Goal: Information Seeking & Learning: Learn about a topic

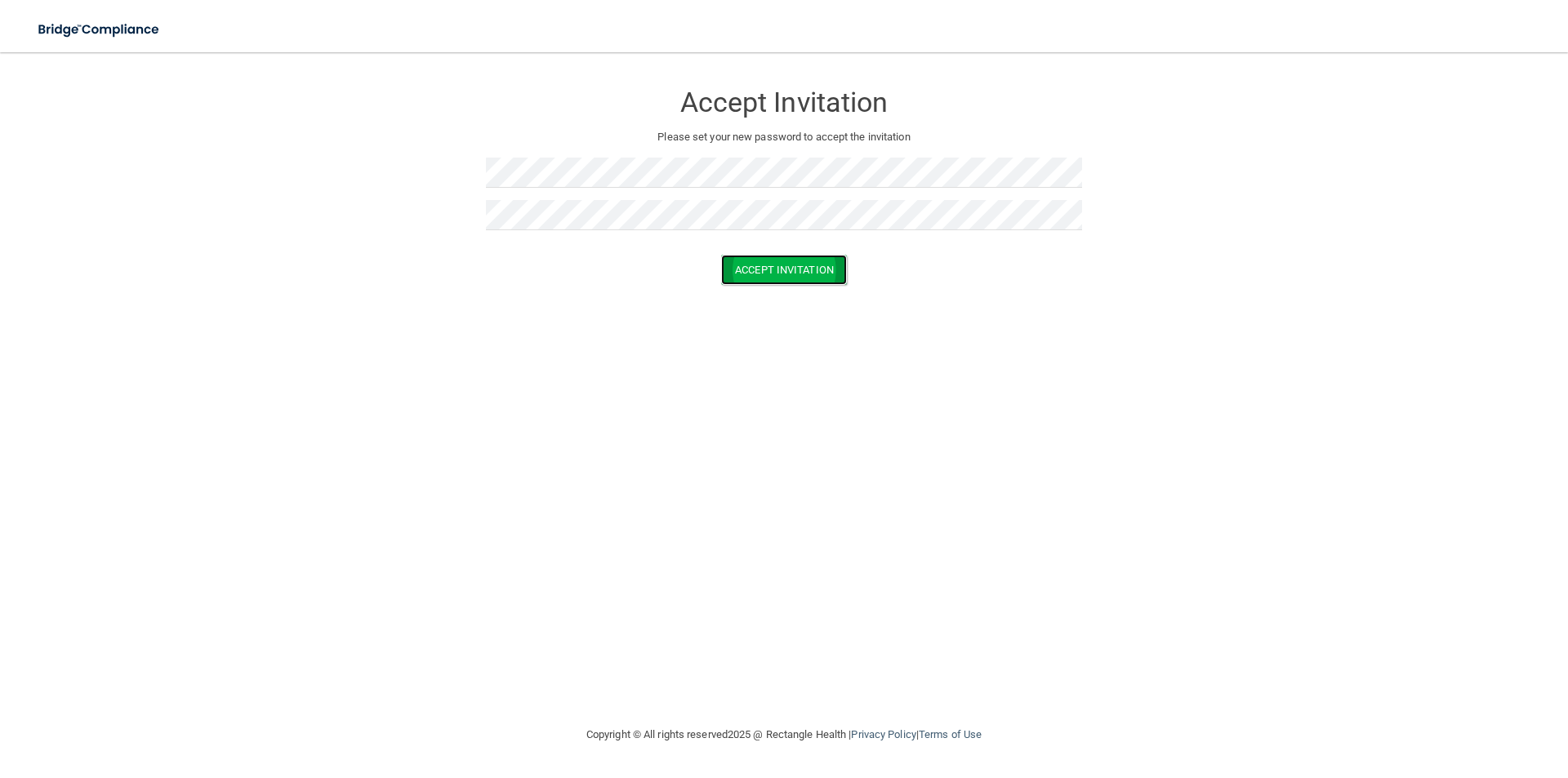
click at [778, 270] on button "Accept Invitation" at bounding box center [784, 270] width 125 height 31
click at [753, 293] on button "Accept Invitation" at bounding box center [784, 294] width 125 height 31
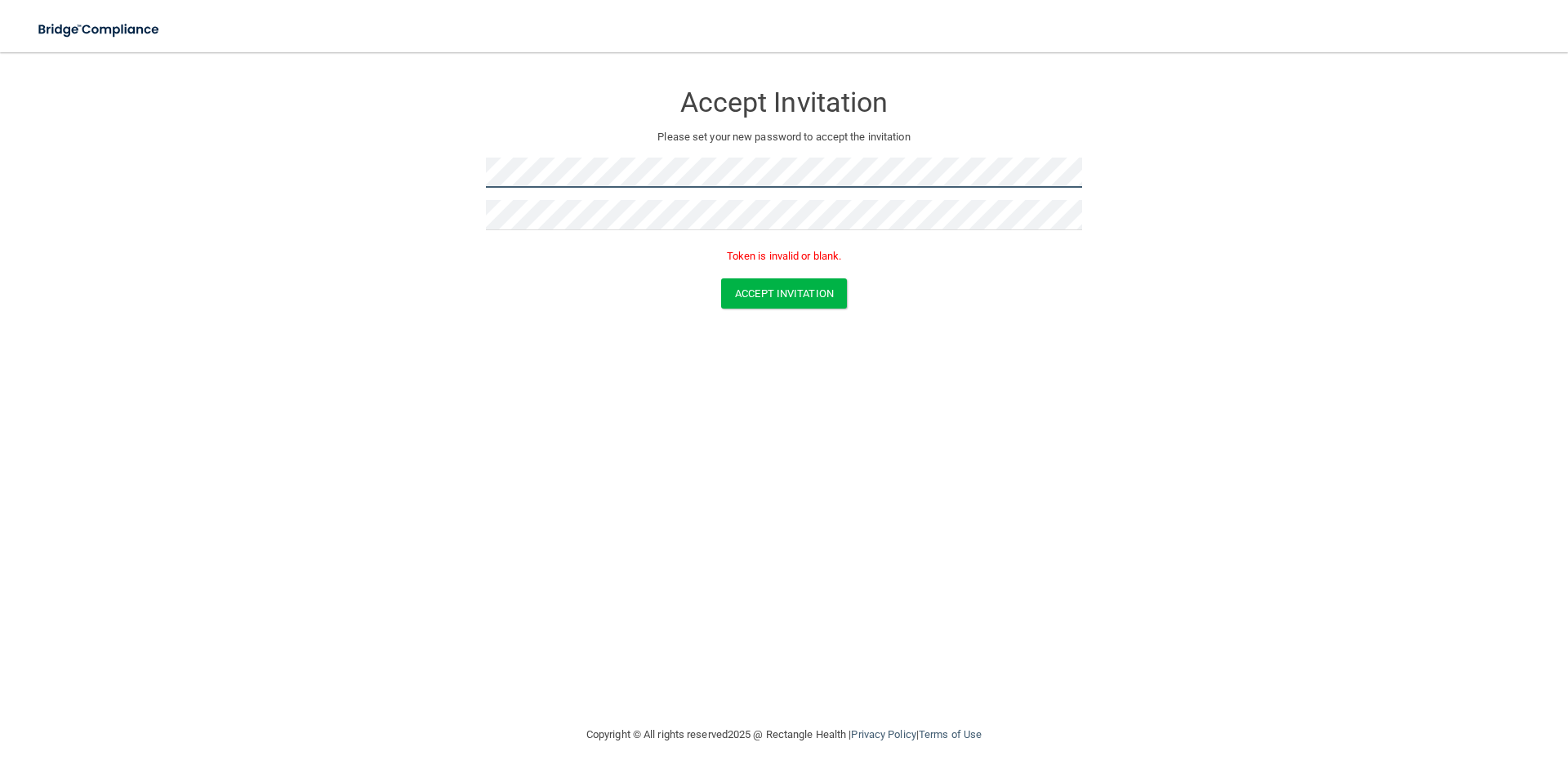
click at [390, 201] on form "Accept Invitation Please set your new password to accept the invitation Token i…" at bounding box center [784, 198] width 1503 height 259
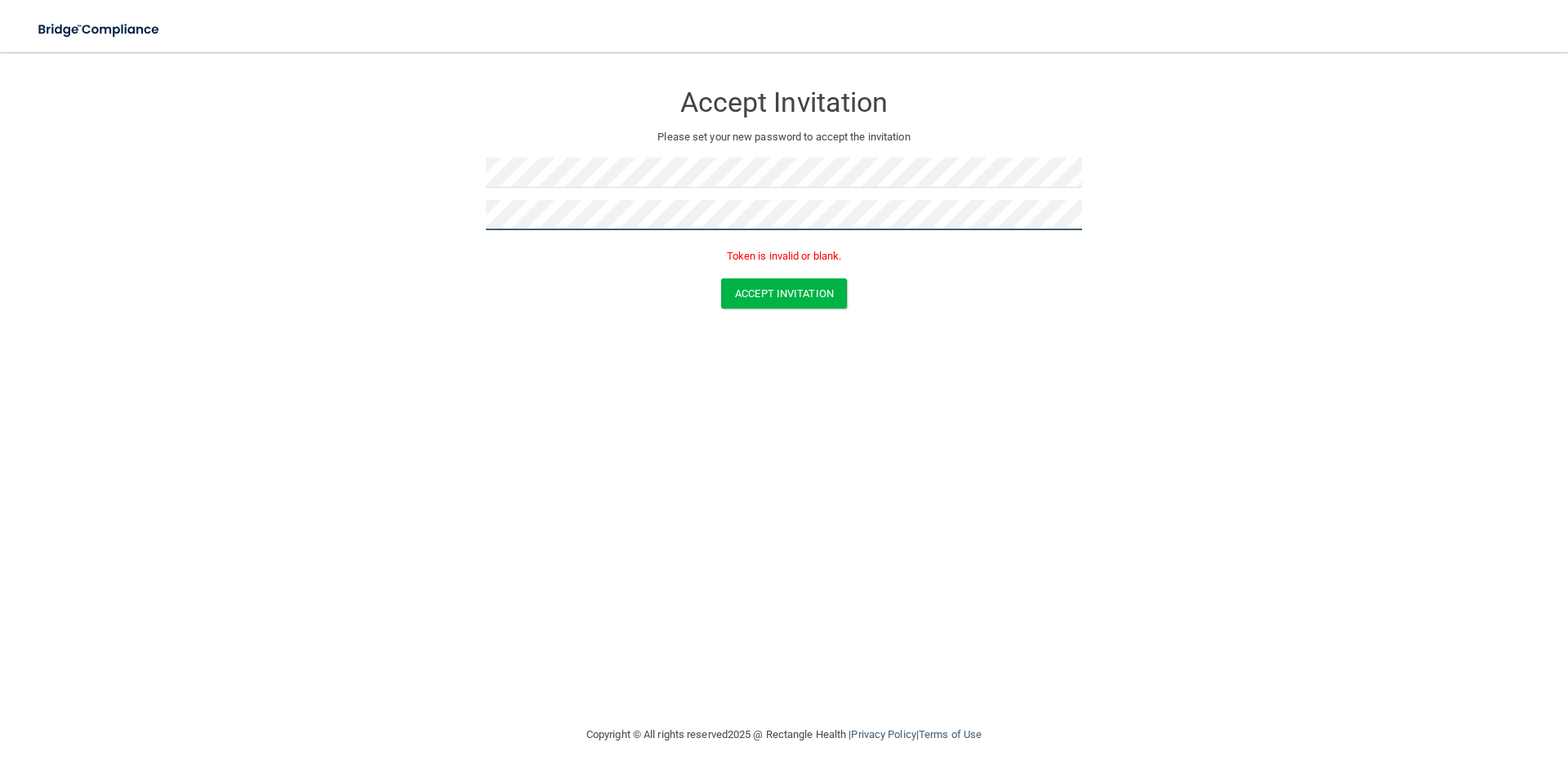
click at [721, 279] on button "Accept Invitation" at bounding box center [784, 294] width 125 height 31
click at [752, 295] on button "Accept Invitation" at bounding box center [784, 294] width 125 height 31
click at [759, 289] on button "Accept Invitation" at bounding box center [784, 294] width 125 height 31
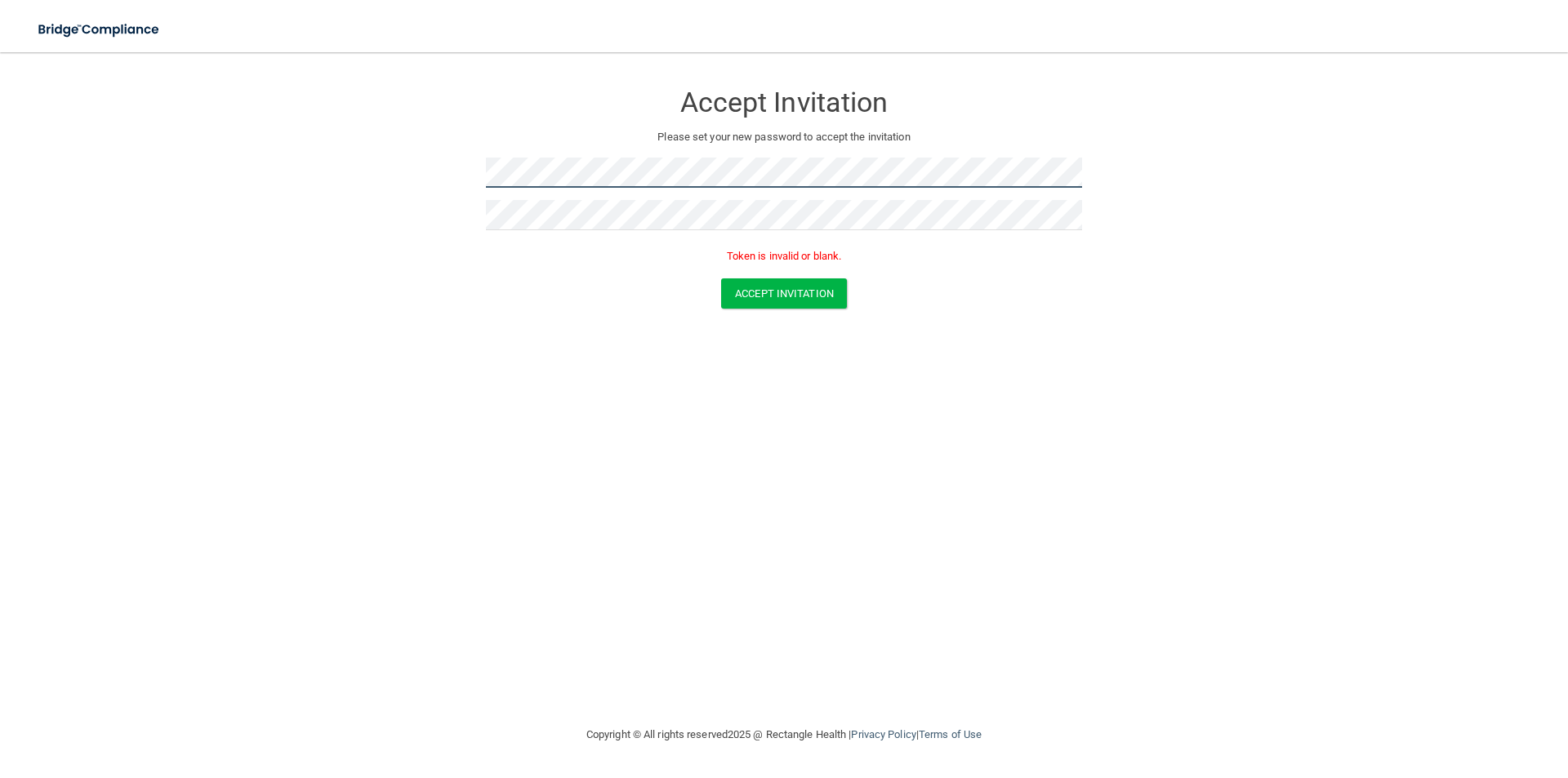
click at [411, 174] on form "Accept Invitation Please set your new password to accept the invitation Token i…" at bounding box center [784, 198] width 1503 height 259
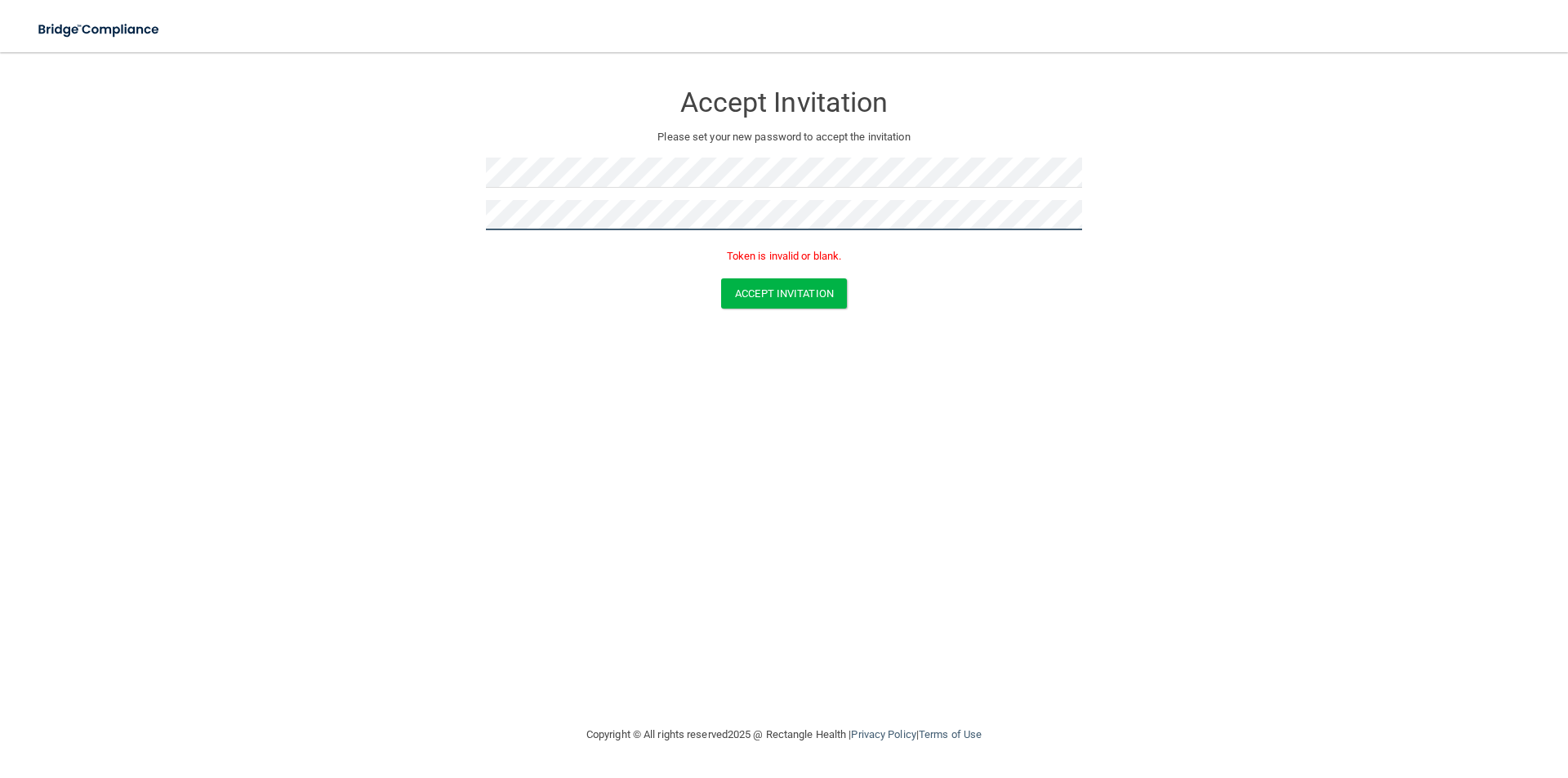
click at [721, 279] on button "Accept Invitation" at bounding box center [784, 294] width 125 height 31
click at [808, 295] on button "Accept Invitation" at bounding box center [784, 294] width 125 height 31
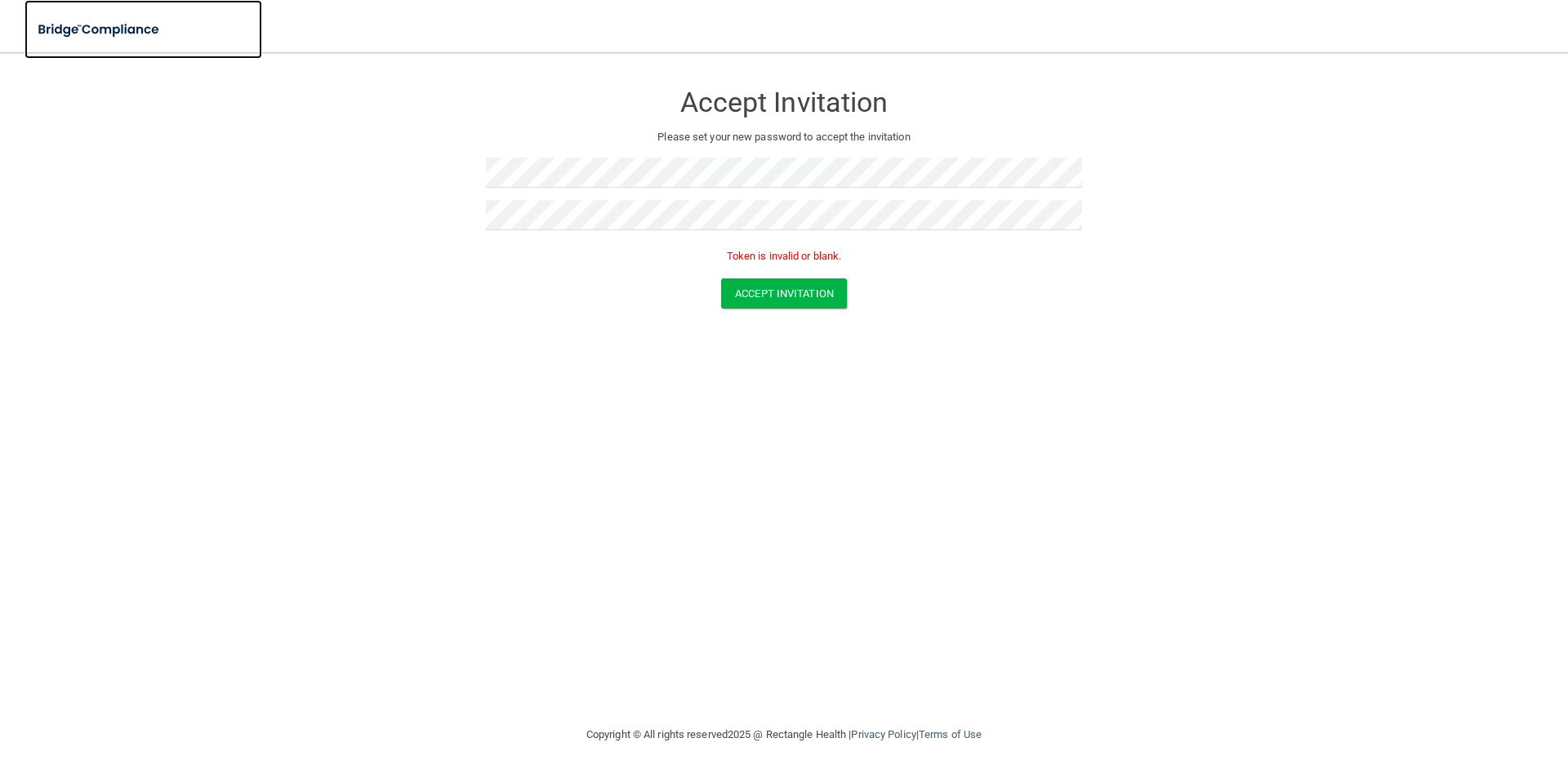
click at [91, 27] on img at bounding box center [99, 30] width 151 height 33
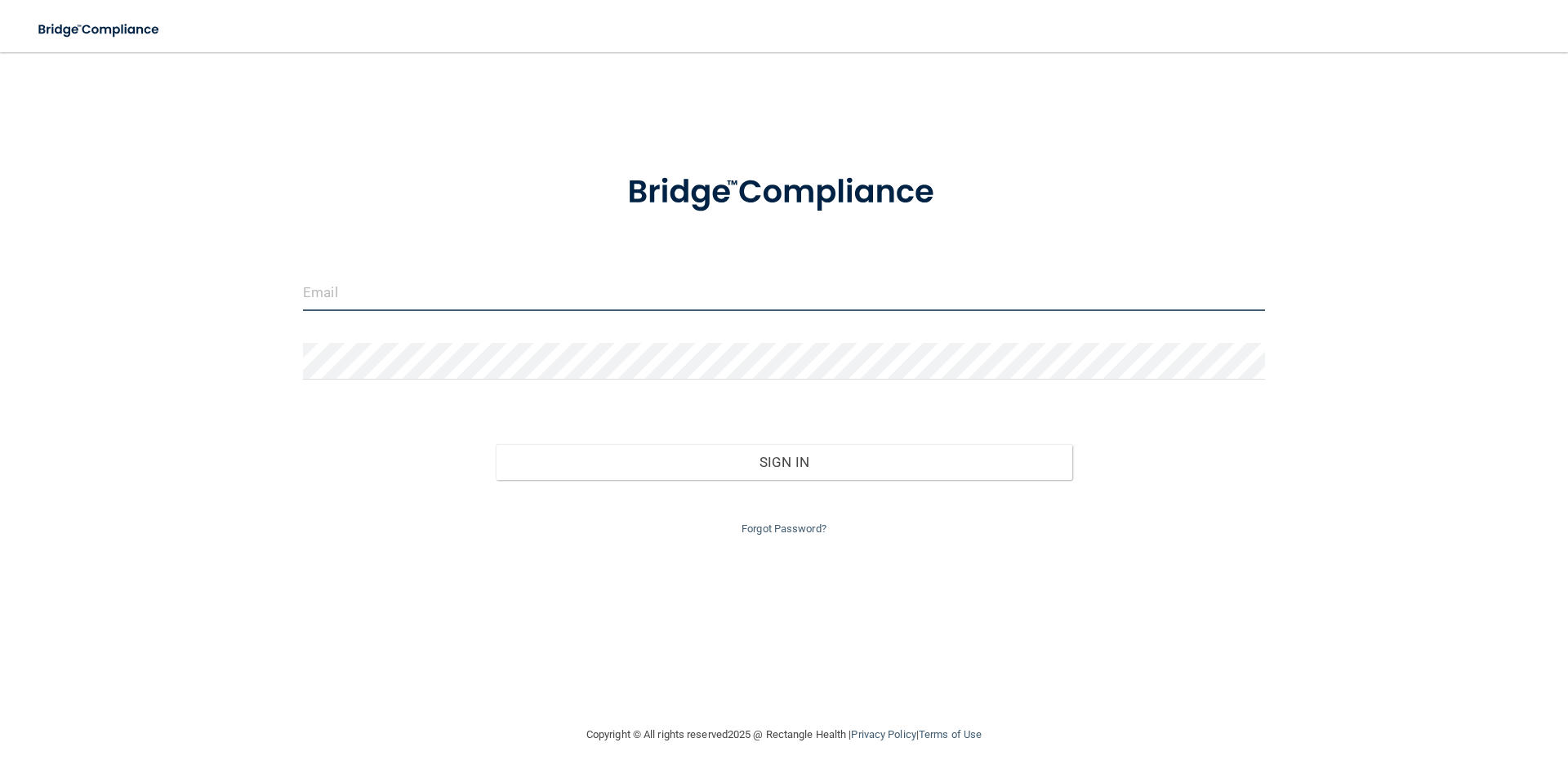
click at [489, 297] on input "email" at bounding box center [784, 293] width 962 height 37
drag, startPoint x: 329, startPoint y: 279, endPoint x: 323, endPoint y: 286, distance: 9.2
click at [323, 285] on input "email" at bounding box center [784, 293] width 962 height 37
type input "[EMAIL_ADDRESS][DOMAIN_NAME]"
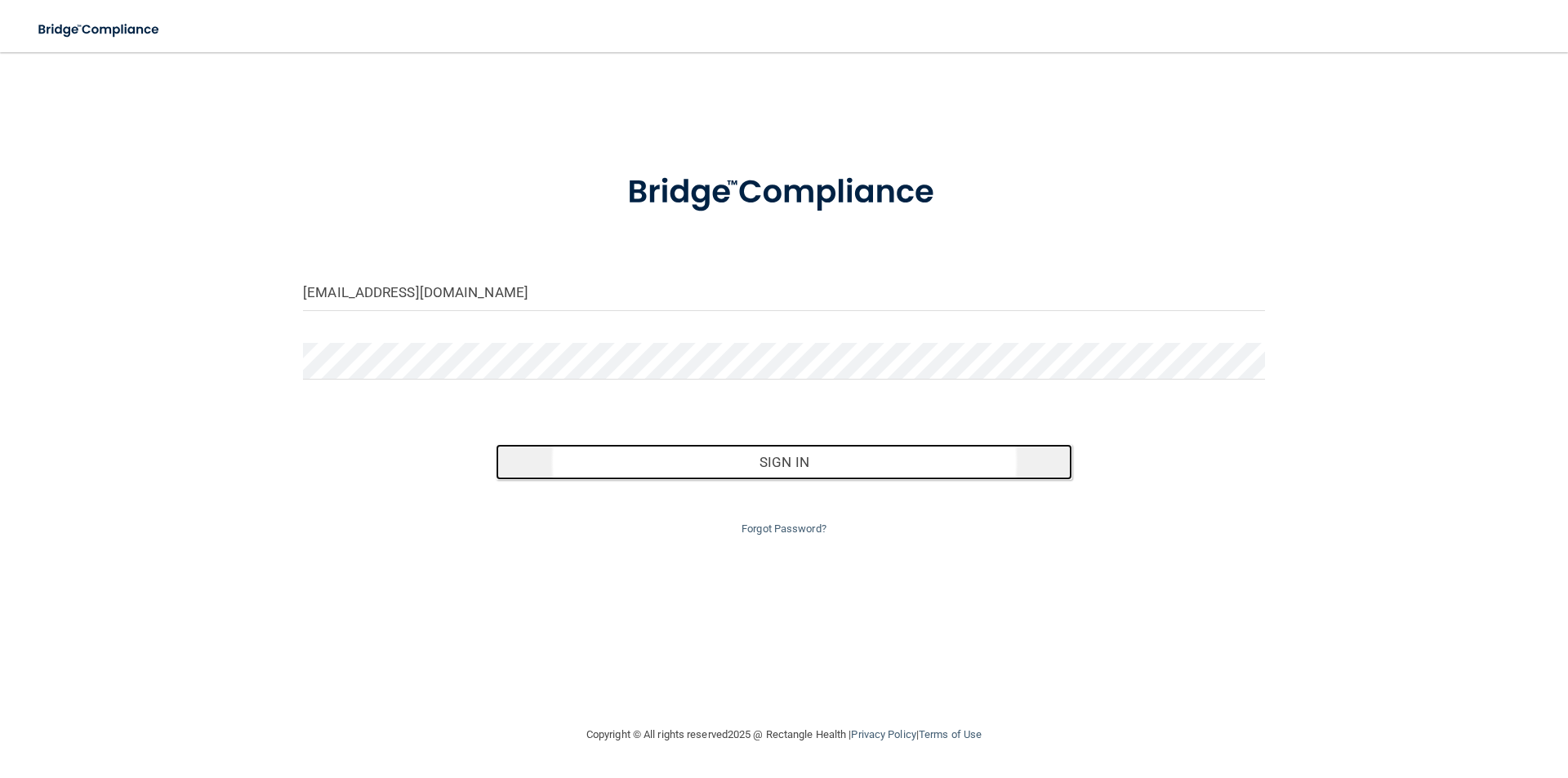
click at [715, 468] on button "Sign In" at bounding box center [784, 462] width 577 height 36
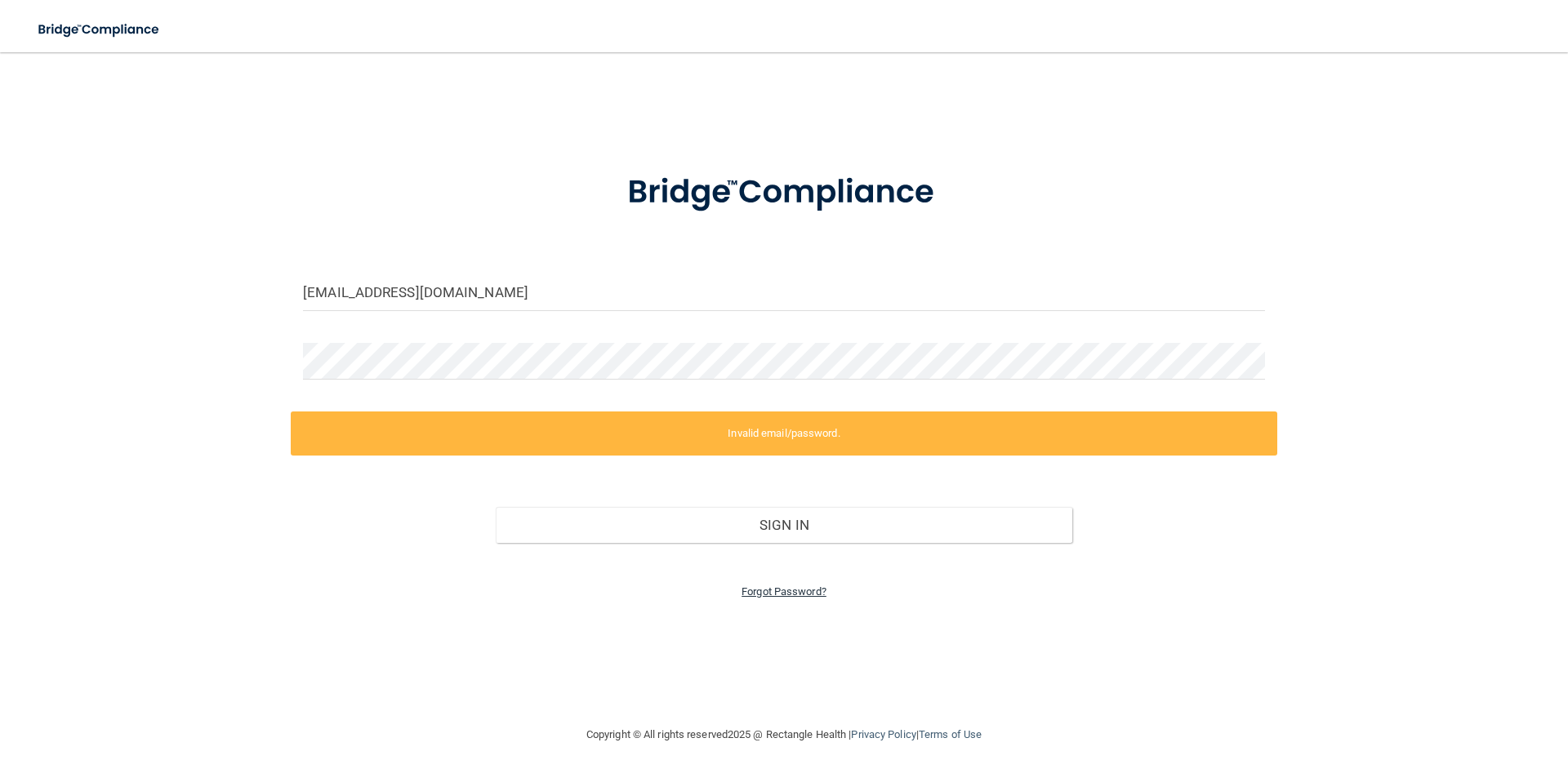
click at [778, 591] on link "Forgot Password?" at bounding box center [784, 591] width 85 height 12
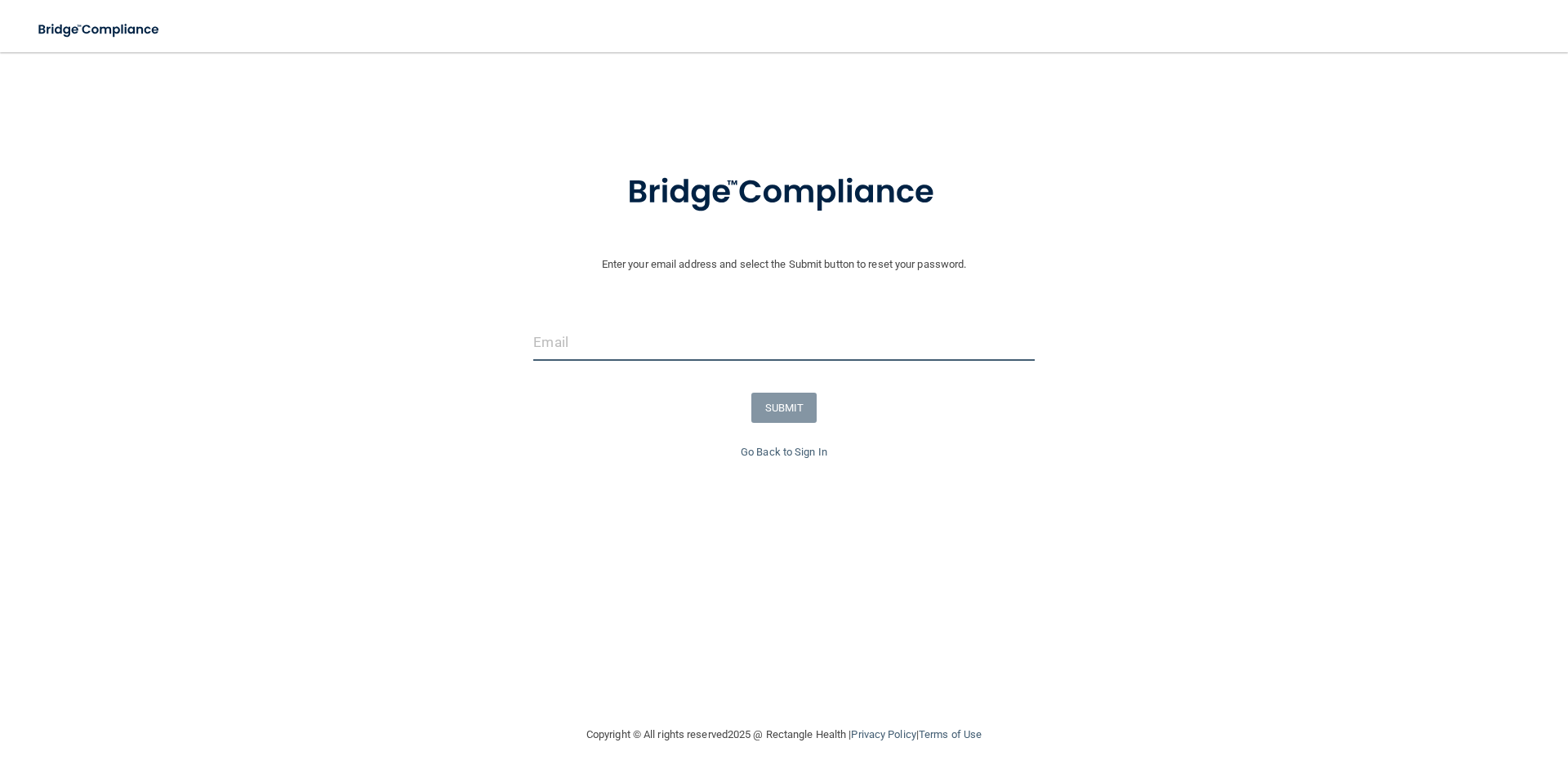
click at [559, 345] on input "email" at bounding box center [784, 343] width 501 height 37
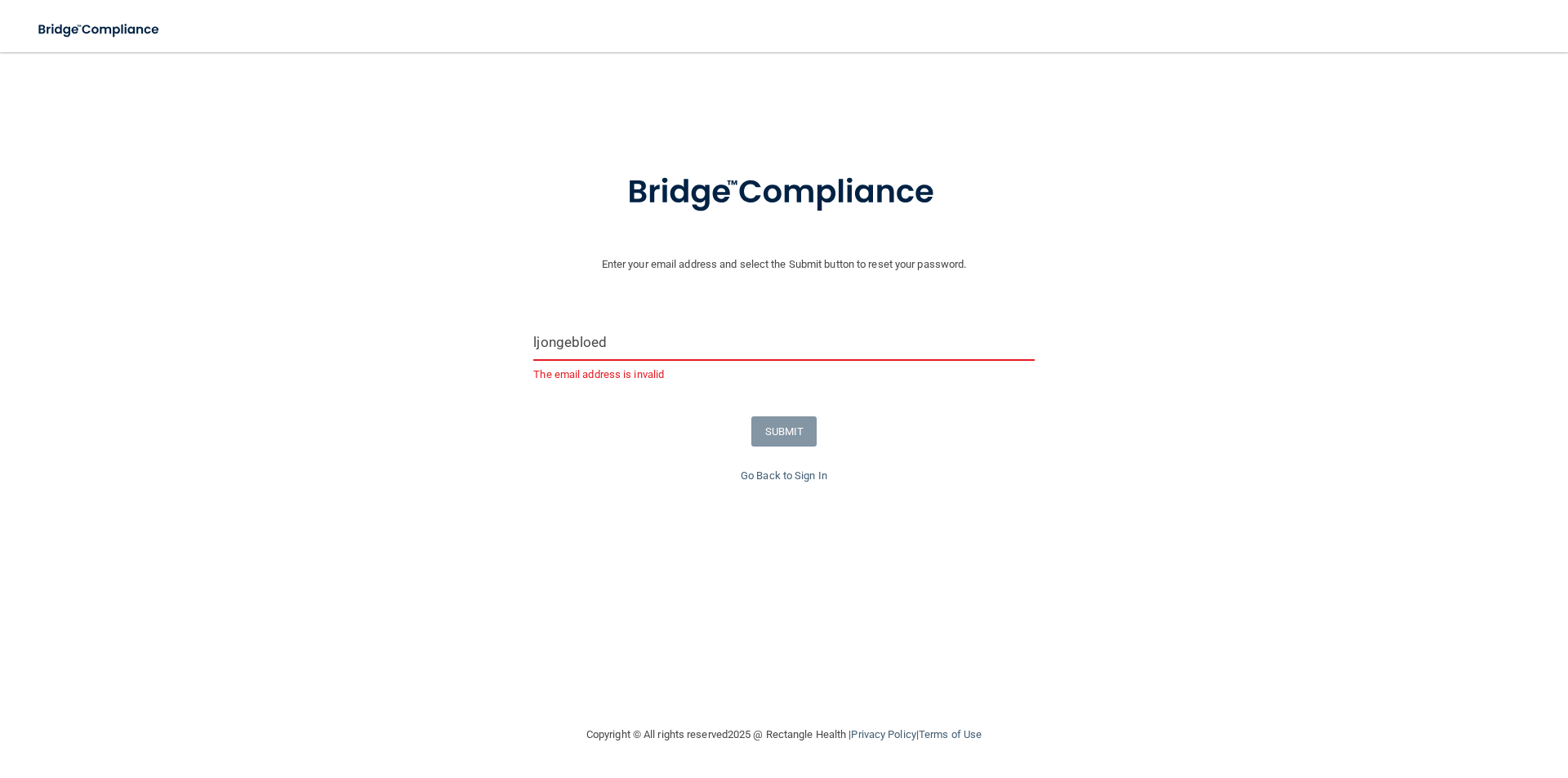
drag, startPoint x: 653, startPoint y: 344, endPoint x: 655, endPoint y: 333, distance: 11.2
click at [650, 341] on input "ljongebloed" at bounding box center [784, 343] width 501 height 37
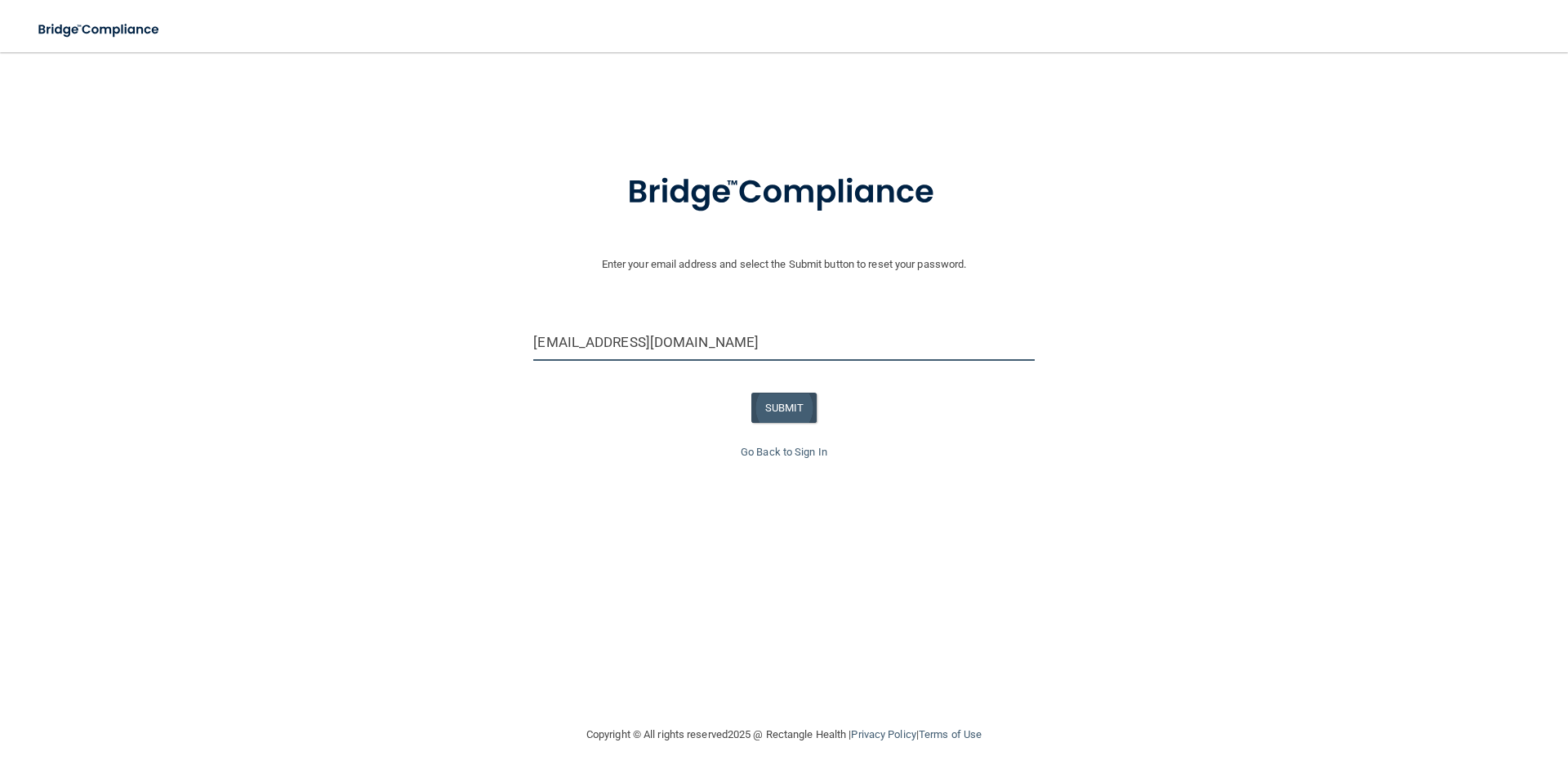
type input "[EMAIL_ADDRESS][DOMAIN_NAME]"
click at [770, 408] on button "SUBMIT" at bounding box center [784, 408] width 66 height 31
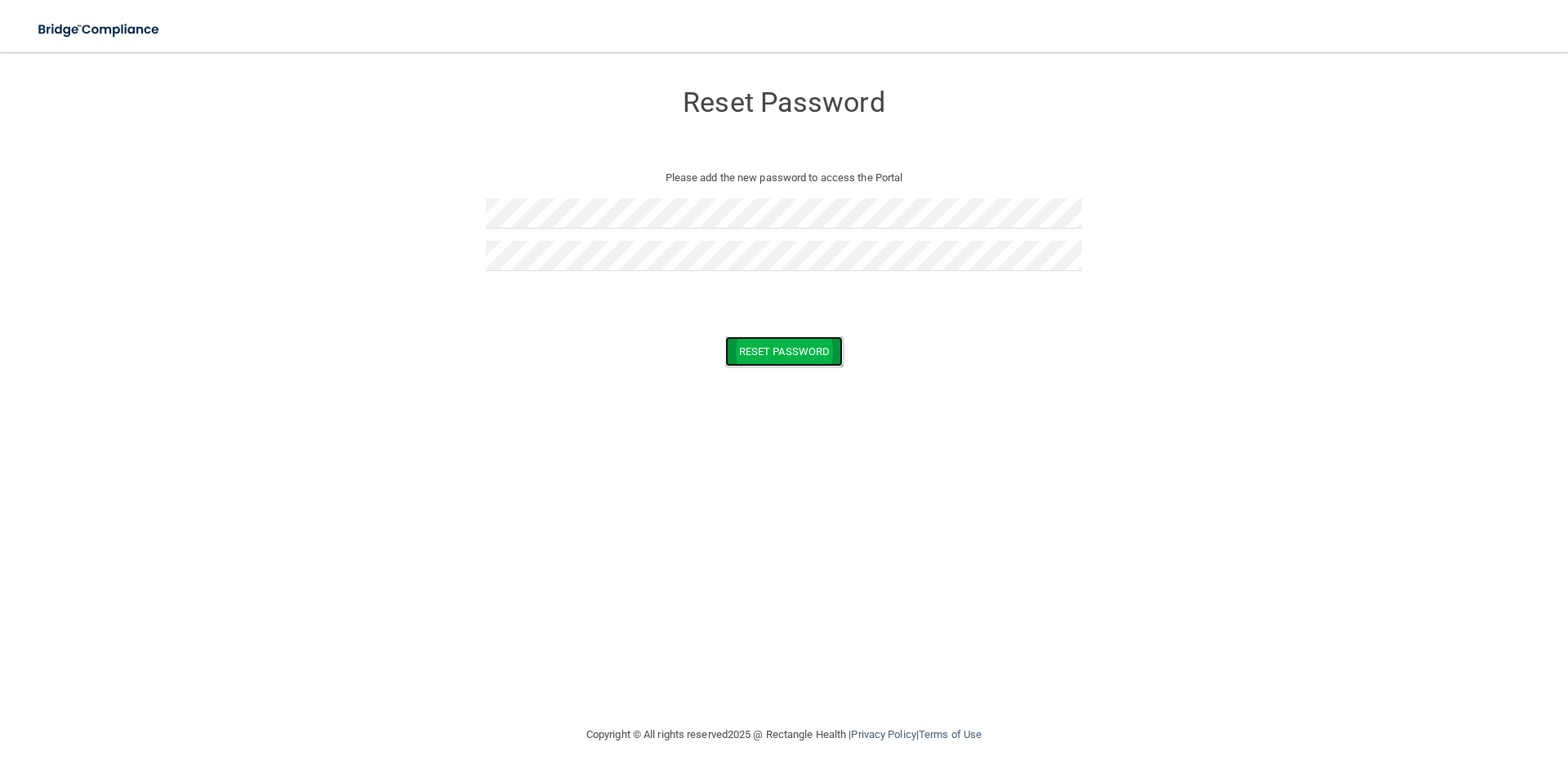
click at [815, 353] on button "Reset Password" at bounding box center [784, 351] width 118 height 31
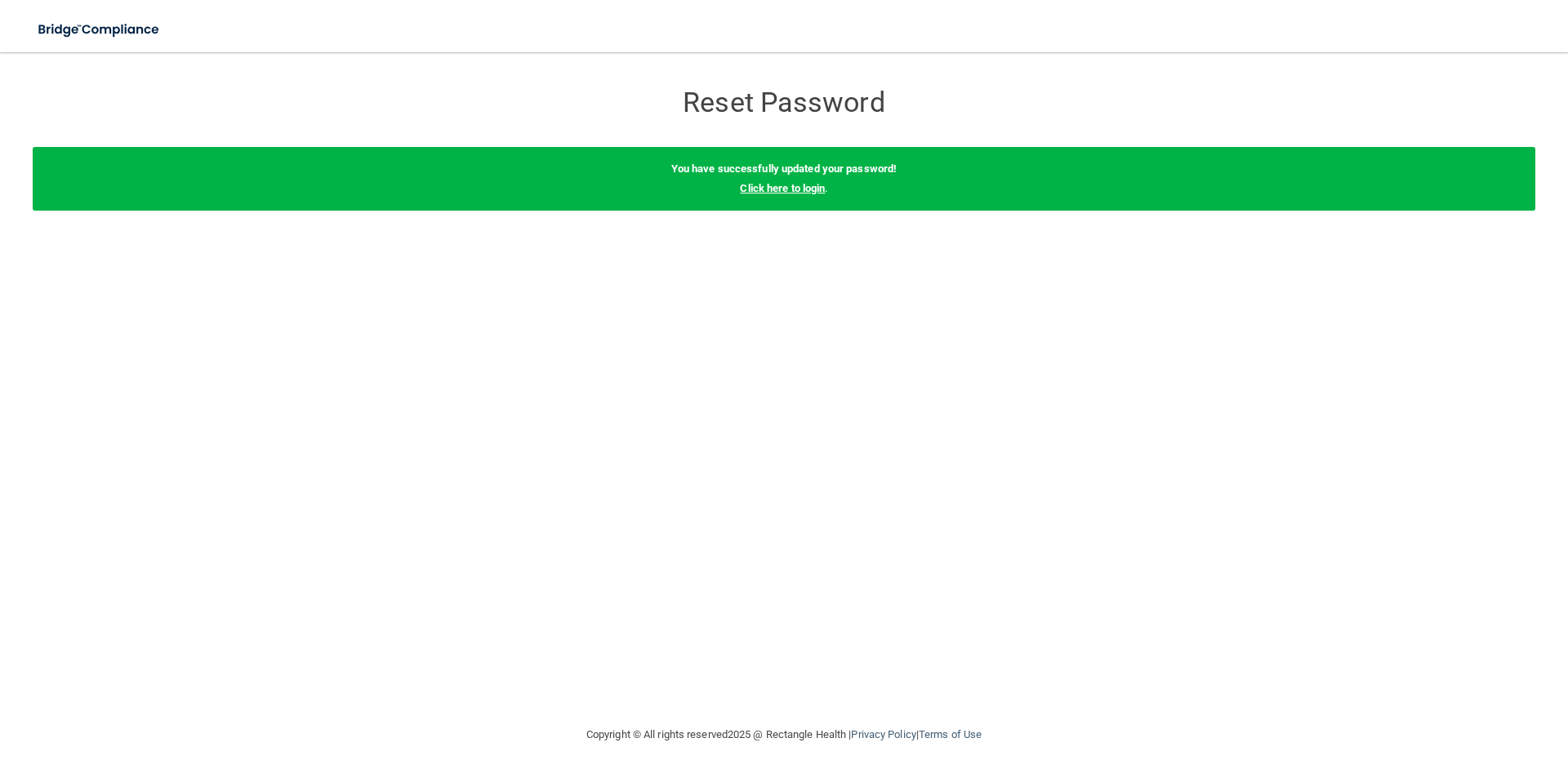
click at [801, 189] on link "Click here to login" at bounding box center [782, 188] width 85 height 12
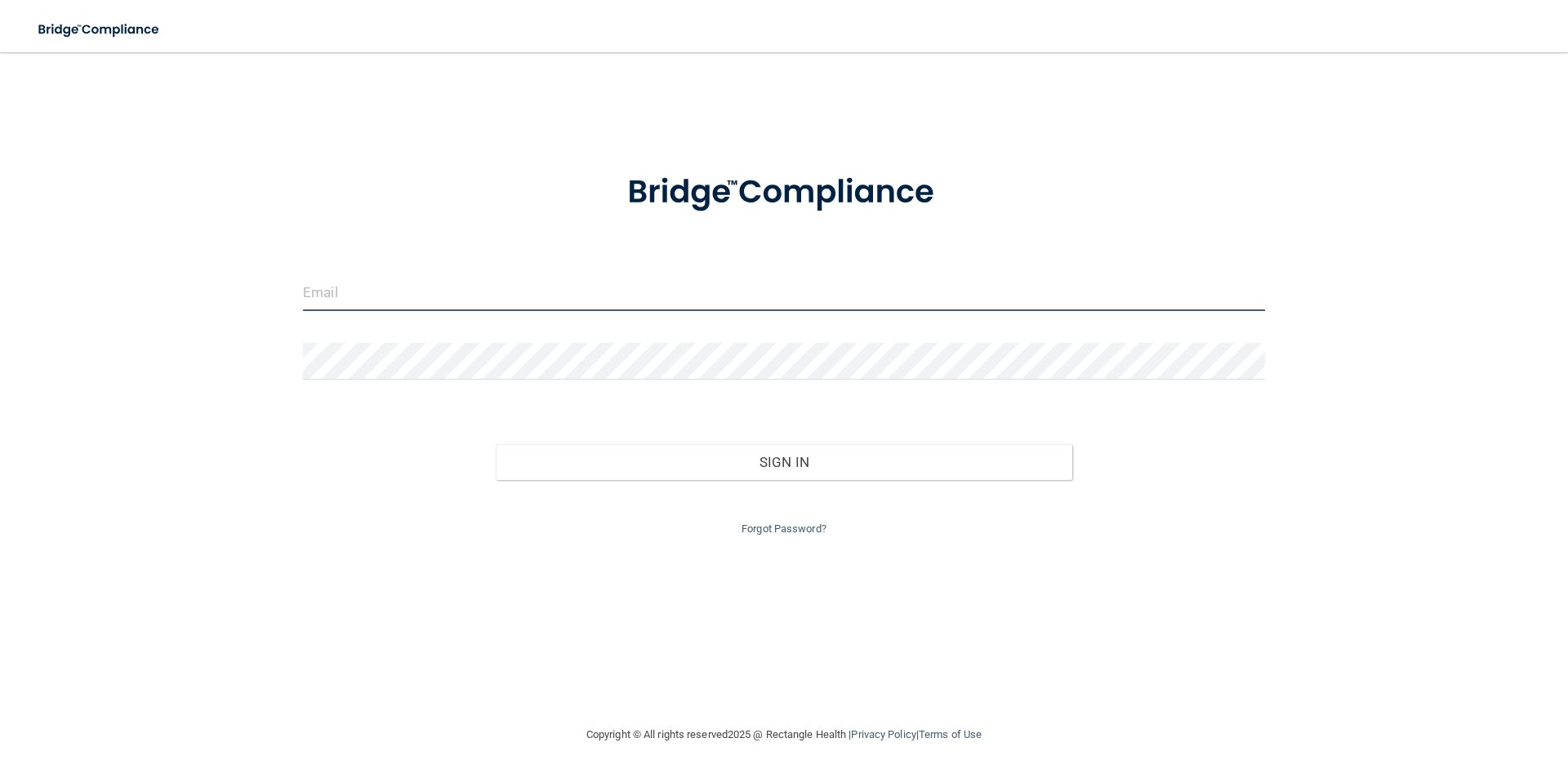
drag, startPoint x: 336, startPoint y: 290, endPoint x: 346, endPoint y: 287, distance: 10.4
click at [336, 290] on input "email" at bounding box center [784, 293] width 962 height 37
type input "[EMAIL_ADDRESS][DOMAIN_NAME]"
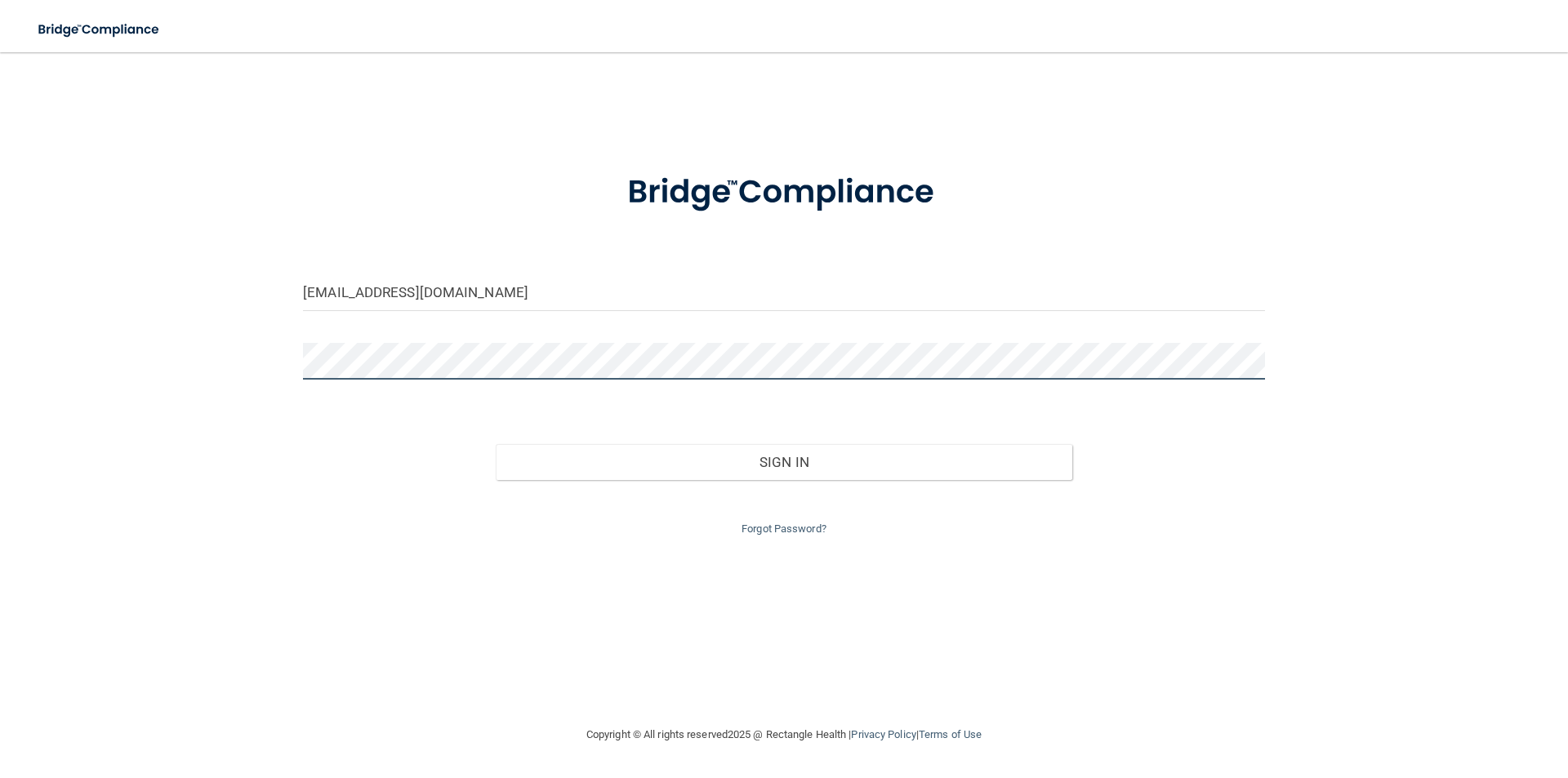
click at [495, 444] on button "Sign In" at bounding box center [784, 462] width 577 height 36
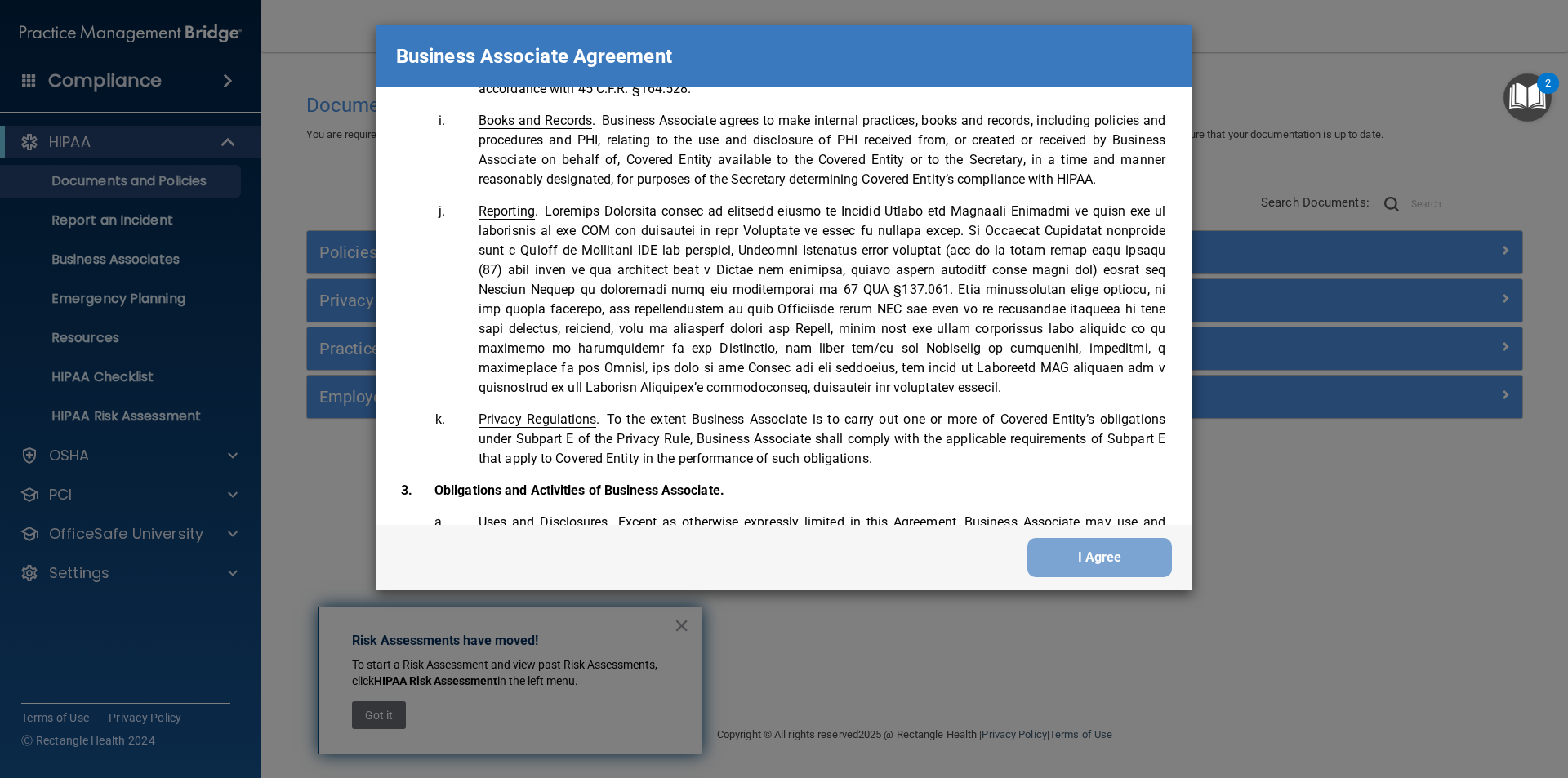
scroll to position [1307, 0]
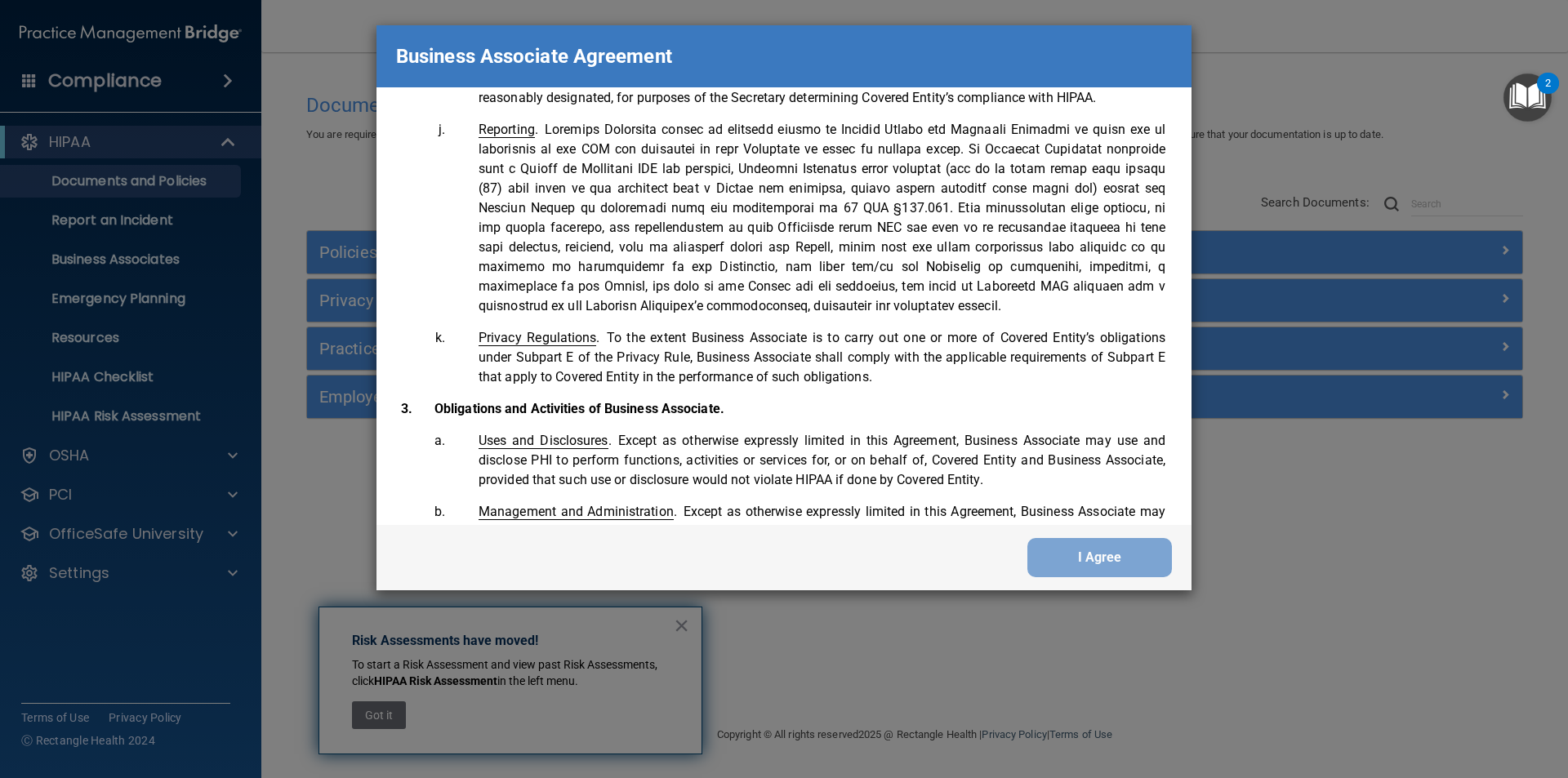
click at [247, 323] on div "Business Associate Agreement Please sign this updated Business Associate Agreem…" at bounding box center [784, 389] width 1568 height 778
click at [334, 385] on div "Business Associate Agreement Please sign this updated Business Associate Agreem…" at bounding box center [784, 389] width 1568 height 778
click at [314, 432] on div "Business Associate Agreement Please sign this updated Business Associate Agreem…" at bounding box center [784, 389] width 1568 height 778
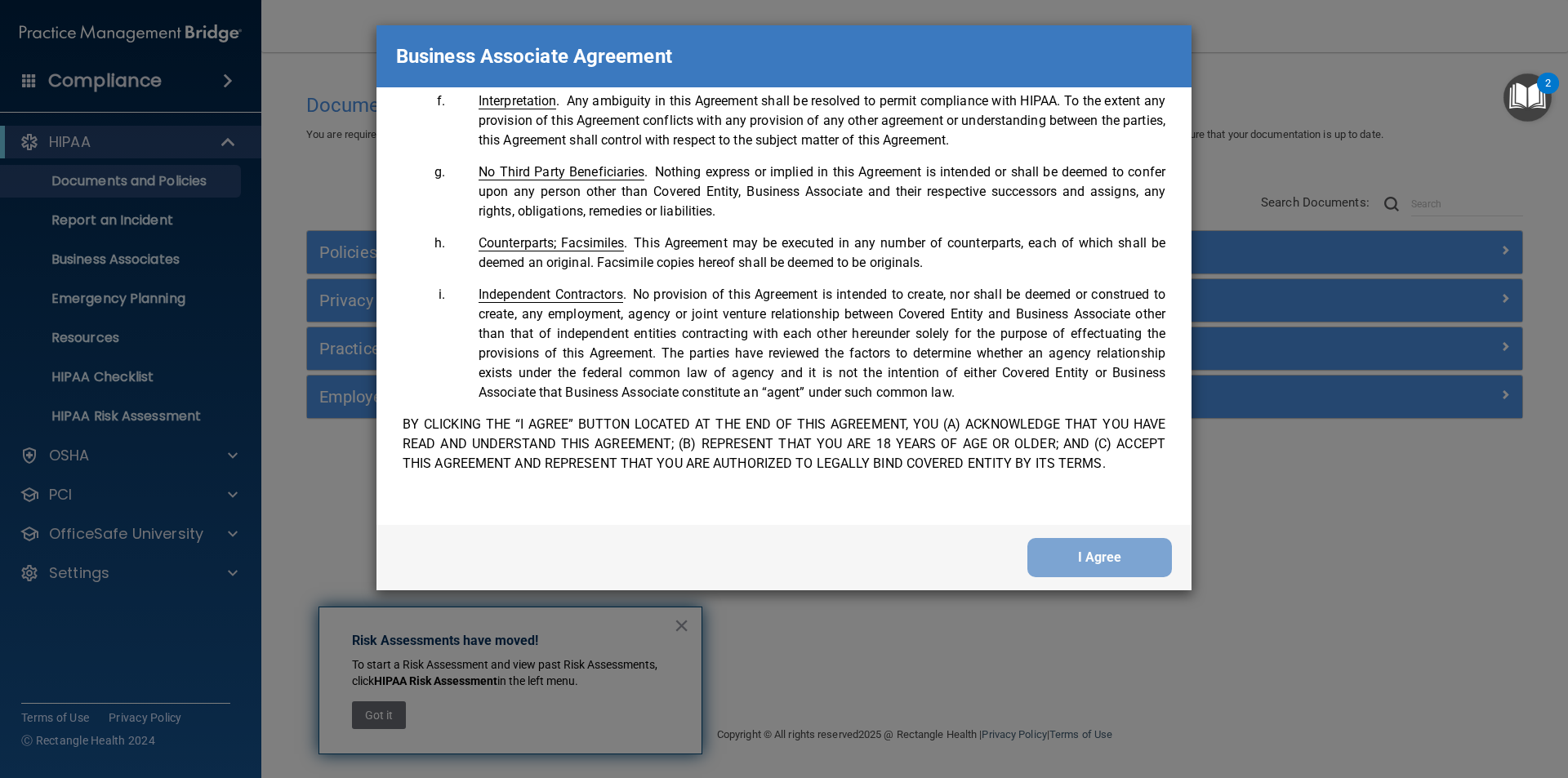
scroll to position [3330, 0]
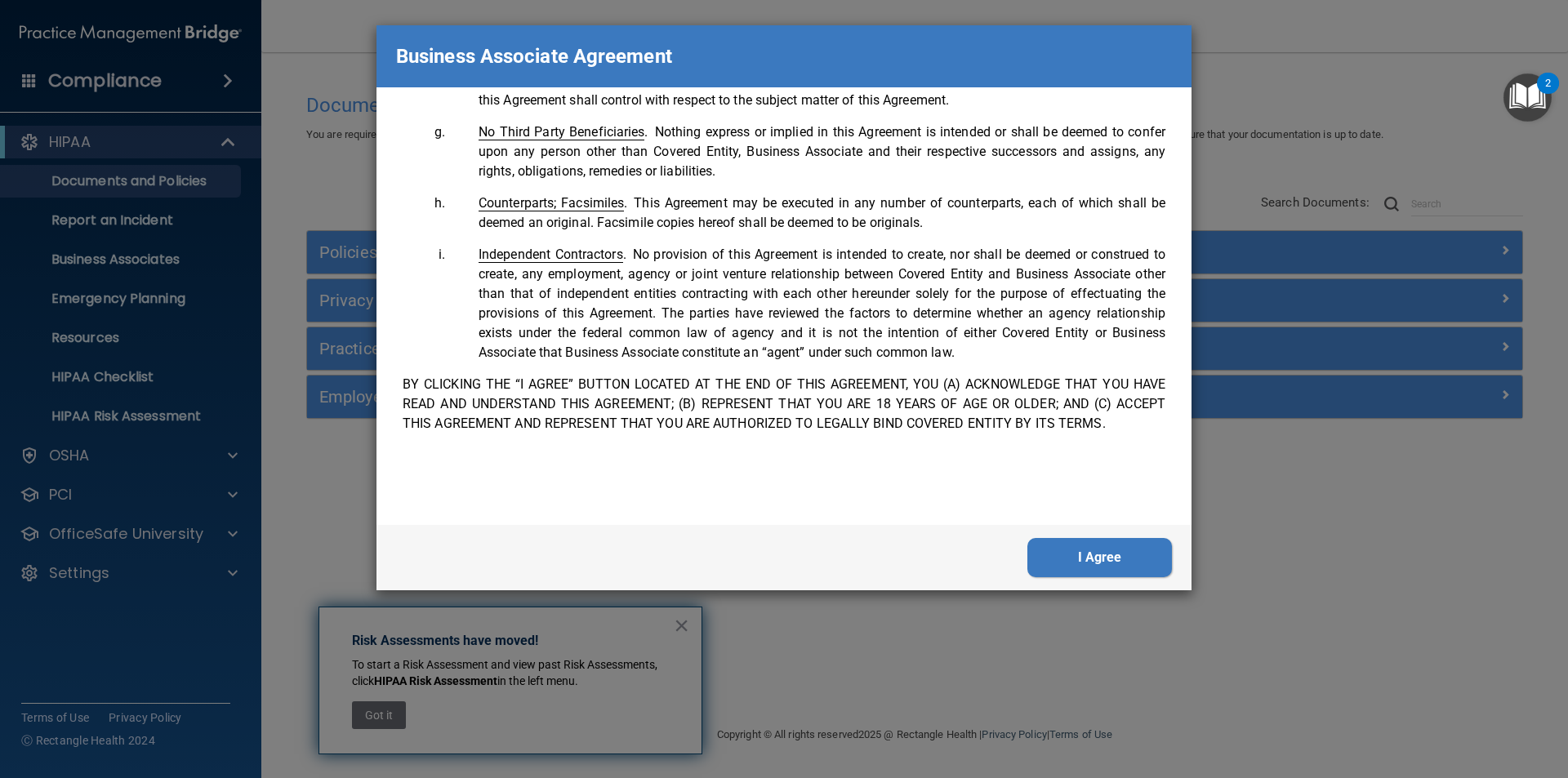
click at [1095, 552] on button "I Agree" at bounding box center [1100, 558] width 145 height 39
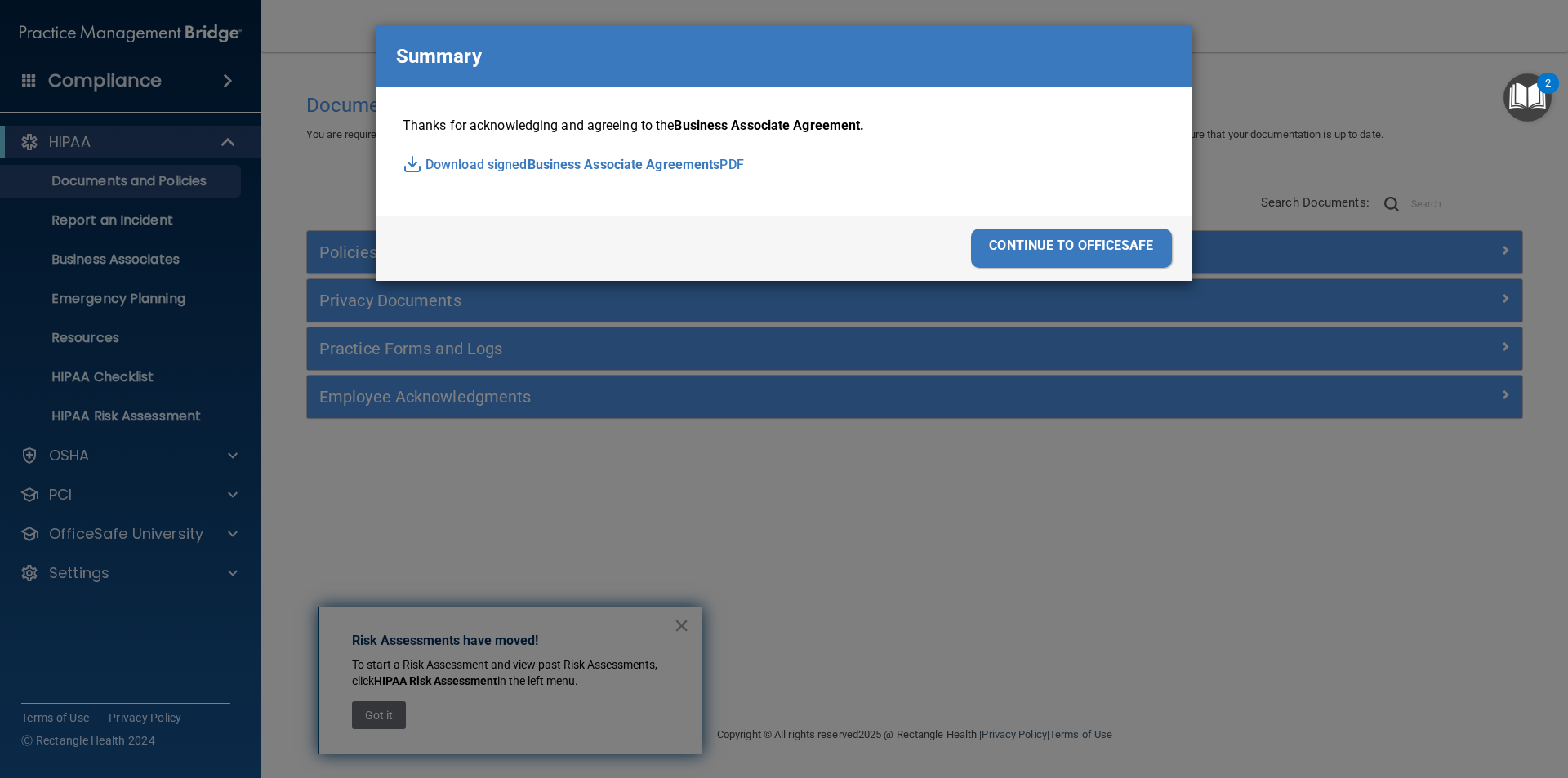
click at [1018, 242] on div "continue to officesafe" at bounding box center [1072, 248] width 201 height 39
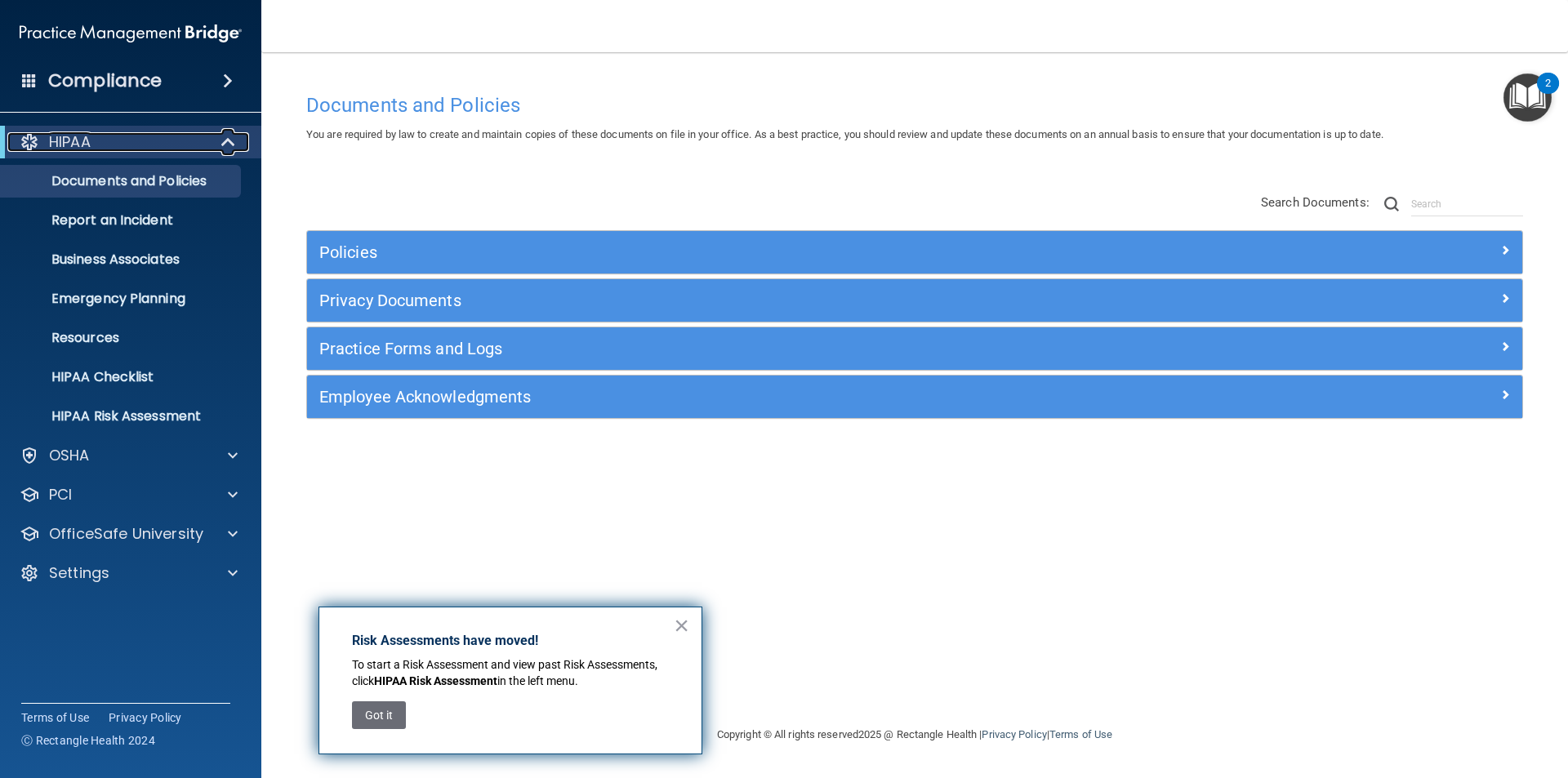
click at [111, 142] on div "HIPAA" at bounding box center [108, 141] width 202 height 20
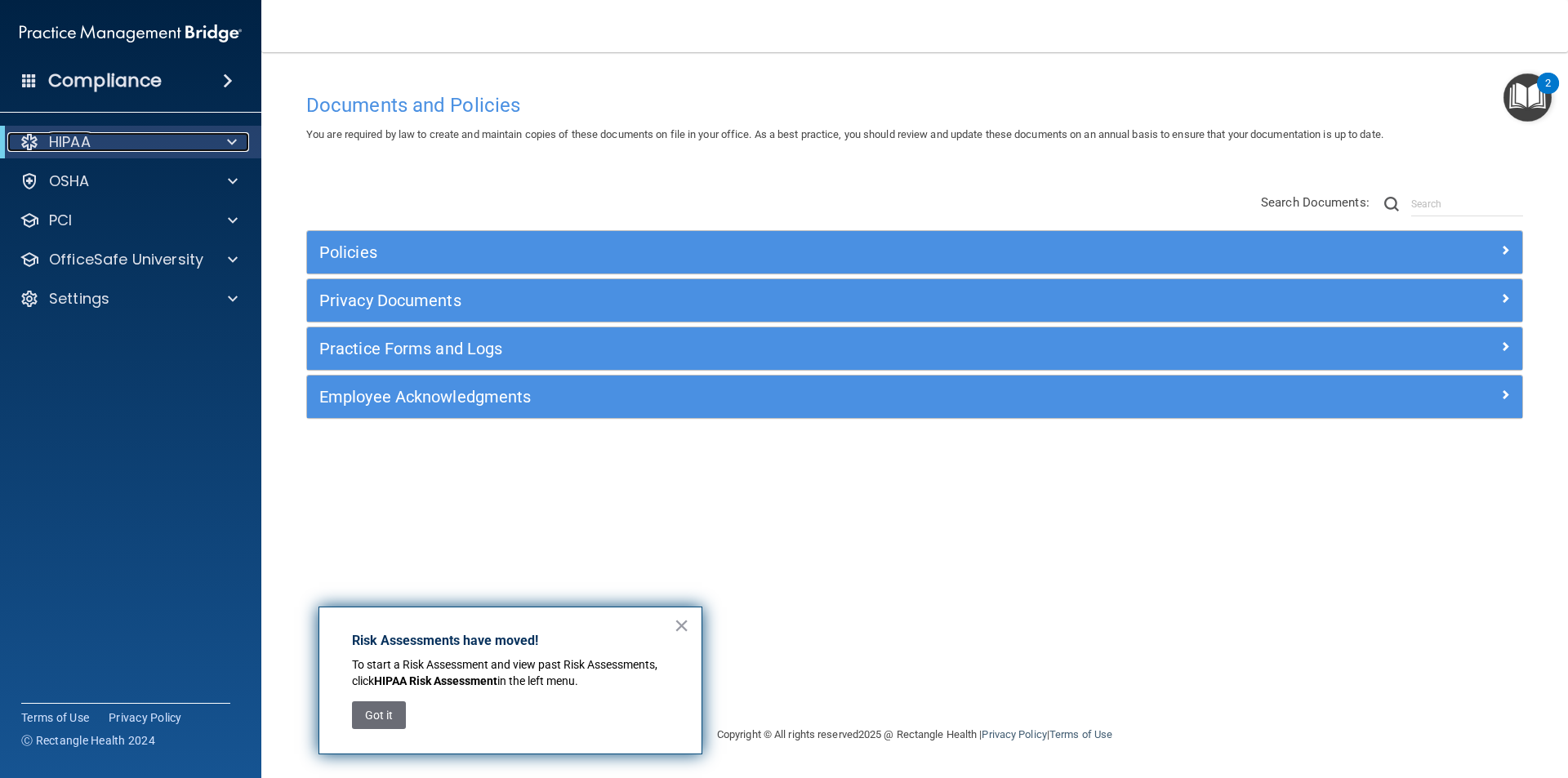
click at [129, 140] on div "HIPAA" at bounding box center [108, 141] width 202 height 20
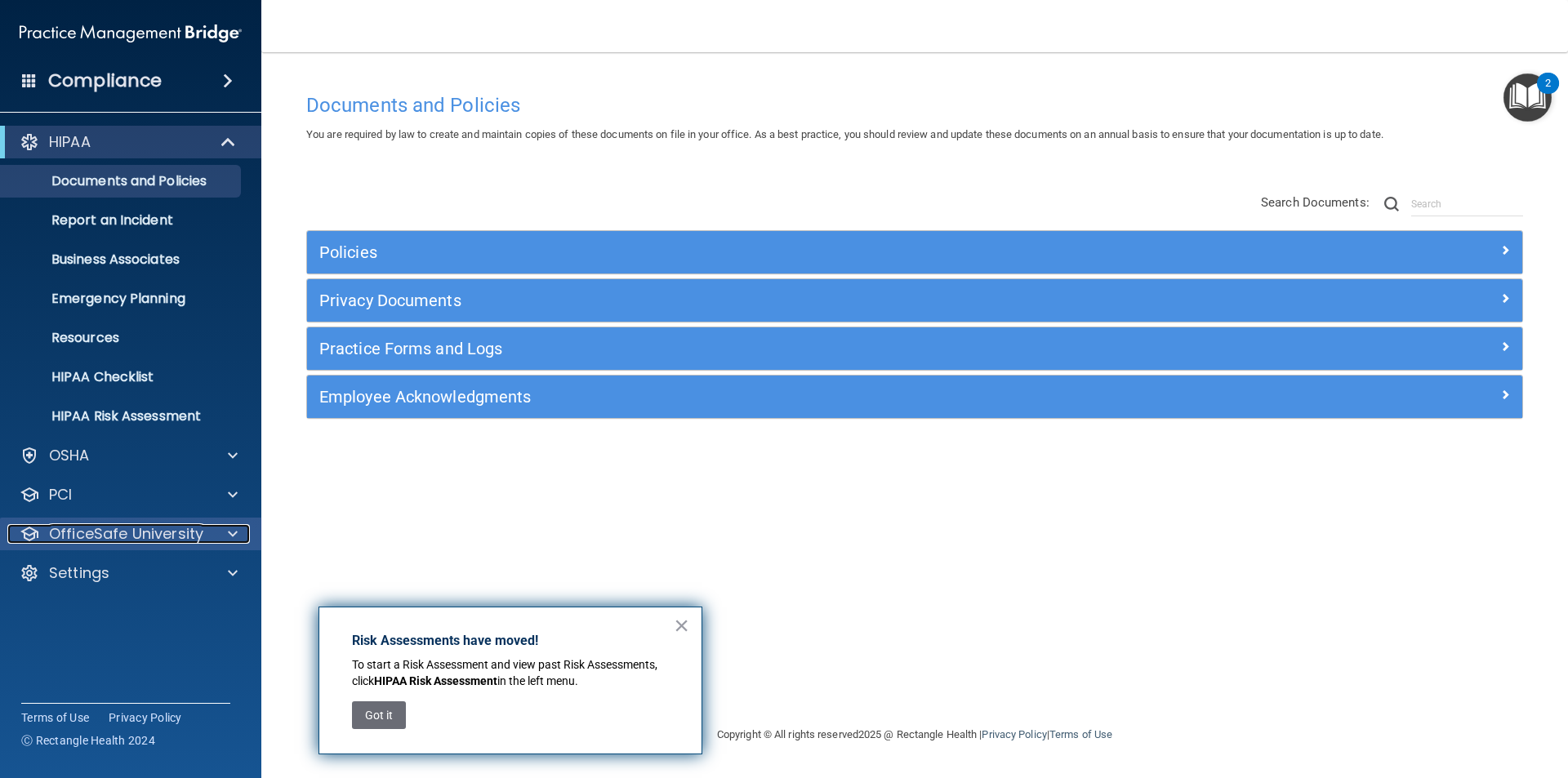
click at [152, 529] on p "OfficeSafe University" at bounding box center [126, 534] width 154 height 20
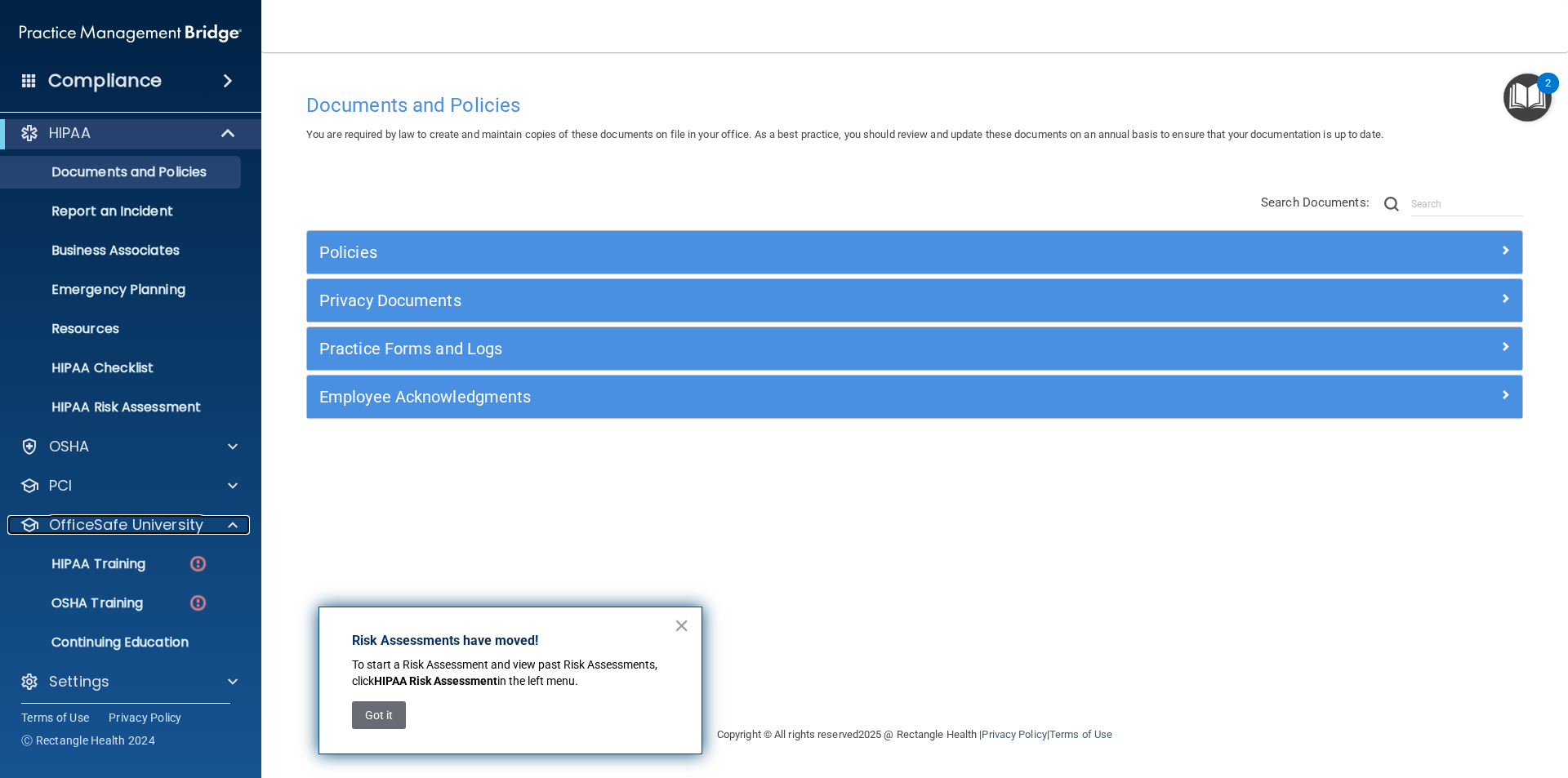
scroll to position [17, 0]
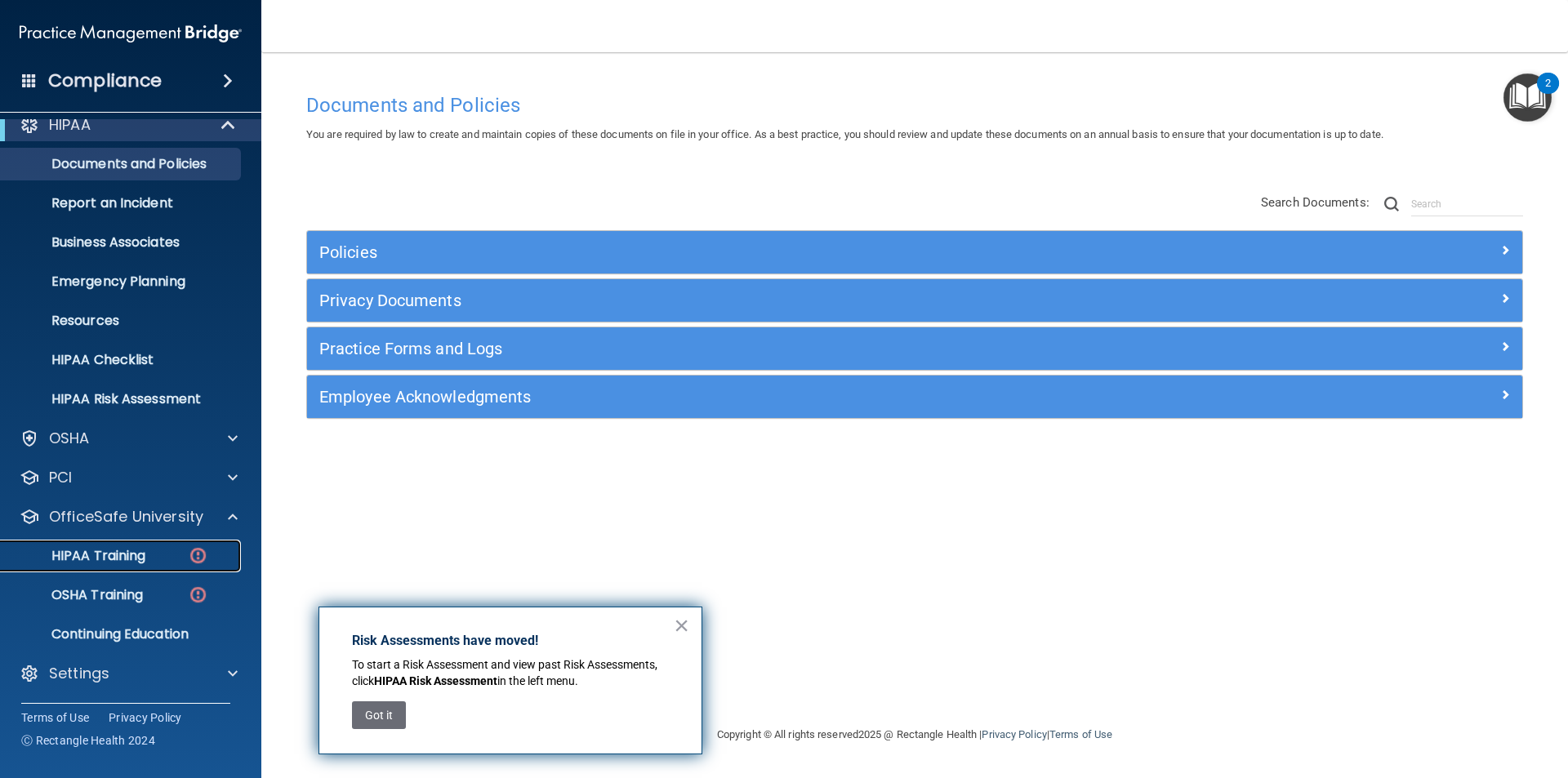
click at [124, 553] on p "HIPAA Training" at bounding box center [77, 556] width 135 height 17
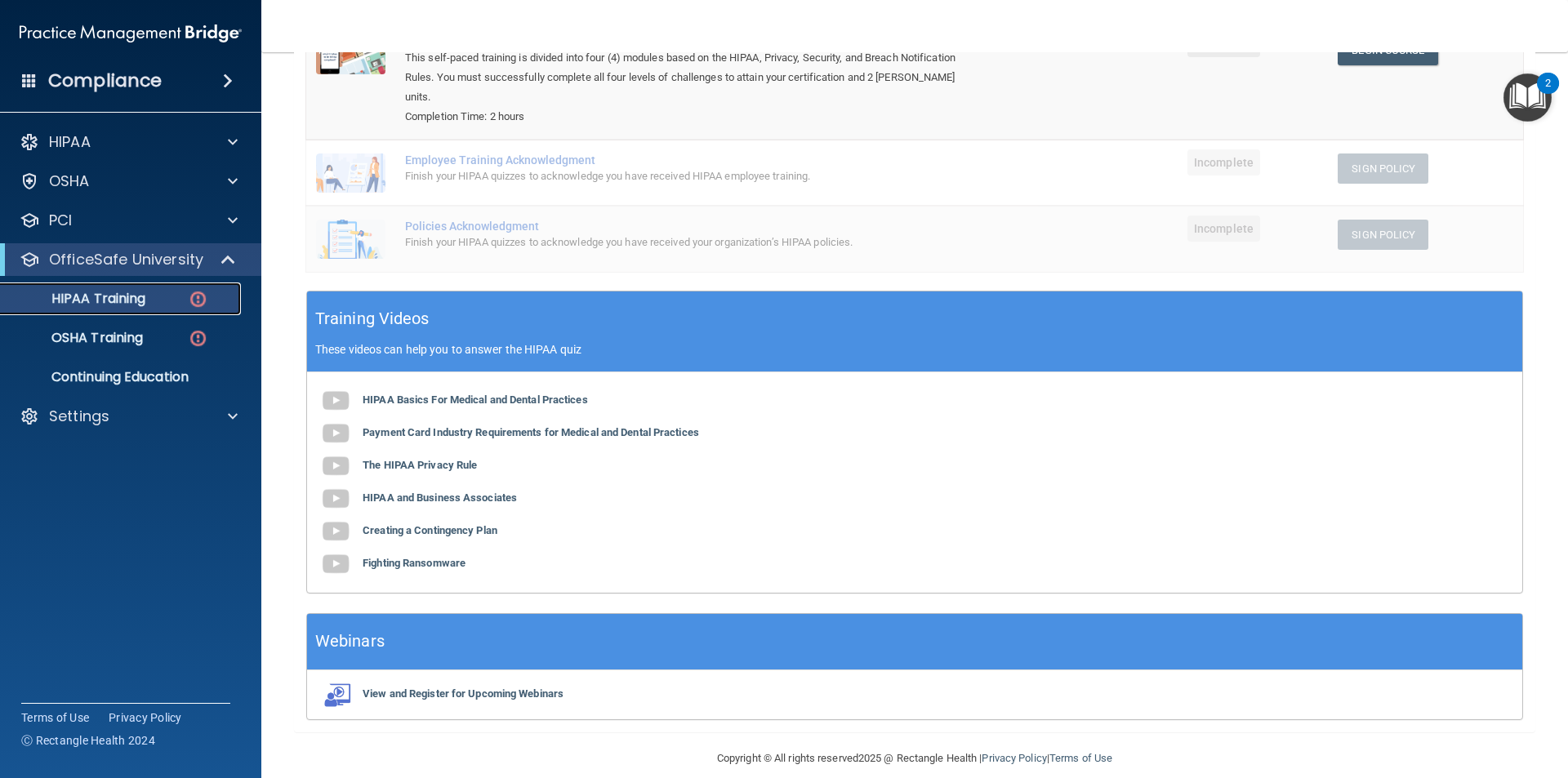
scroll to position [267, 0]
click at [101, 337] on p "OSHA Training" at bounding box center [76, 338] width 132 height 17
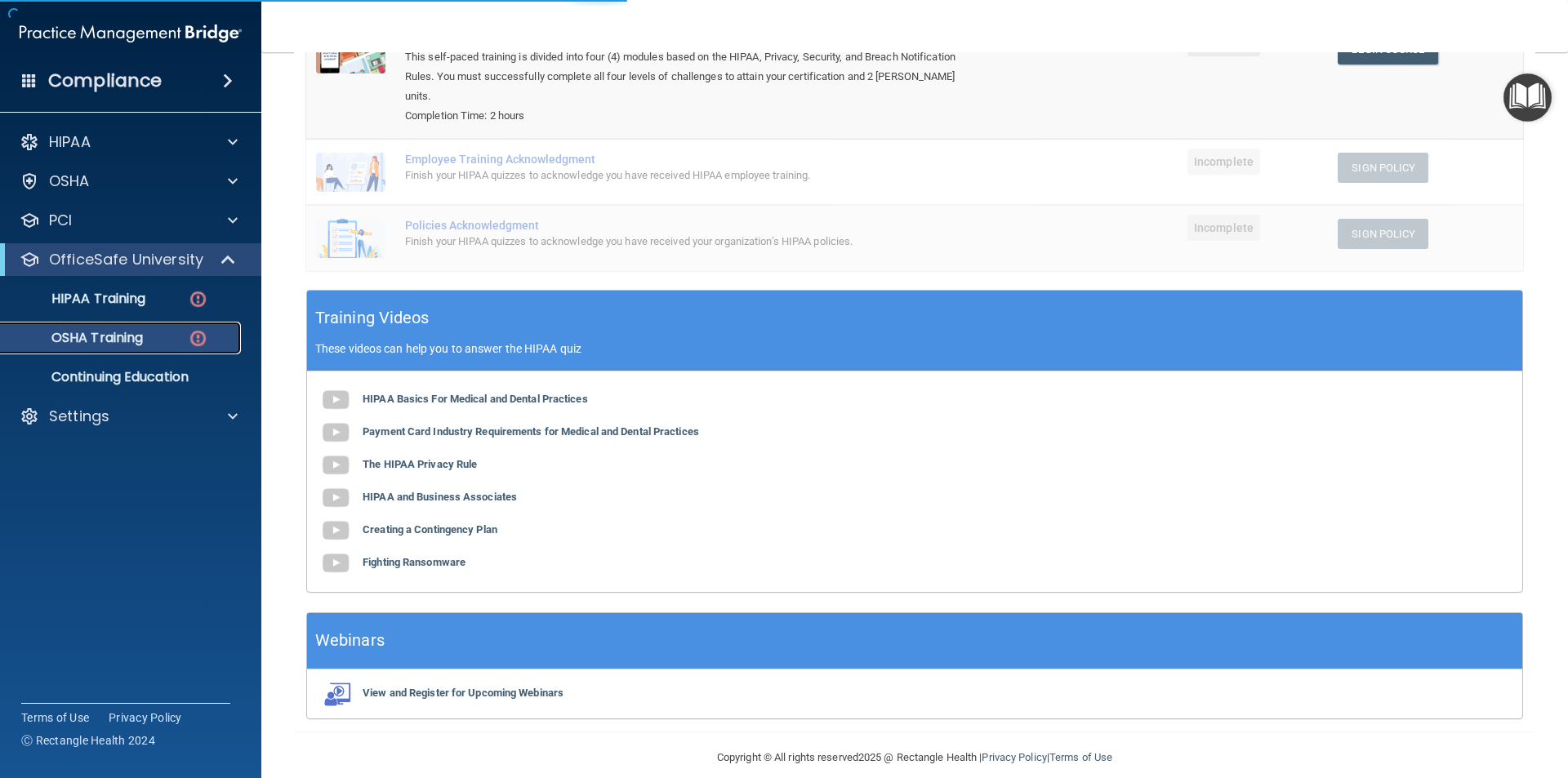
click at [103, 338] on p "OSHA Training" at bounding box center [76, 338] width 132 height 17
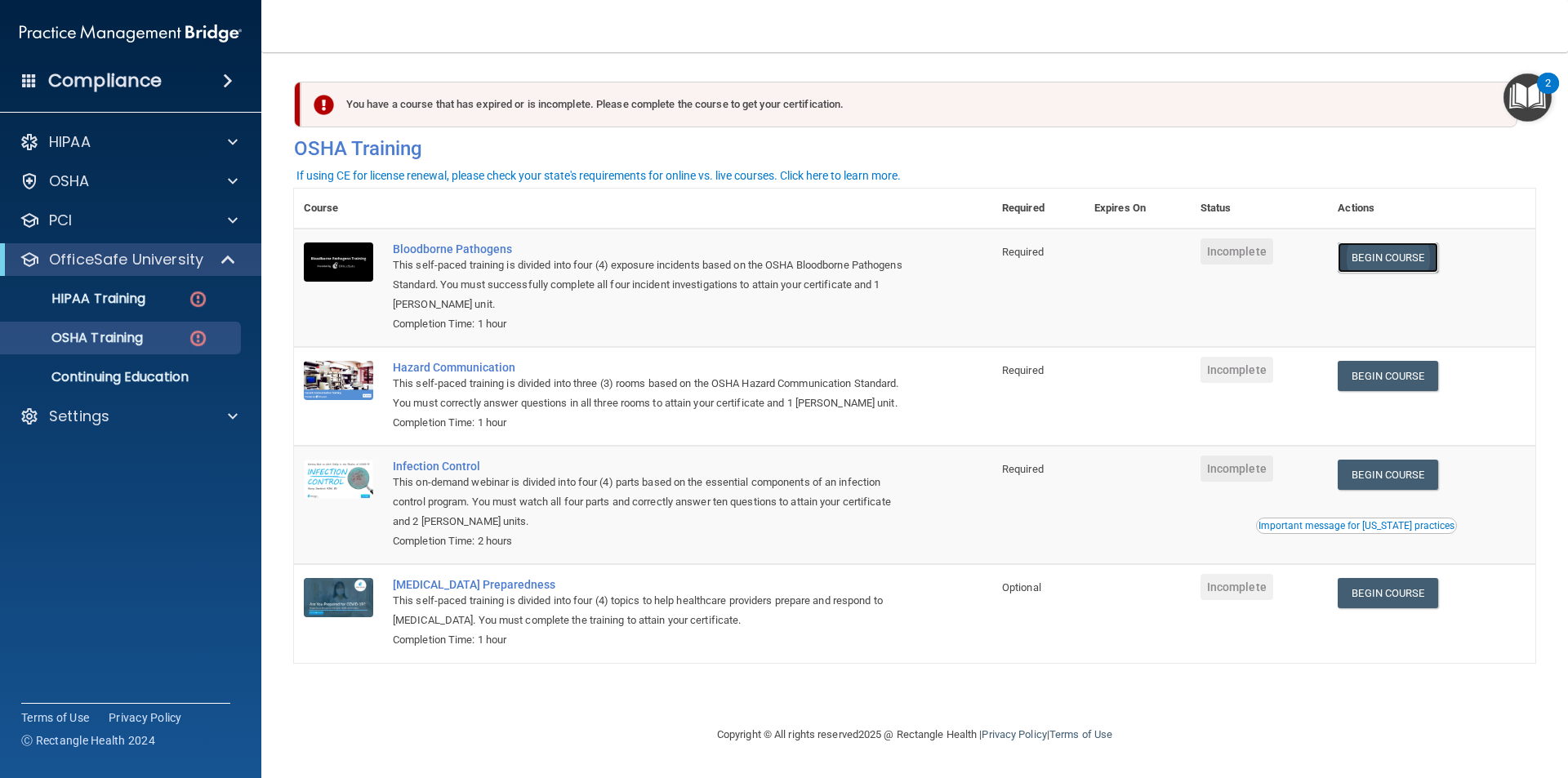
click at [1381, 244] on link "Begin Course" at bounding box center [1387, 257] width 99 height 31
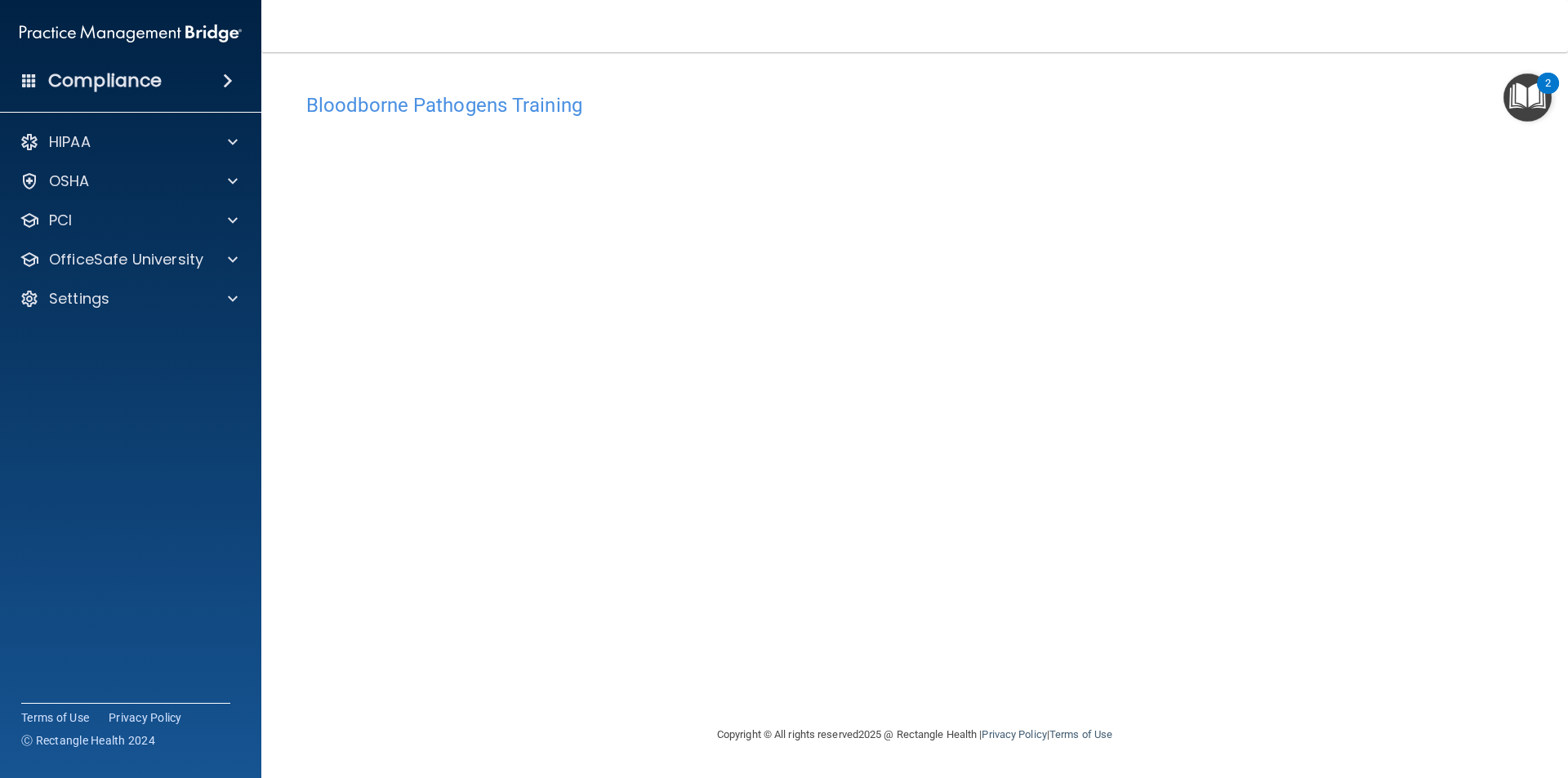
click at [1017, 680] on div "Bloodborne Pathogens Training This course doesn’t expire until . Are you sure y…" at bounding box center [914, 404] width 1241 height 640
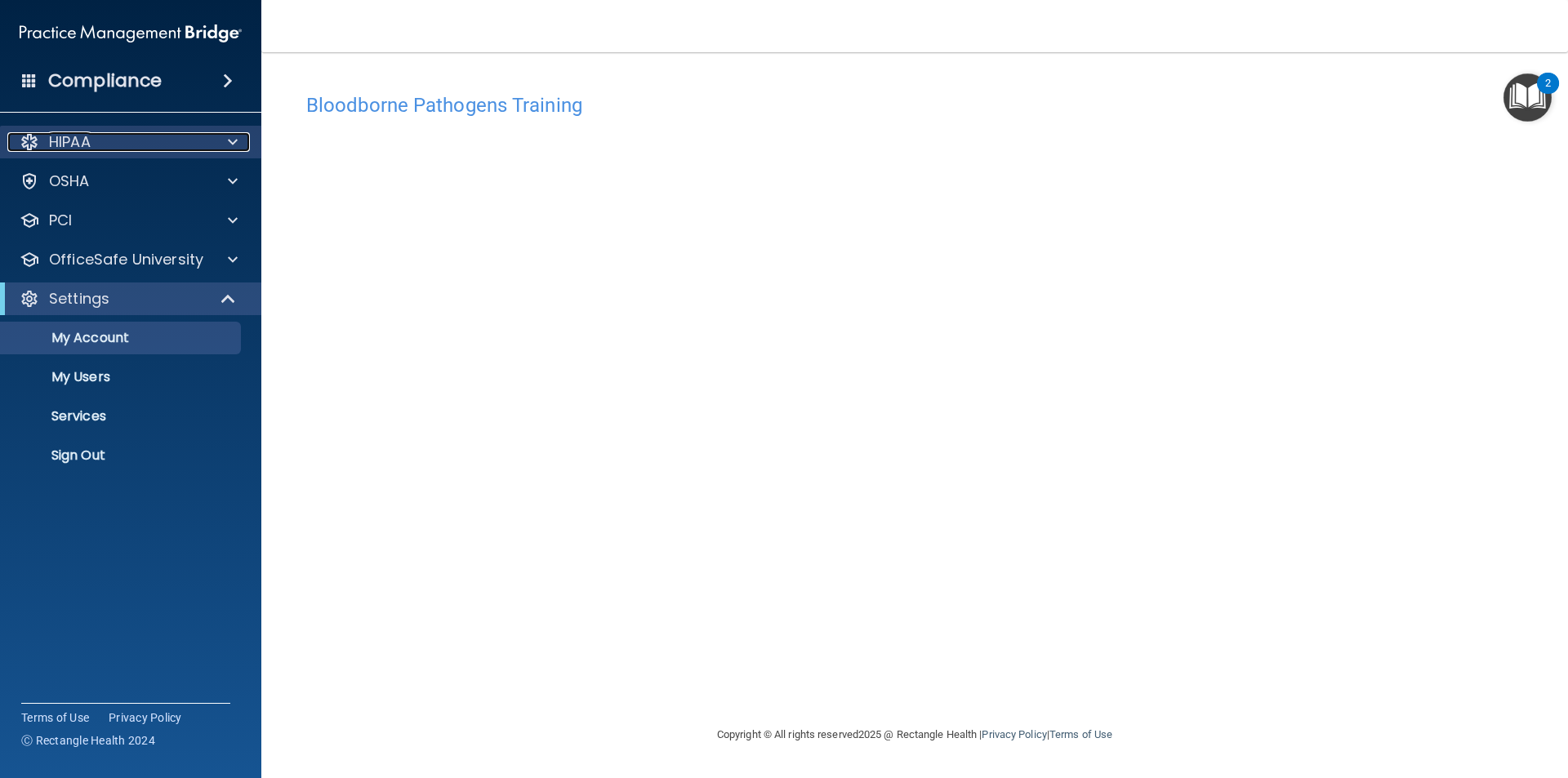
click at [131, 149] on div "HIPAA" at bounding box center [109, 141] width 203 height 20
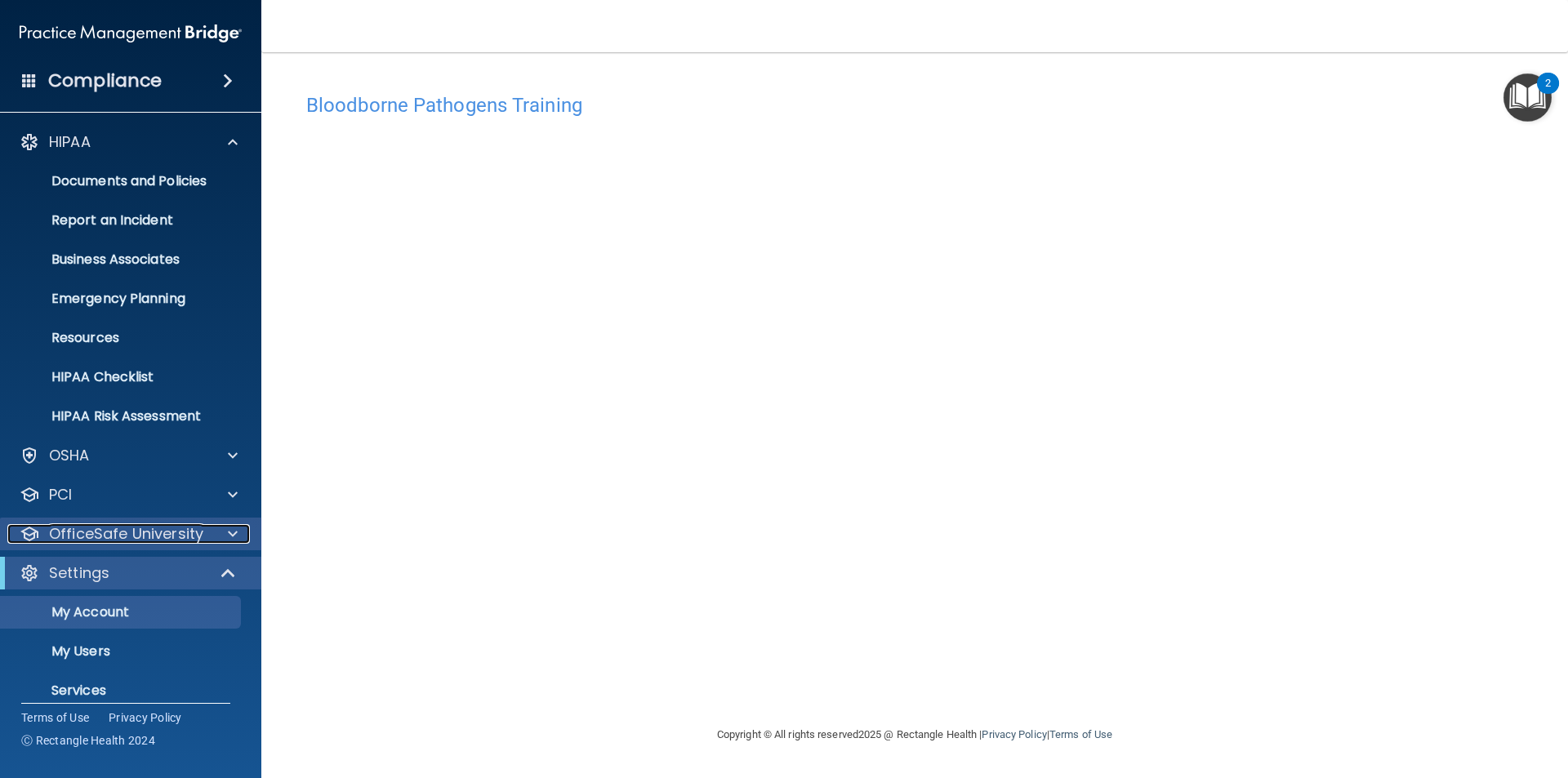
click at [150, 526] on p "OfficeSafe University" at bounding box center [126, 534] width 154 height 20
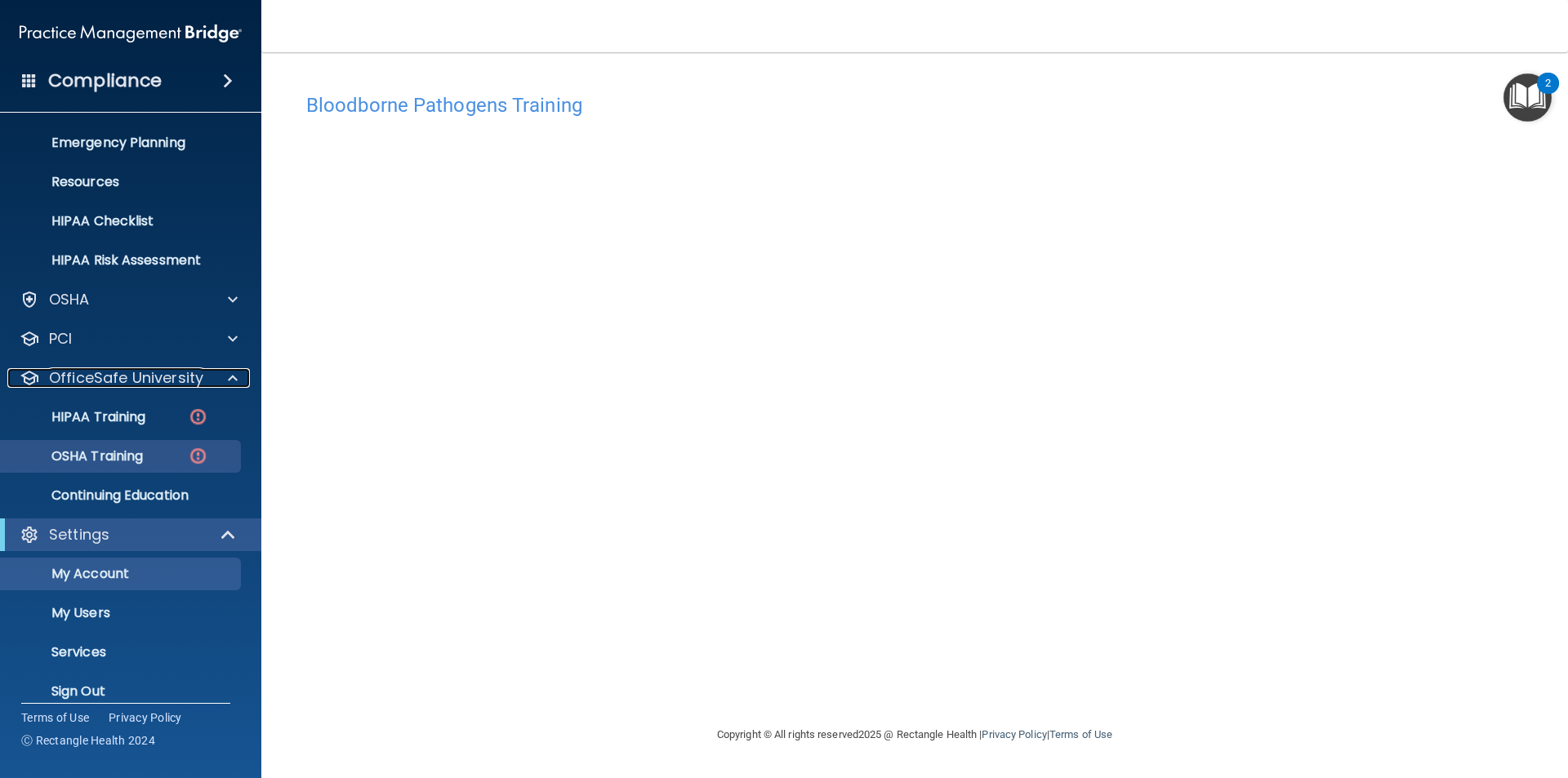
scroll to position [164, 0]
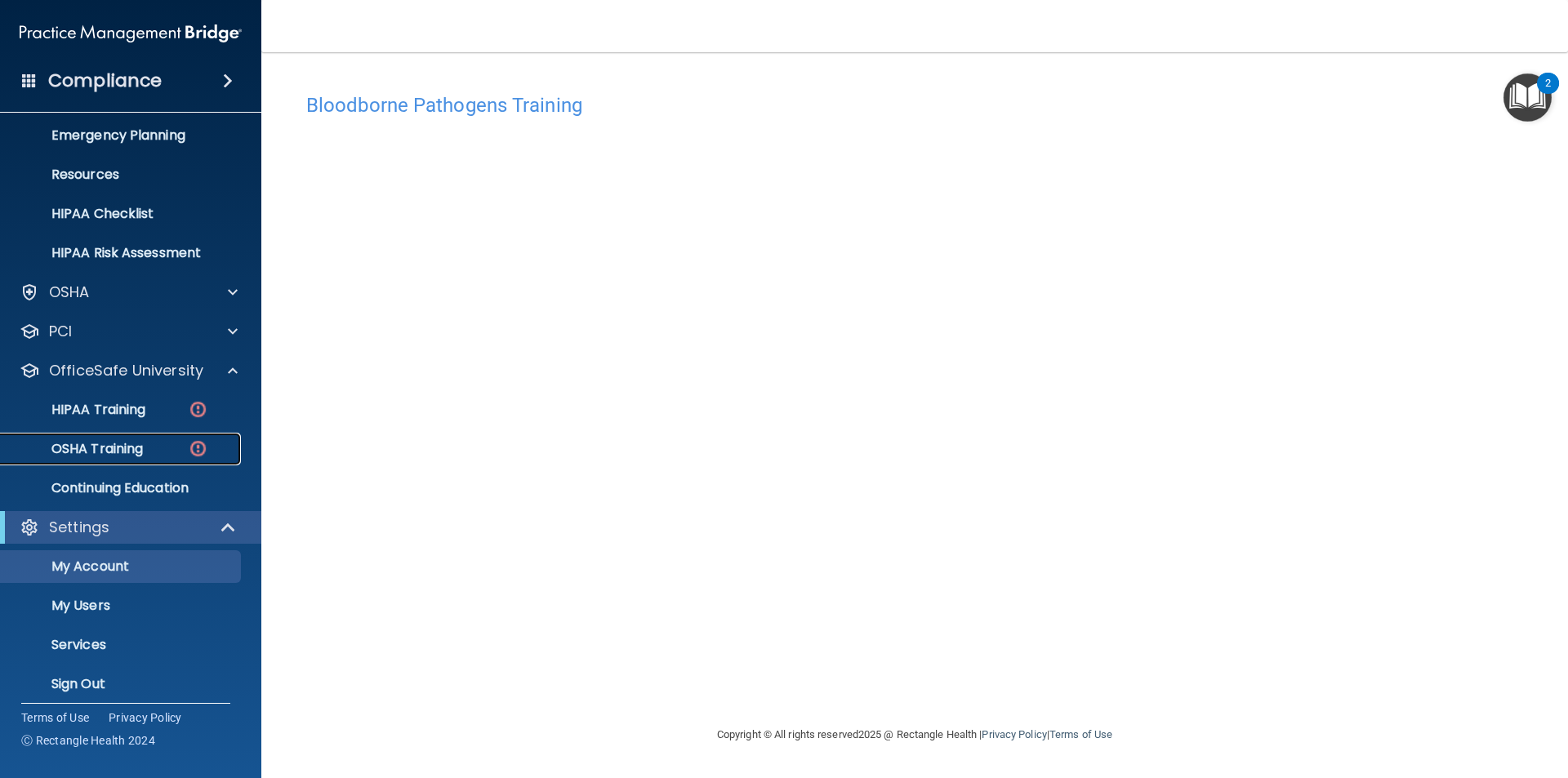
click at [156, 452] on div "OSHA Training" at bounding box center [122, 449] width 223 height 17
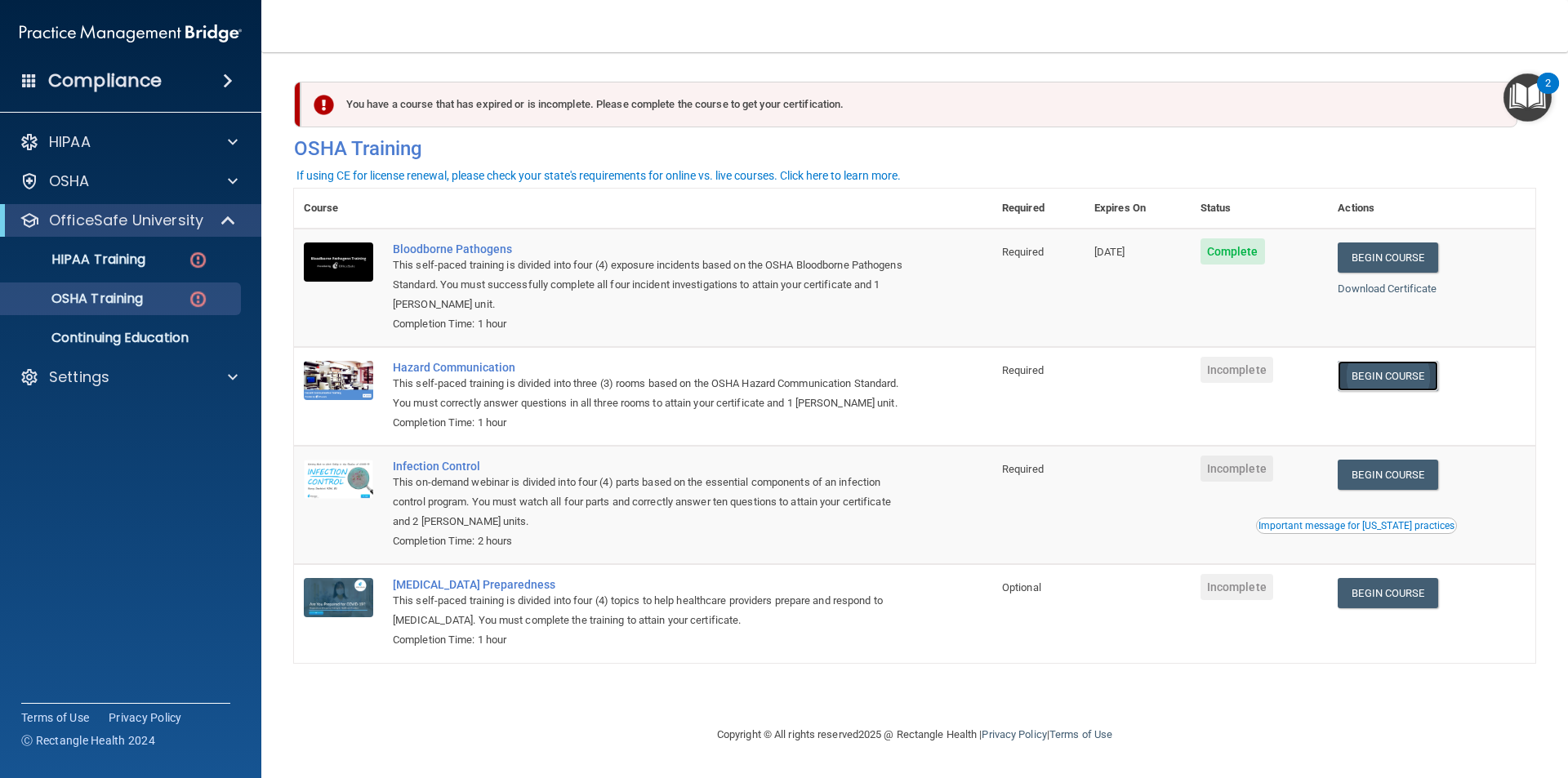
click at [1394, 380] on link "Begin Course" at bounding box center [1387, 376] width 99 height 31
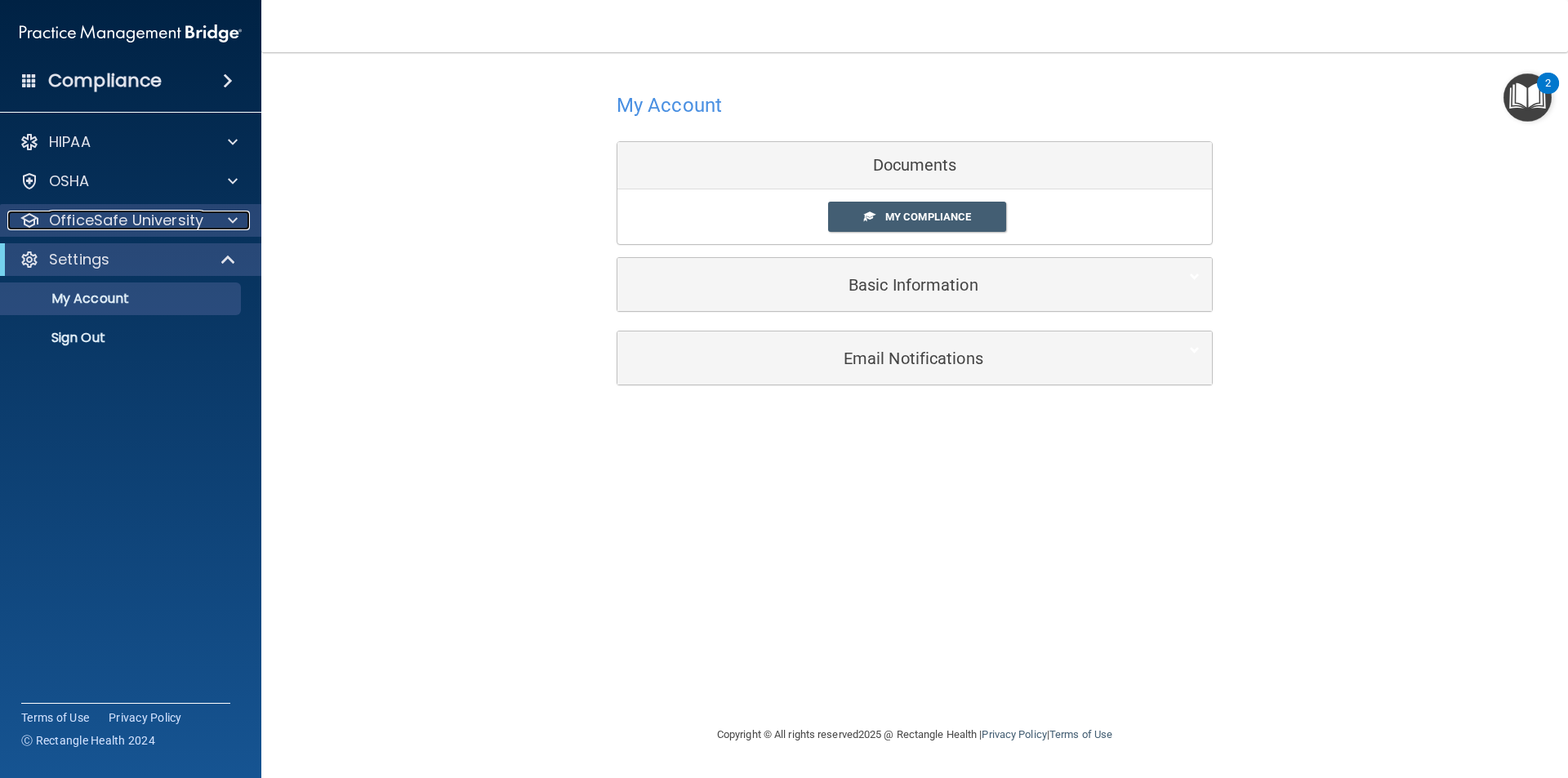
click at [125, 226] on p "OfficeSafe University" at bounding box center [126, 220] width 154 height 20
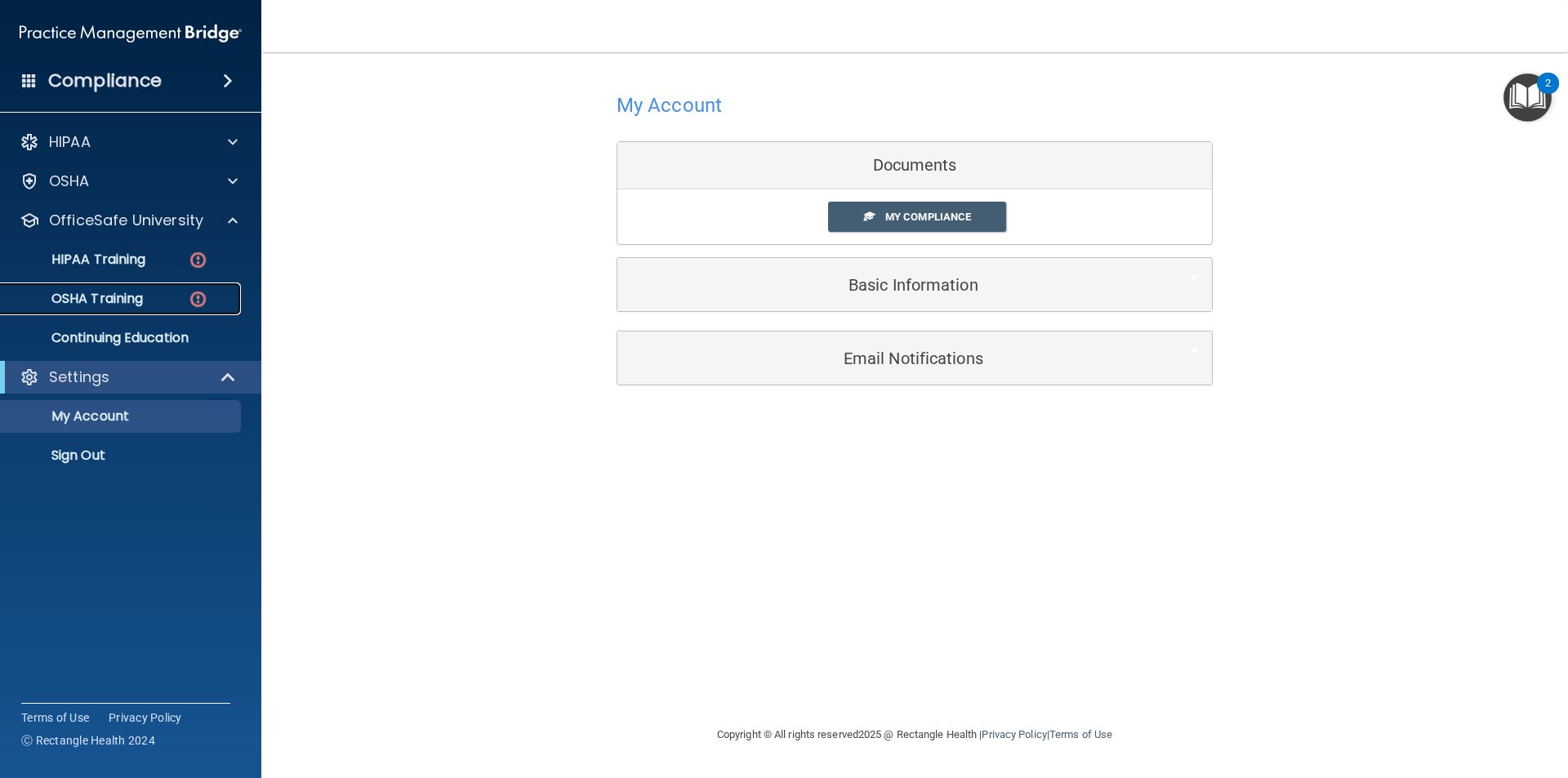
click at [130, 298] on p "OSHA Training" at bounding box center [76, 299] width 132 height 17
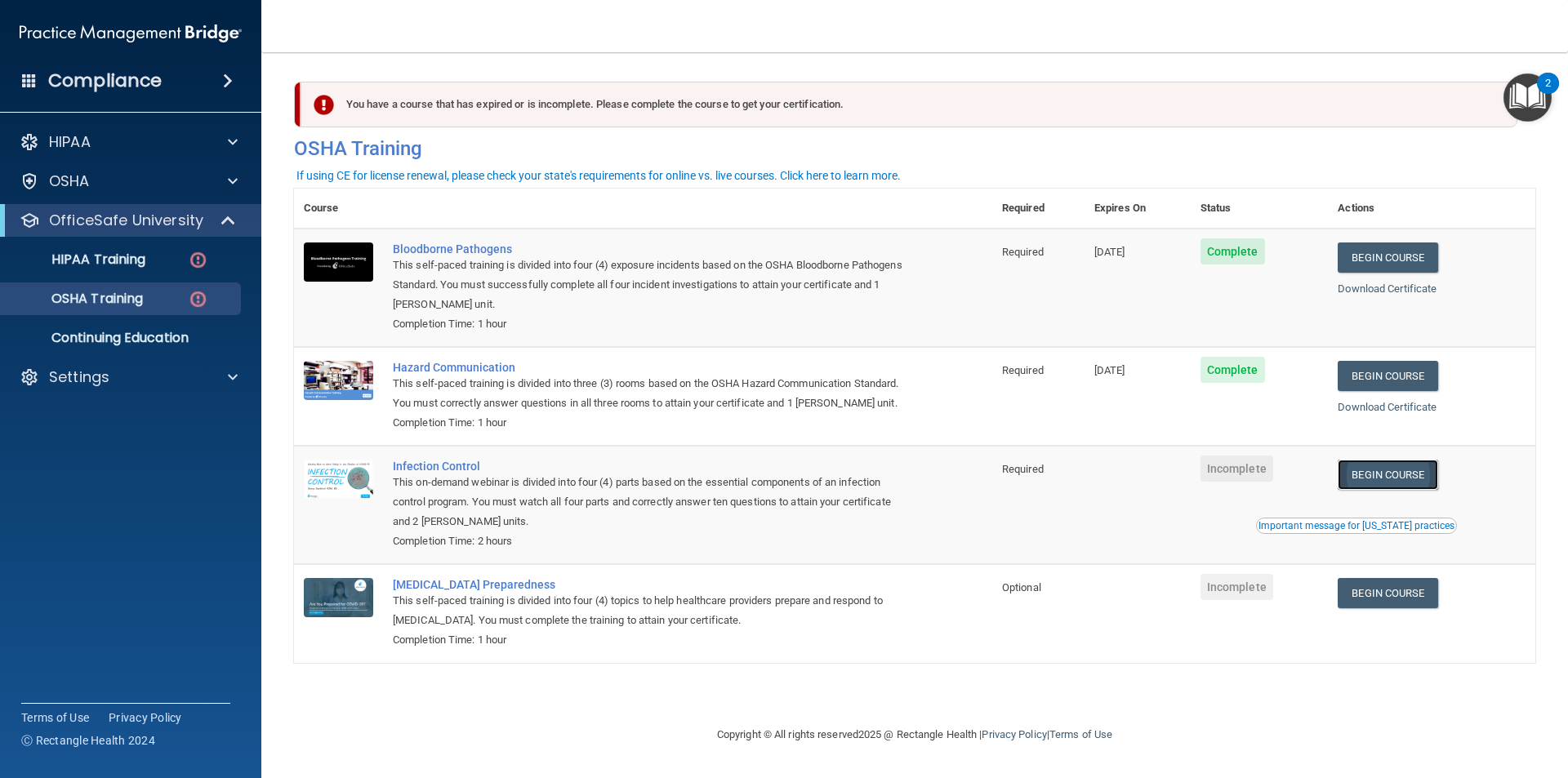
click at [1414, 471] on link "Begin Course" at bounding box center [1387, 475] width 99 height 31
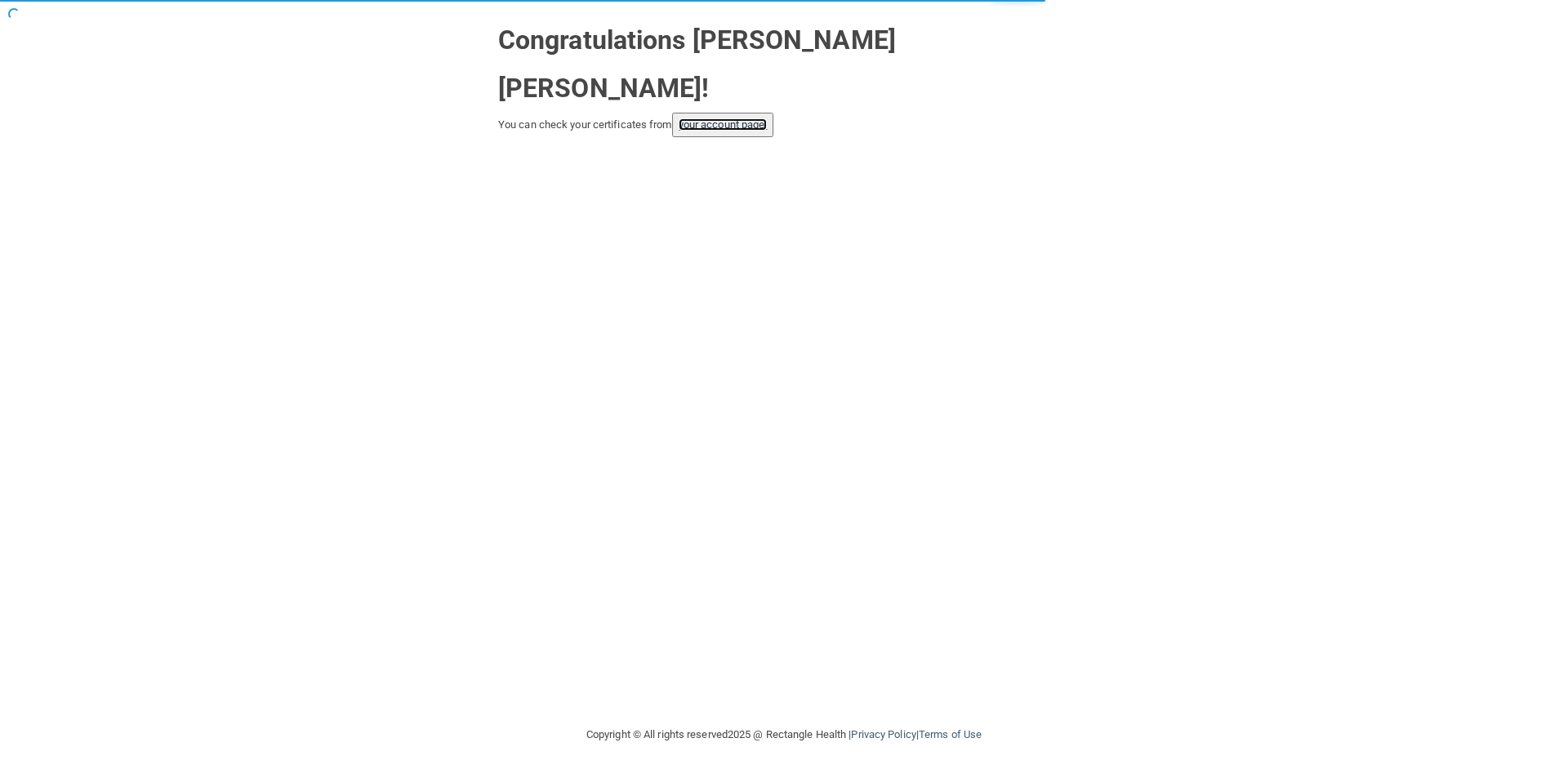
click at [712, 118] on link "your account page!" at bounding box center [723, 124] width 89 height 12
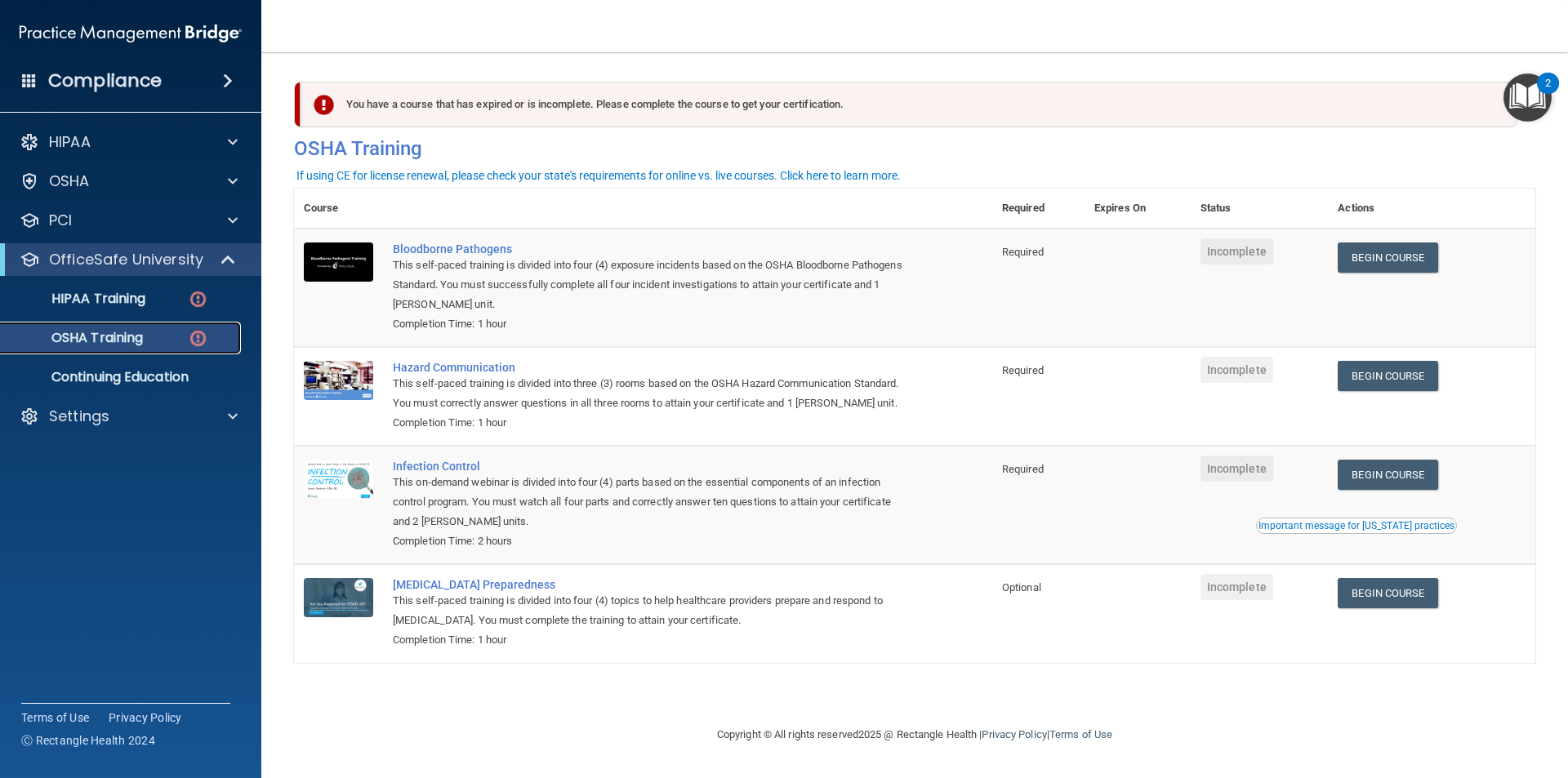
click at [119, 334] on p "OSHA Training" at bounding box center [76, 338] width 132 height 17
click at [96, 287] on link "HIPAA Training" at bounding box center [112, 298] width 257 height 33
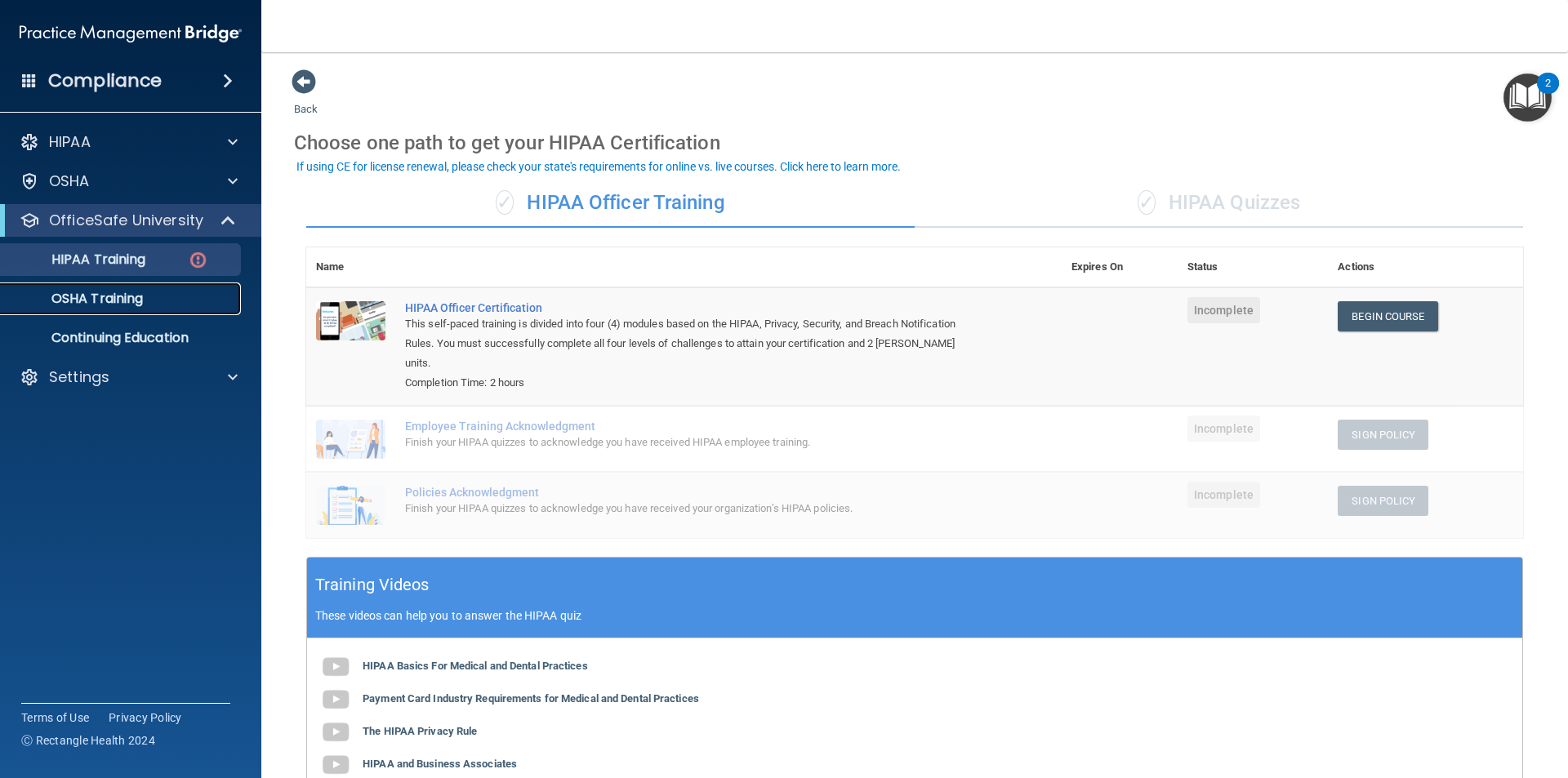
click at [121, 301] on p "OSHA Training" at bounding box center [76, 299] width 132 height 17
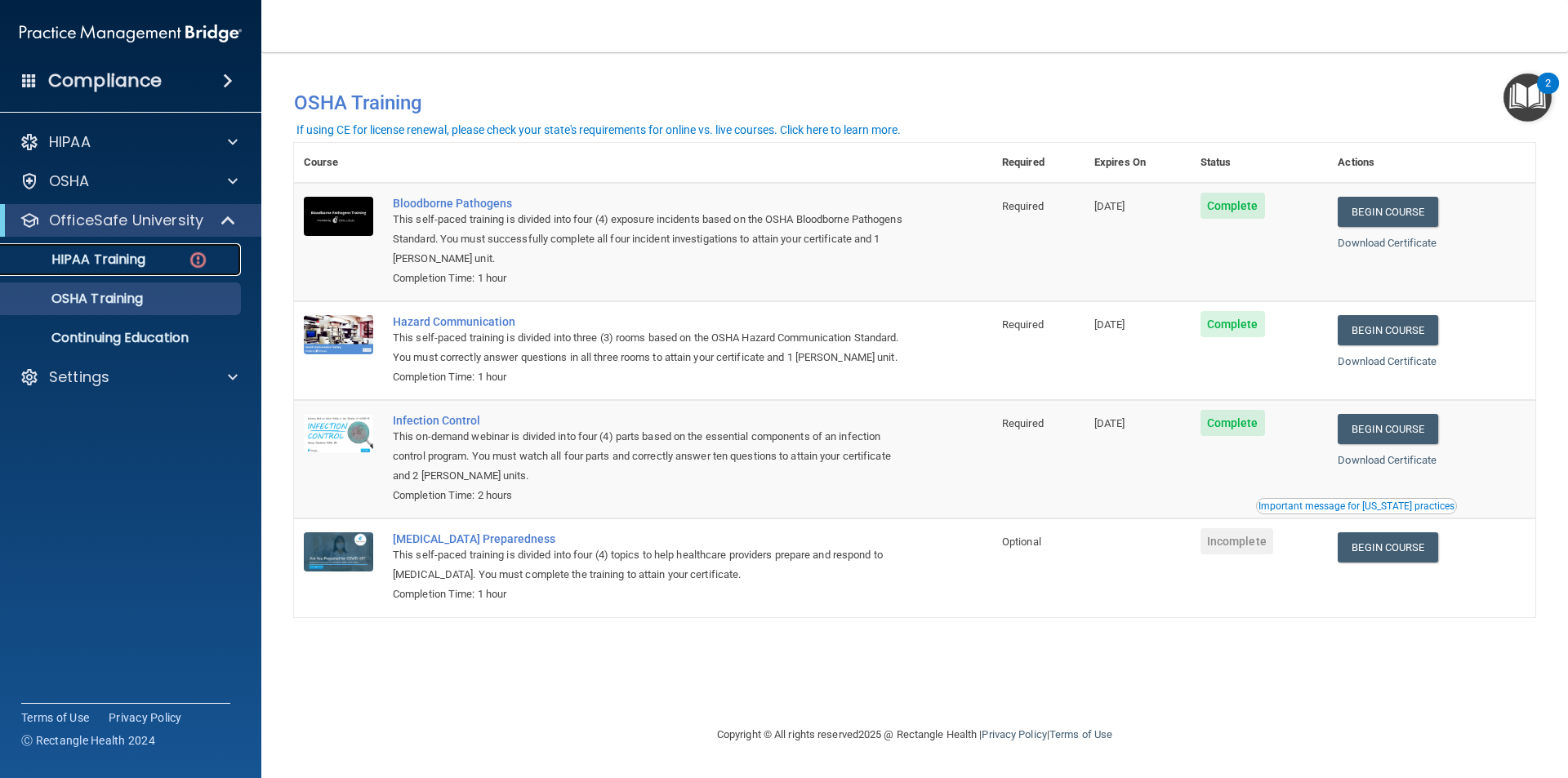
click at [152, 257] on div "HIPAA Training" at bounding box center [122, 260] width 223 height 17
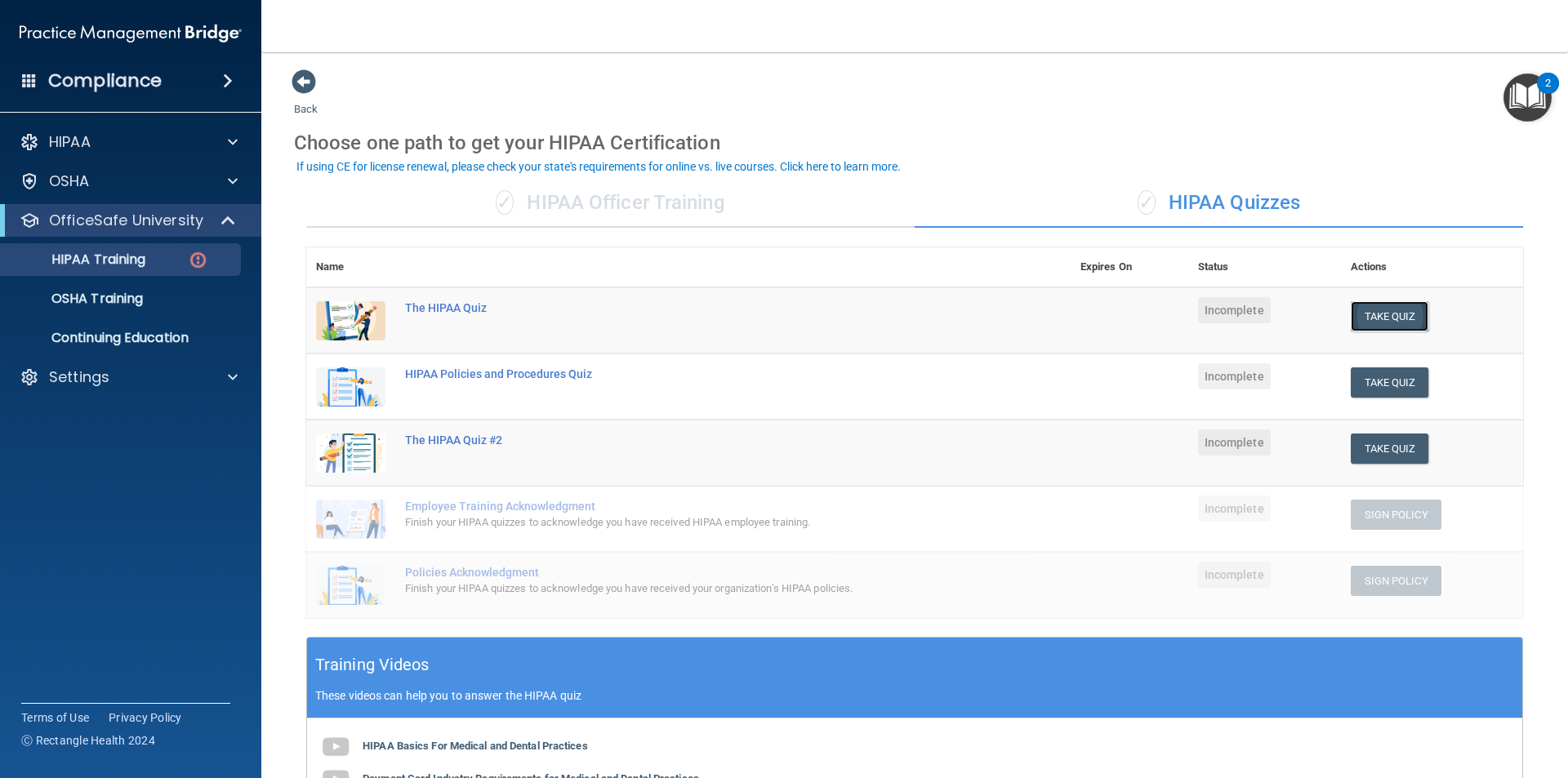
click at [1366, 310] on button "Take Quiz" at bounding box center [1390, 316] width 78 height 31
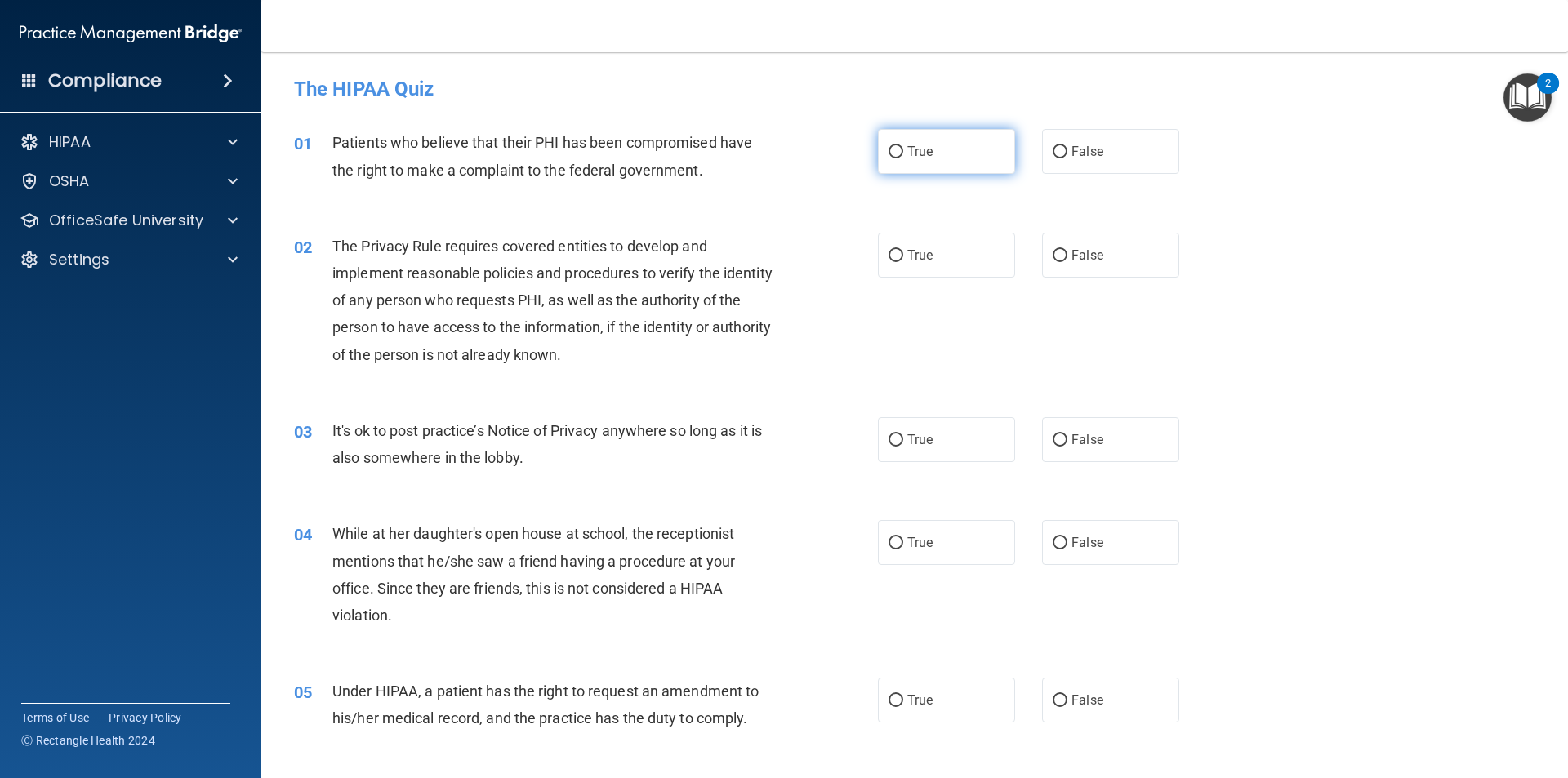
drag, startPoint x: 872, startPoint y: 168, endPoint x: 897, endPoint y: 152, distance: 29.7
click at [877, 167] on label "True" at bounding box center [946, 152] width 138 height 45
click at [889, 158] on input "True" at bounding box center [896, 152] width 15 height 12
radio input "true"
click at [925, 249] on span "True" at bounding box center [919, 255] width 25 height 16
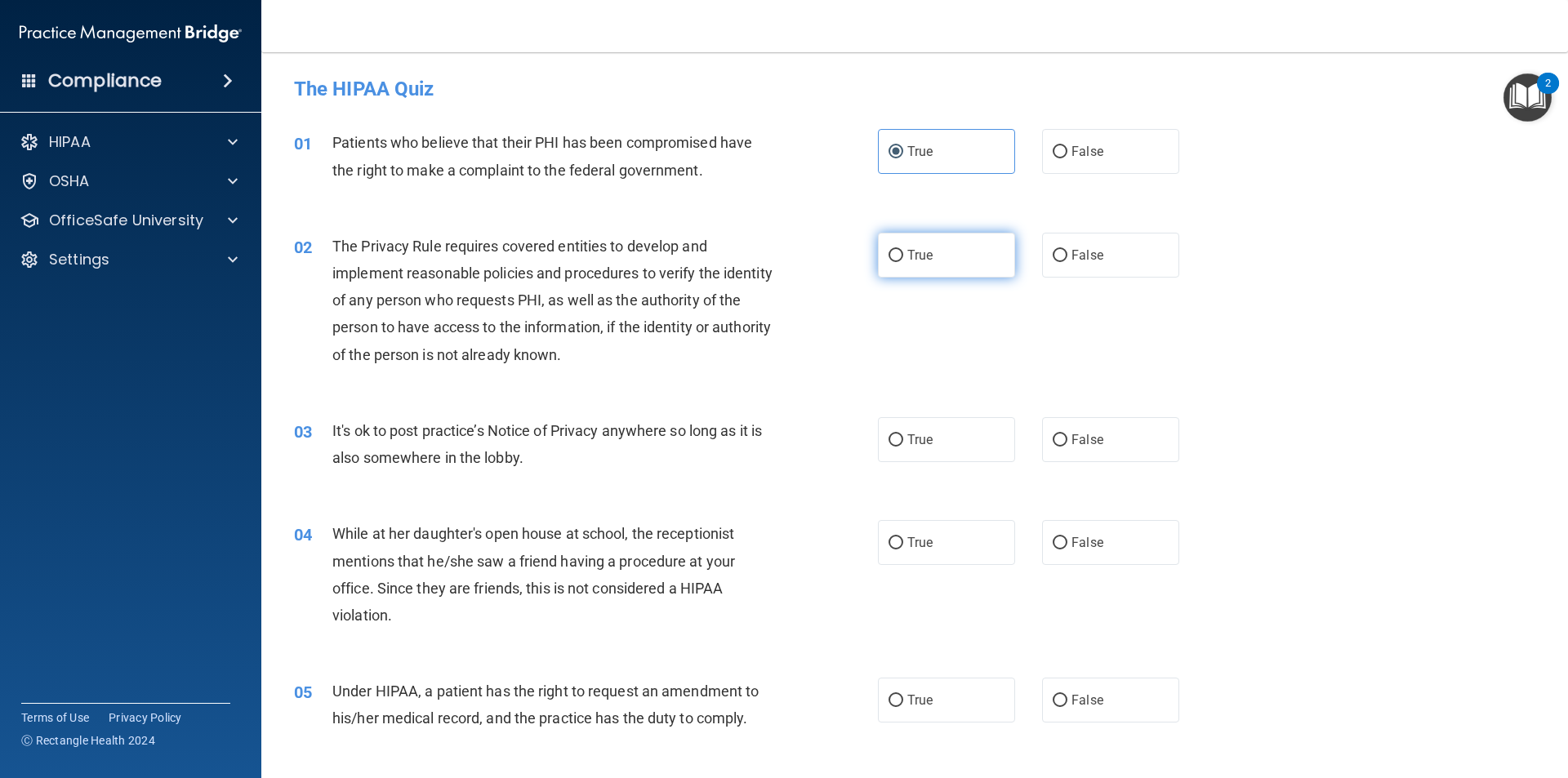
click at [903, 250] on input "True" at bounding box center [896, 256] width 15 height 12
radio input "true"
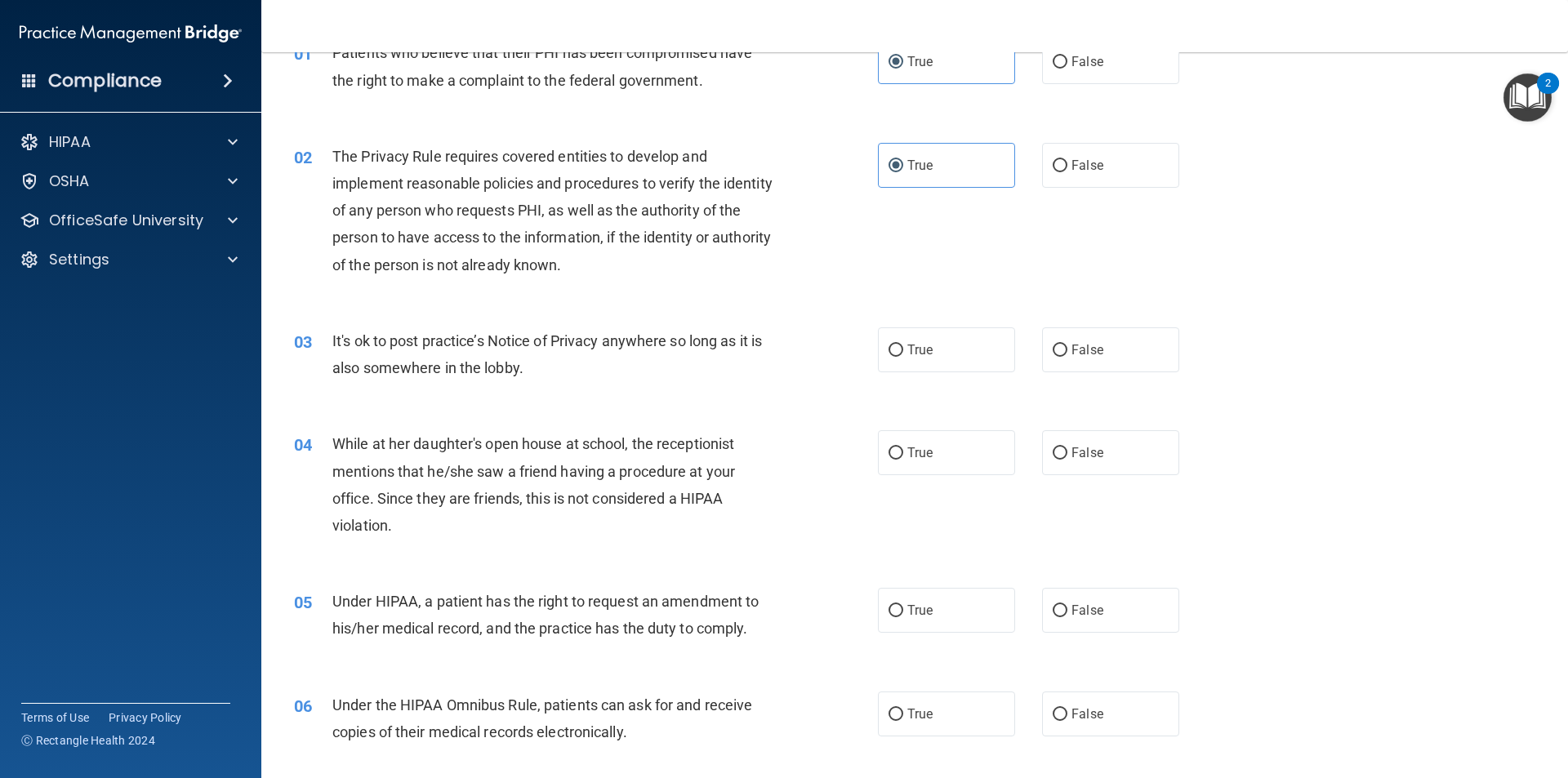
scroll to position [164, 0]
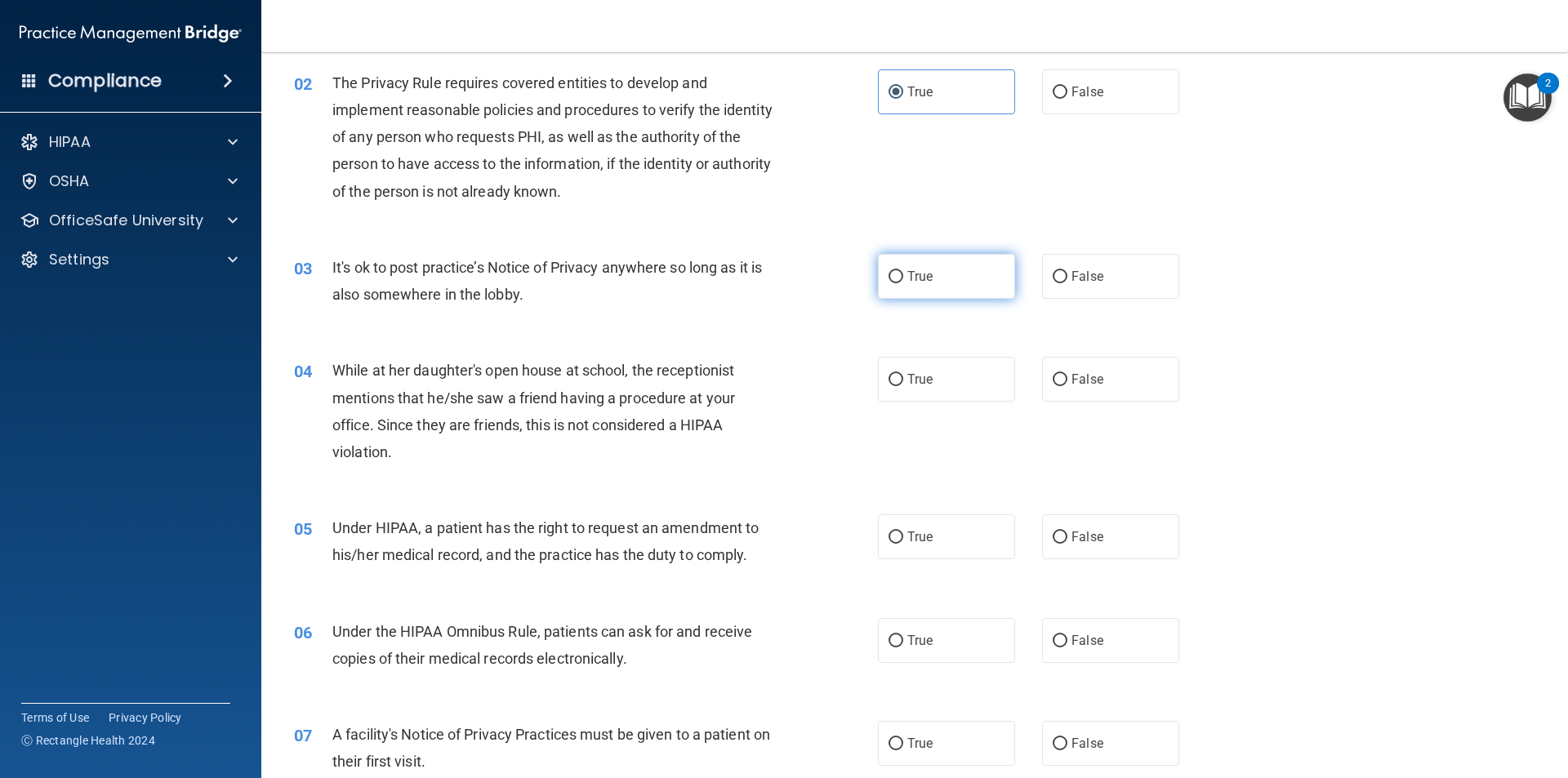
click at [895, 263] on label "True" at bounding box center [946, 276] width 138 height 45
click at [895, 271] on input "True" at bounding box center [896, 277] width 15 height 12
radio input "true"
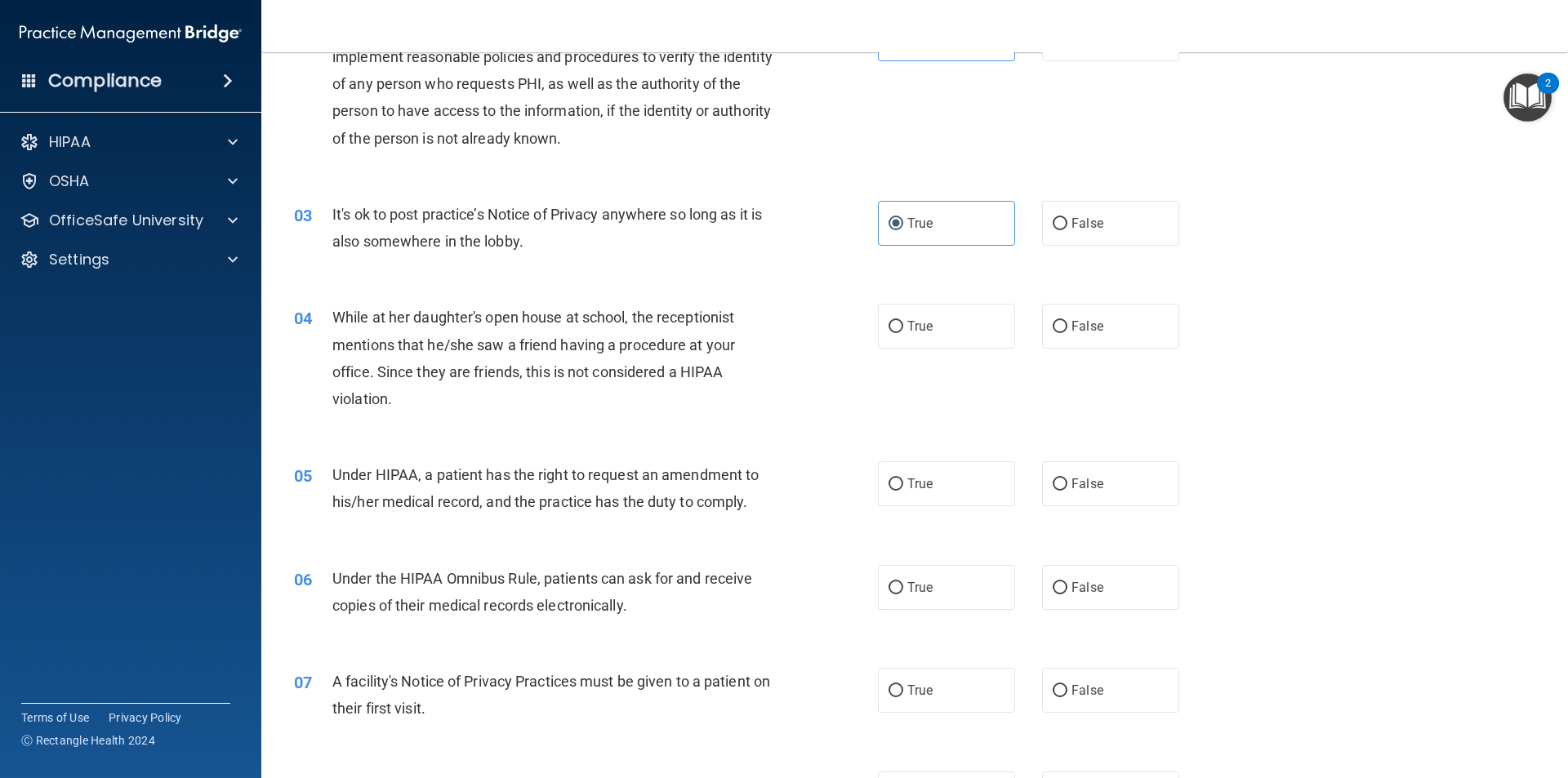
scroll to position [245, 0]
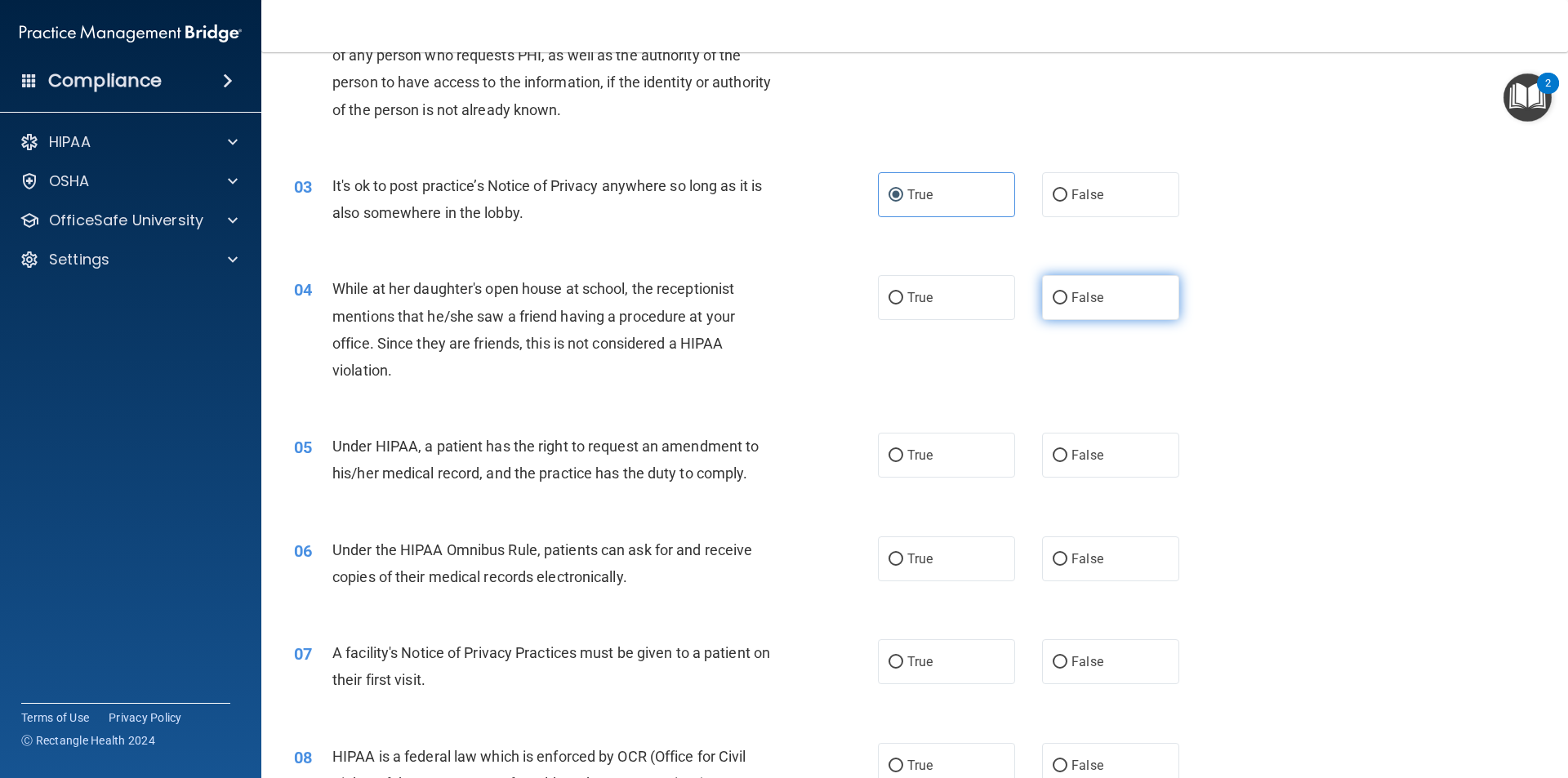
click at [1072, 300] on span "False" at bounding box center [1087, 297] width 32 height 16
click at [1065, 300] on input "False" at bounding box center [1060, 298] width 15 height 12
radio input "true"
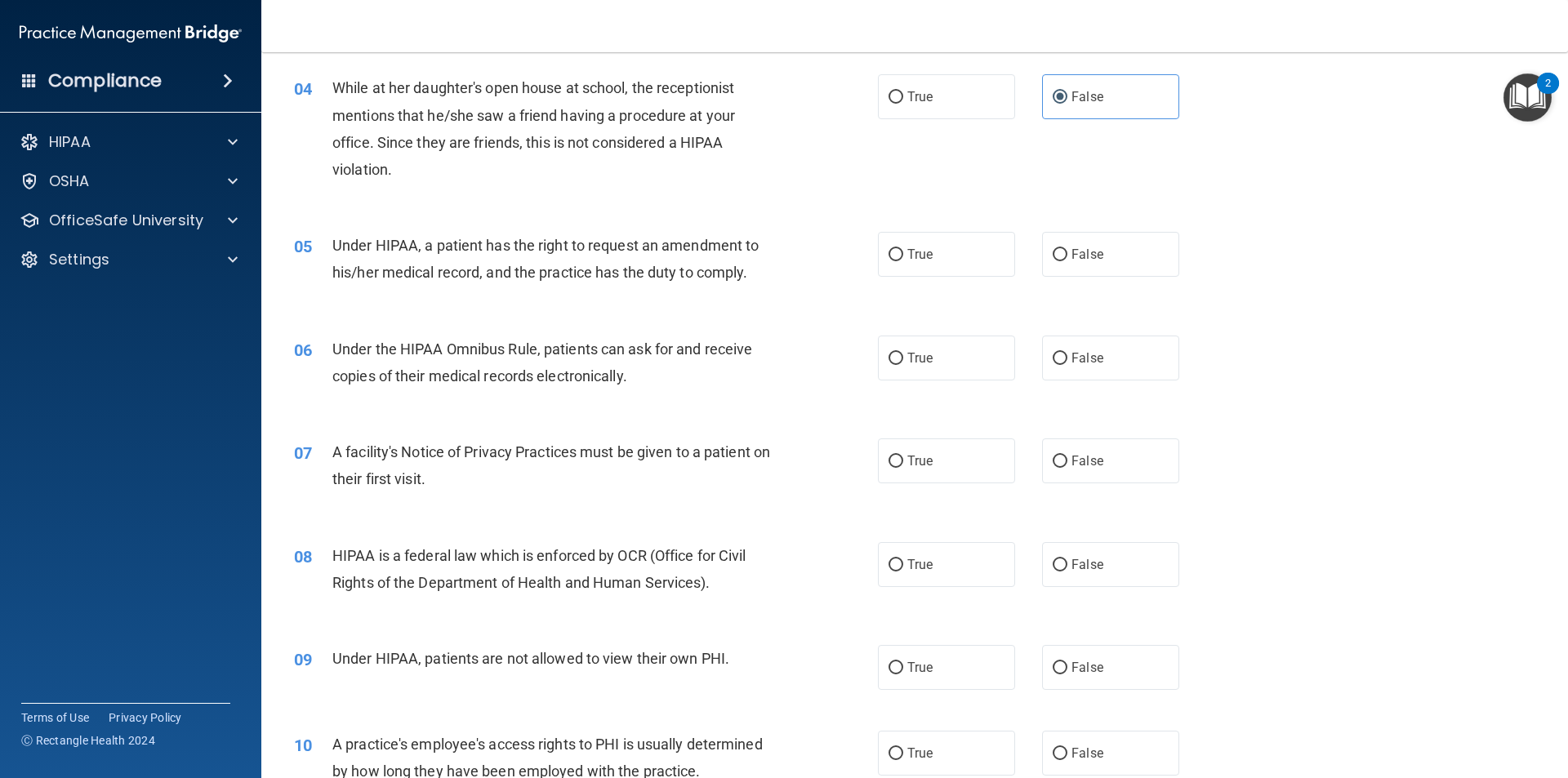
scroll to position [490, 0]
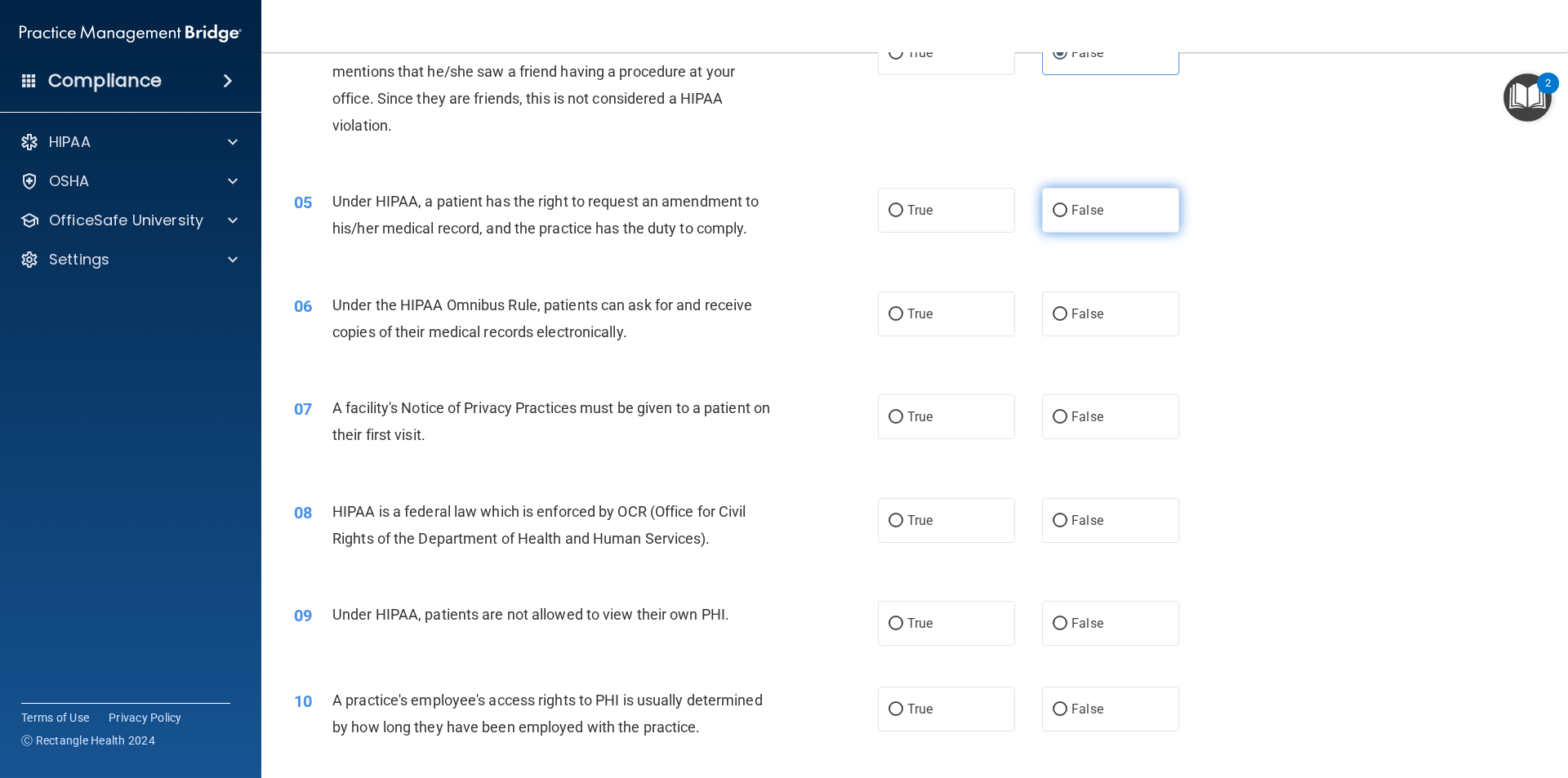
click at [1072, 205] on span "False" at bounding box center [1087, 210] width 32 height 16
click at [1065, 205] on input "False" at bounding box center [1060, 211] width 15 height 12
radio input "true"
click at [917, 299] on label "True" at bounding box center [946, 314] width 138 height 45
click at [903, 309] on input "True" at bounding box center [896, 314] width 15 height 12
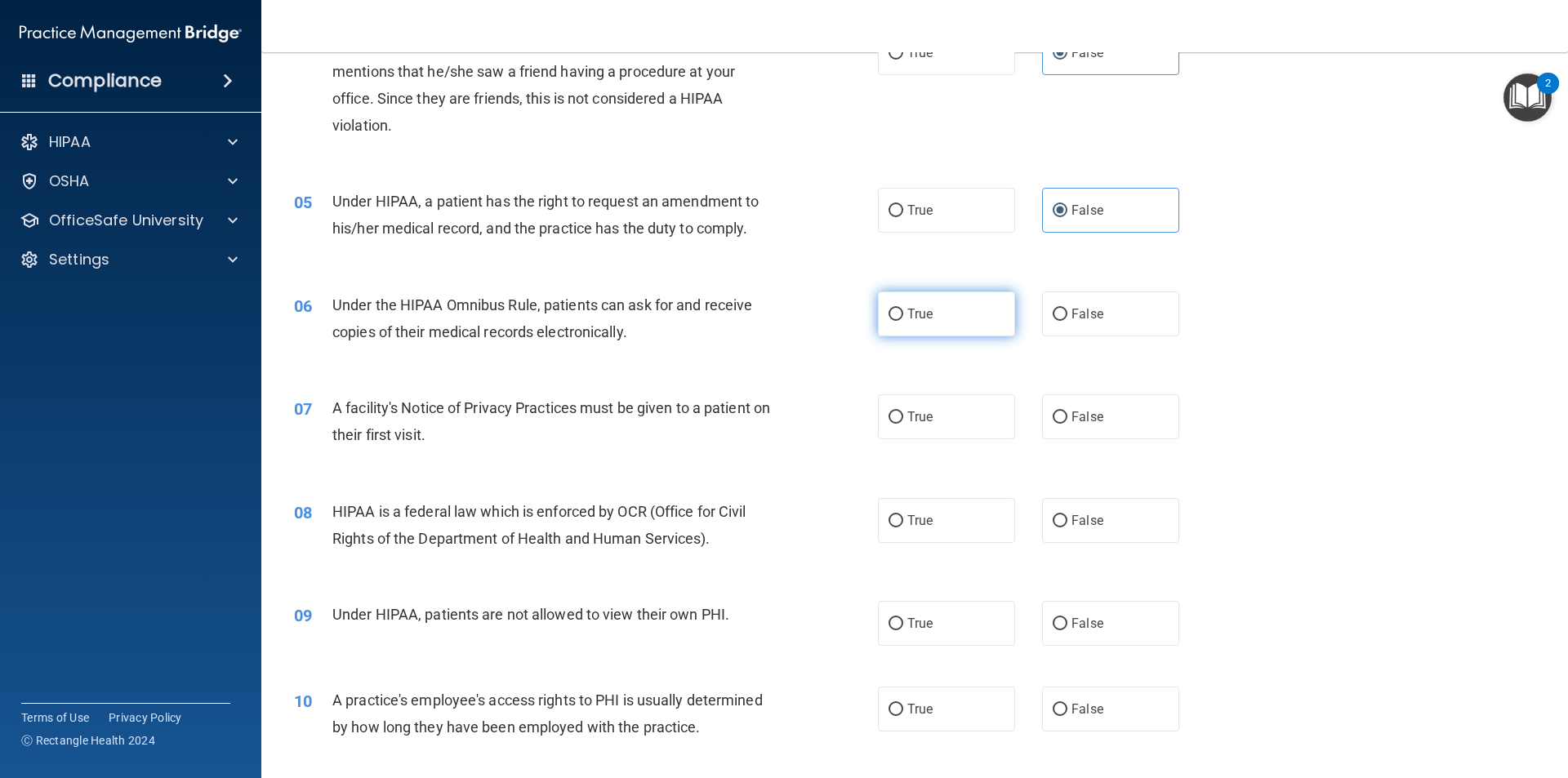
radio input "true"
click at [1048, 303] on label "False" at bounding box center [1111, 314] width 138 height 45
click at [1052, 309] on input "False" at bounding box center [1060, 314] width 15 height 12
radio input "true"
radio input "false"
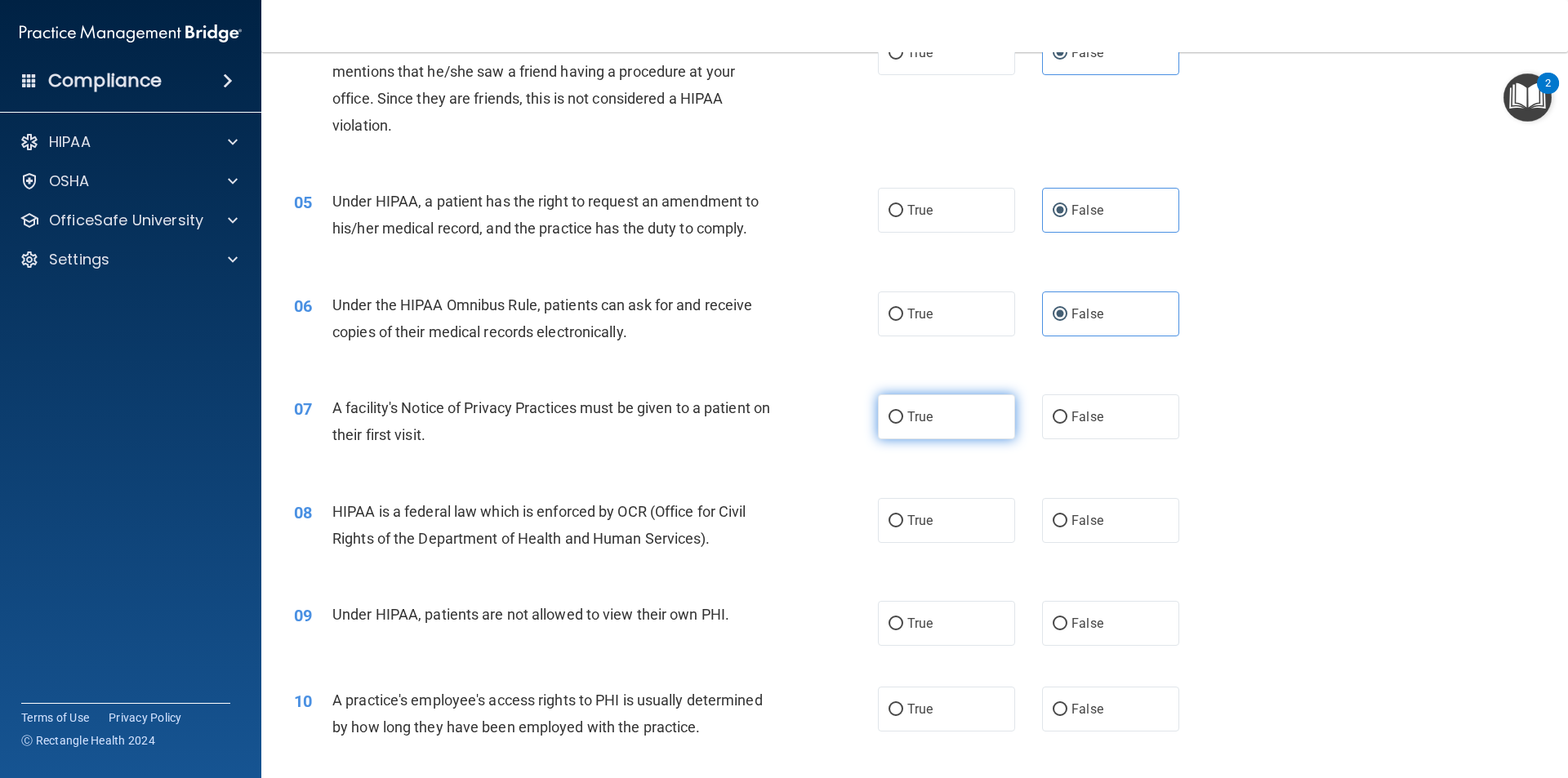
click at [916, 432] on label "True" at bounding box center [946, 416] width 138 height 45
click at [889, 415] on input "True" at bounding box center [896, 417] width 15 height 12
radio input "true"
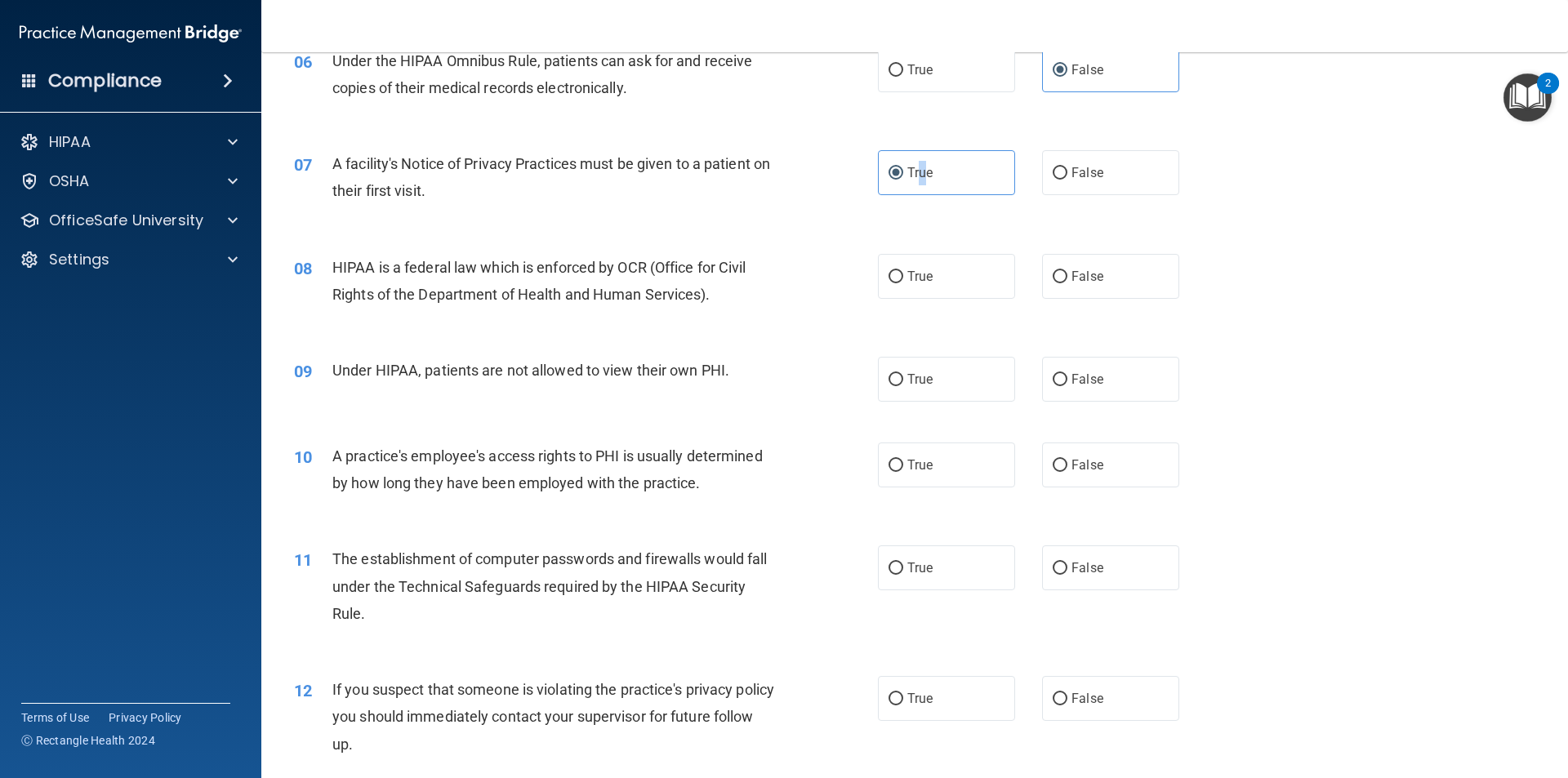
scroll to position [735, 0]
click at [810, 264] on div "08 HIPAA is a federal law which is enforced by OCR (Office for Civil Rights of …" at bounding box center [586, 284] width 633 height 62
click at [896, 280] on input "True" at bounding box center [896, 276] width 15 height 12
radio input "true"
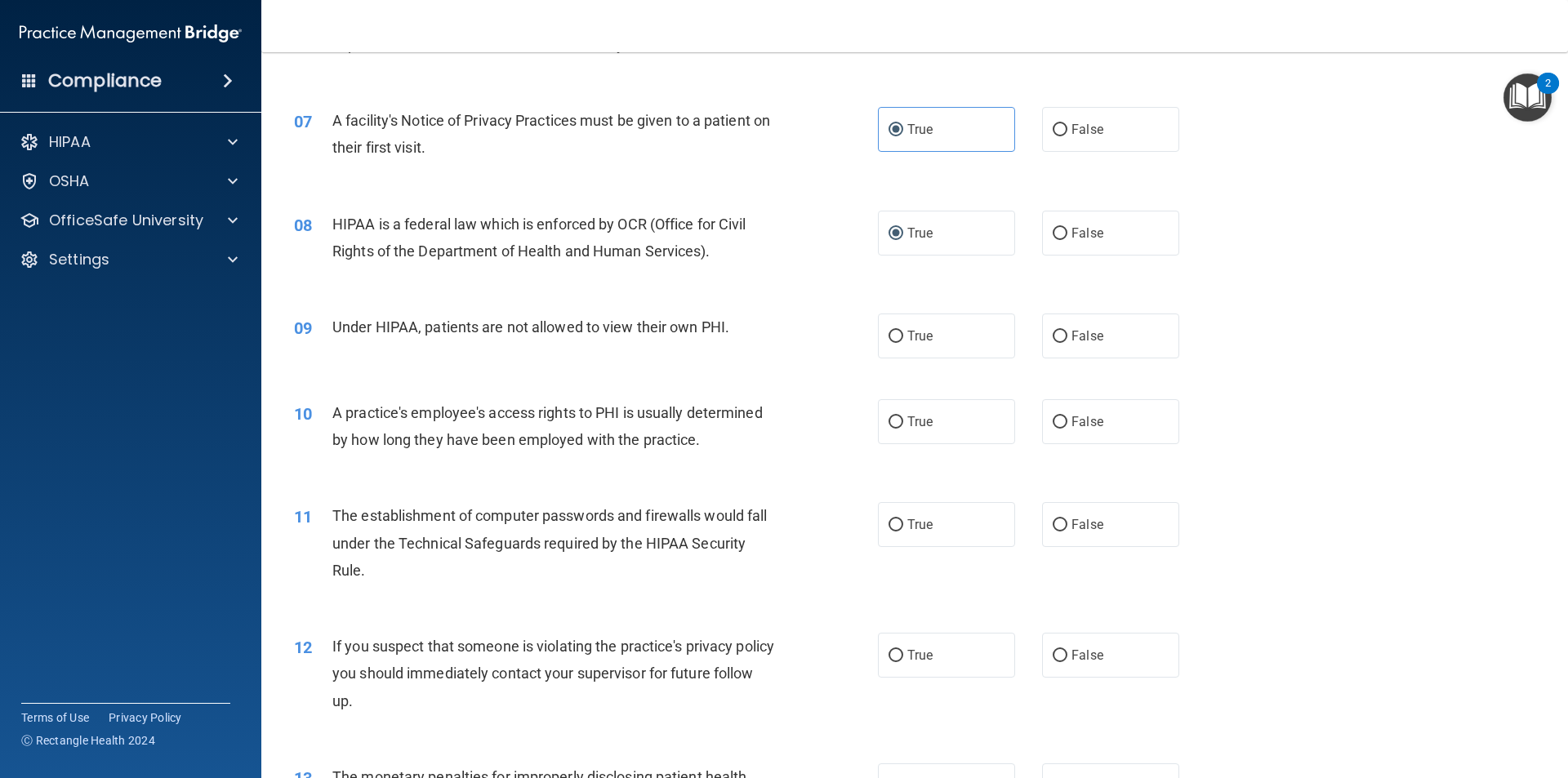
scroll to position [817, 0]
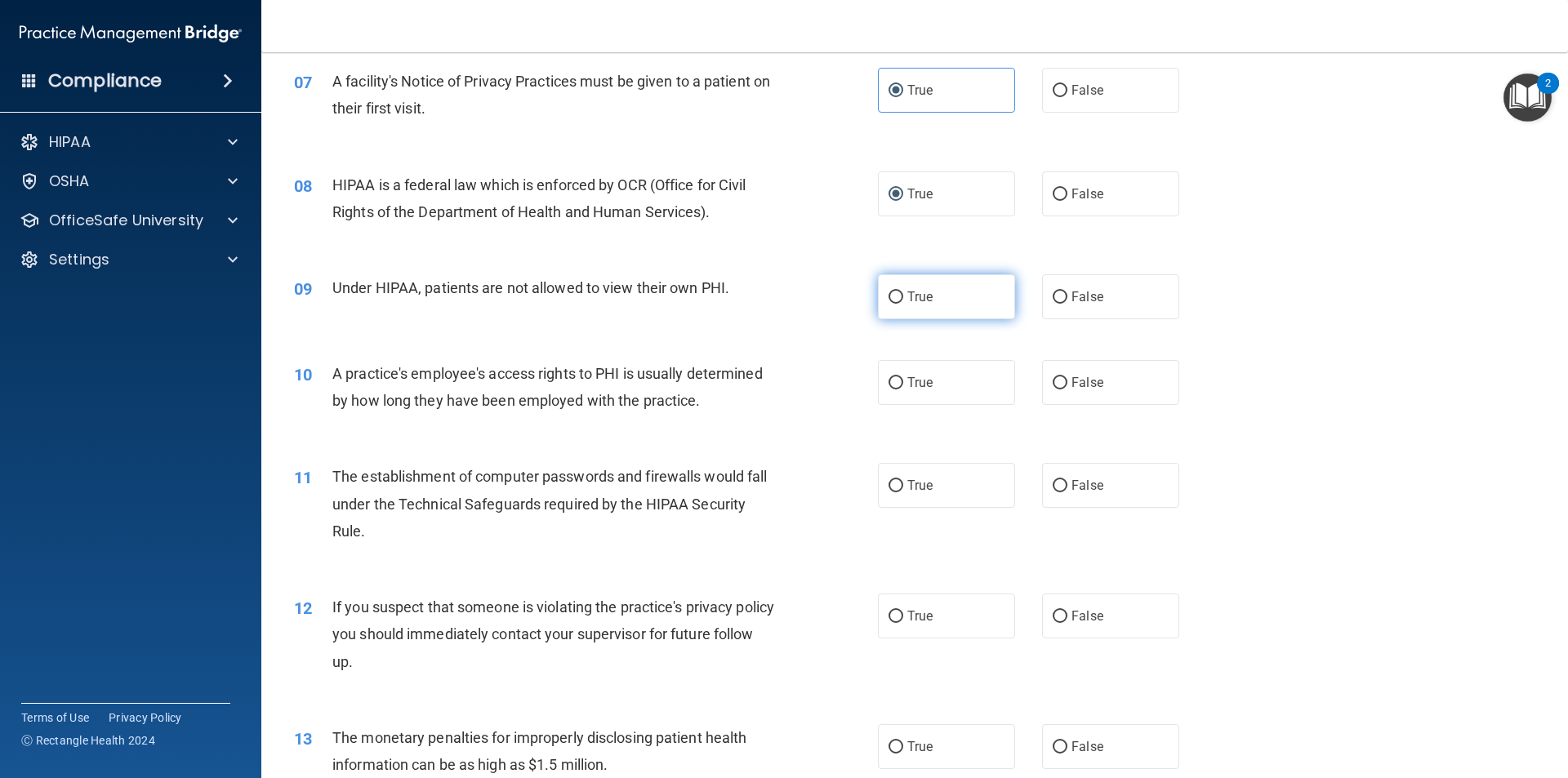
click at [914, 313] on label "True" at bounding box center [946, 297] width 138 height 45
click at [903, 304] on input "True" at bounding box center [896, 297] width 15 height 12
radio input "true"
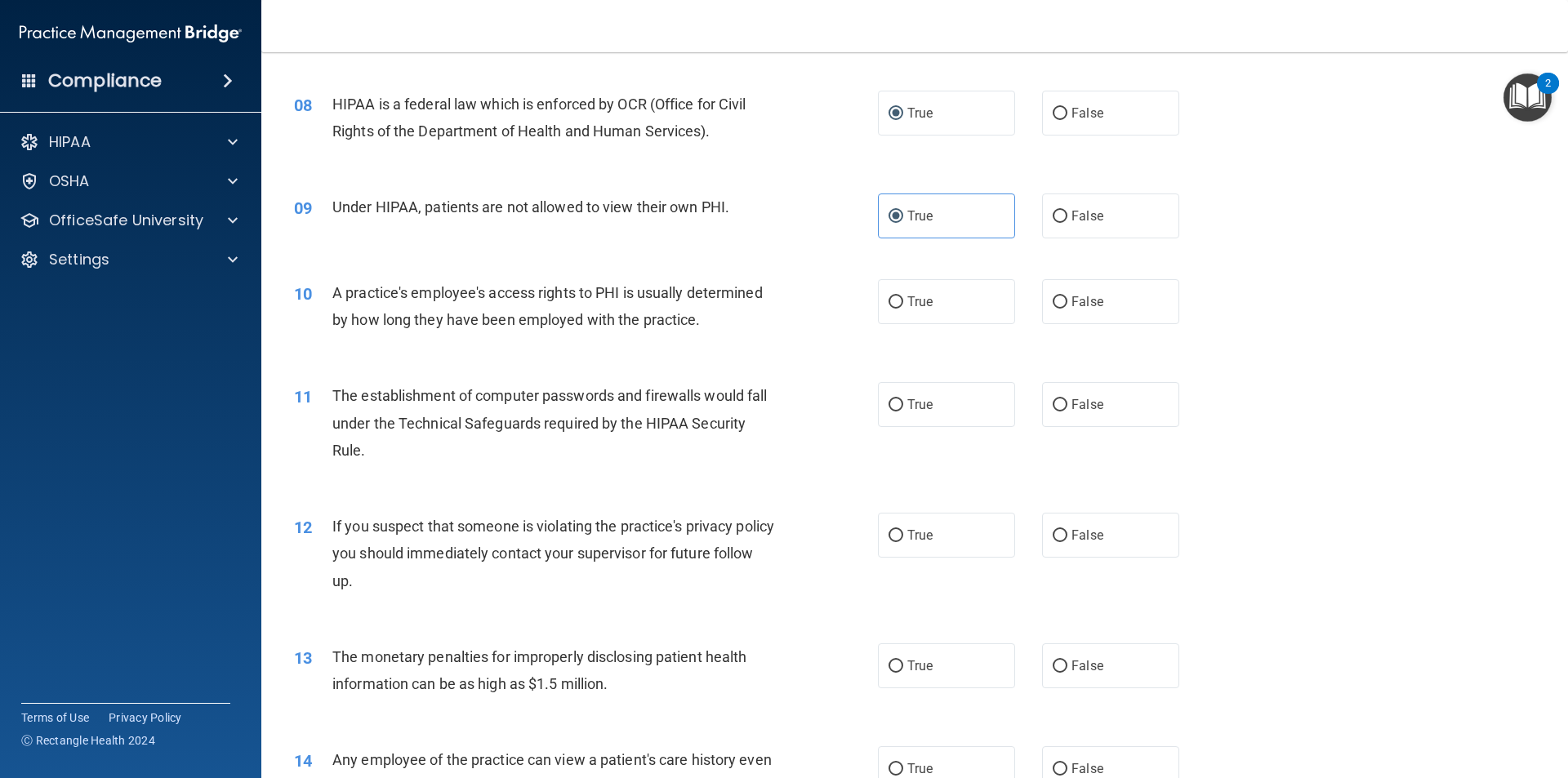
scroll to position [898, 0]
click at [1052, 304] on input "False" at bounding box center [1060, 301] width 15 height 12
radio input "true"
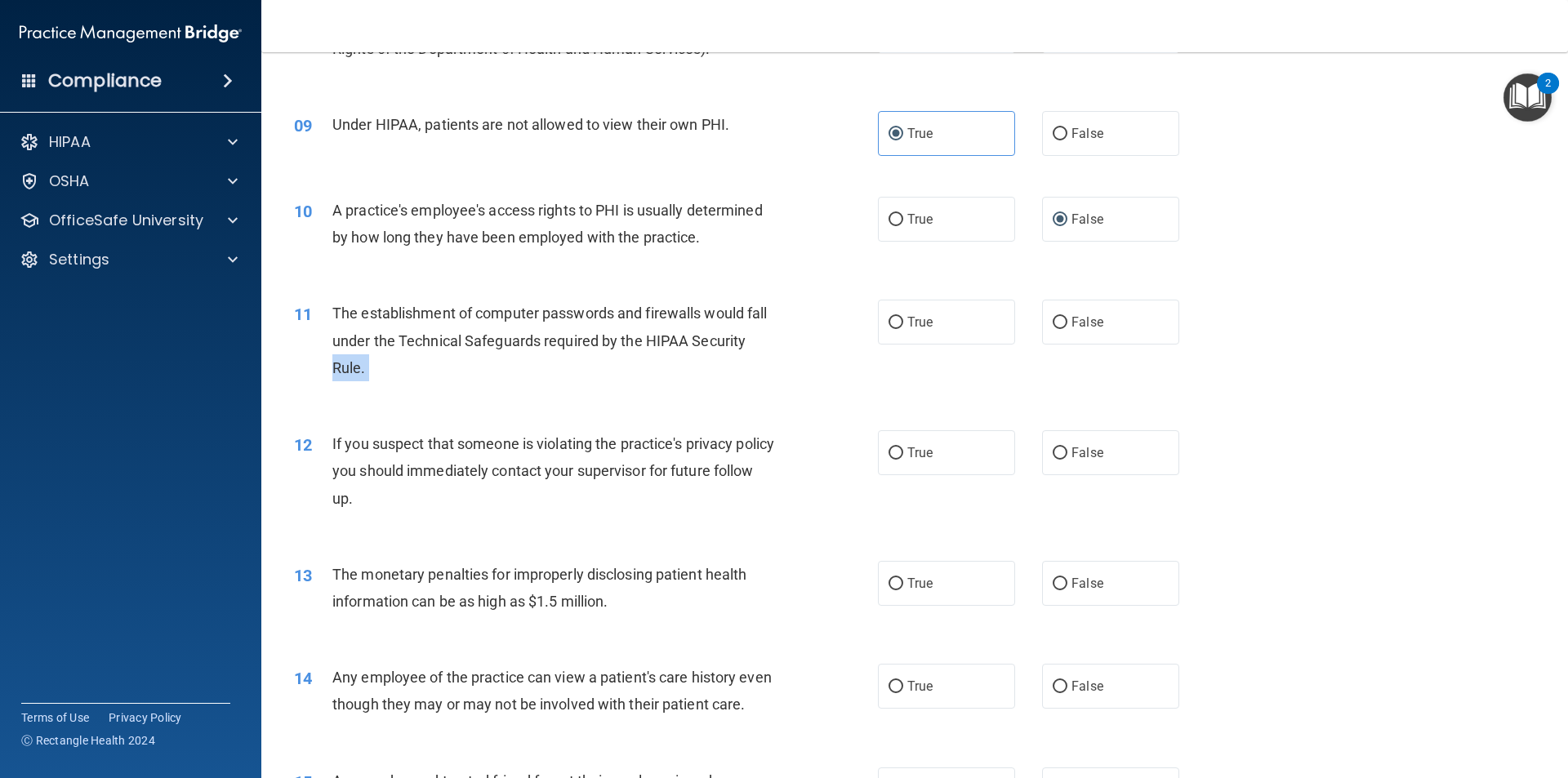
click at [1206, 299] on ng-form "11 The establishment of computer passwords and firewalls would fall under the T…" at bounding box center [1206, 299] width 0 height 0
click at [907, 316] on span "True" at bounding box center [919, 322] width 25 height 16
click at [903, 317] on input "True" at bounding box center [896, 323] width 15 height 12
radio input "true"
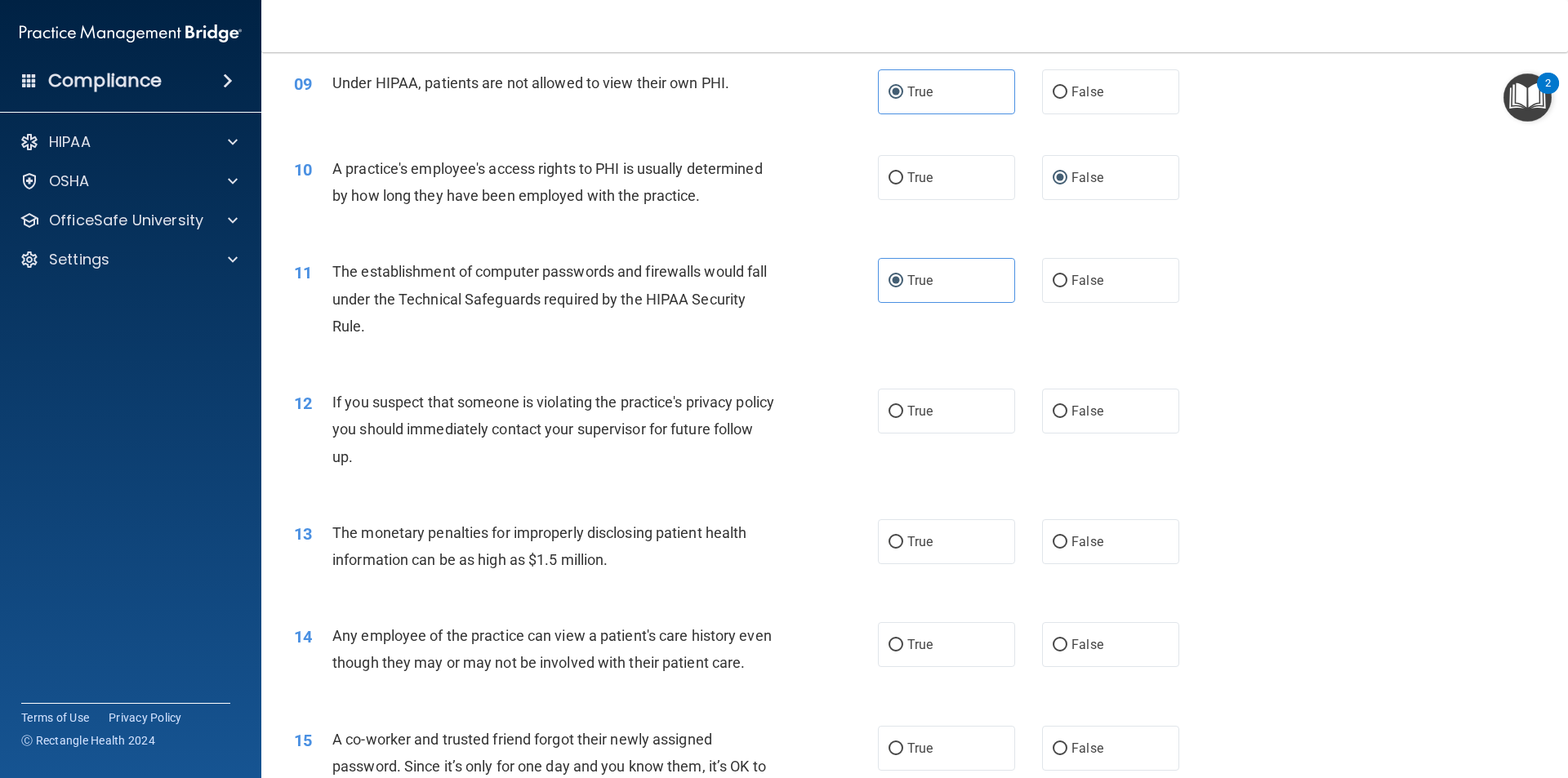
scroll to position [1062, 0]
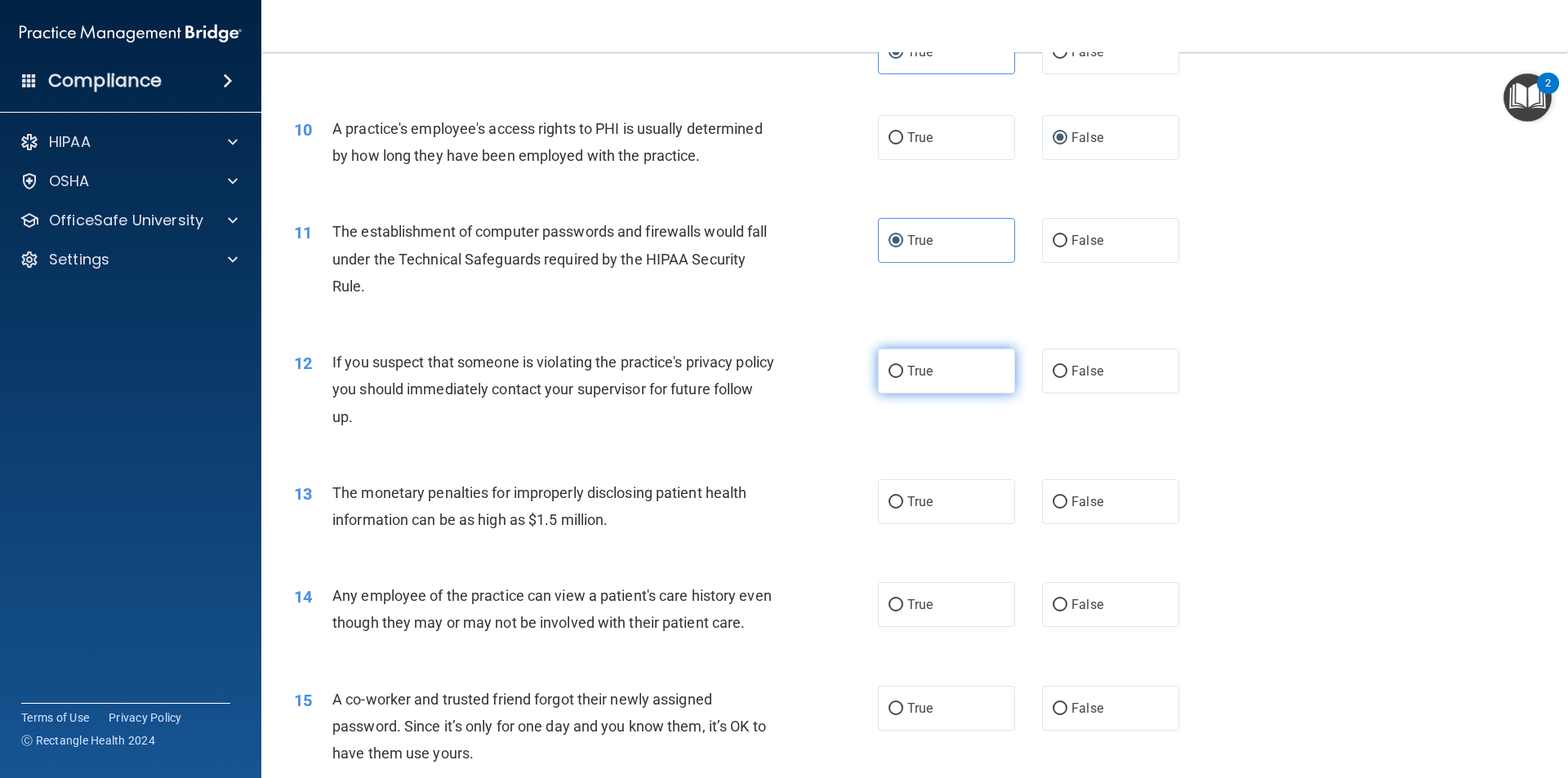
click at [907, 374] on span "True" at bounding box center [919, 371] width 25 height 16
click at [903, 374] on input "True" at bounding box center [896, 372] width 15 height 12
radio input "true"
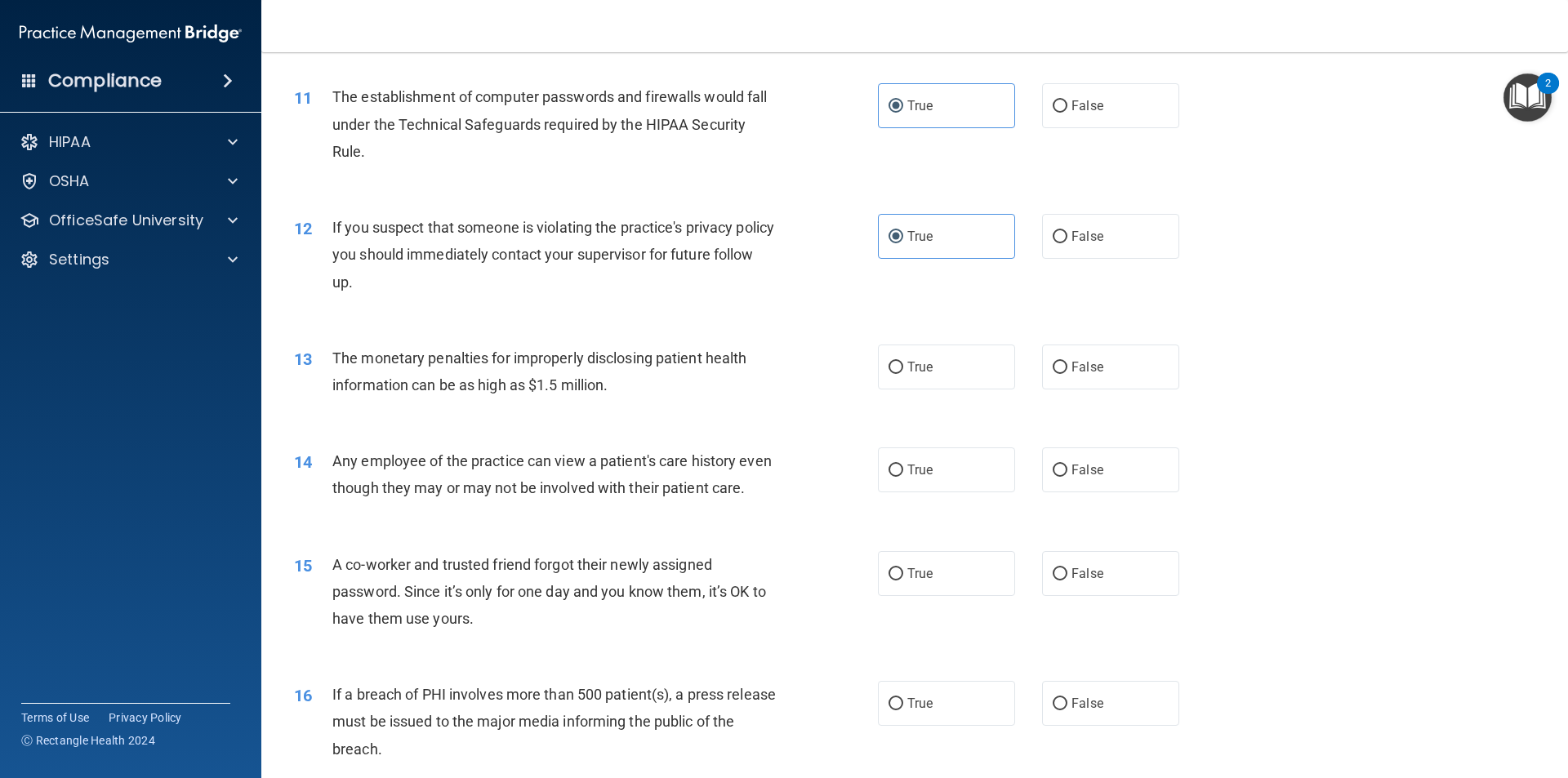
scroll to position [1225, 0]
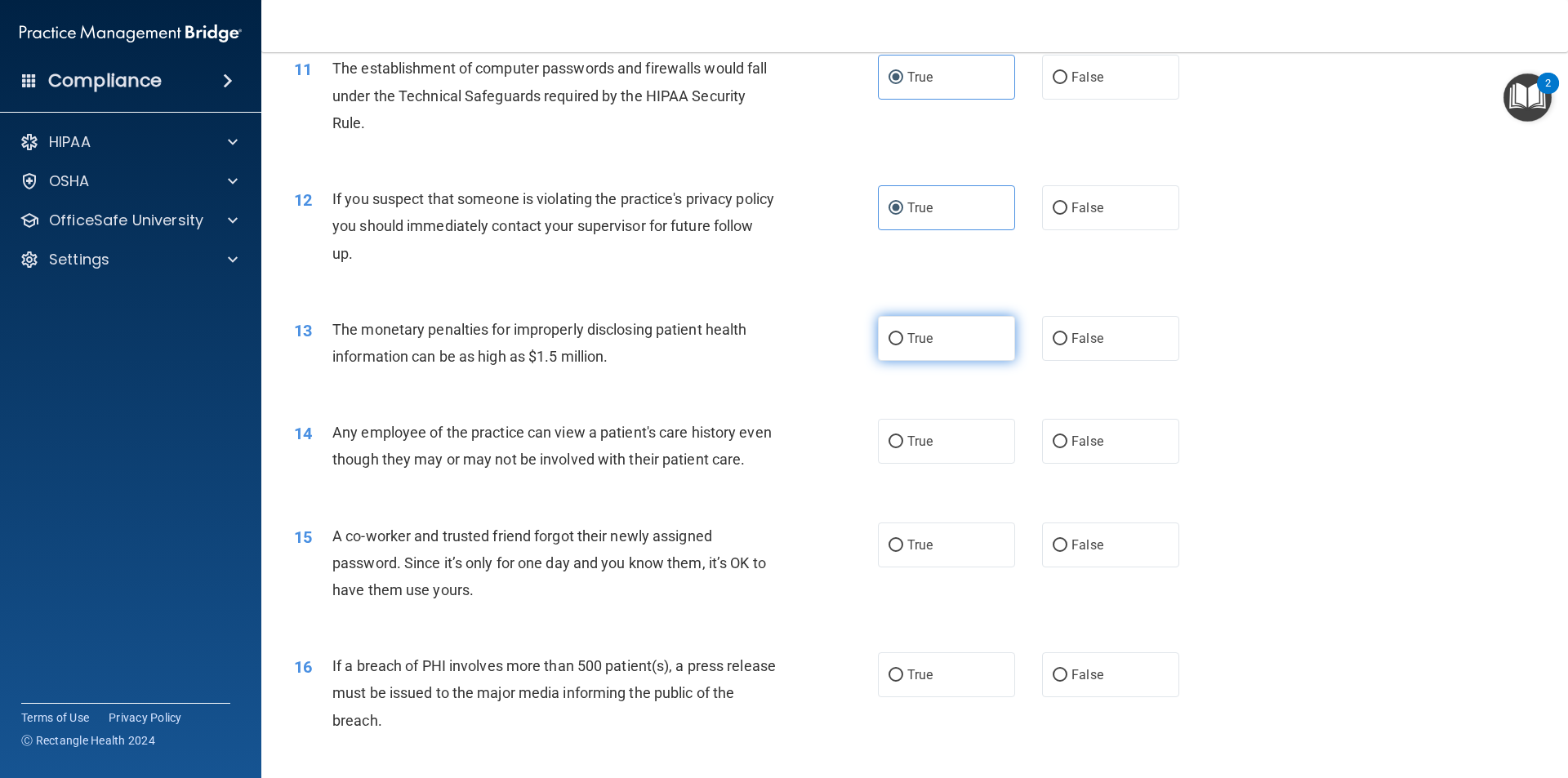
click at [889, 344] on input "True" at bounding box center [896, 338] width 15 height 12
radio input "true"
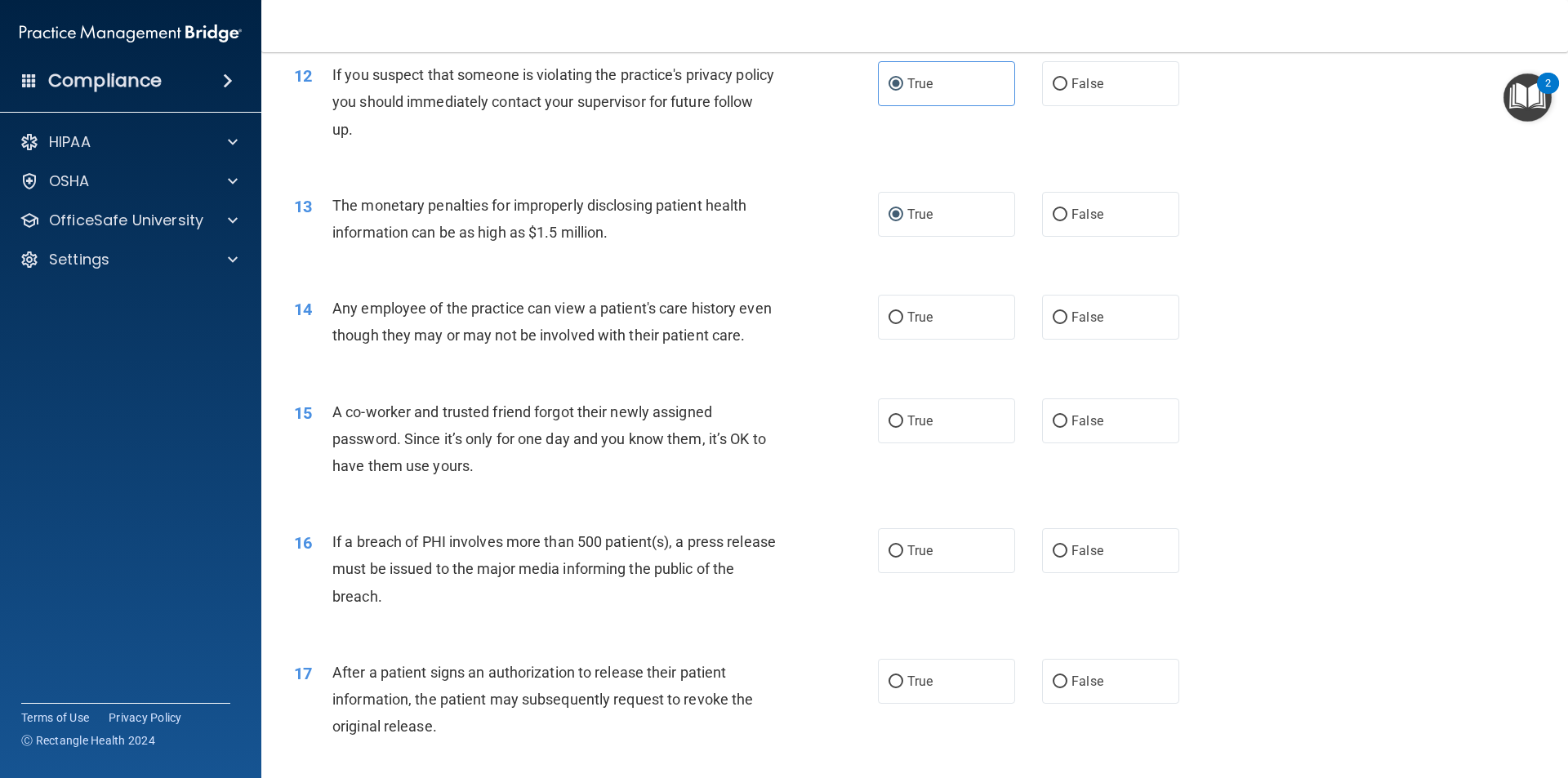
scroll to position [1389, 0]
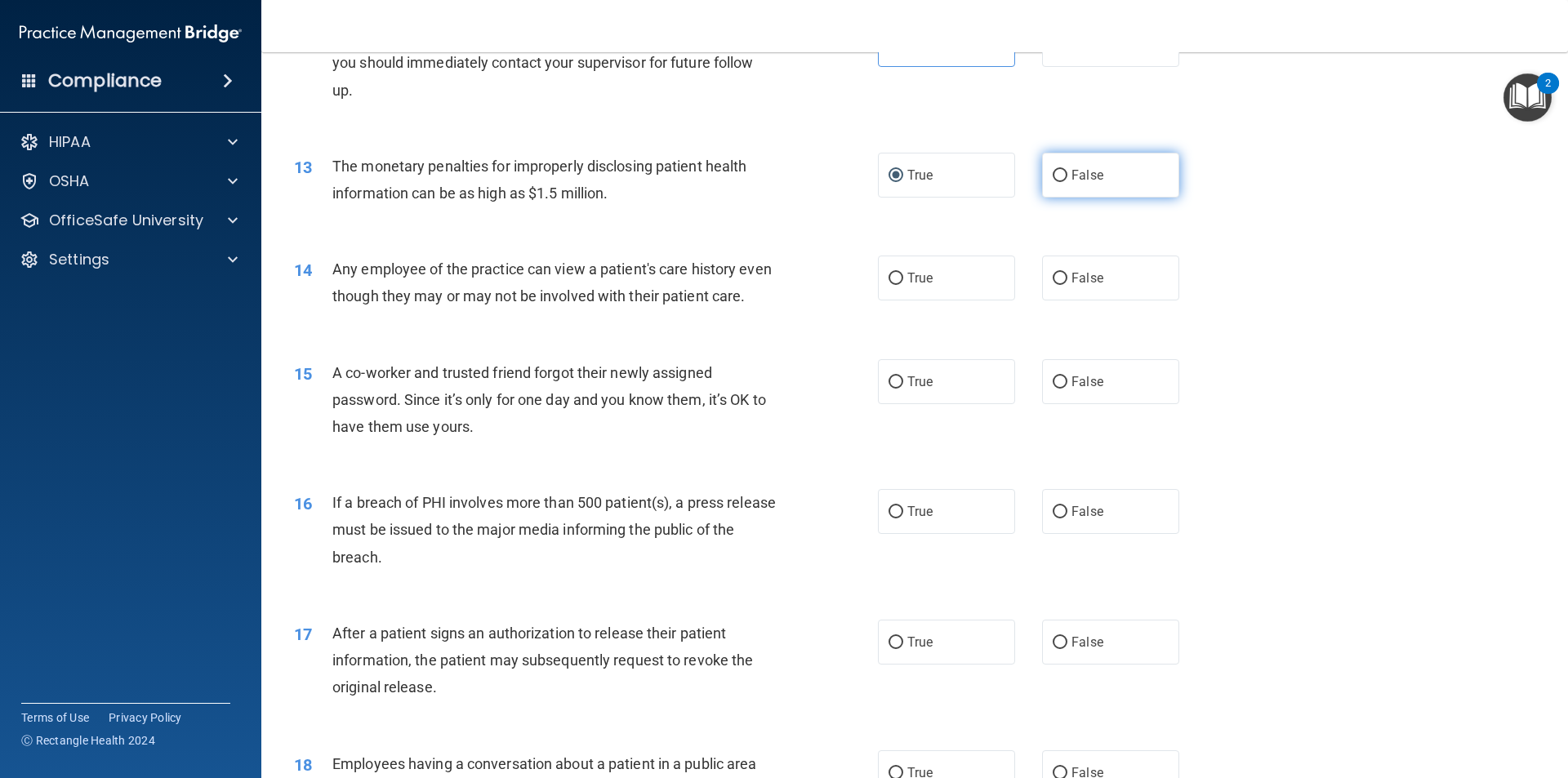
click at [1128, 183] on label "False" at bounding box center [1111, 175] width 138 height 45
click at [1067, 182] on input "False" at bounding box center [1060, 176] width 15 height 12
radio input "true"
radio input "false"
drag, startPoint x: 873, startPoint y: 308, endPoint x: 876, endPoint y: 285, distance: 23.2
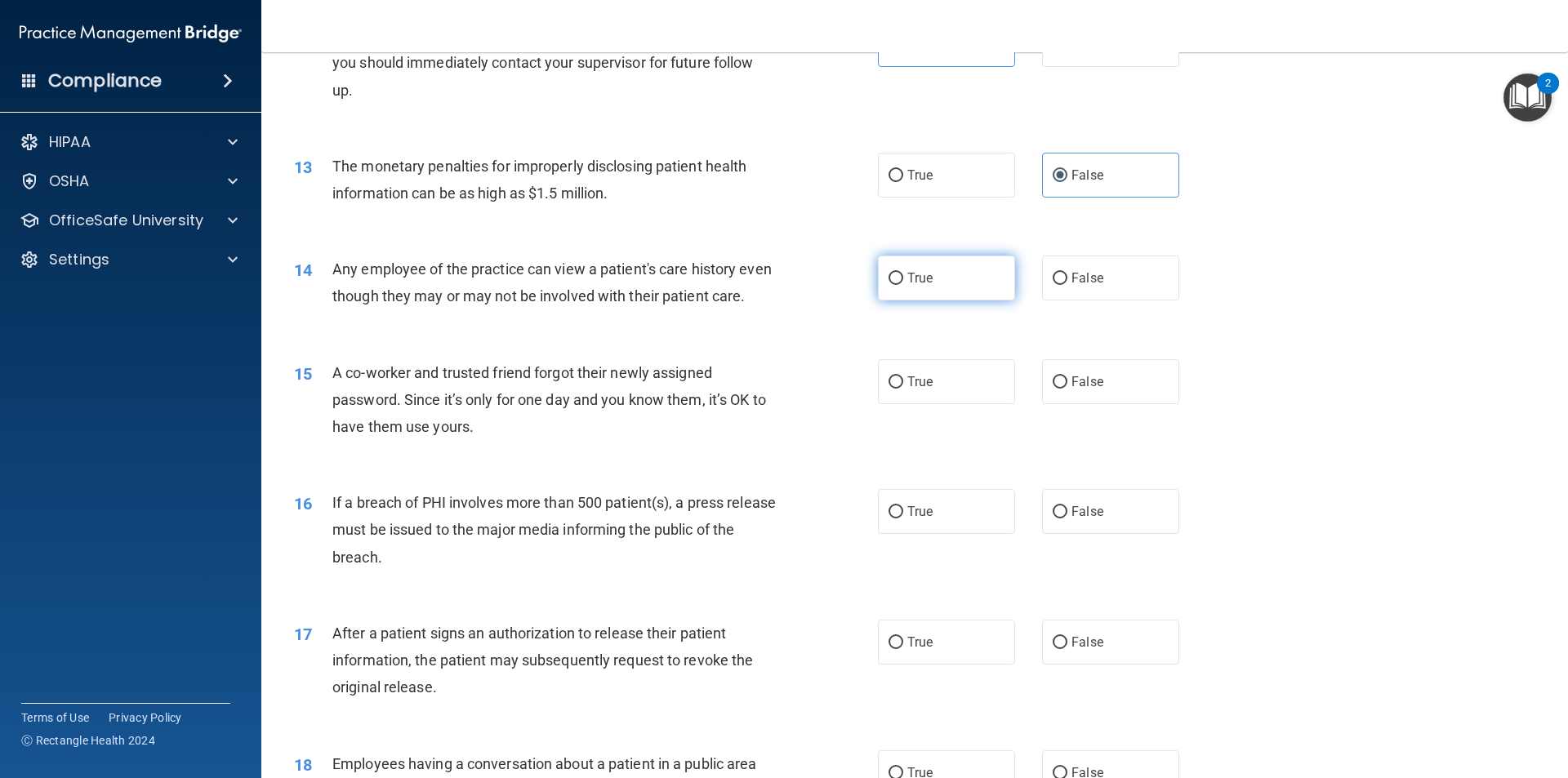
click at [877, 285] on label "True" at bounding box center [946, 278] width 138 height 45
click at [889, 285] on input "True" at bounding box center [896, 278] width 15 height 12
radio input "true"
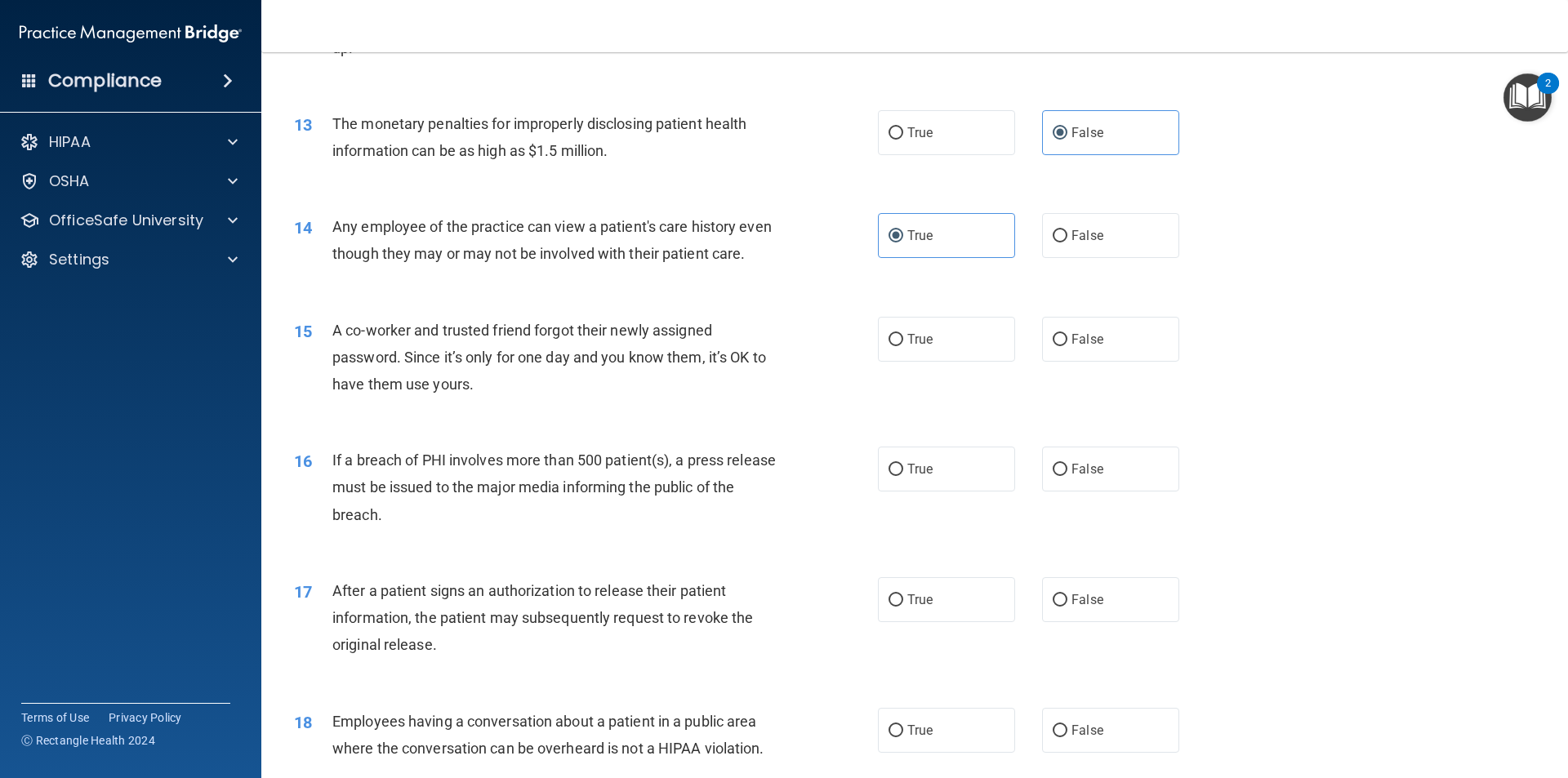
scroll to position [1470, 0]
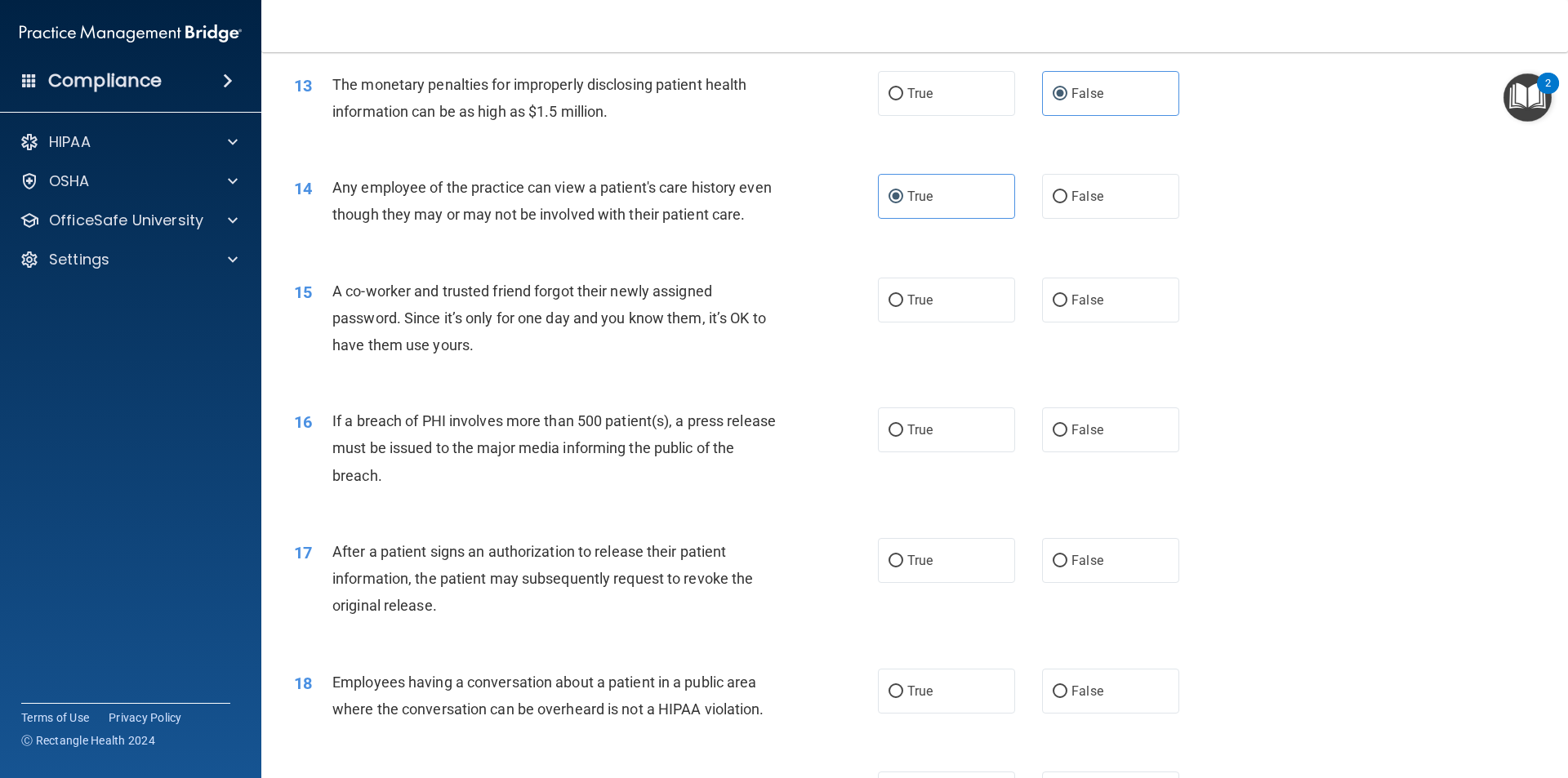
click at [1042, 323] on label "False" at bounding box center [1111, 300] width 138 height 45
click at [1052, 307] on input "False" at bounding box center [1060, 300] width 15 height 12
radio input "true"
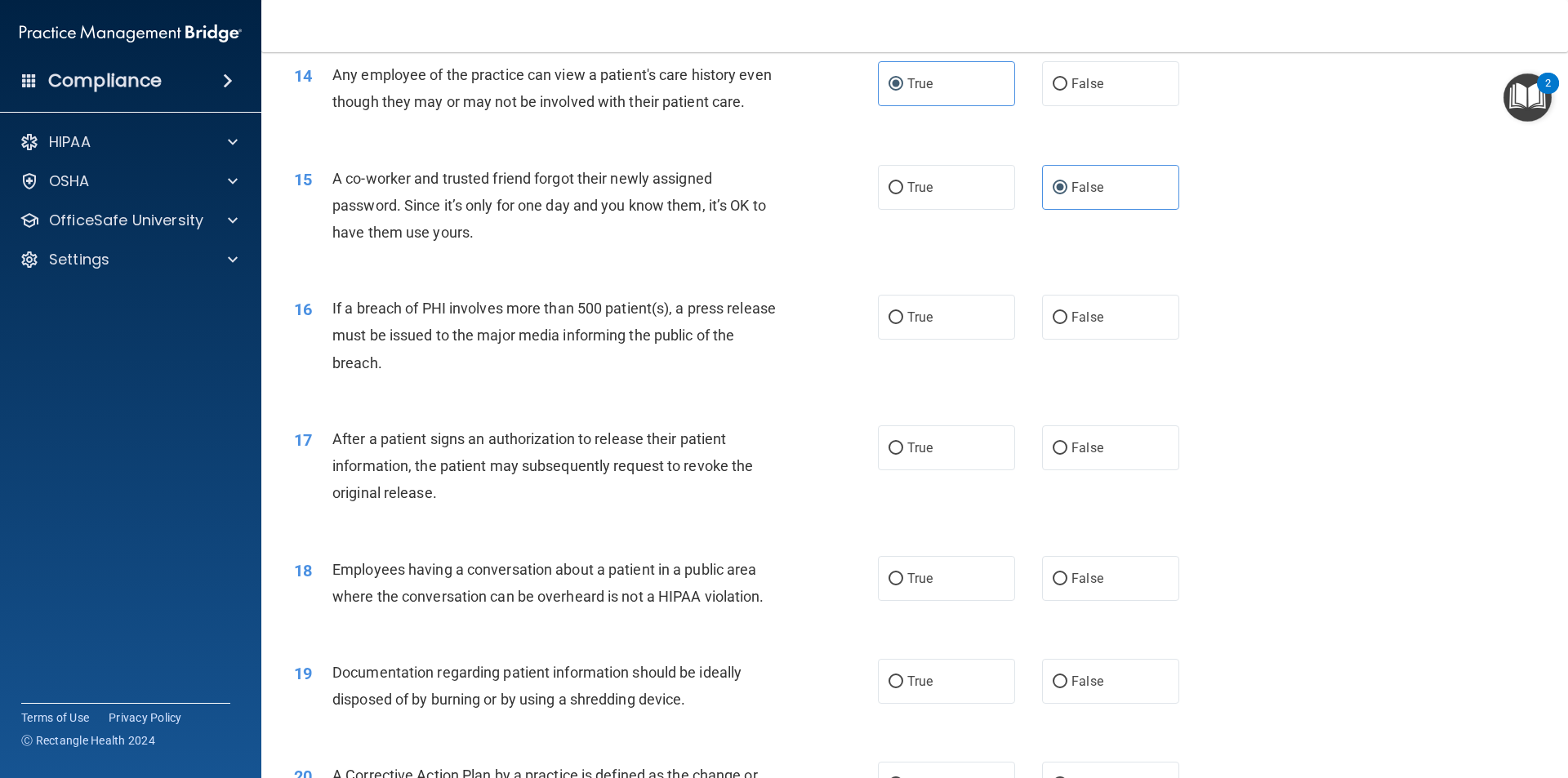
scroll to position [1633, 0]
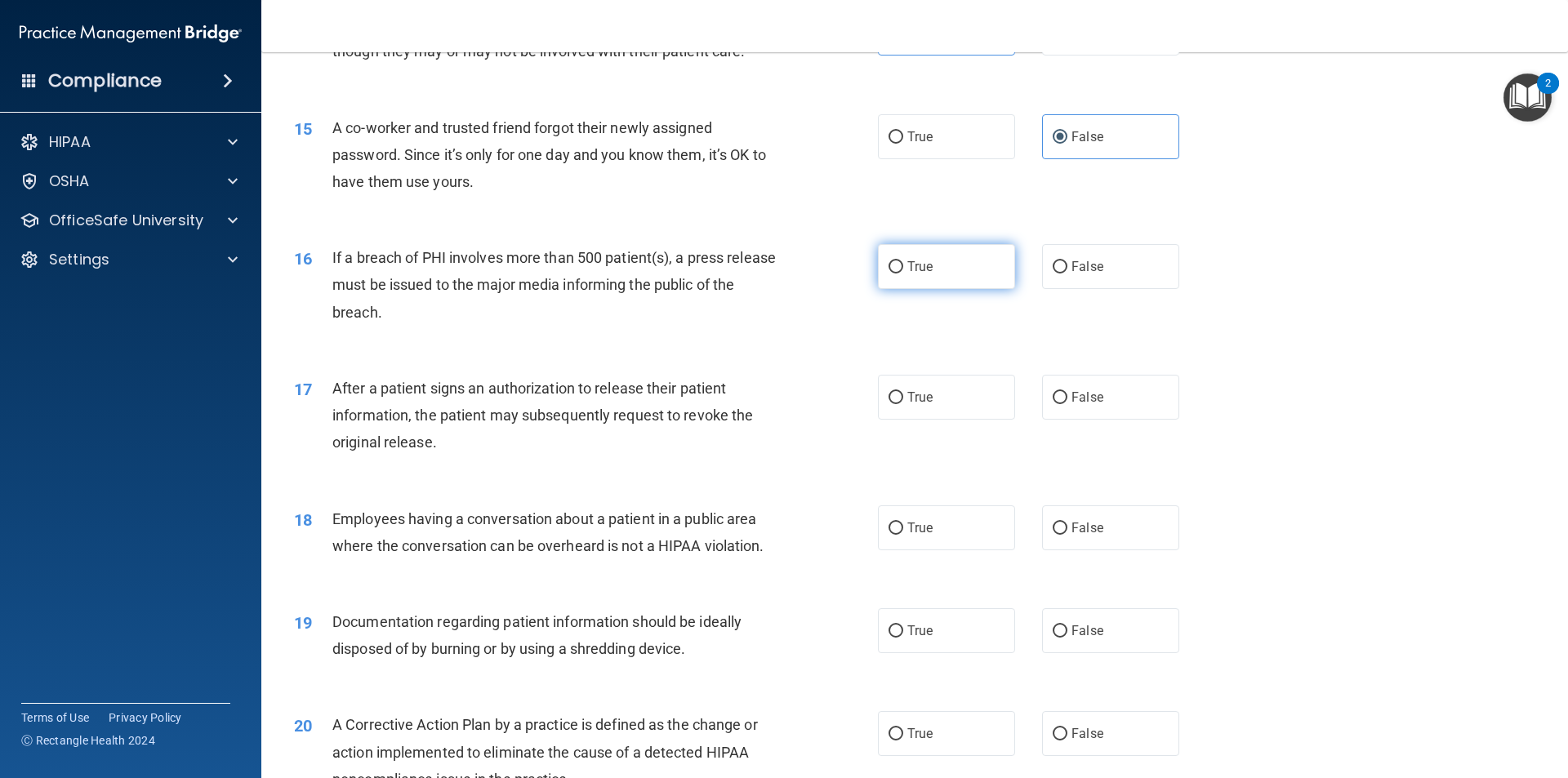
click at [897, 289] on label "True" at bounding box center [946, 267] width 138 height 45
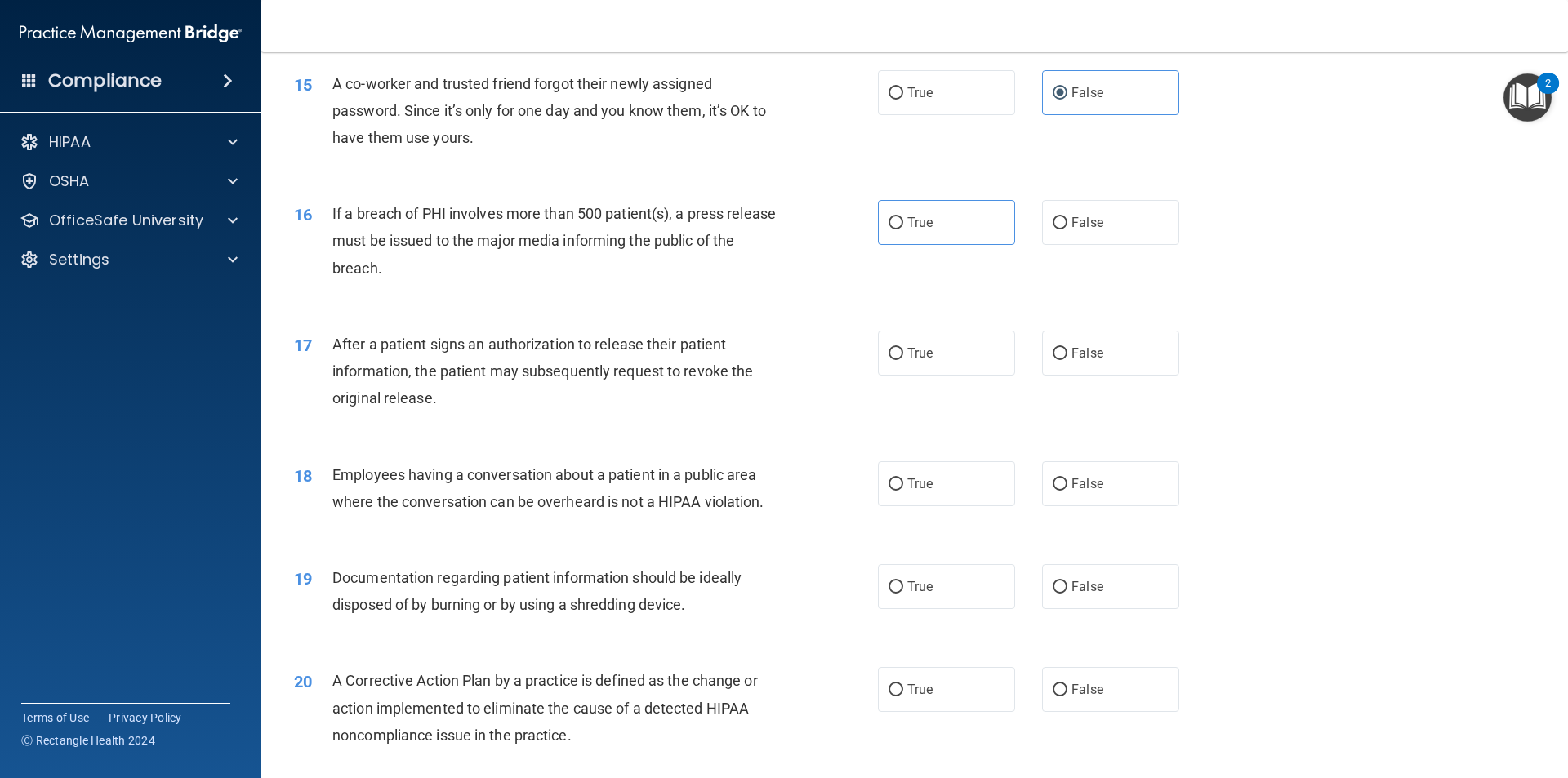
scroll to position [1715, 0]
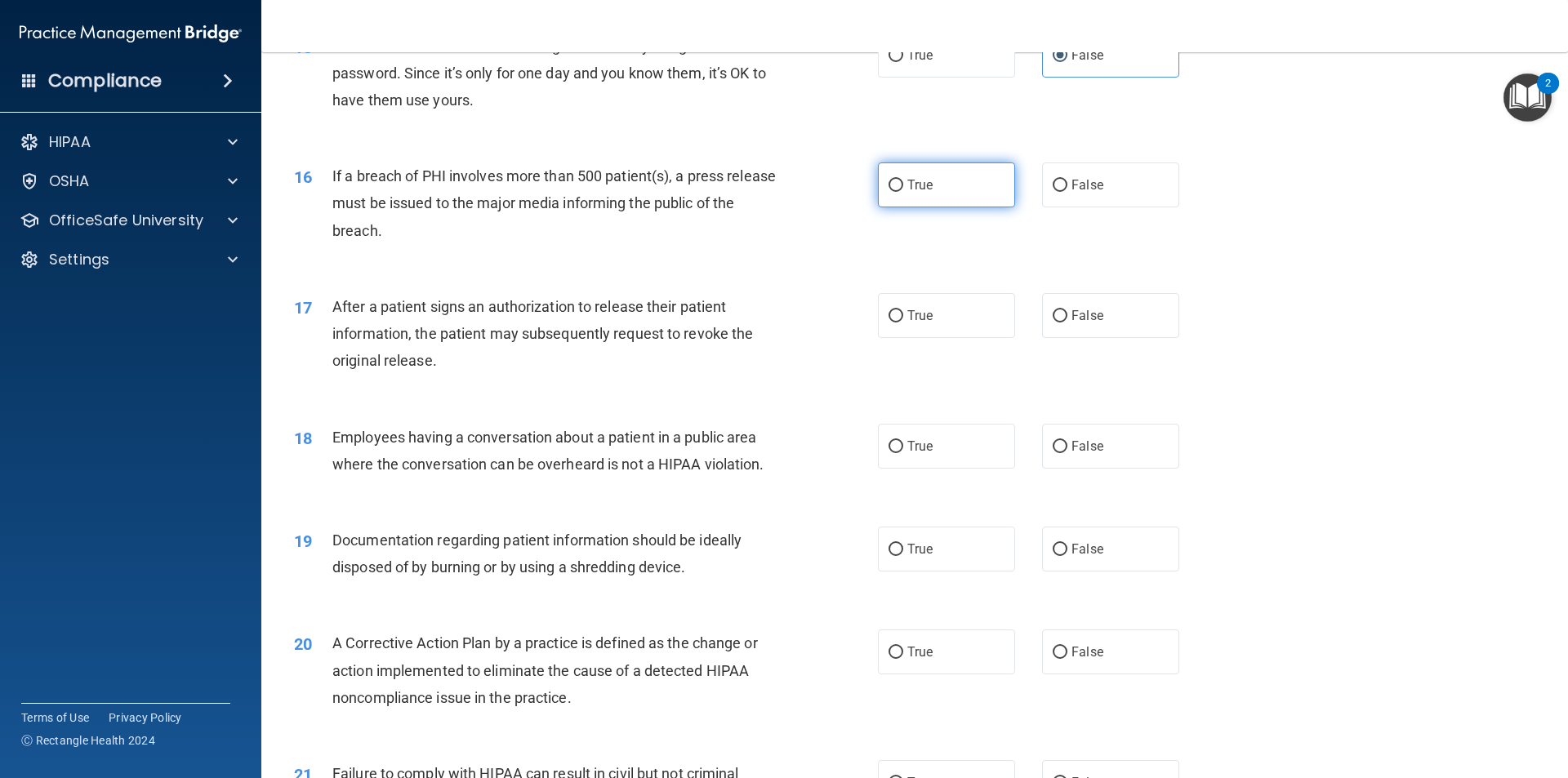
click at [889, 191] on input "True" at bounding box center [896, 185] width 15 height 12
radio input "true"
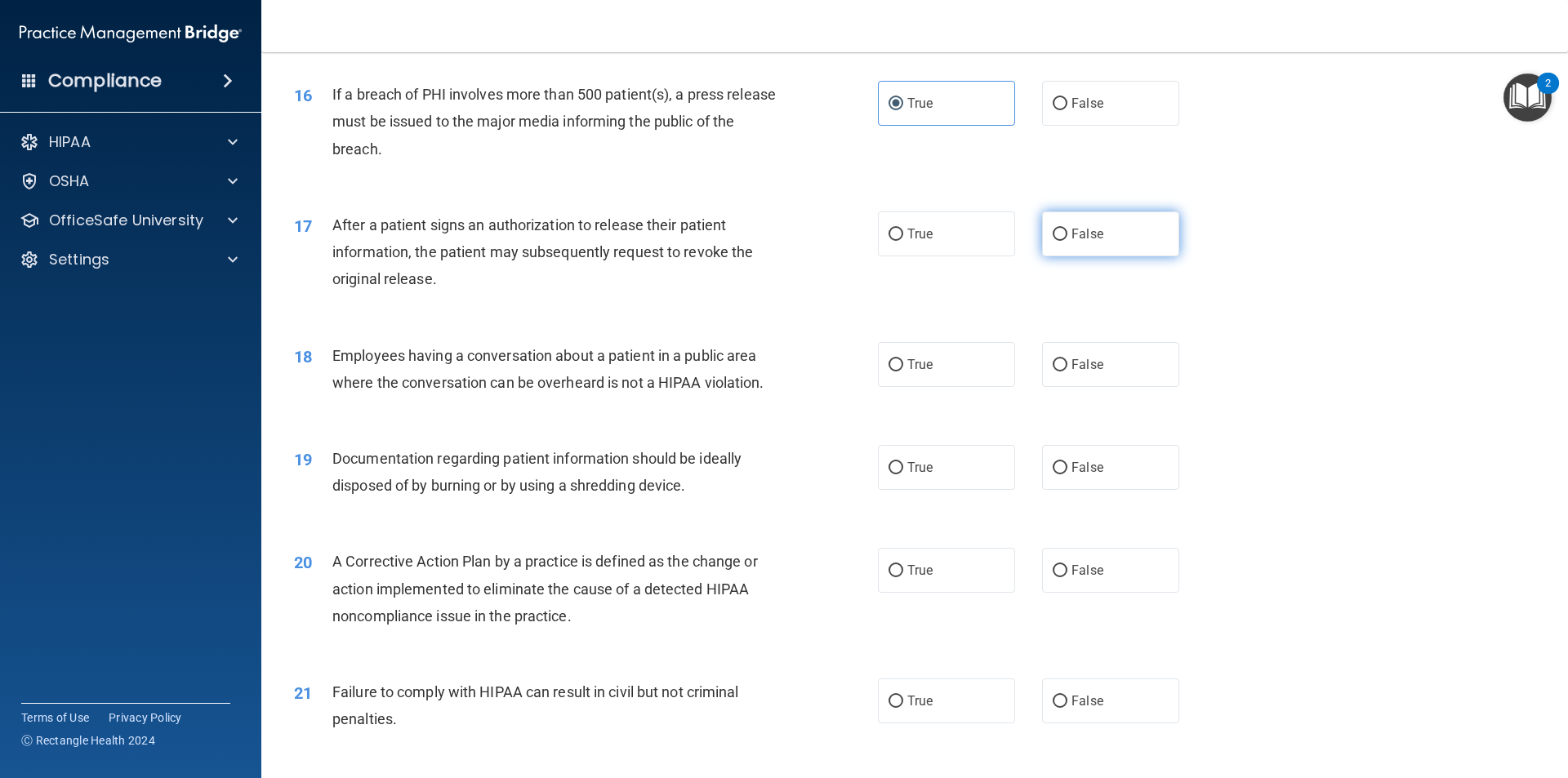
click at [1061, 257] on label "False" at bounding box center [1111, 234] width 138 height 45
click at [1061, 241] on input "False" at bounding box center [1060, 234] width 15 height 12
radio input "true"
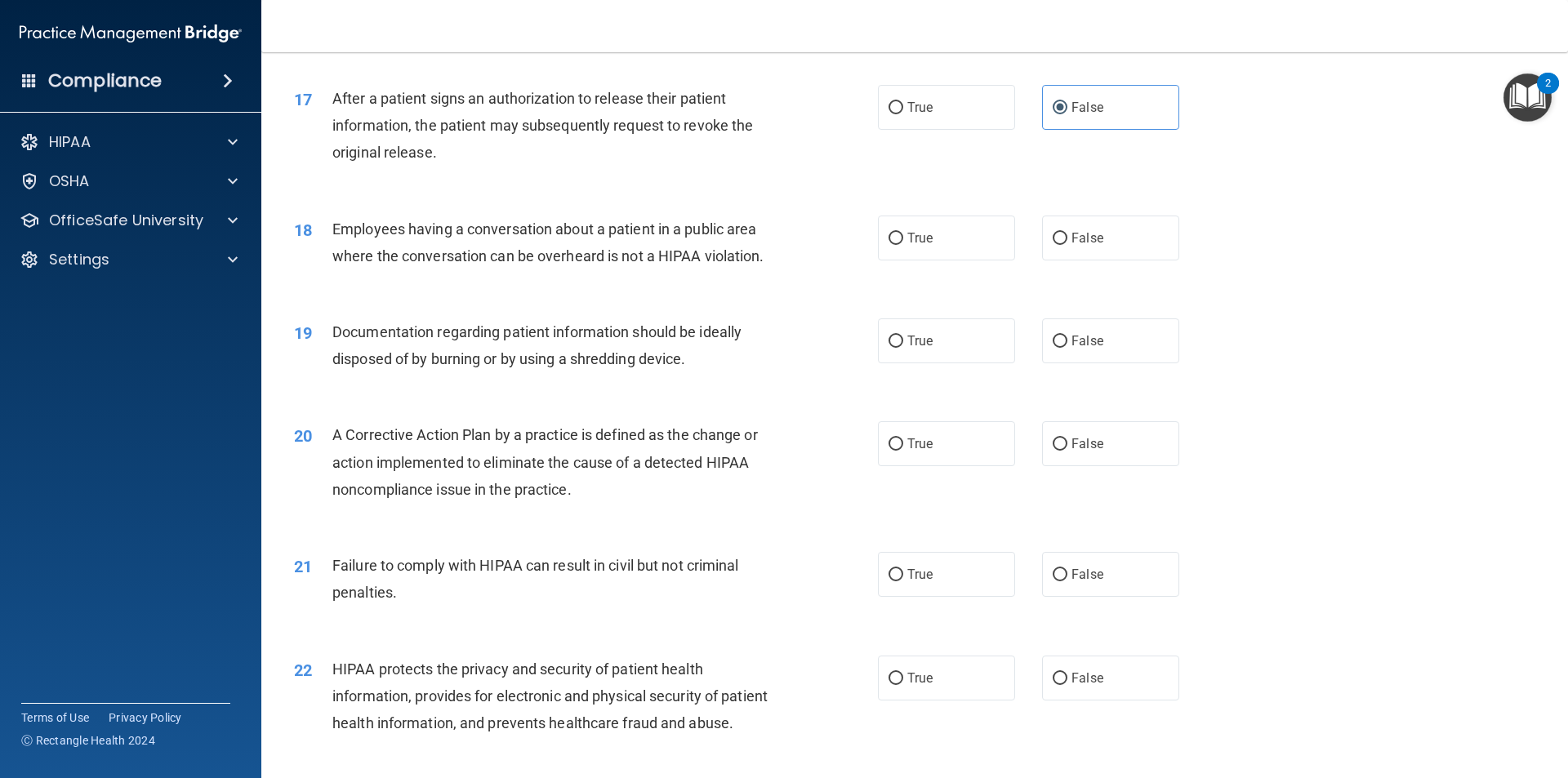
scroll to position [1959, 0]
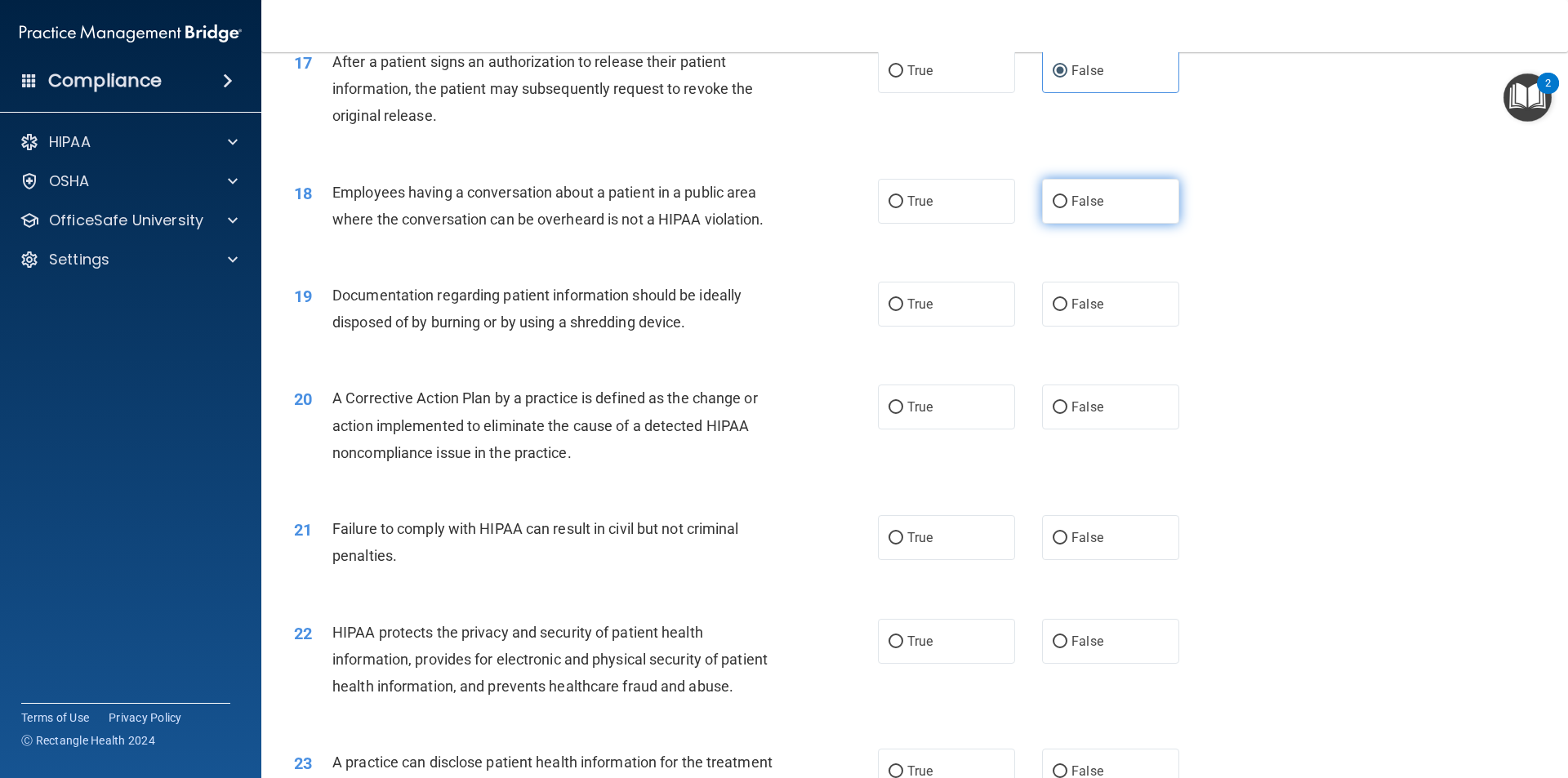
click at [1126, 224] on label "False" at bounding box center [1111, 201] width 138 height 45
click at [1067, 208] on input "False" at bounding box center [1060, 202] width 15 height 12
radio input "true"
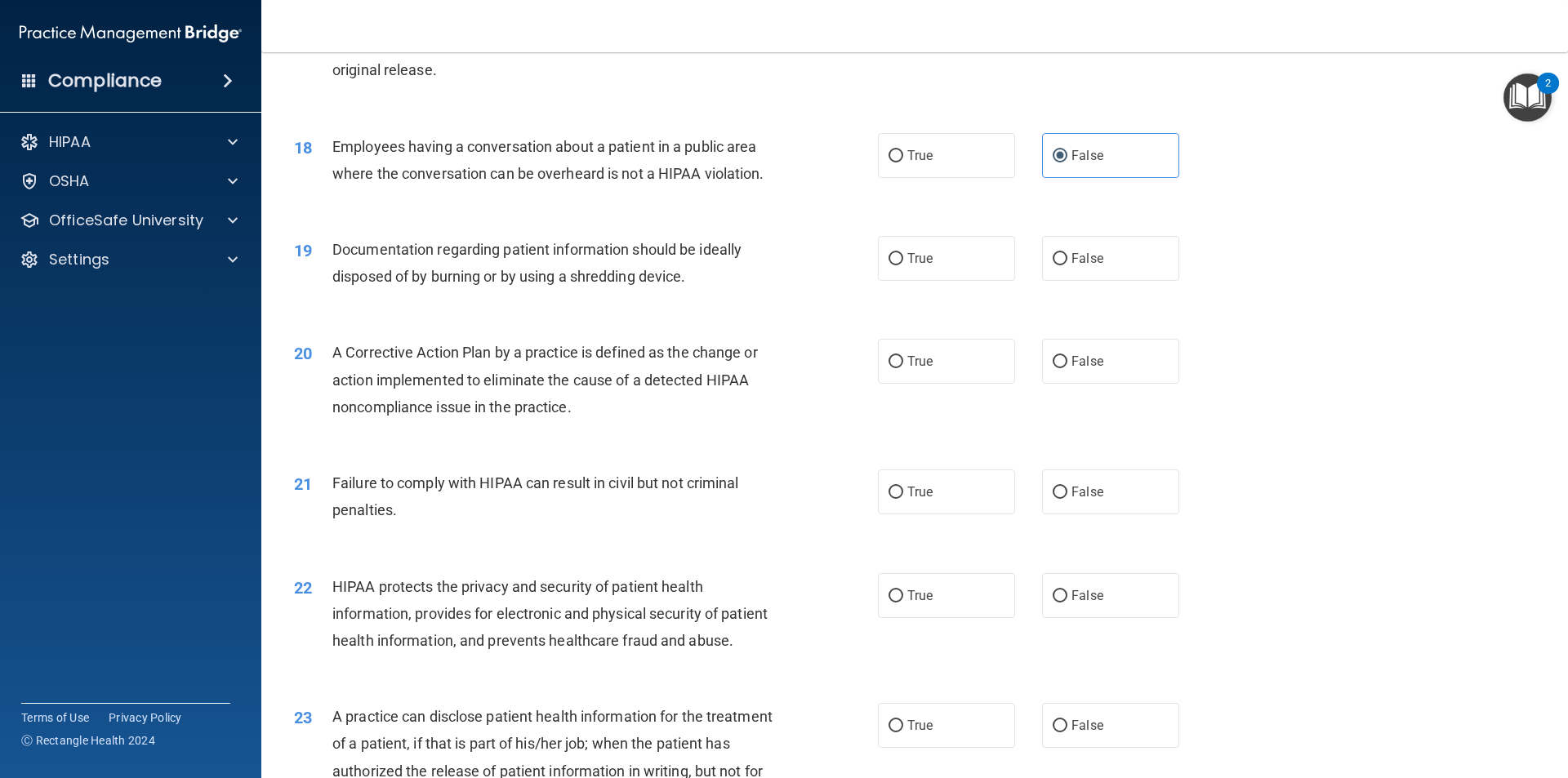
scroll to position [2041, 0]
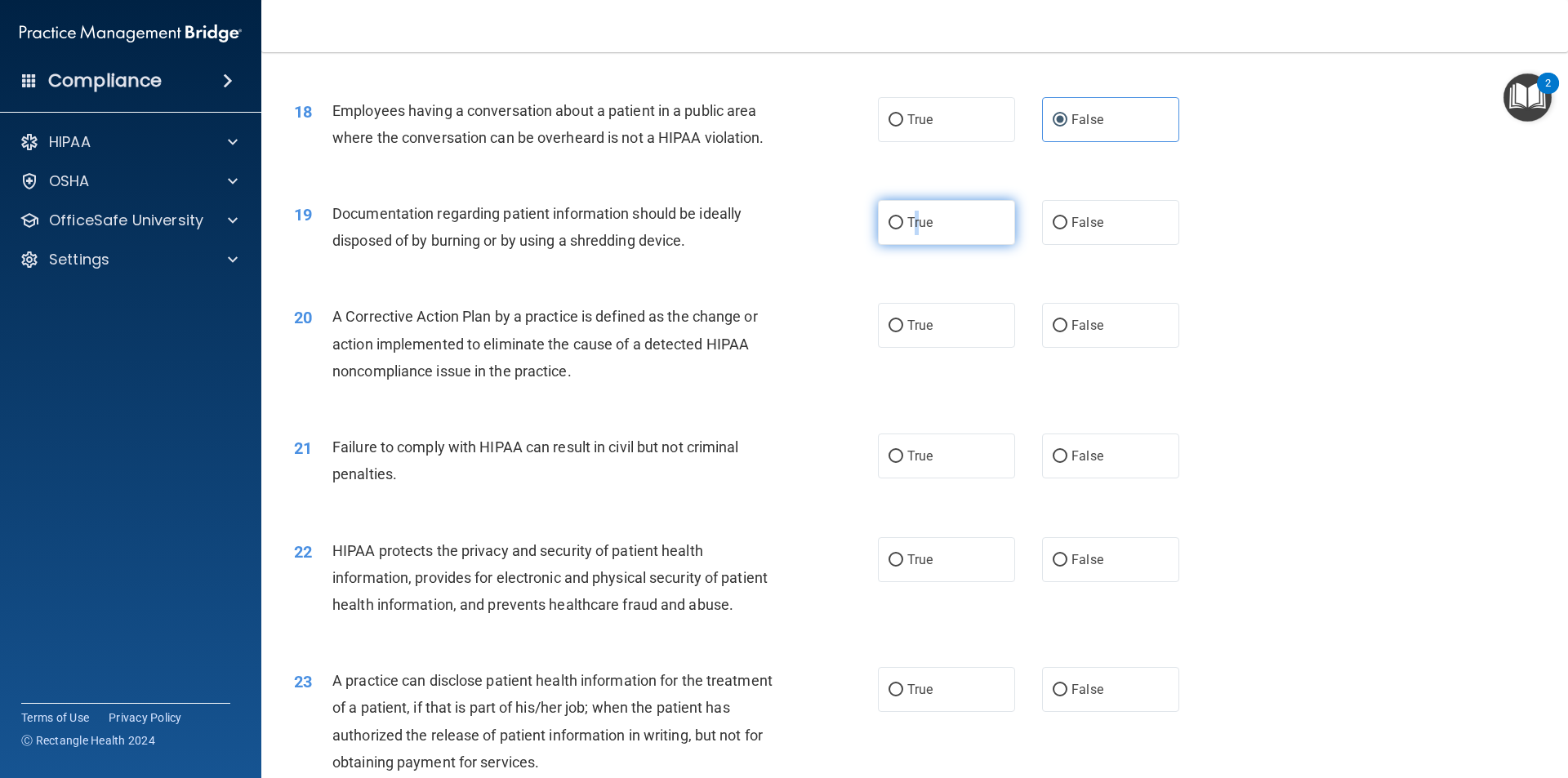
click at [904, 245] on label "True" at bounding box center [946, 222] width 138 height 45
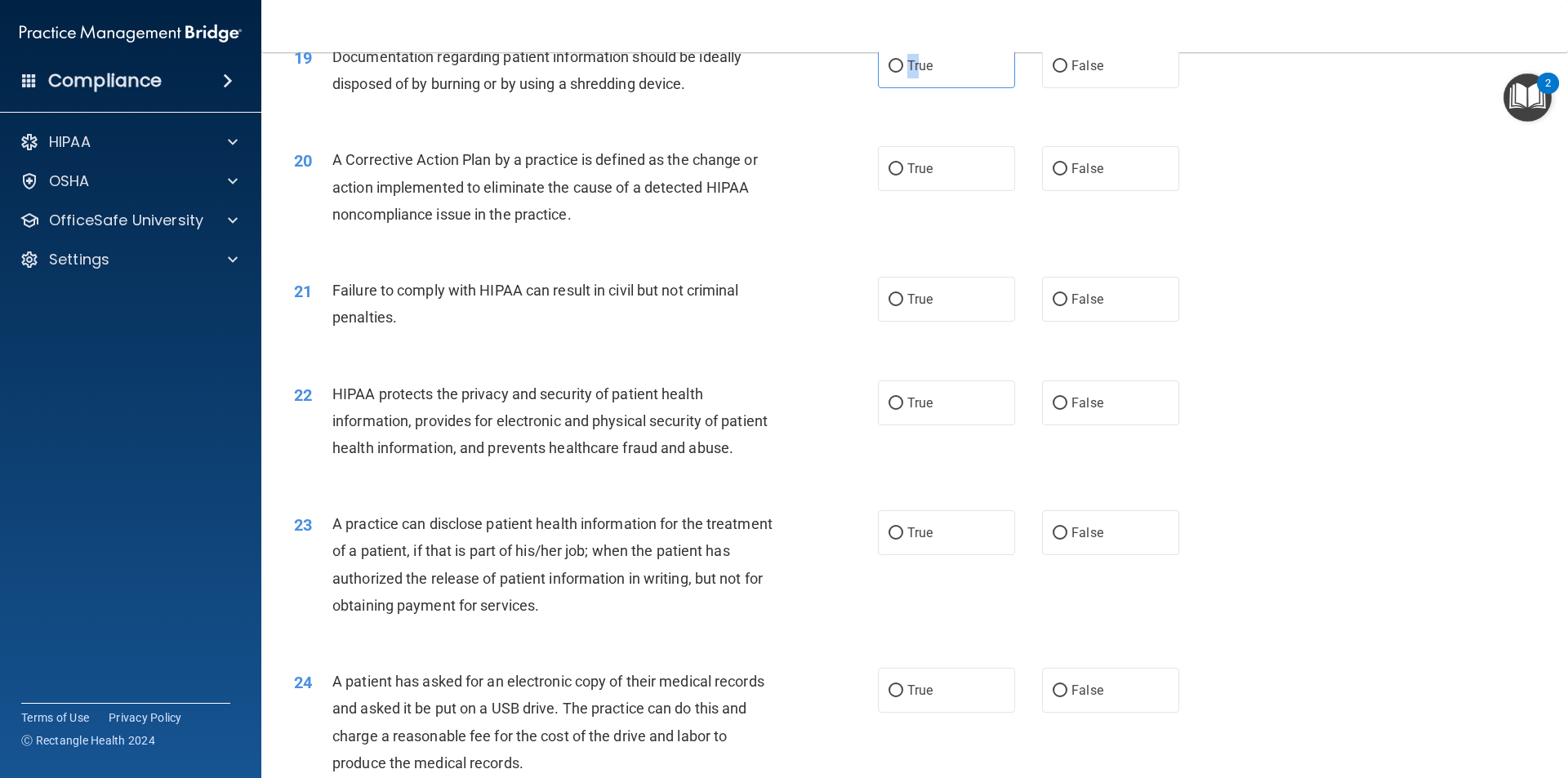
scroll to position [2205, 0]
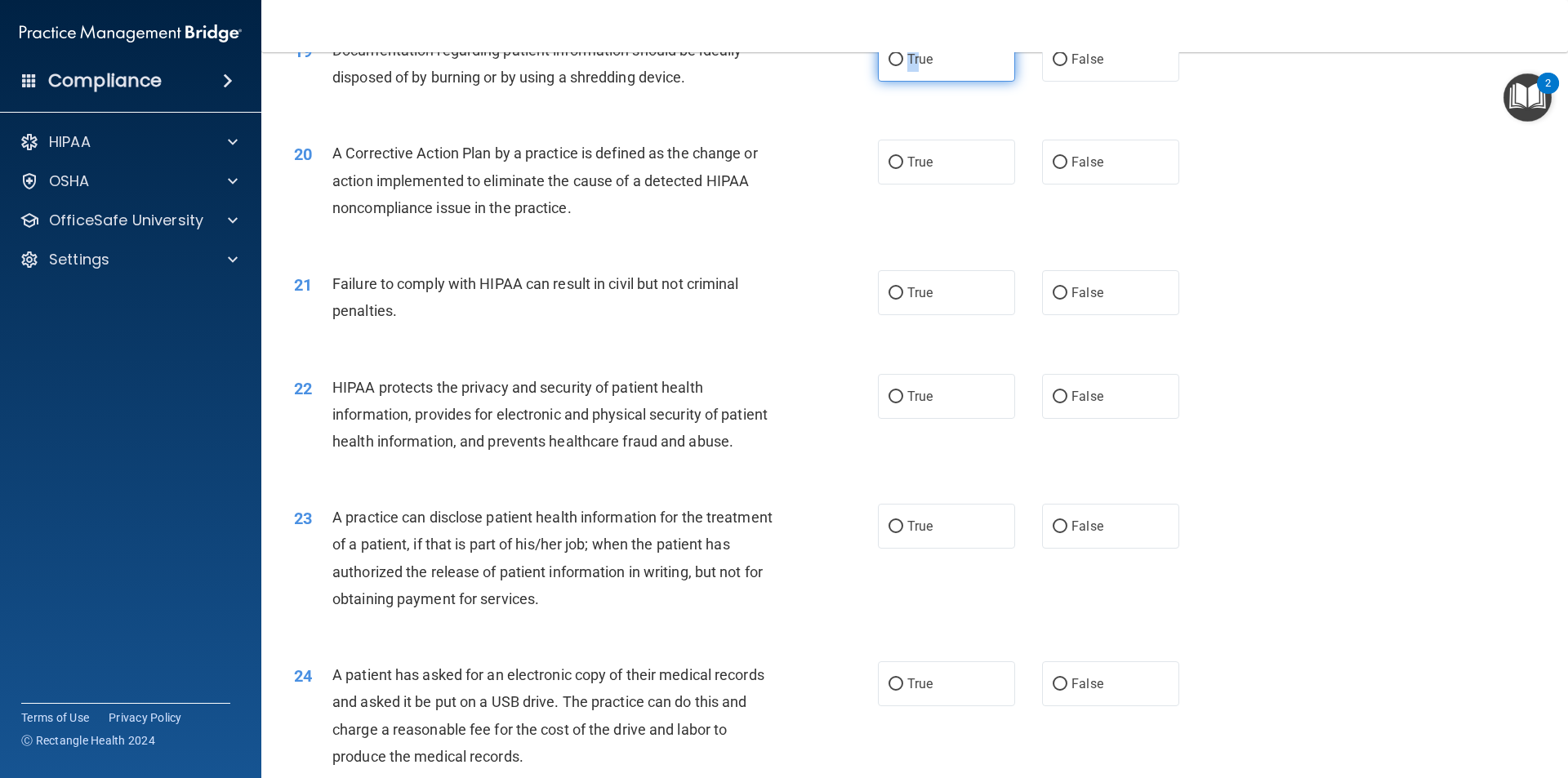
click at [891, 74] on label "True" at bounding box center [946, 59] width 138 height 45
click at [891, 66] on input "True" at bounding box center [896, 59] width 15 height 12
radio input "true"
click at [898, 315] on label "True" at bounding box center [946, 293] width 138 height 45
click at [898, 299] on input "True" at bounding box center [896, 293] width 15 height 12
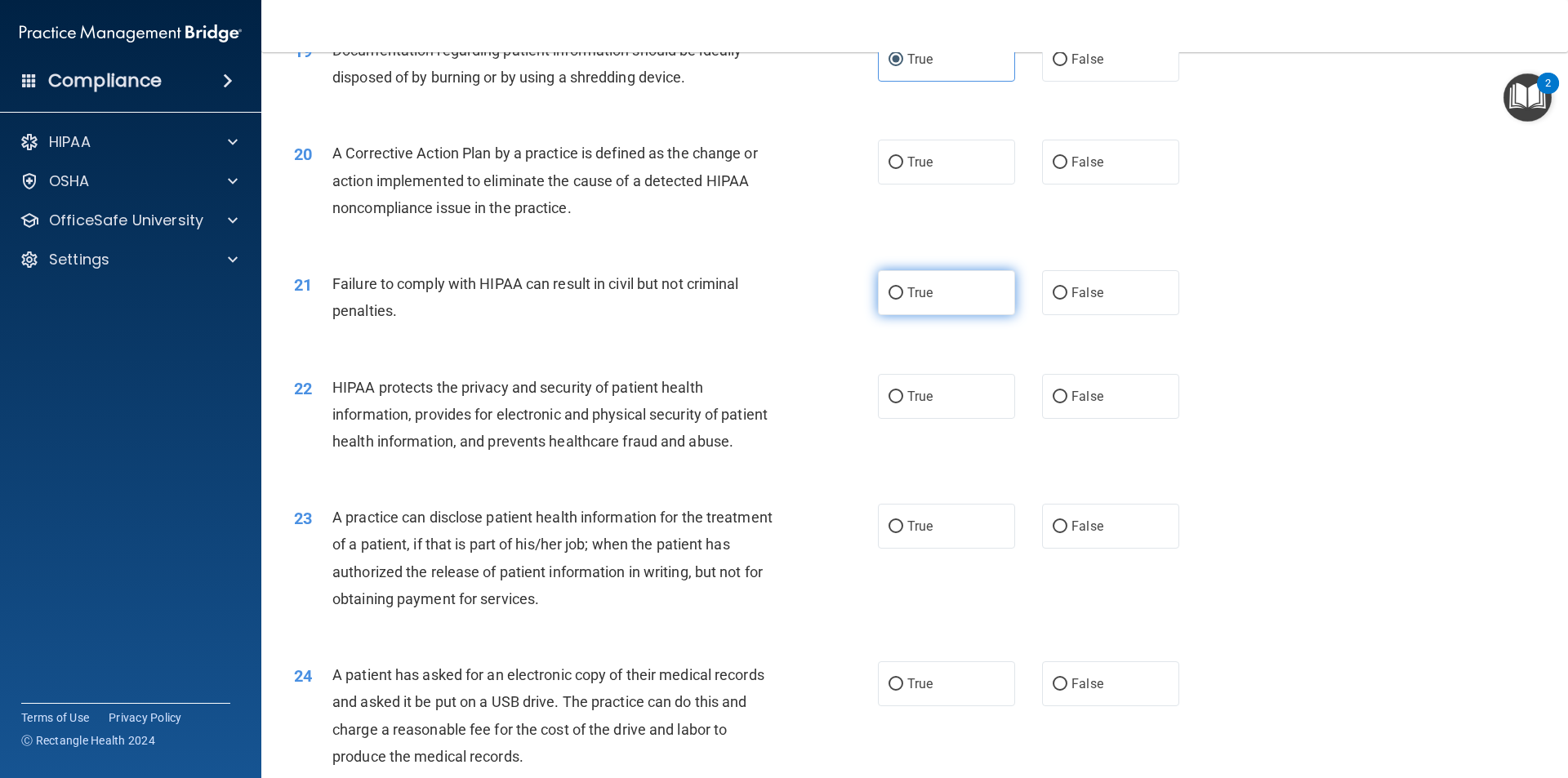
radio input "true"
click at [1056, 169] on input "False" at bounding box center [1060, 163] width 15 height 12
radio input "true"
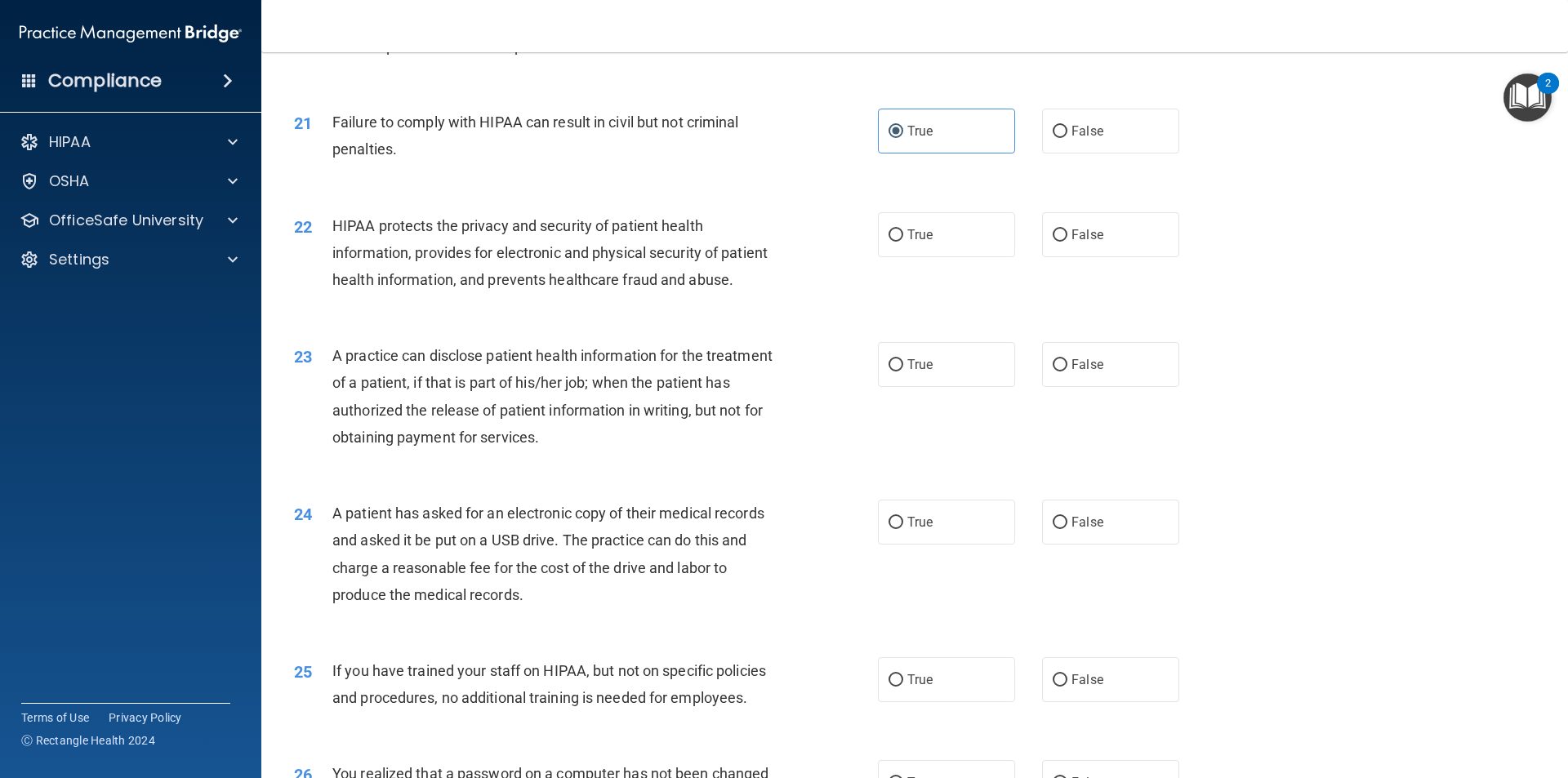
scroll to position [2368, 0]
click at [910, 256] on label "True" at bounding box center [946, 233] width 138 height 45
click at [892, 256] on label "True" at bounding box center [946, 233] width 138 height 45
click at [892, 240] on input "True" at bounding box center [896, 233] width 15 height 12
radio input "true"
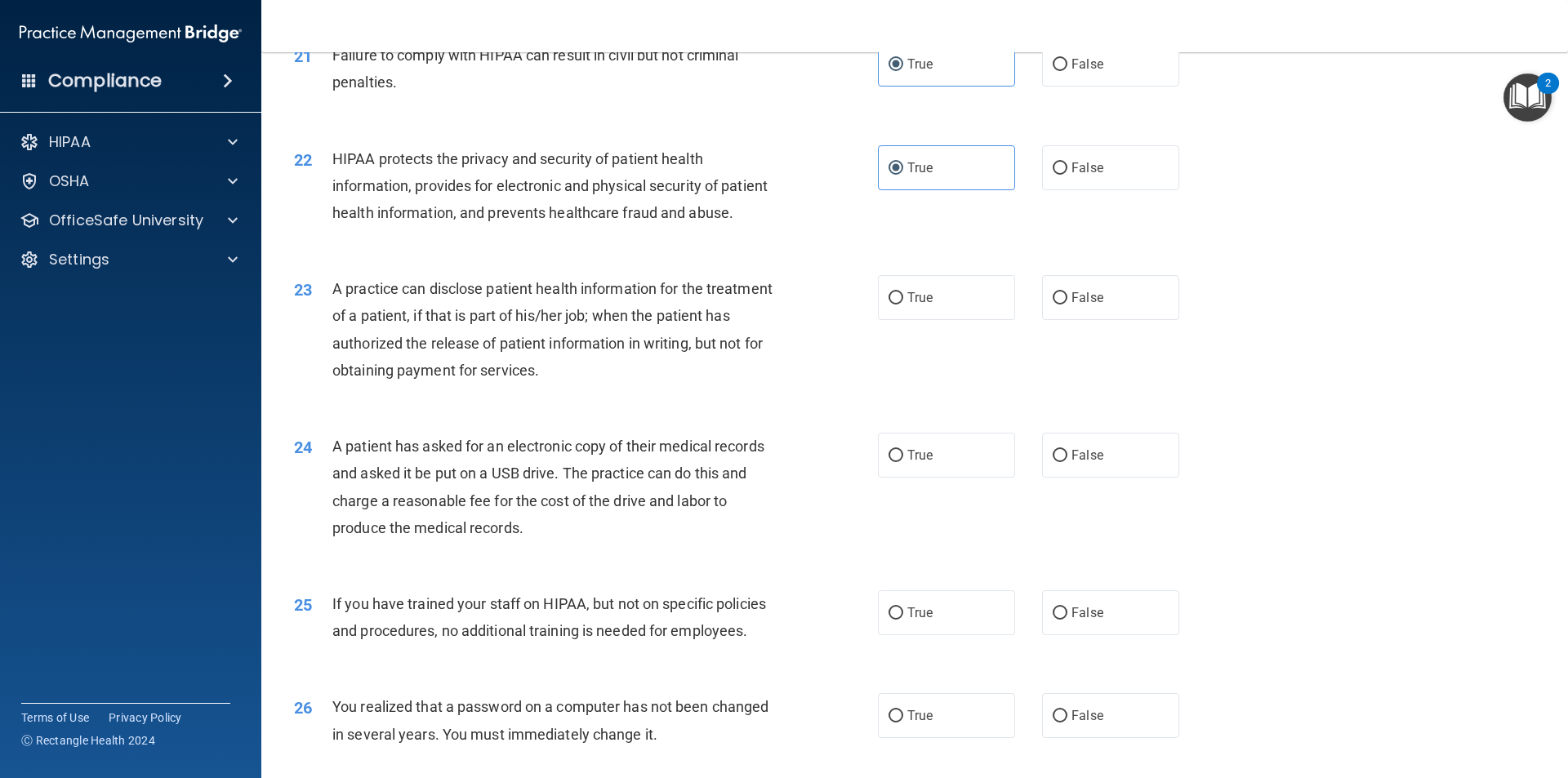
scroll to position [2531, 0]
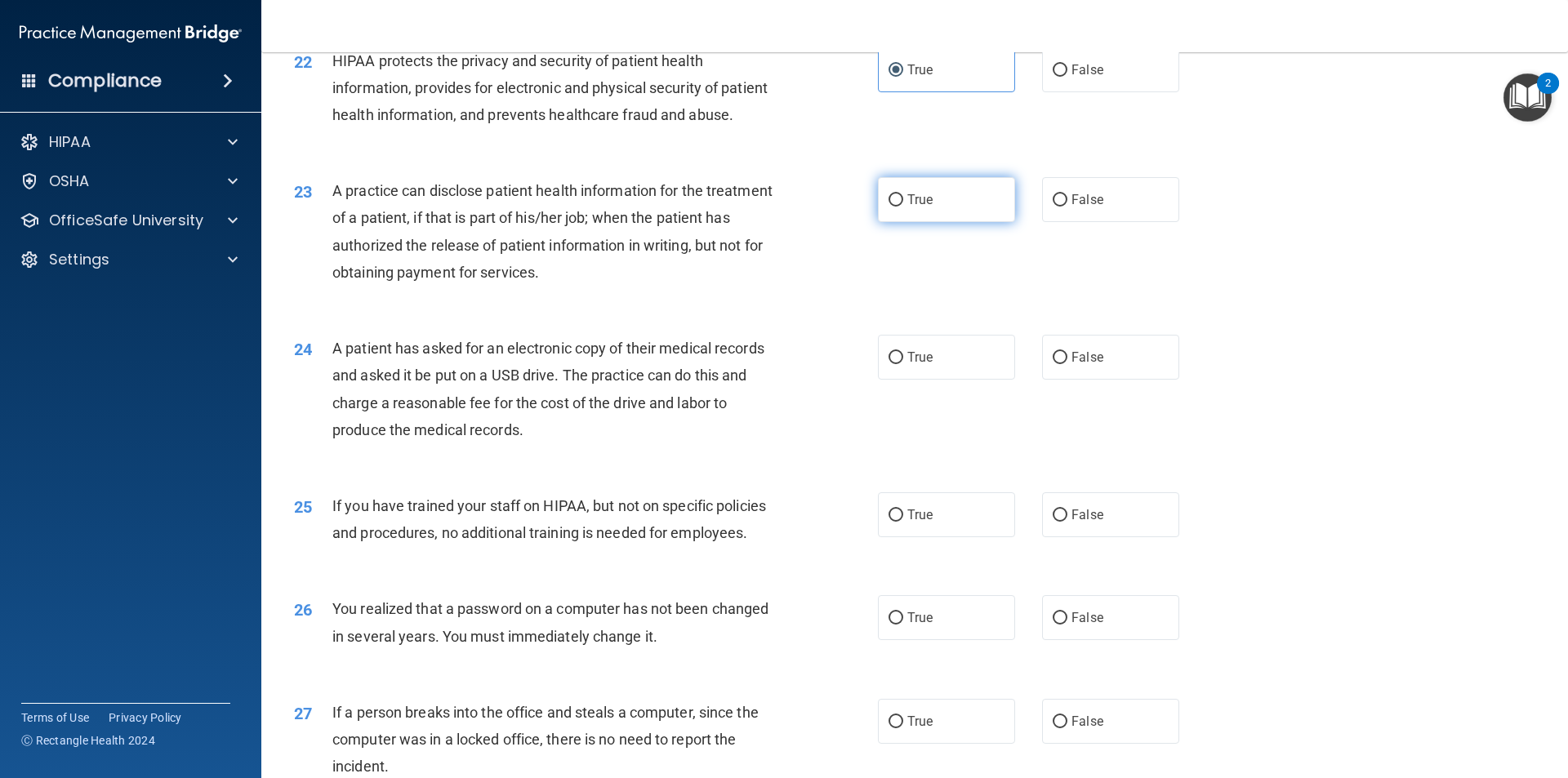
click at [877, 222] on label "True" at bounding box center [946, 200] width 138 height 45
click at [889, 206] on input "True" at bounding box center [896, 200] width 15 height 12
radio input "true"
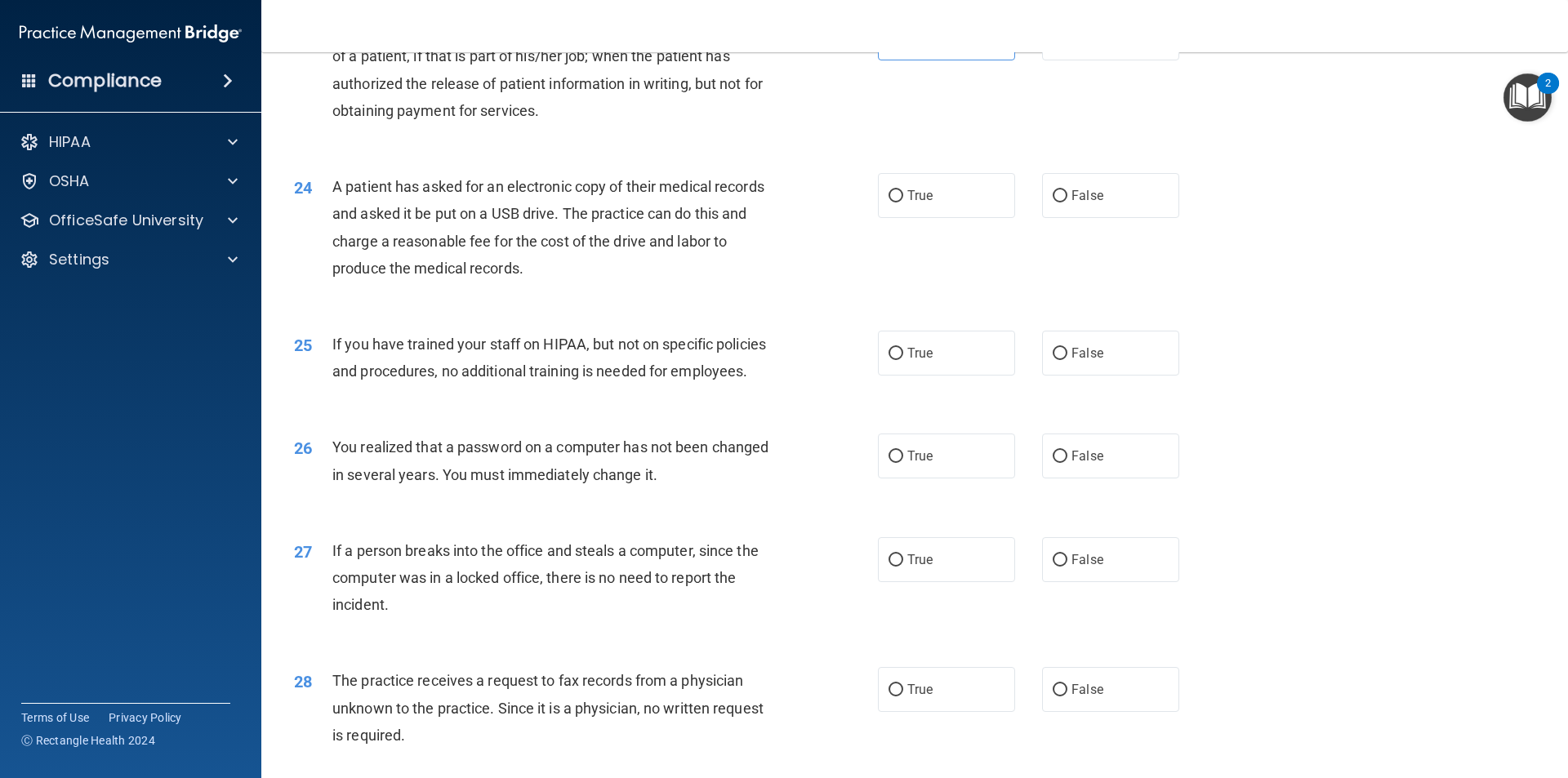
scroll to position [2695, 0]
click at [896, 201] on input "True" at bounding box center [896, 194] width 15 height 12
radio input "true"
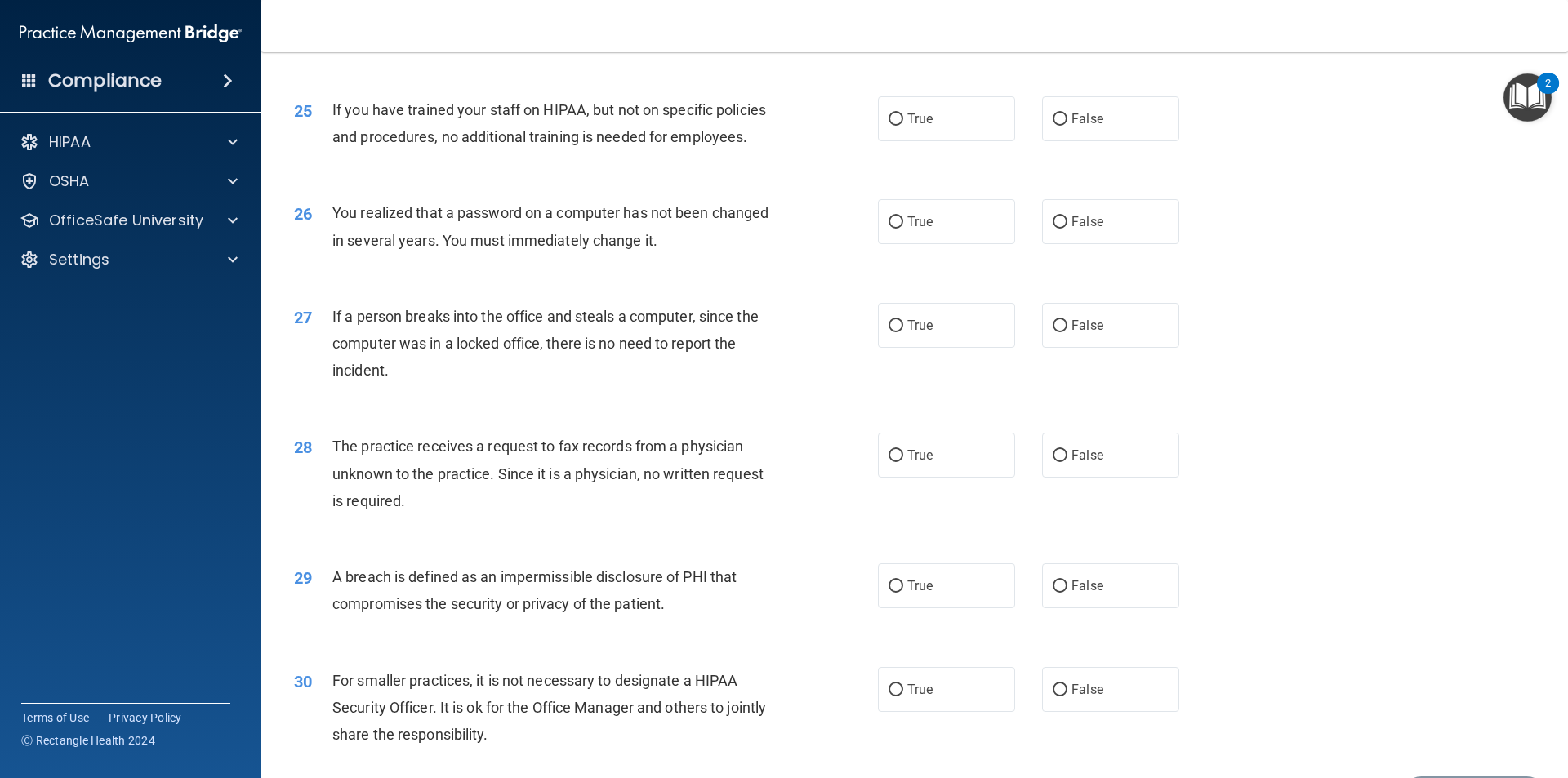
scroll to position [2940, 0]
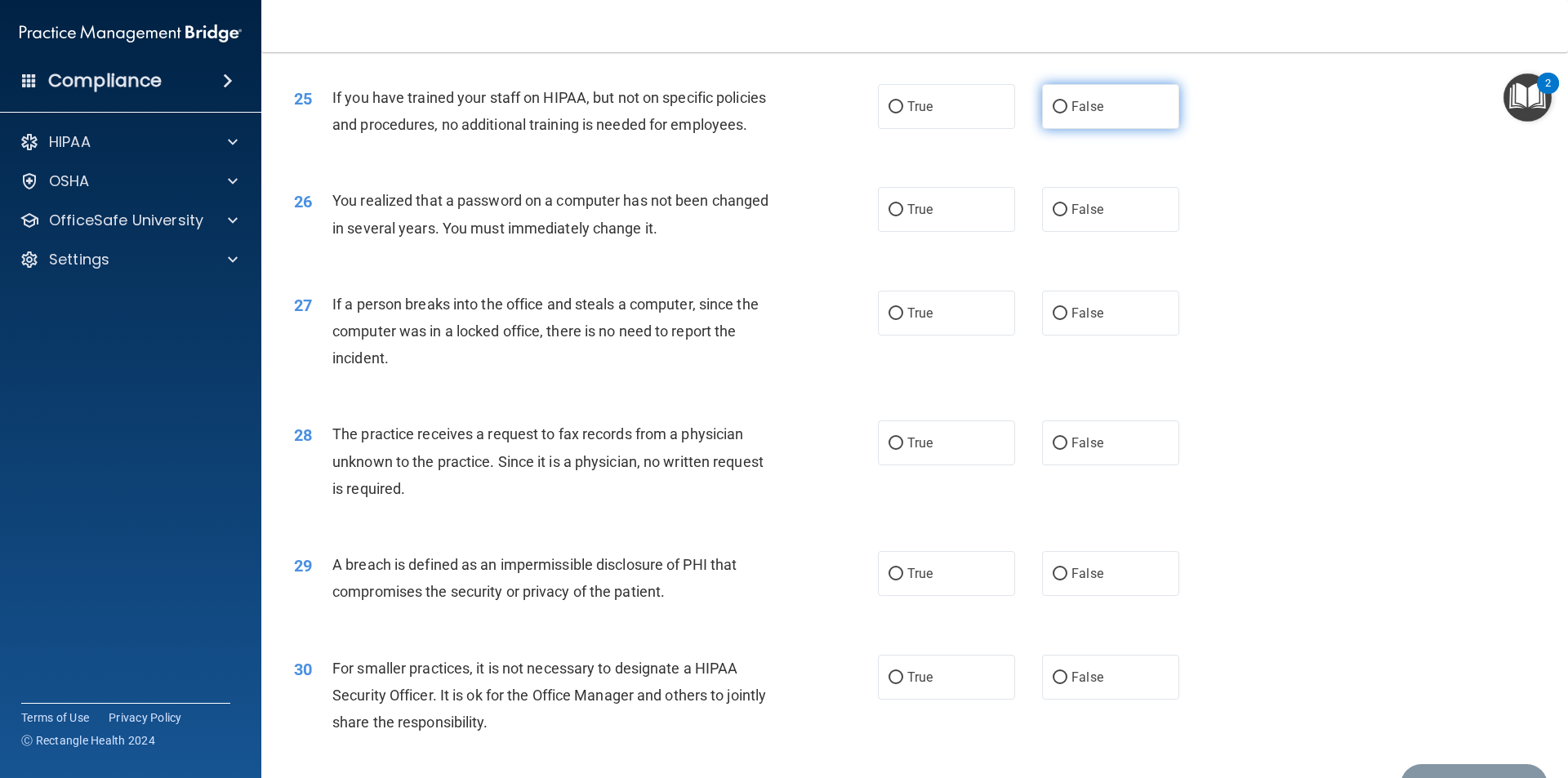
click at [1056, 113] on input "False" at bounding box center [1060, 107] width 15 height 12
radio input "true"
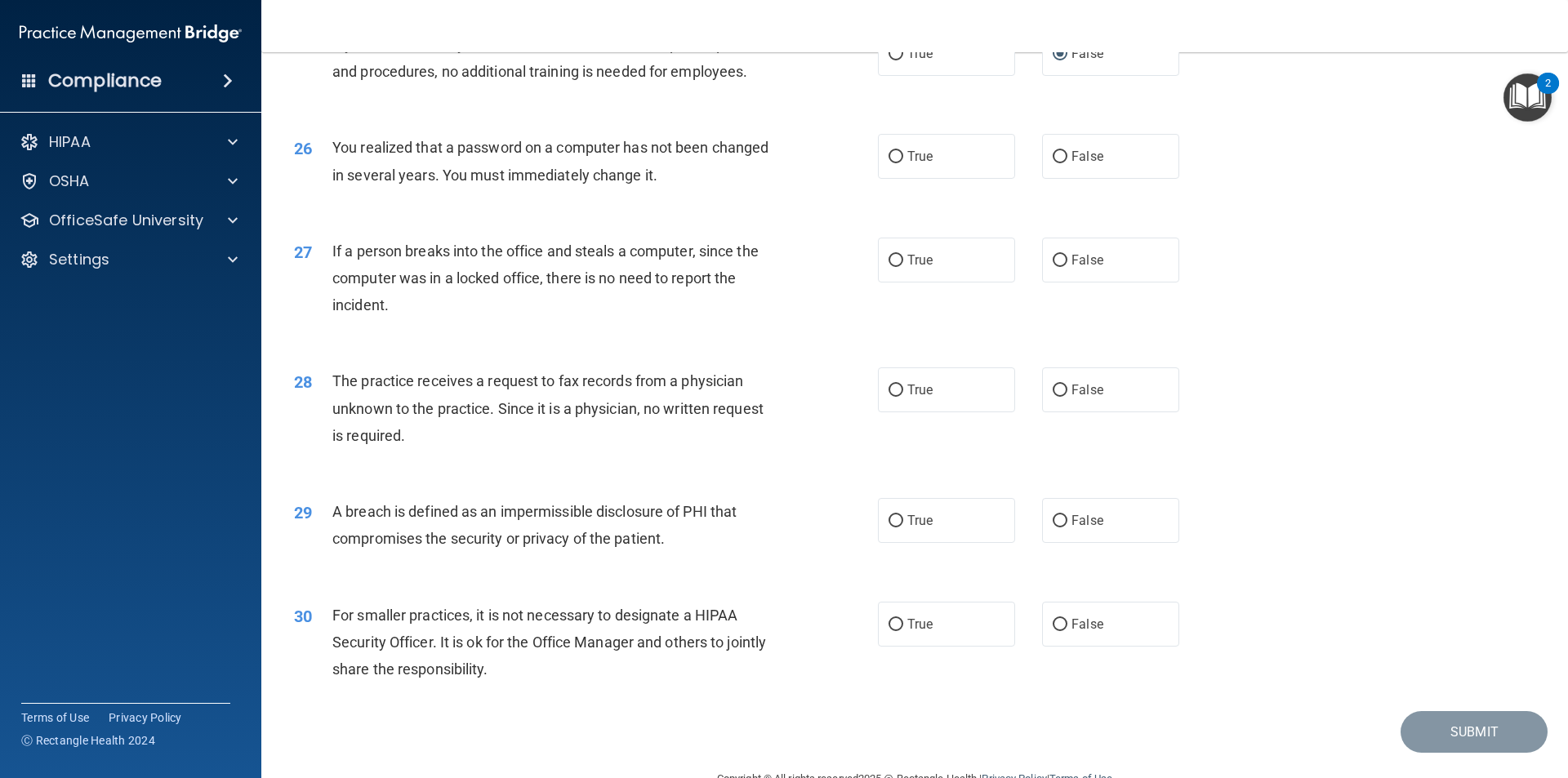
scroll to position [3022, 0]
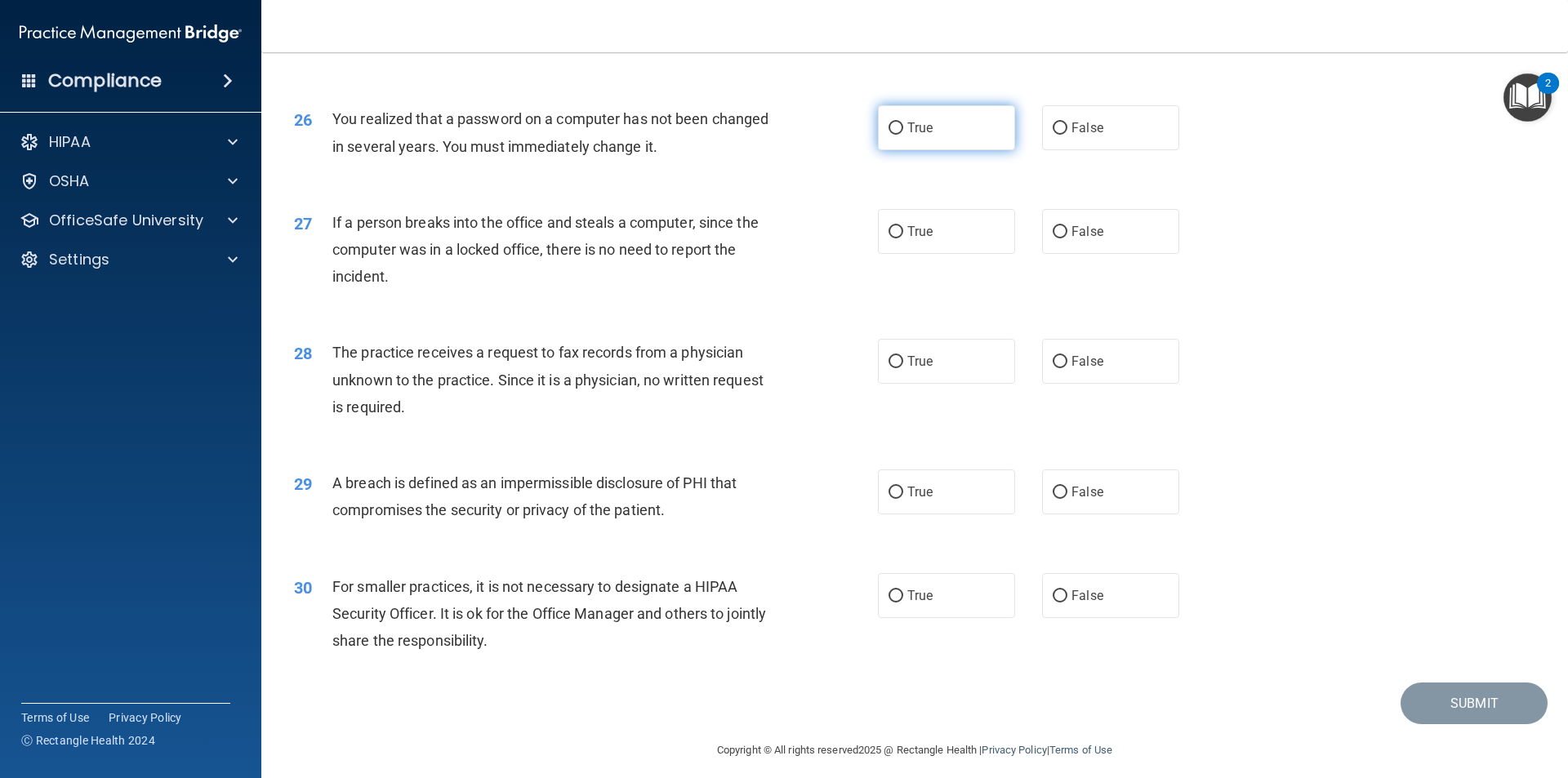
click at [896, 135] on input "True" at bounding box center [896, 128] width 15 height 12
radio input "true"
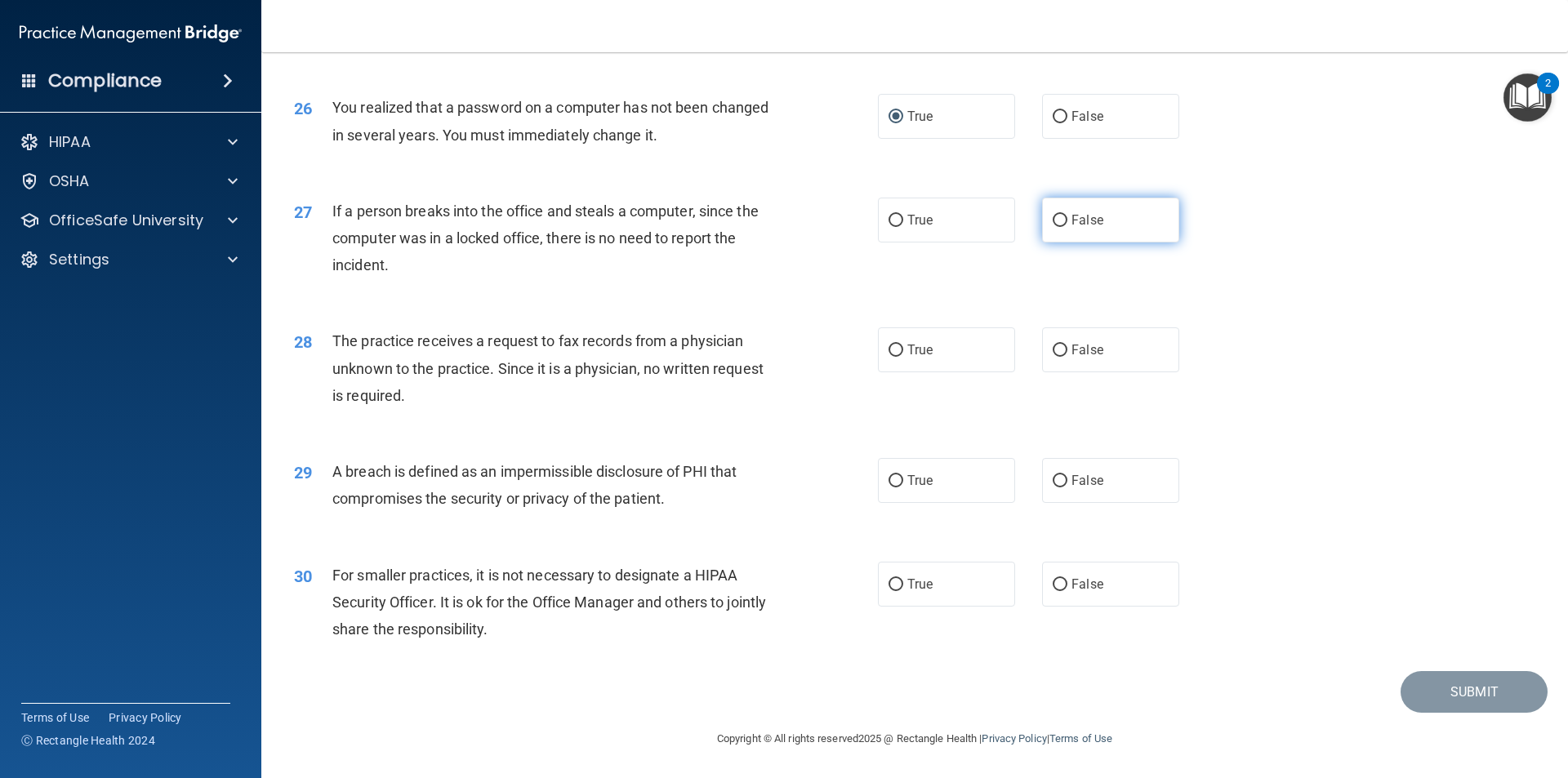
click at [1051, 235] on label "False" at bounding box center [1111, 220] width 138 height 45
click at [1052, 227] on input "False" at bounding box center [1060, 220] width 15 height 12
radio input "true"
click at [1052, 345] on input "False" at bounding box center [1060, 350] width 15 height 12
radio input "true"
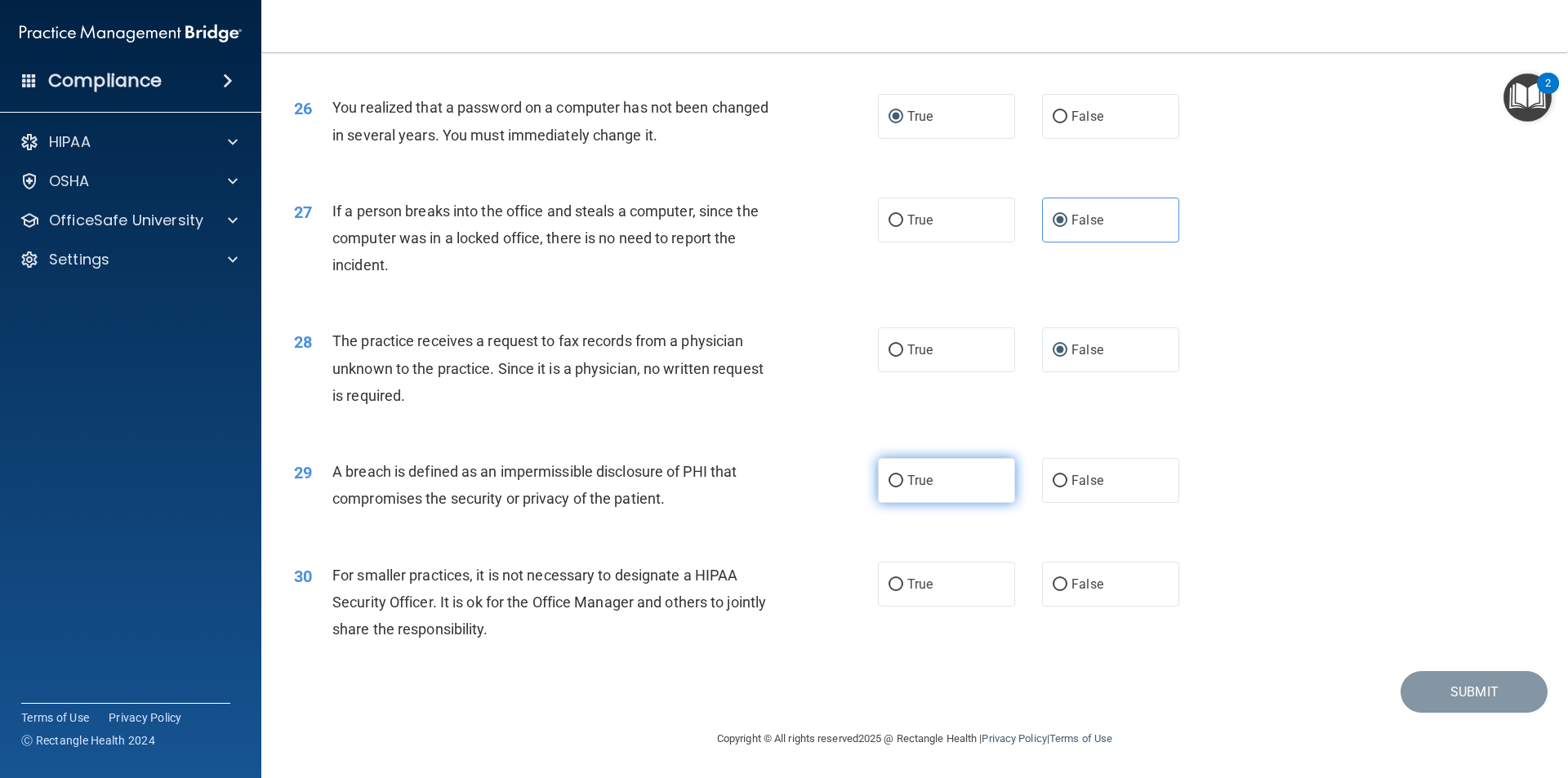
click at [901, 485] on label "True" at bounding box center [946, 481] width 138 height 45
click at [901, 485] on input "True" at bounding box center [896, 481] width 15 height 12
radio input "true"
click at [911, 593] on label "True" at bounding box center [946, 584] width 138 height 45
click at [903, 591] on input "True" at bounding box center [896, 585] width 15 height 12
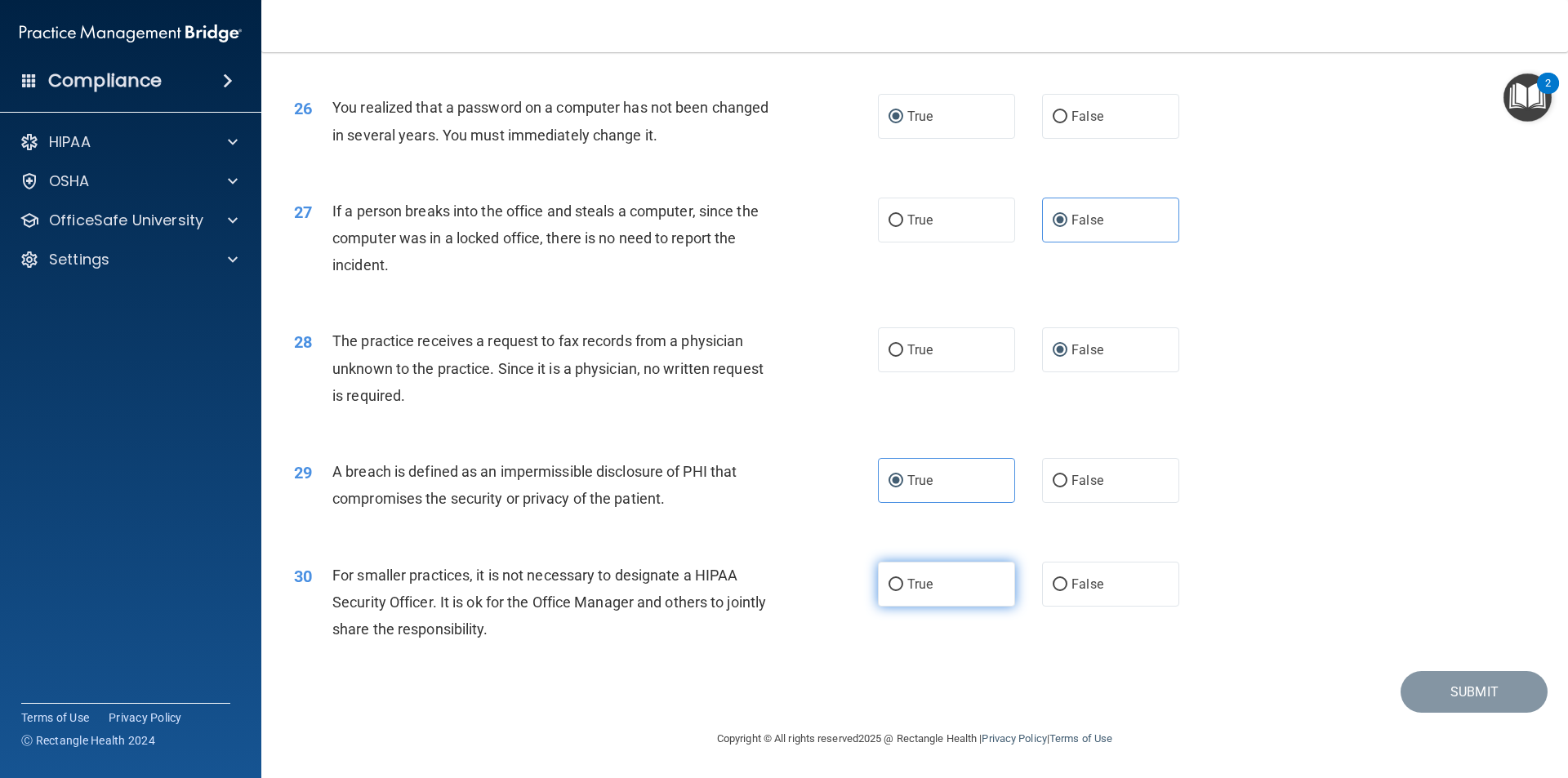
radio input "true"
click at [1401, 684] on button "Submit" at bounding box center [1474, 692] width 147 height 42
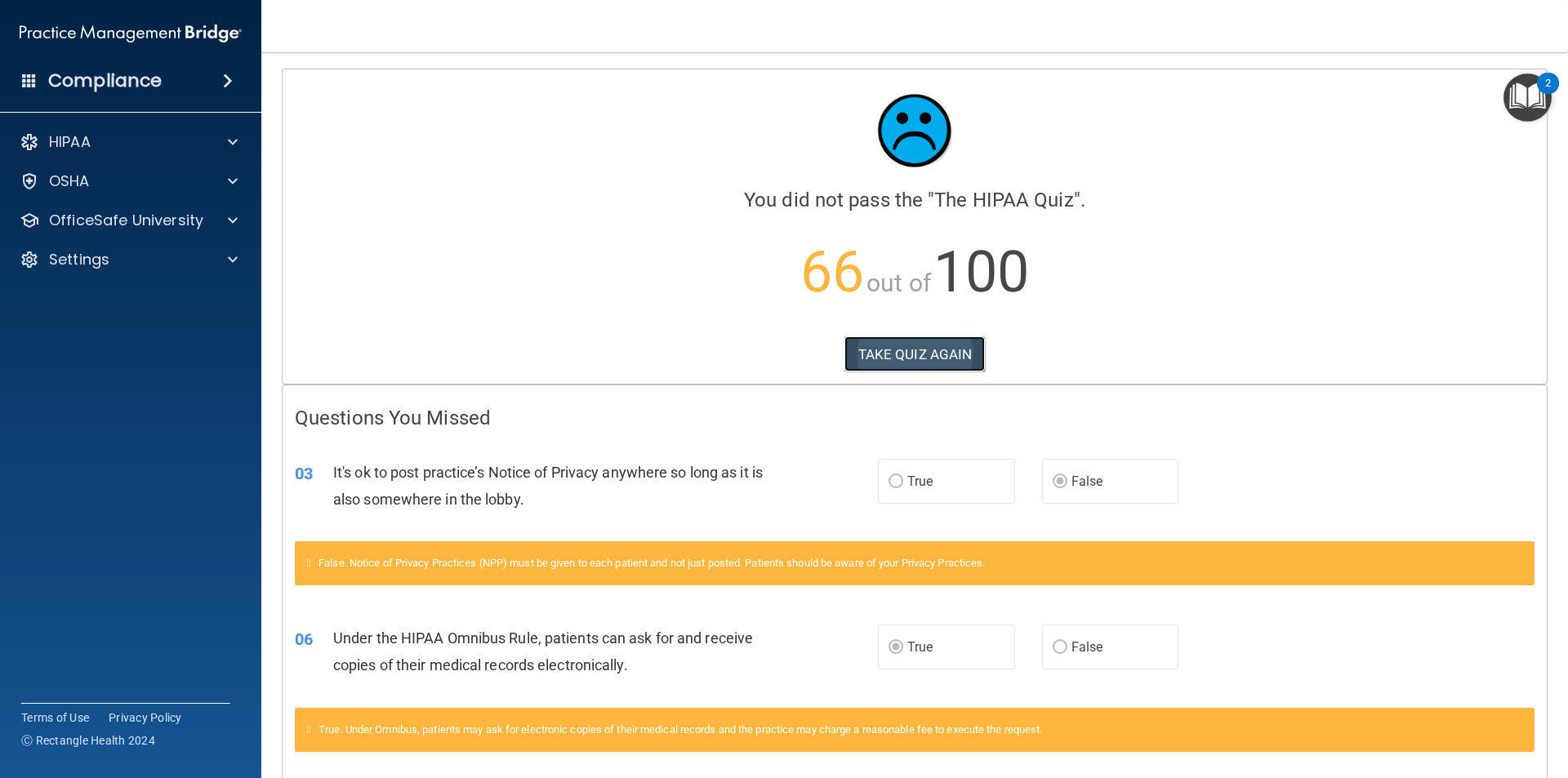
click at [903, 347] on button "TAKE QUIZ AGAIN" at bounding box center [915, 354] width 141 height 36
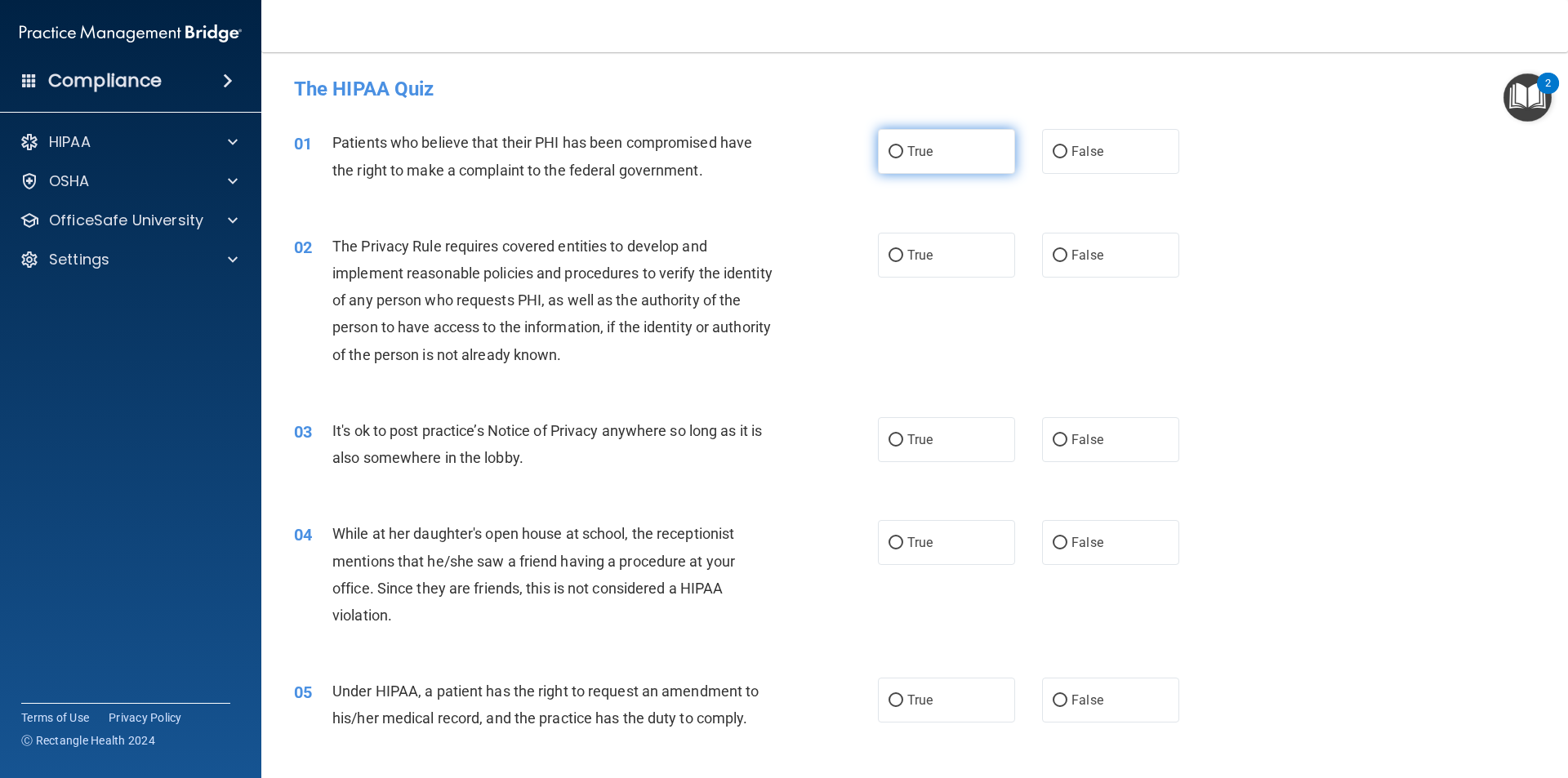
click at [892, 142] on label "True" at bounding box center [946, 152] width 138 height 45
click at [892, 146] on input "True" at bounding box center [896, 152] width 15 height 12
radio input "true"
click at [1060, 433] on label "False" at bounding box center [1111, 440] width 138 height 45
click at [1060, 434] on input "False" at bounding box center [1060, 440] width 15 height 12
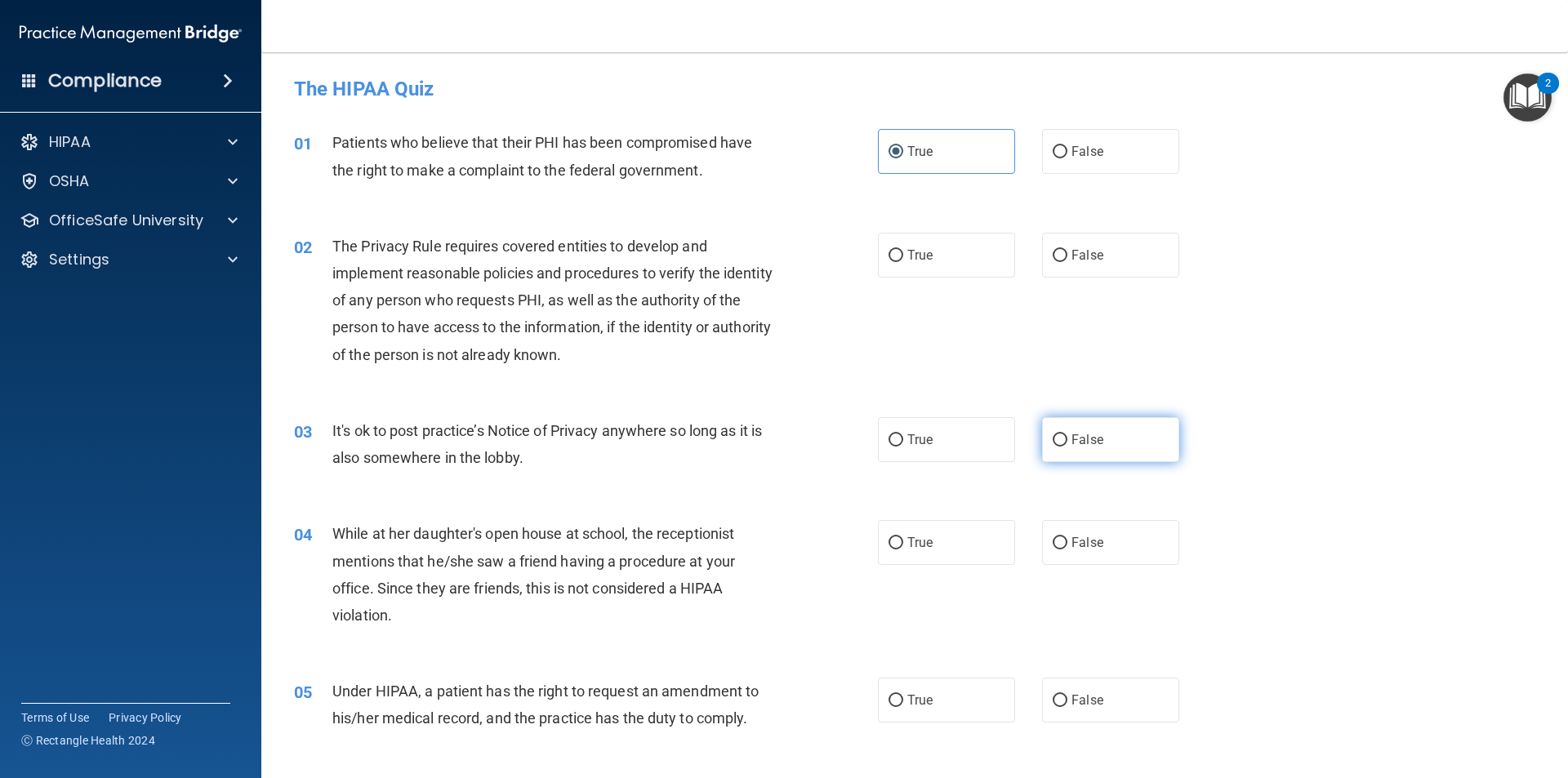
radio input "true"
drag, startPoint x: 873, startPoint y: 267, endPoint x: 767, endPoint y: 348, distance: 133.4
click at [769, 348] on div "The Privacy Rule requires covered entities to develop and implement reasonable …" at bounding box center [560, 300] width 456 height 136
click at [889, 253] on input "True" at bounding box center [896, 256] width 15 height 12
radio input "true"
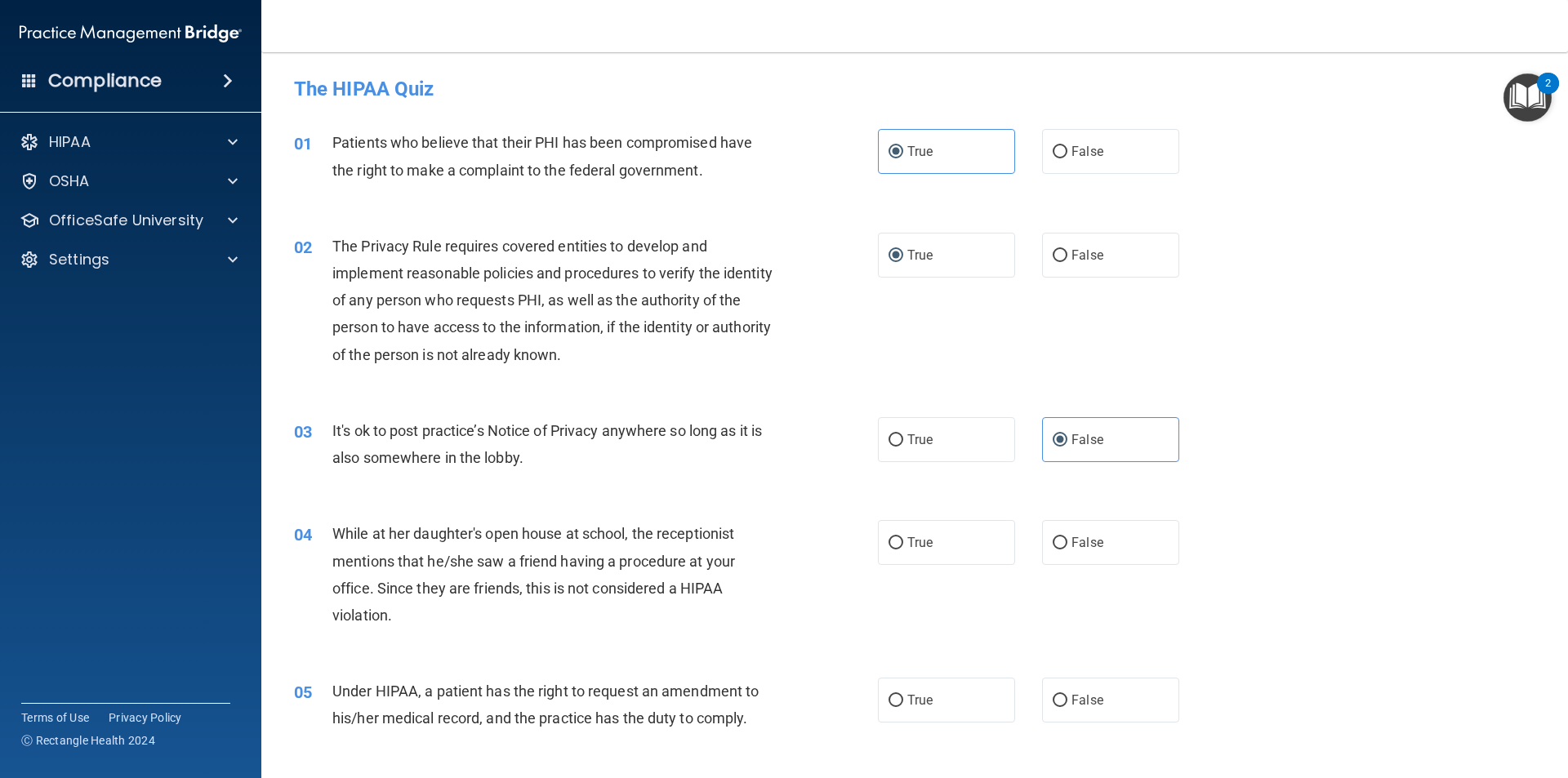
drag, startPoint x: 884, startPoint y: 253, endPoint x: 834, endPoint y: 310, distance: 75.8
click at [837, 310] on div "02 The Privacy Rule requires covered entities to develop and implement reasonab…" at bounding box center [586, 304] width 633 height 144
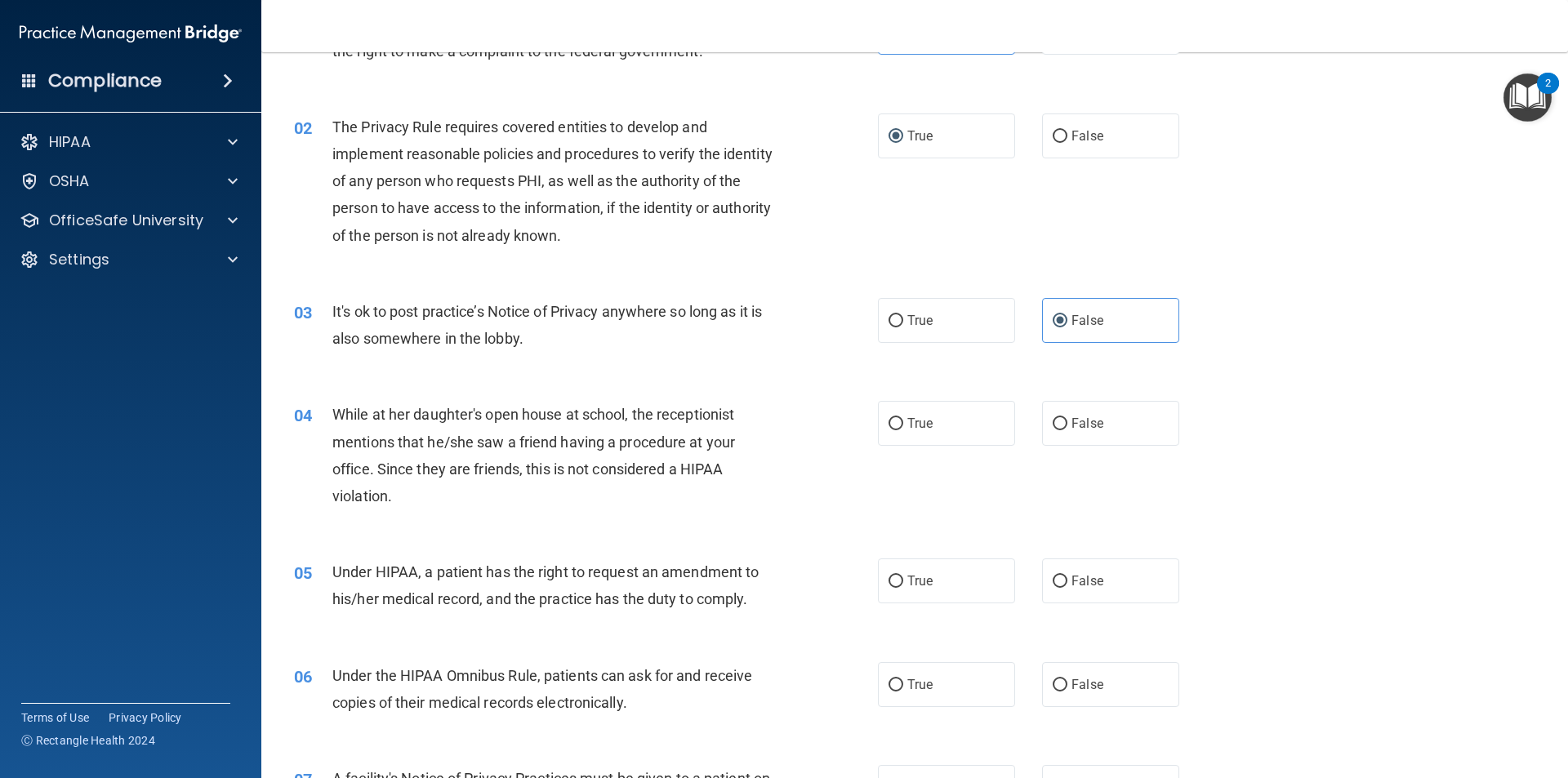
scroll to position [164, 0]
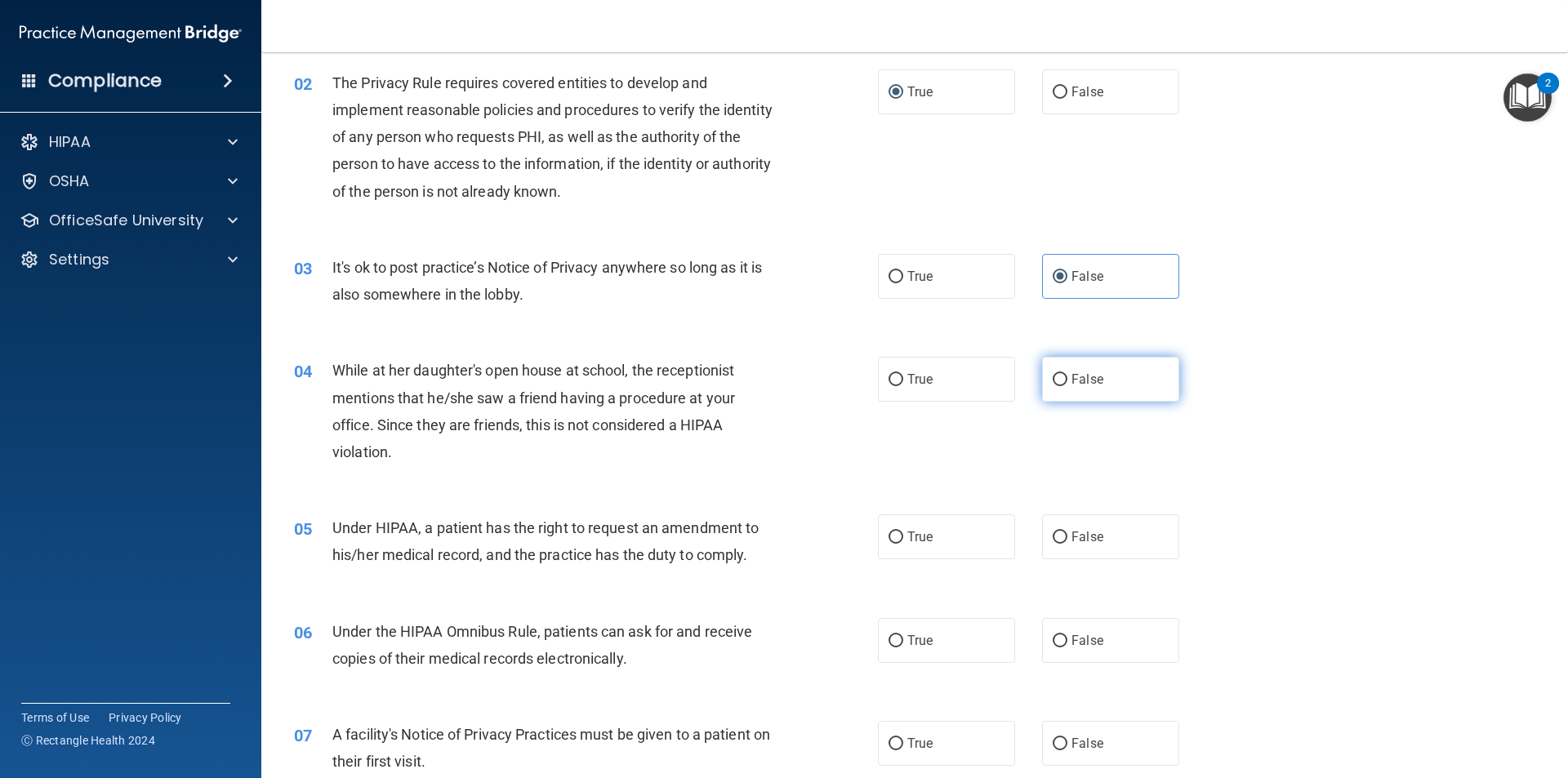
click at [1042, 382] on label "False" at bounding box center [1111, 379] width 138 height 45
click at [1052, 382] on input "False" at bounding box center [1060, 379] width 15 height 12
radio input "true"
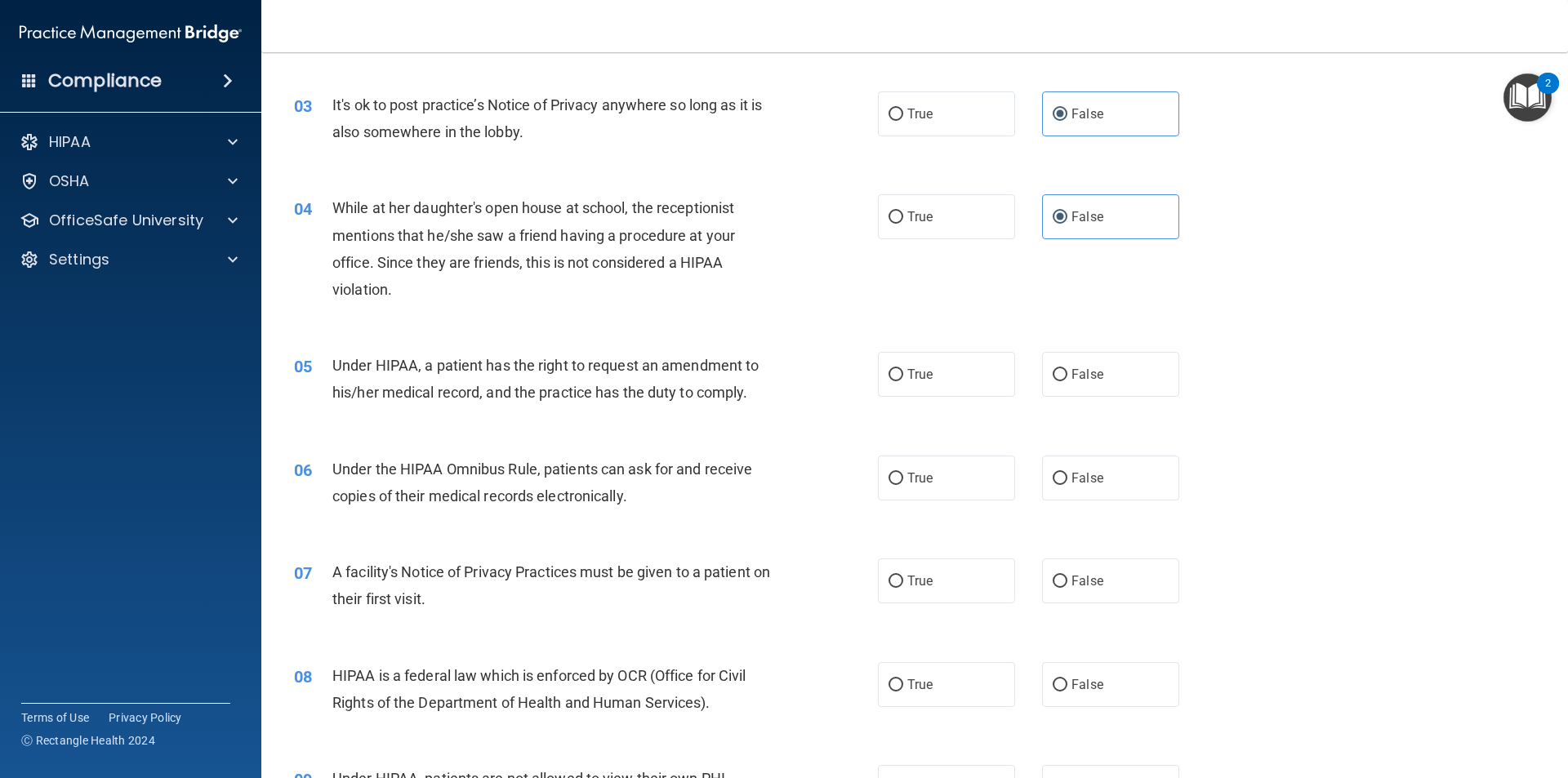
scroll to position [326, 0]
click at [889, 370] on input "True" at bounding box center [896, 374] width 15 height 12
radio input "true"
click at [908, 471] on span "True" at bounding box center [919, 477] width 25 height 16
click at [900, 485] on label "True" at bounding box center [946, 477] width 138 height 45
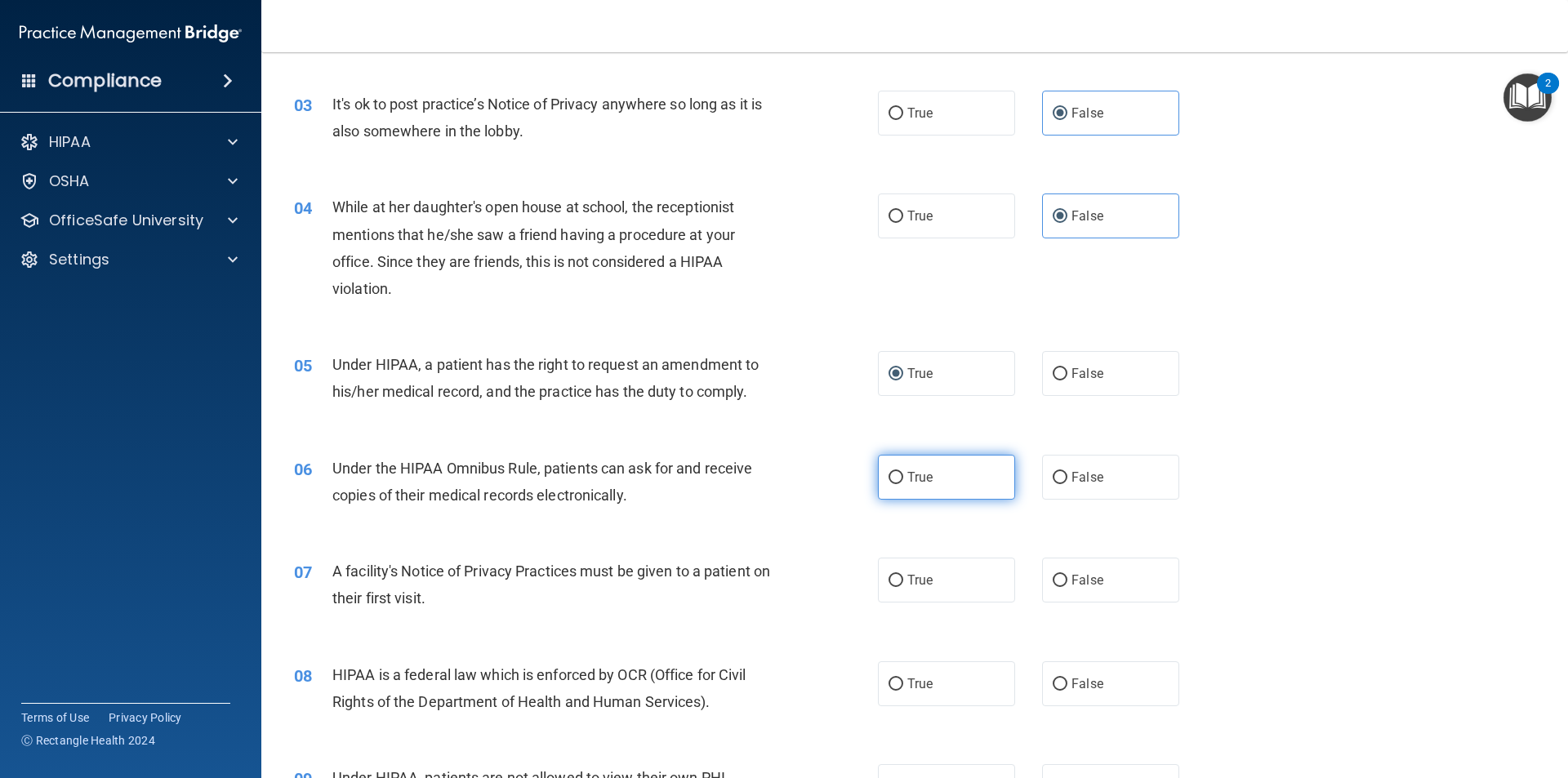
click at [900, 484] on input "True" at bounding box center [896, 478] width 15 height 12
radio input "true"
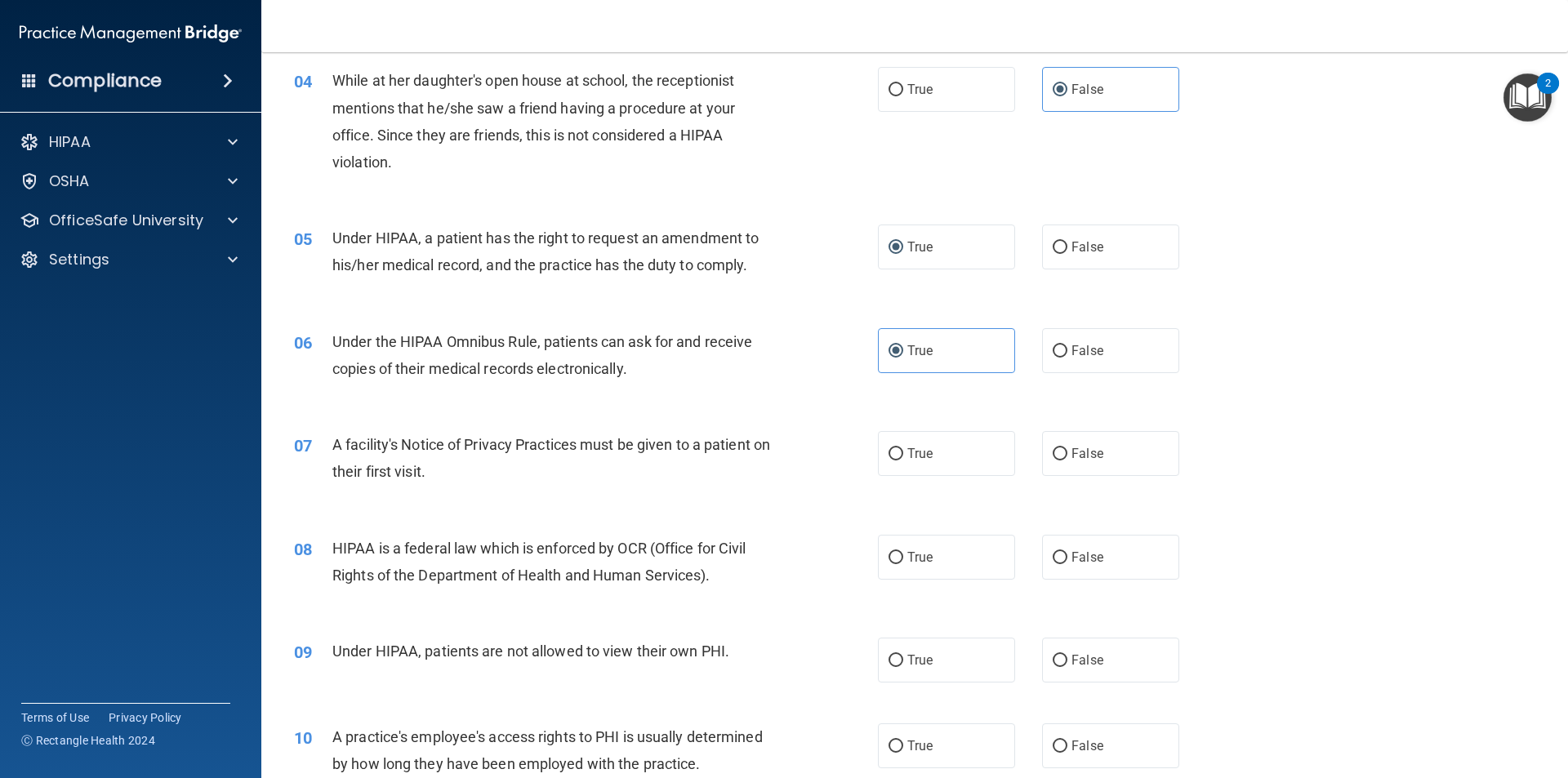
scroll to position [490, 0]
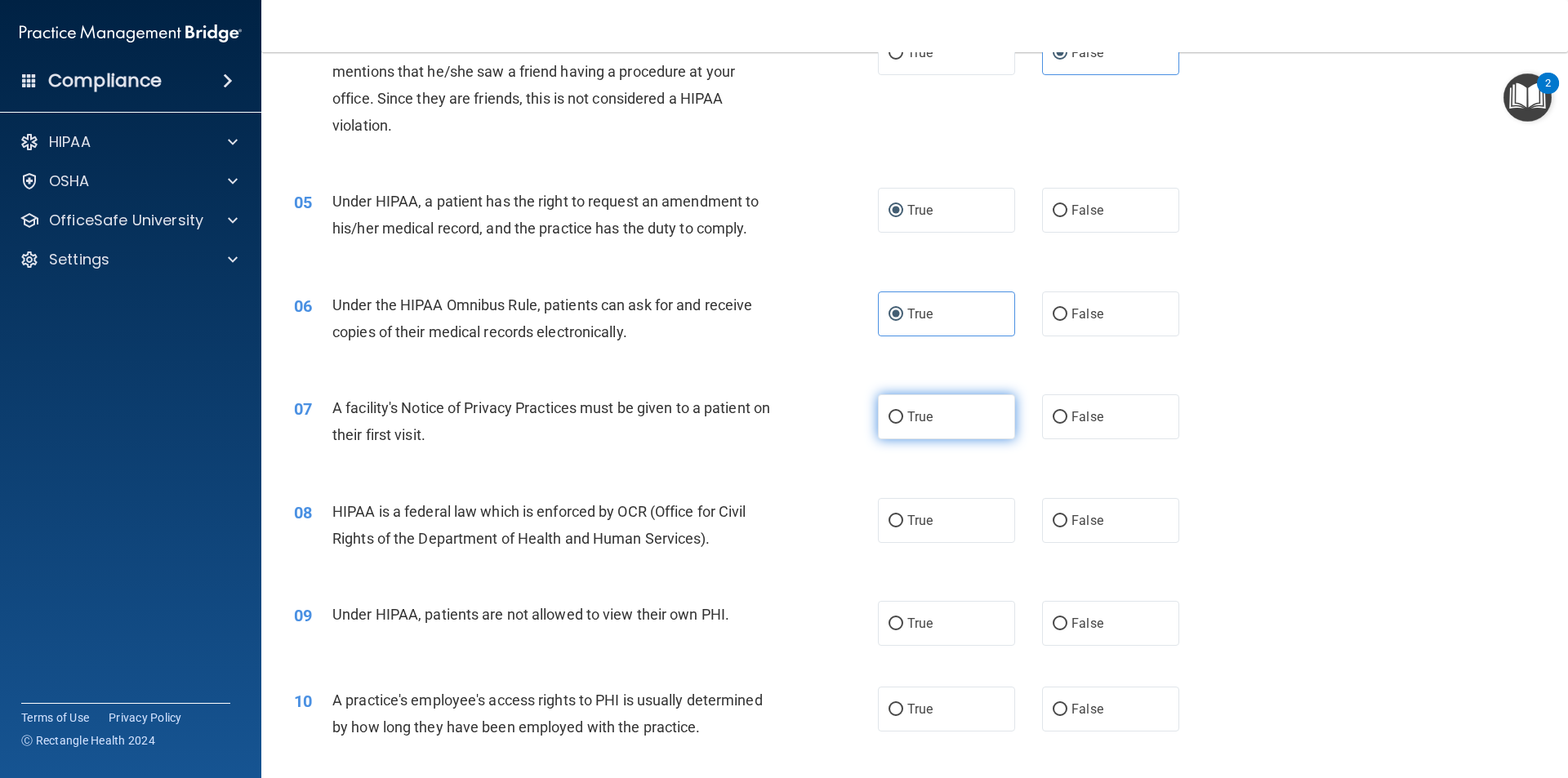
click at [908, 415] on span "True" at bounding box center [919, 416] width 25 height 16
click at [903, 415] on input "True" at bounding box center [896, 417] width 15 height 12
radio input "true"
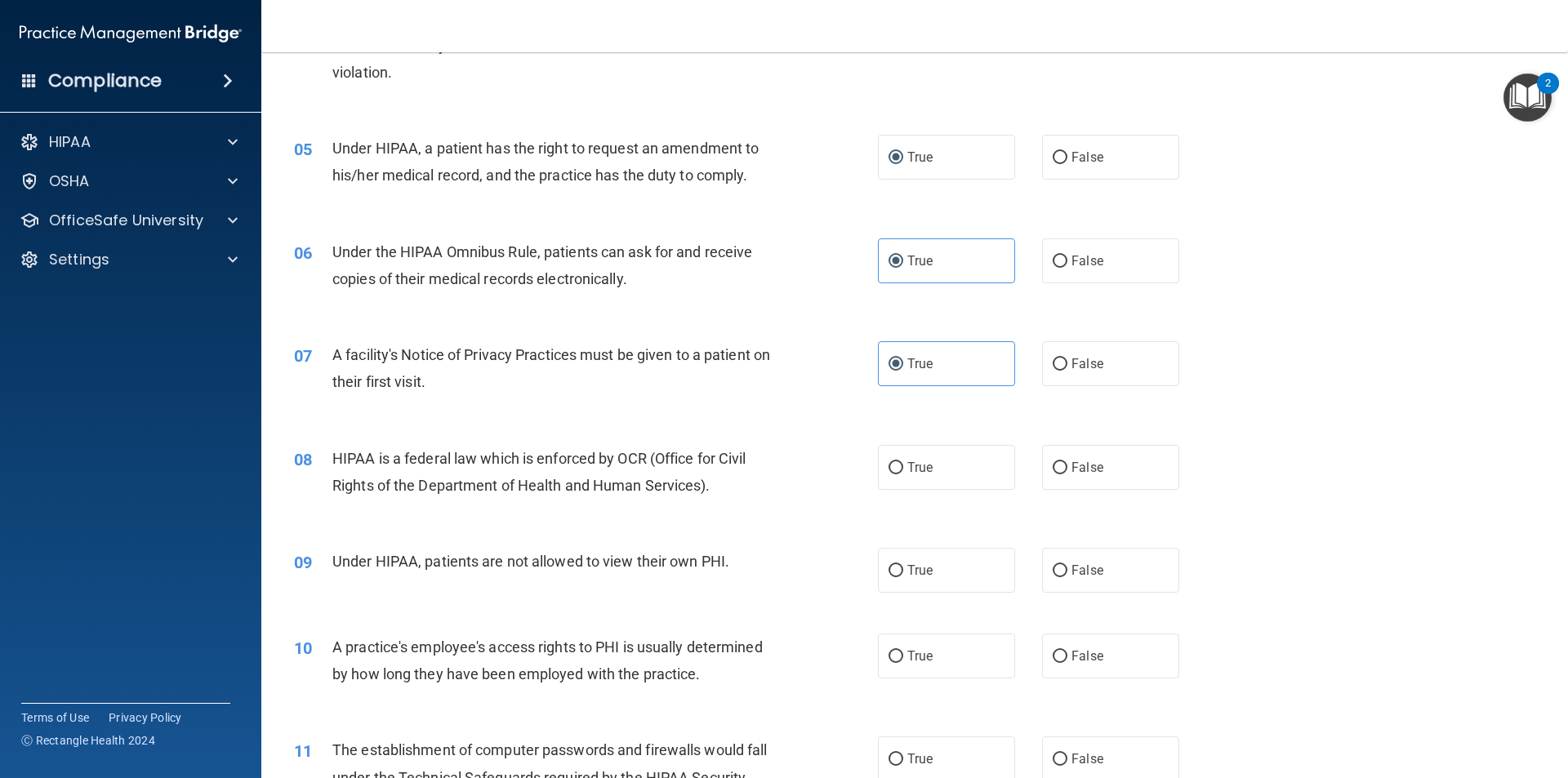
scroll to position [572, 0]
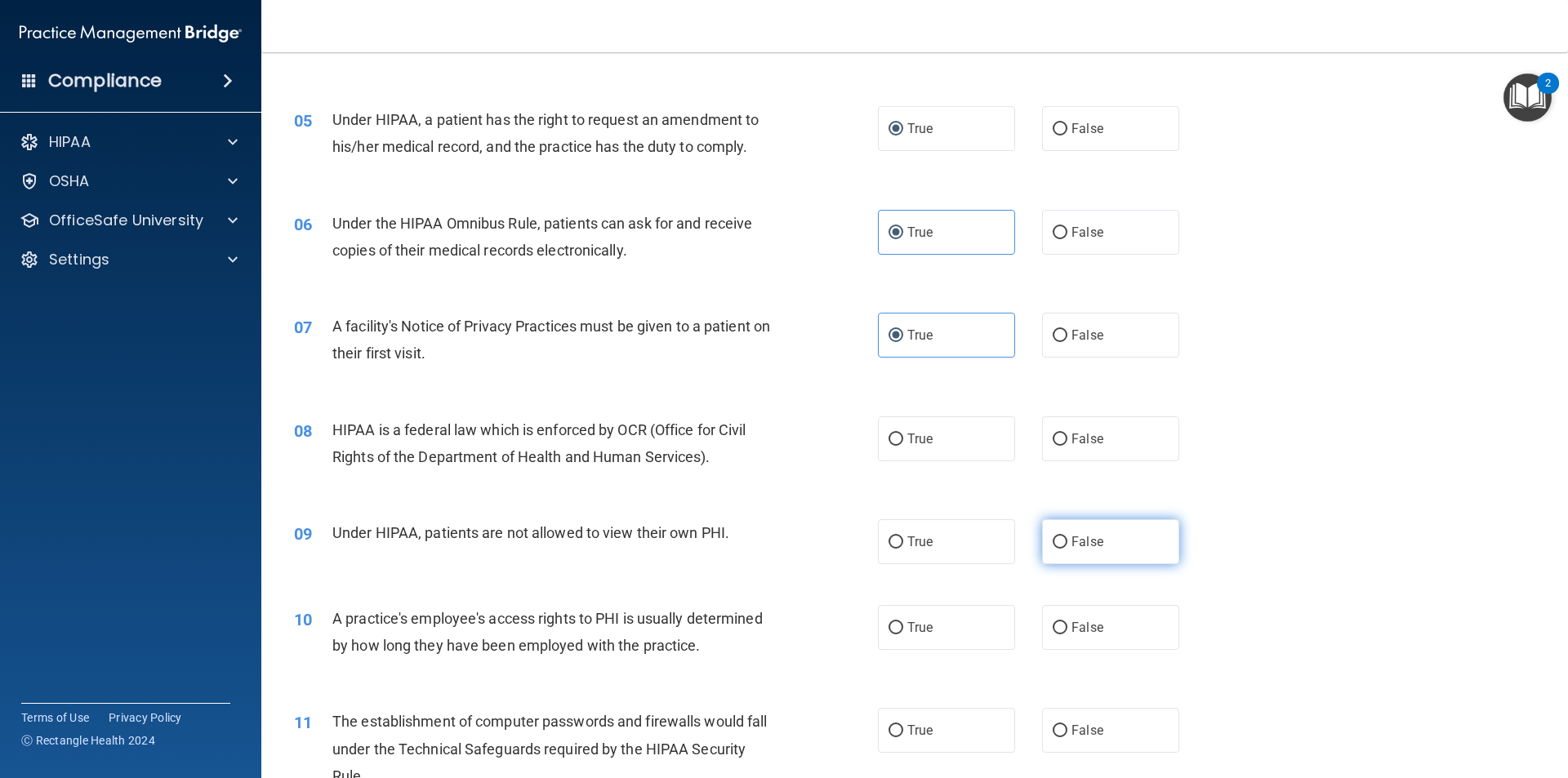
click at [1072, 537] on span "False" at bounding box center [1087, 542] width 32 height 16
click at [1067, 537] on input "False" at bounding box center [1060, 542] width 15 height 12
radio input "true"
click at [877, 440] on label "True" at bounding box center [946, 439] width 138 height 45
click at [889, 440] on input "True" at bounding box center [896, 440] width 15 height 12
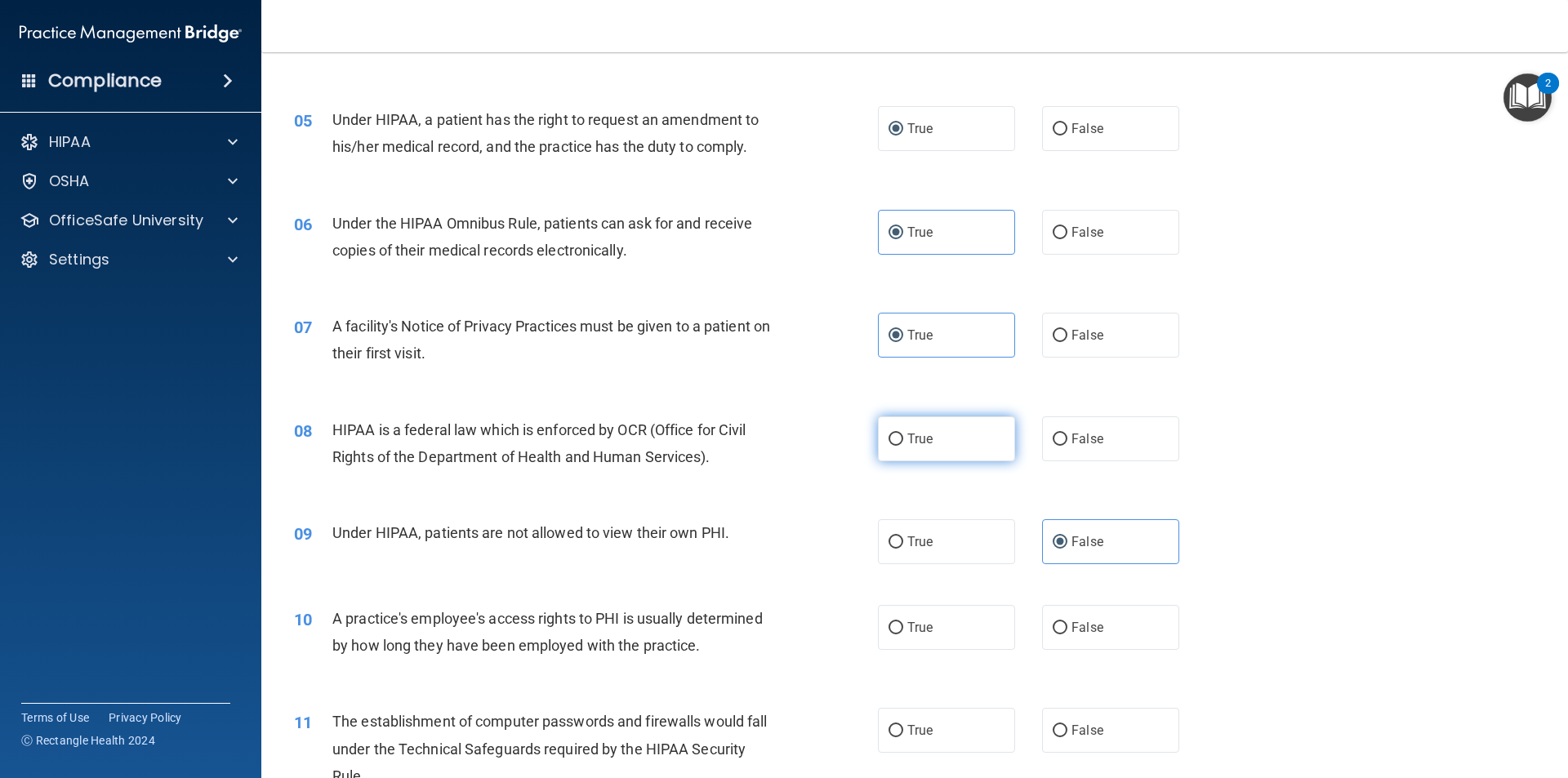
radio input "true"
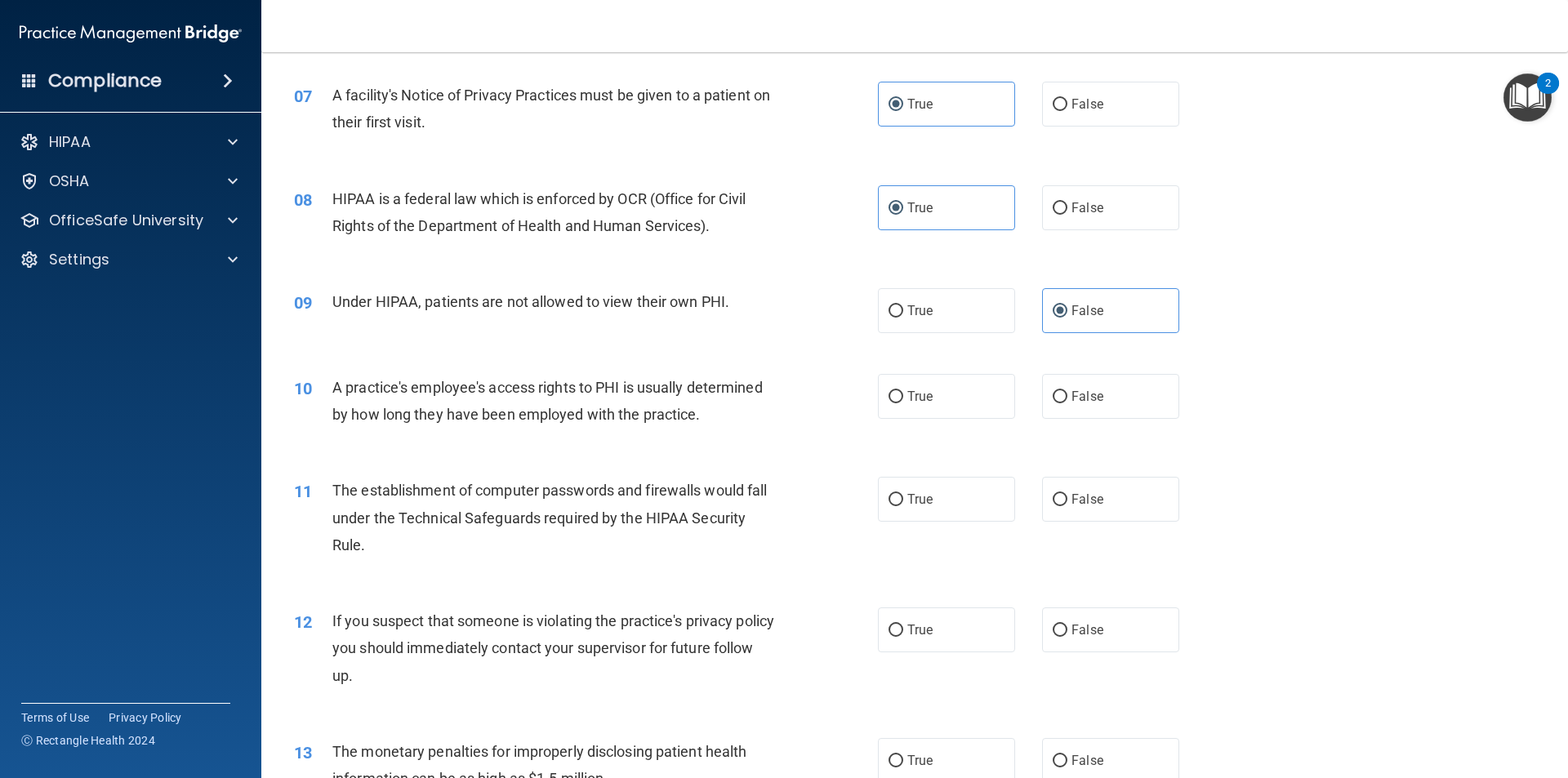
scroll to position [817, 0]
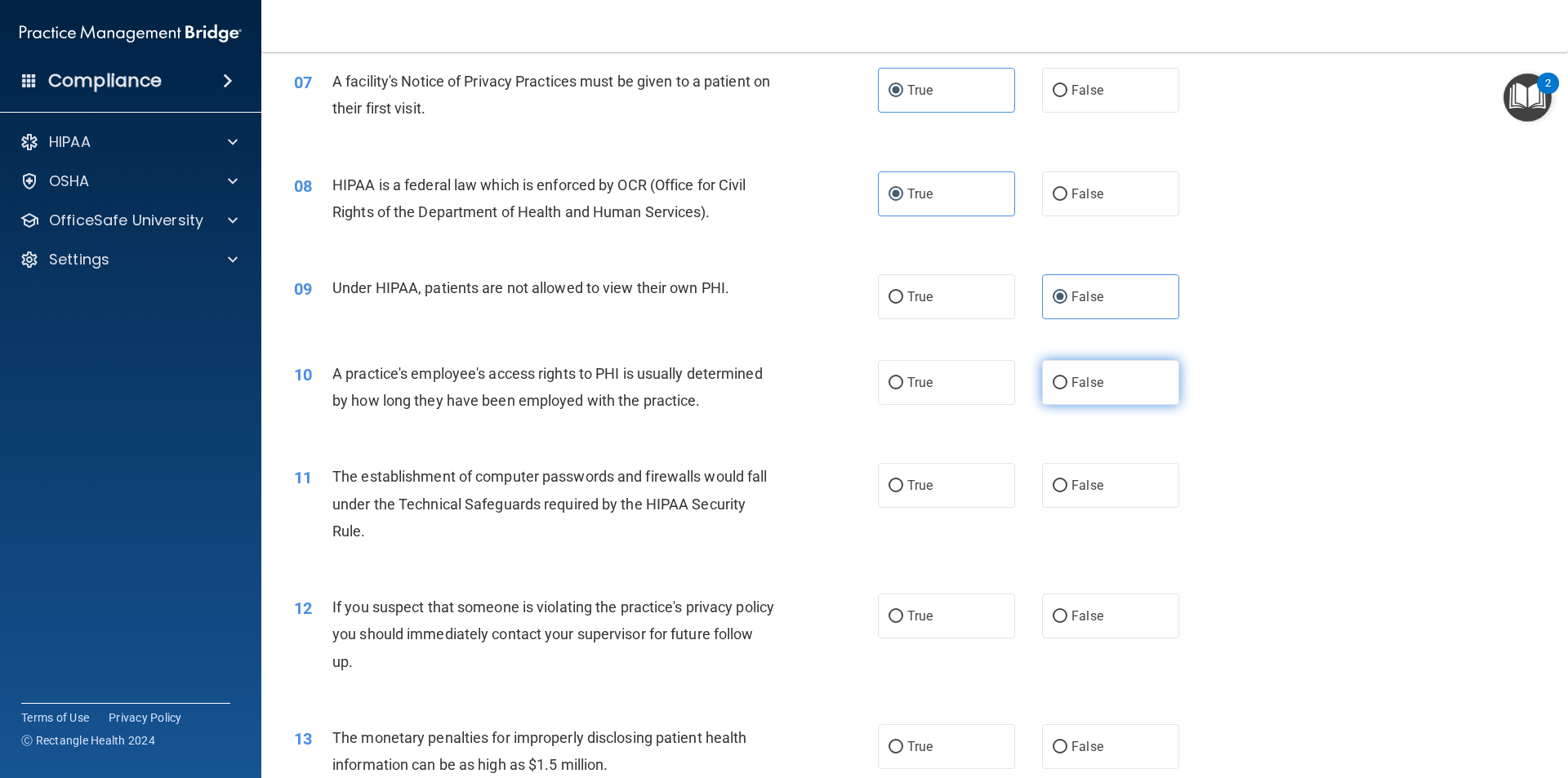
click at [1118, 374] on label "False" at bounding box center [1111, 382] width 138 height 45
click at [1067, 377] on input "False" at bounding box center [1060, 383] width 15 height 12
radio input "true"
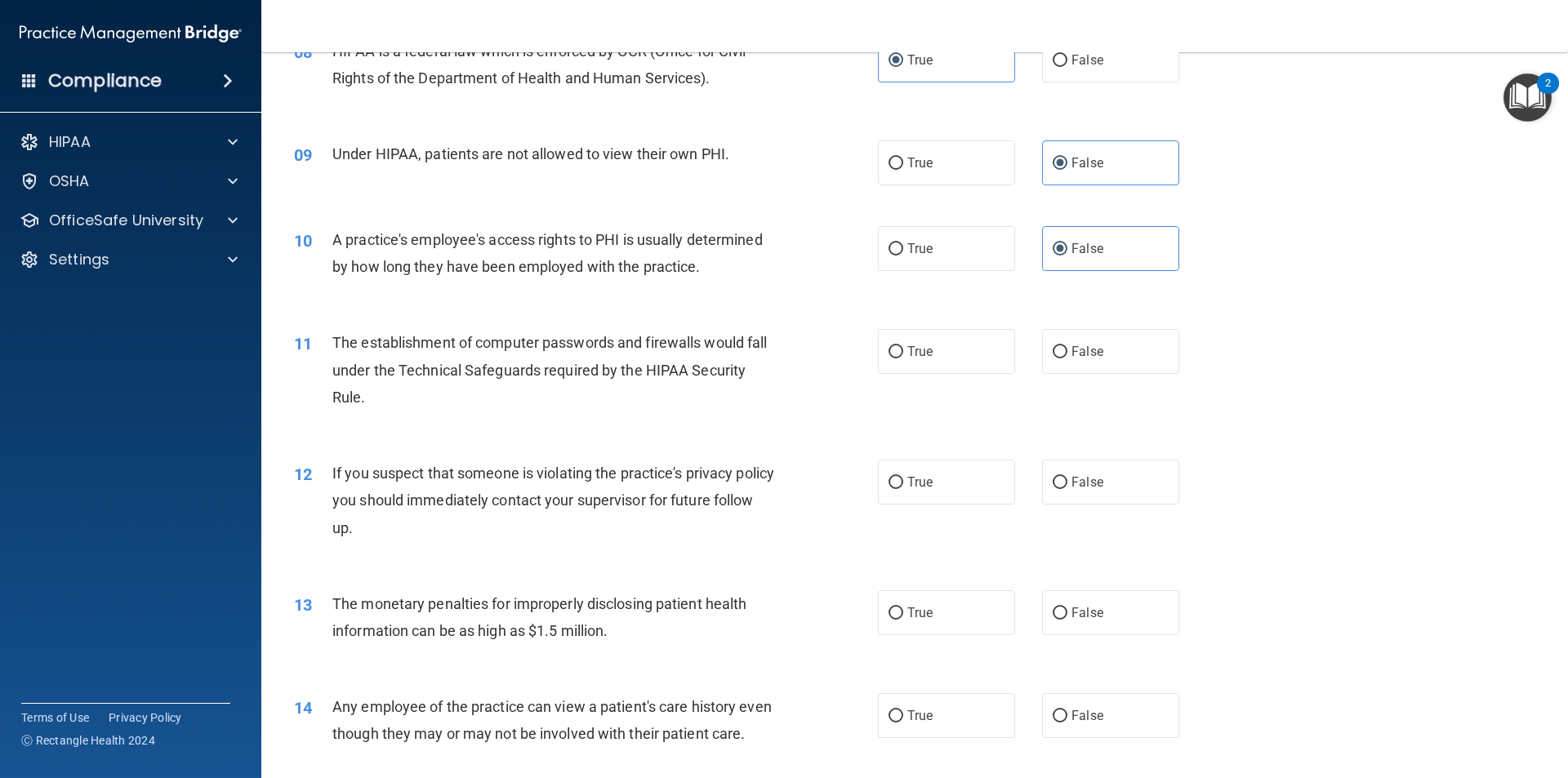
scroll to position [980, 0]
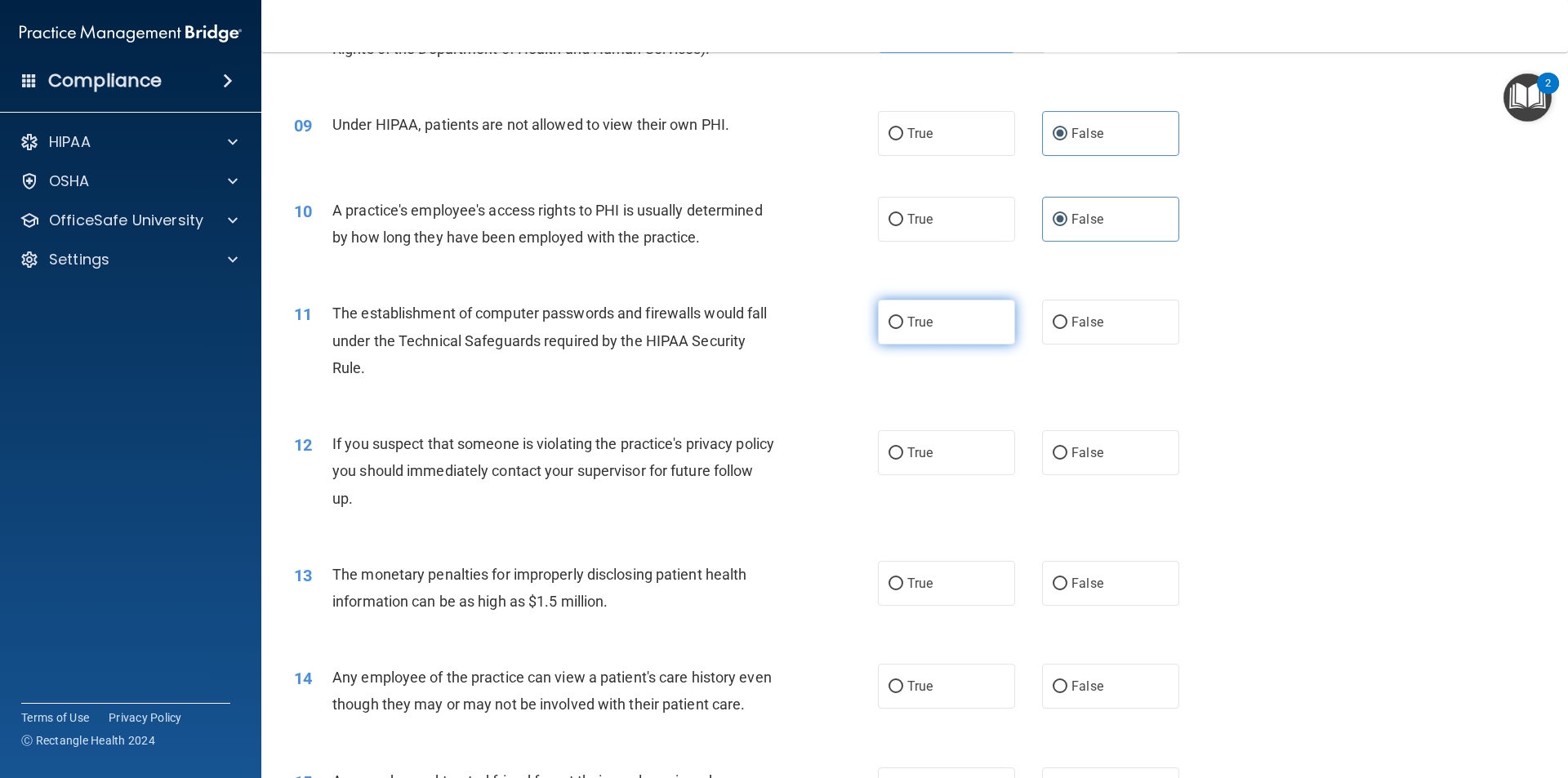
click at [889, 323] on input "True" at bounding box center [896, 323] width 15 height 12
radio input "true"
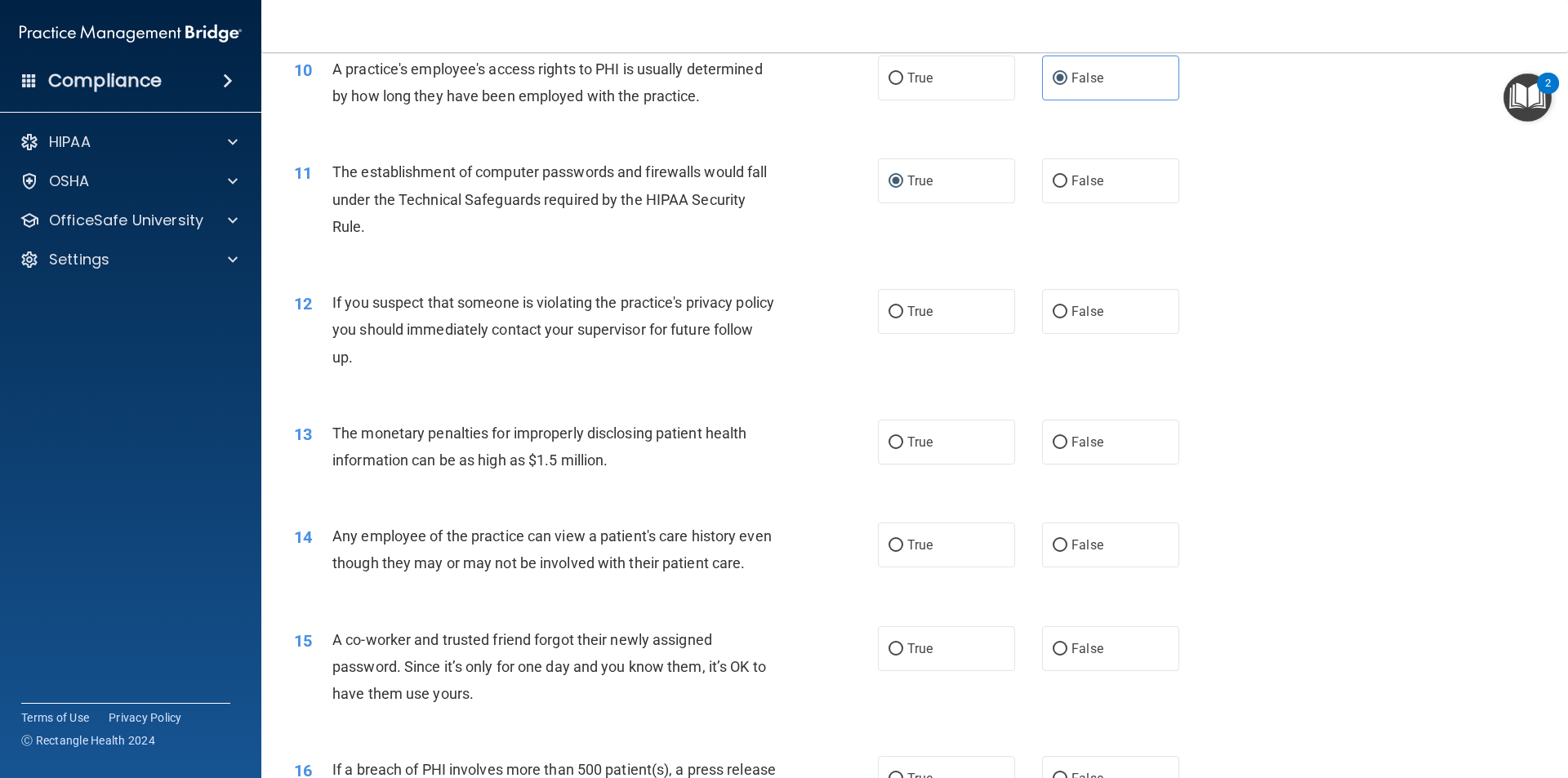
scroll to position [1143, 0]
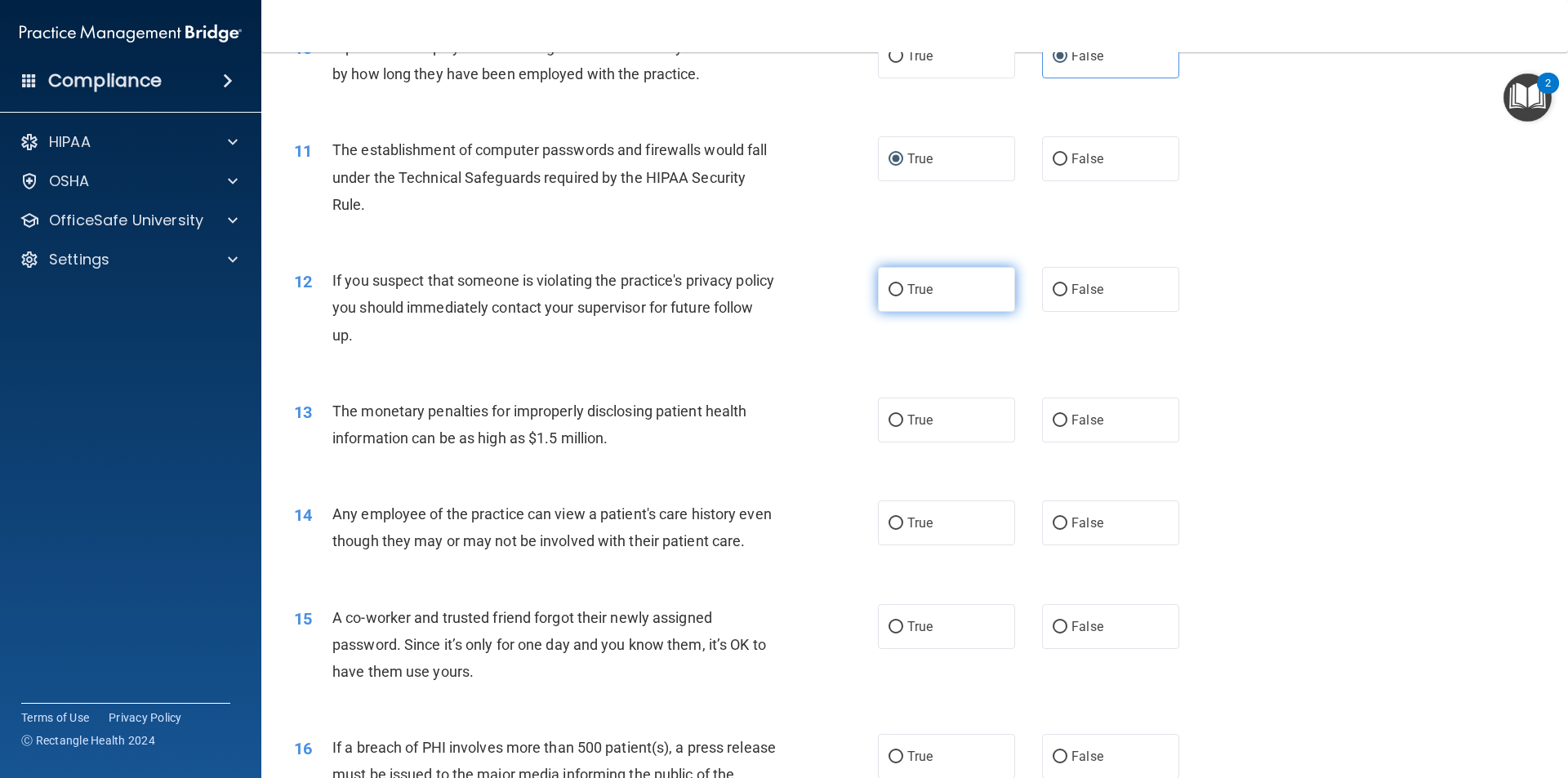
click at [917, 293] on span "True" at bounding box center [919, 289] width 25 height 16
click at [903, 293] on input "True" at bounding box center [896, 290] width 15 height 12
radio input "true"
click at [907, 414] on span "True" at bounding box center [919, 420] width 25 height 16
click at [903, 415] on input "True" at bounding box center [896, 420] width 15 height 12
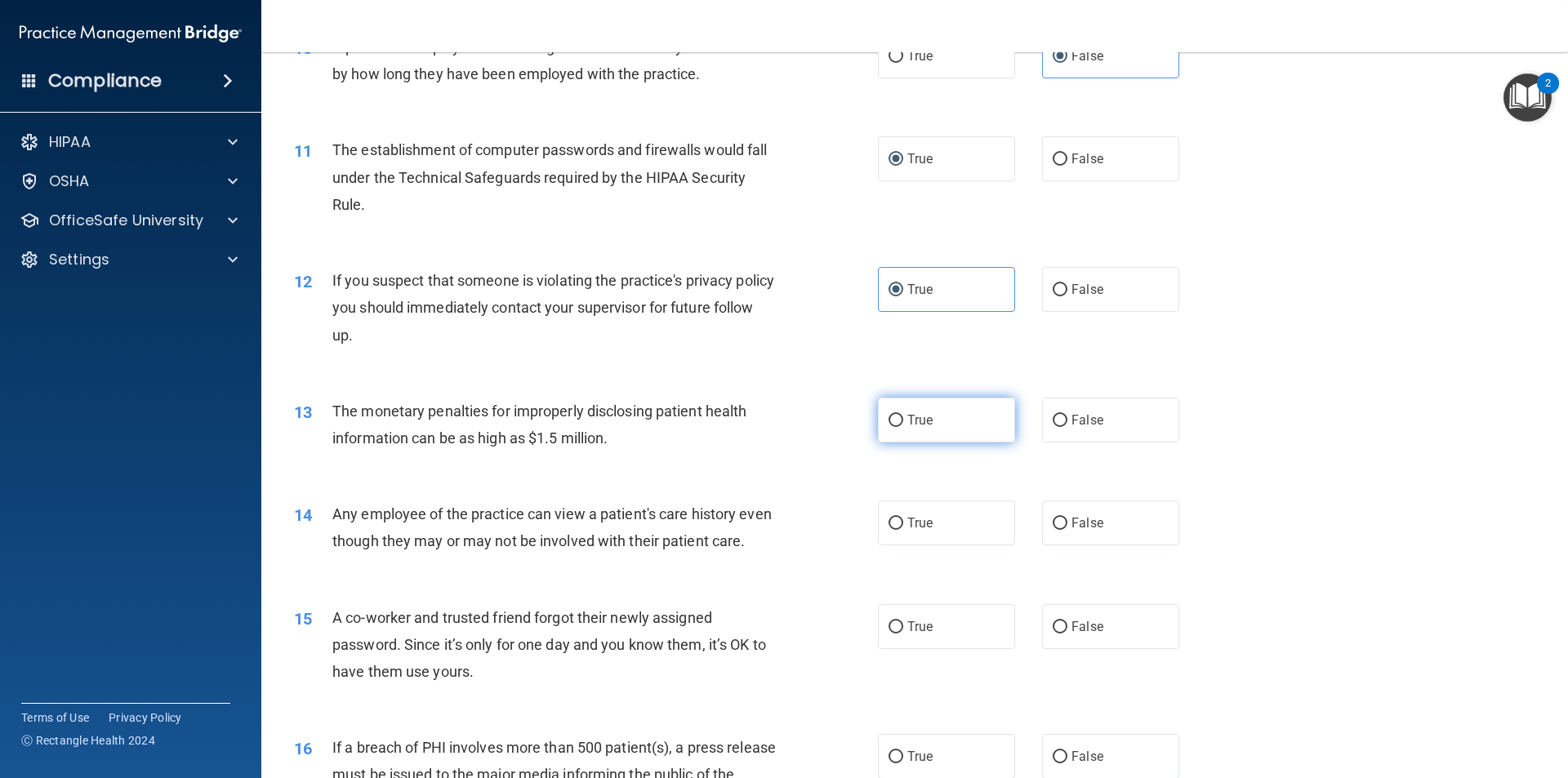
radio input "true"
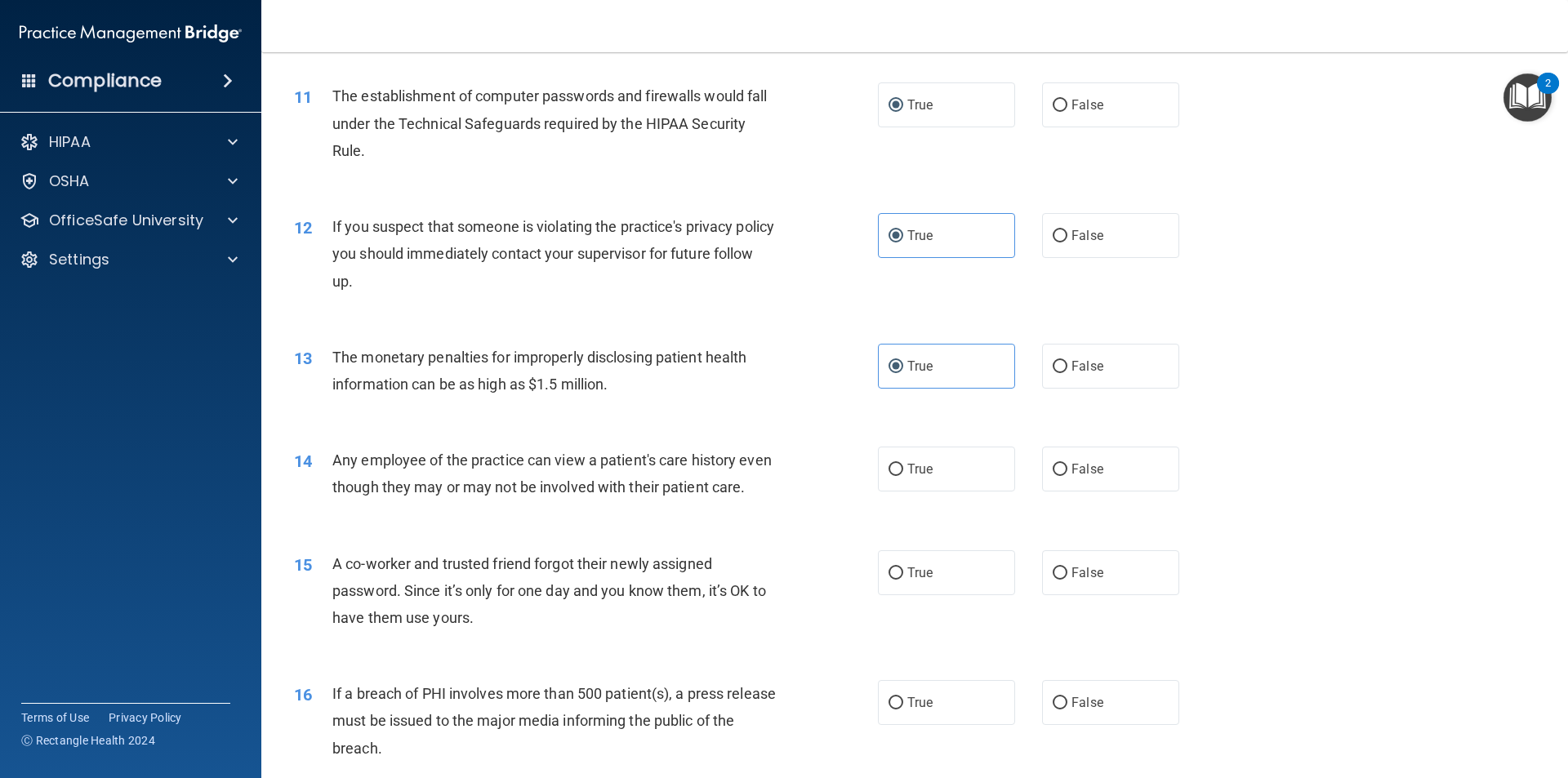
scroll to position [1225, 0]
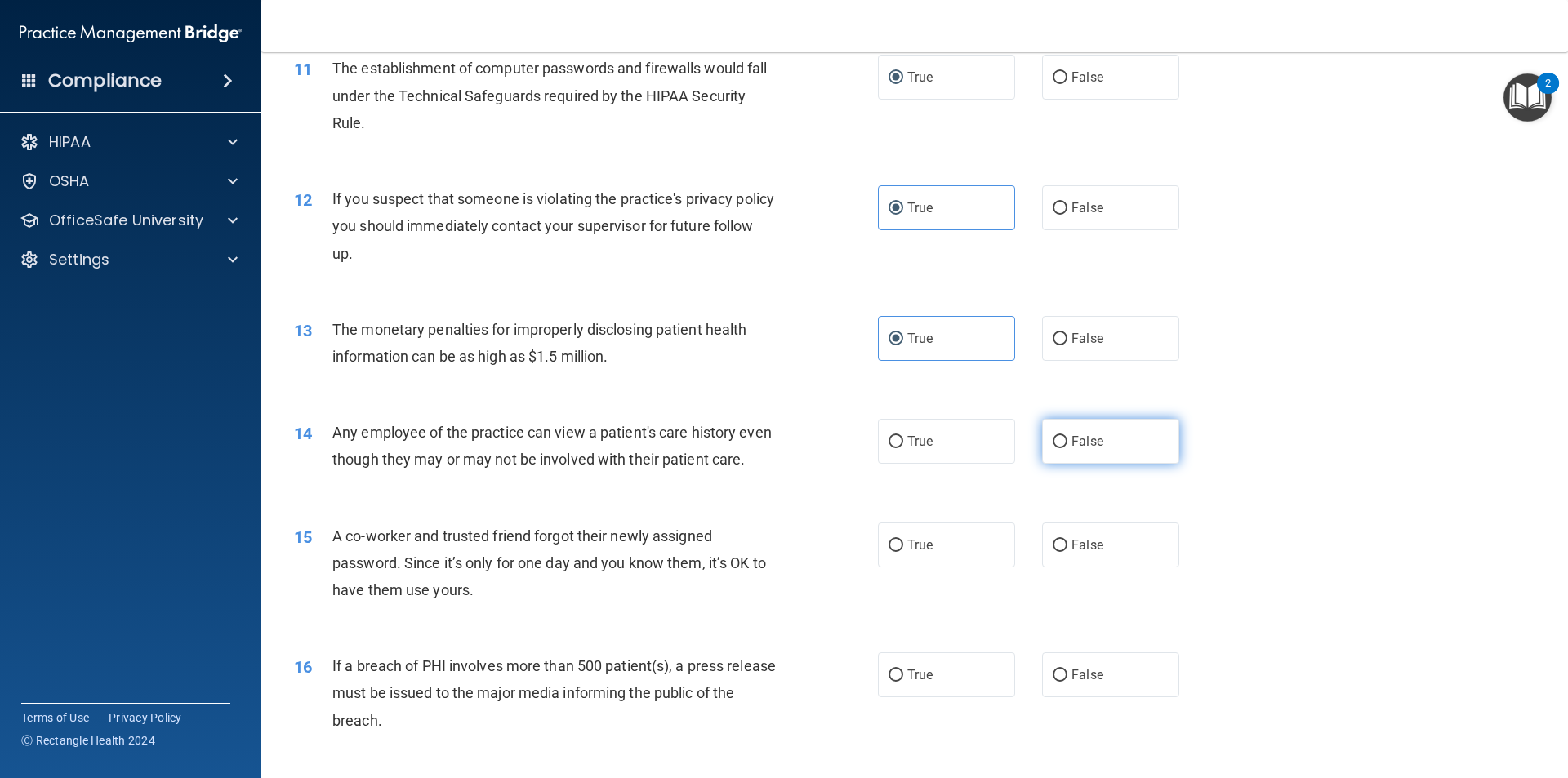
click at [1048, 434] on label "False" at bounding box center [1111, 442] width 138 height 45
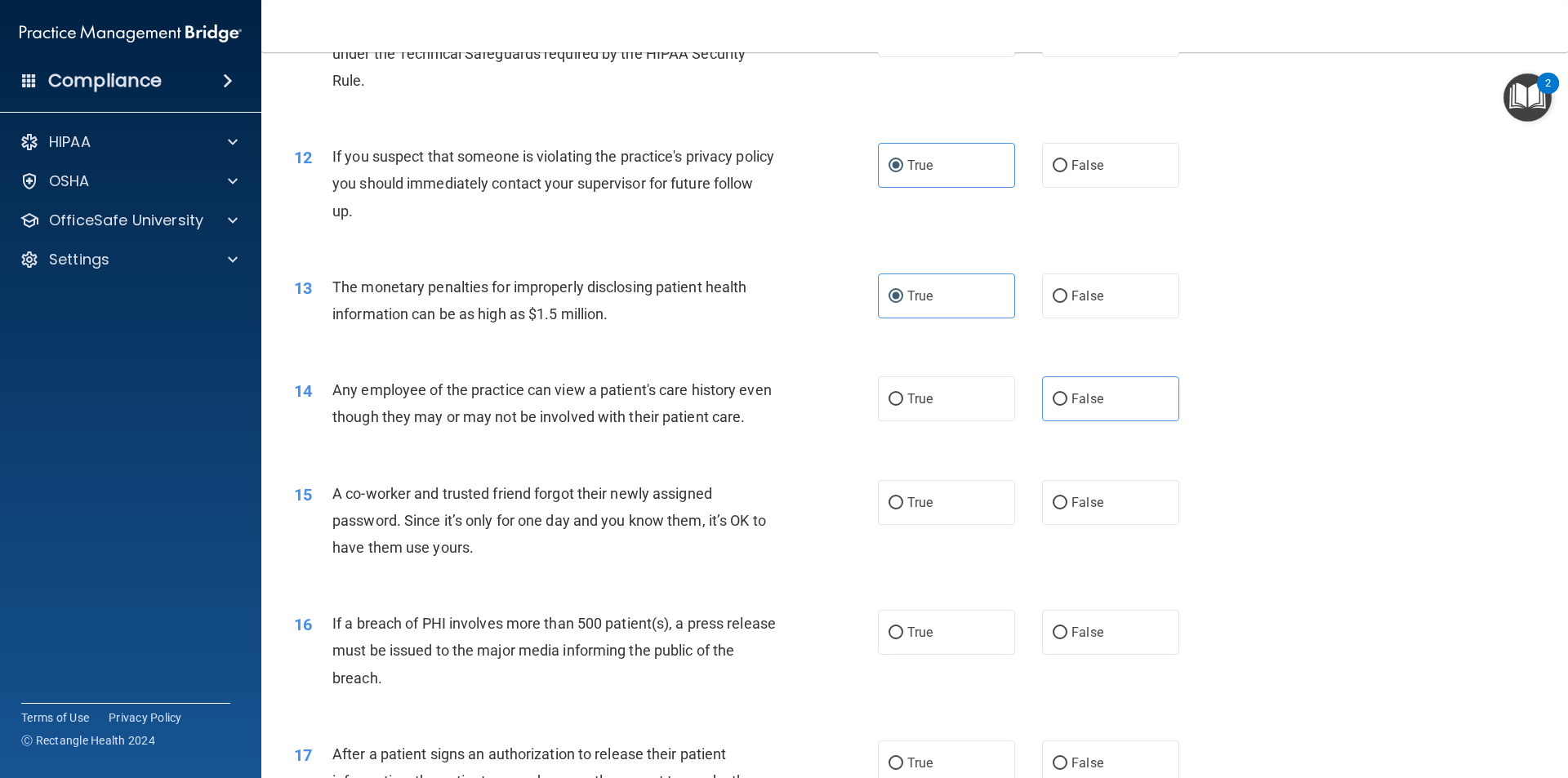
scroll to position [1307, 0]
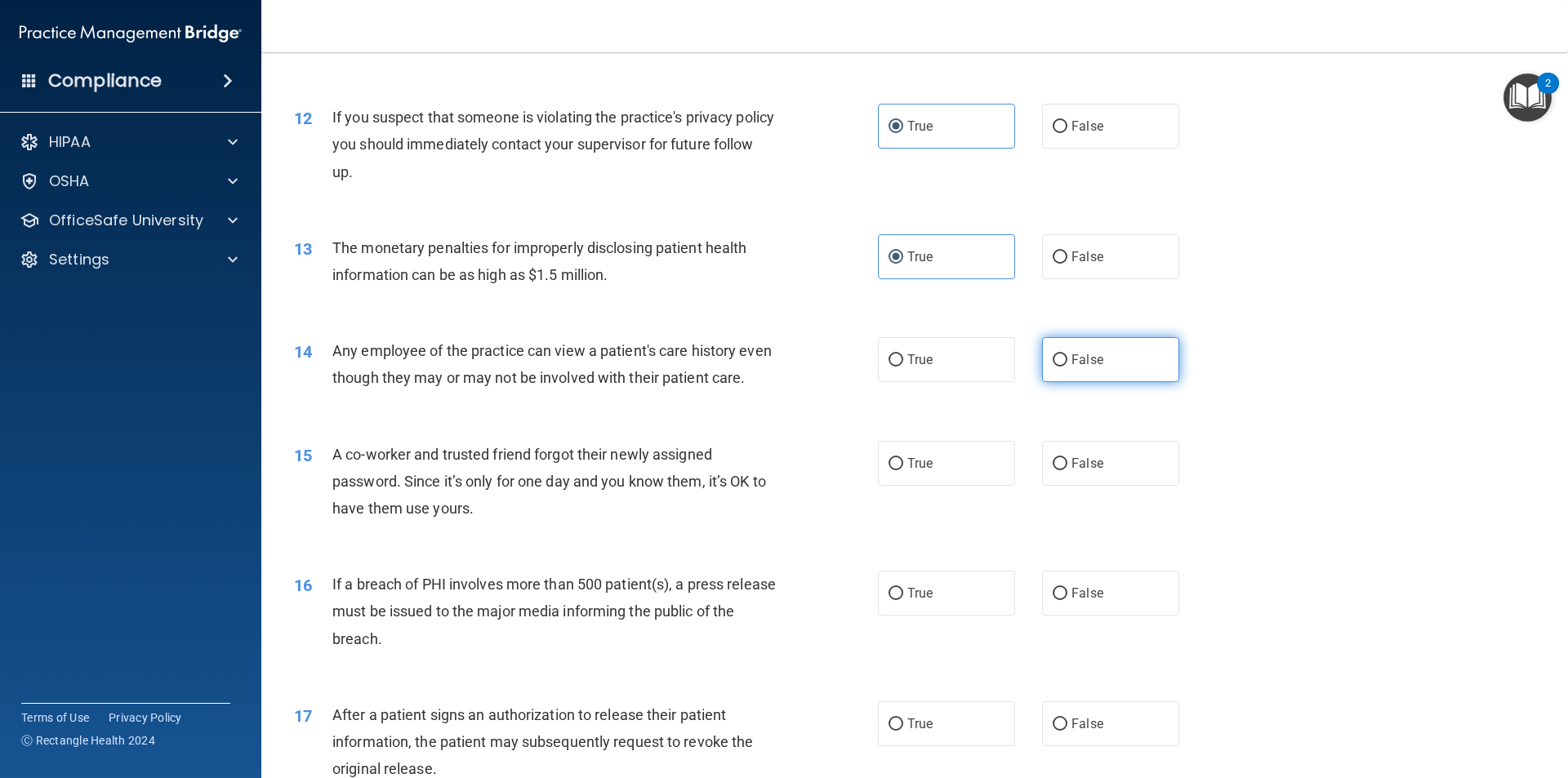
click at [1052, 354] on input "False" at bounding box center [1060, 360] width 15 height 12
radio input "true"
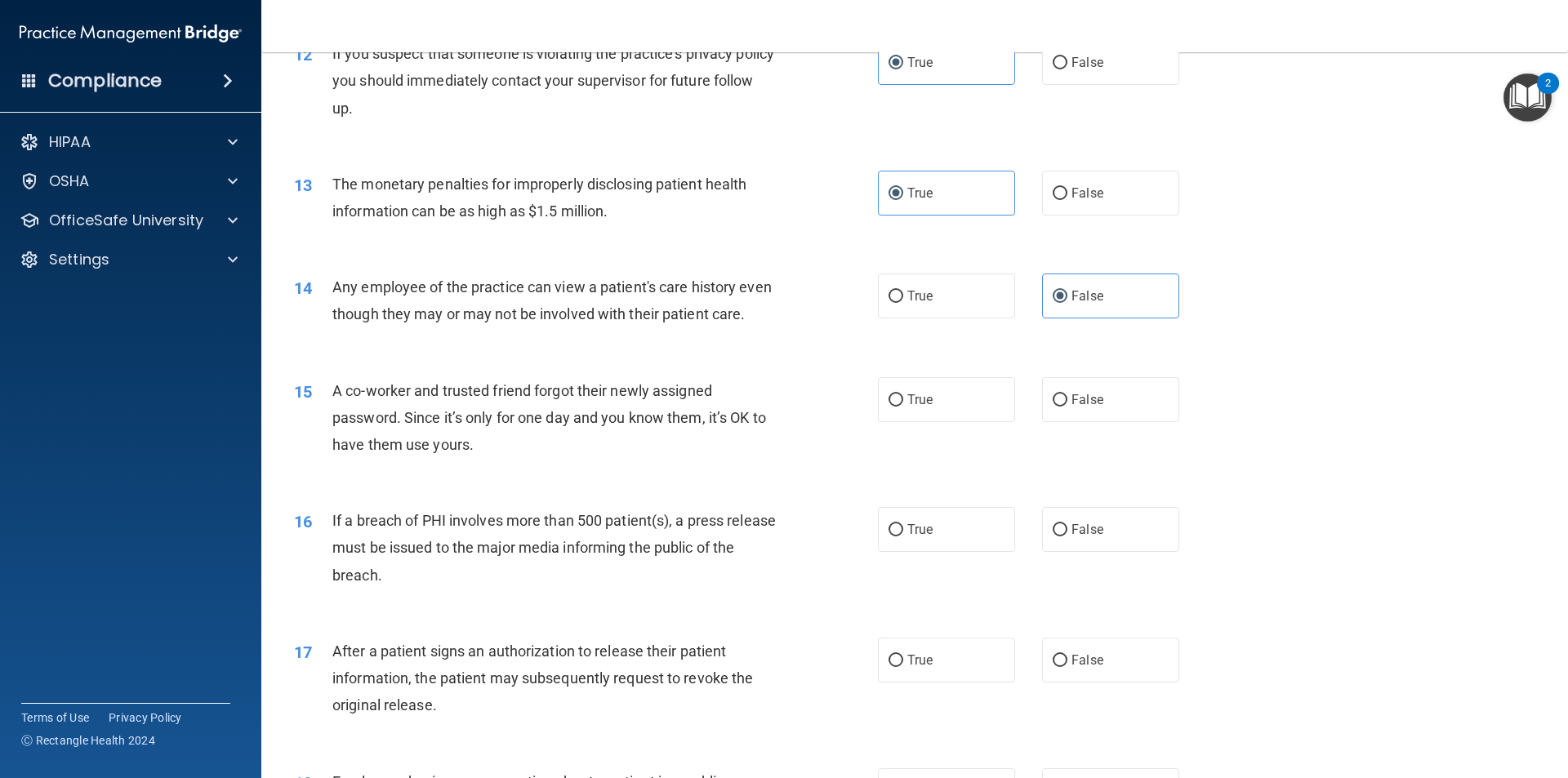
scroll to position [1470, 0]
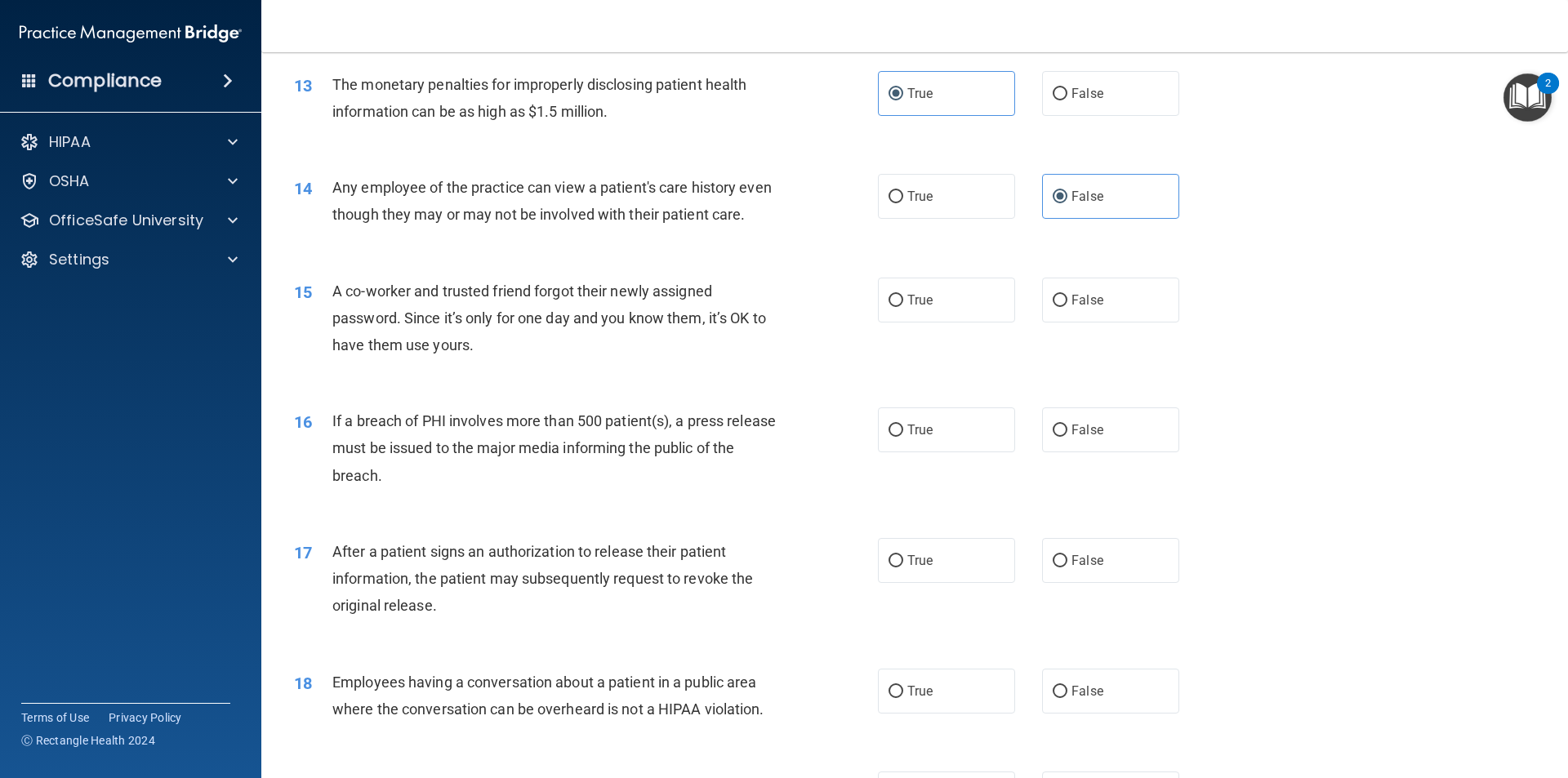
click at [1032, 323] on div "True False" at bounding box center [1042, 300] width 329 height 45
click at [1052, 307] on input "False" at bounding box center [1060, 300] width 15 height 12
radio input "true"
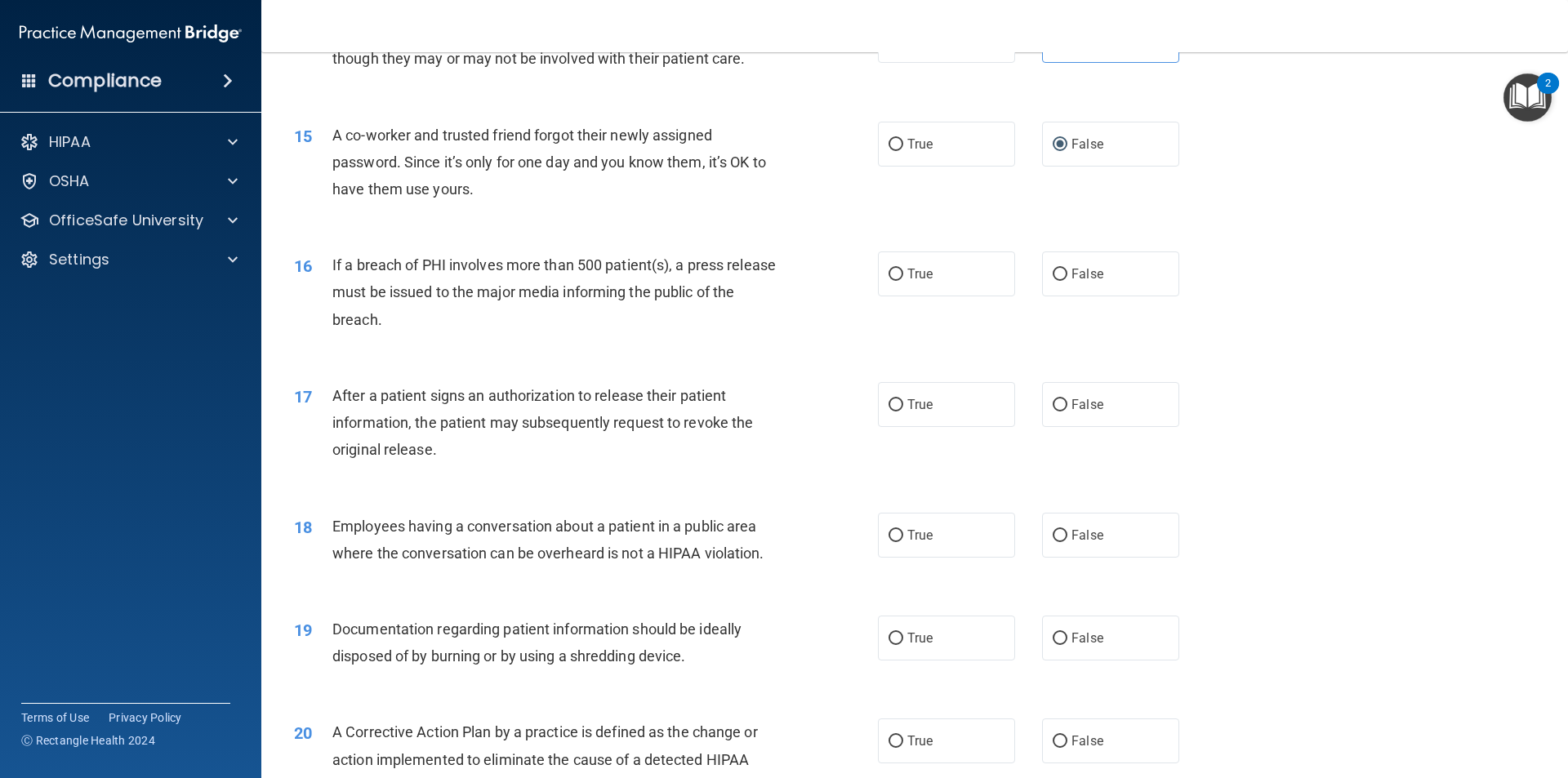
scroll to position [1633, 0]
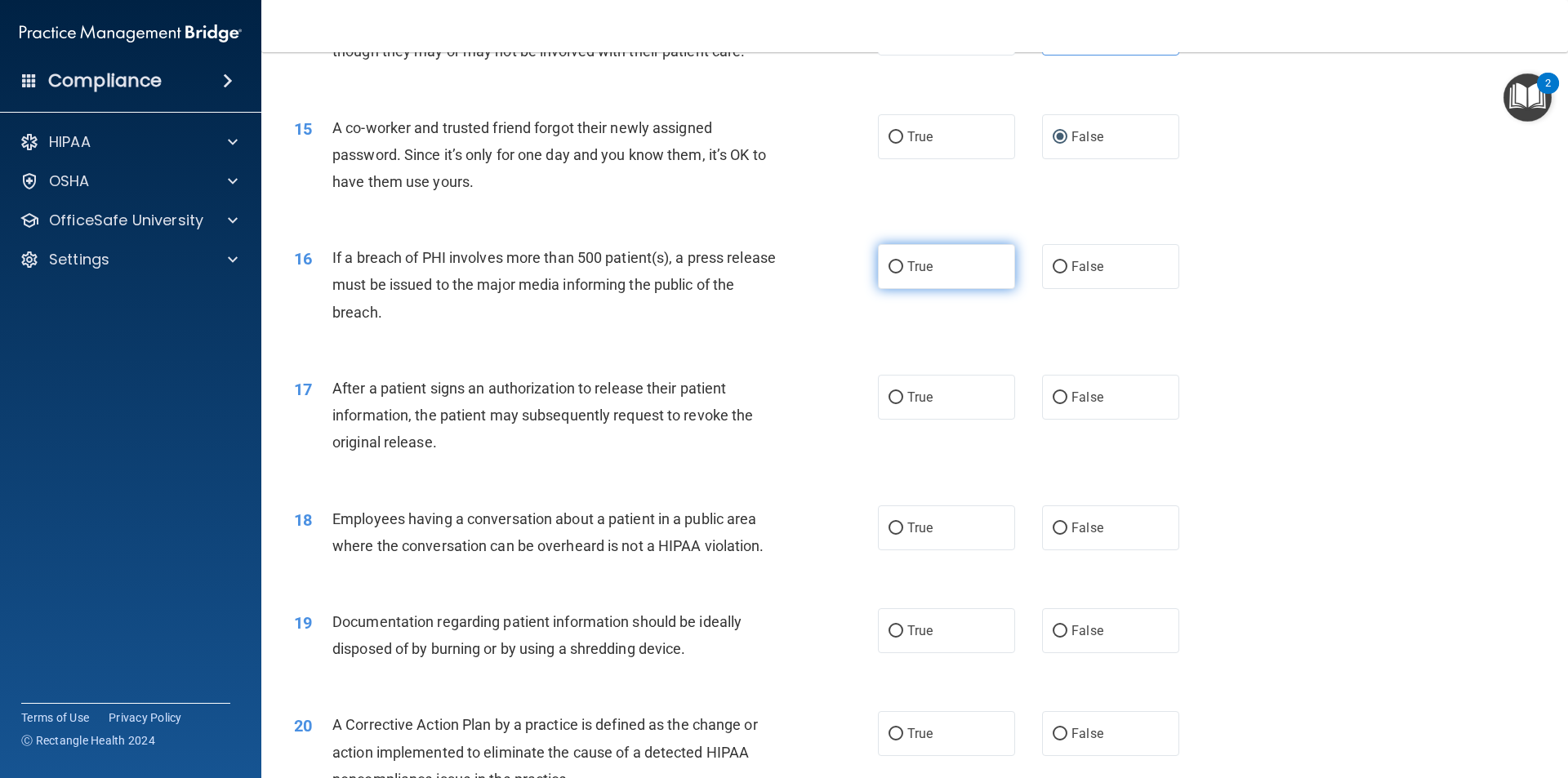
click at [935, 289] on label "True" at bounding box center [946, 267] width 138 height 45
click at [903, 273] on input "True" at bounding box center [896, 267] width 15 height 12
radio input "true"
click at [907, 405] on span "True" at bounding box center [919, 397] width 25 height 16
click at [902, 404] on input "True" at bounding box center [896, 398] width 15 height 12
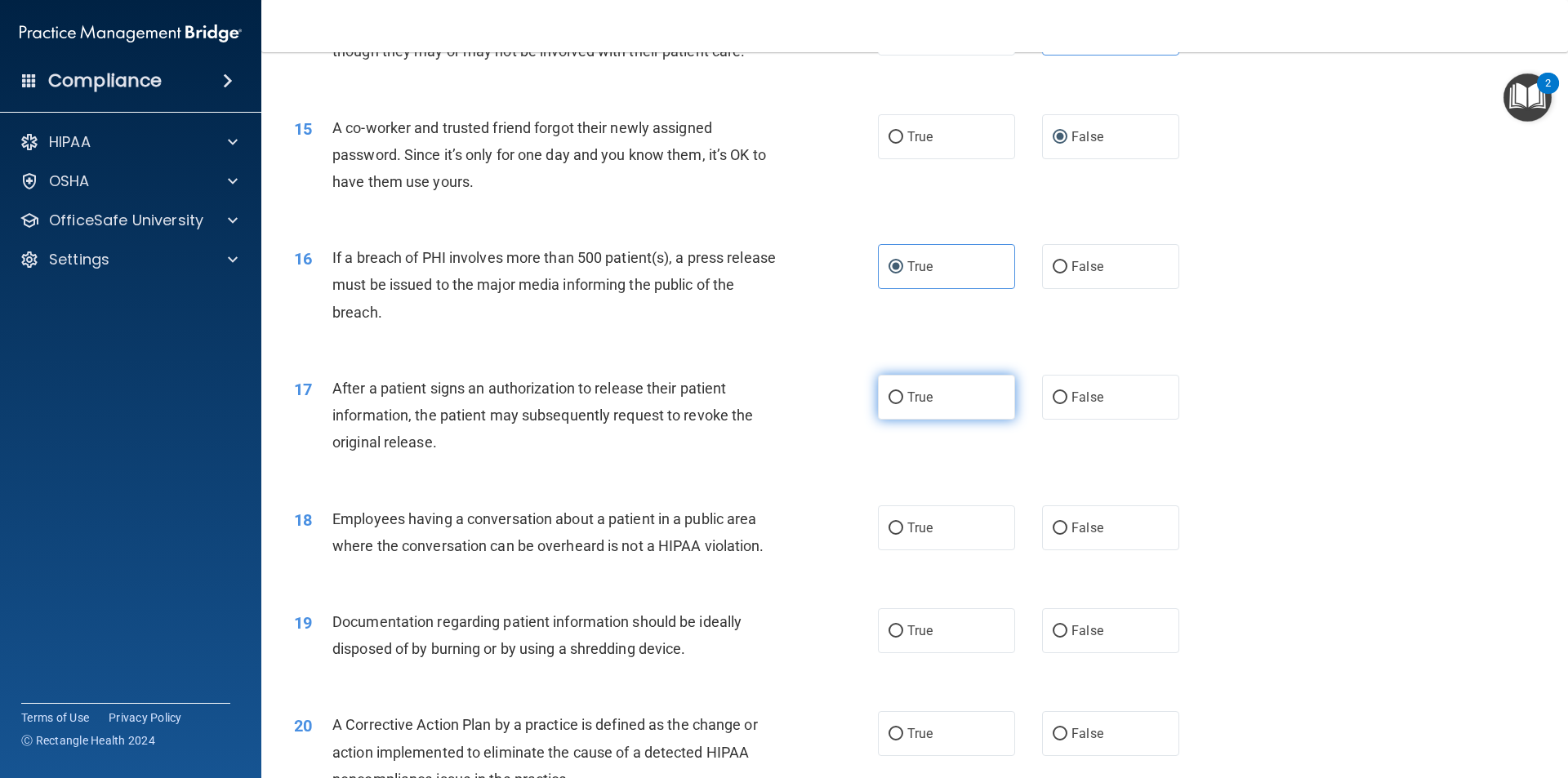
radio input "true"
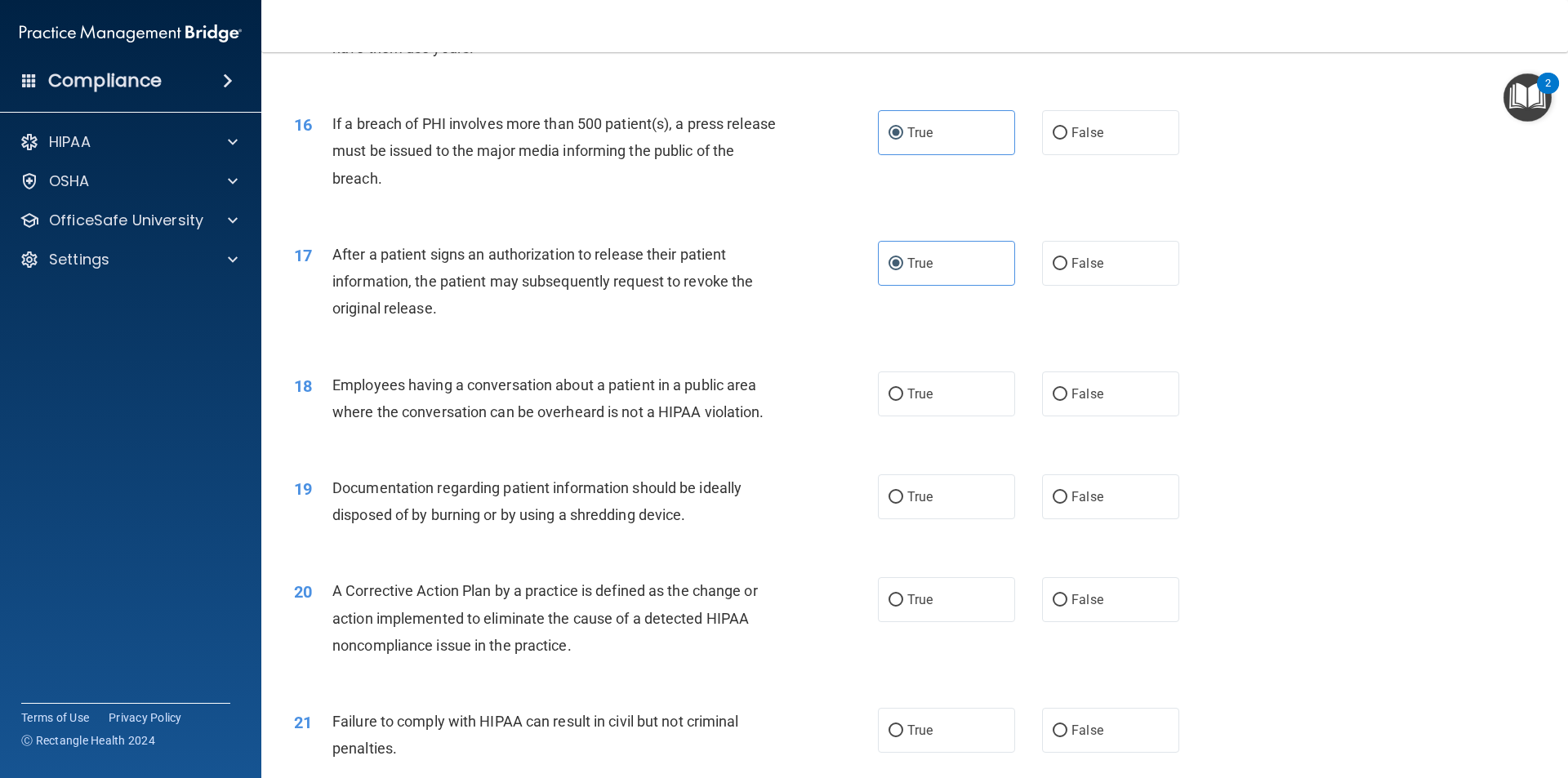
scroll to position [1797, 0]
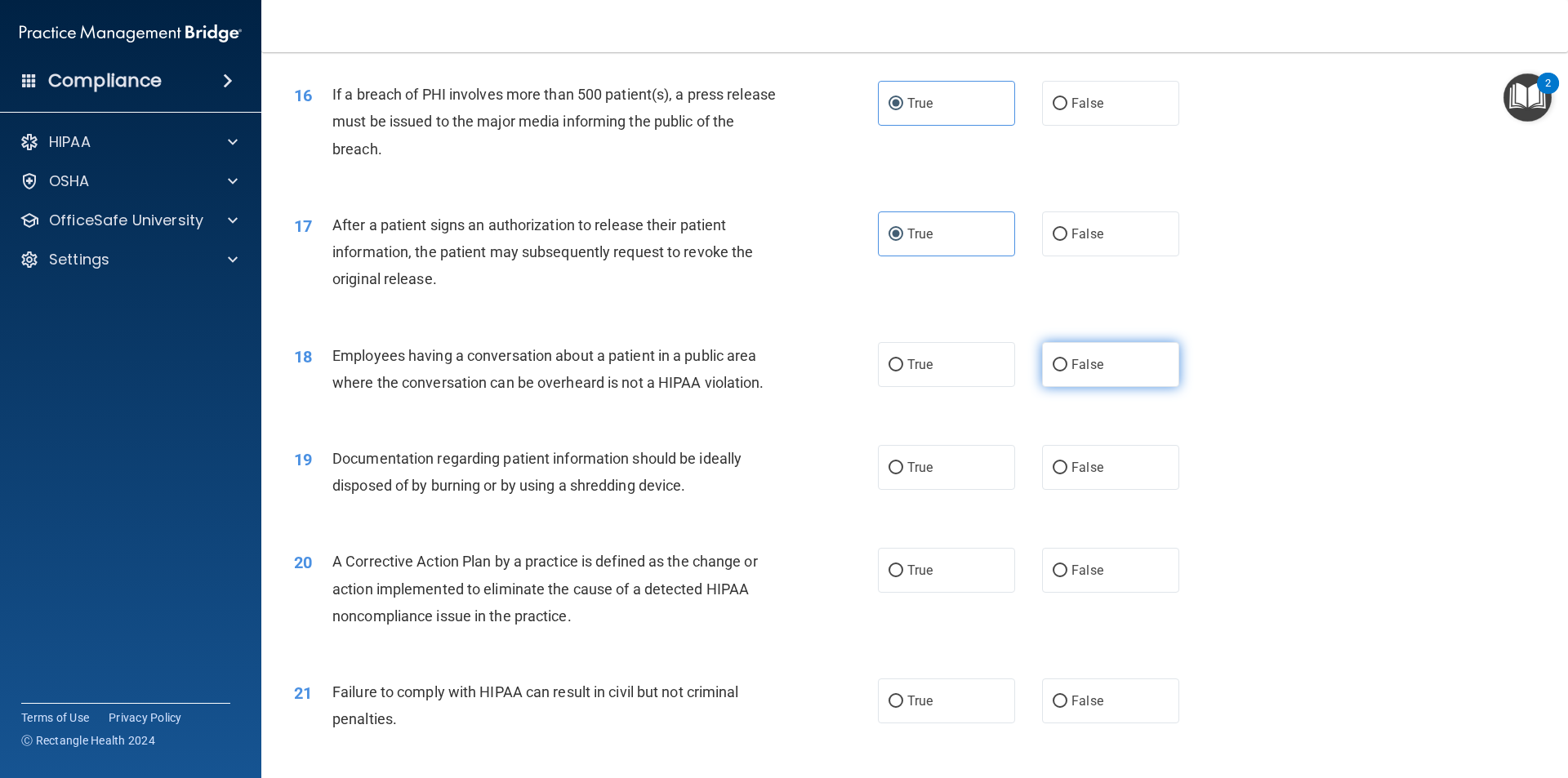
click at [1086, 373] on span "False" at bounding box center [1087, 364] width 32 height 16
click at [1067, 372] on input "False" at bounding box center [1060, 365] width 15 height 12
radio input "true"
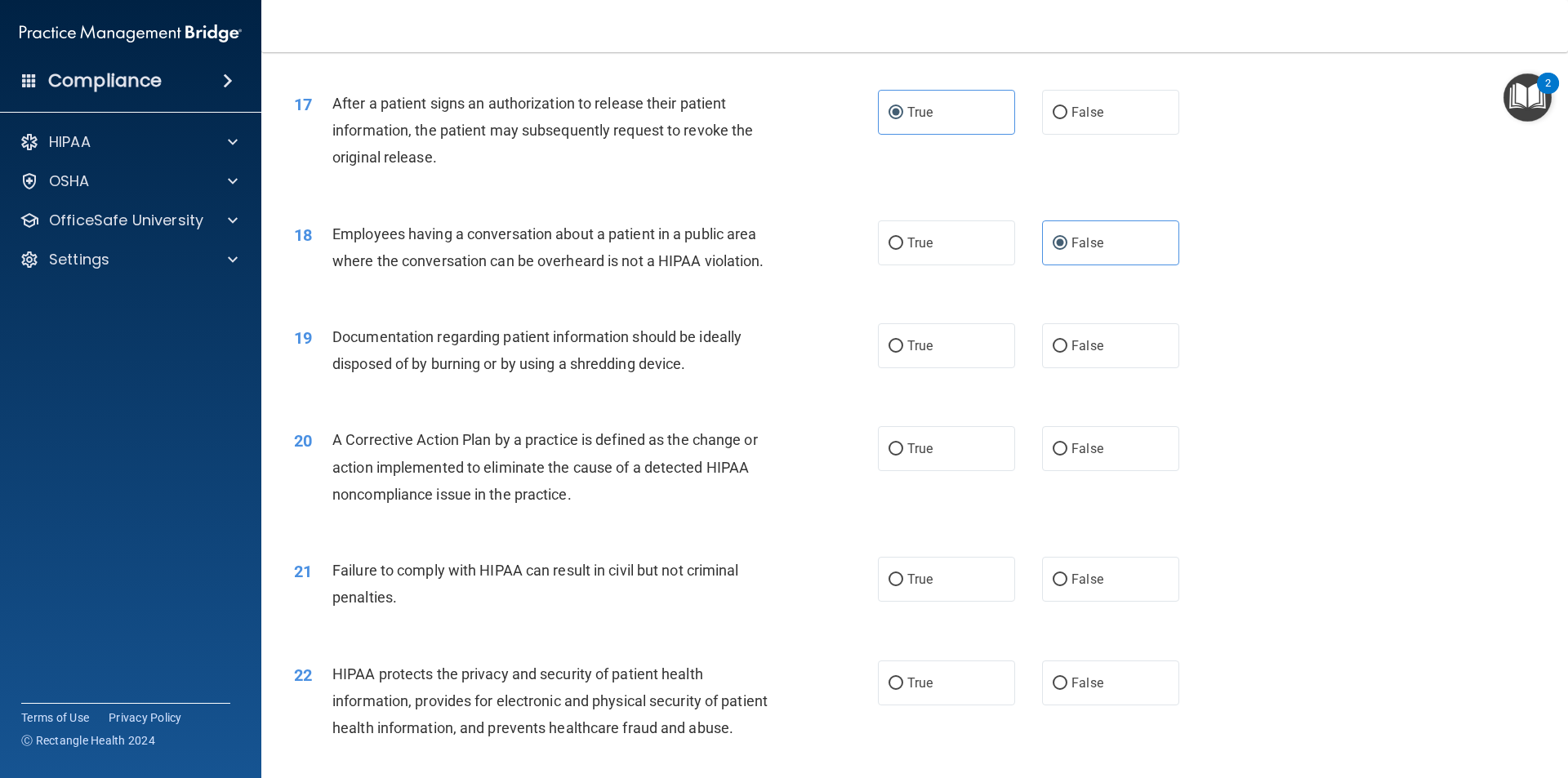
scroll to position [1959, 0]
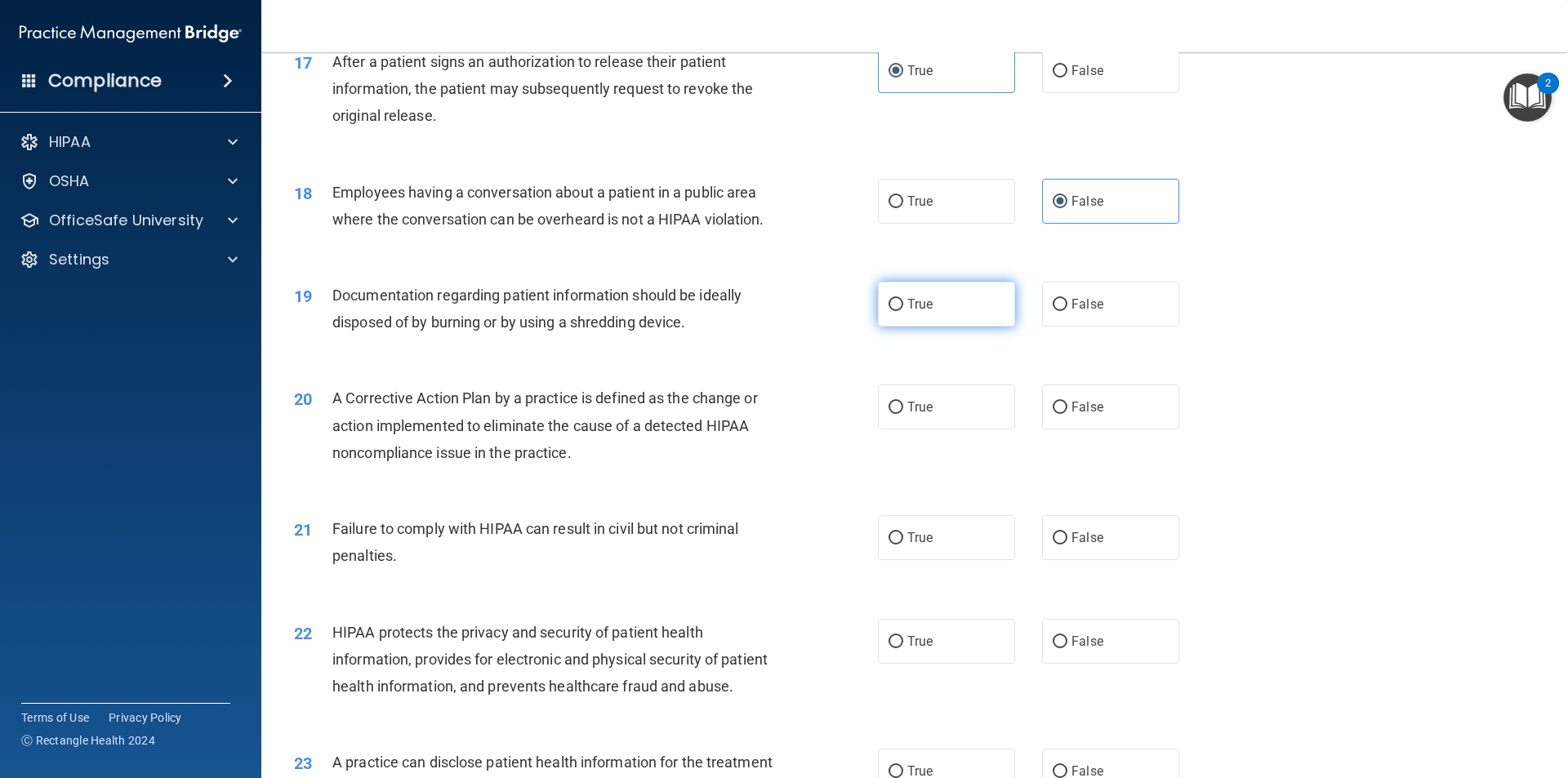
click at [911, 326] on label "True" at bounding box center [946, 304] width 138 height 45
click at [903, 311] on input "True" at bounding box center [896, 305] width 15 height 12
radio input "true"
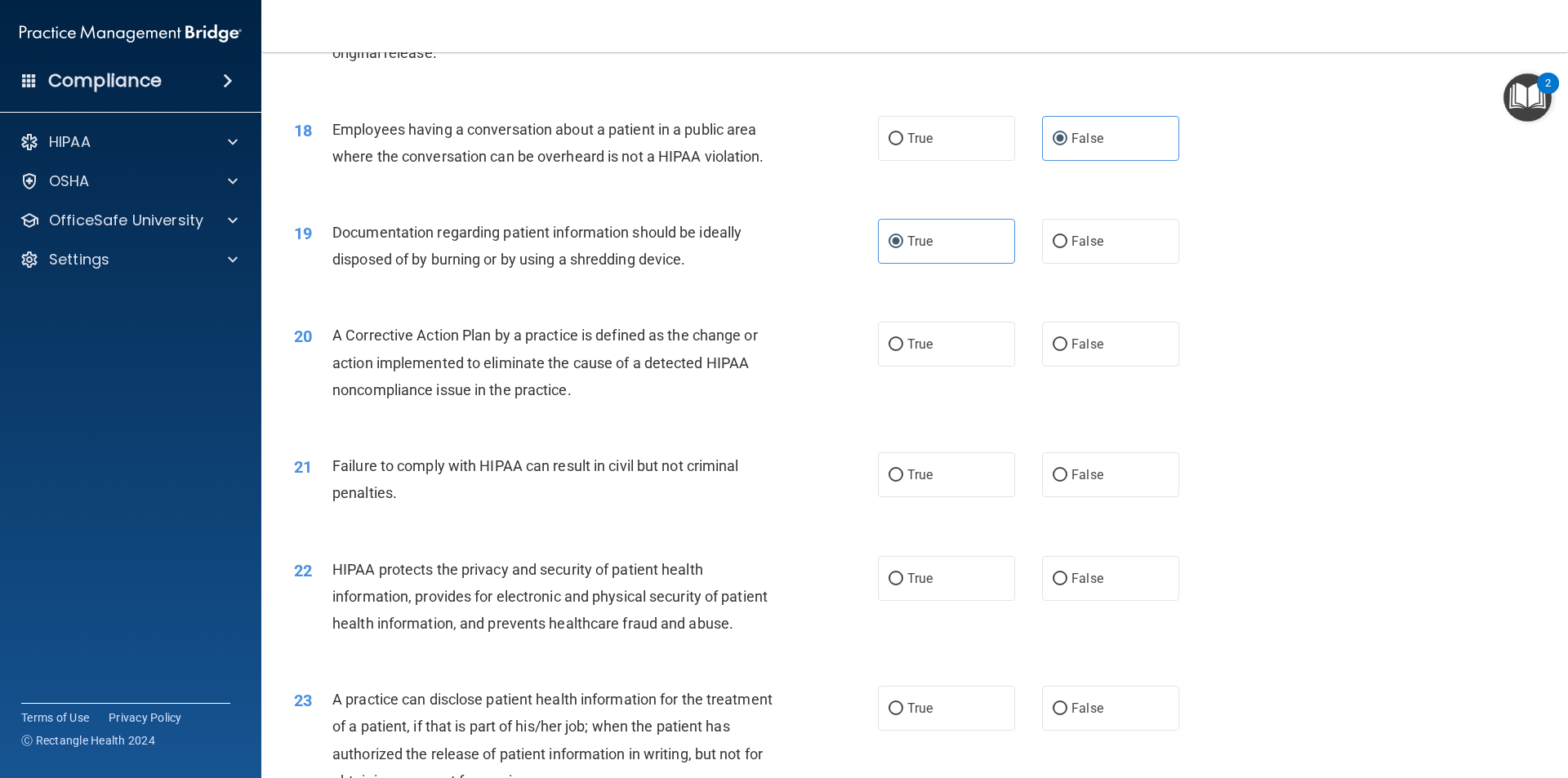
scroll to position [2123, 0]
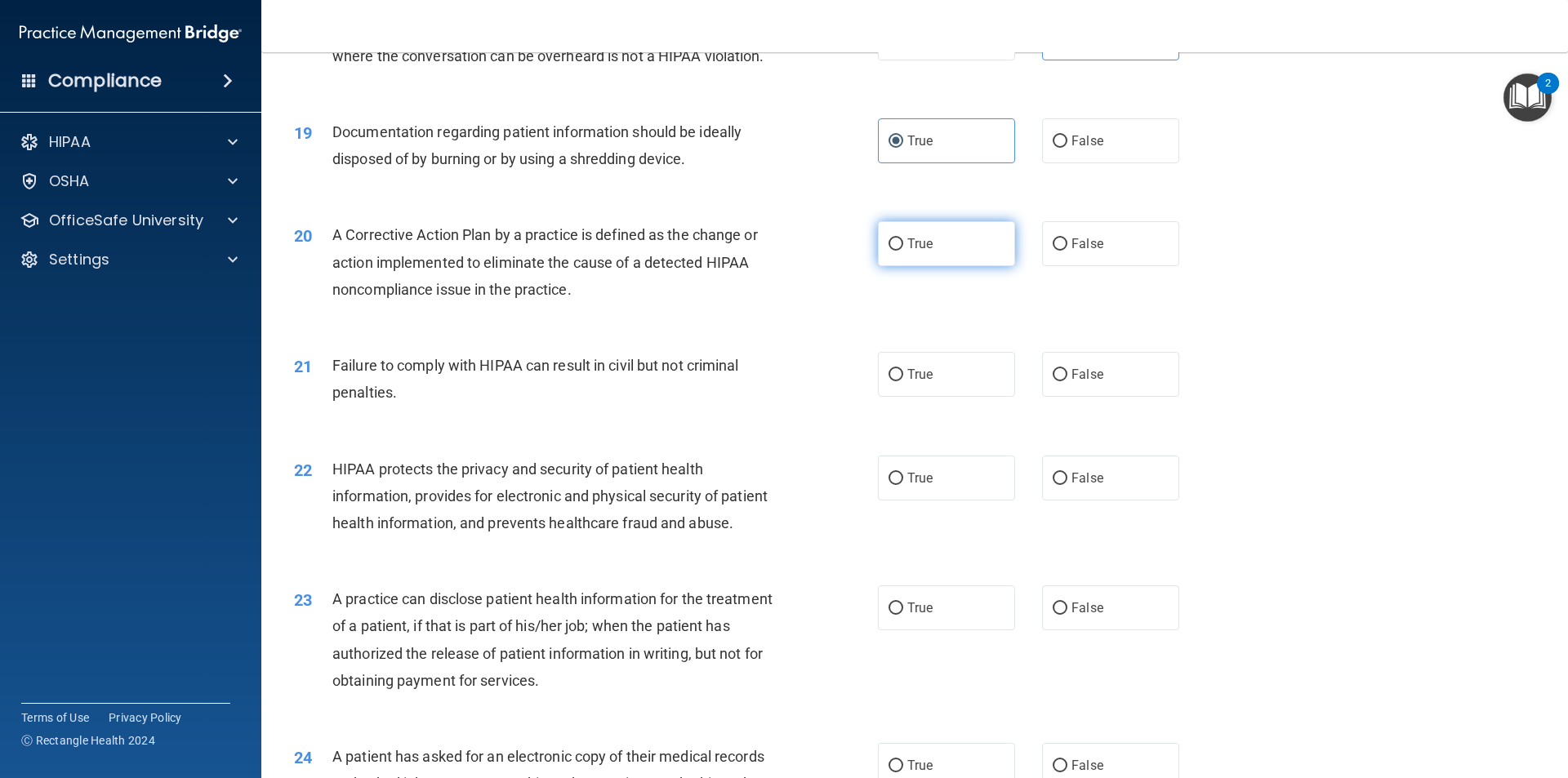
click at [909, 252] on span "True" at bounding box center [919, 244] width 25 height 16
click at [903, 251] on input "True" at bounding box center [896, 244] width 15 height 12
radio input "true"
click at [1072, 382] on span "False" at bounding box center [1087, 374] width 32 height 16
click at [1067, 381] on input "False" at bounding box center [1060, 375] width 15 height 12
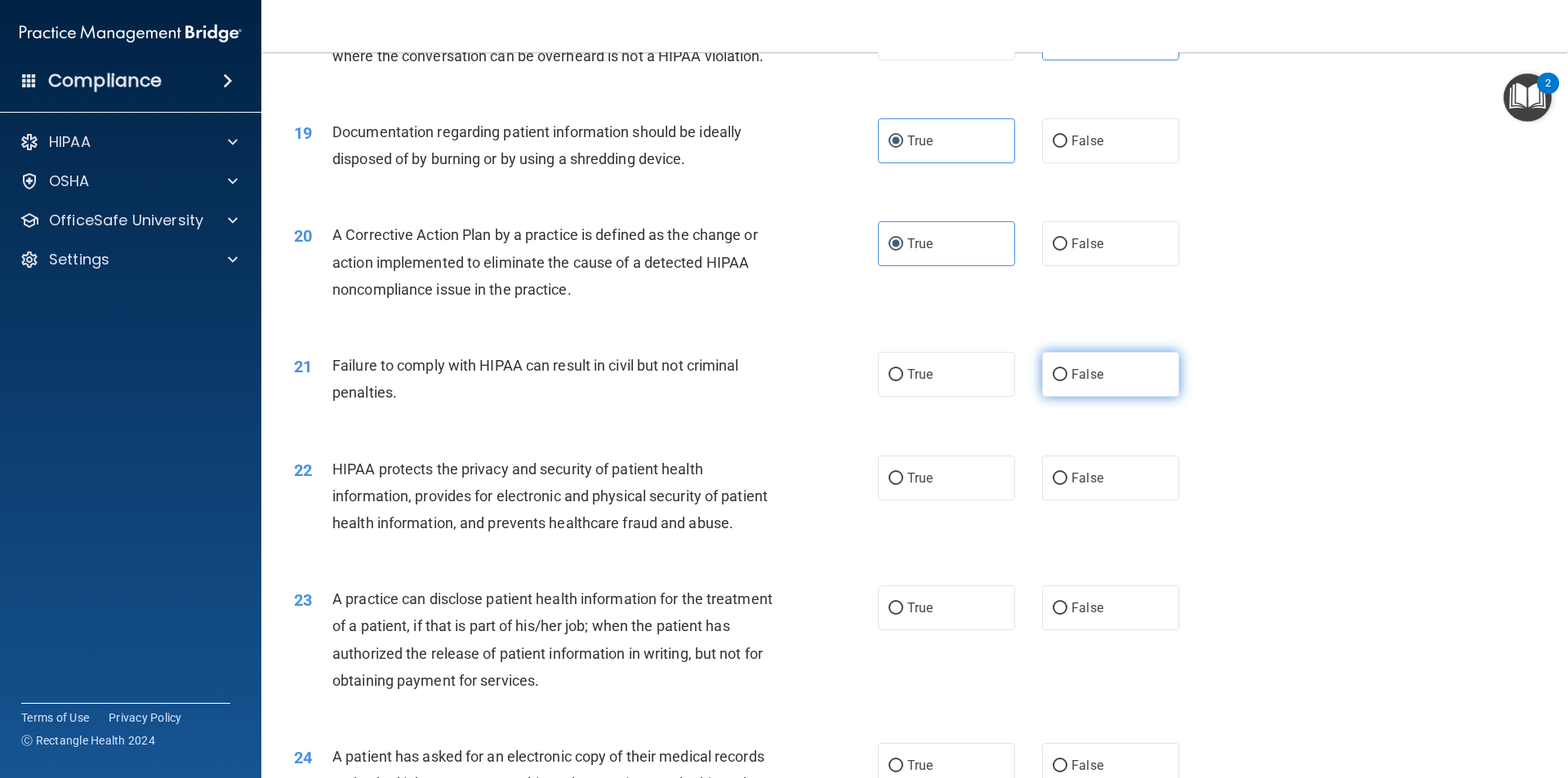
radio input "true"
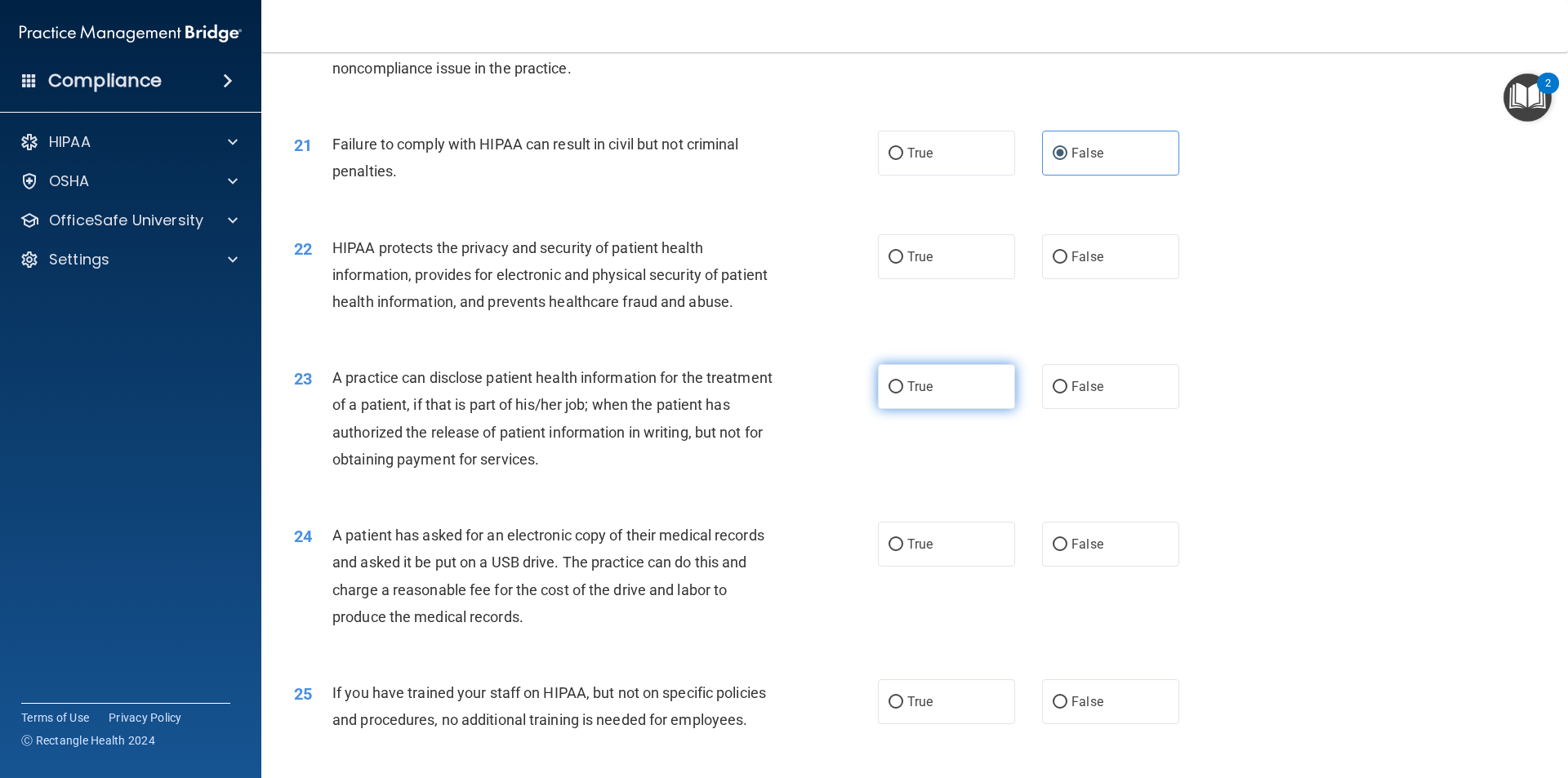
scroll to position [2368, 0]
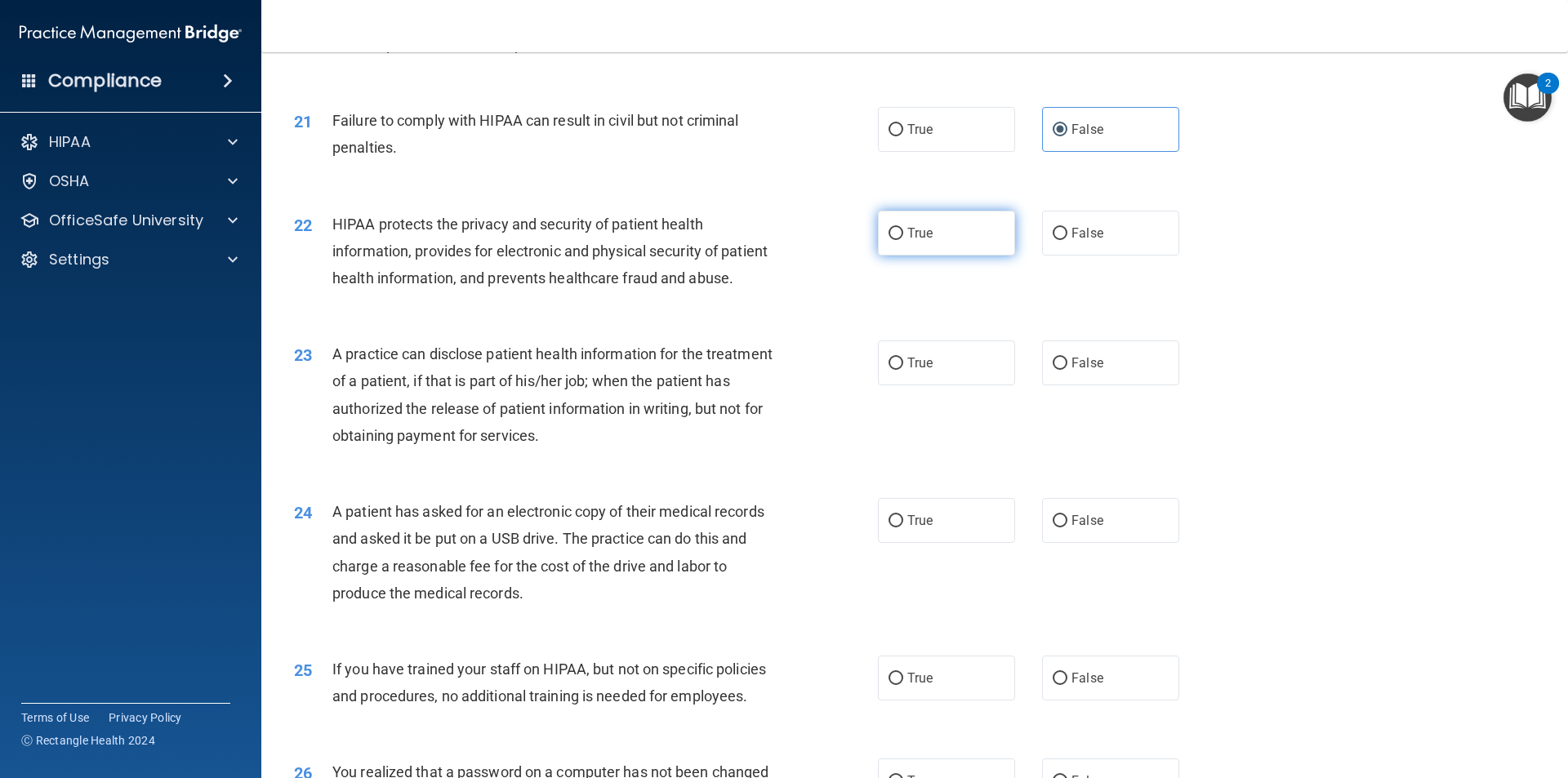
click at [891, 256] on label "True" at bounding box center [946, 233] width 138 height 45
click at [891, 240] on input "True" at bounding box center [896, 233] width 15 height 12
radio input "true"
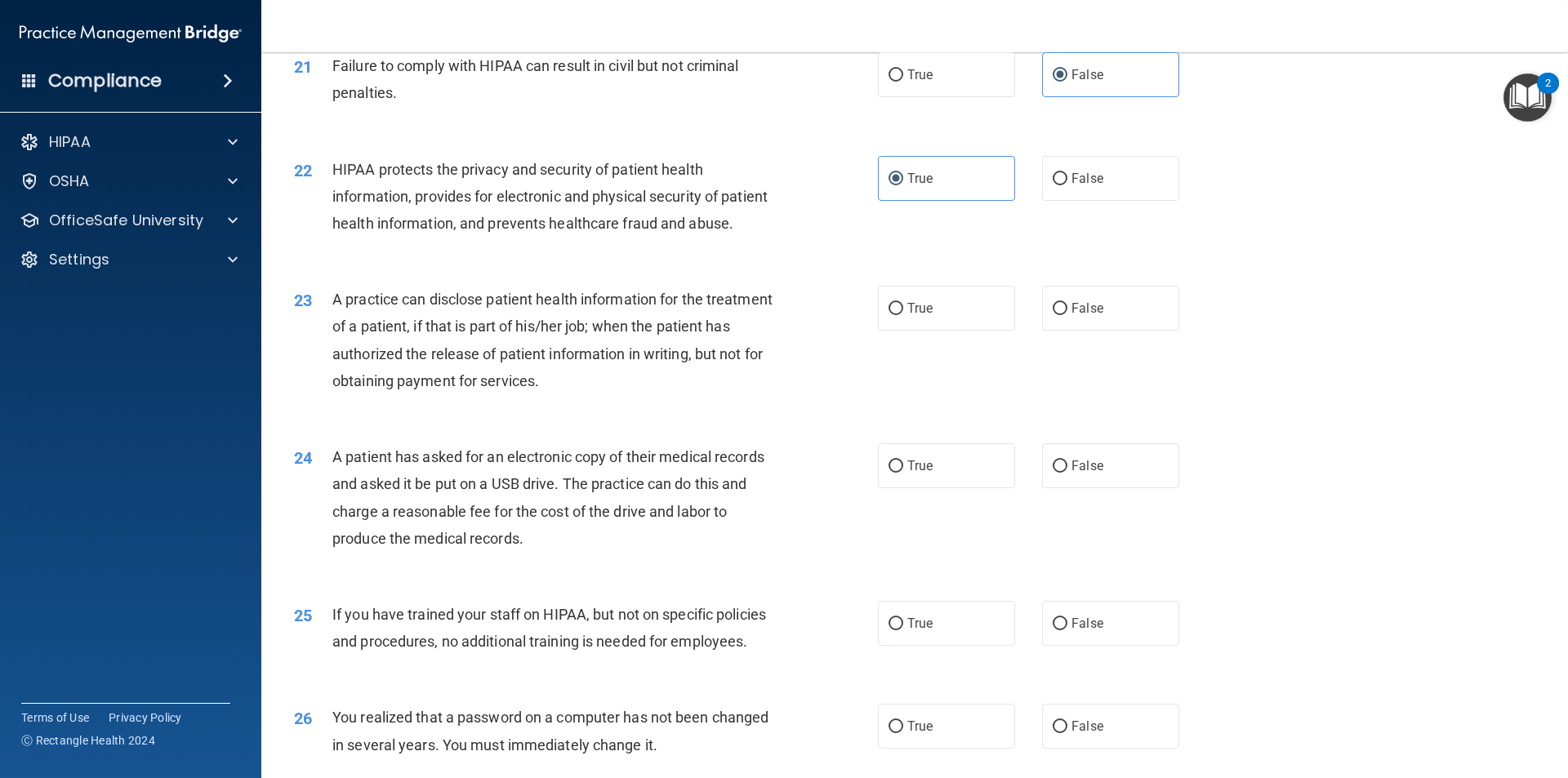
scroll to position [2531, 0]
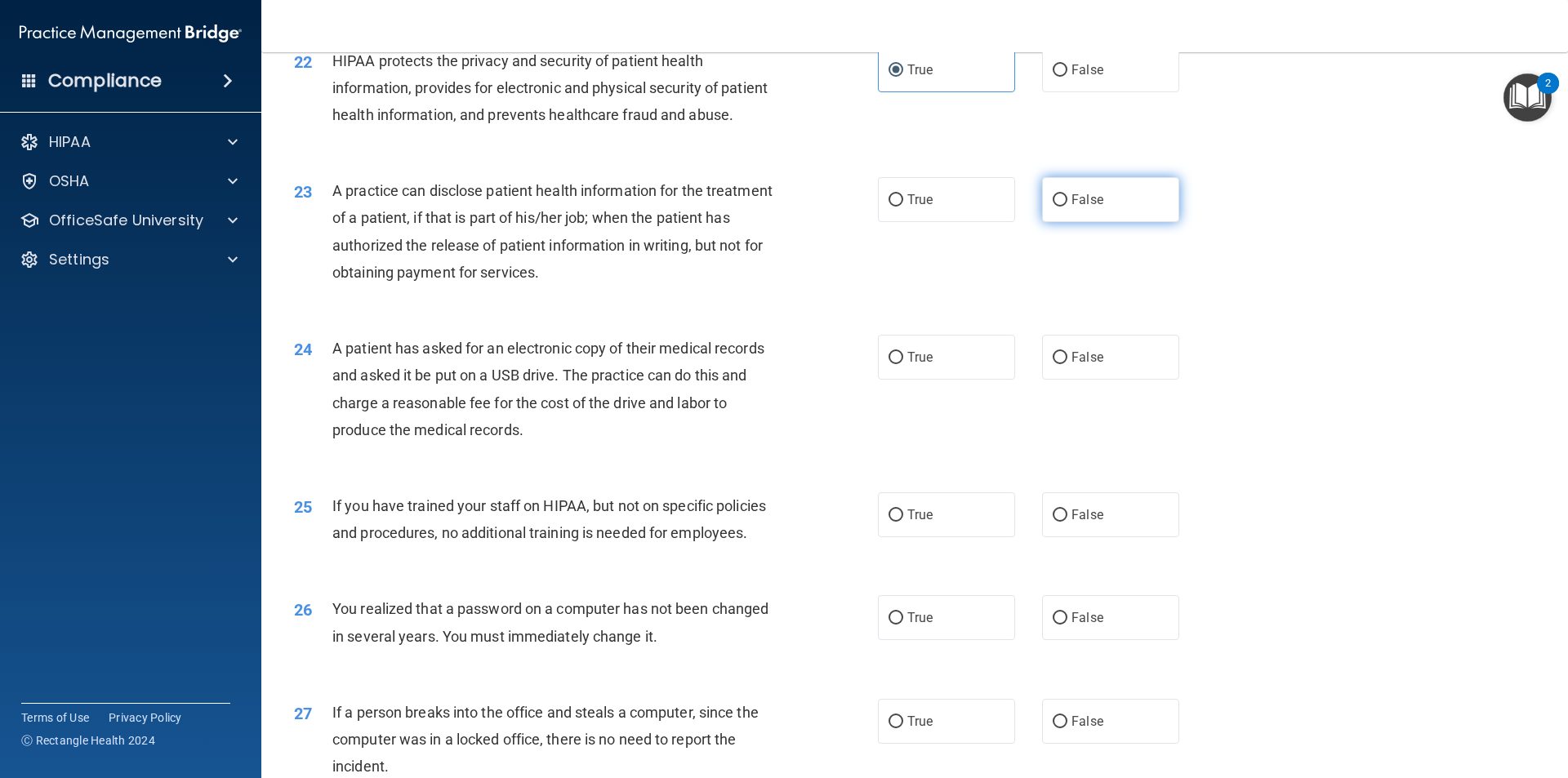
click at [1061, 222] on label "False" at bounding box center [1111, 200] width 138 height 45
click at [1061, 206] on input "False" at bounding box center [1060, 200] width 15 height 12
radio input "true"
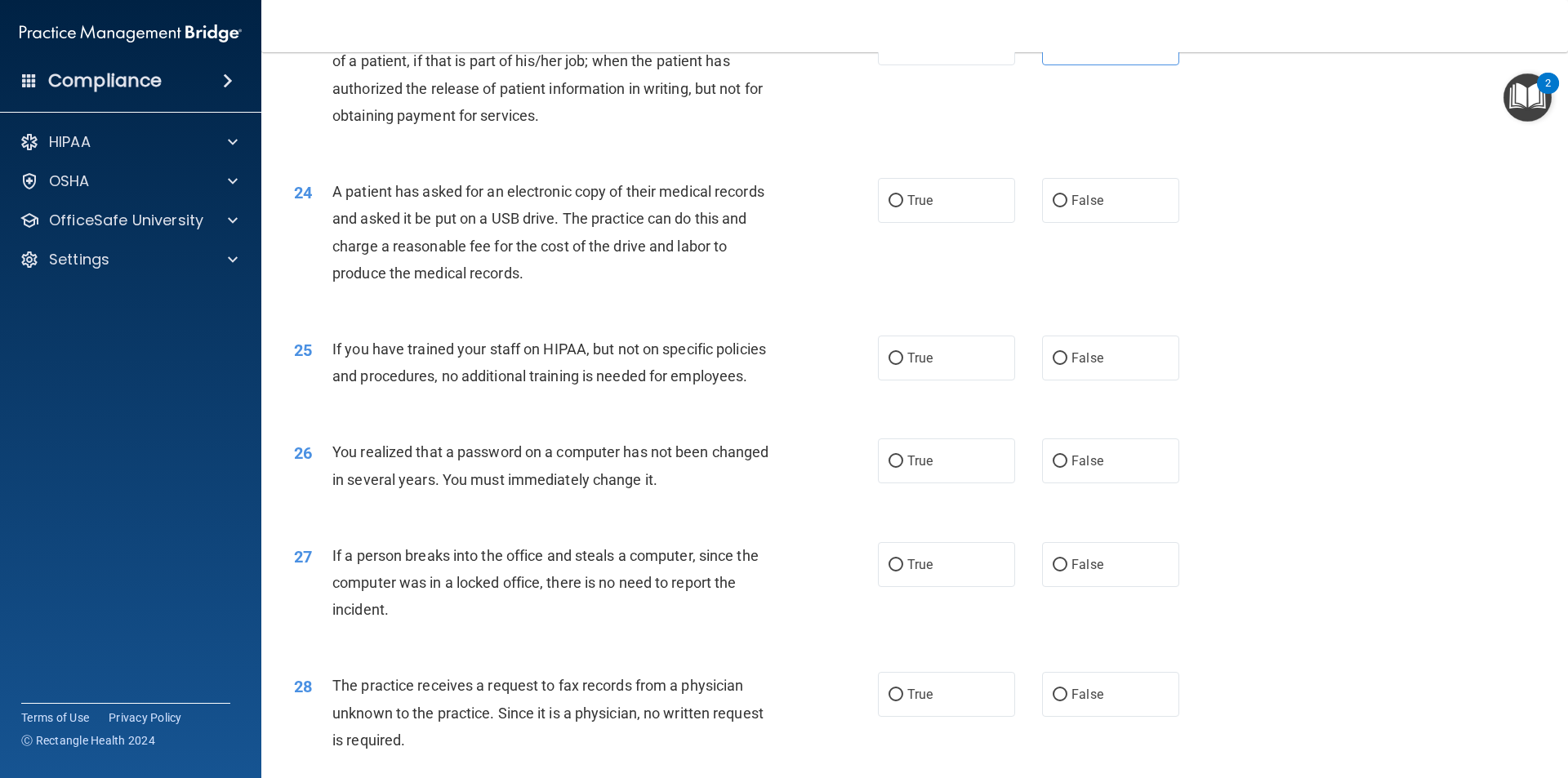
scroll to position [2695, 0]
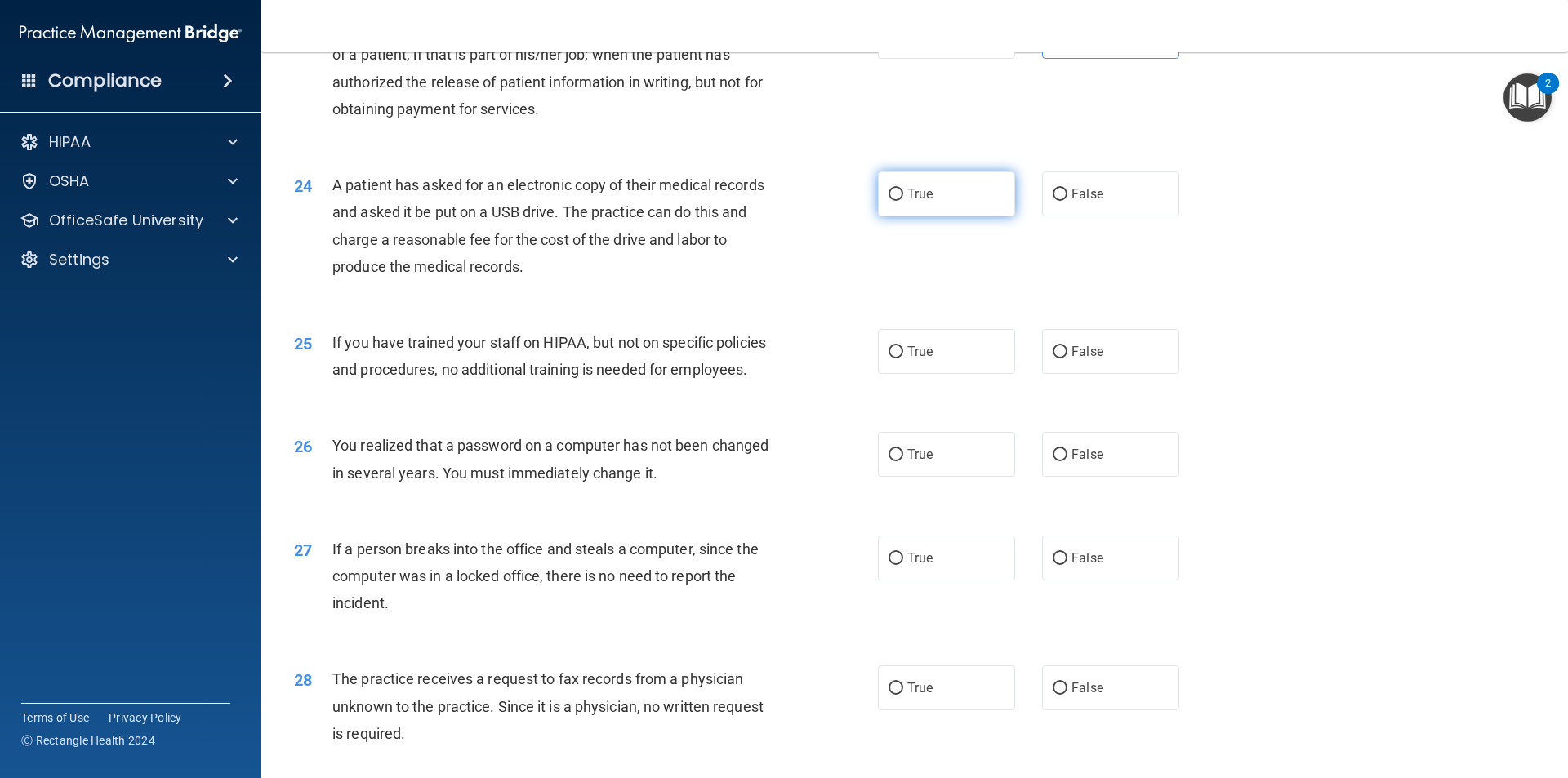
click at [884, 217] on label "True" at bounding box center [946, 193] width 138 height 45
click at [889, 201] on input "True" at bounding box center [896, 194] width 15 height 12
radio input "true"
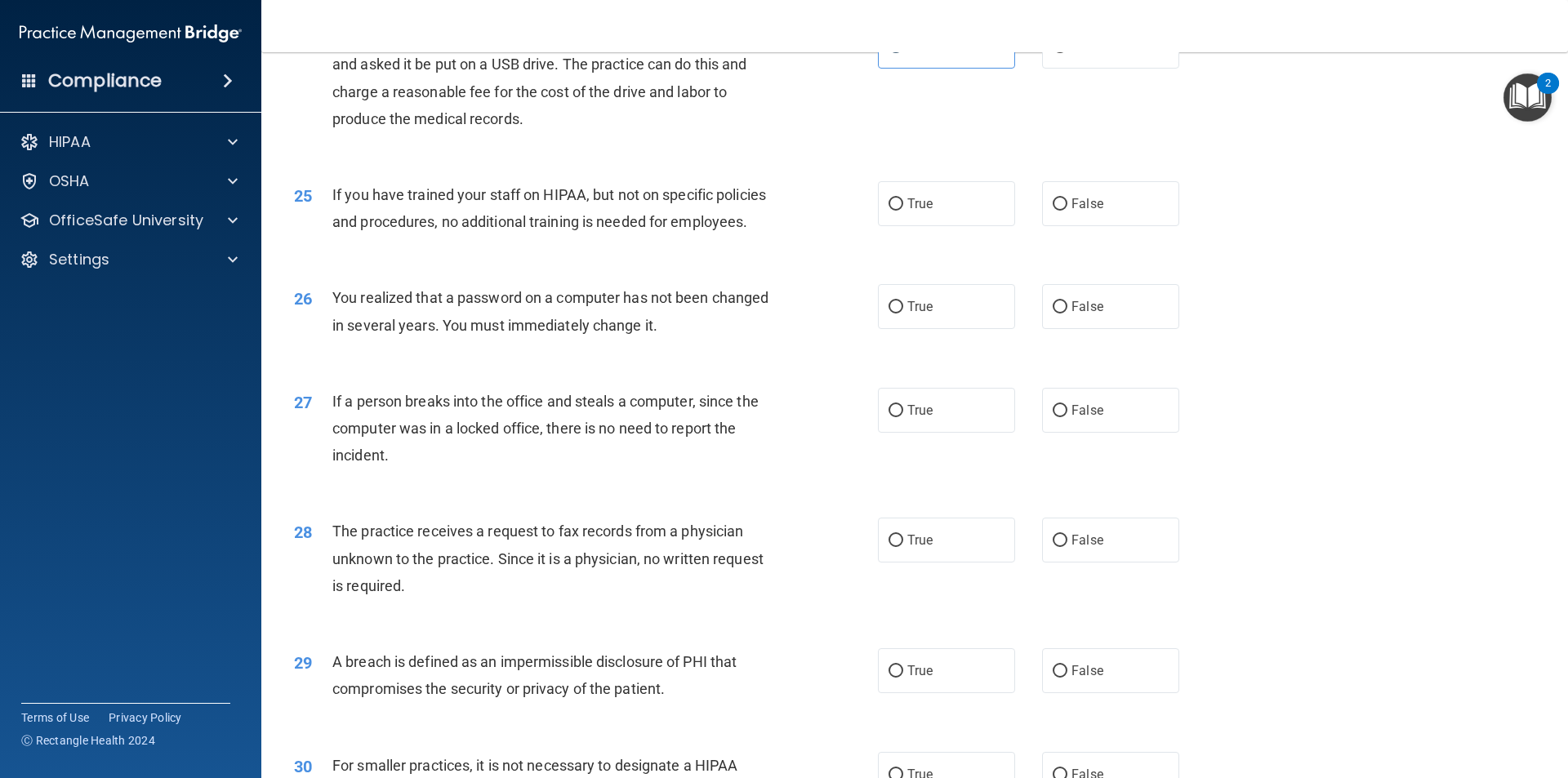
scroll to position [2858, 0]
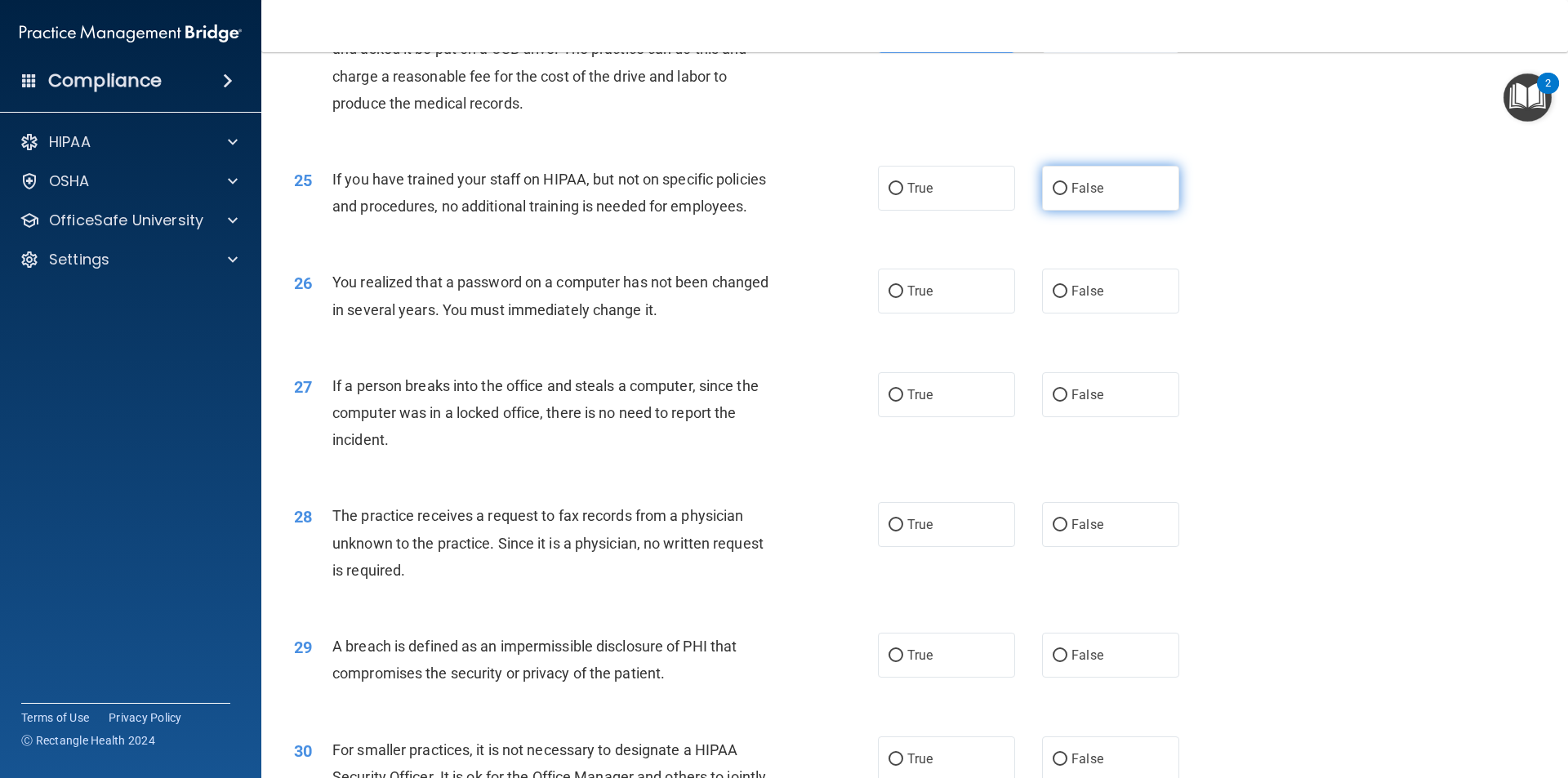
click at [1062, 211] on label "False" at bounding box center [1111, 188] width 138 height 45
click at [1062, 195] on input "False" at bounding box center [1060, 189] width 15 height 12
radio input "true"
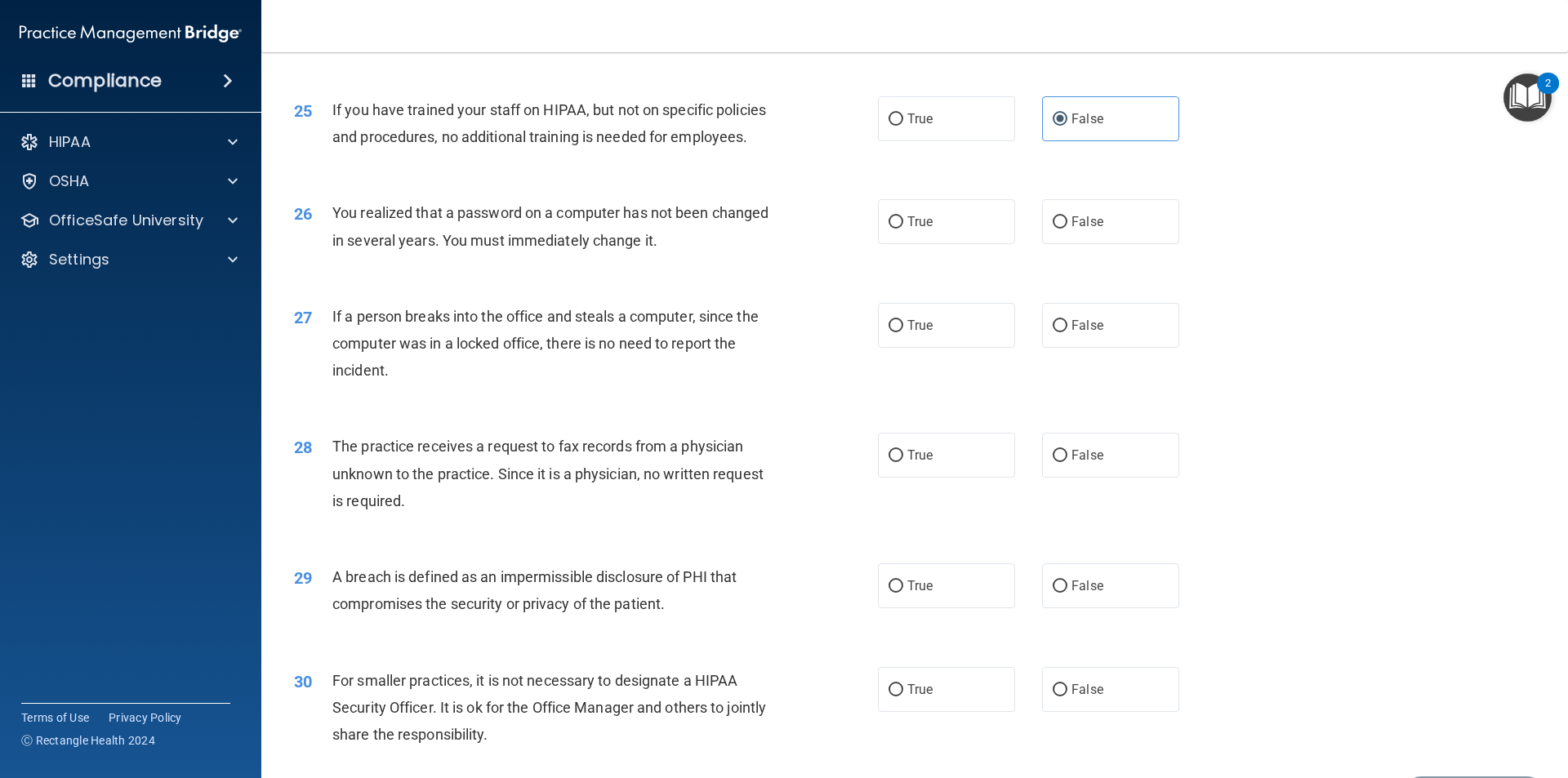
scroll to position [3022, 0]
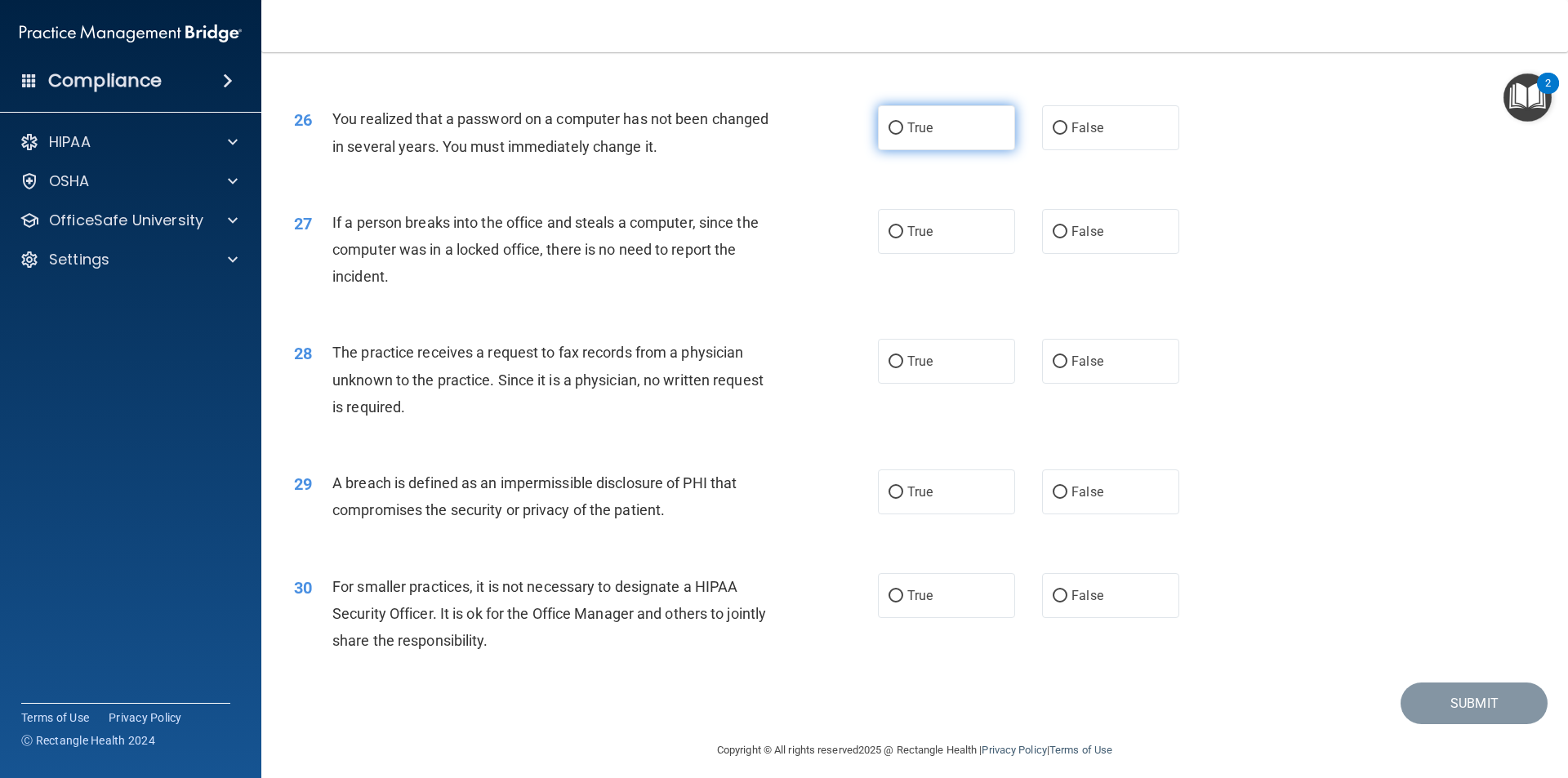
click at [920, 136] on span "True" at bounding box center [919, 127] width 25 height 16
click at [903, 135] on input "True" at bounding box center [896, 128] width 15 height 12
radio input "true"
click at [1048, 254] on label "False" at bounding box center [1111, 231] width 138 height 45
click at [1052, 239] on input "False" at bounding box center [1060, 231] width 15 height 12
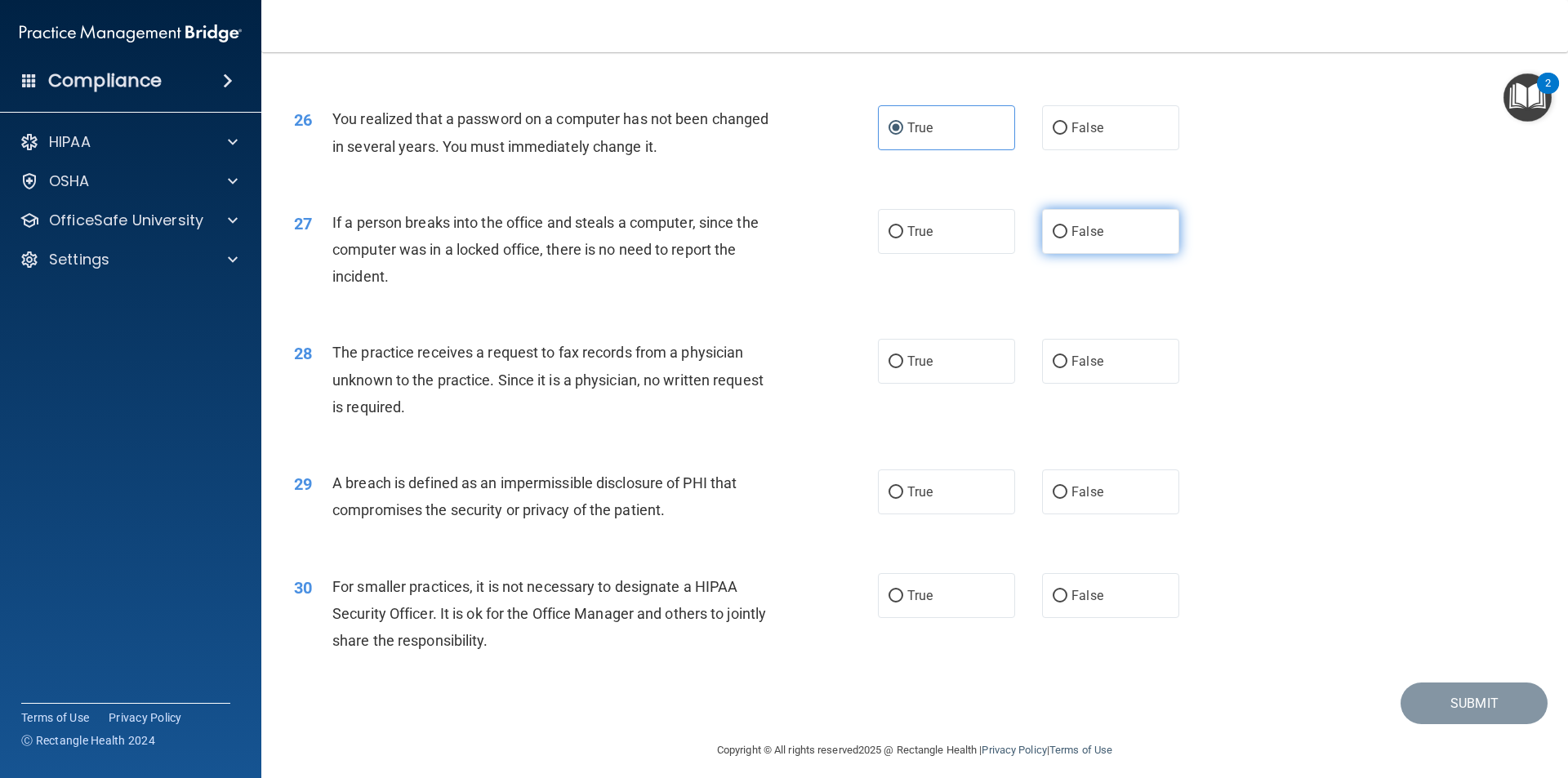
radio input "true"
click at [1058, 384] on label "False" at bounding box center [1111, 362] width 138 height 45
click at [1058, 368] on input "False" at bounding box center [1060, 362] width 15 height 12
radio input "true"
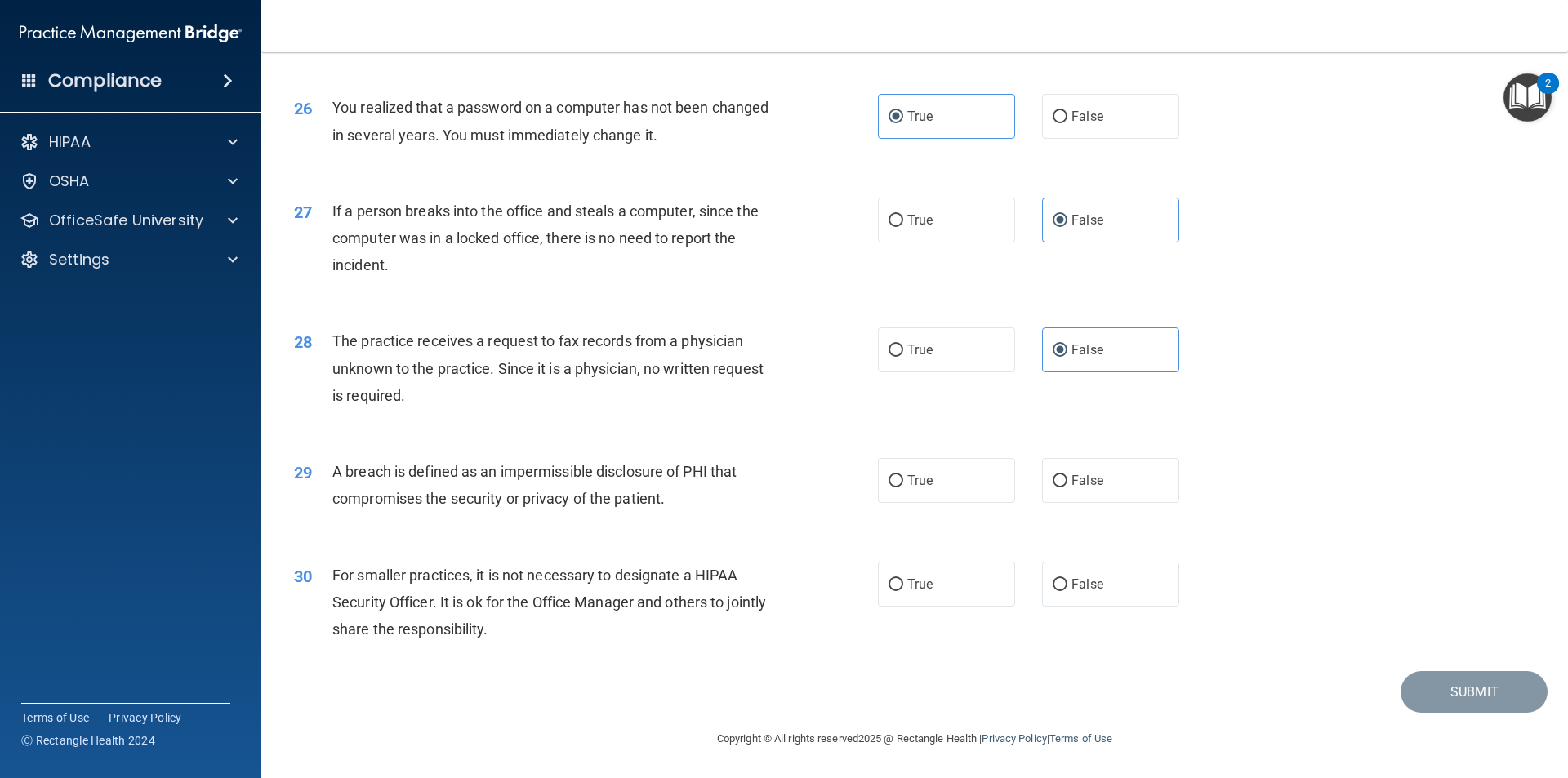
scroll to position [3087, 0]
click at [924, 464] on label "True" at bounding box center [946, 481] width 138 height 45
click at [889, 481] on input "True" at bounding box center [896, 481] width 15 height 12
radio input "true"
click at [1044, 587] on label "False" at bounding box center [1111, 584] width 138 height 45
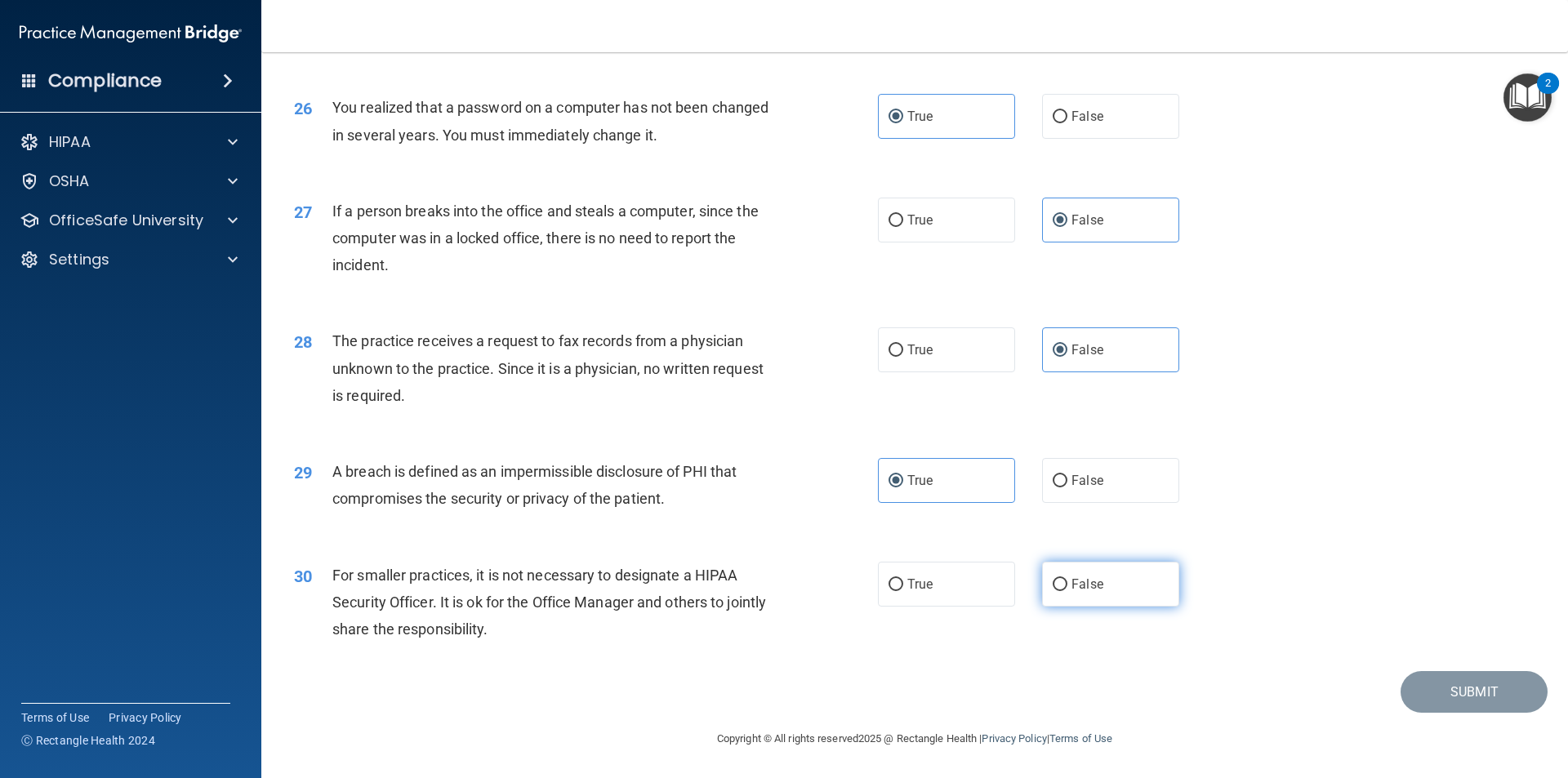
click at [1052, 587] on input "False" at bounding box center [1060, 585] width 15 height 12
radio input "true"
click at [1451, 690] on button "Submit" at bounding box center [1474, 692] width 147 height 42
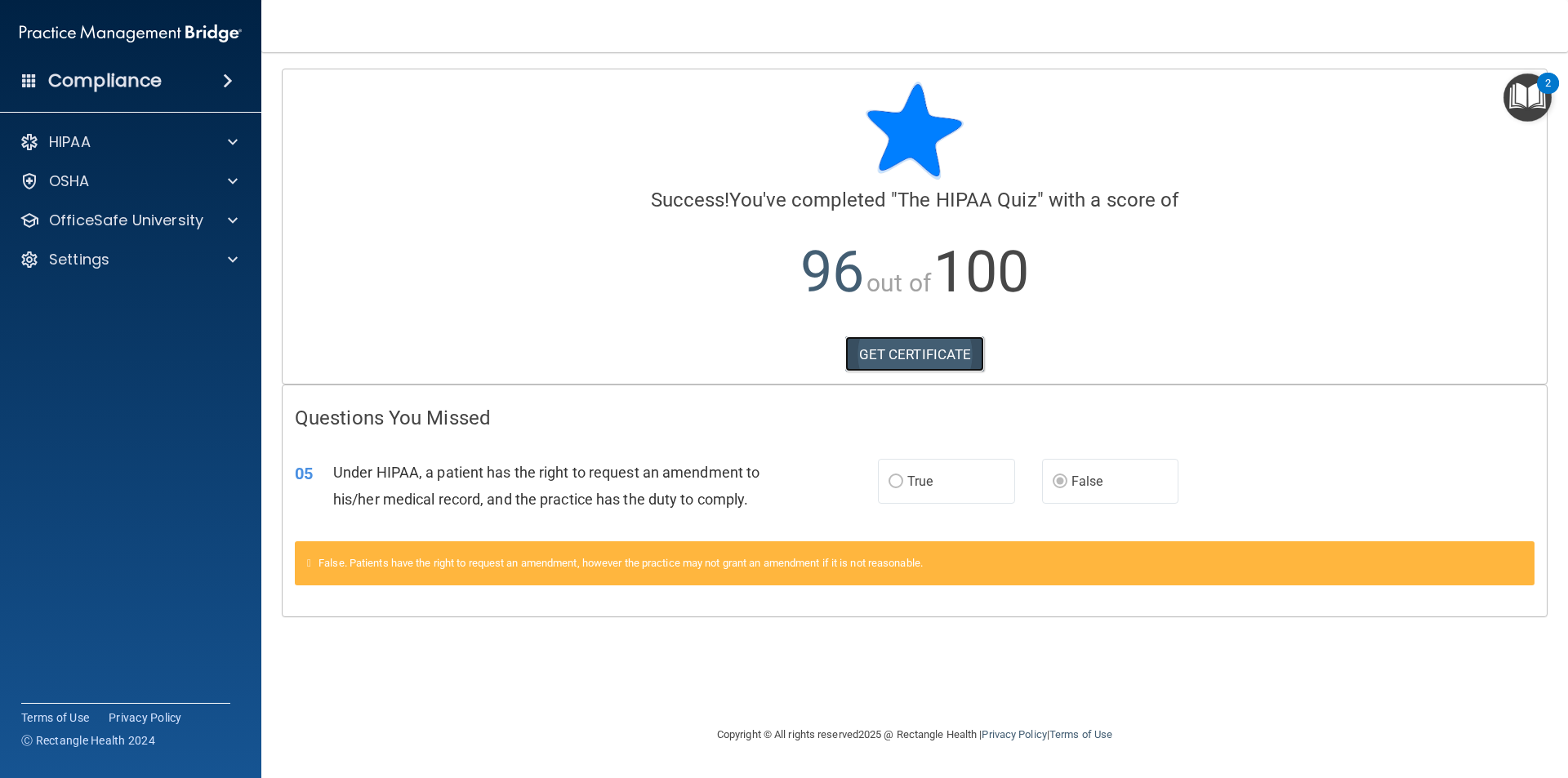
click at [884, 352] on link "GET CERTIFICATE" at bounding box center [915, 354] width 139 height 36
click at [122, 216] on p "OfficeSafe University" at bounding box center [126, 220] width 154 height 20
click at [162, 262] on div "HIPAA Training" at bounding box center [122, 260] width 223 height 17
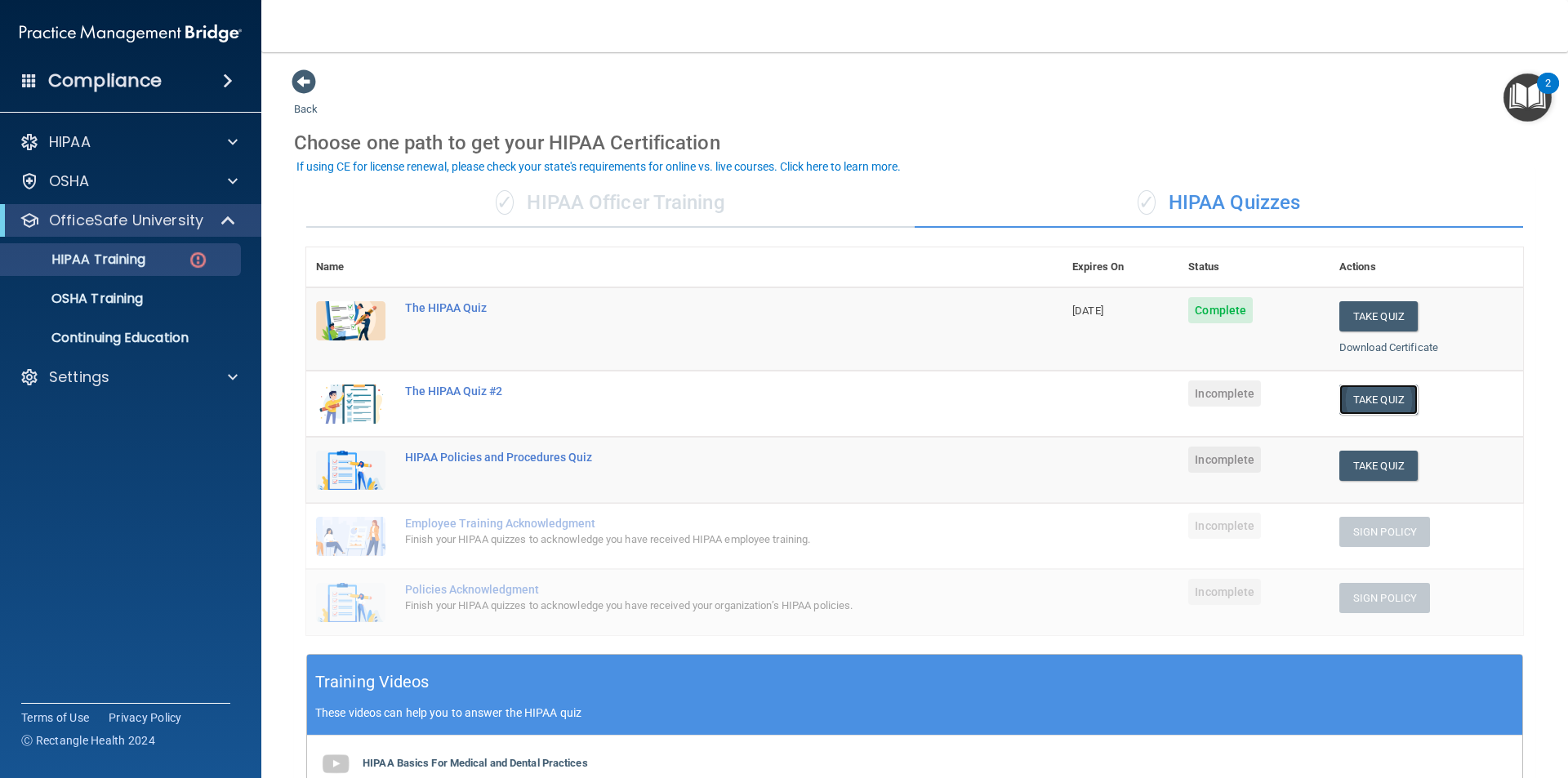
click at [1362, 398] on button "Take Quiz" at bounding box center [1378, 400] width 78 height 31
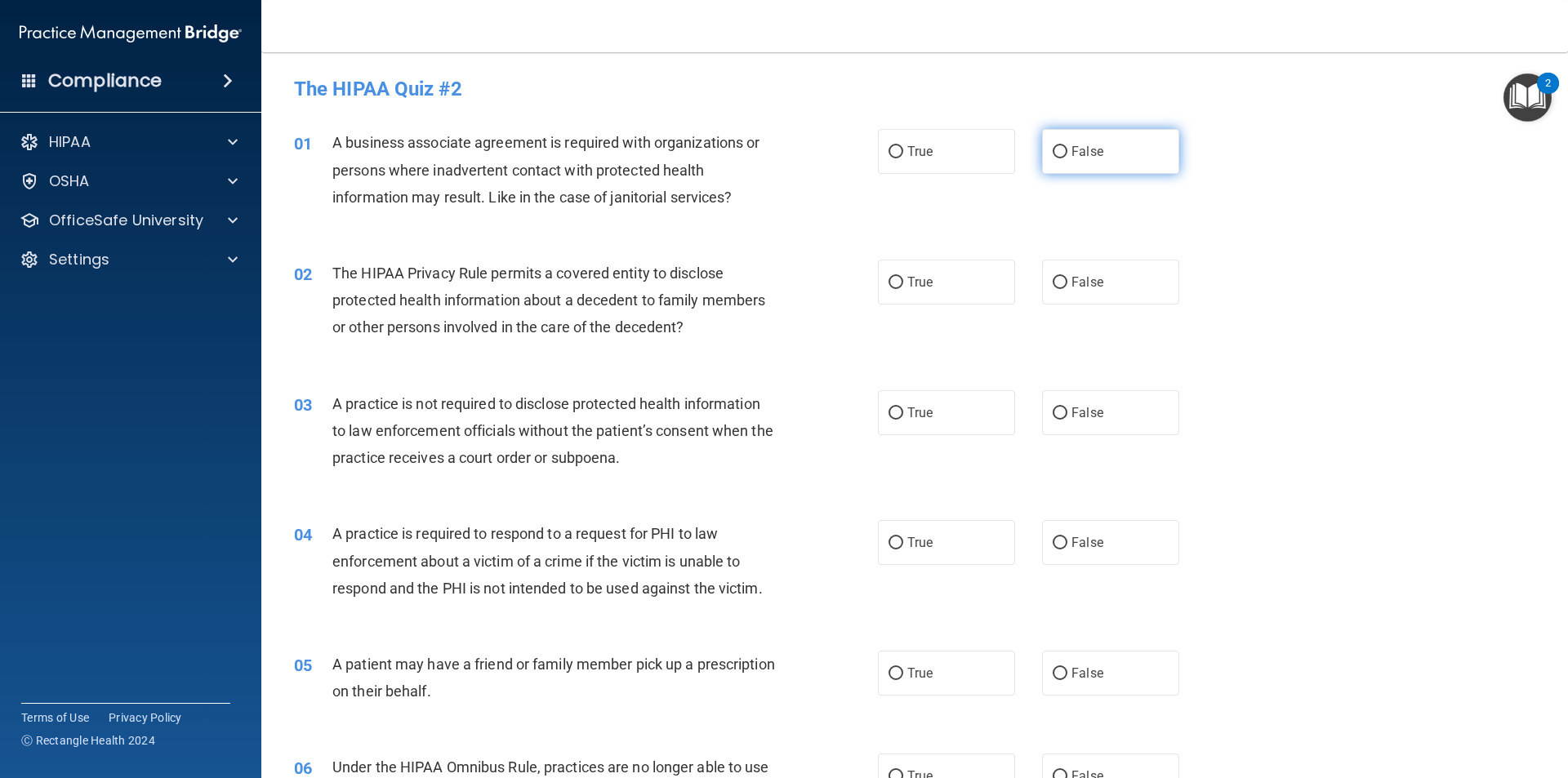
click at [1106, 163] on label "False" at bounding box center [1111, 152] width 138 height 45
click at [1067, 158] on input "False" at bounding box center [1060, 152] width 15 height 12
radio input "true"
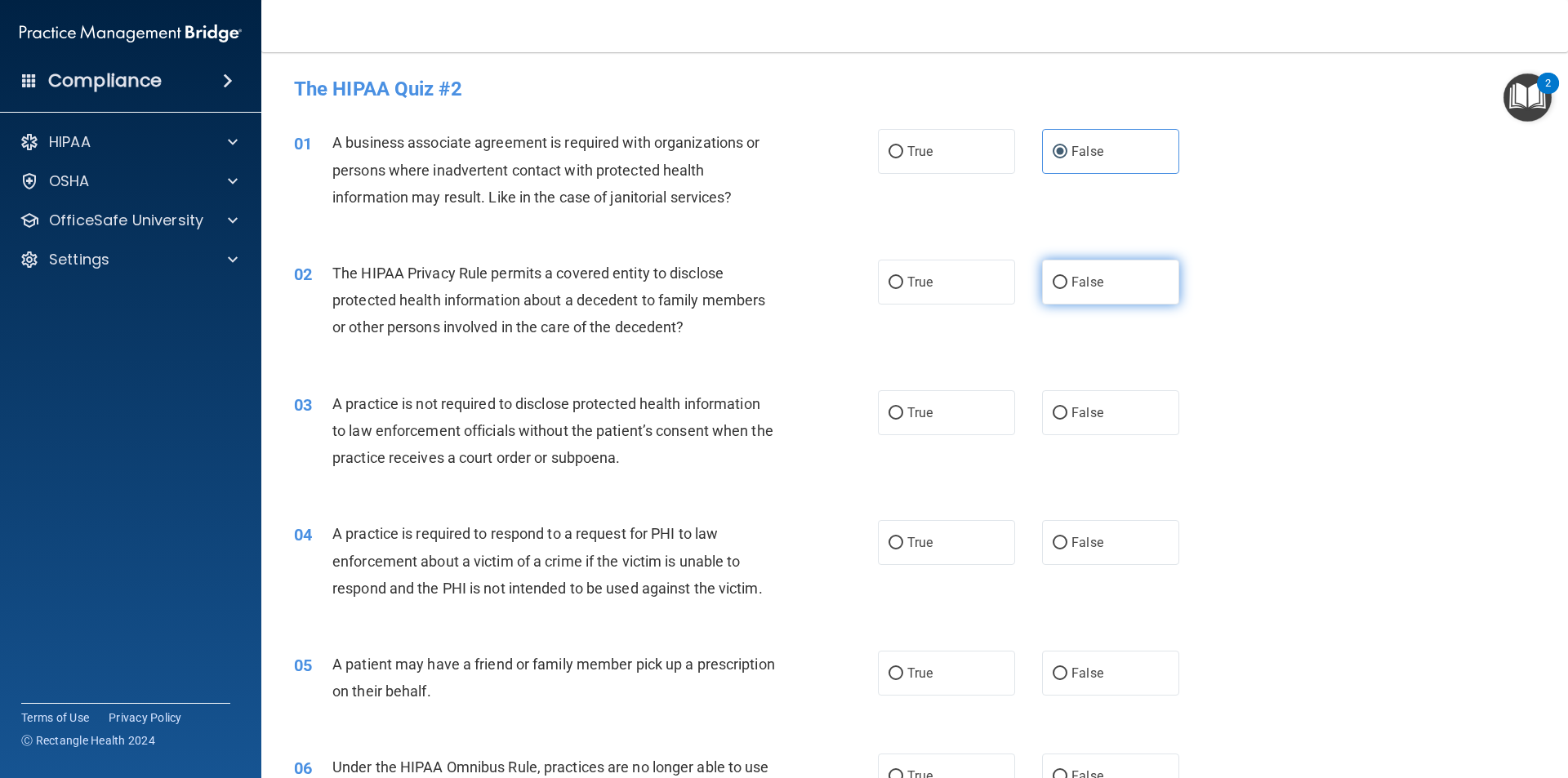
click at [1076, 284] on span "False" at bounding box center [1087, 282] width 32 height 16
click at [1067, 284] on input "False" at bounding box center [1060, 283] width 15 height 12
radio input "true"
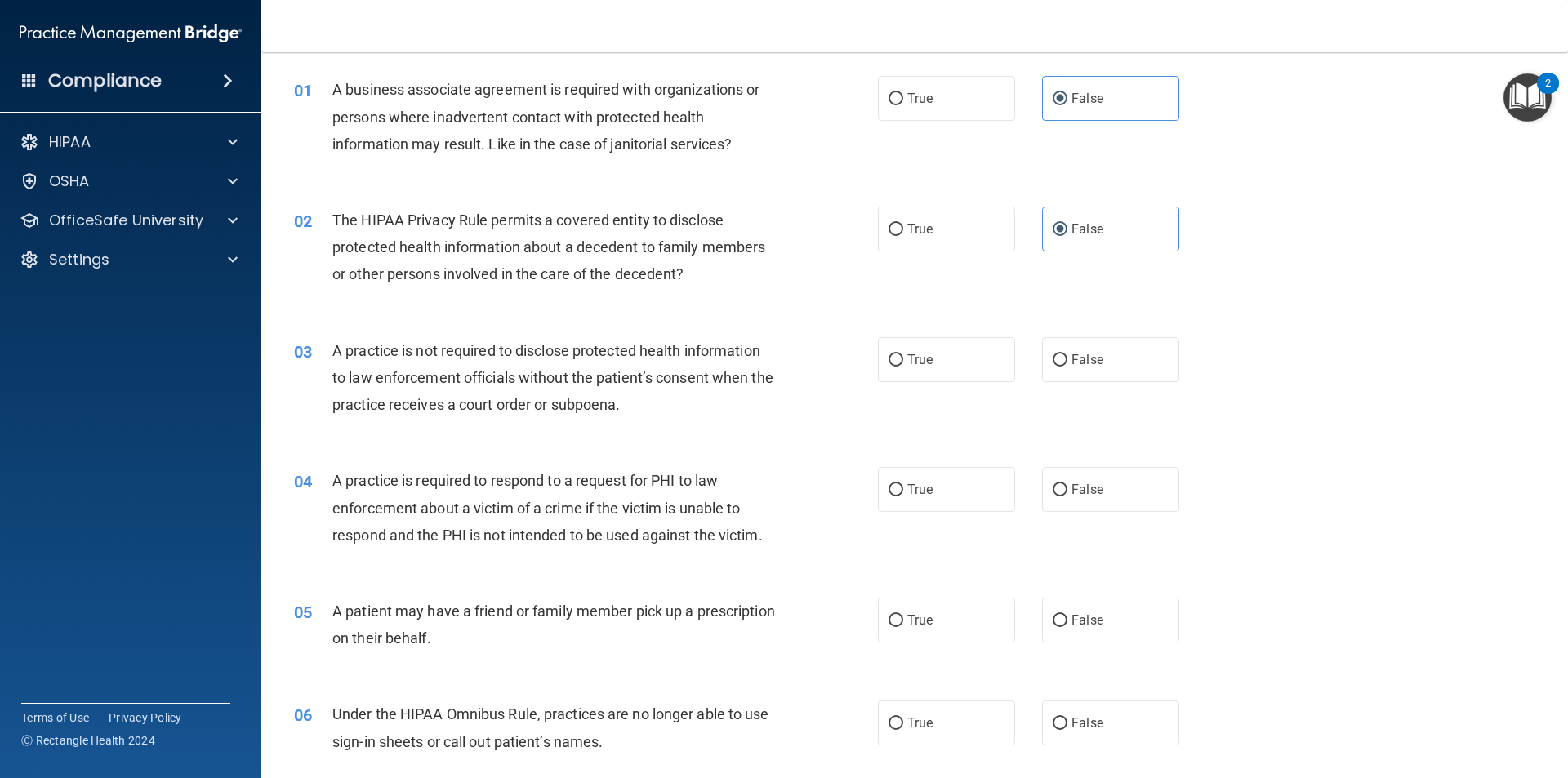
scroll to position [82, 0]
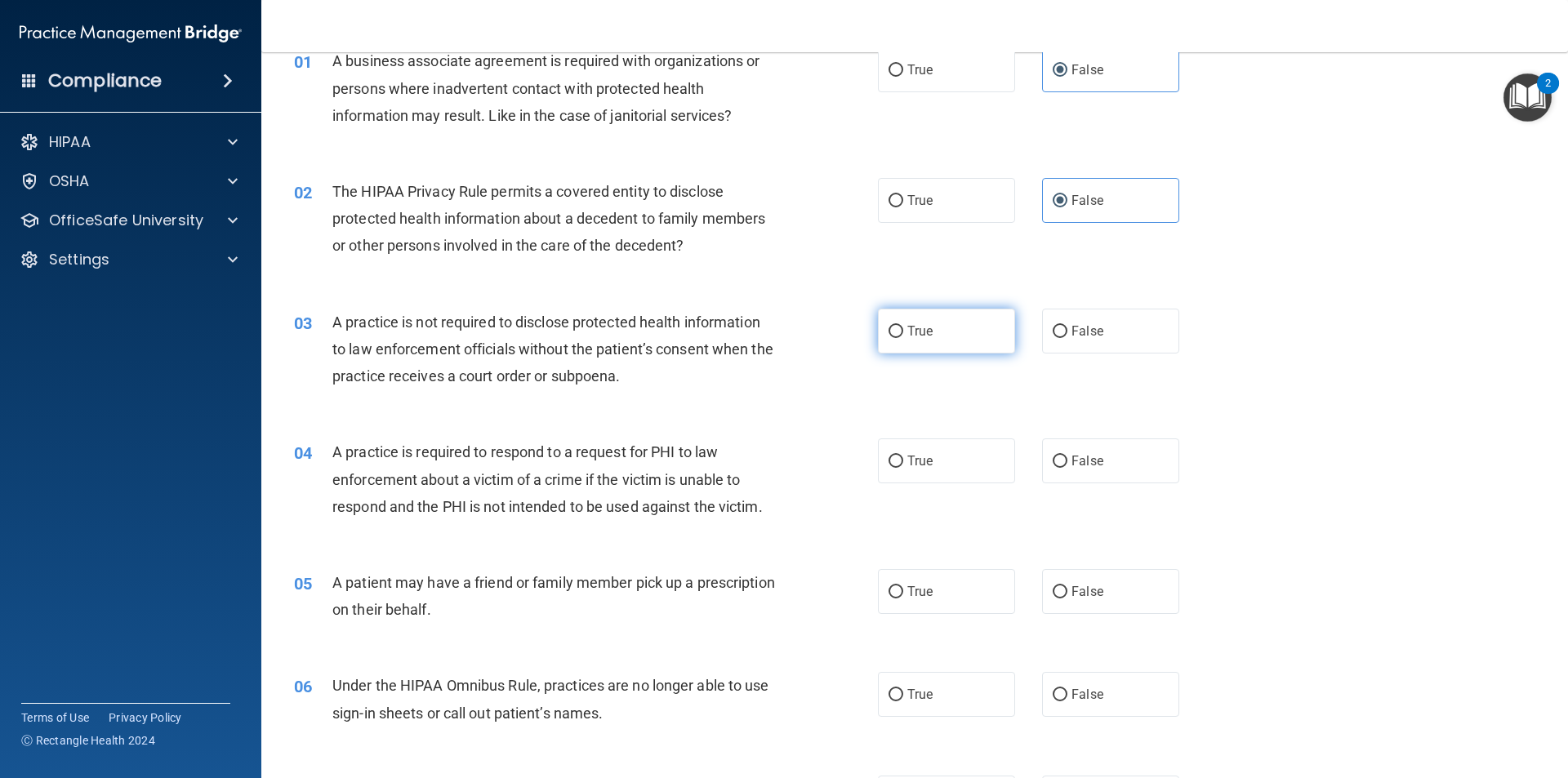
drag, startPoint x: 960, startPoint y: 337, endPoint x: 941, endPoint y: 335, distance: 19.1
click at [943, 336] on label "True" at bounding box center [946, 331] width 138 height 45
click at [903, 336] on input "True" at bounding box center [896, 332] width 15 height 12
radio input "true"
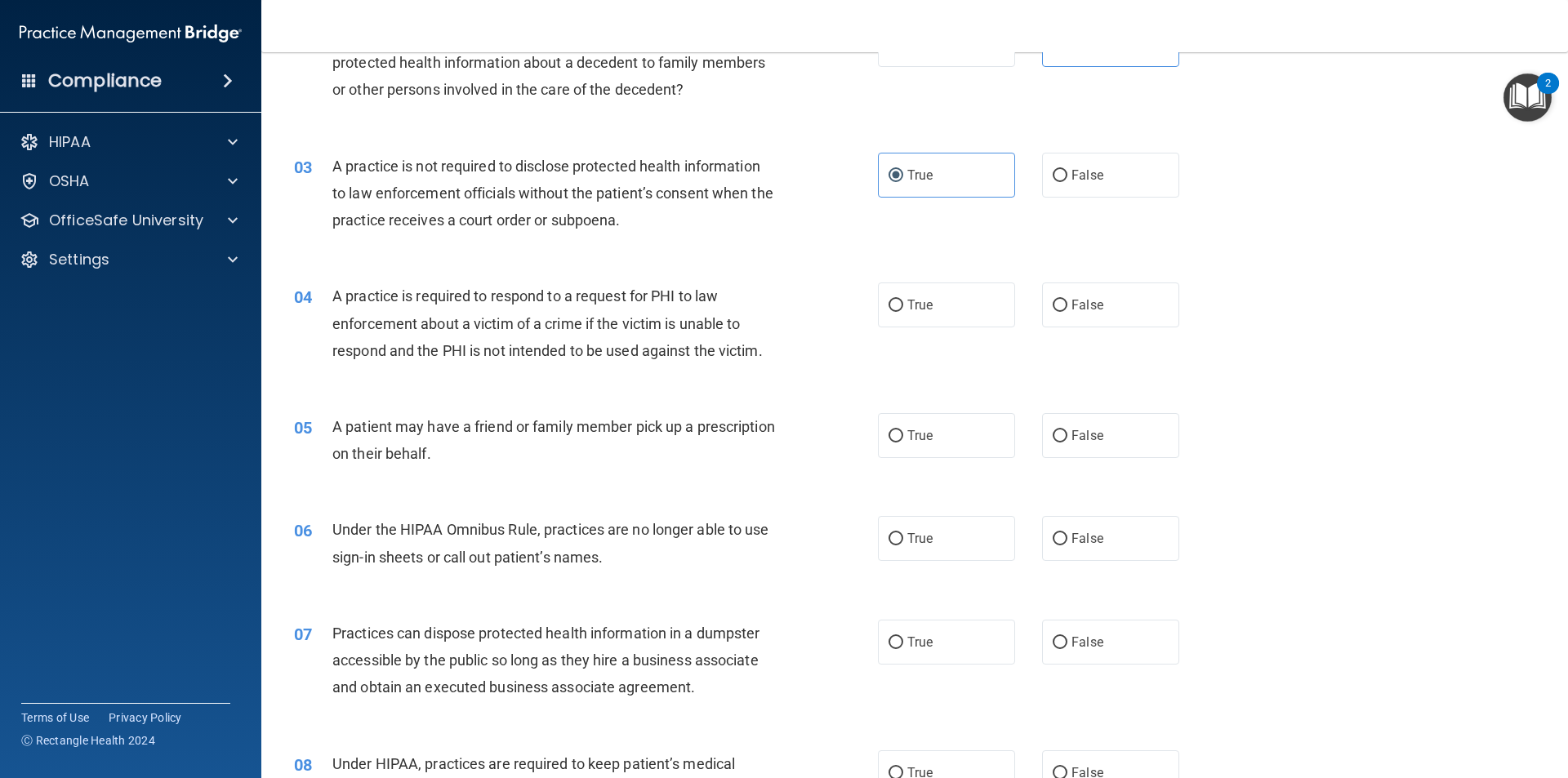
scroll to position [245, 0]
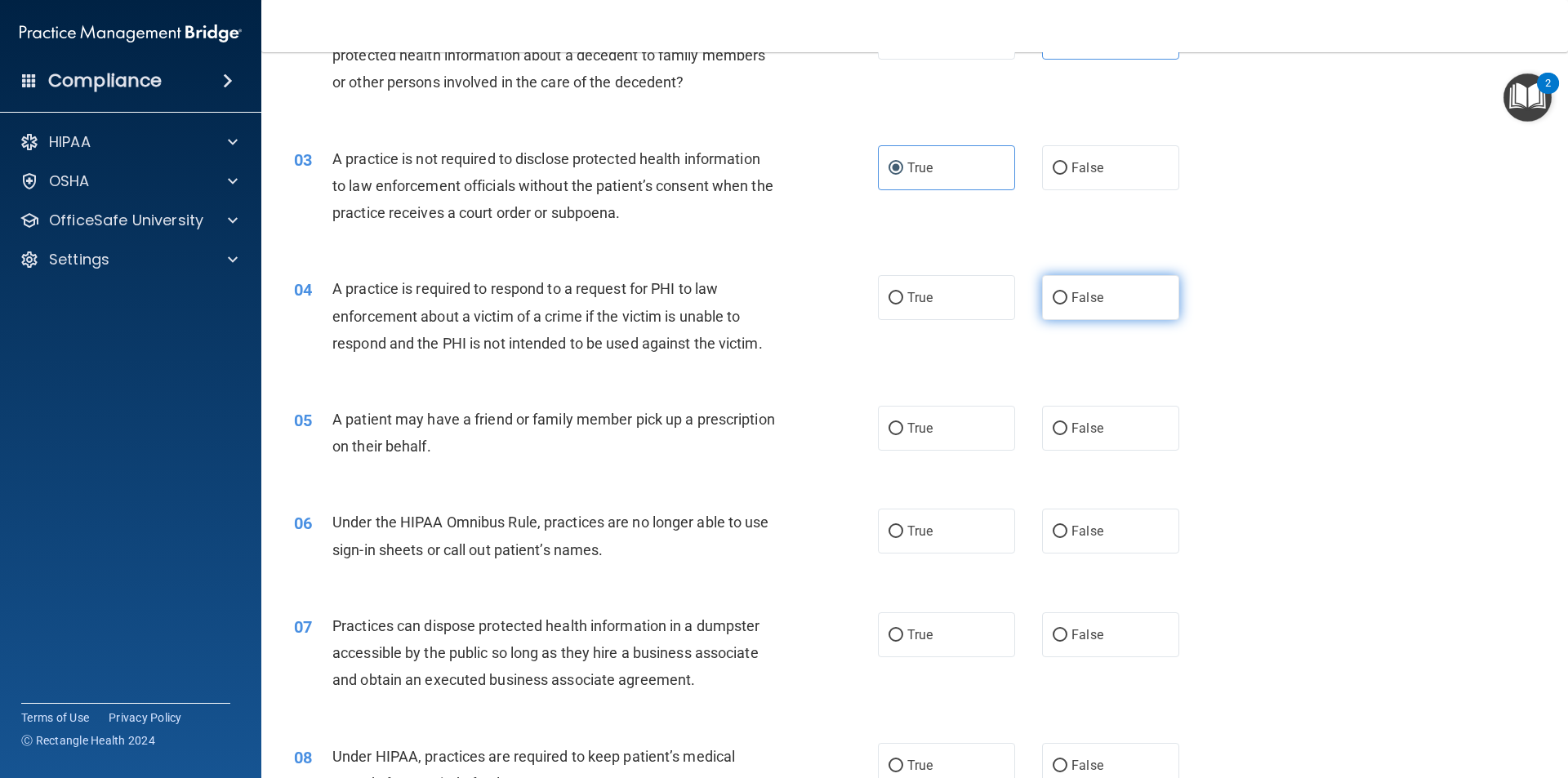
click at [1093, 294] on label "False" at bounding box center [1111, 297] width 138 height 45
click at [1067, 294] on input "False" at bounding box center [1060, 298] width 15 height 12
radio input "true"
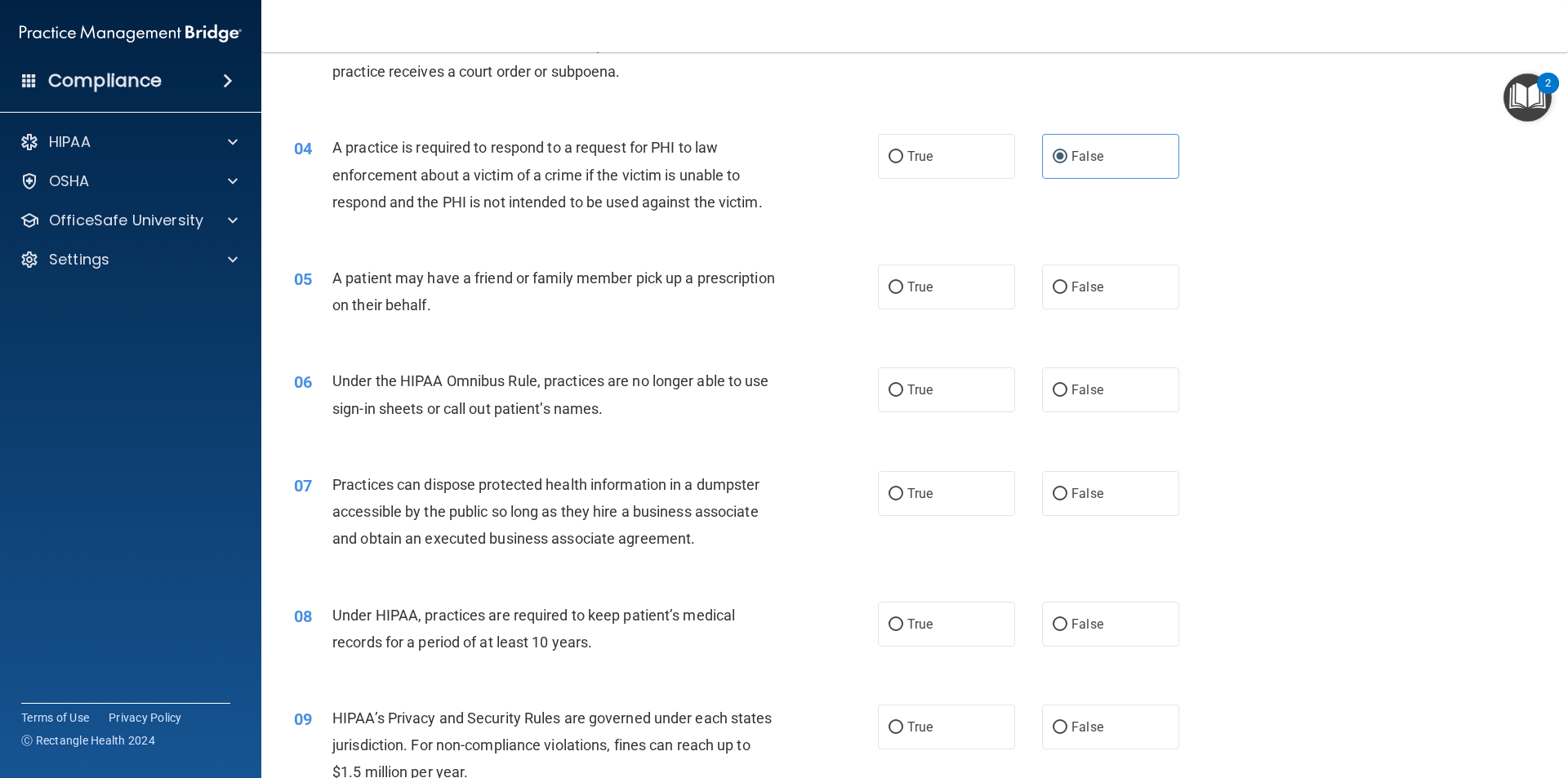
scroll to position [408, 0]
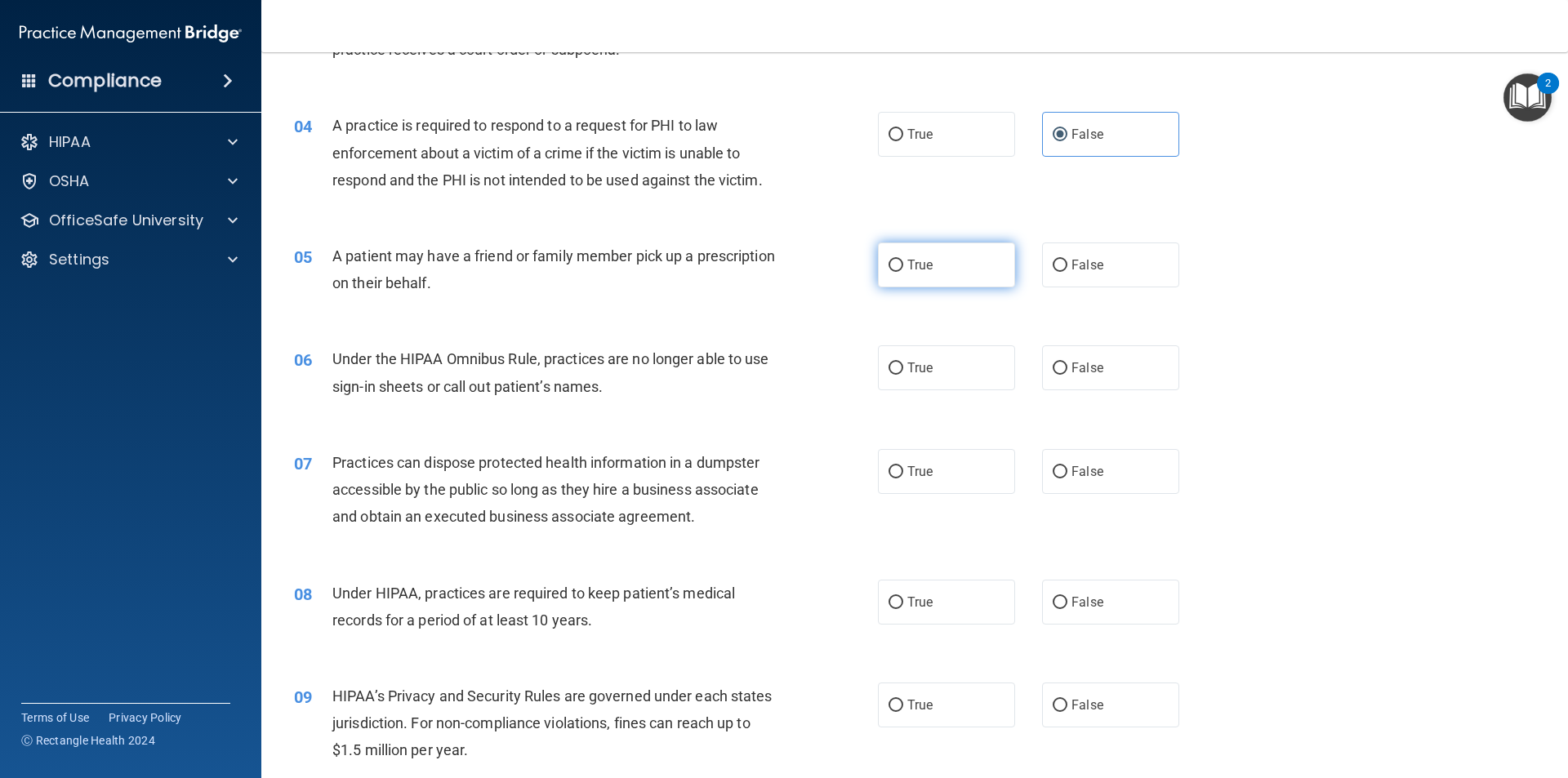
click at [889, 271] on input "True" at bounding box center [896, 265] width 15 height 12
radio input "true"
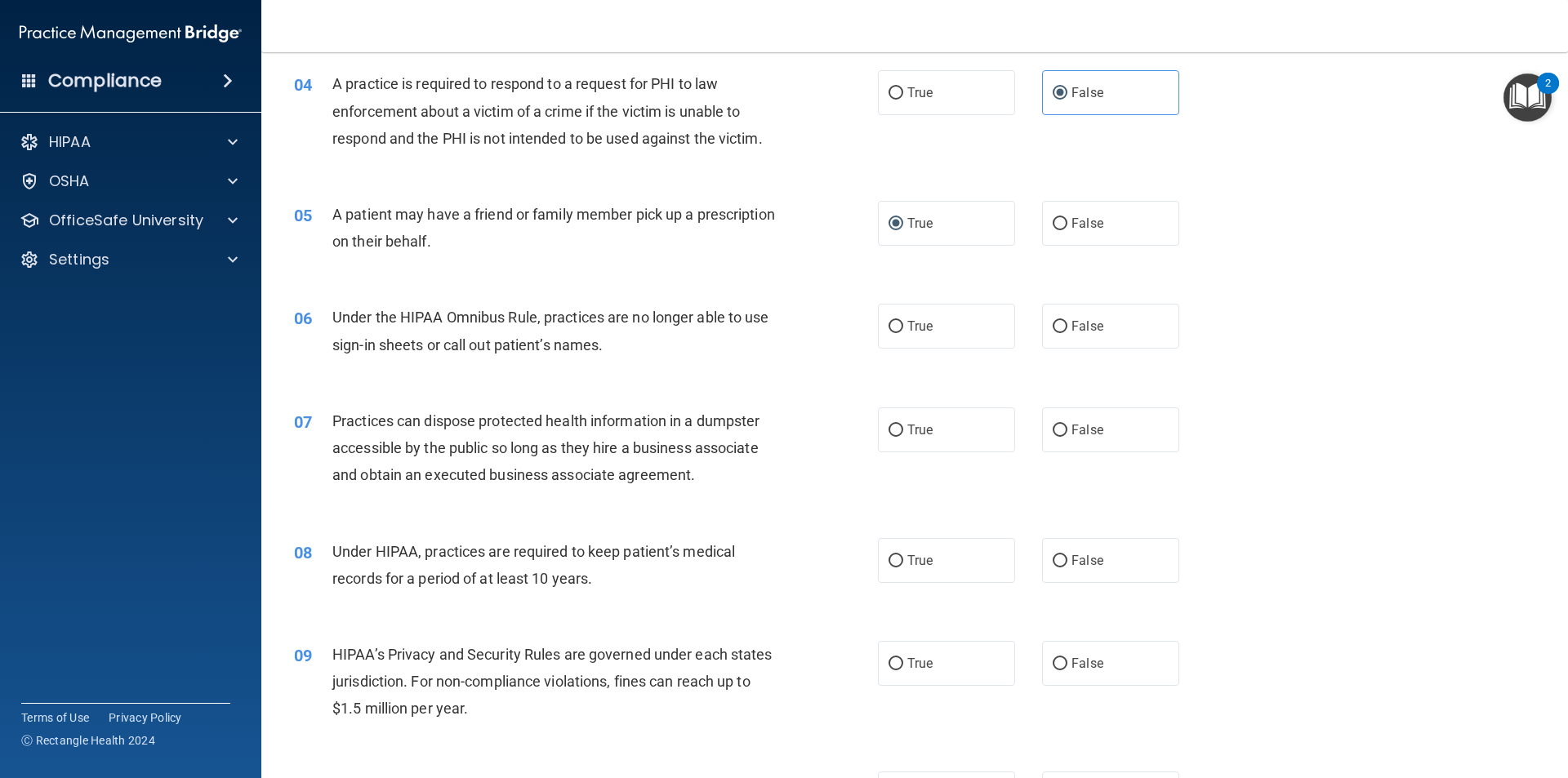
scroll to position [490, 0]
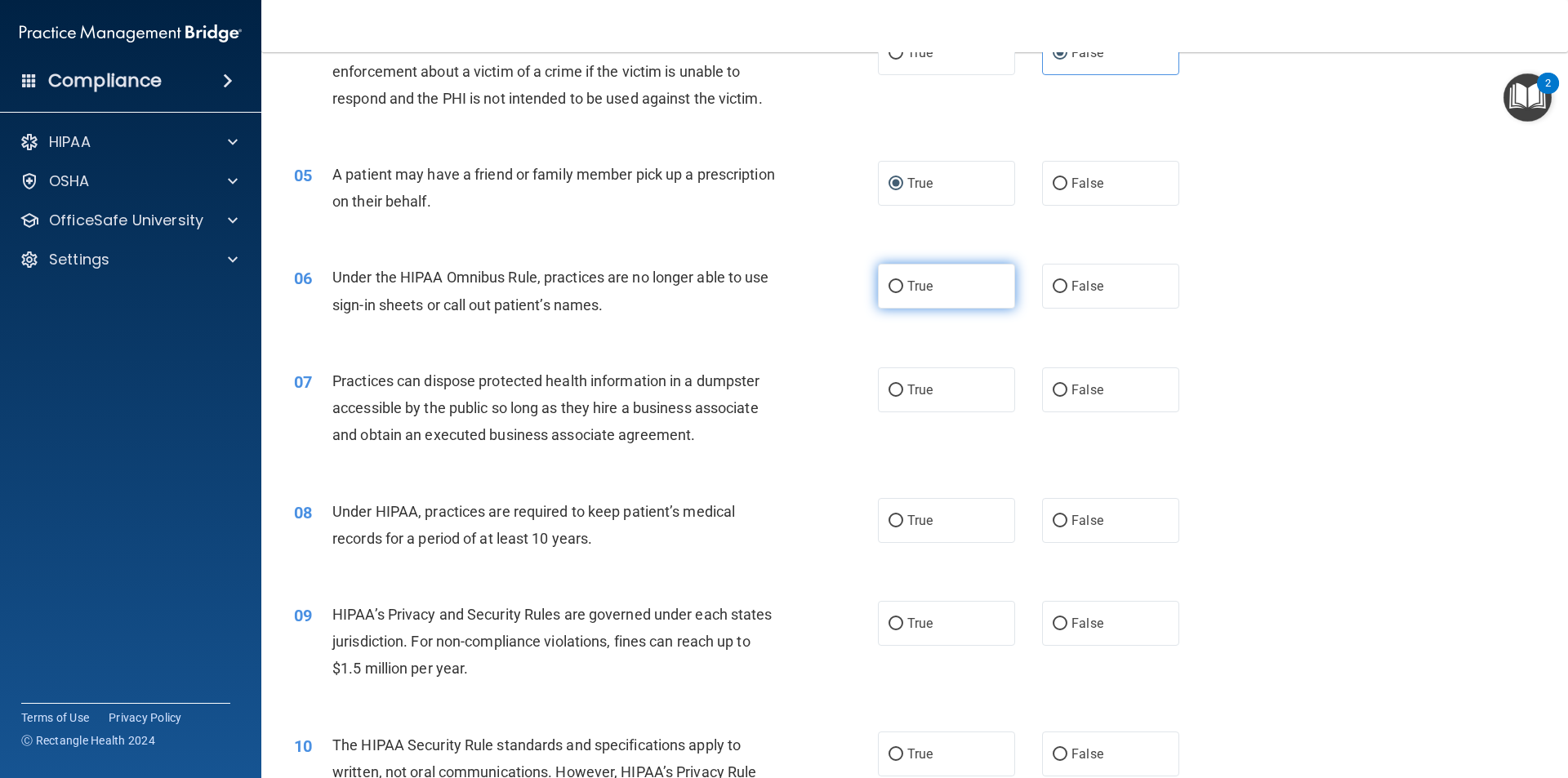
click at [891, 294] on label "True" at bounding box center [946, 286] width 138 height 45
click at [891, 293] on input "True" at bounding box center [896, 286] width 15 height 12
radio input "true"
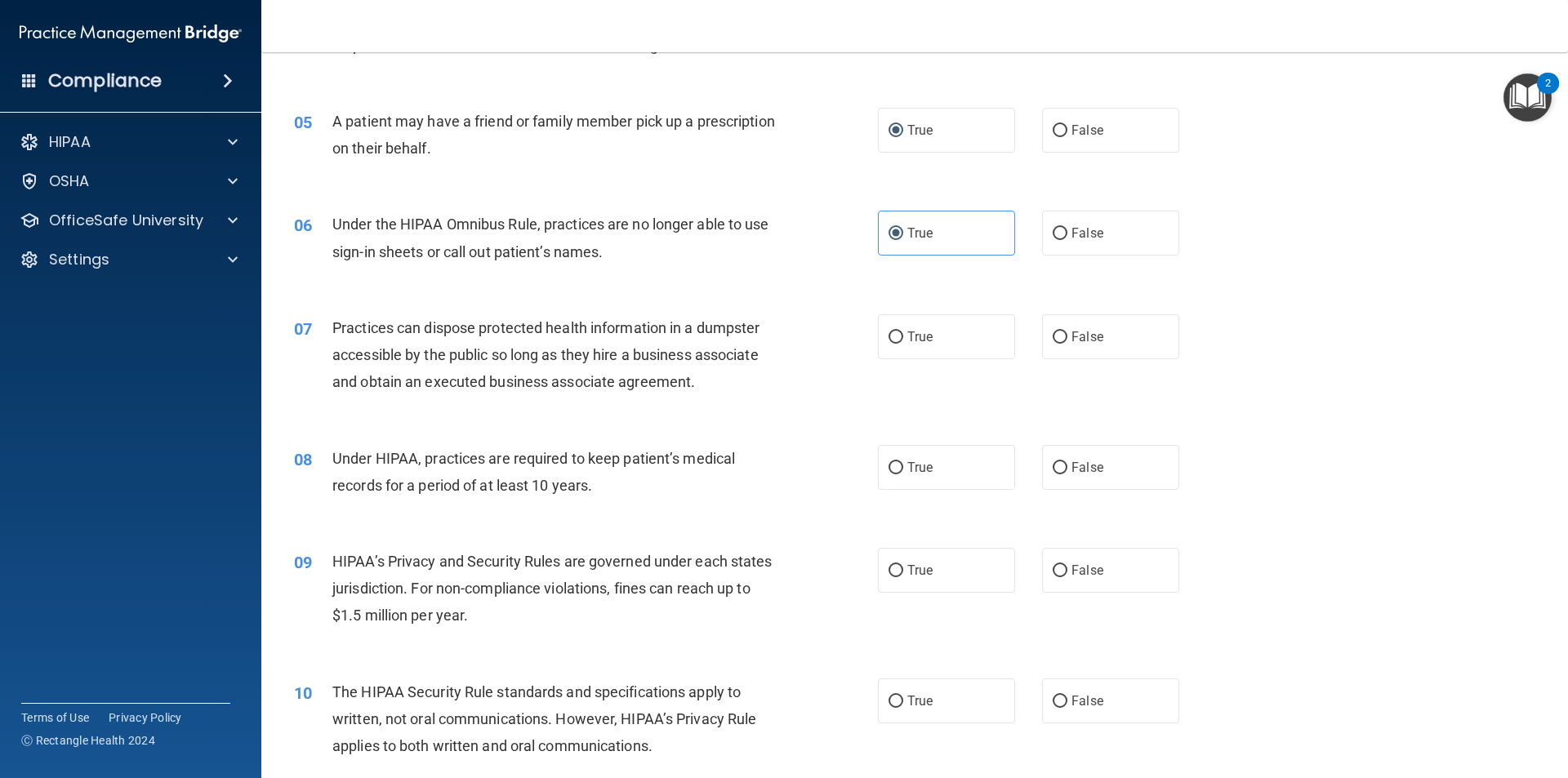
scroll to position [572, 0]
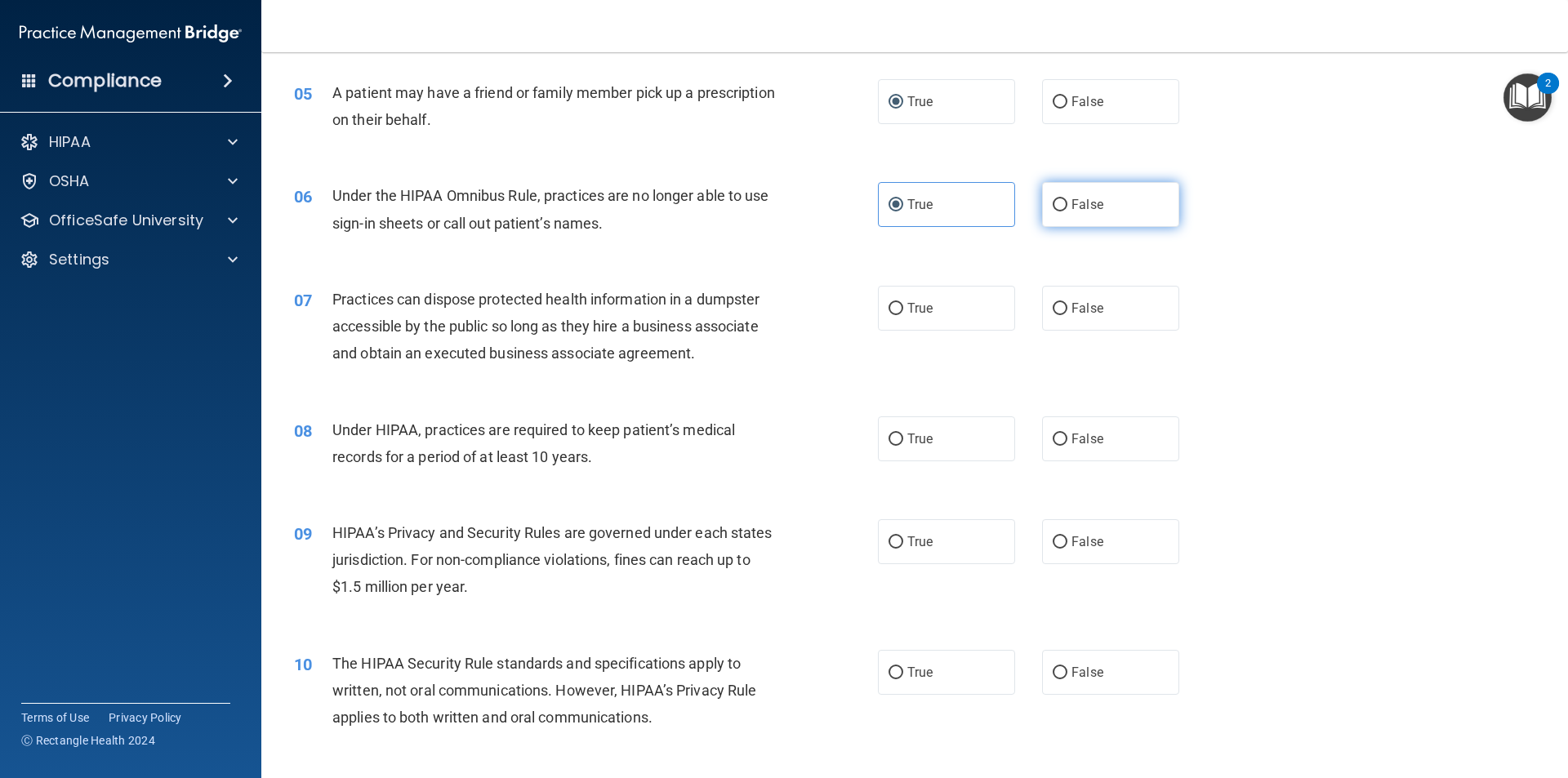
click at [1061, 213] on label "False" at bounding box center [1111, 204] width 138 height 45
click at [1061, 212] on input "False" at bounding box center [1060, 204] width 15 height 12
radio input "true"
radio input "false"
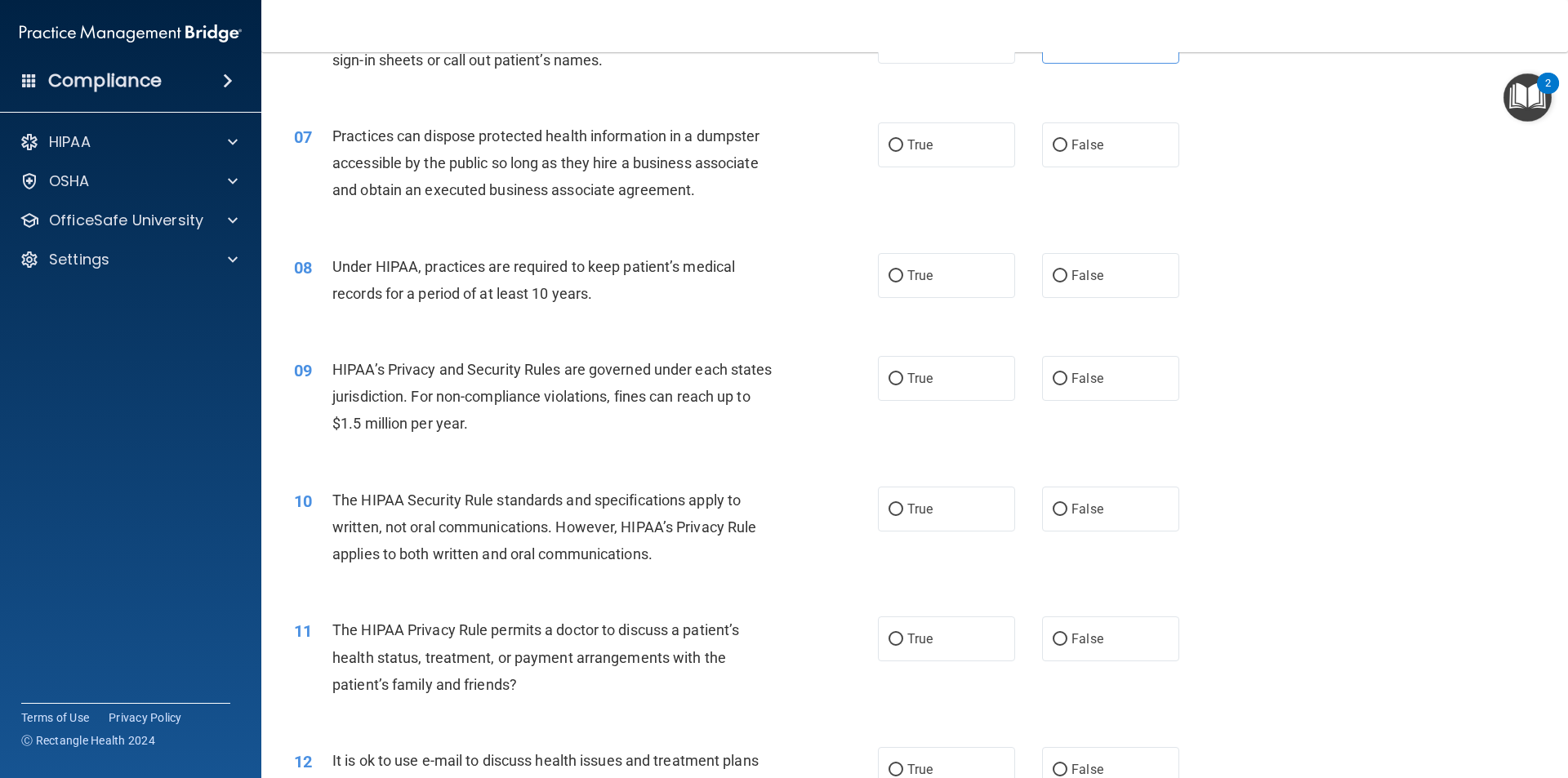
scroll to position [653, 0]
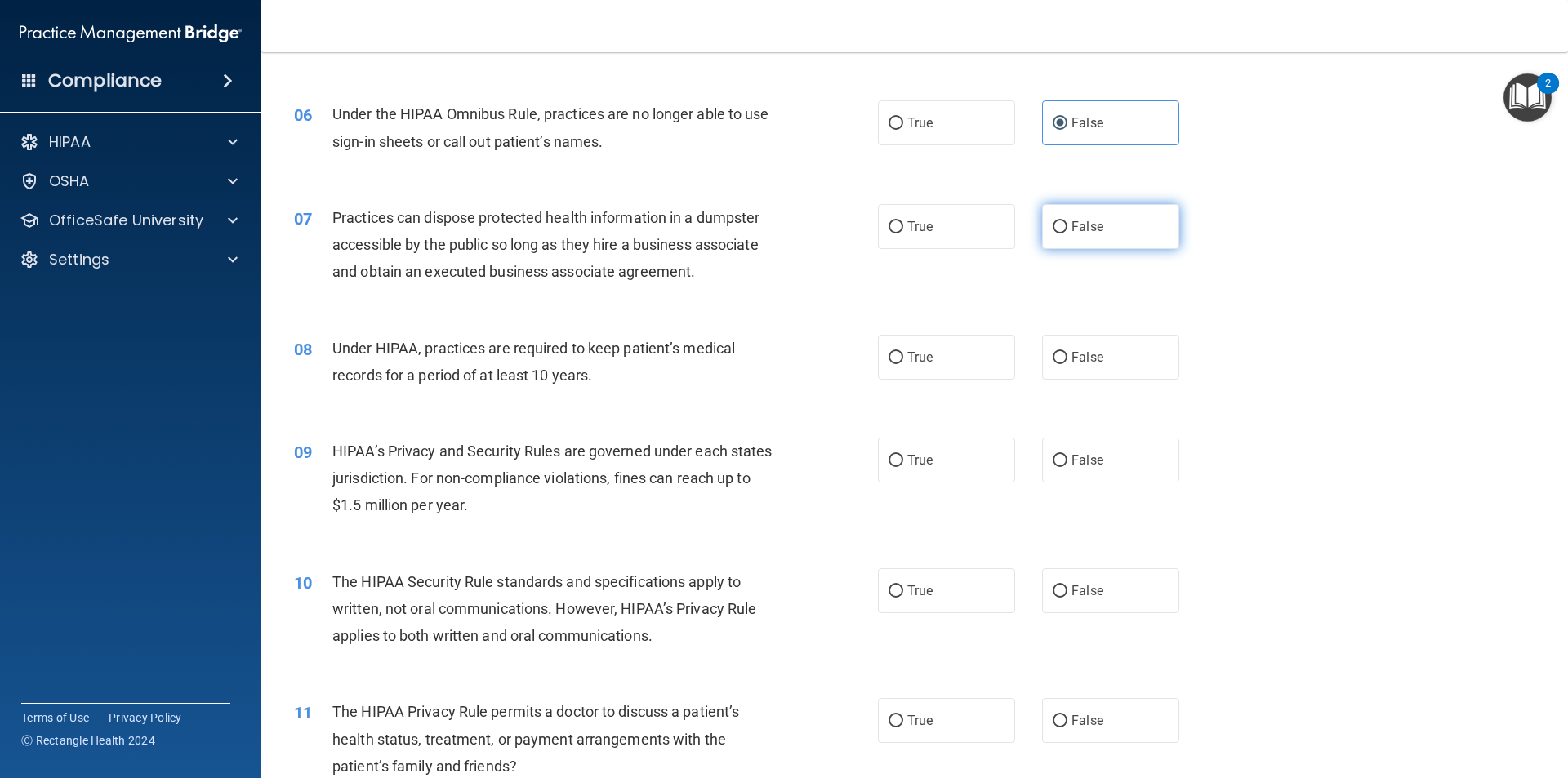
click at [1042, 228] on label "False" at bounding box center [1111, 227] width 138 height 45
click at [1052, 228] on input "False" at bounding box center [1060, 227] width 15 height 12
radio input "true"
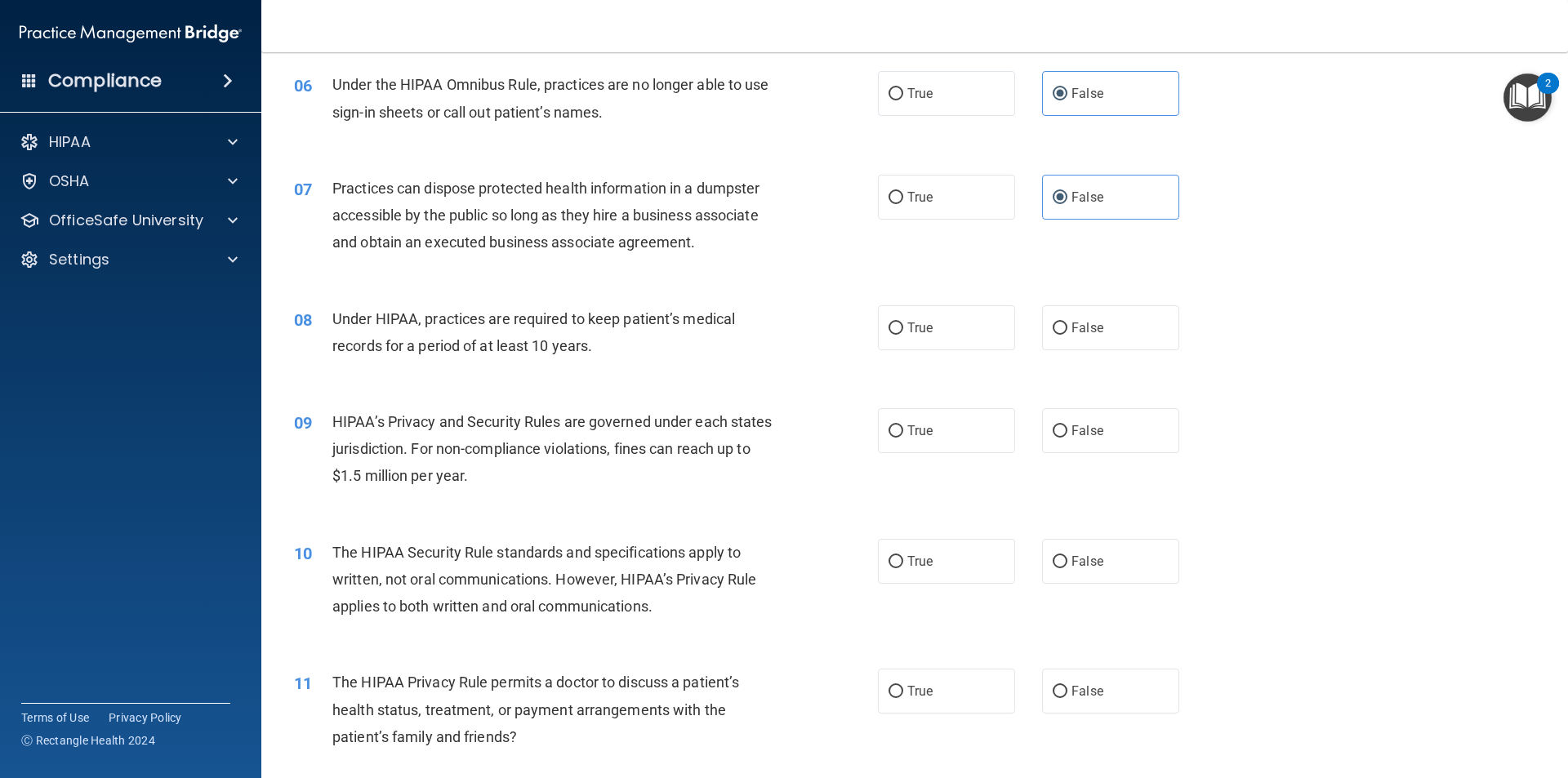
scroll to position [735, 0]
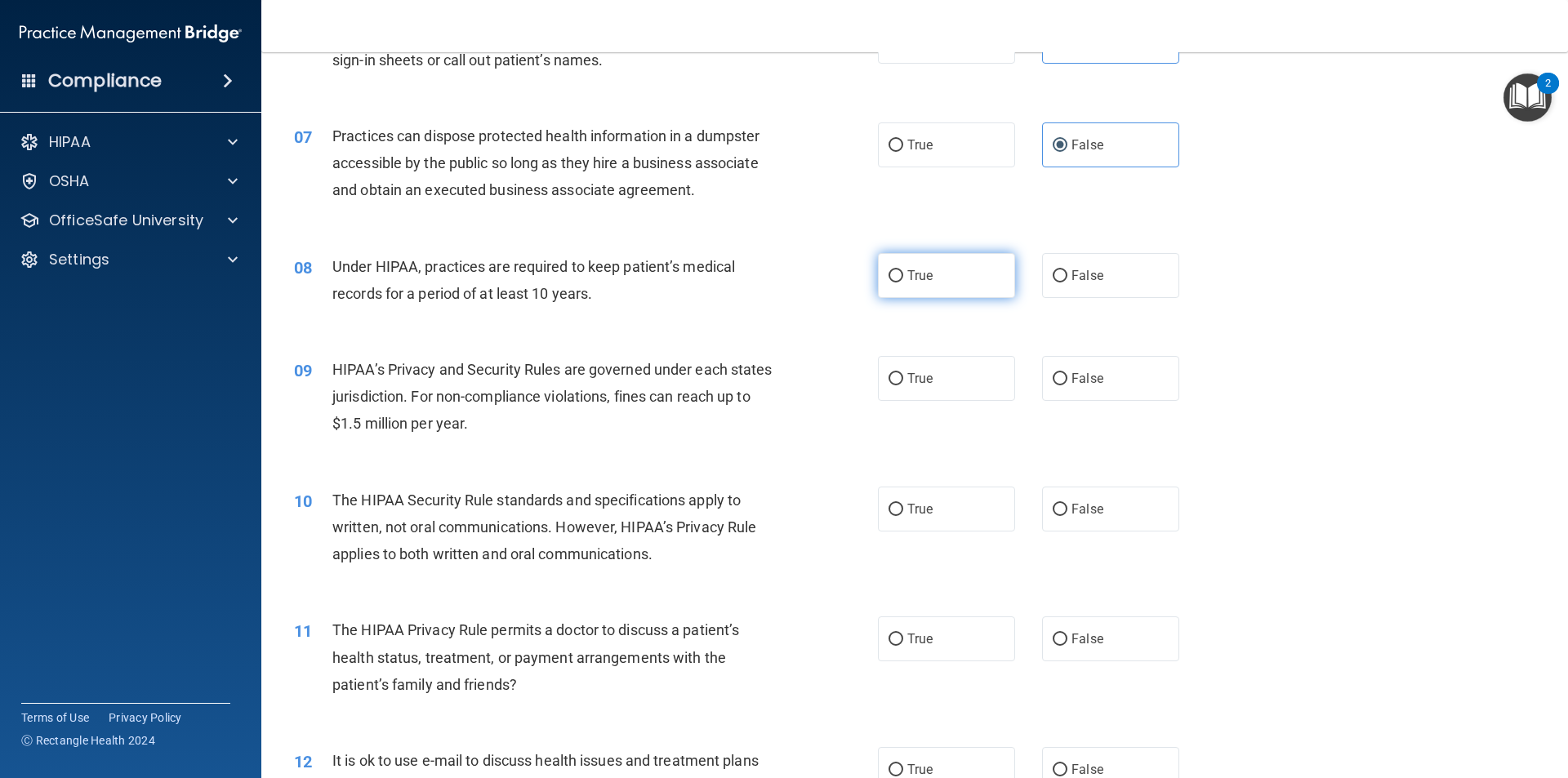
click at [910, 272] on span "True" at bounding box center [919, 275] width 25 height 16
click at [903, 272] on input "True" at bounding box center [896, 276] width 15 height 12
radio input "true"
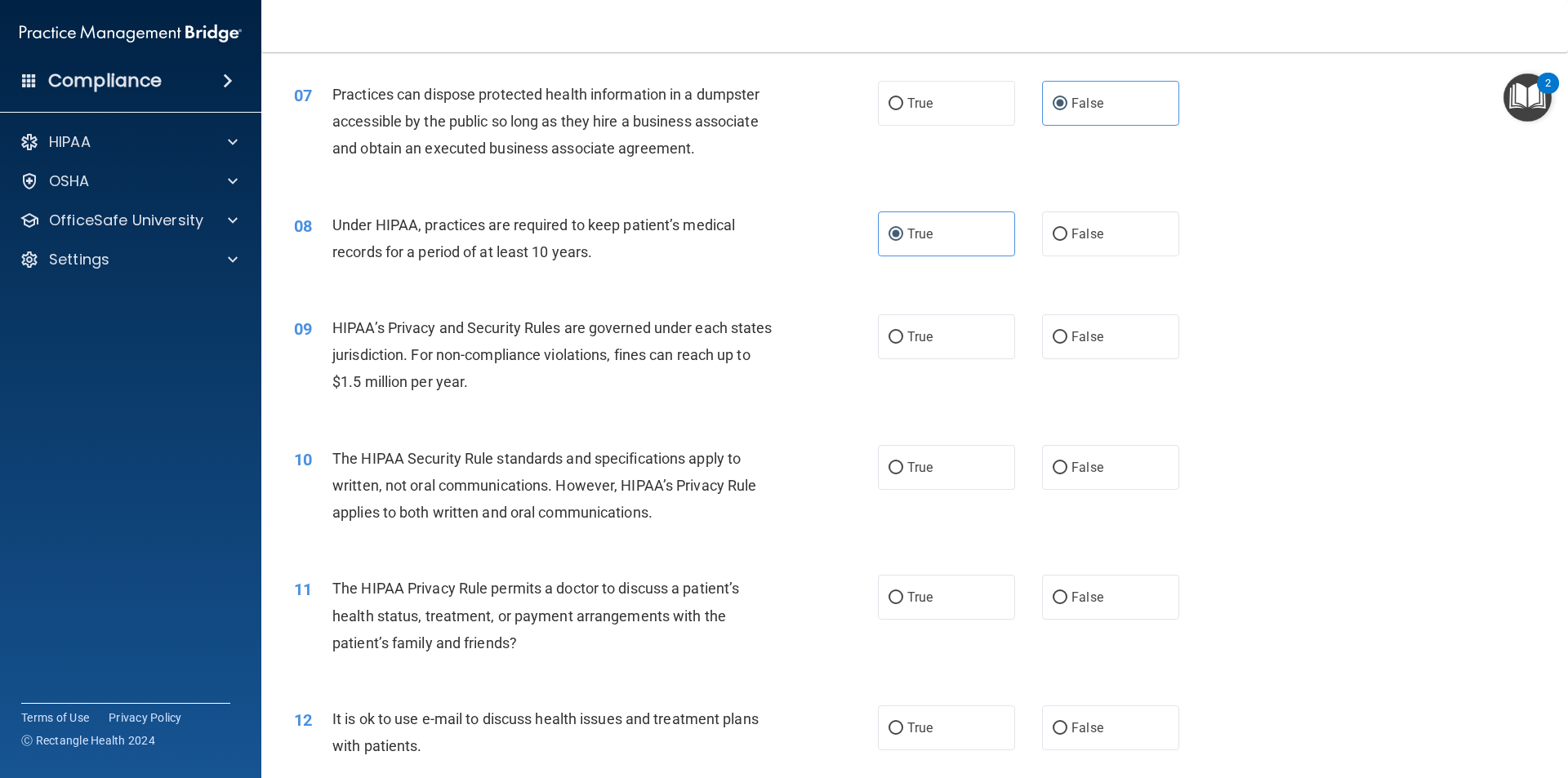
scroll to position [817, 0]
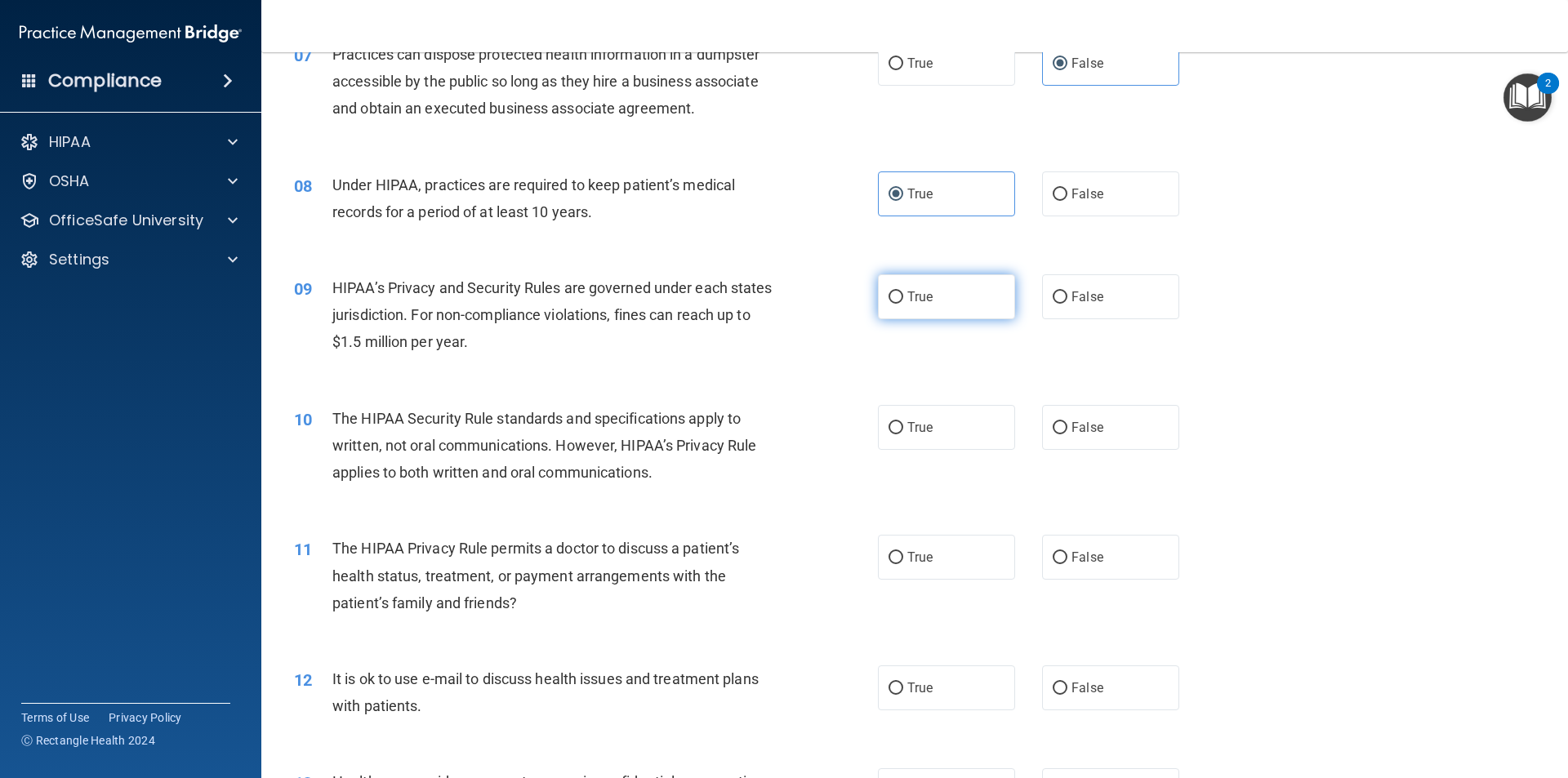
drag, startPoint x: 923, startPoint y: 293, endPoint x: 931, endPoint y: 286, distance: 10.6
click at [922, 292] on span "True" at bounding box center [919, 297] width 25 height 16
click at [903, 292] on input "True" at bounding box center [896, 297] width 15 height 12
radio input "true"
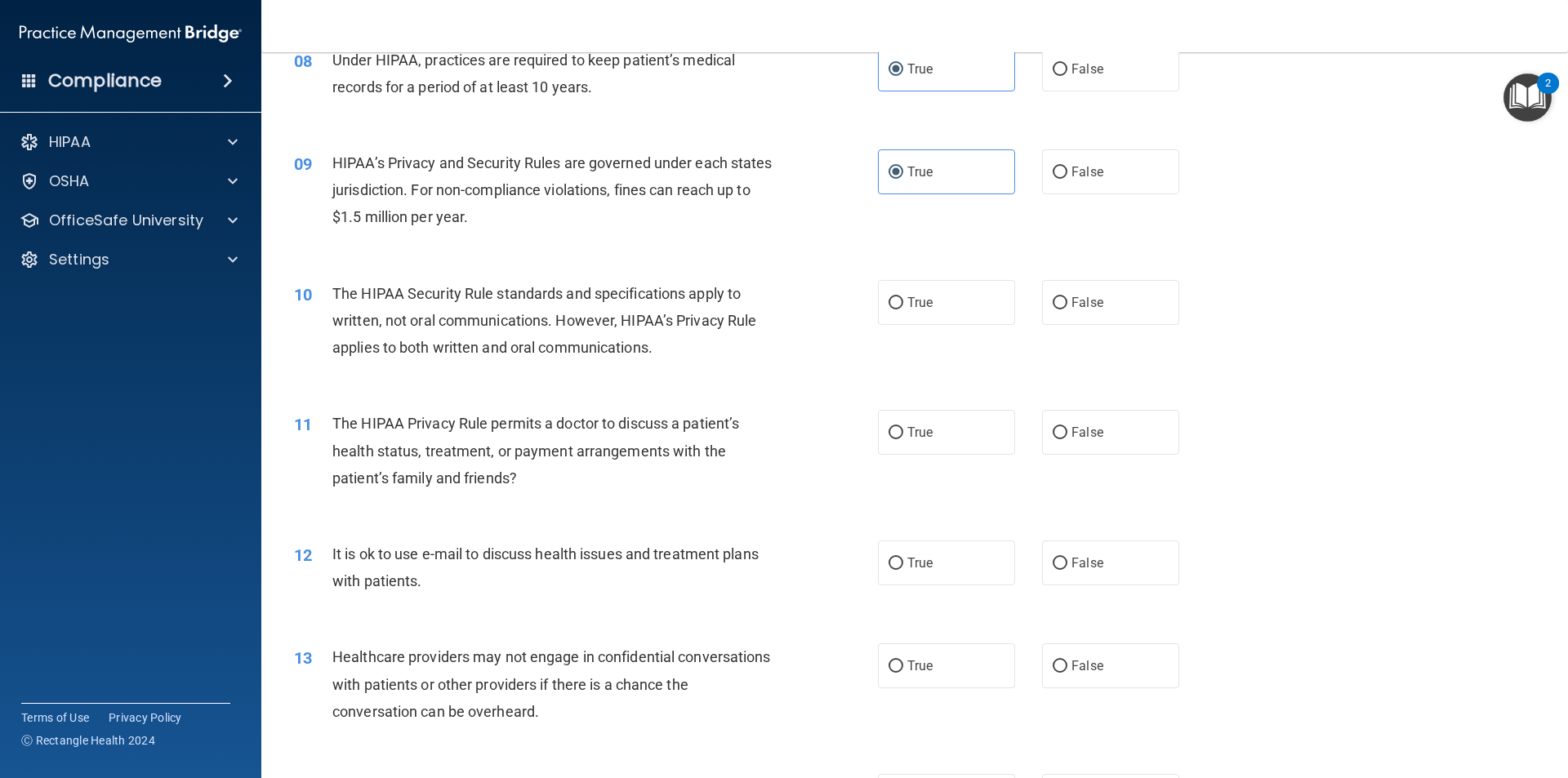
scroll to position [980, 0]
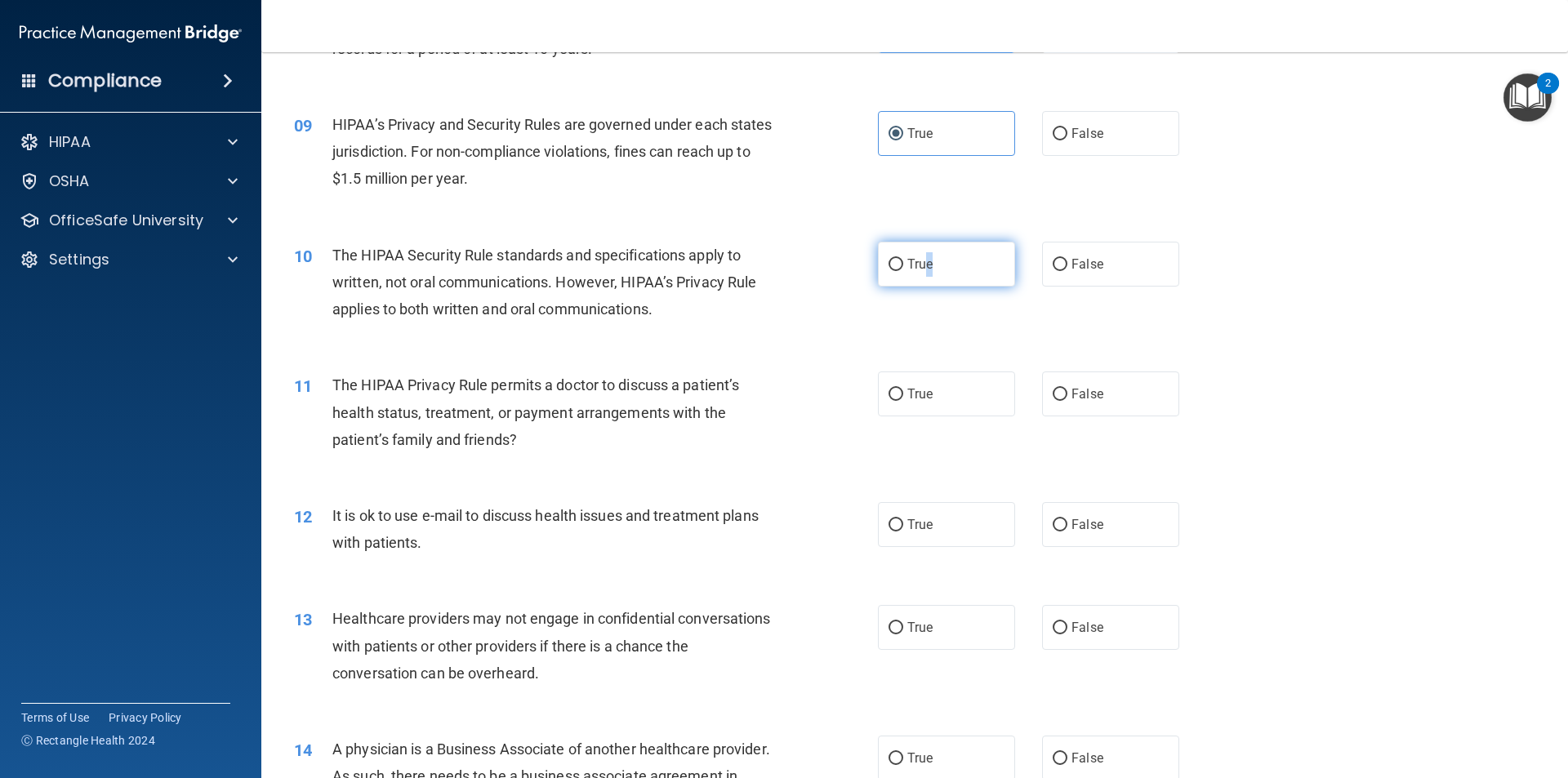
click at [925, 258] on span "True" at bounding box center [919, 264] width 25 height 16
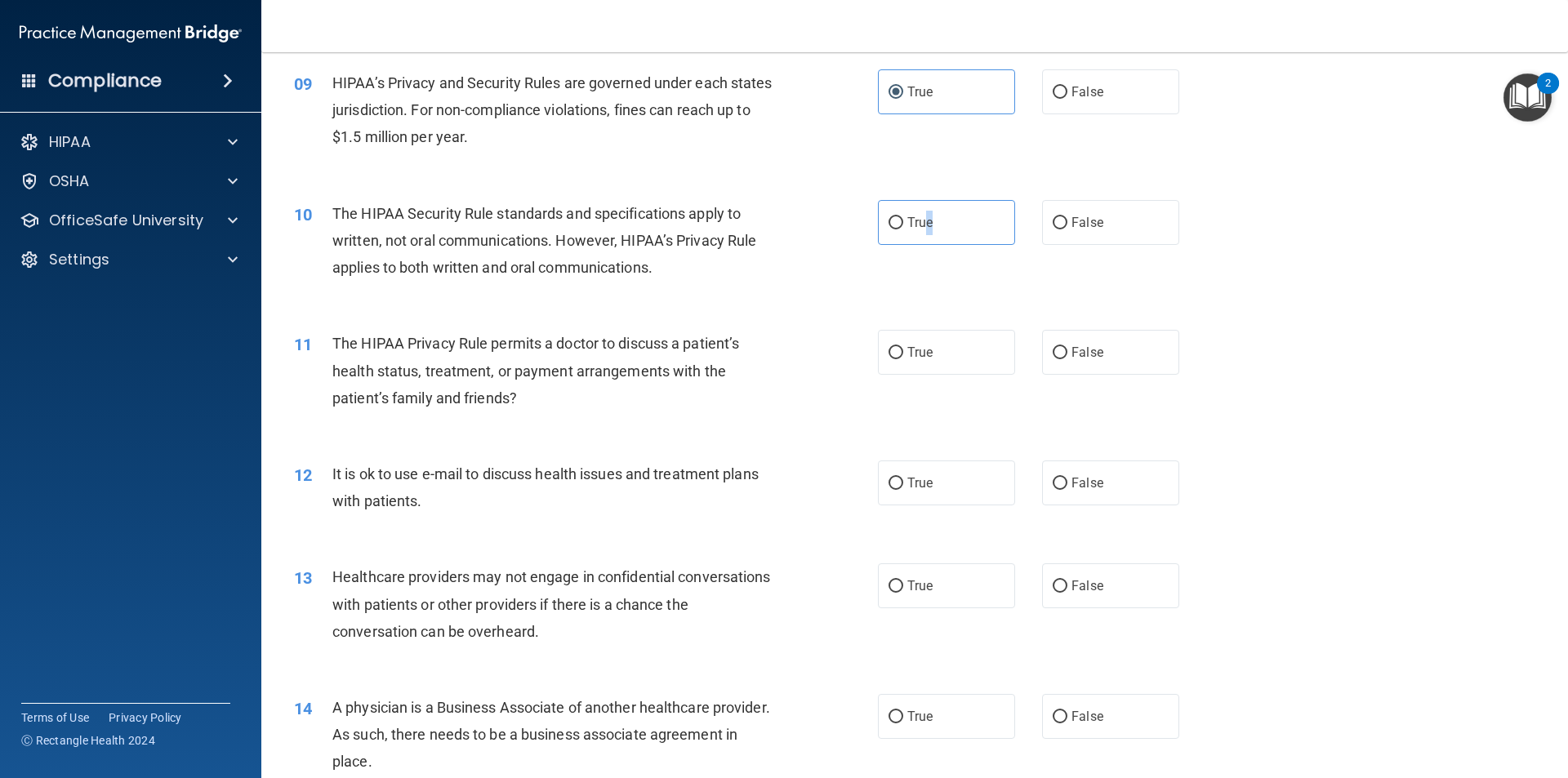
scroll to position [1062, 0]
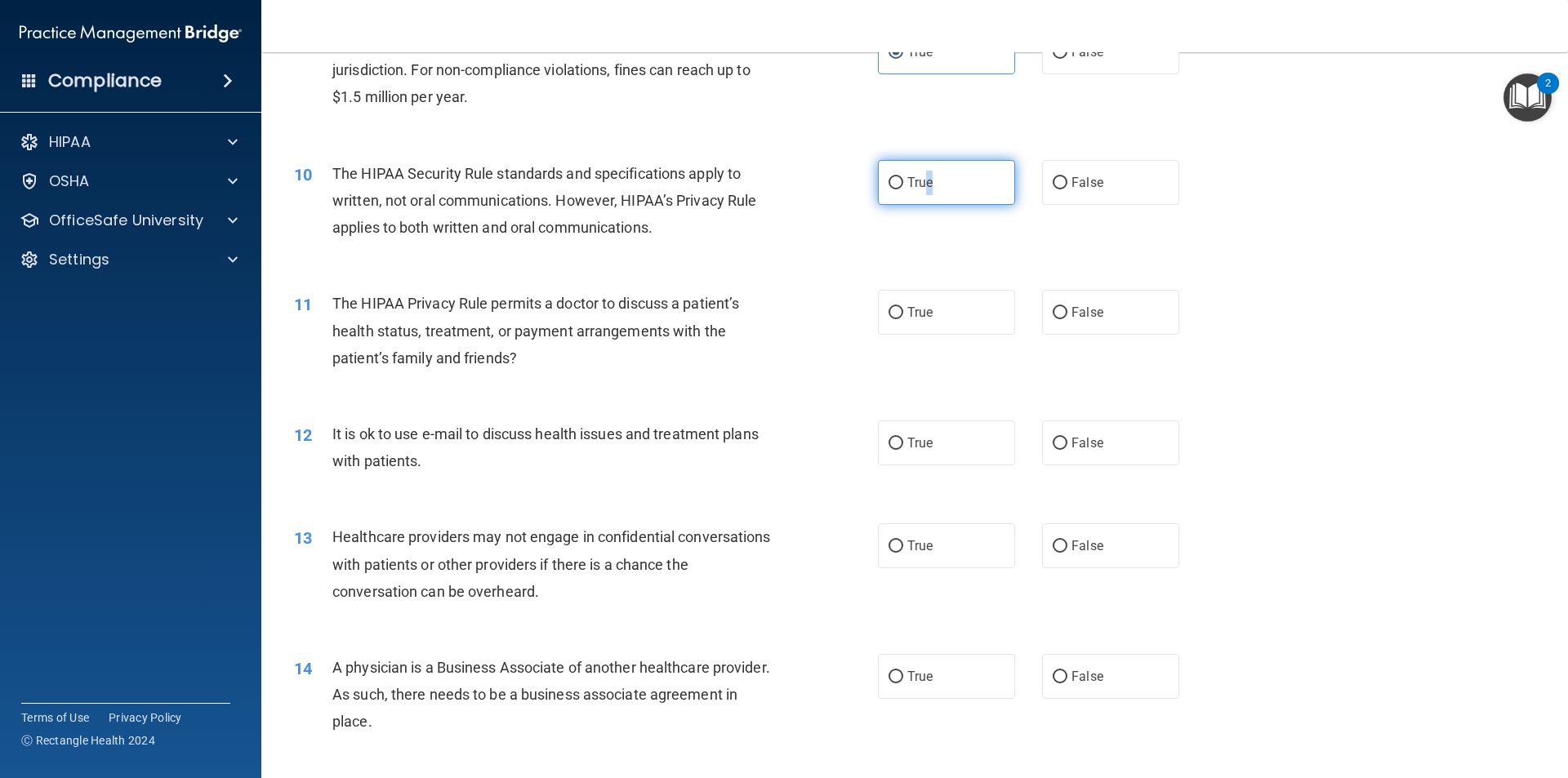
click at [893, 185] on input "True" at bounding box center [896, 183] width 15 height 12
radio input "true"
click at [1100, 313] on label "False" at bounding box center [1111, 312] width 138 height 45
click at [1067, 313] on input "False" at bounding box center [1060, 312] width 15 height 12
radio input "true"
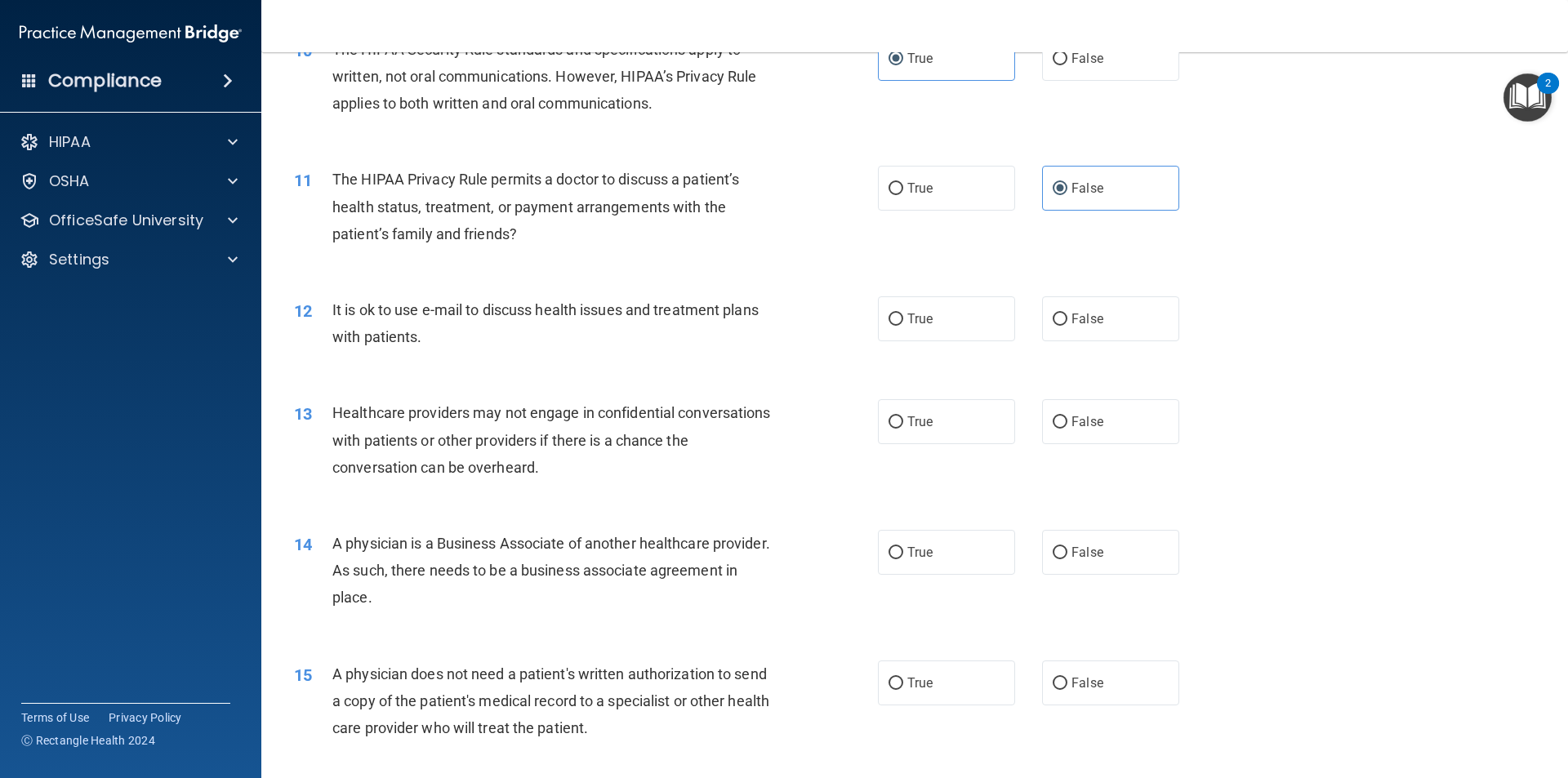
scroll to position [1225, 0]
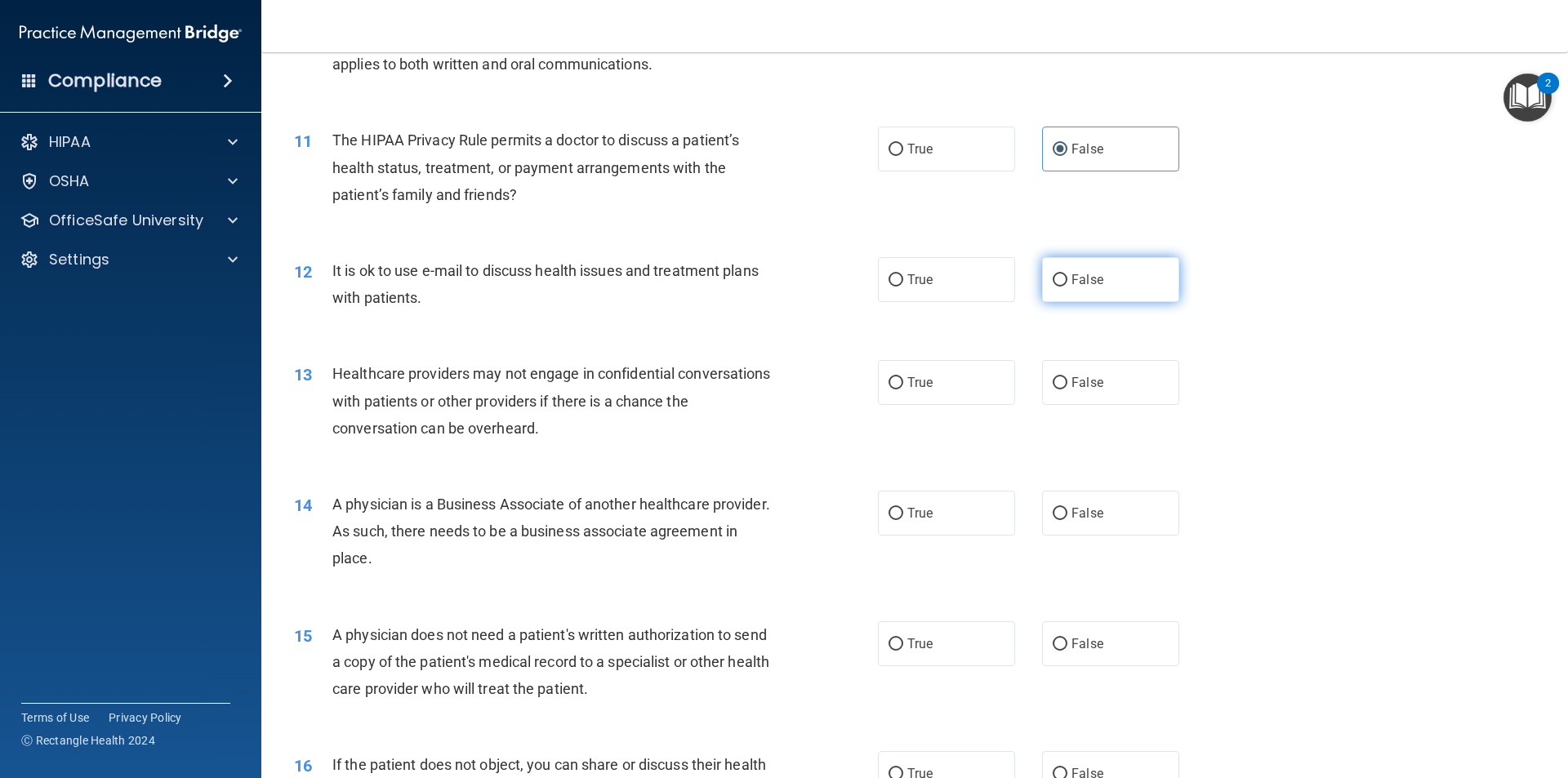
click at [1059, 283] on label "False" at bounding box center [1111, 280] width 138 height 45
click at [1055, 274] on input "False" at bounding box center [1060, 280] width 15 height 12
radio input "true"
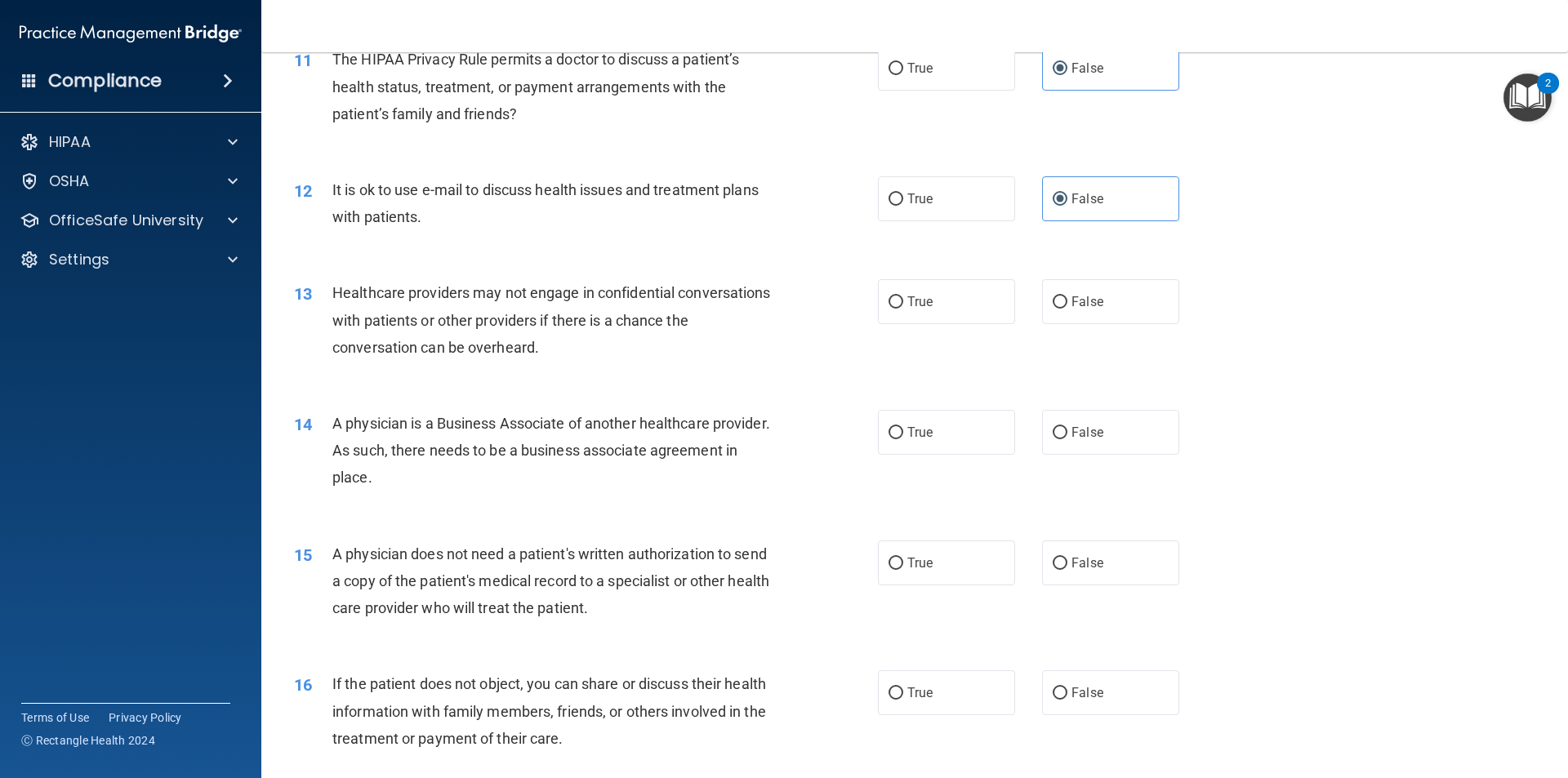
scroll to position [1307, 0]
click at [929, 299] on label "True" at bounding box center [946, 301] width 138 height 45
click at [903, 299] on input "True" at bounding box center [896, 301] width 15 height 12
radio input "true"
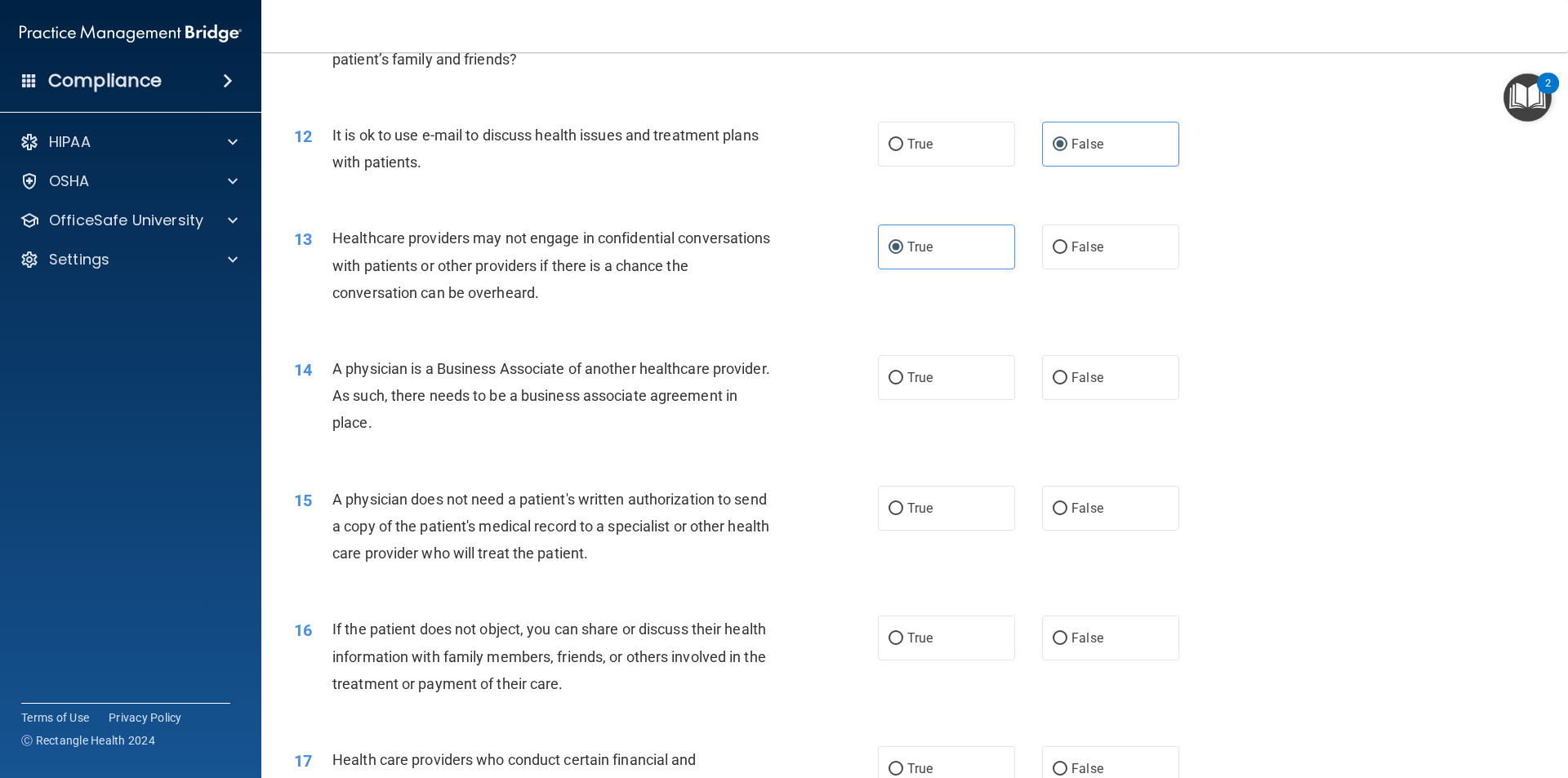
scroll to position [1470, 0]
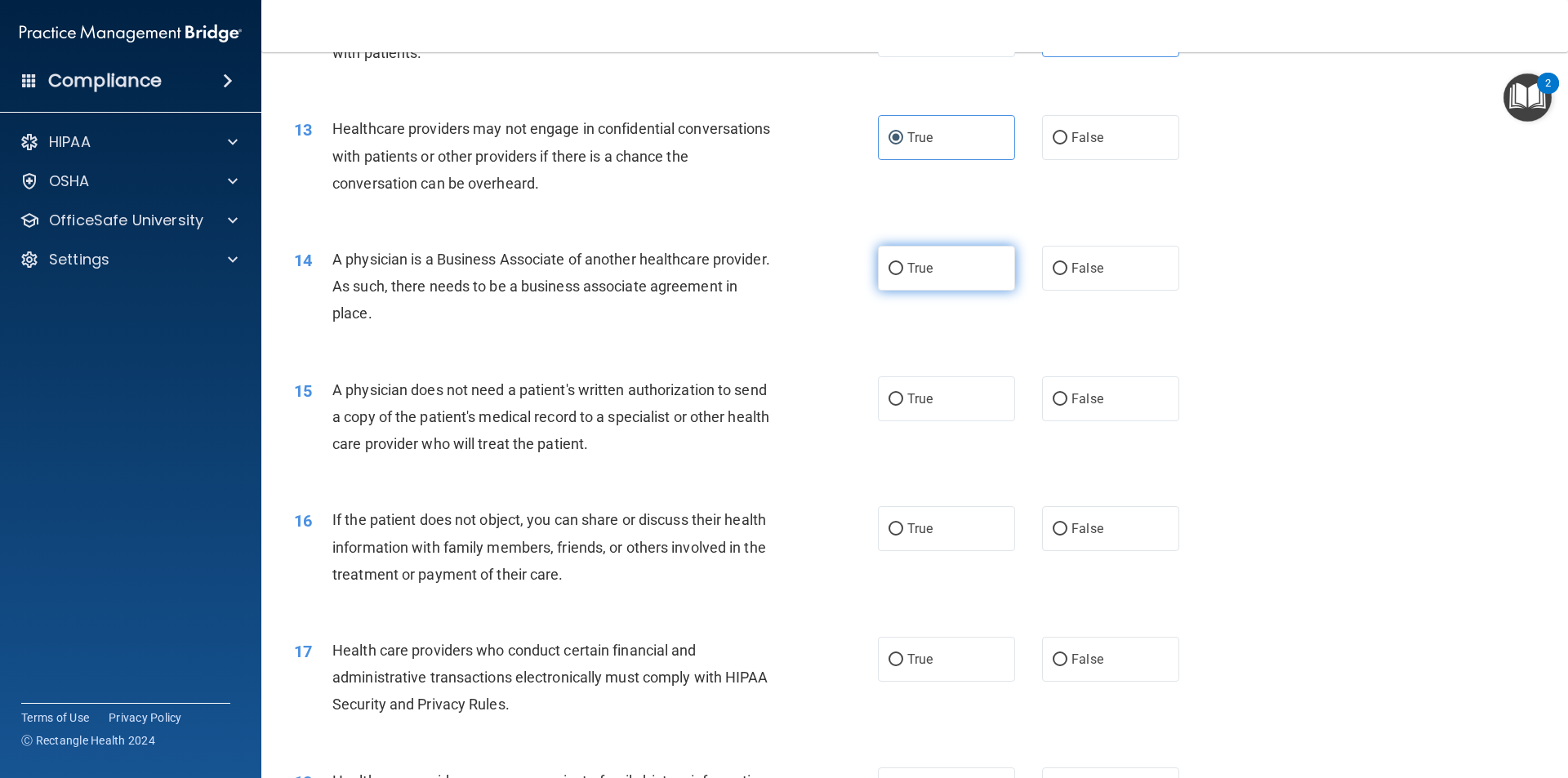
click at [913, 281] on label "True" at bounding box center [946, 268] width 138 height 45
click at [903, 275] on input "True" at bounding box center [896, 269] width 15 height 12
radio input "true"
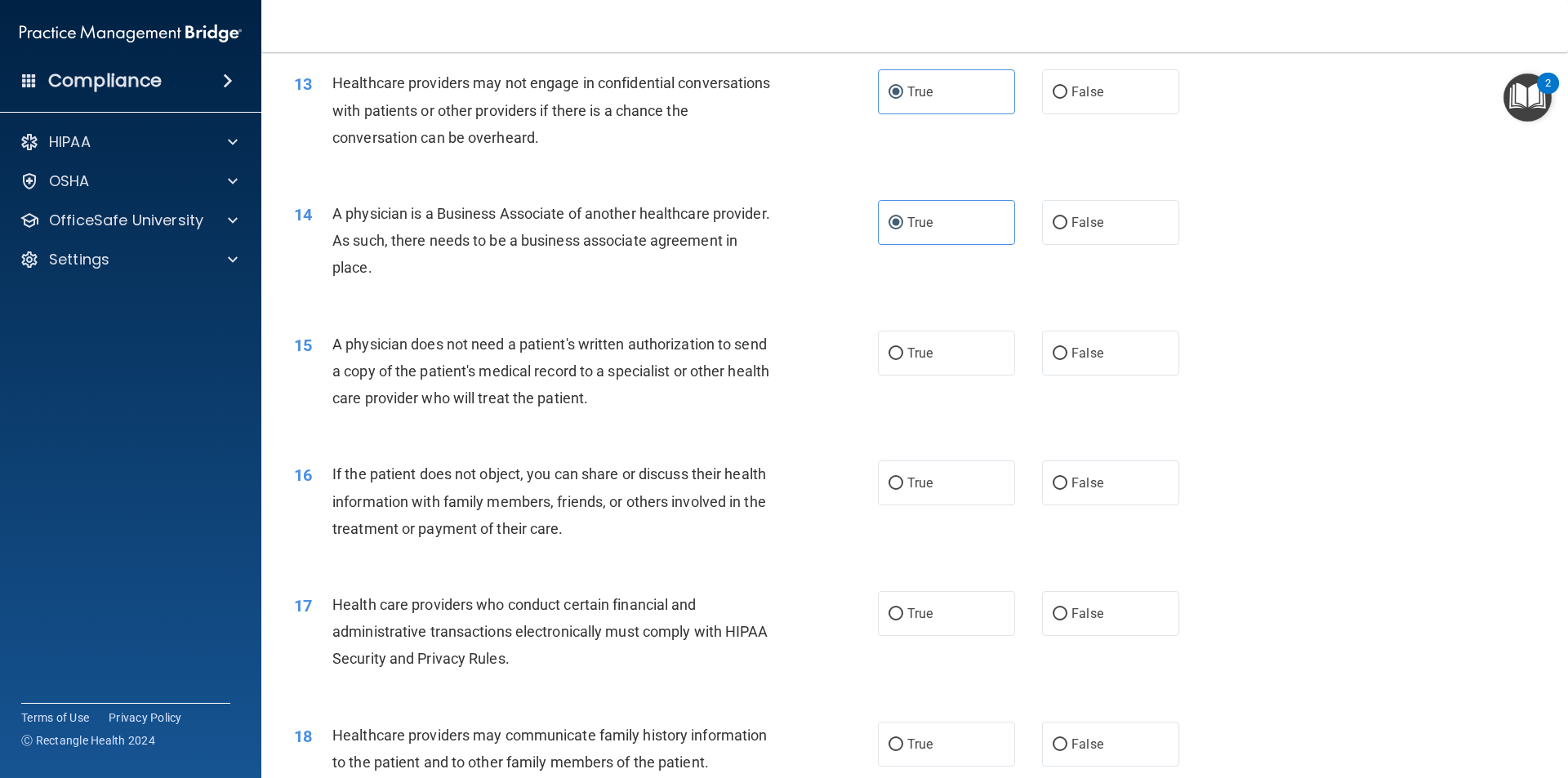
scroll to position [1551, 0]
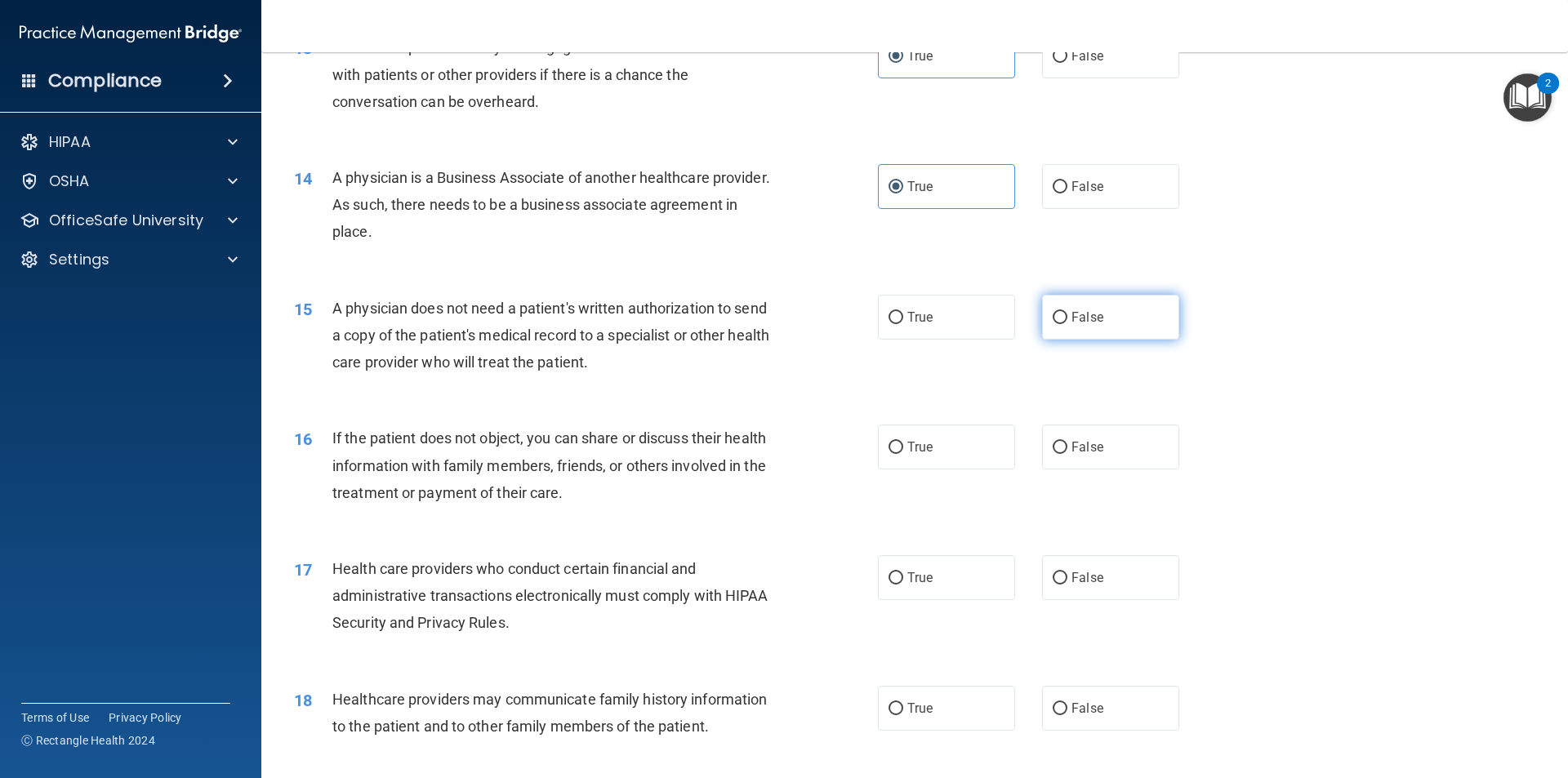
click at [1139, 320] on label "False" at bounding box center [1111, 317] width 138 height 45
click at [1067, 320] on input "False" at bounding box center [1060, 318] width 15 height 12
radio input "true"
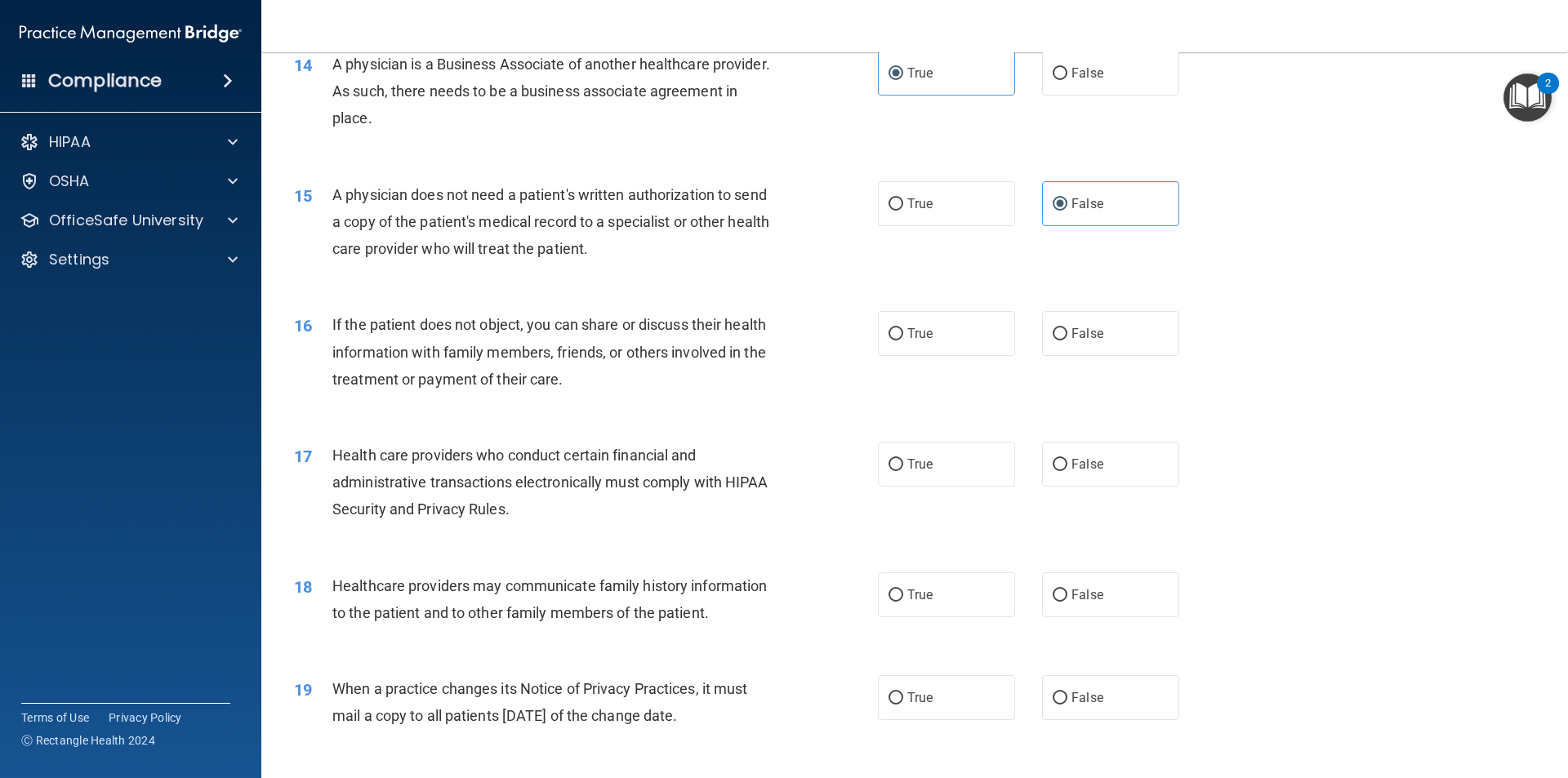
scroll to position [1715, 0]
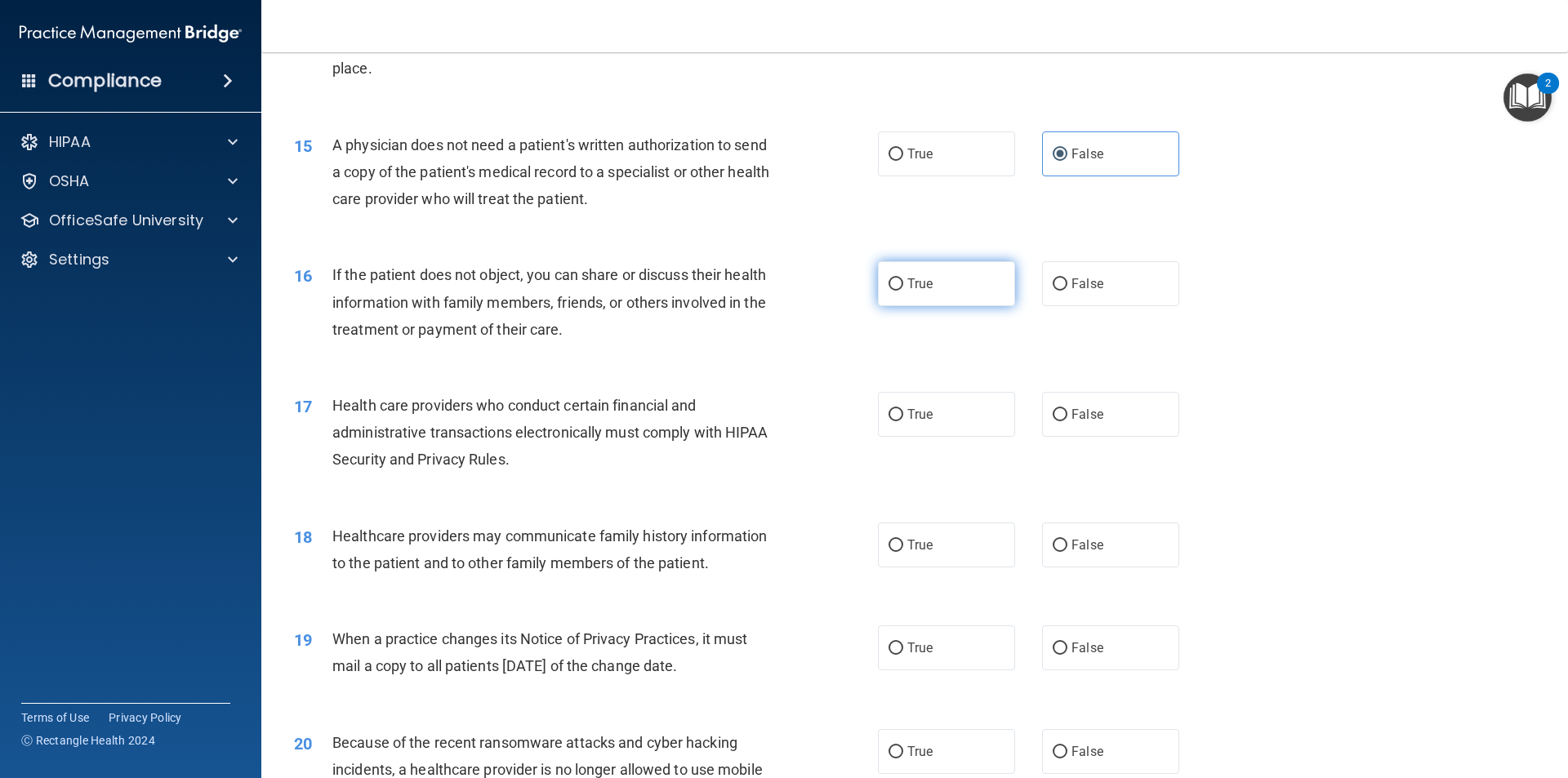
click at [960, 285] on label "True" at bounding box center [946, 284] width 138 height 45
click at [903, 285] on input "True" at bounding box center [896, 284] width 15 height 12
radio input "true"
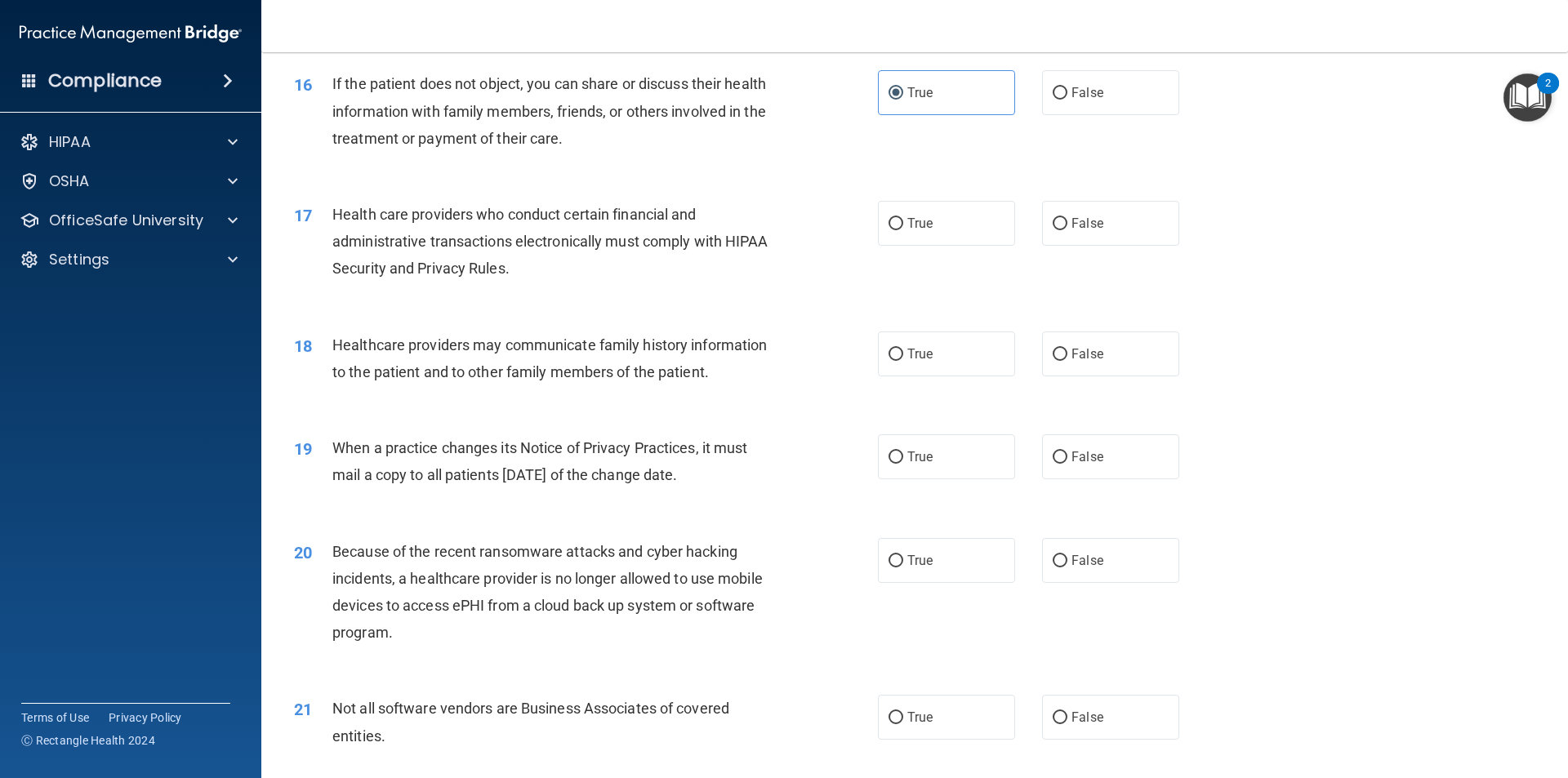
scroll to position [1879, 0]
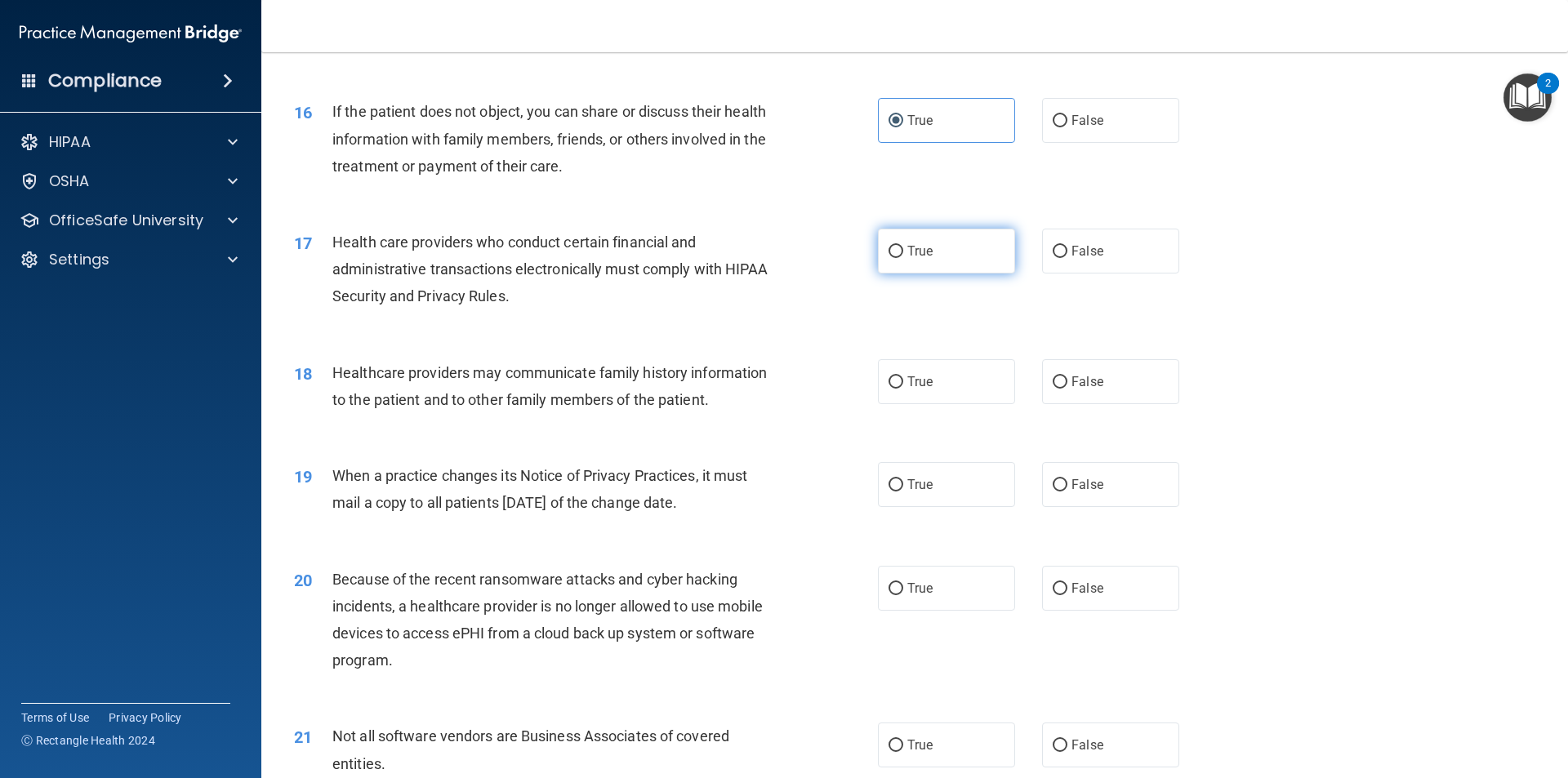
click at [948, 239] on label "True" at bounding box center [946, 251] width 138 height 45
click at [903, 245] on input "True" at bounding box center [896, 251] width 15 height 12
radio input "true"
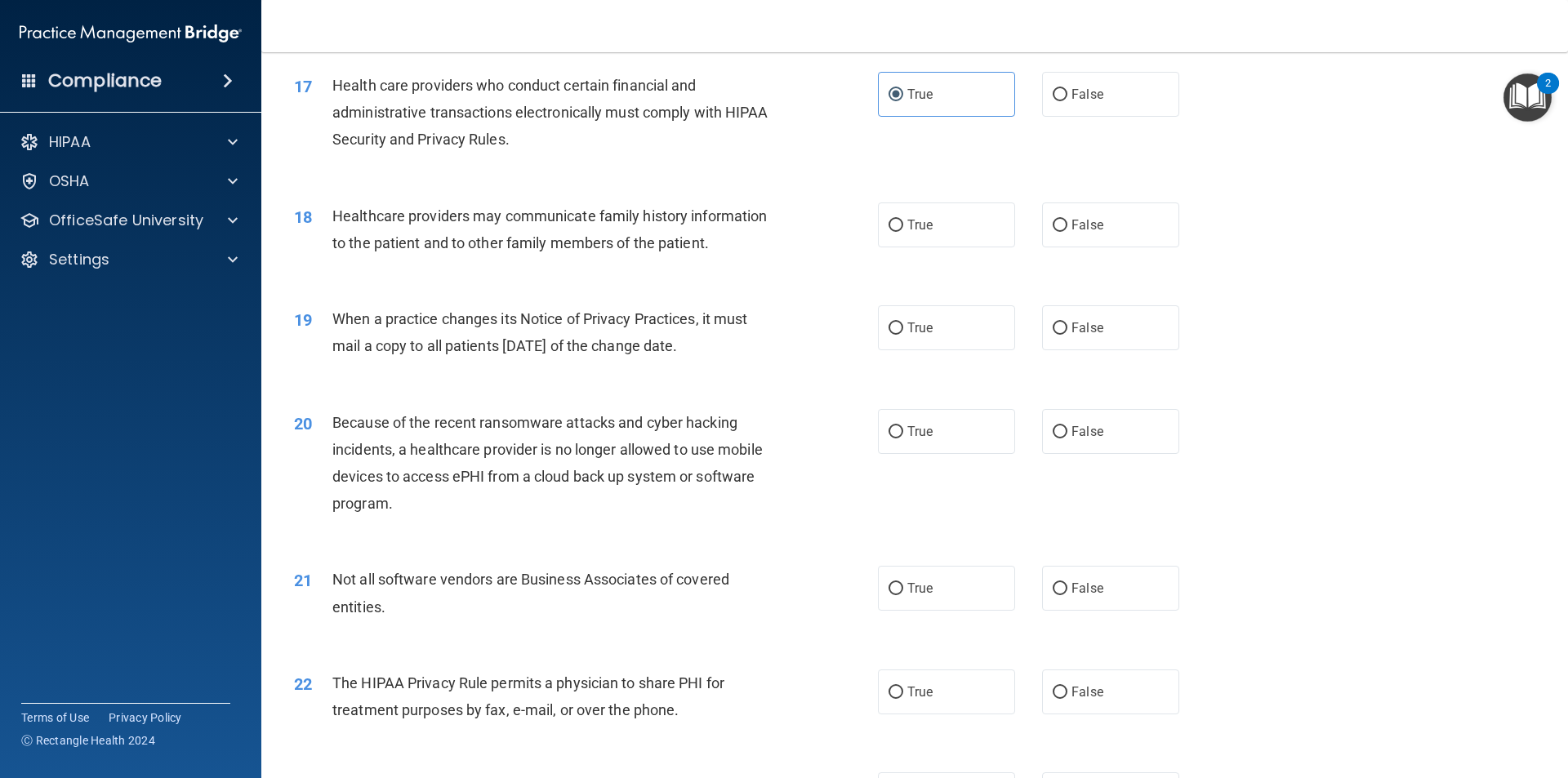
scroll to position [2041, 0]
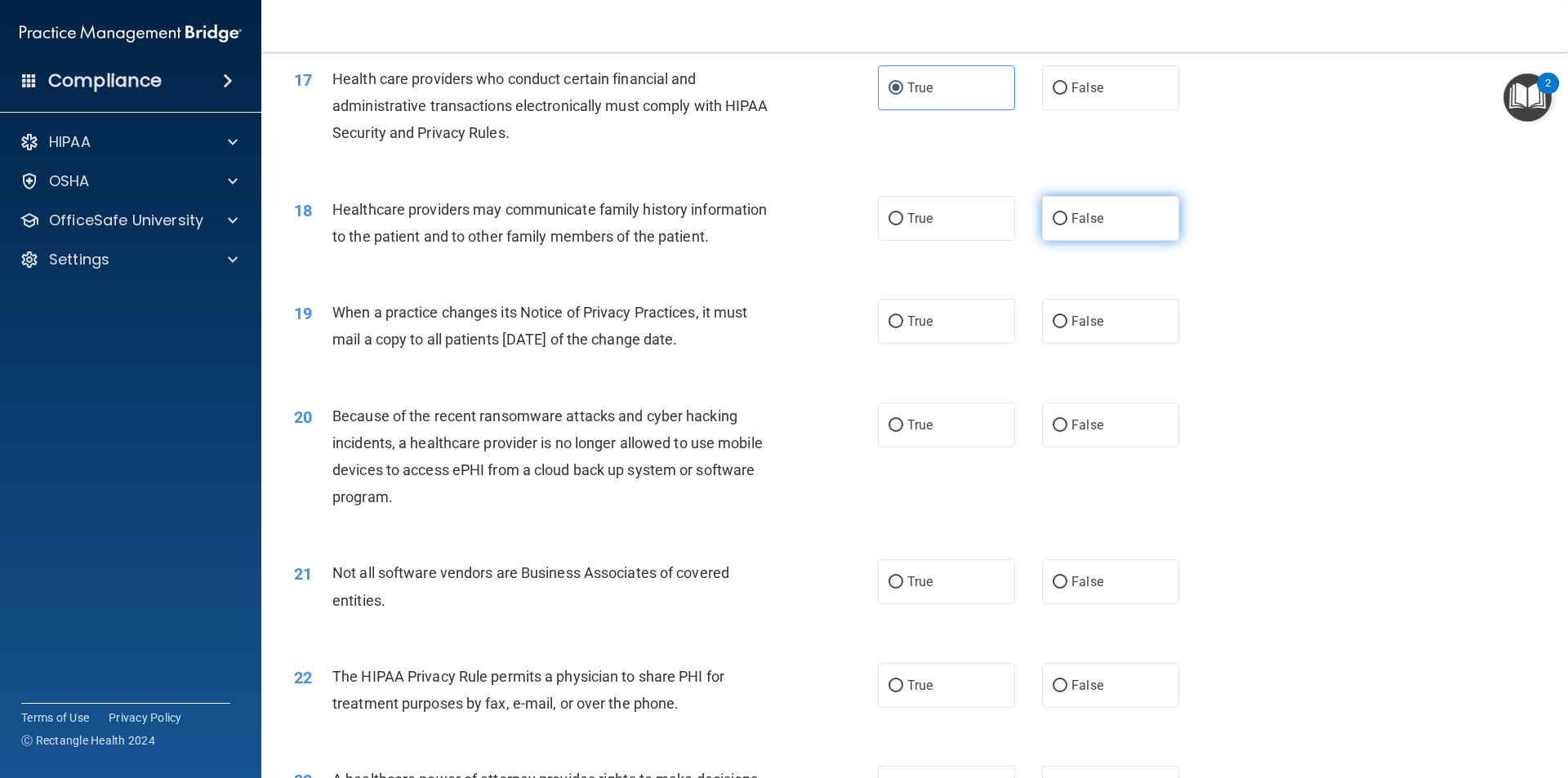
click at [1042, 215] on label "False" at bounding box center [1111, 218] width 138 height 45
click at [1052, 215] on input "False" at bounding box center [1060, 218] width 15 height 12
radio input "true"
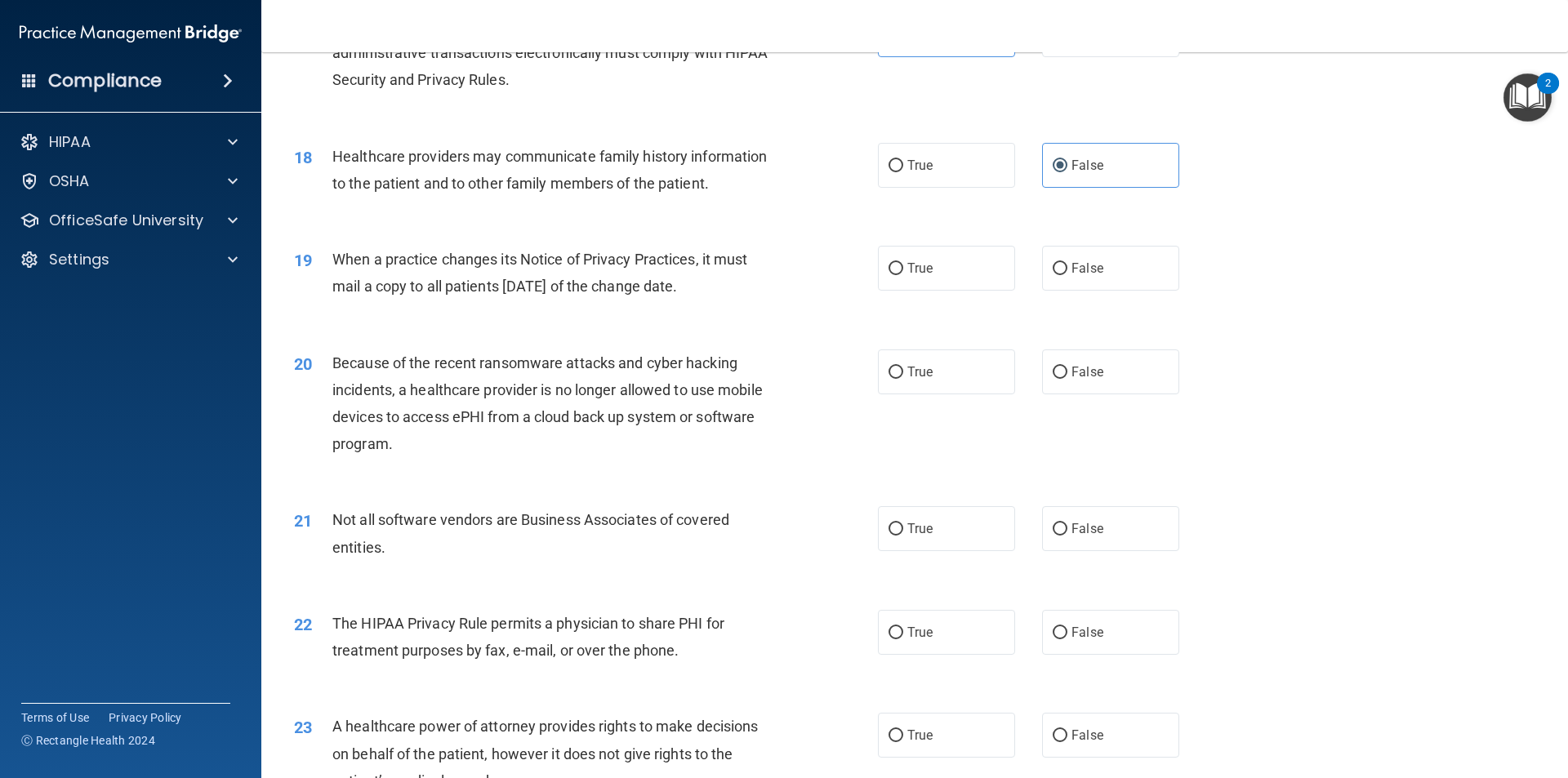
scroll to position [2123, 0]
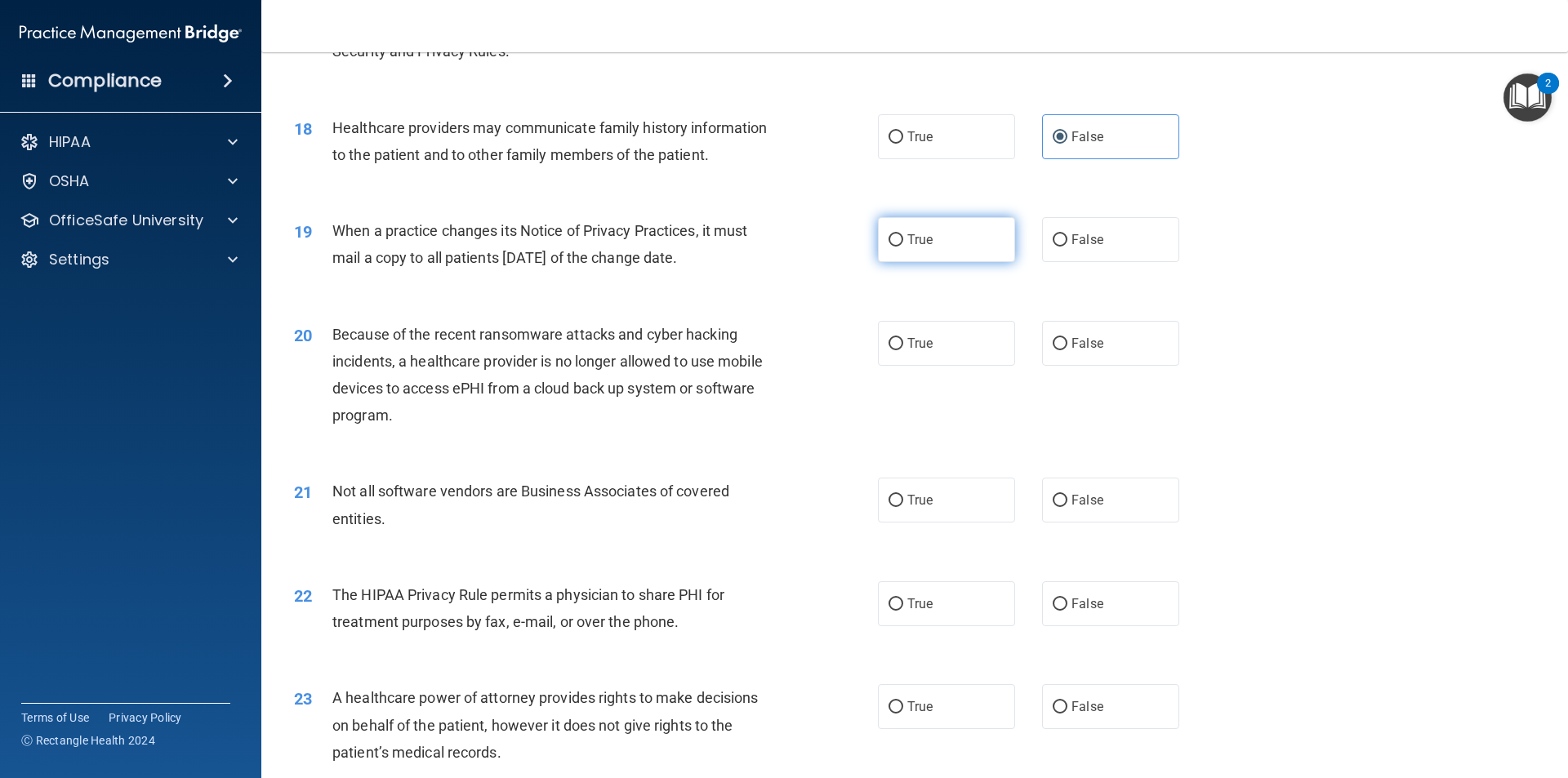
click at [907, 235] on span "True" at bounding box center [919, 240] width 25 height 16
click at [903, 235] on input "True" at bounding box center [896, 240] width 15 height 12
radio input "true"
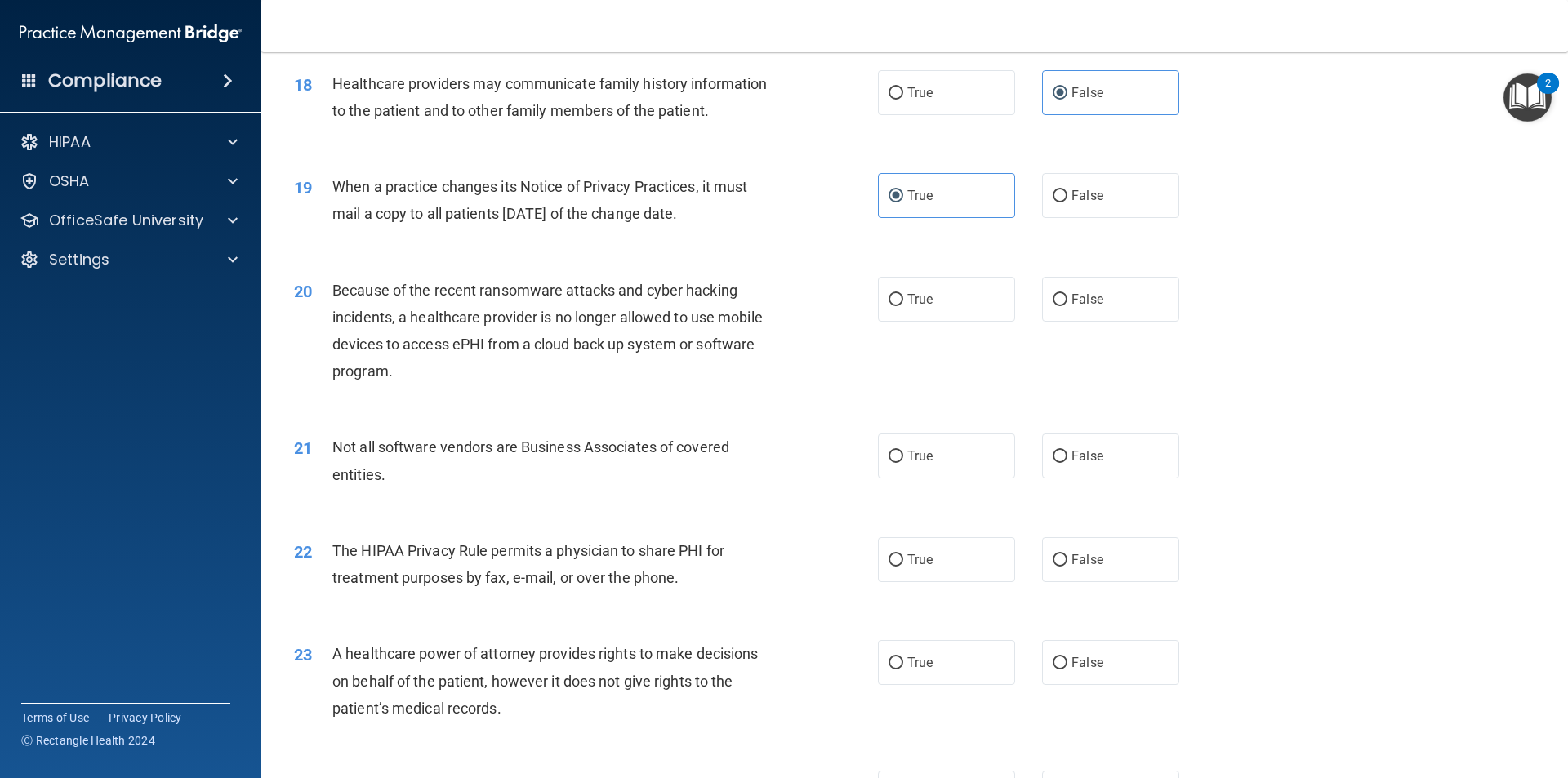
scroll to position [2205, 0]
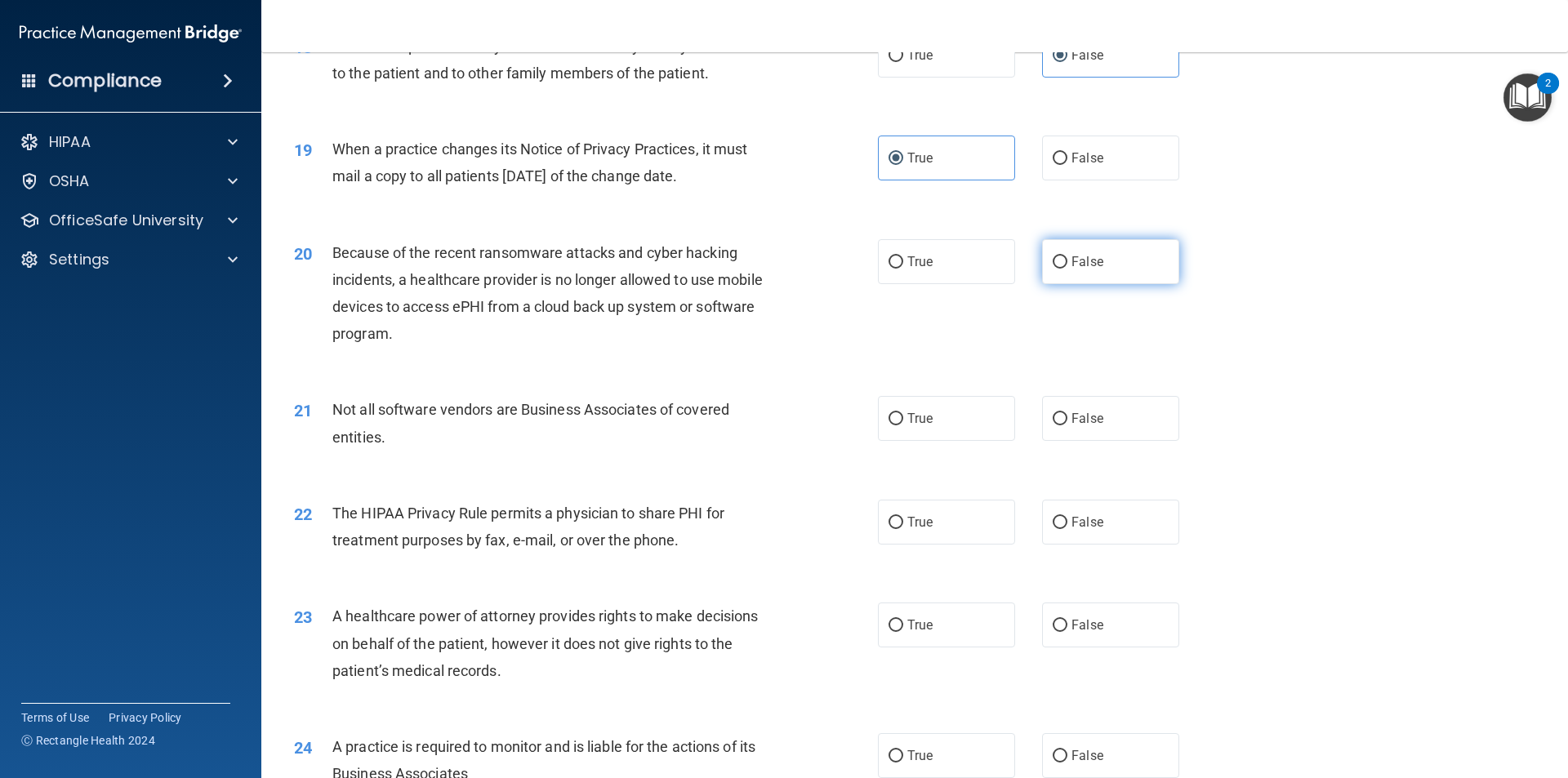
click at [1113, 259] on label "False" at bounding box center [1111, 261] width 138 height 45
click at [1067, 259] on input "False" at bounding box center [1060, 262] width 15 height 12
radio input "true"
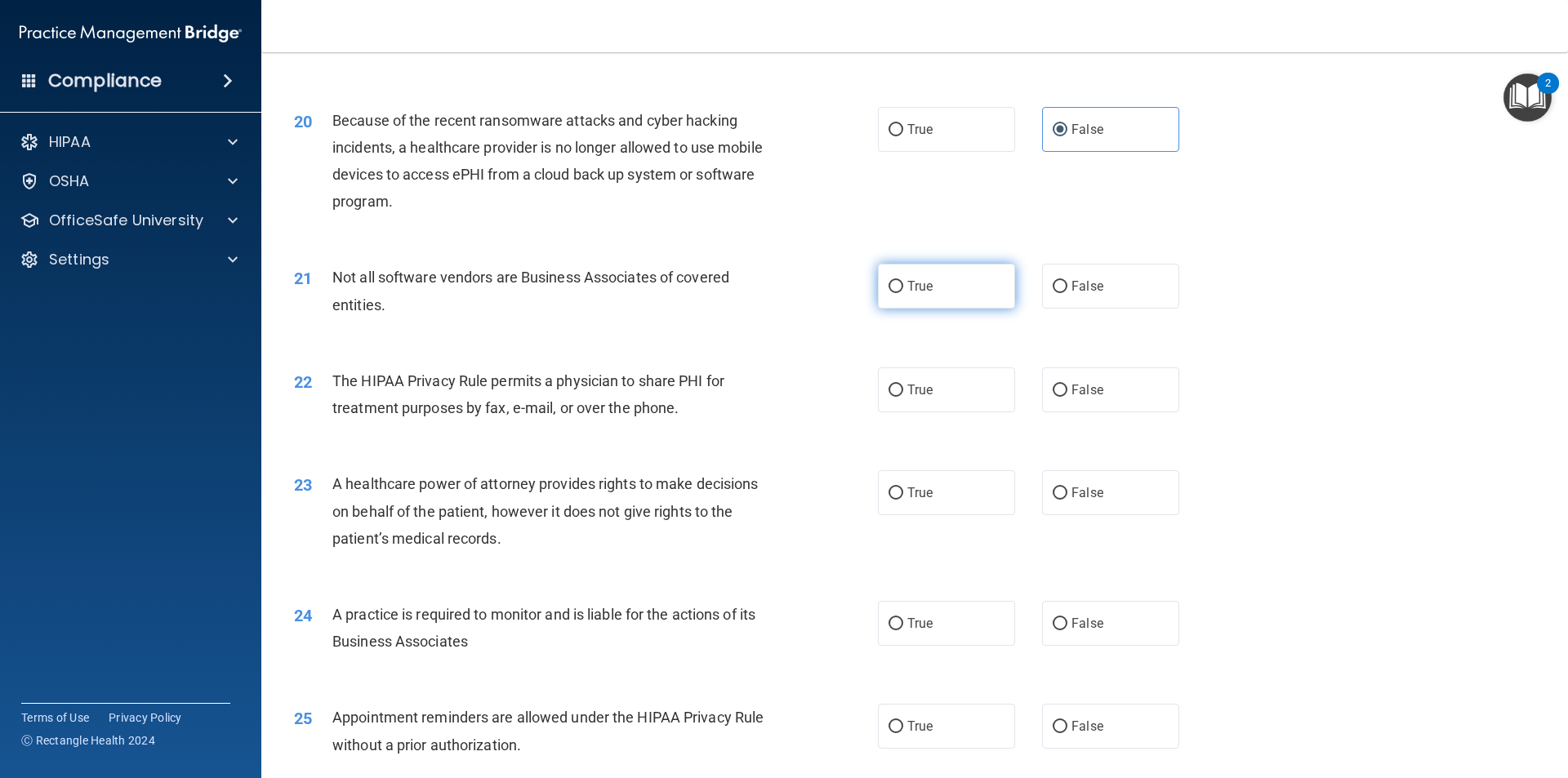
scroll to position [2368, 0]
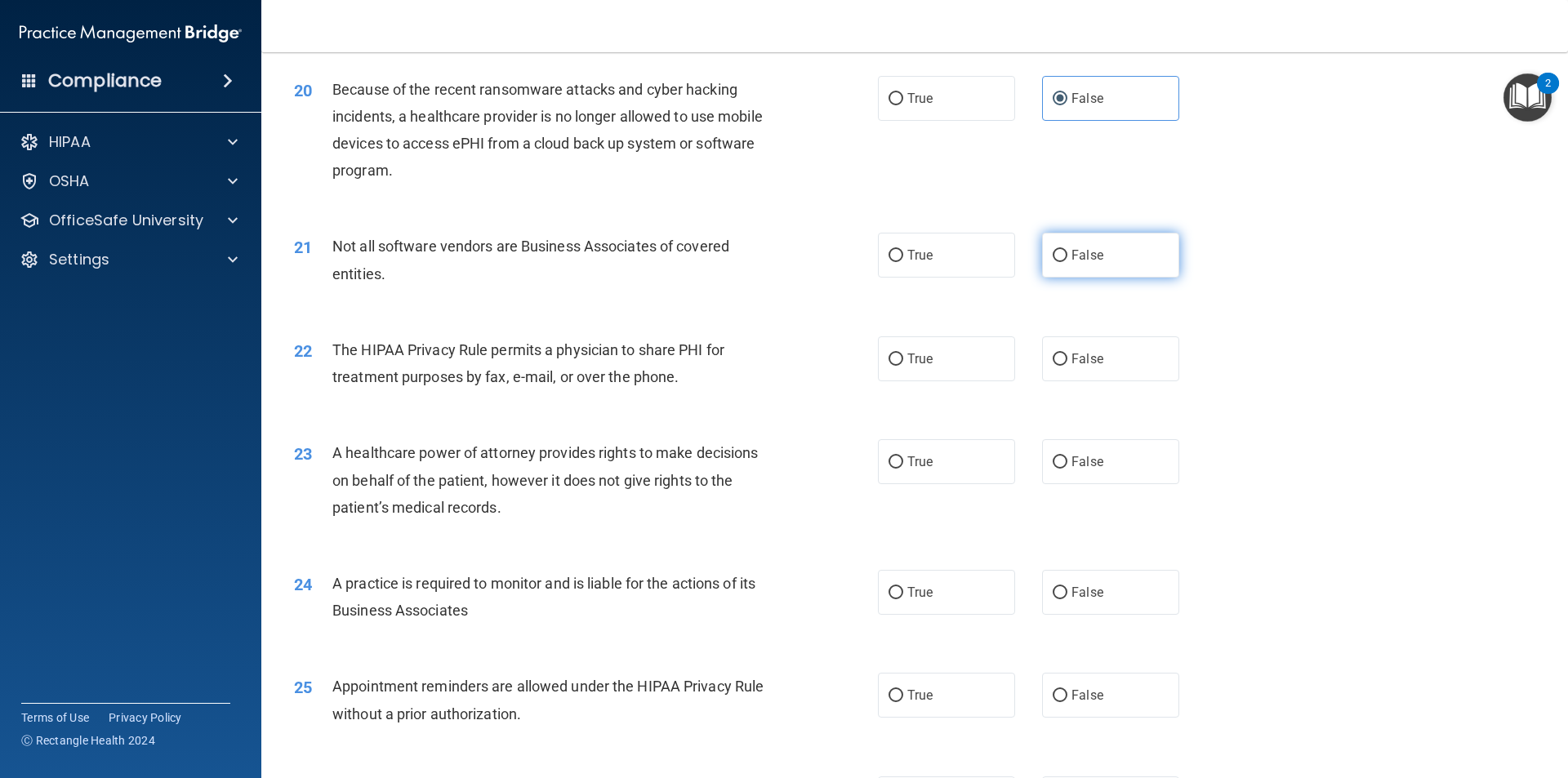
click at [1072, 259] on span "False" at bounding box center [1087, 255] width 32 height 16
click at [1064, 259] on input "False" at bounding box center [1060, 256] width 15 height 12
radio input "true"
click at [968, 258] on label "True" at bounding box center [946, 255] width 138 height 45
click at [903, 258] on input "True" at bounding box center [896, 256] width 15 height 12
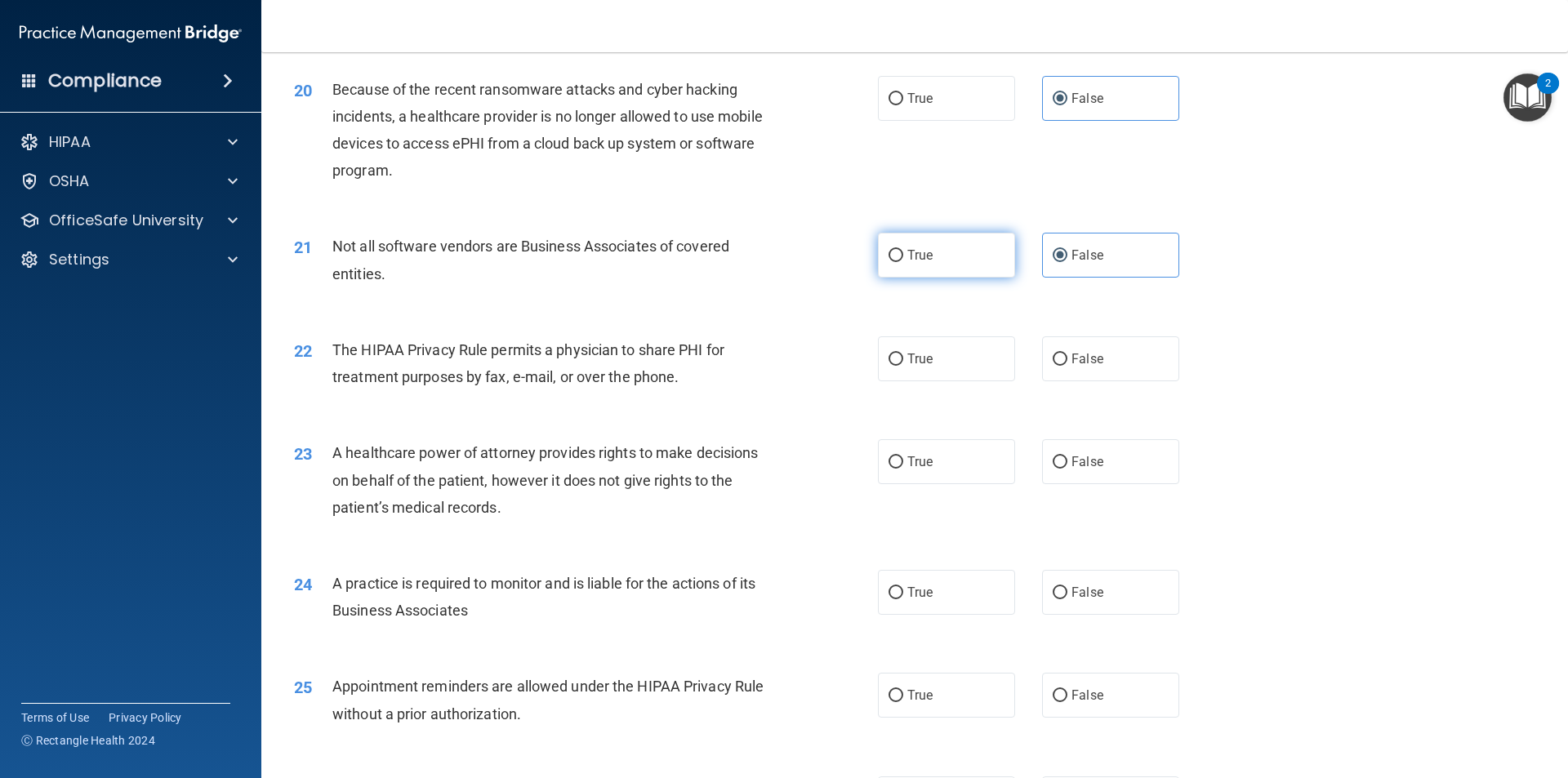
radio input "true"
radio input "false"
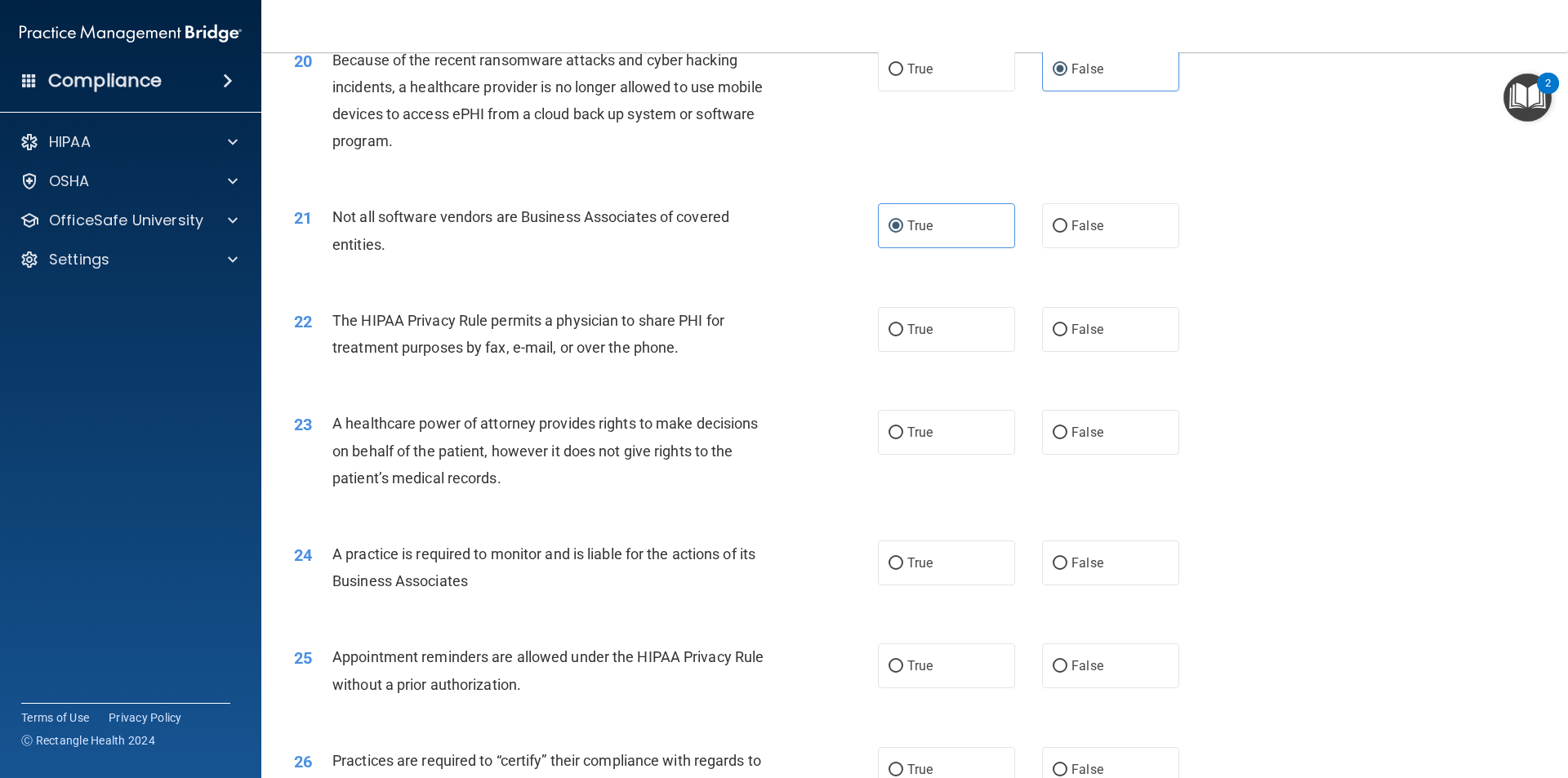
scroll to position [2450, 0]
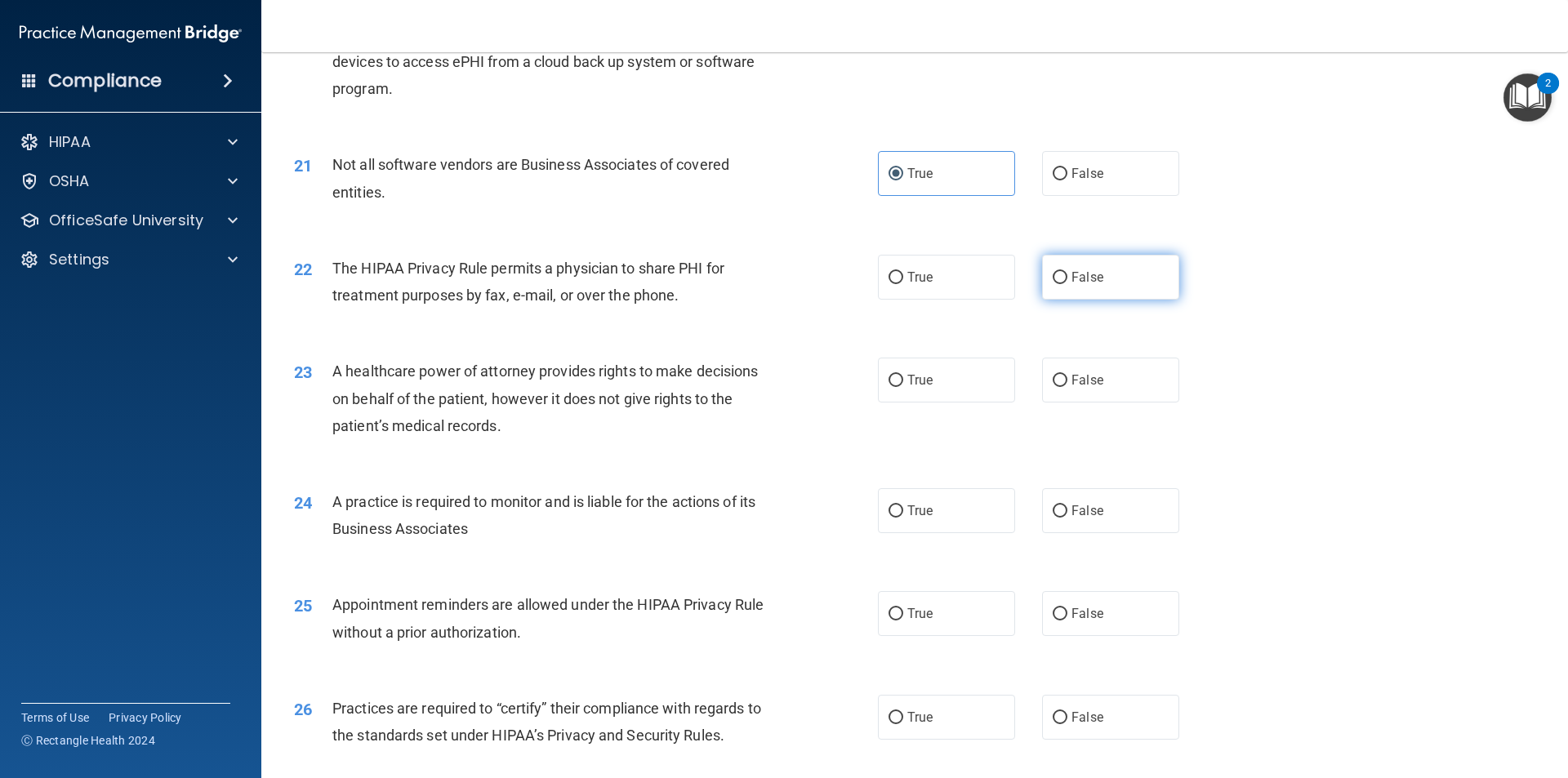
click at [1064, 266] on label "False" at bounding box center [1111, 277] width 138 height 45
click at [1064, 272] on input "False" at bounding box center [1060, 278] width 15 height 12
radio input "true"
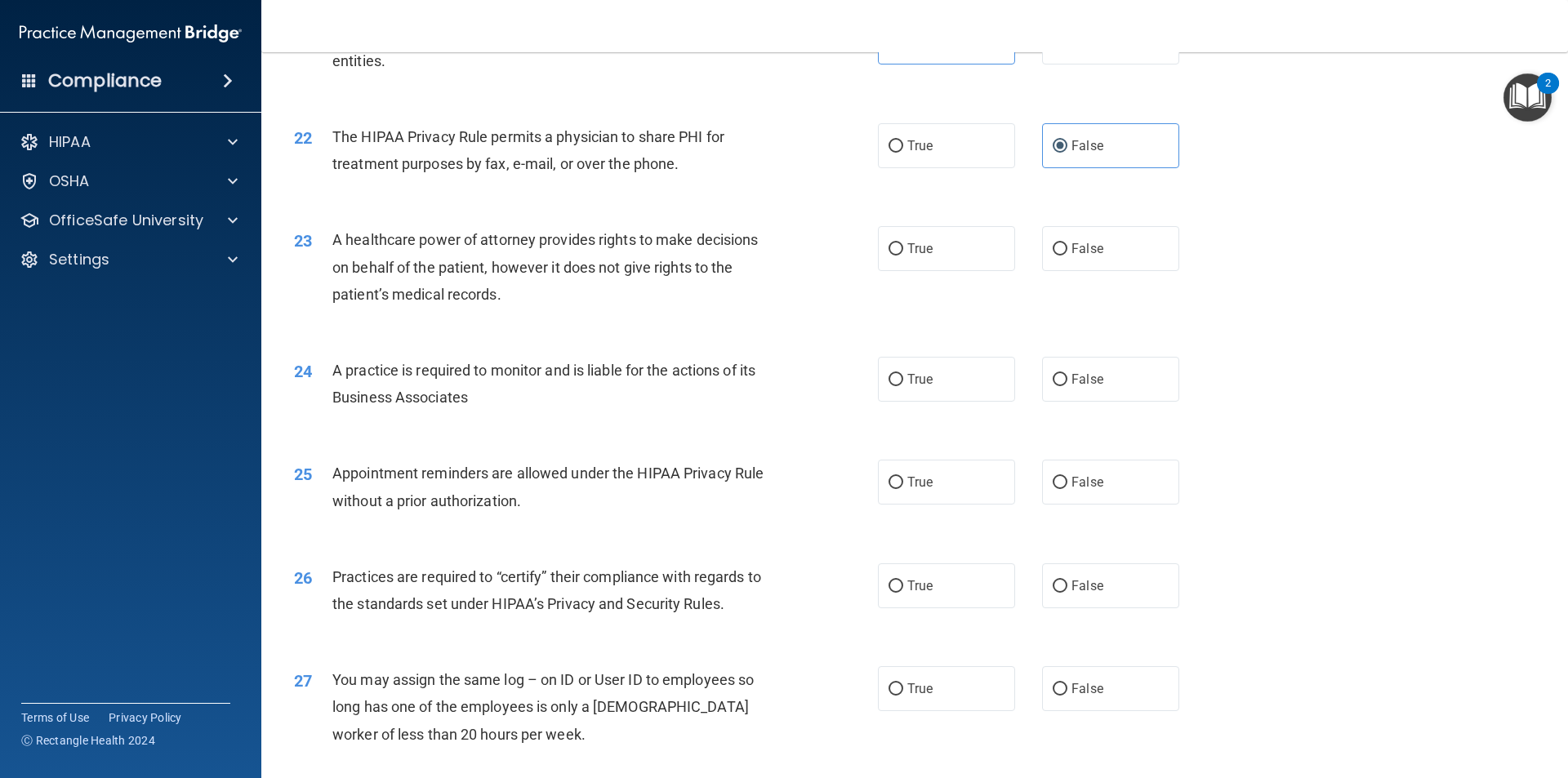
scroll to position [2613, 0]
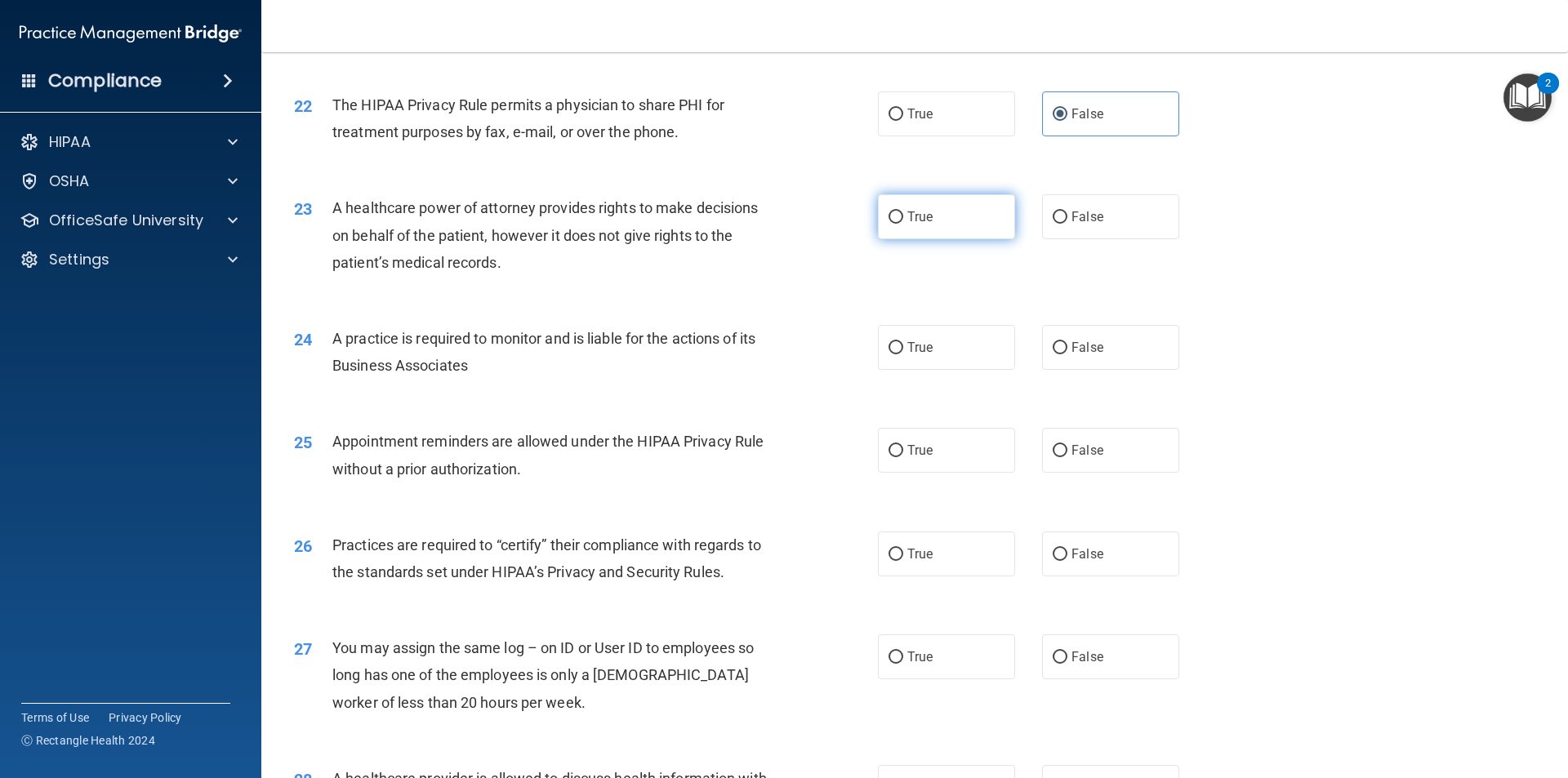
click at [898, 222] on label "True" at bounding box center [946, 217] width 138 height 45
click at [898, 222] on input "True" at bounding box center [896, 218] width 15 height 12
radio input "true"
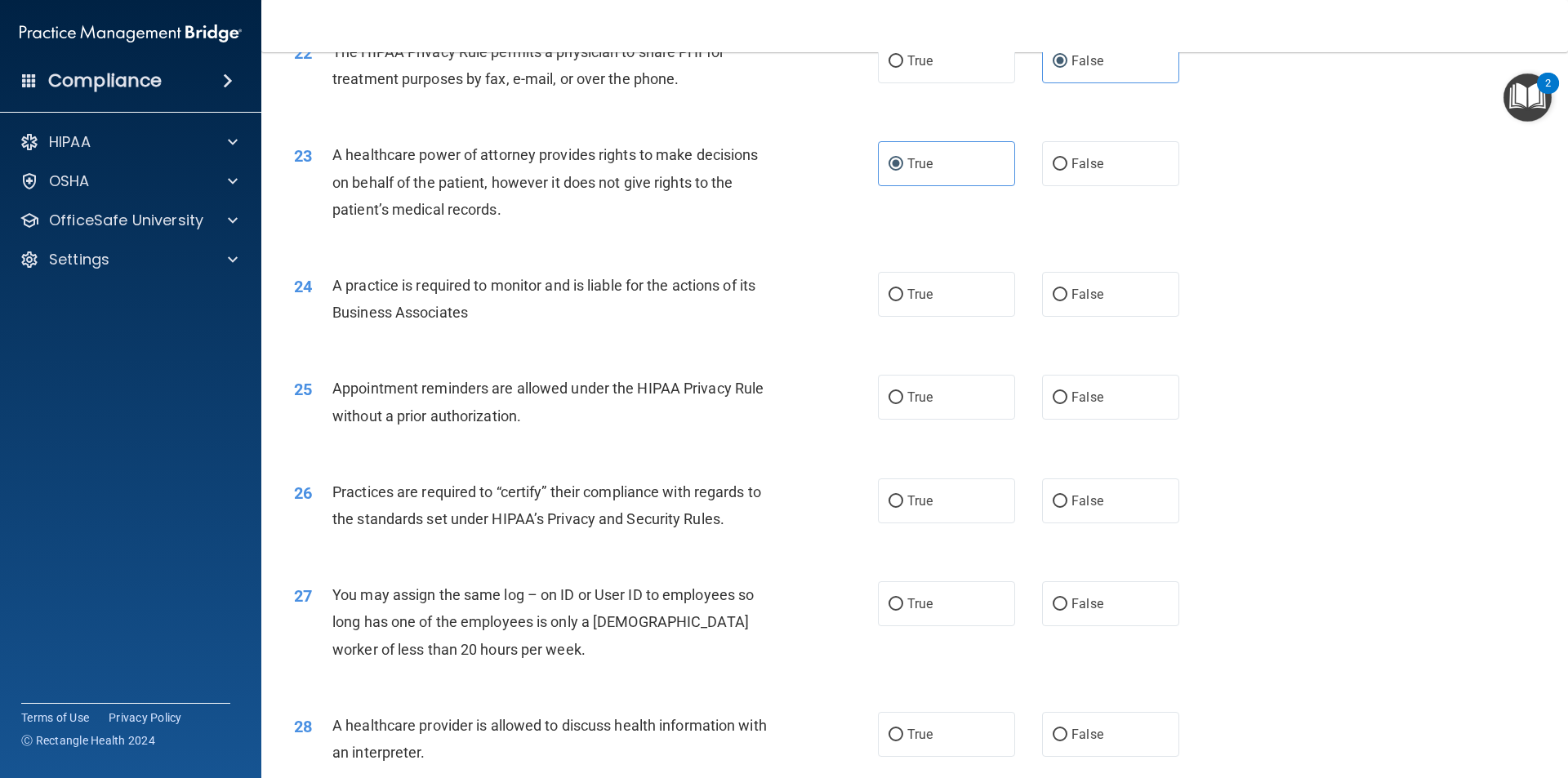
scroll to position [2695, 0]
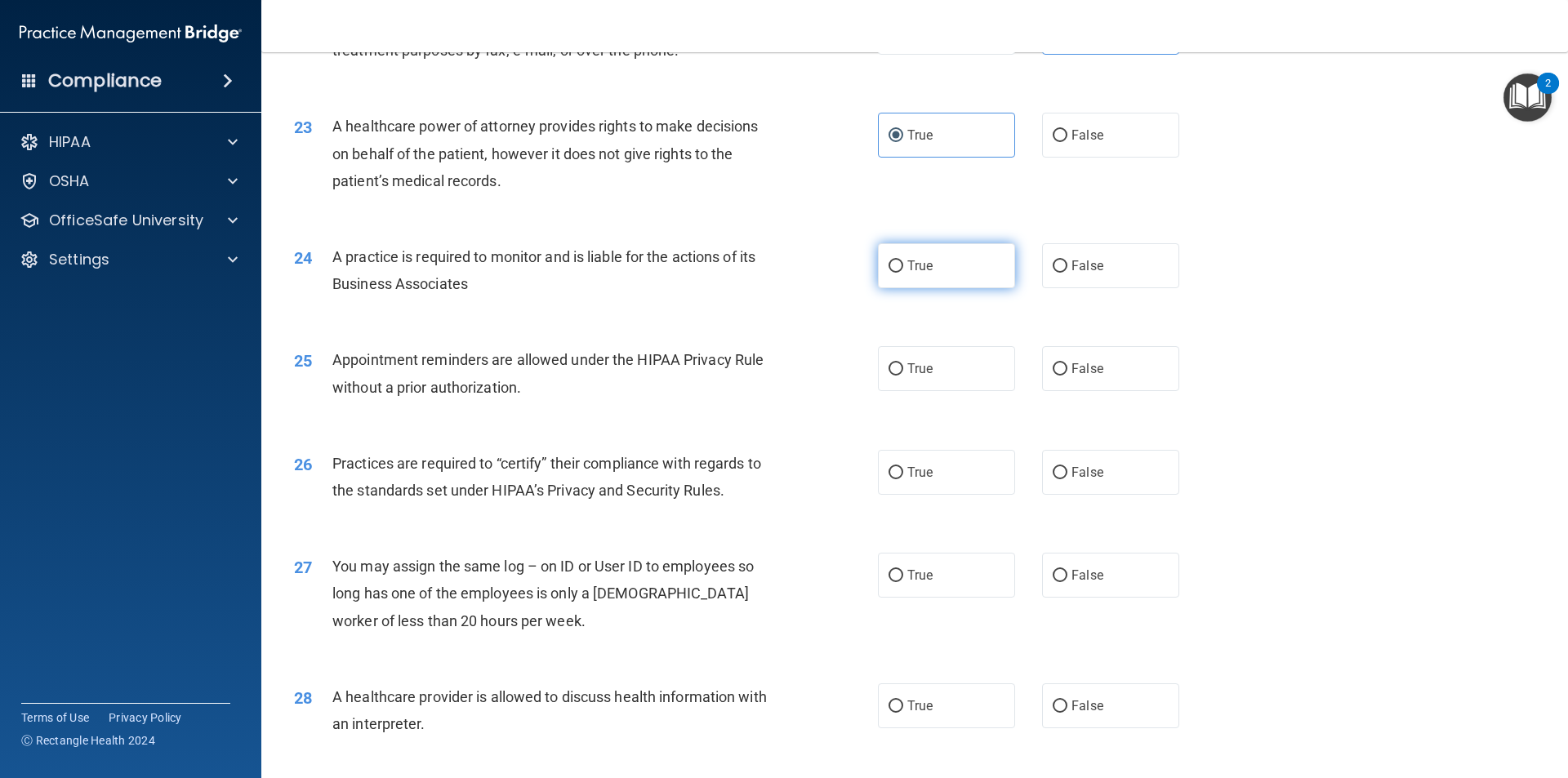
click at [879, 250] on label "True" at bounding box center [946, 266] width 138 height 45
click at [889, 260] on input "True" at bounding box center [896, 266] width 15 height 12
radio input "true"
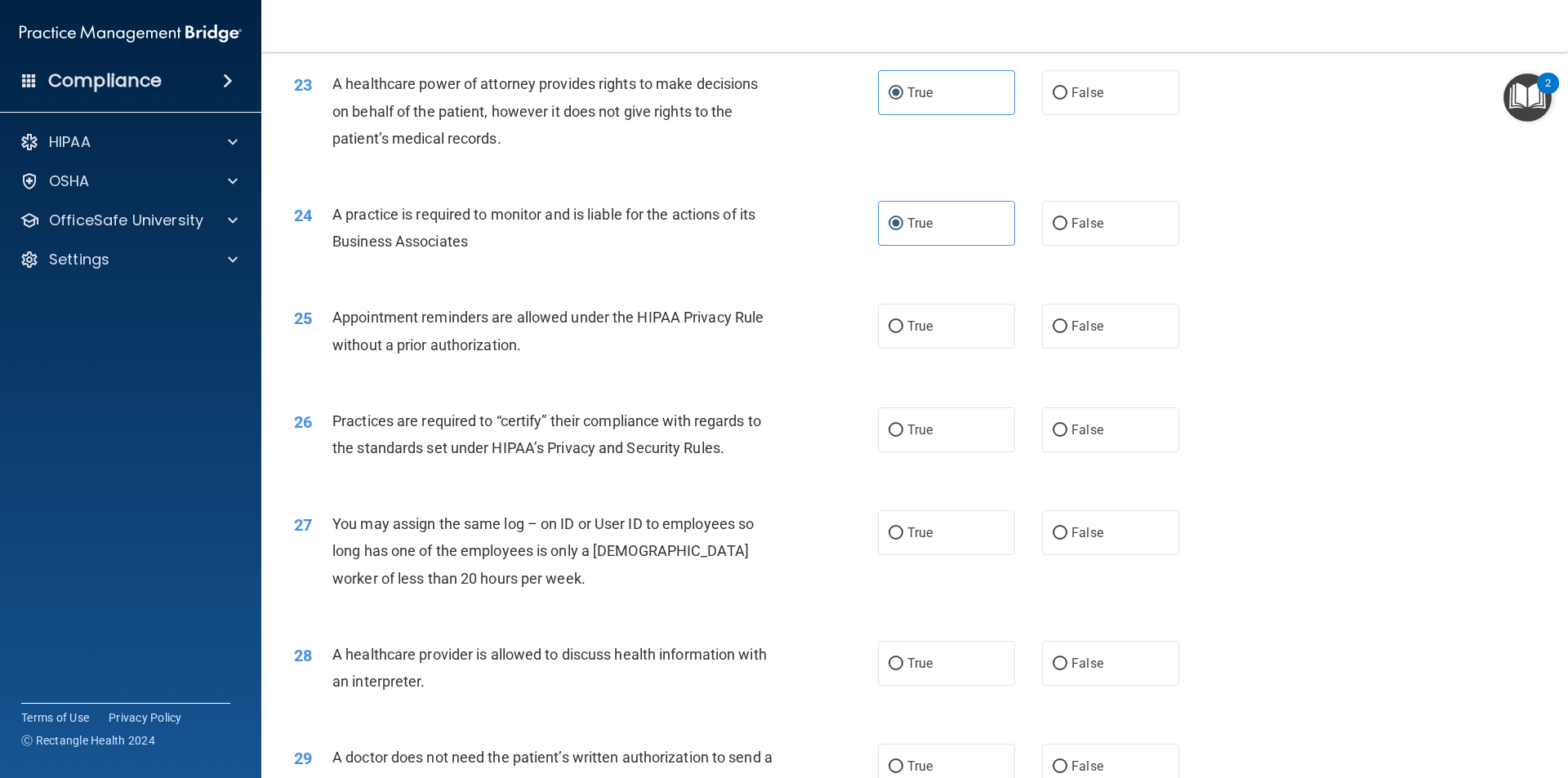
scroll to position [2776, 0]
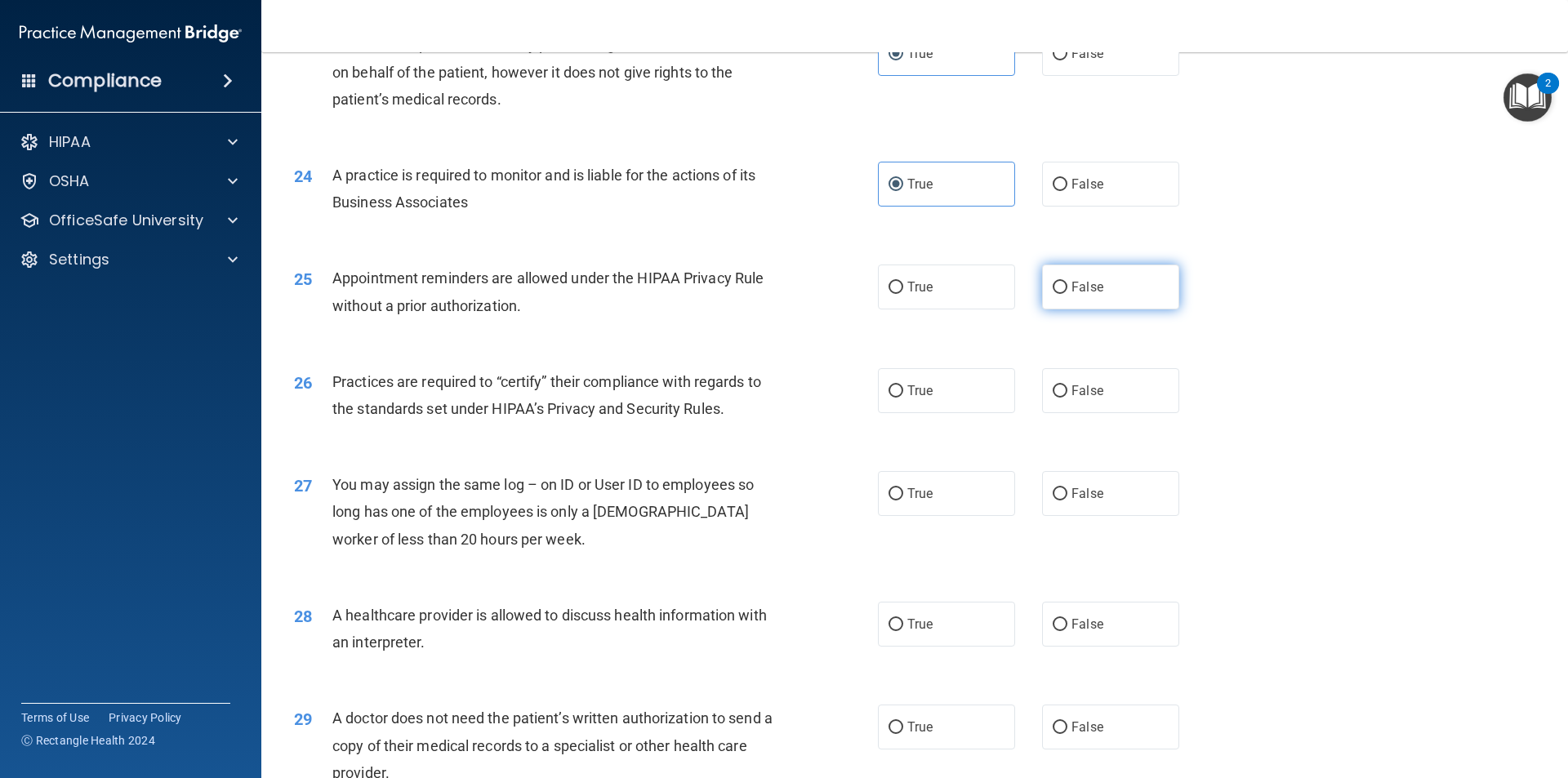
click at [1100, 271] on label "False" at bounding box center [1111, 287] width 138 height 45
click at [1067, 282] on input "False" at bounding box center [1060, 287] width 15 height 12
radio input "true"
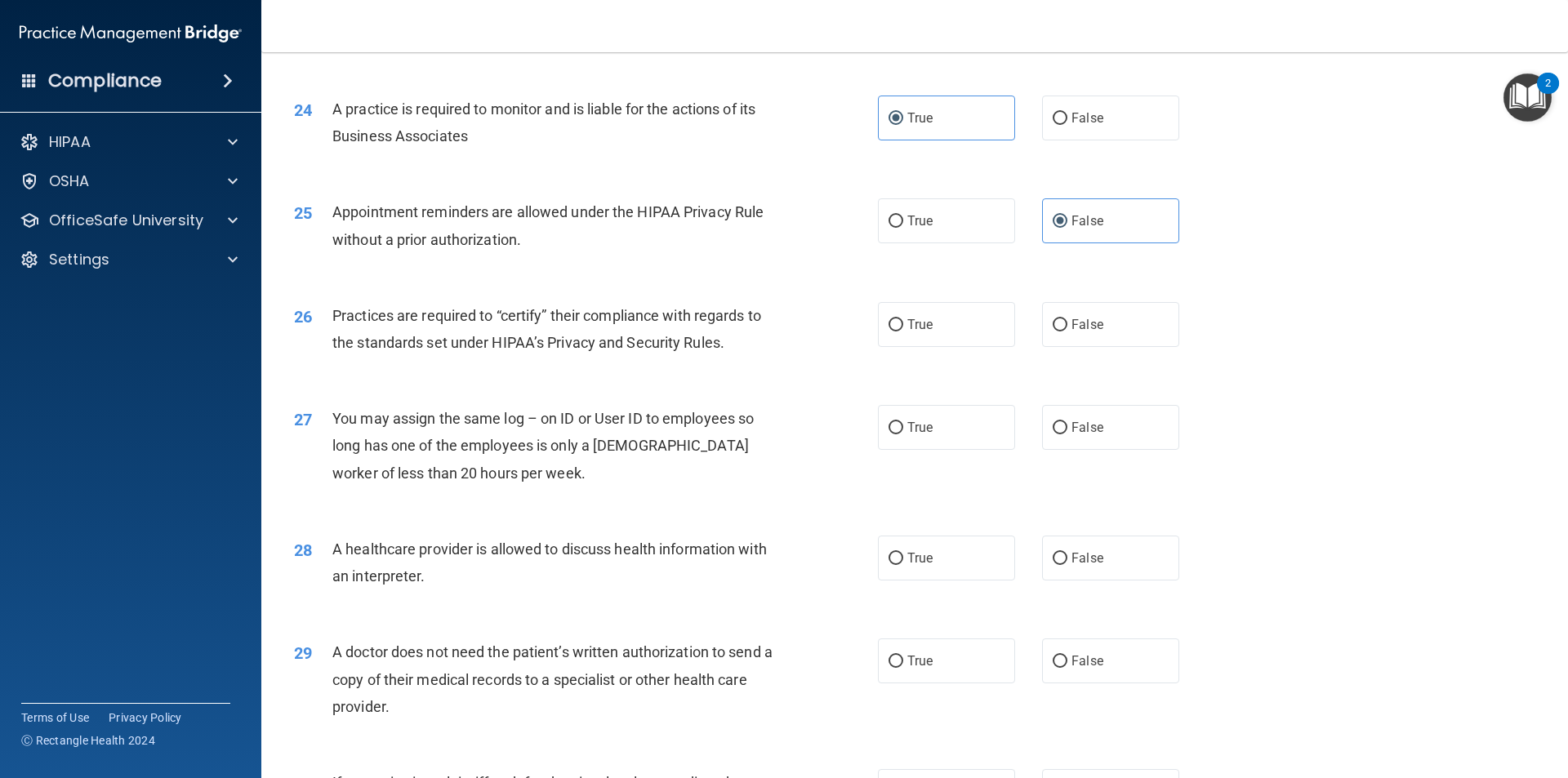
scroll to position [2940, 0]
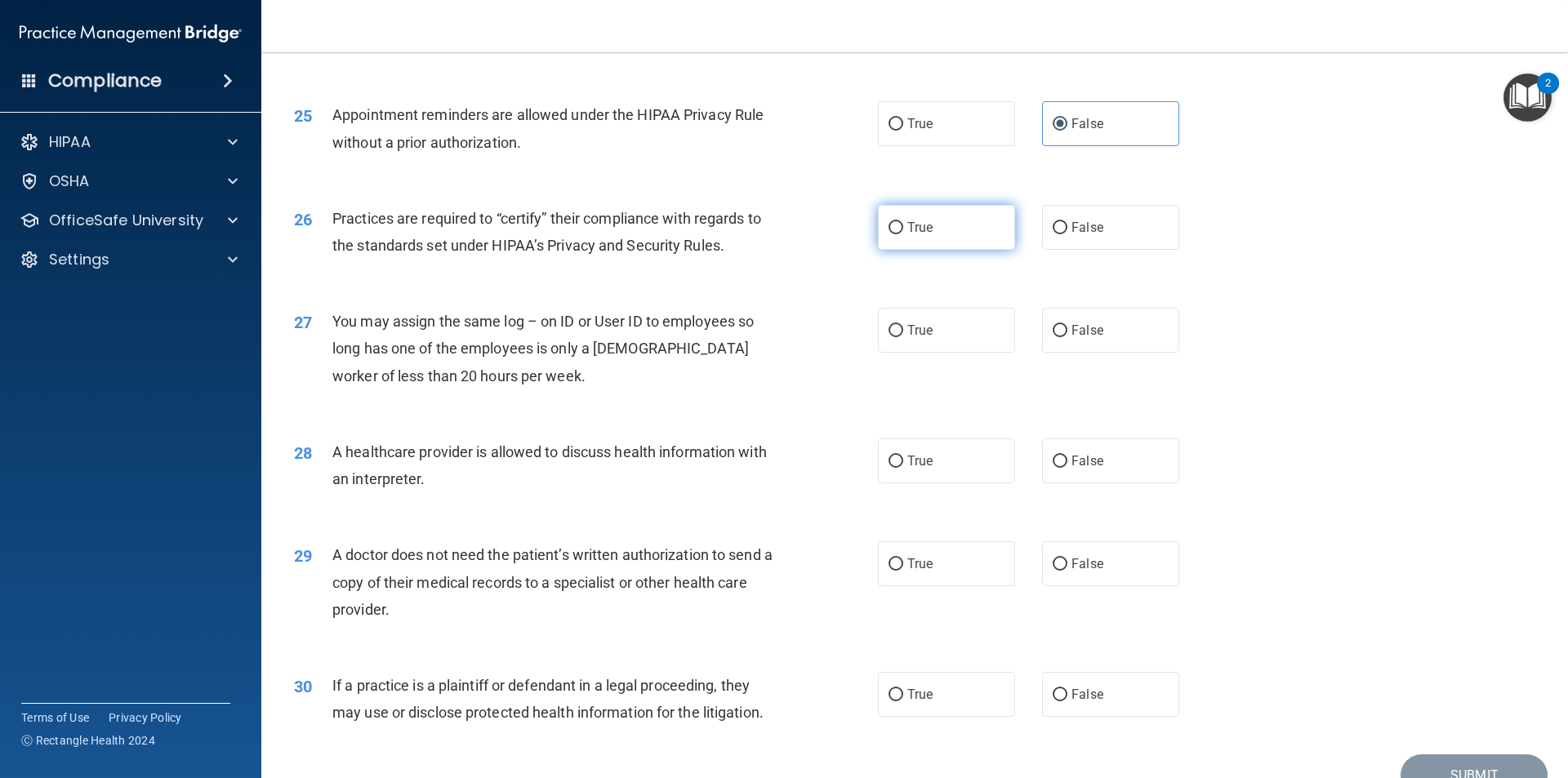
click at [914, 216] on label "True" at bounding box center [946, 228] width 138 height 45
click at [903, 222] on input "True" at bounding box center [896, 228] width 15 height 12
radio input "true"
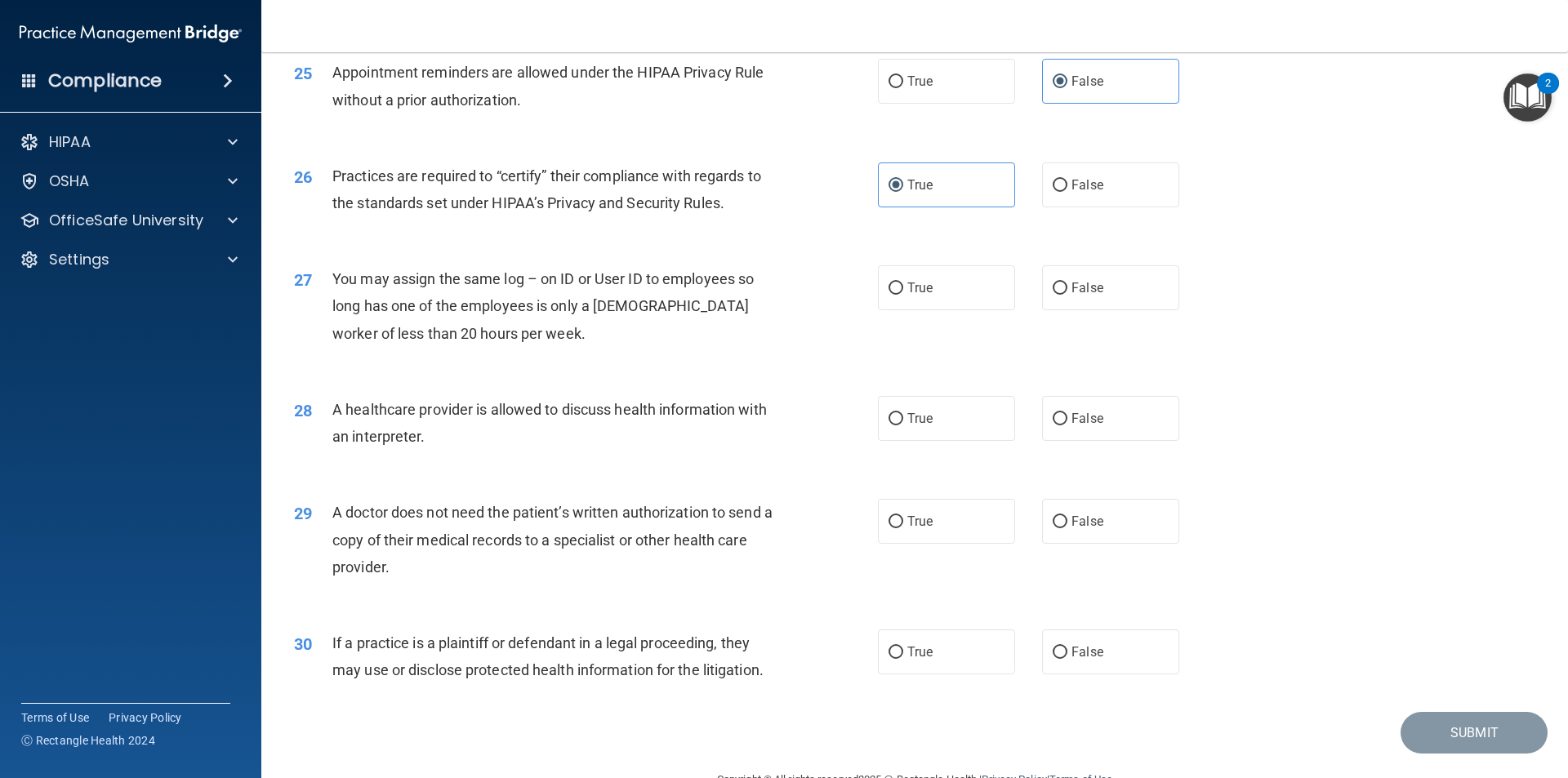
scroll to position [3022, 0]
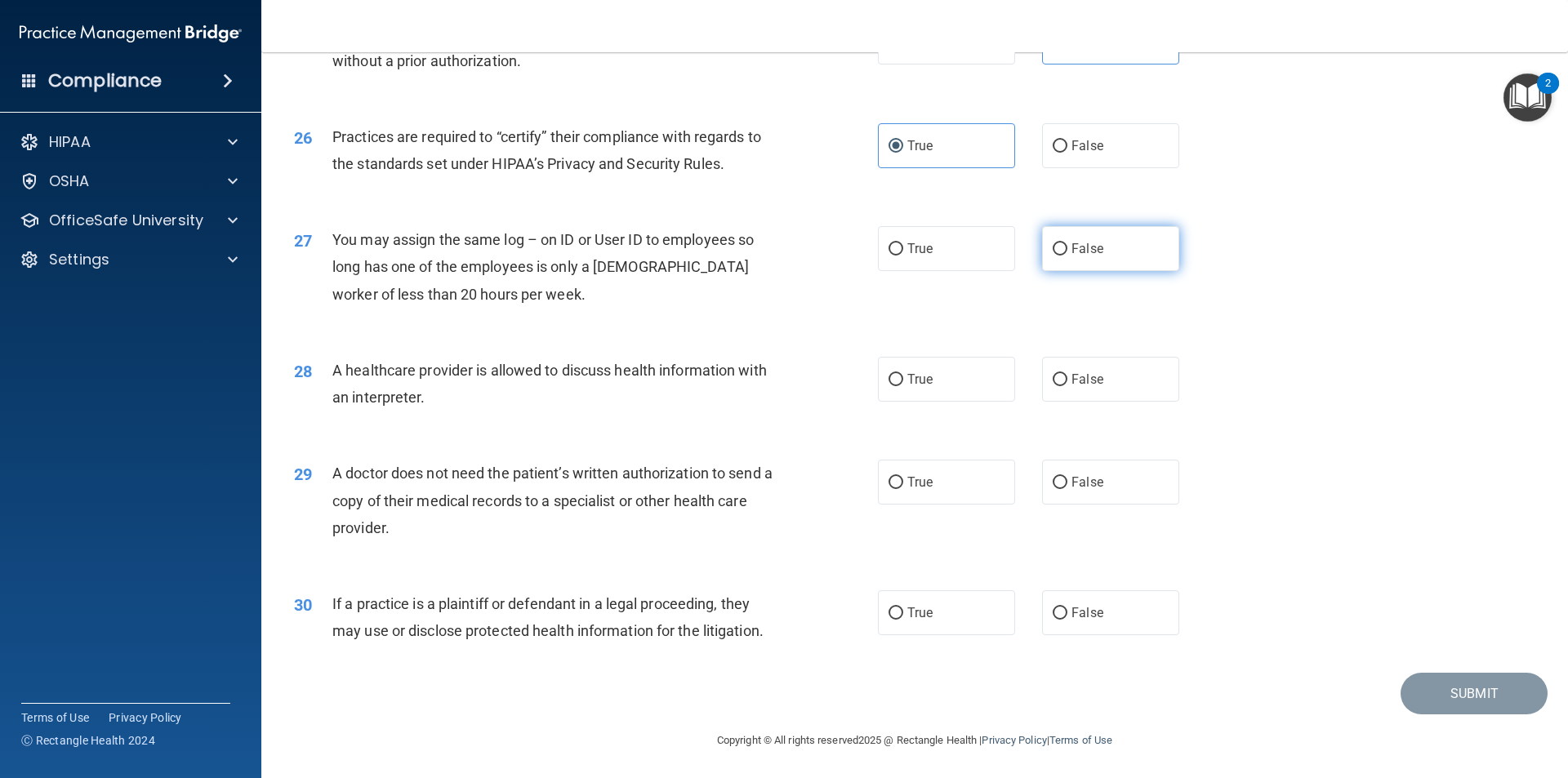
click at [1074, 231] on label "False" at bounding box center [1111, 248] width 138 height 45
click at [1067, 244] on input "False" at bounding box center [1060, 249] width 15 height 12
radio input "true"
click at [907, 376] on span "True" at bounding box center [919, 377] width 25 height 16
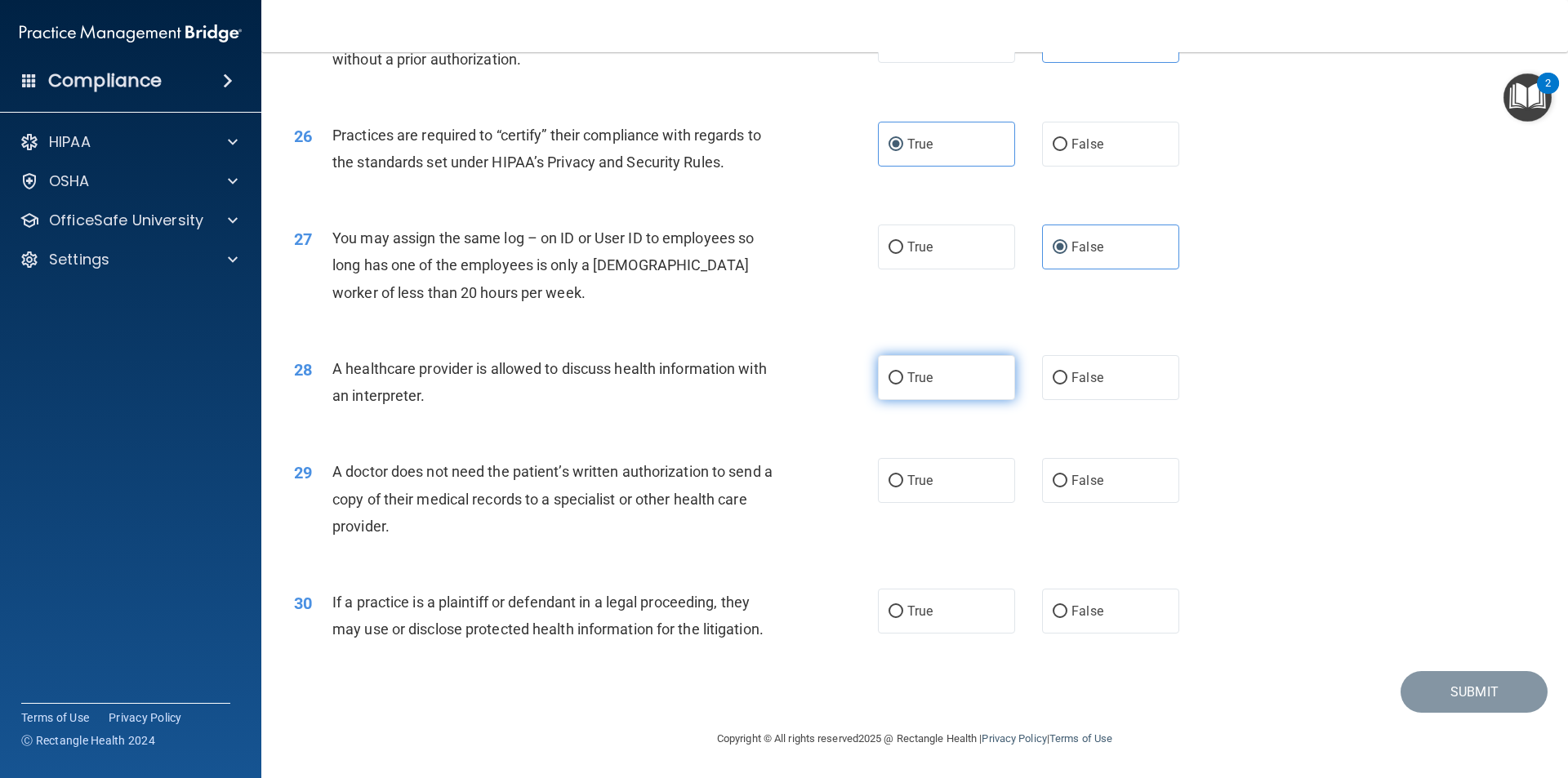
click at [903, 376] on input "True" at bounding box center [896, 378] width 15 height 12
radio input "true"
click at [1042, 474] on label "False" at bounding box center [1111, 481] width 138 height 45
click at [1052, 475] on input "False" at bounding box center [1060, 481] width 15 height 12
radio input "true"
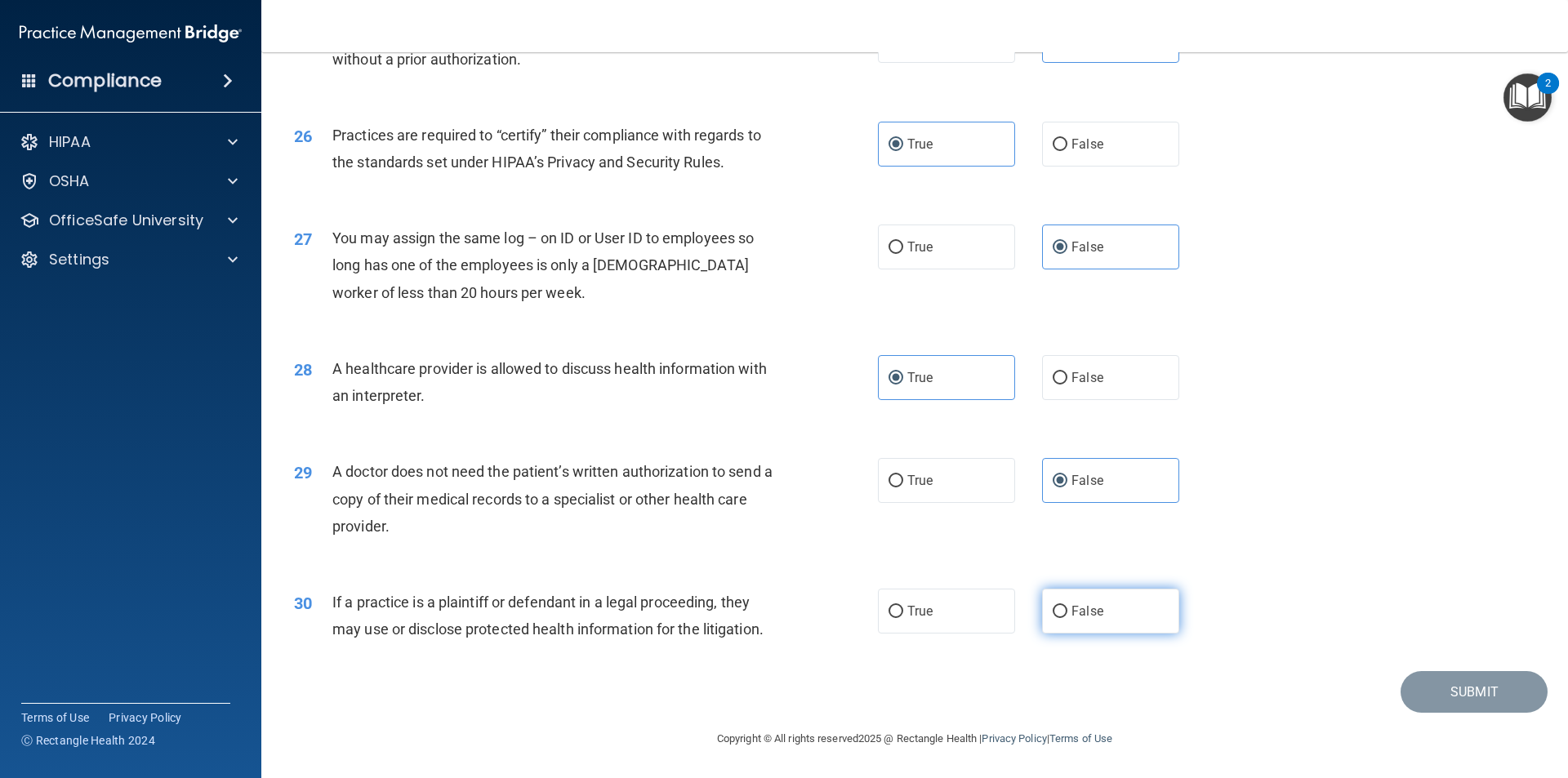
drag, startPoint x: 1090, startPoint y: 615, endPoint x: 1106, endPoint y: 612, distance: 16.3
click at [1088, 615] on span "False" at bounding box center [1087, 611] width 32 height 16
click at [1067, 615] on input "False" at bounding box center [1060, 612] width 15 height 12
radio input "true"
click at [1418, 692] on button "Submit" at bounding box center [1474, 692] width 147 height 42
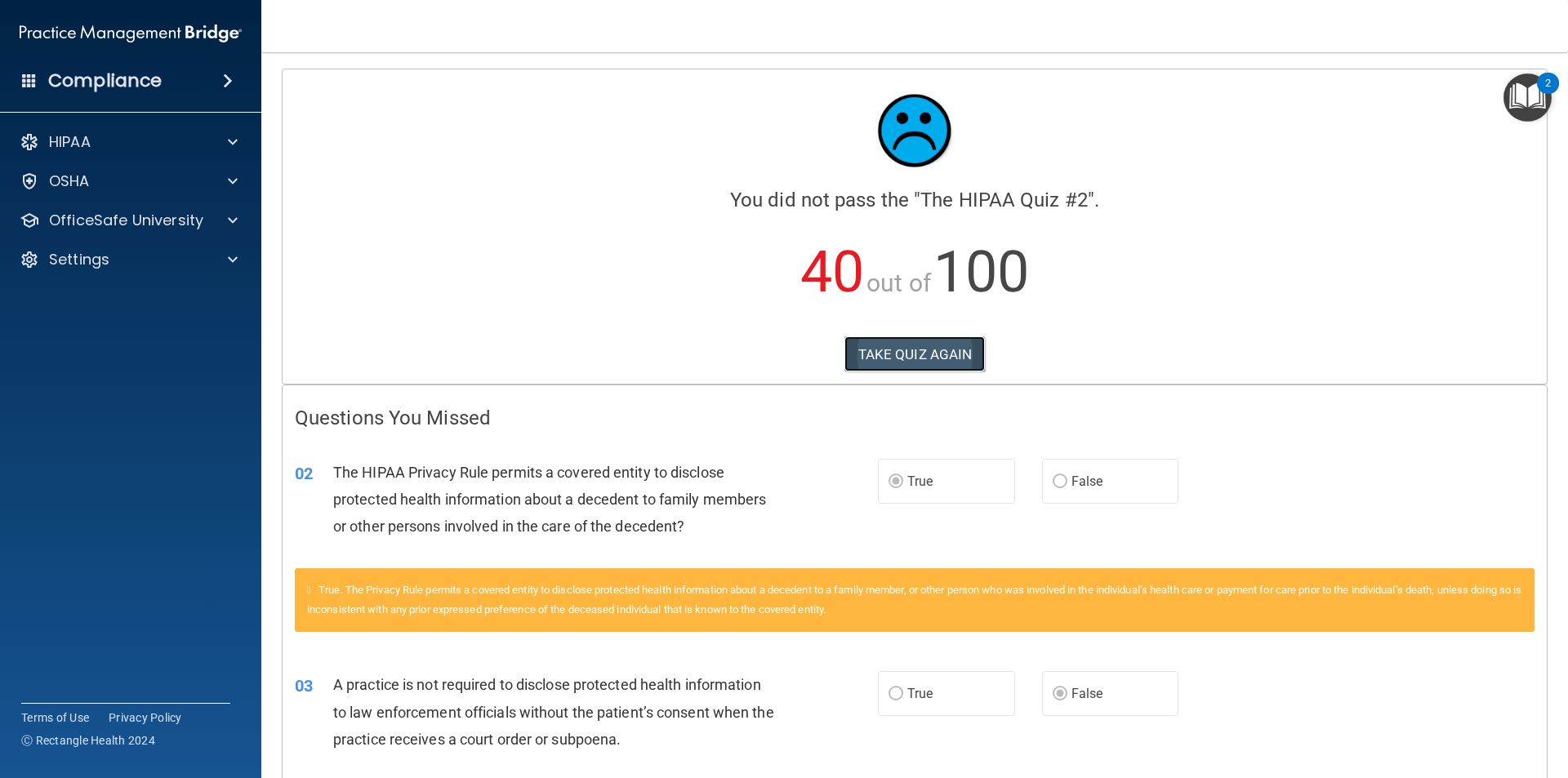
click at [943, 362] on button "TAKE QUIZ AGAIN" at bounding box center [915, 354] width 141 height 36
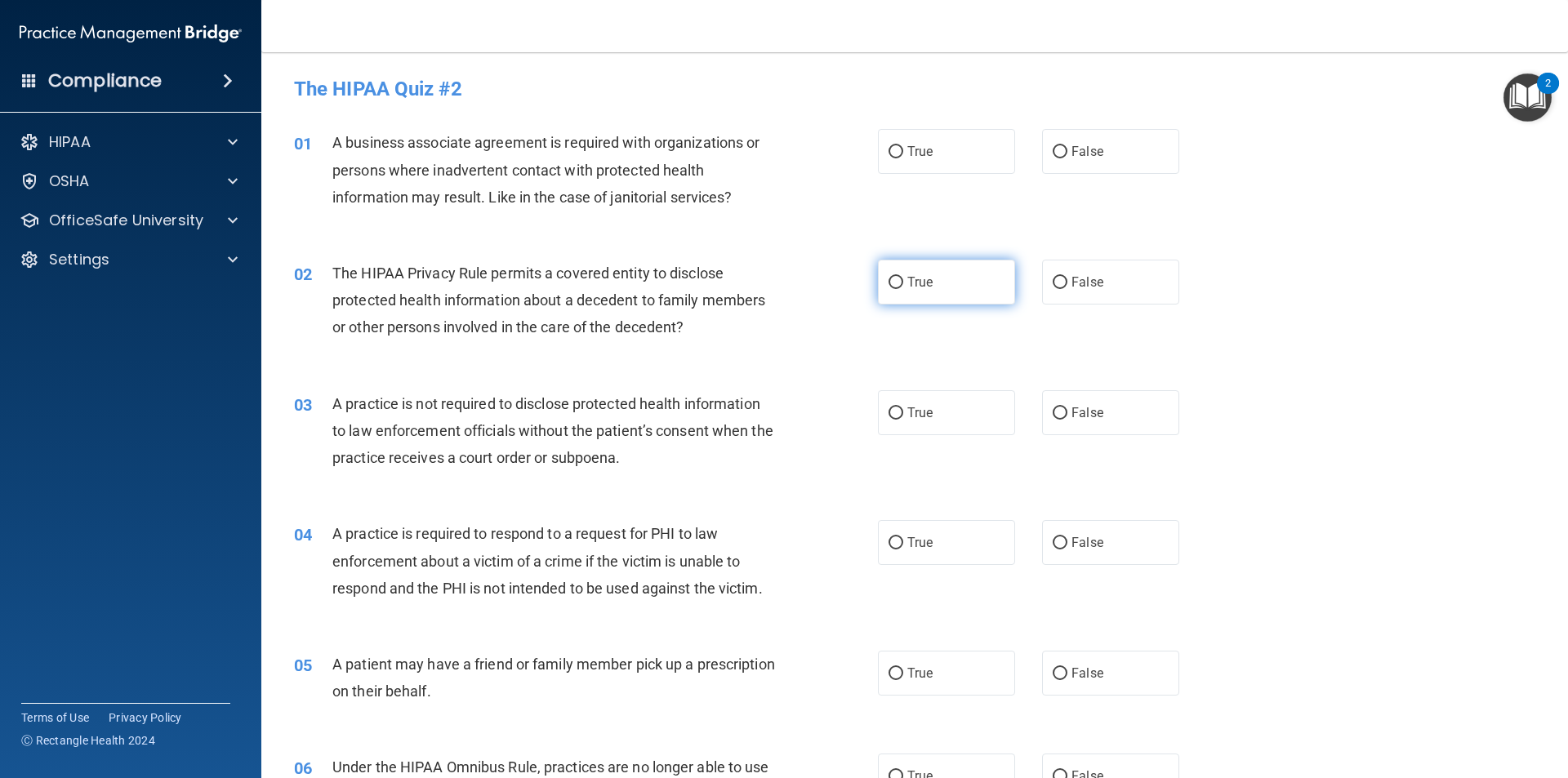
click at [899, 287] on label "True" at bounding box center [946, 282] width 138 height 45
click at [899, 287] on input "True" at bounding box center [896, 283] width 15 height 12
radio input "true"
click at [907, 153] on span "True" at bounding box center [919, 152] width 25 height 16
click at [903, 153] on input "True" at bounding box center [896, 152] width 15 height 12
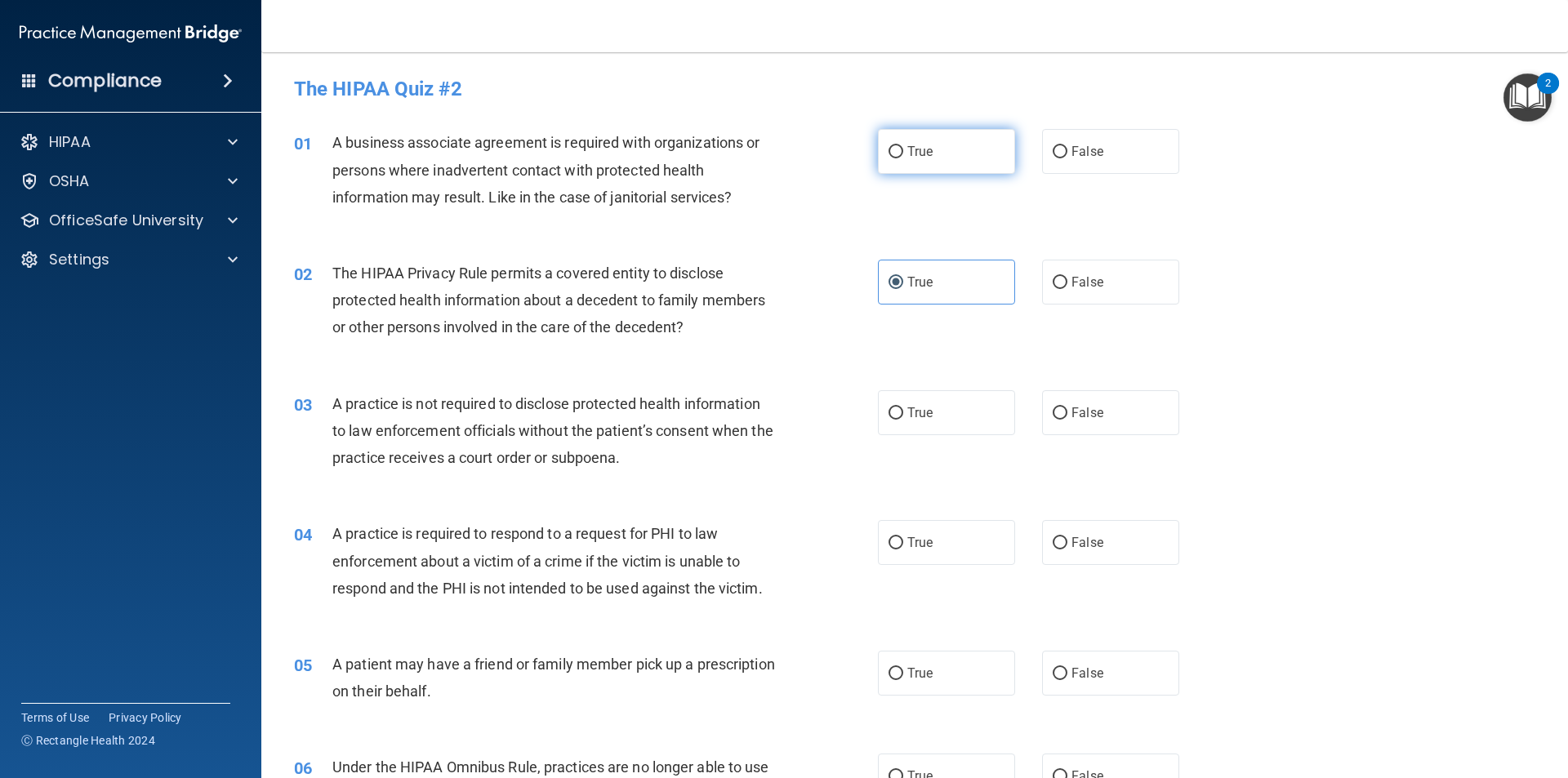
radio input "true"
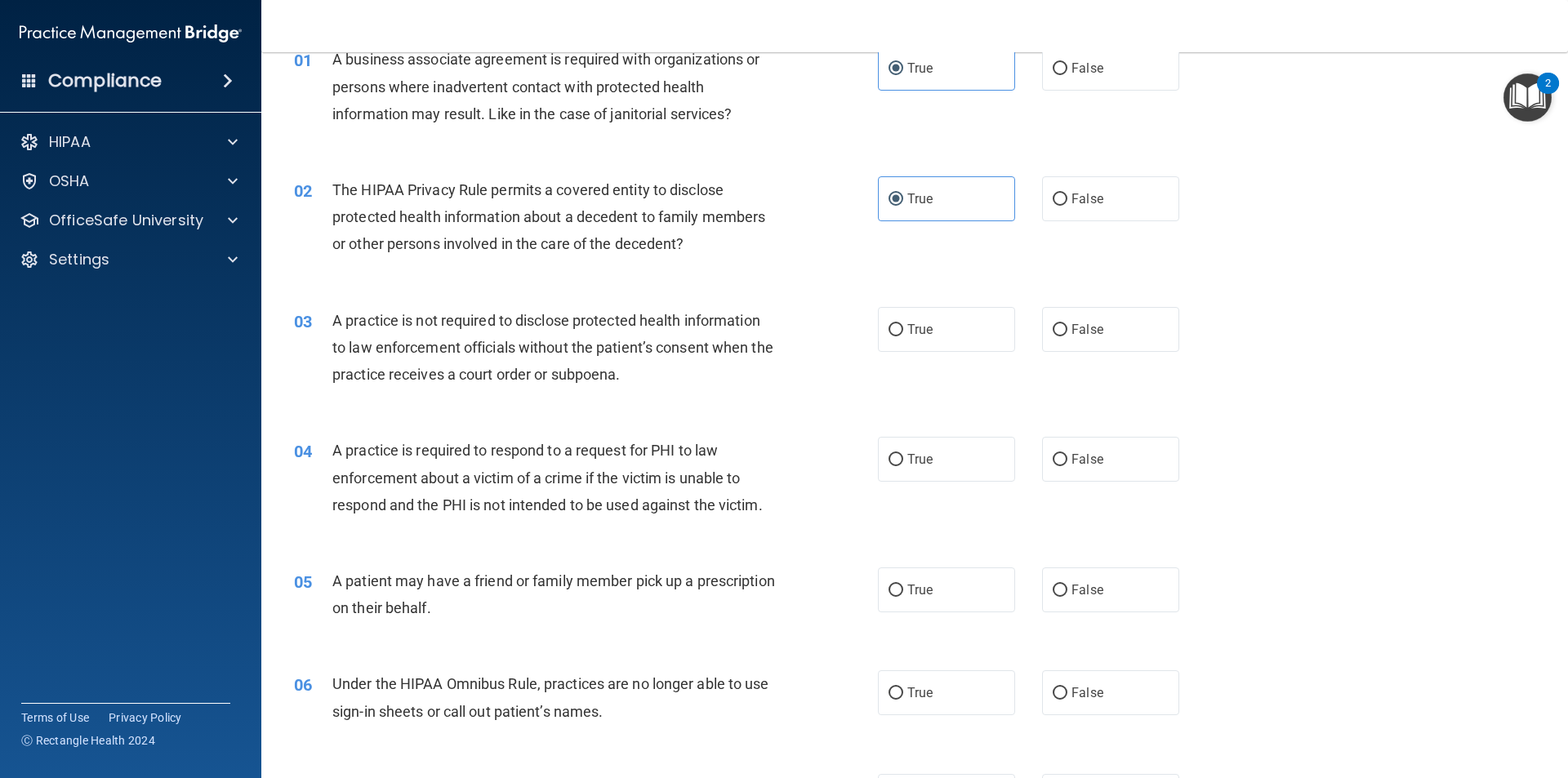
scroll to position [164, 0]
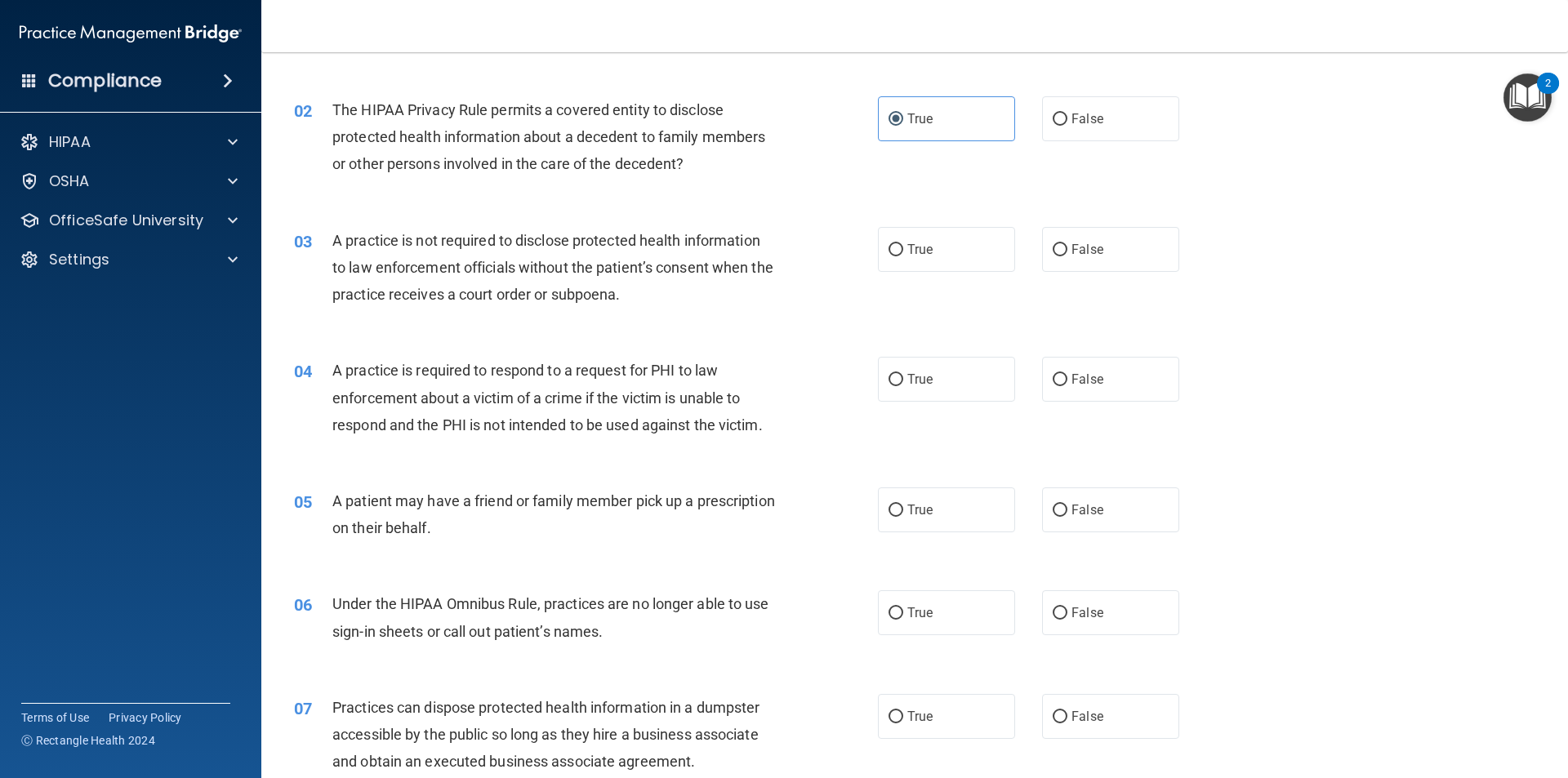
drag, startPoint x: 1048, startPoint y: 257, endPoint x: 1032, endPoint y: 264, distance: 17.5
click at [1044, 256] on label "False" at bounding box center [1111, 249] width 138 height 45
click at [1052, 256] on input "False" at bounding box center [1060, 250] width 15 height 12
radio input "true"
click at [907, 380] on span "True" at bounding box center [919, 379] width 25 height 16
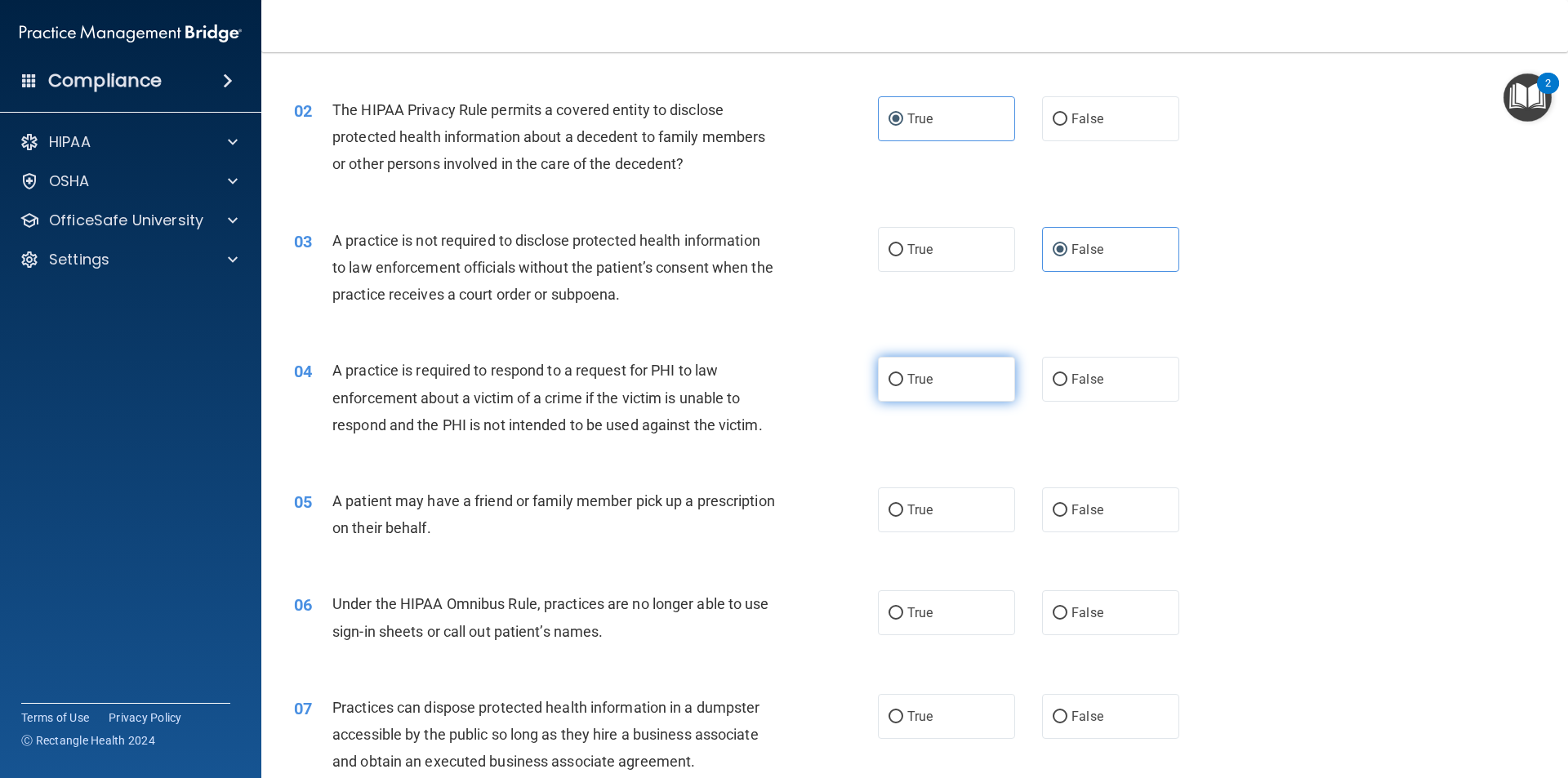
click at [903, 380] on input "True" at bounding box center [896, 379] width 15 height 12
radio input "true"
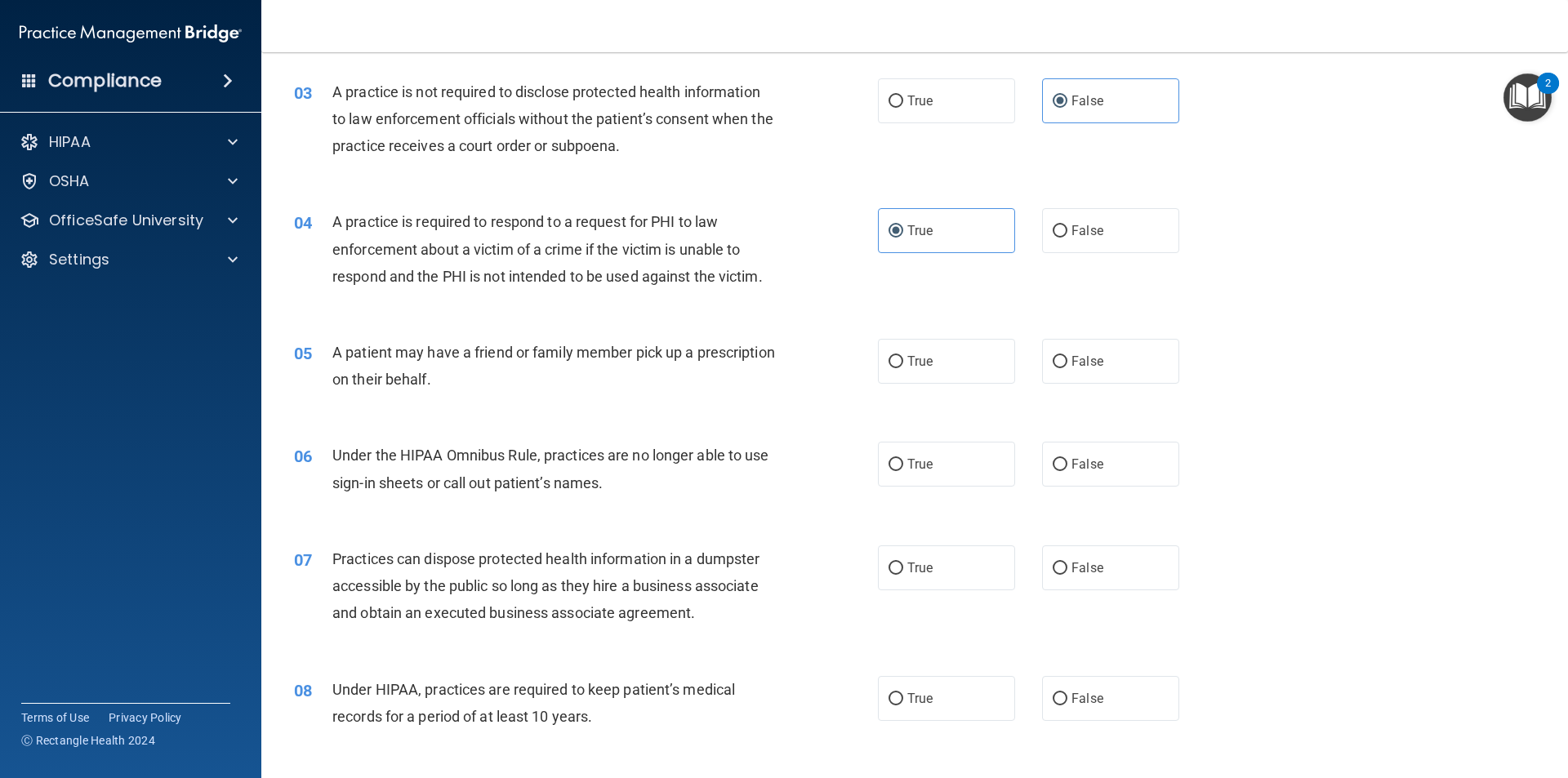
scroll to position [326, 0]
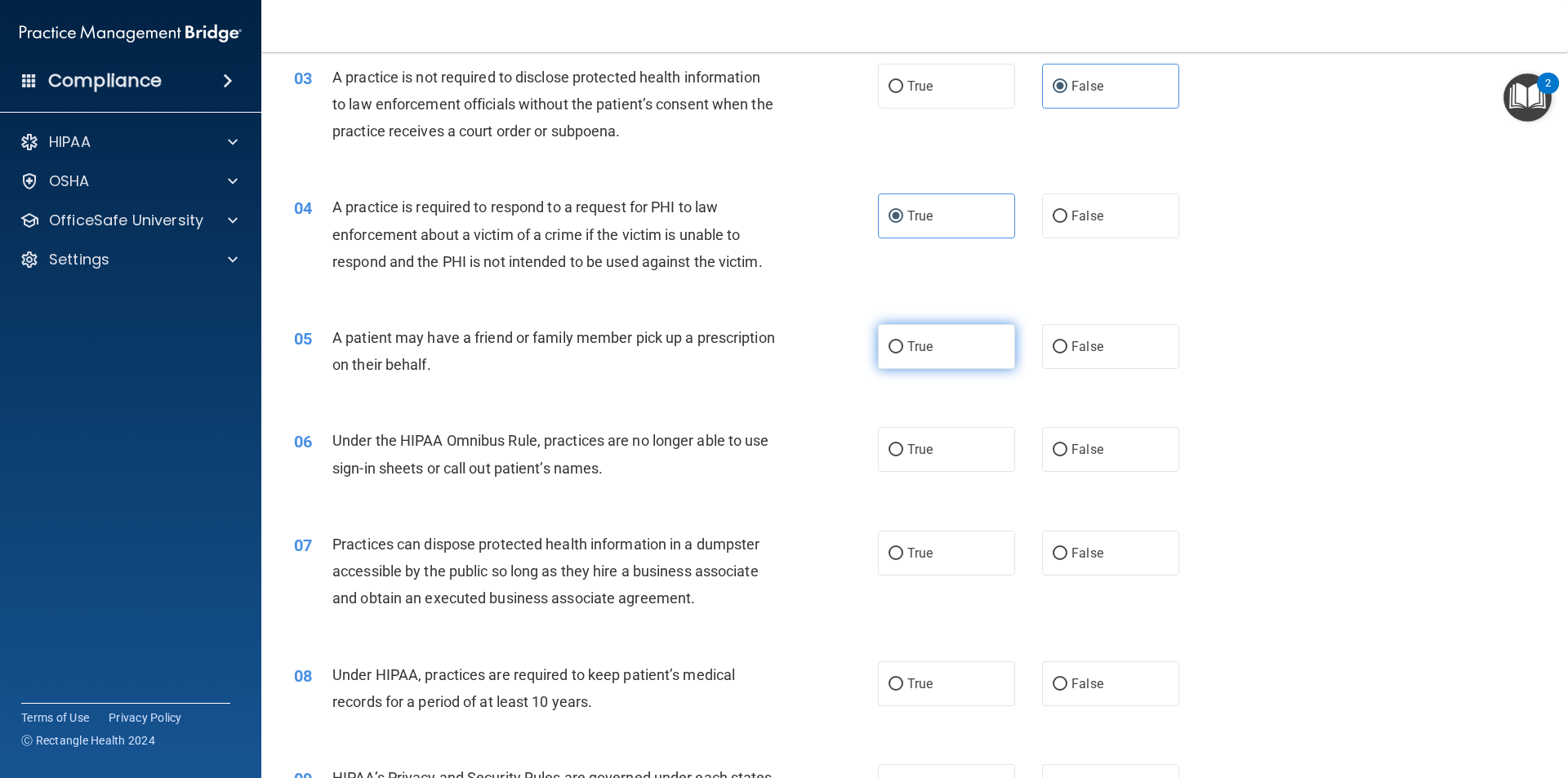
drag, startPoint x: 910, startPoint y: 349, endPoint x: 904, endPoint y: 356, distance: 9.2
click at [907, 355] on label "True" at bounding box center [946, 347] width 138 height 45
click at [903, 353] on input "True" at bounding box center [896, 347] width 15 height 12
radio input "true"
click at [1059, 444] on input "False" at bounding box center [1060, 450] width 15 height 12
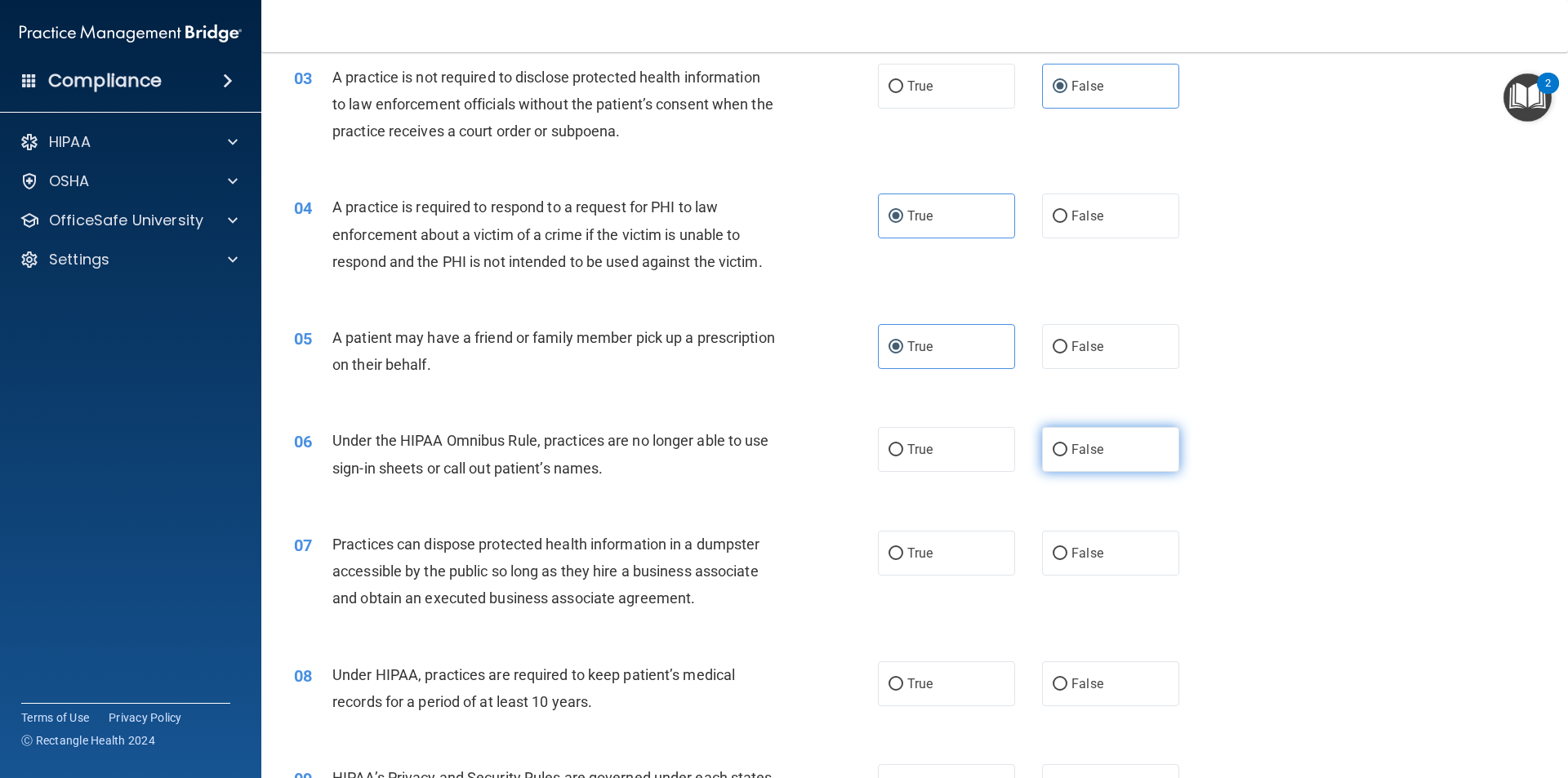
radio input "true"
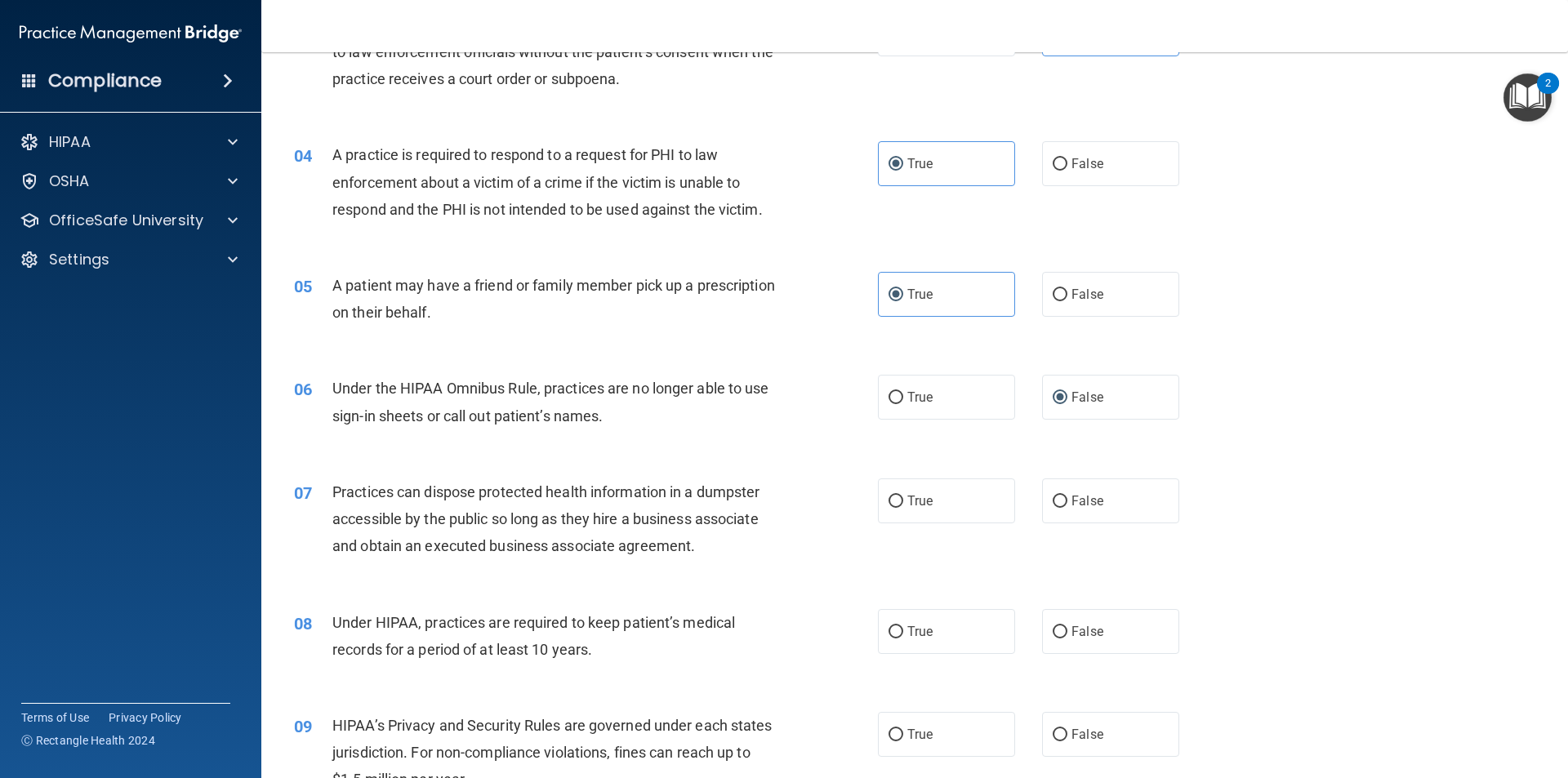
scroll to position [490, 0]
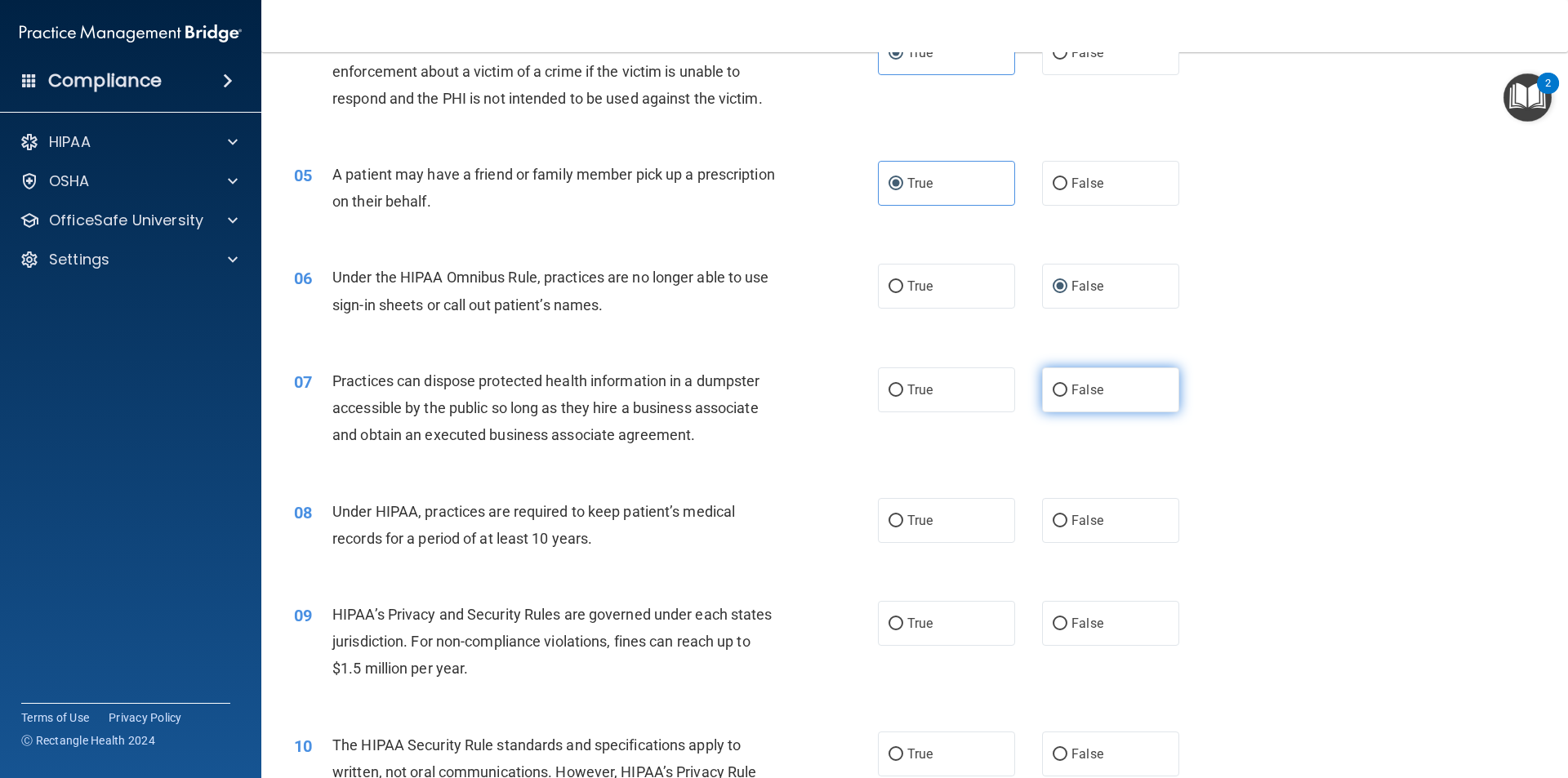
click at [1052, 385] on input "False" at bounding box center [1060, 390] width 15 height 12
radio input "true"
click at [1050, 509] on label "False" at bounding box center [1111, 521] width 138 height 45
click at [1052, 515] on input "False" at bounding box center [1060, 521] width 15 height 12
radio input "true"
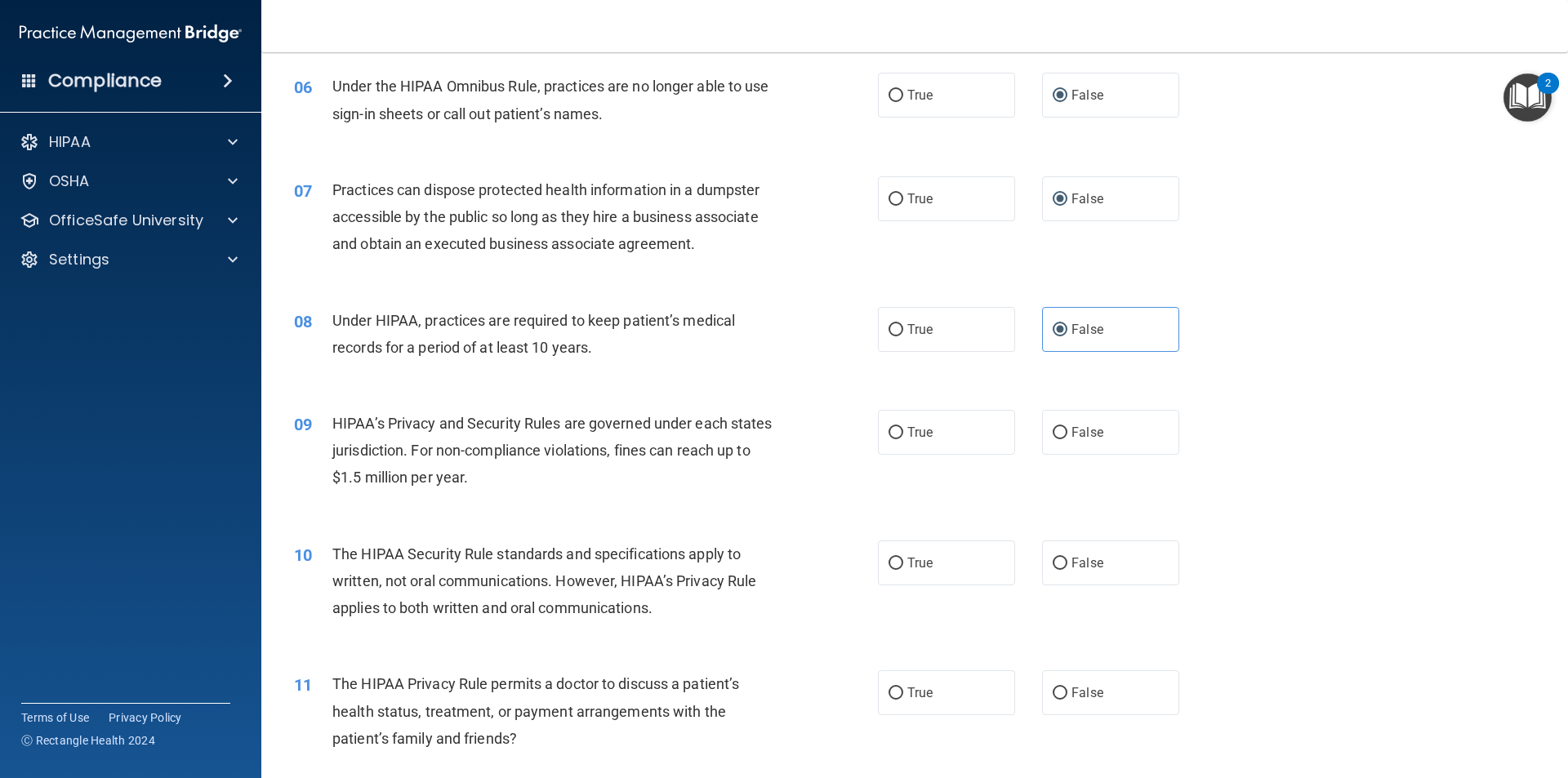
scroll to position [735, 0]
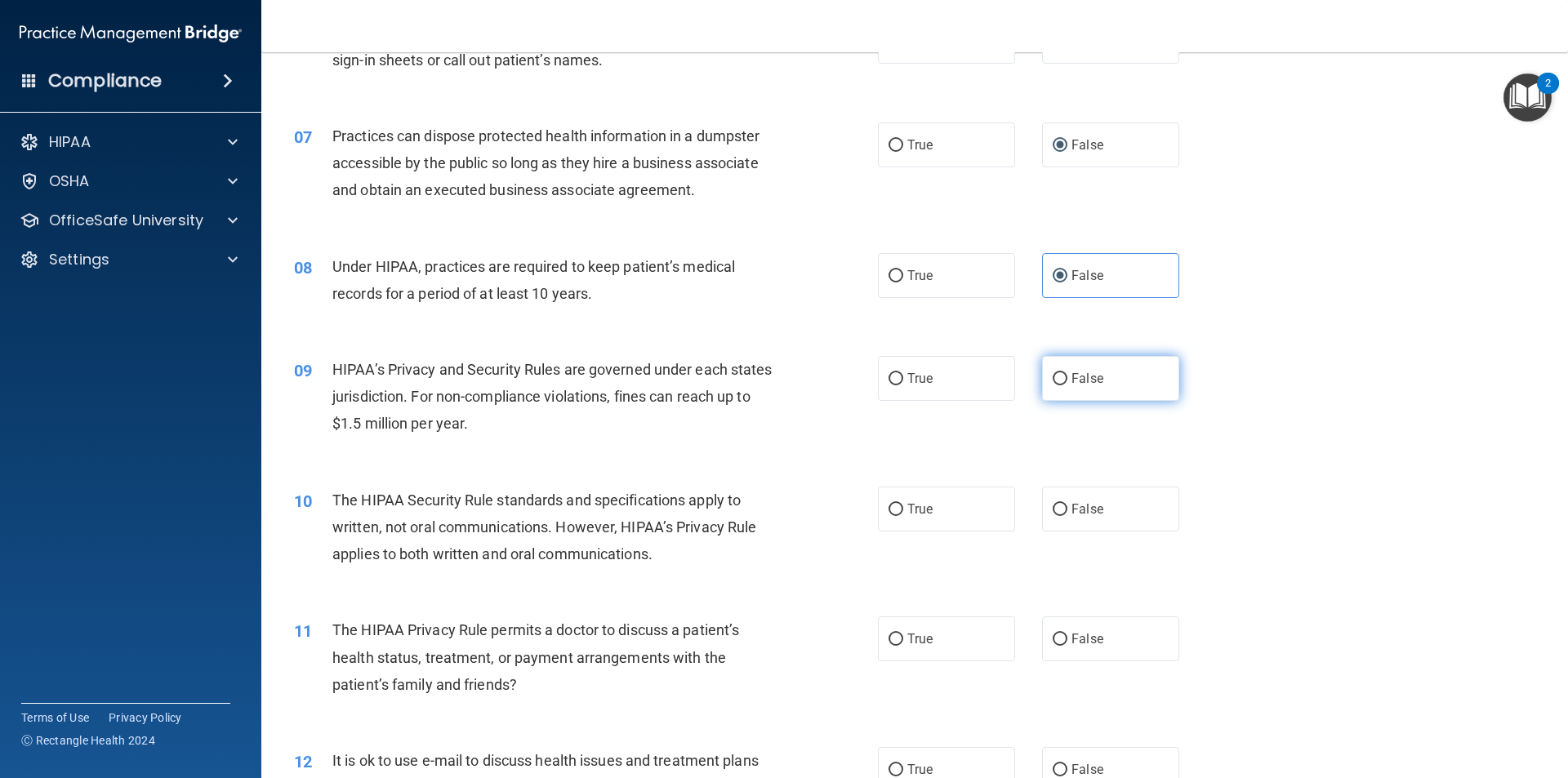
drag, startPoint x: 1058, startPoint y: 377, endPoint x: 1046, endPoint y: 377, distance: 12.0
click at [1052, 377] on input "False" at bounding box center [1060, 378] width 15 height 12
radio input "true"
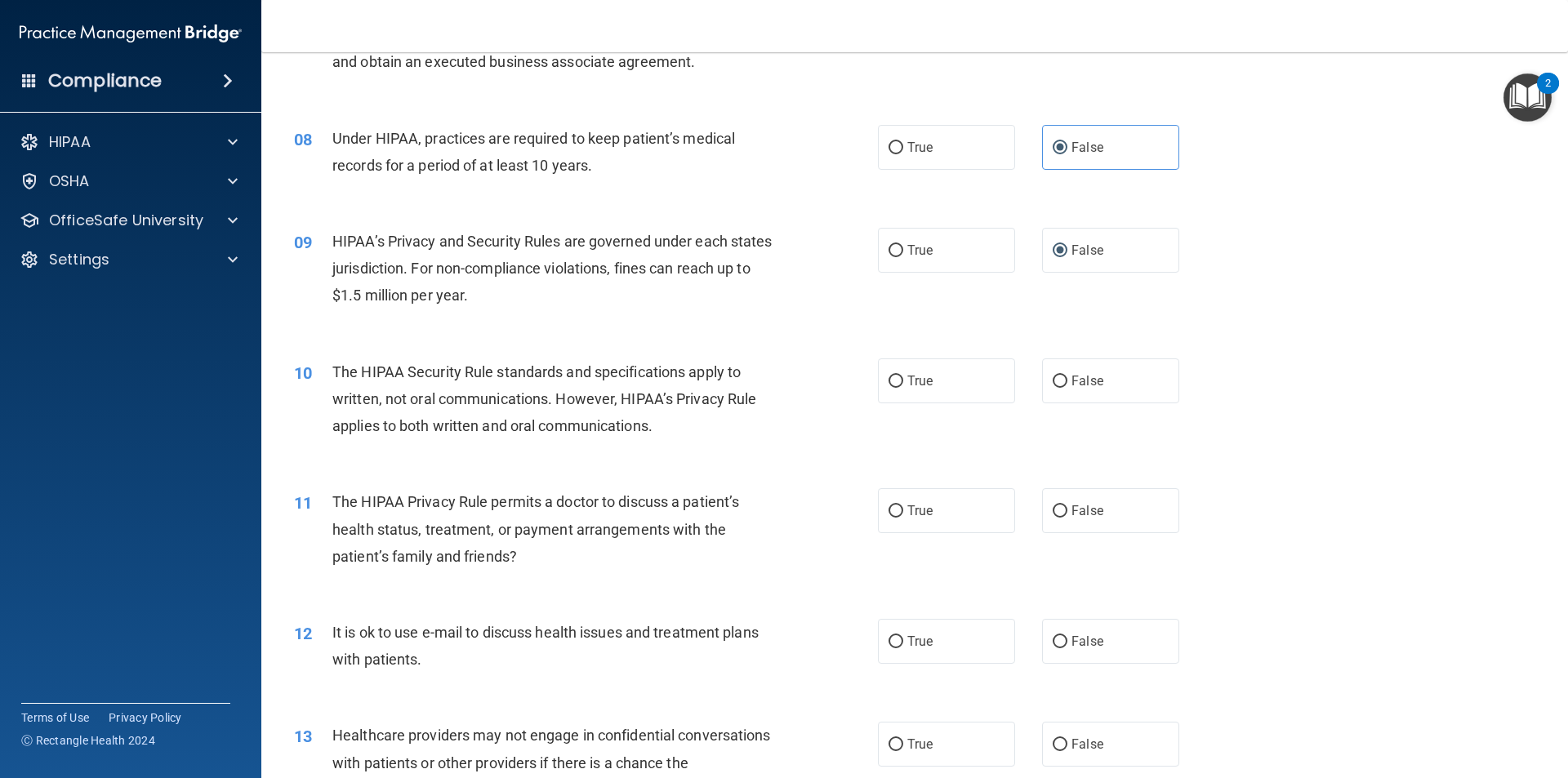
scroll to position [898, 0]
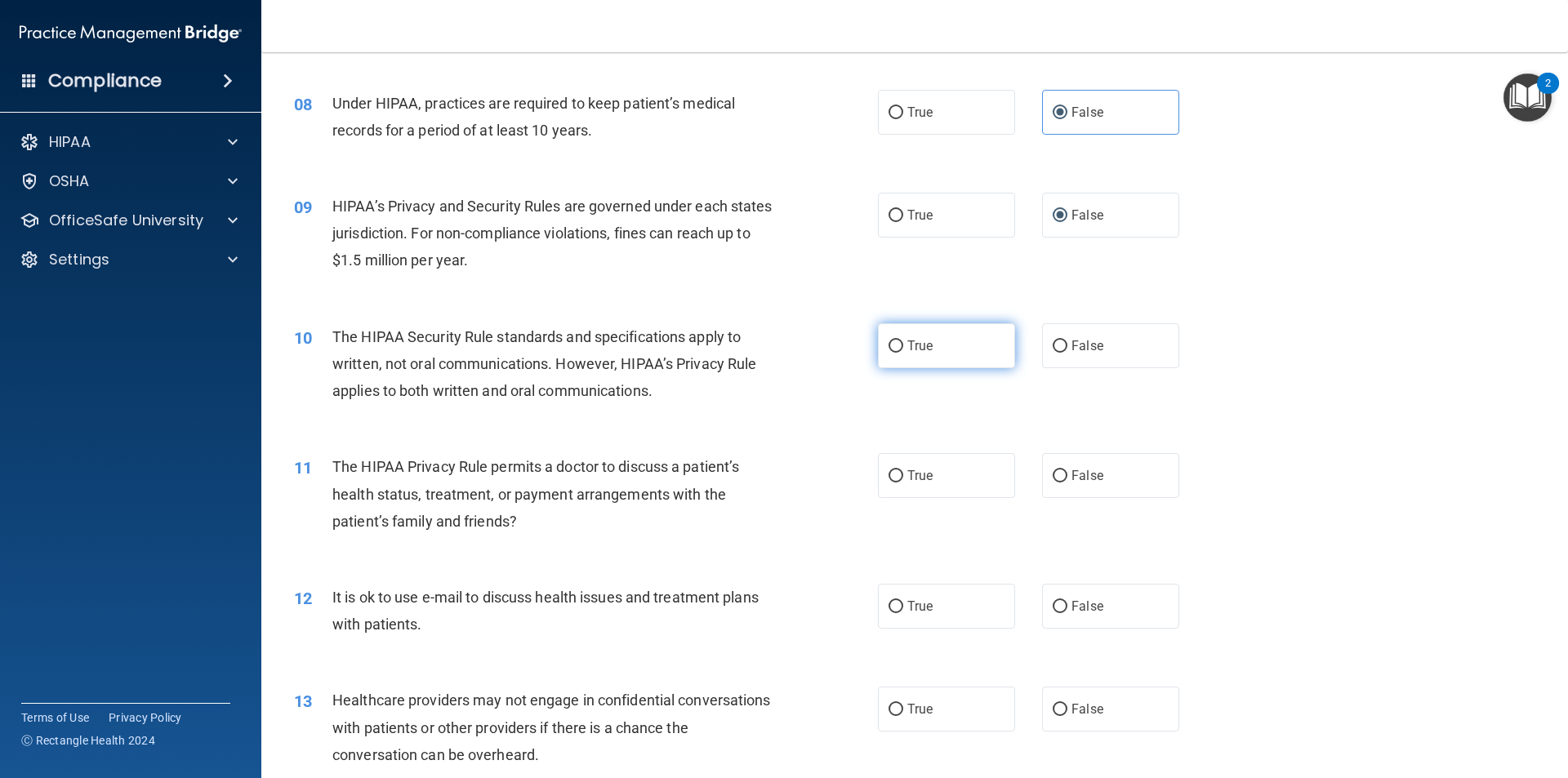
click at [898, 349] on label "True" at bounding box center [946, 346] width 138 height 45
click at [898, 349] on input "True" at bounding box center [896, 346] width 15 height 12
radio input "true"
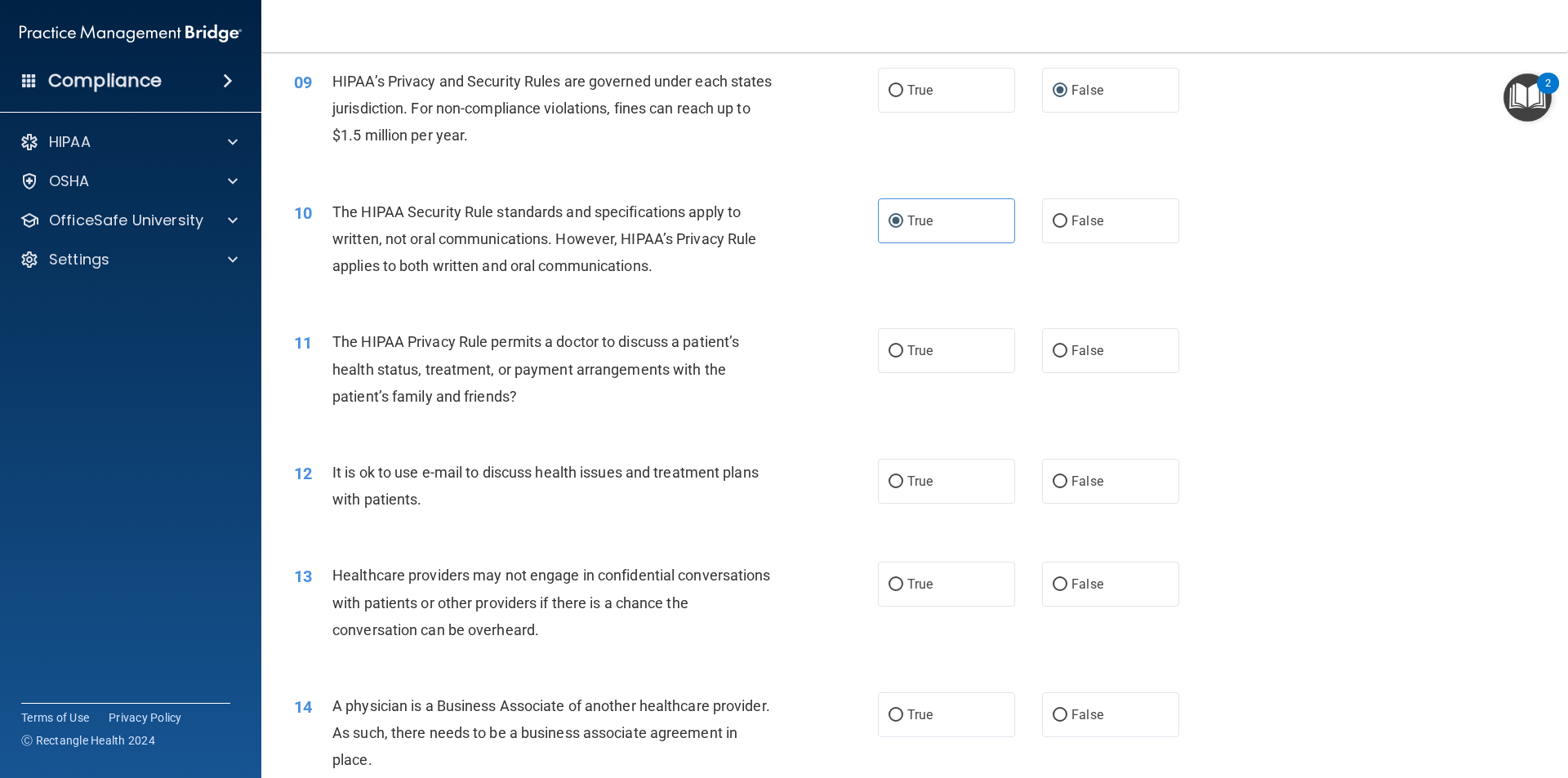
scroll to position [1062, 0]
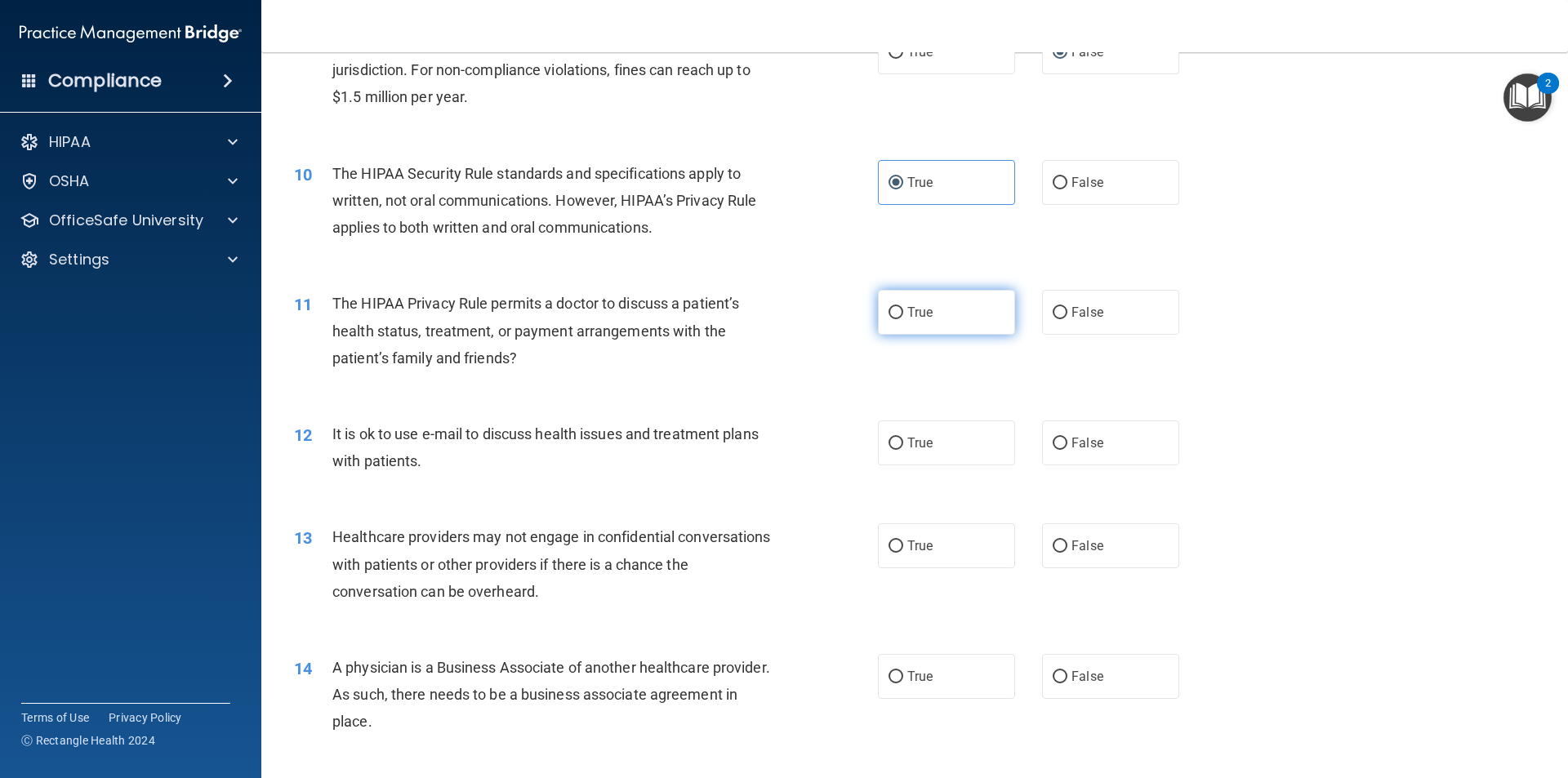
click at [890, 307] on input "True" at bounding box center [896, 312] width 15 height 12
radio input "true"
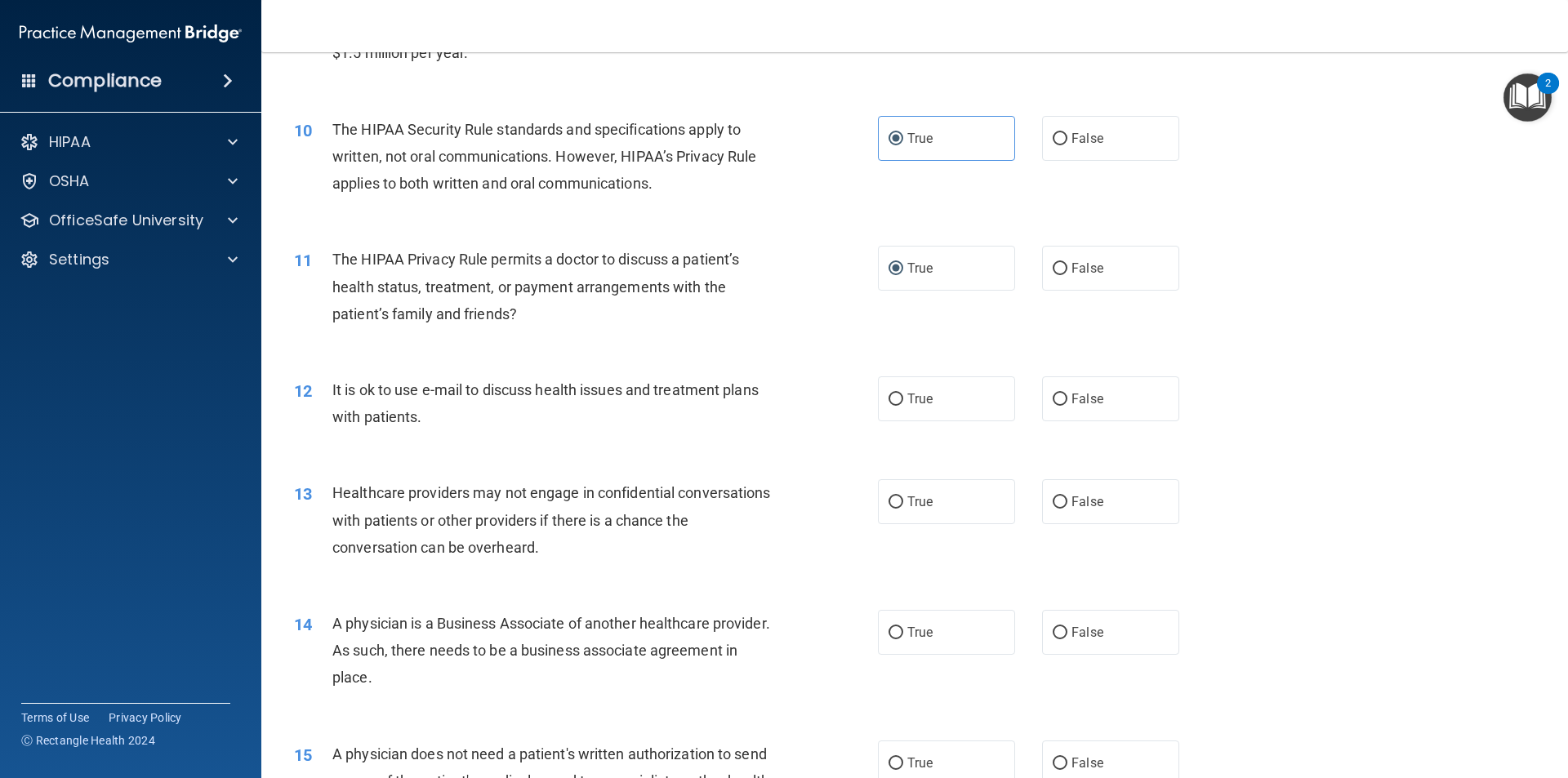
scroll to position [1225, 0]
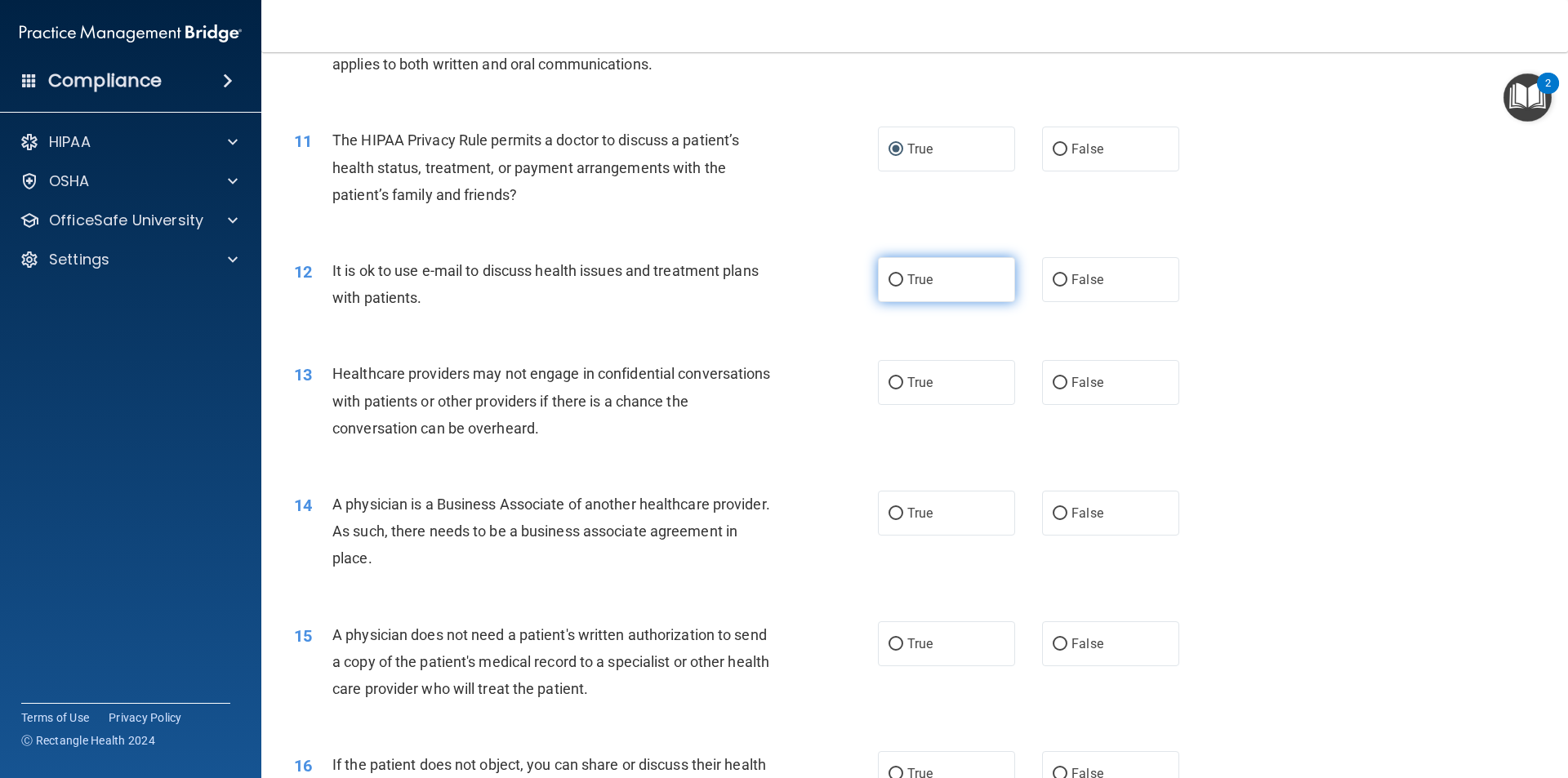
click at [903, 291] on label "True" at bounding box center [946, 280] width 138 height 45
click at [903, 286] on input "True" at bounding box center [896, 280] width 15 height 12
radio input "true"
drag, startPoint x: 1111, startPoint y: 374, endPoint x: 1038, endPoint y: 428, distance: 90.8
click at [1110, 374] on label "False" at bounding box center [1111, 382] width 138 height 45
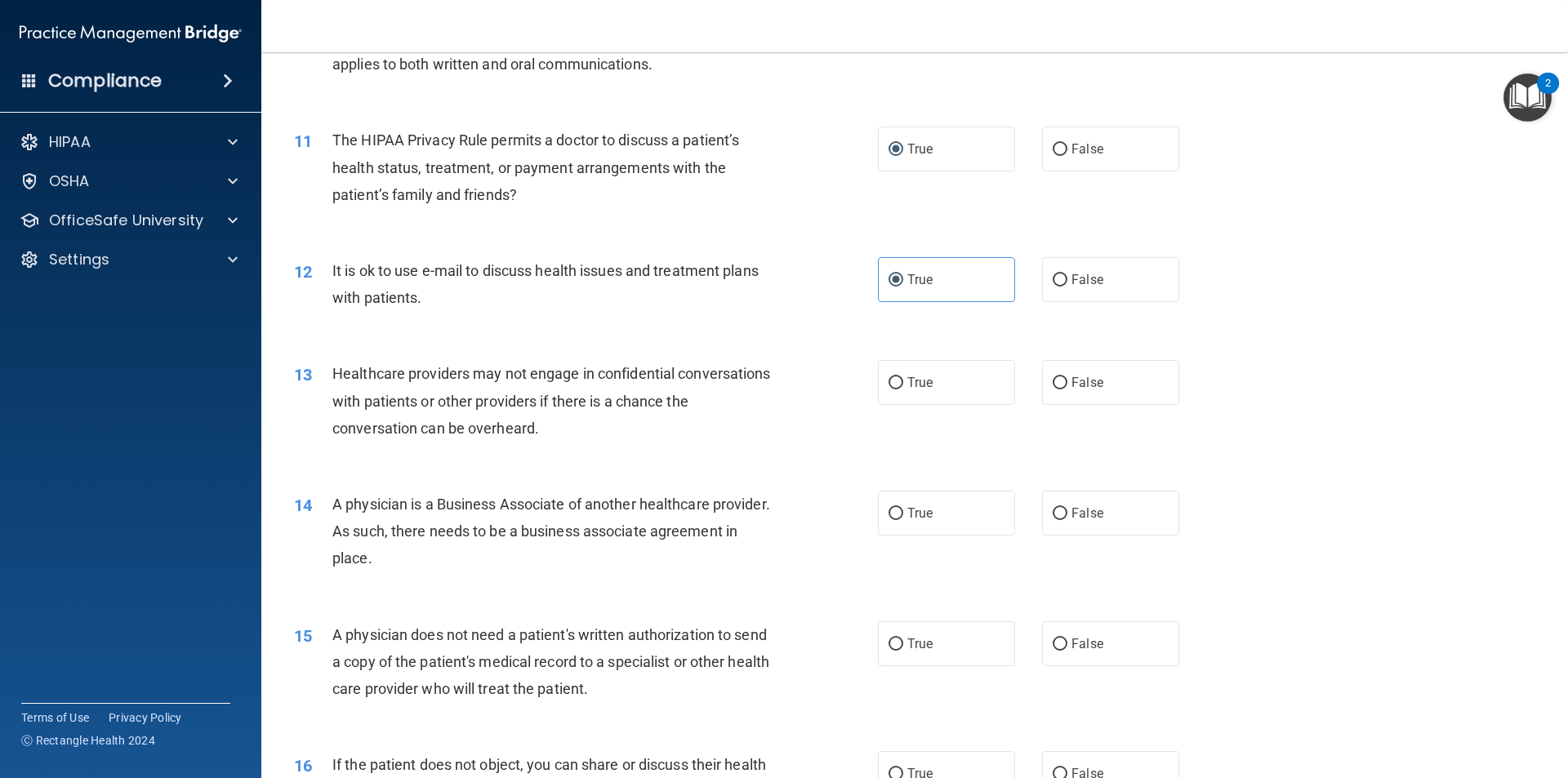
click at [1067, 377] on input "False" at bounding box center [1060, 383] width 15 height 12
radio input "true"
click at [1063, 512] on label "False" at bounding box center [1111, 513] width 138 height 45
click at [1063, 512] on input "False" at bounding box center [1060, 513] width 15 height 12
radio input "true"
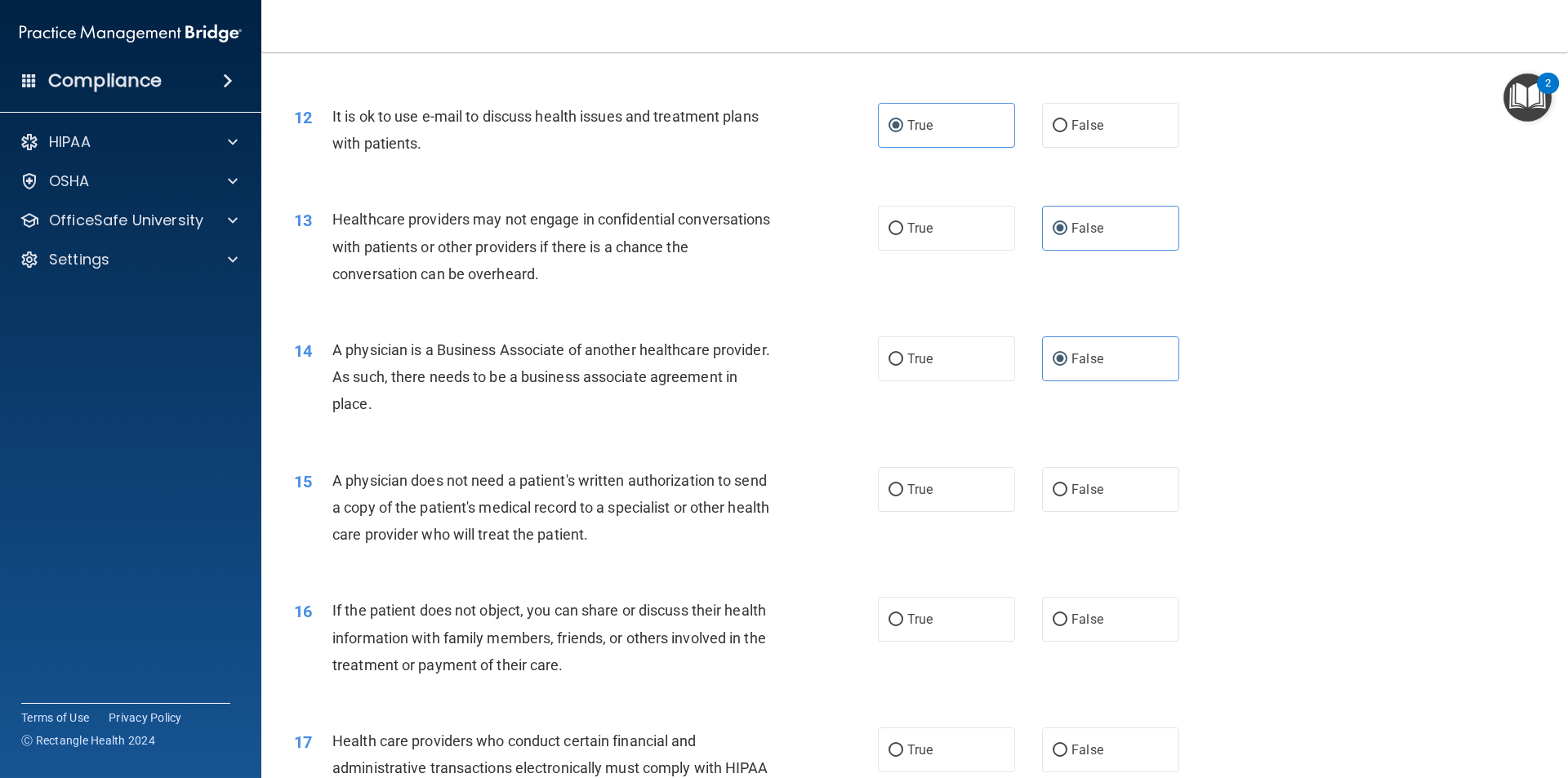
scroll to position [1389, 0]
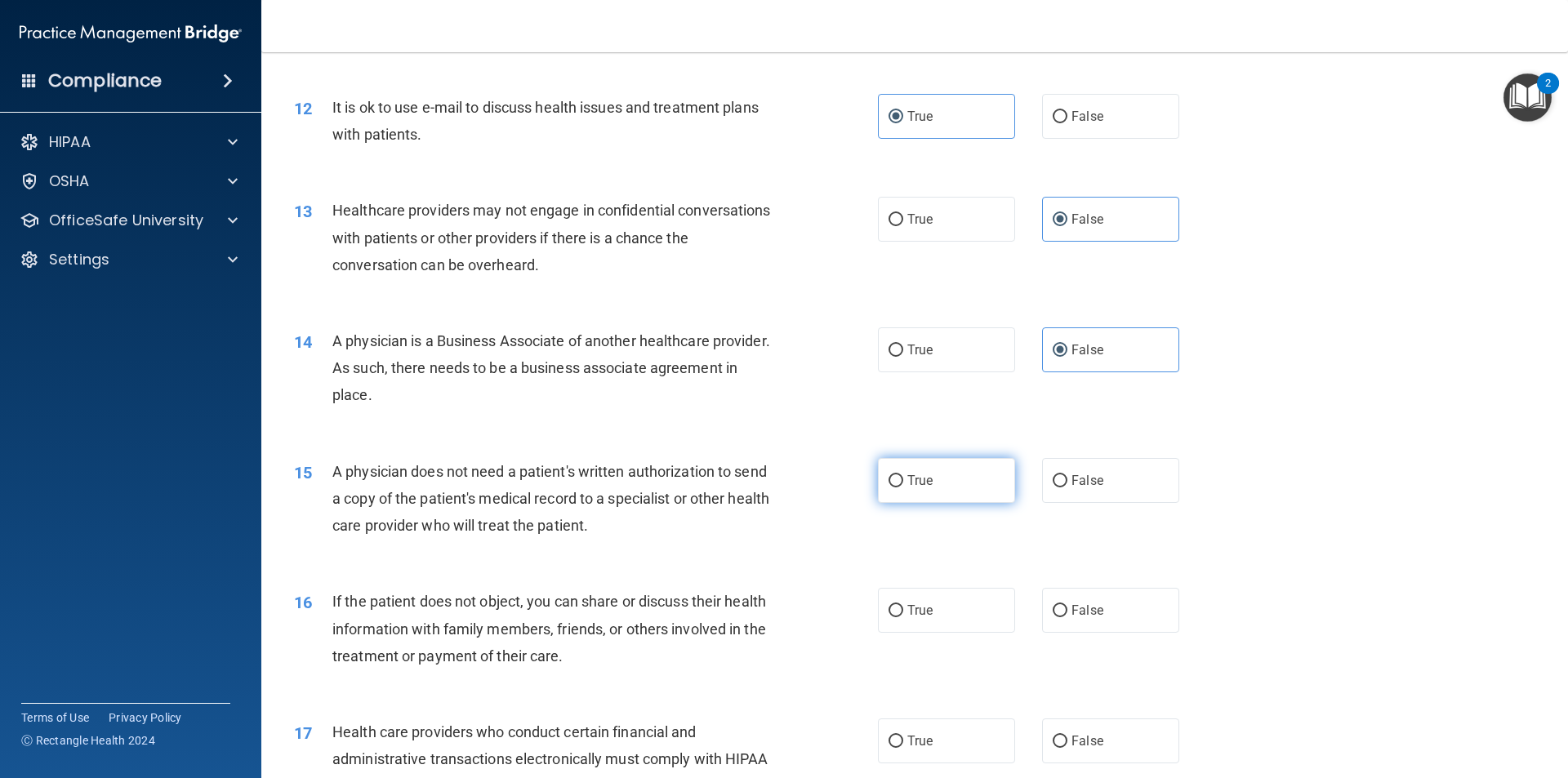
click at [941, 476] on label "True" at bounding box center [946, 481] width 138 height 45
click at [903, 476] on input "True" at bounding box center [896, 481] width 15 height 12
radio input "true"
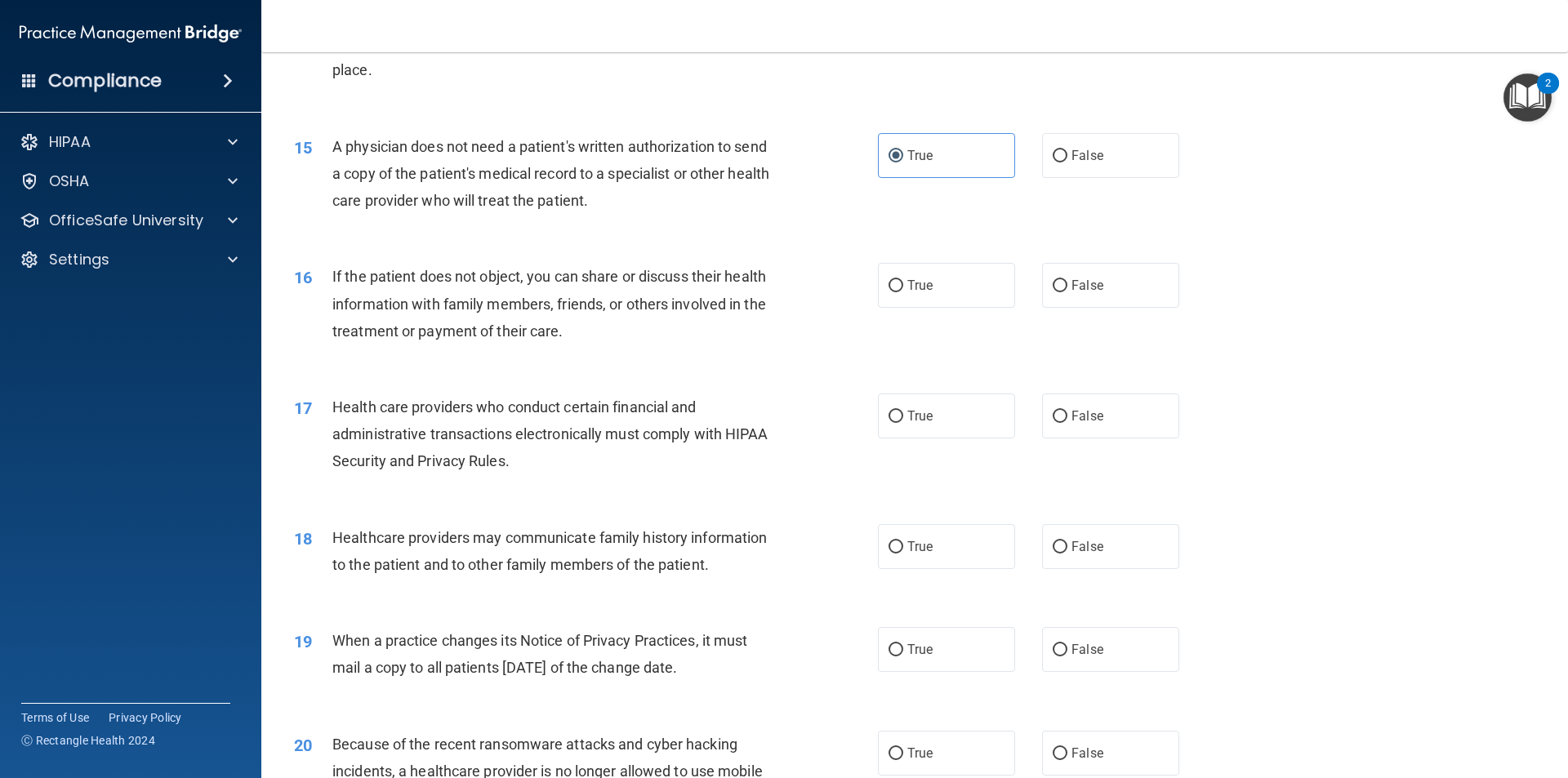
scroll to position [1715, 0]
click at [896, 284] on label "True" at bounding box center [946, 284] width 138 height 45
click at [898, 283] on label "True" at bounding box center [946, 284] width 138 height 45
click at [898, 283] on input "True" at bounding box center [896, 284] width 15 height 12
radio input "true"
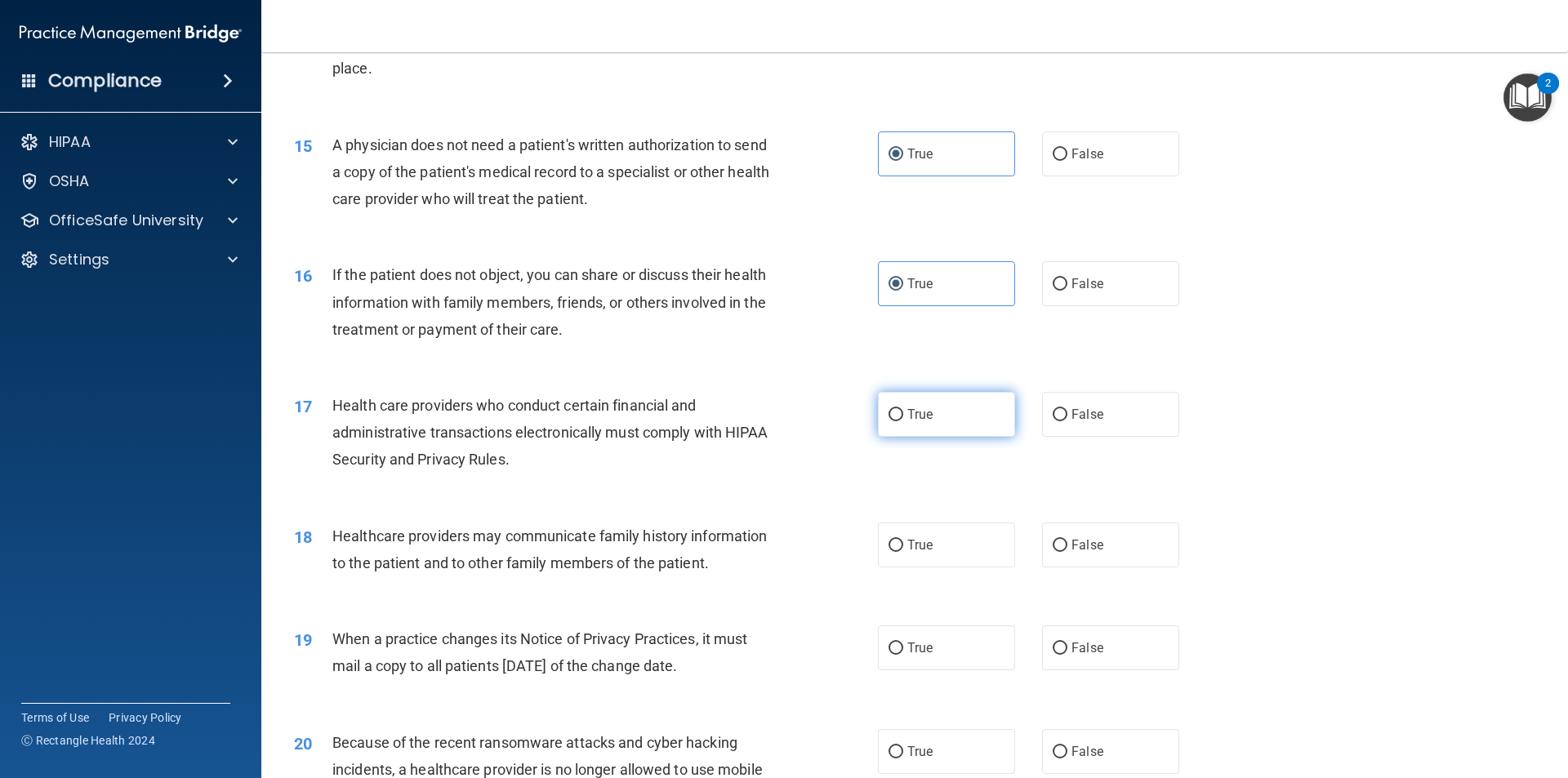
drag, startPoint x: 903, startPoint y: 410, endPoint x: 893, endPoint y: 412, distance: 10.2
click at [907, 410] on span "True" at bounding box center [919, 415] width 25 height 16
click at [902, 410] on input "True" at bounding box center [896, 415] width 15 height 12
radio input "true"
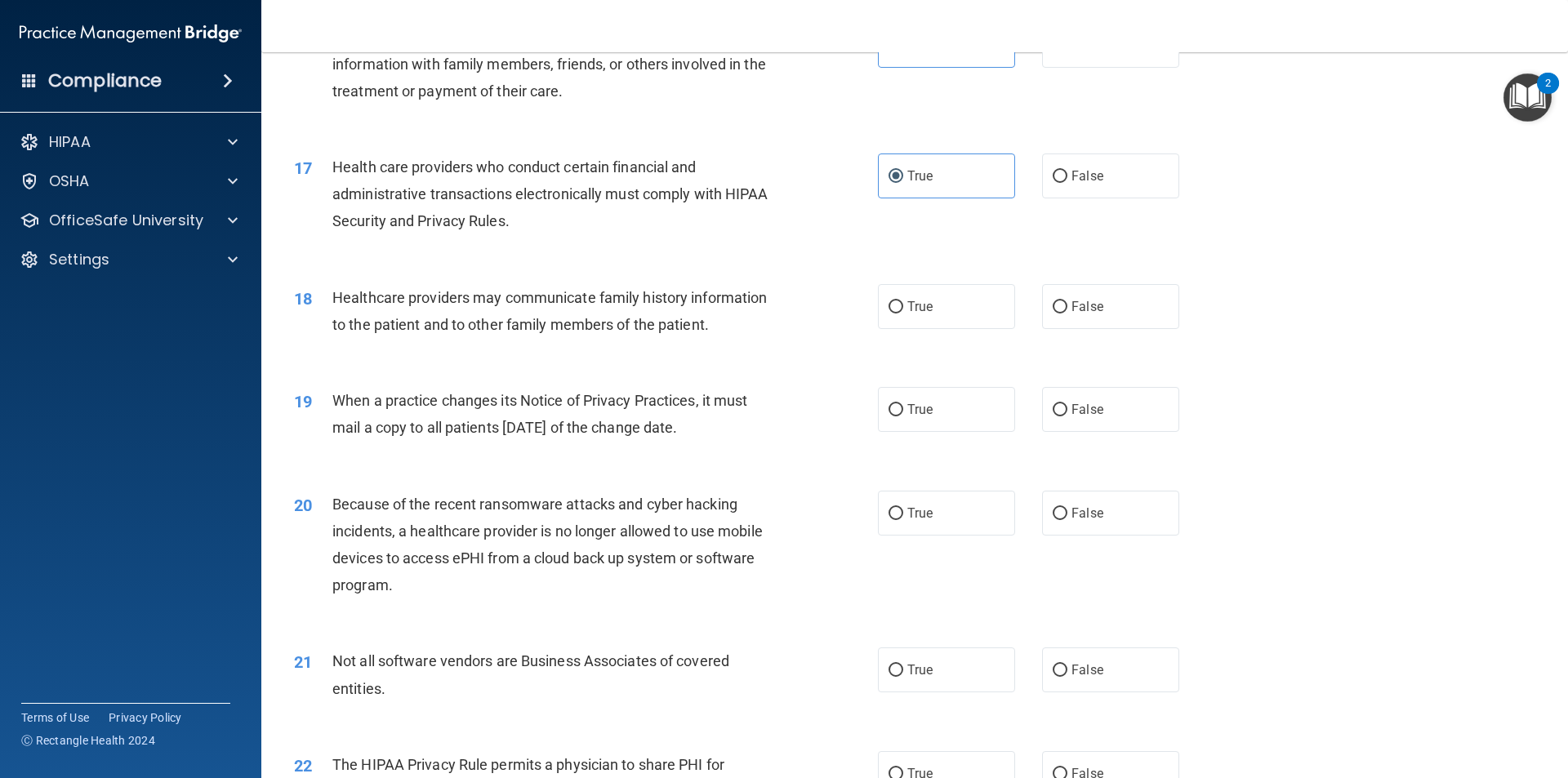
scroll to position [1959, 0]
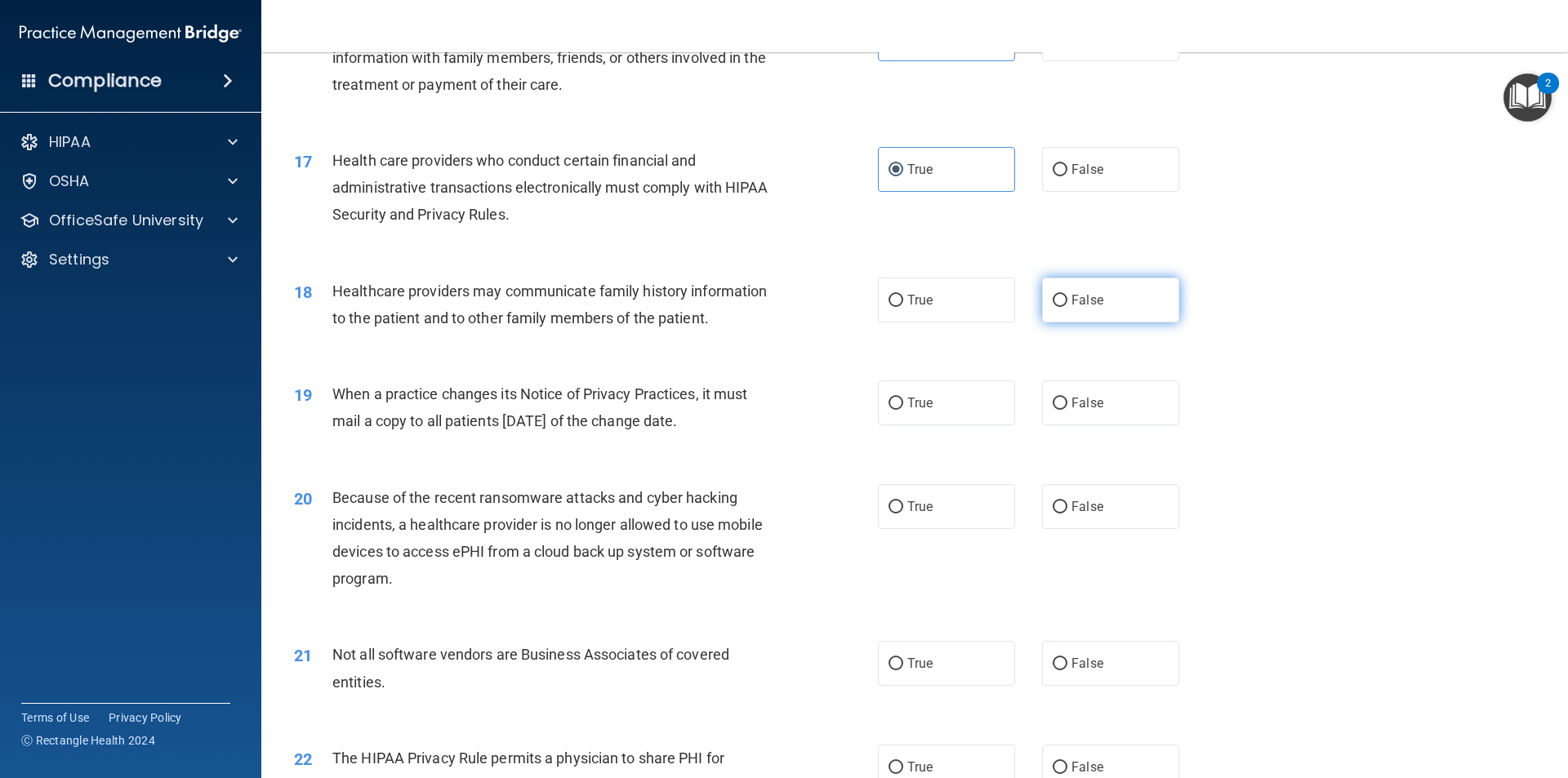
click at [1084, 292] on label "False" at bounding box center [1111, 300] width 138 height 45
click at [1067, 295] on input "False" at bounding box center [1060, 300] width 15 height 12
radio input "true"
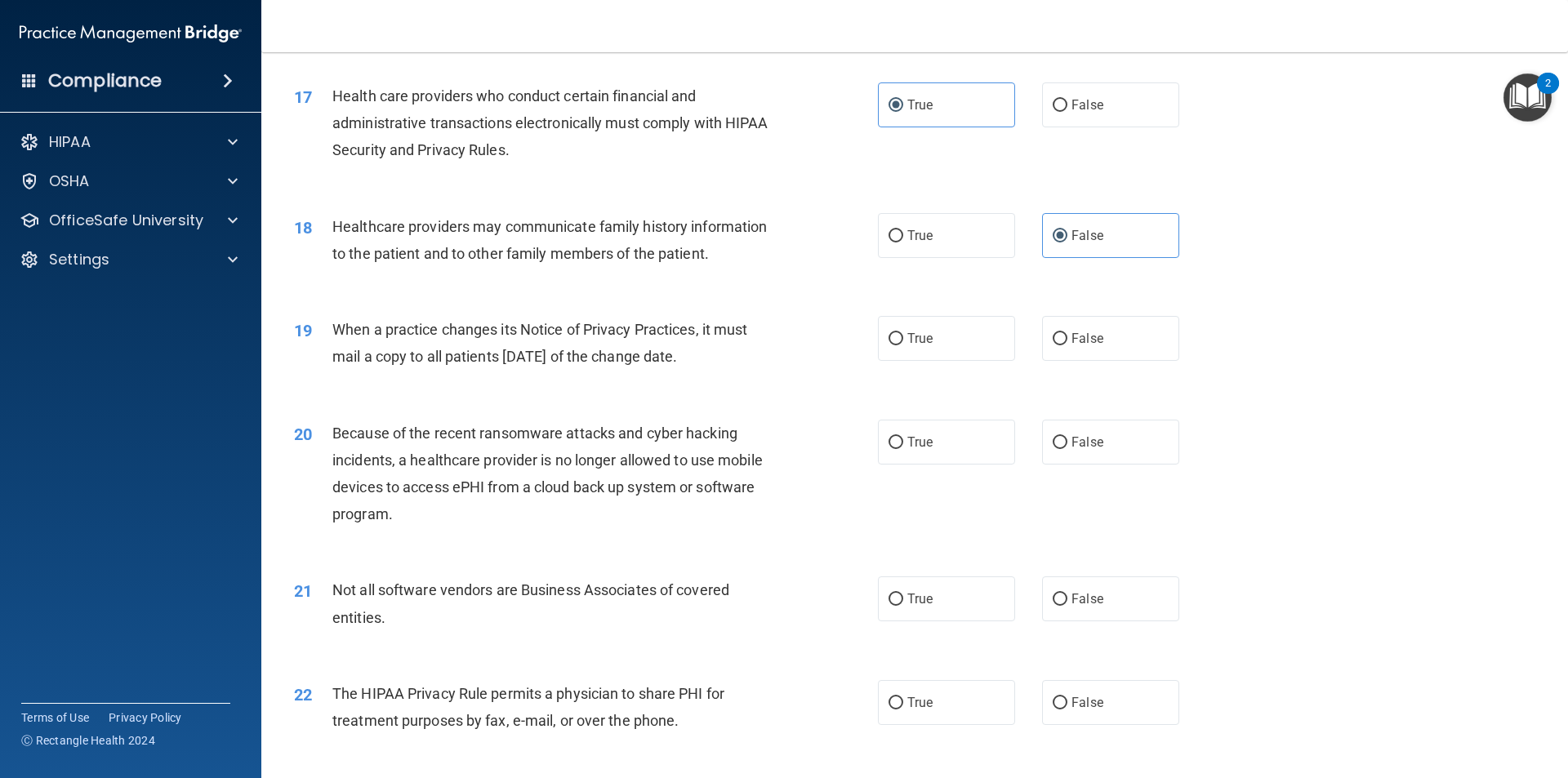
scroll to position [2123, 0]
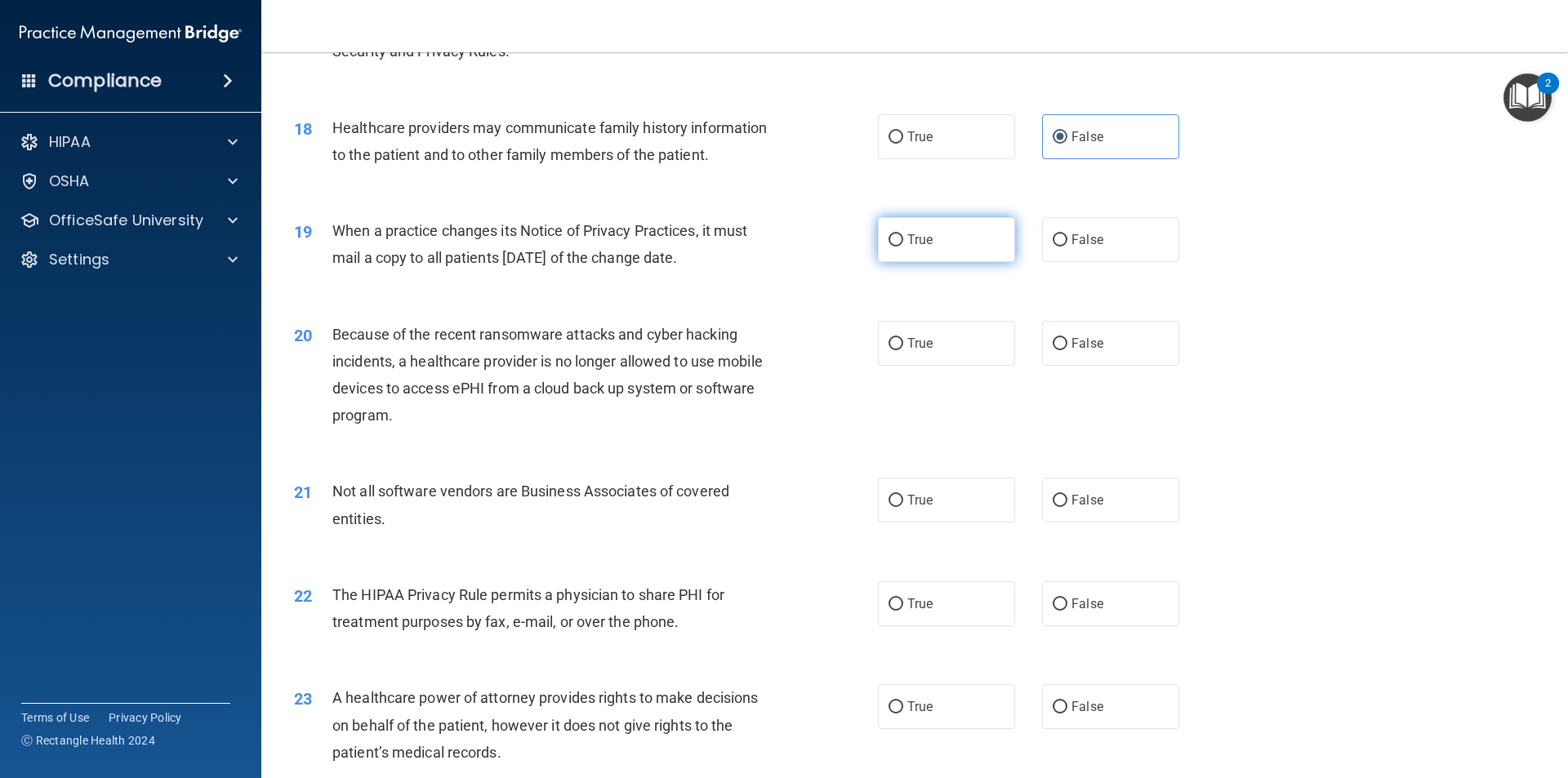
click at [897, 247] on label "True" at bounding box center [946, 240] width 138 height 45
click at [897, 246] on input "True" at bounding box center [896, 240] width 15 height 12
radio input "true"
click at [1072, 235] on span "False" at bounding box center [1087, 240] width 32 height 16
click at [1067, 235] on input "False" at bounding box center [1060, 240] width 15 height 12
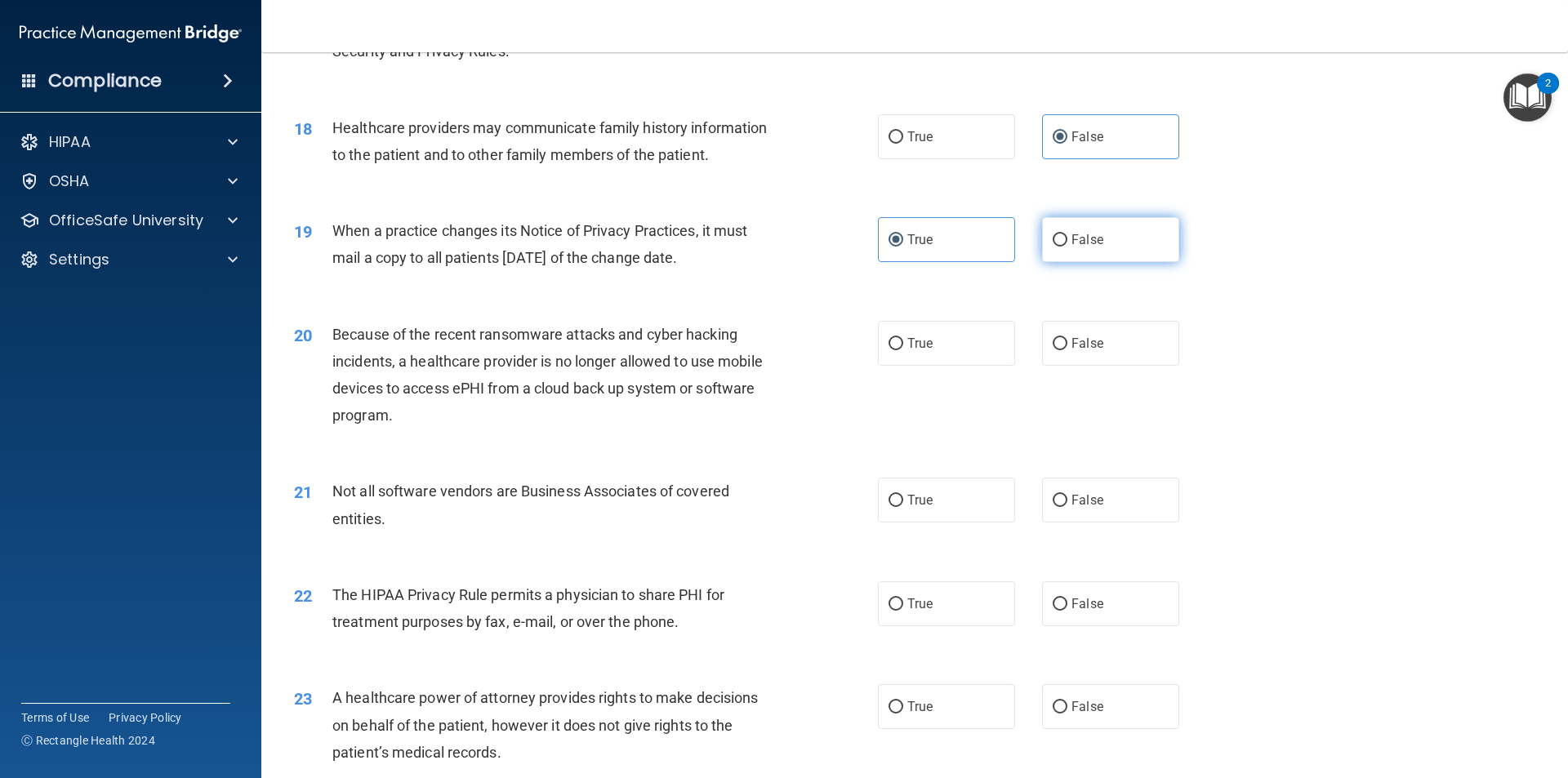
radio input "true"
radio input "false"
drag, startPoint x: 1061, startPoint y: 339, endPoint x: 1054, endPoint y: 343, distance: 8.1
click at [1060, 341] on label "False" at bounding box center [1111, 343] width 138 height 45
click at [1060, 341] on input "False" at bounding box center [1060, 344] width 15 height 12
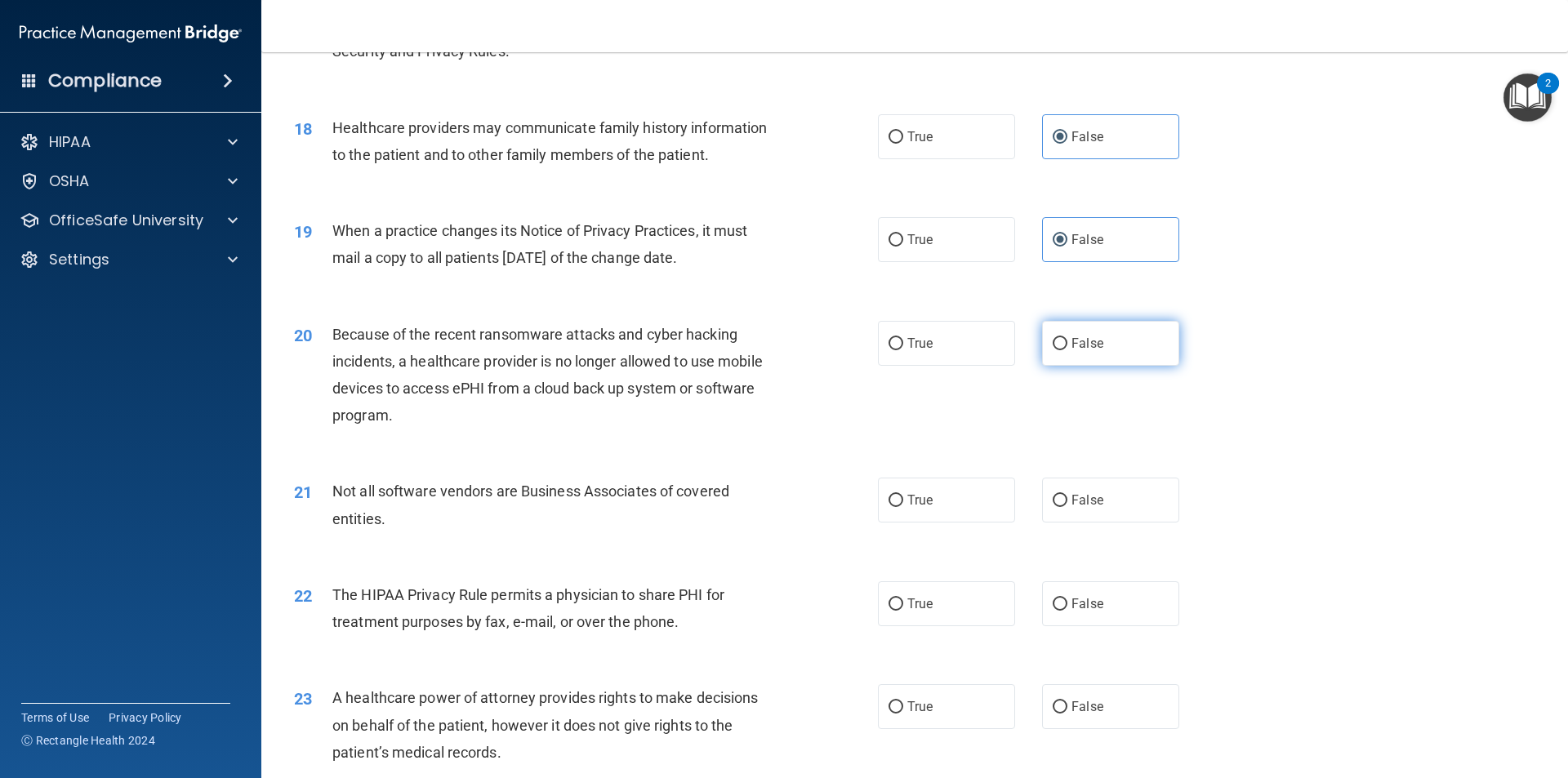
radio input "true"
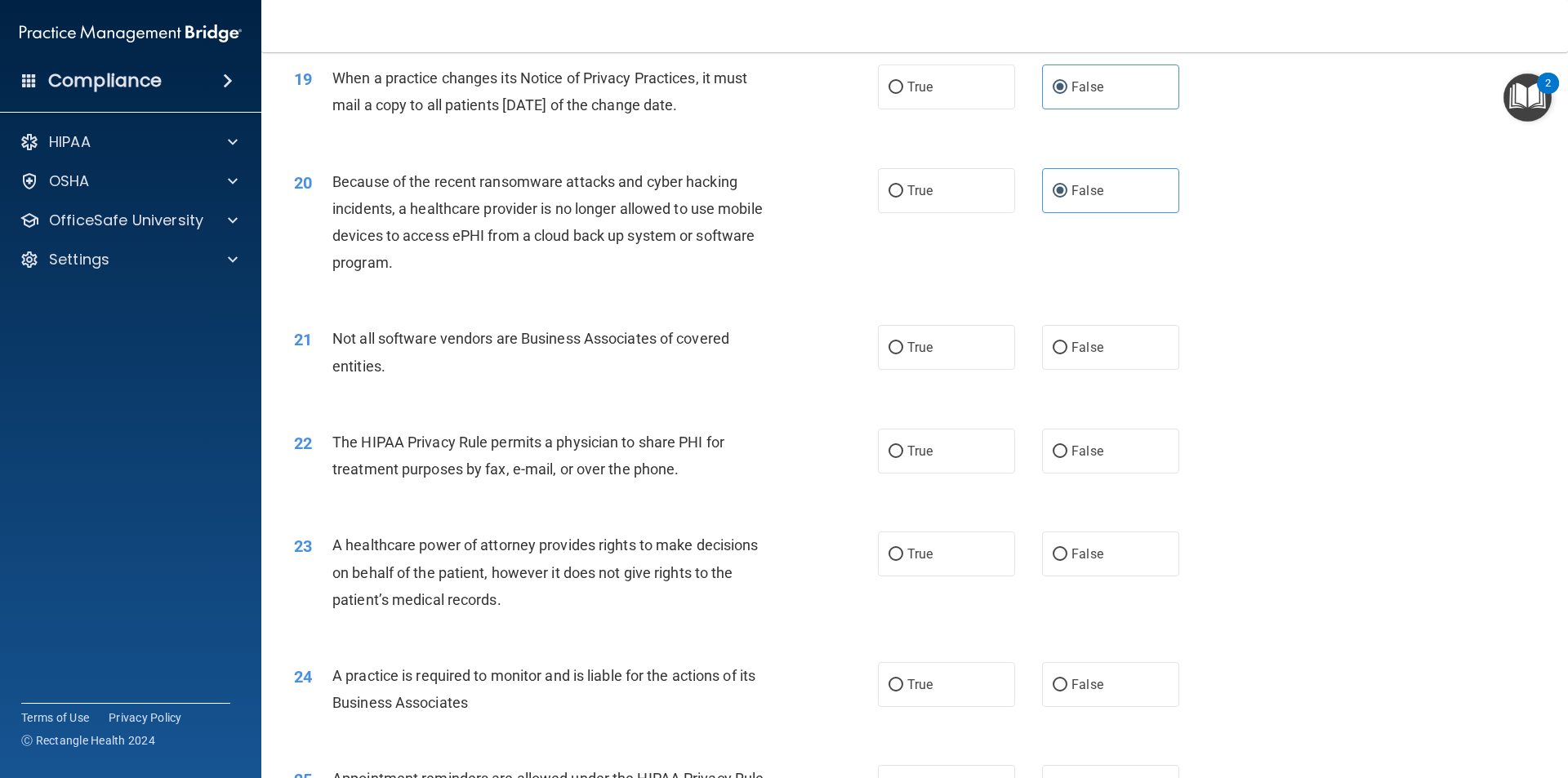
scroll to position [2287, 0]
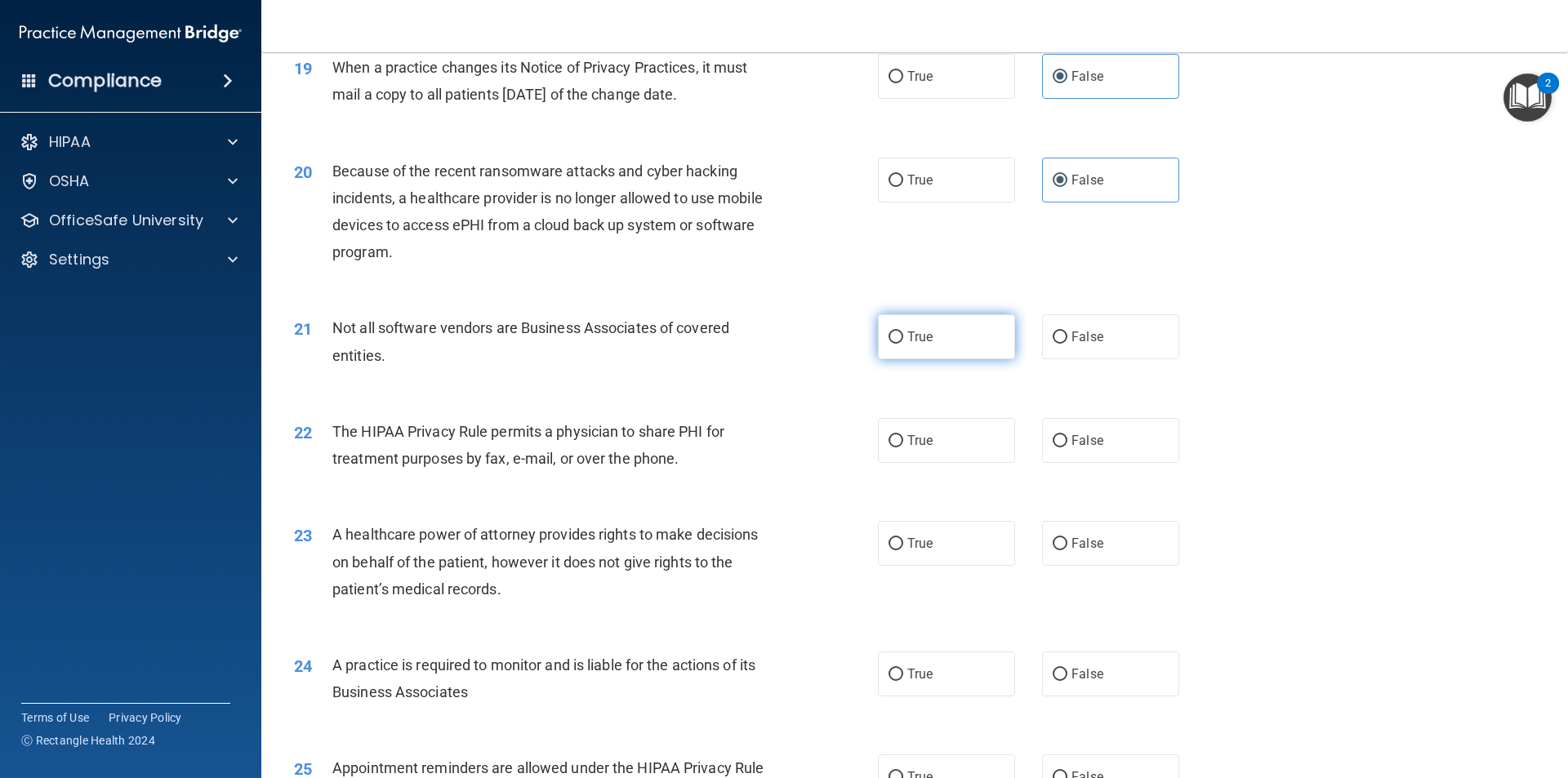
click at [907, 342] on span "True" at bounding box center [919, 336] width 25 height 16
click at [903, 342] on input "True" at bounding box center [896, 337] width 15 height 12
radio input "true"
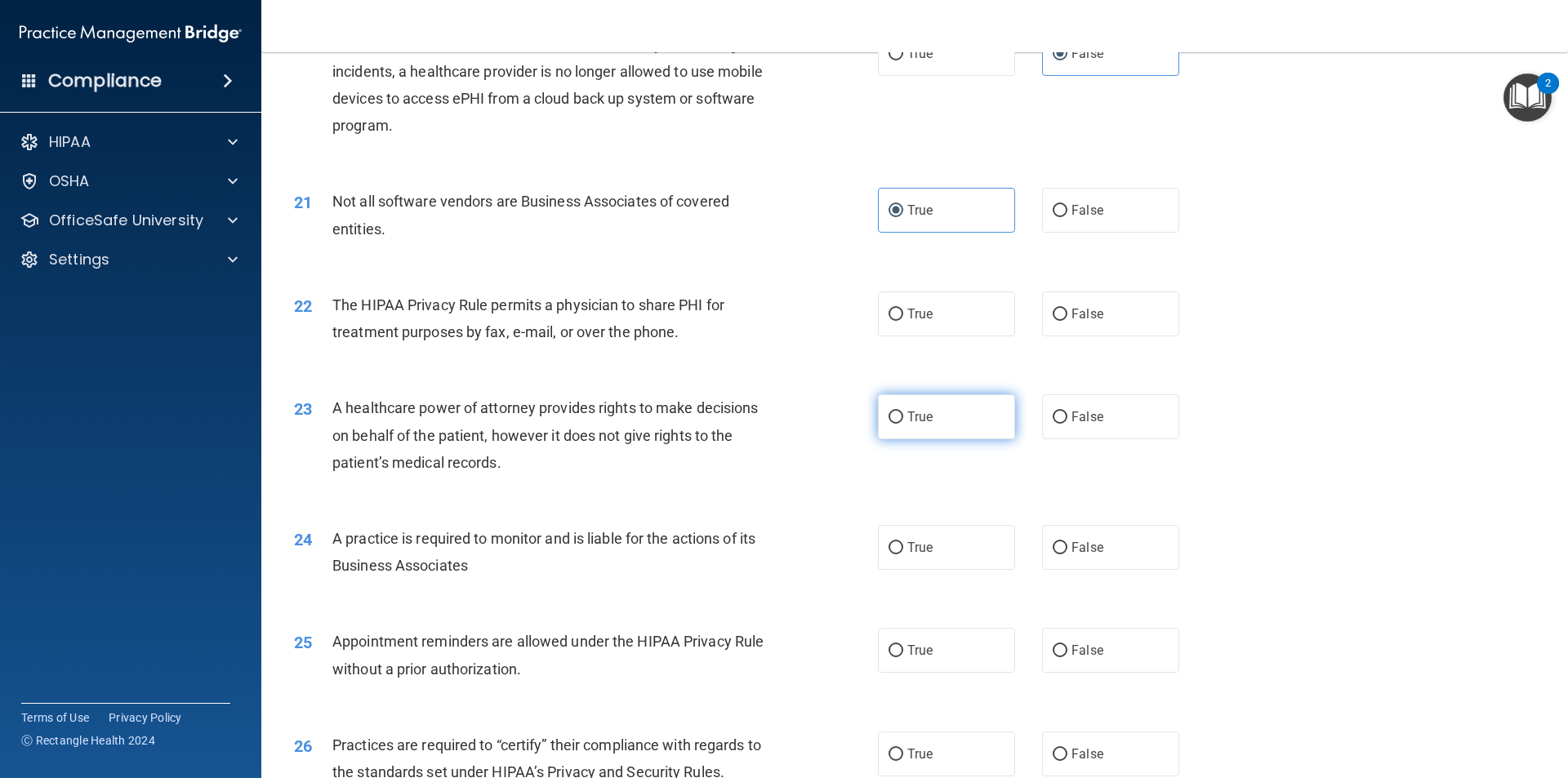
scroll to position [2450, 0]
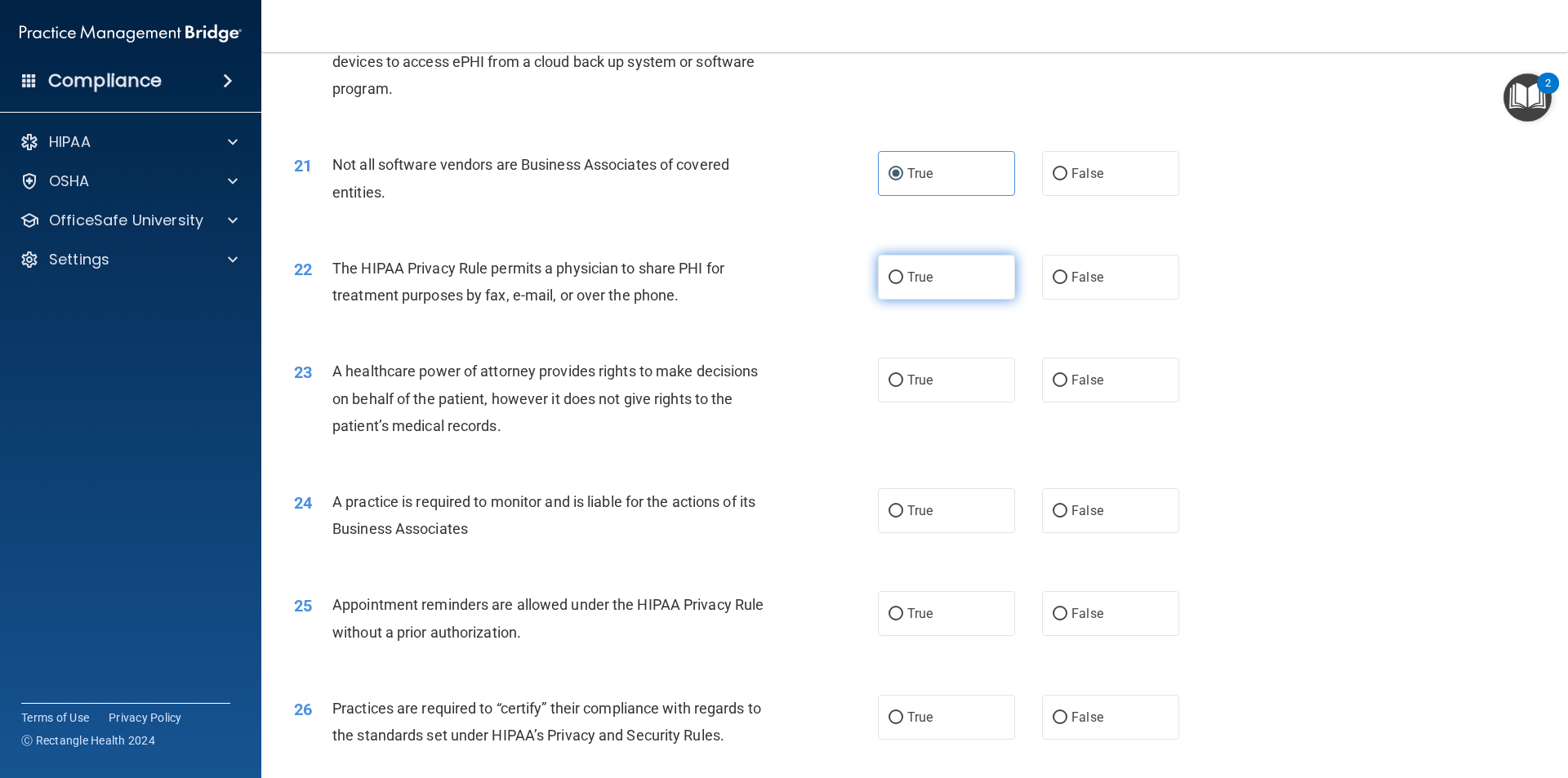
click at [919, 285] on label "True" at bounding box center [946, 277] width 138 height 45
click at [903, 284] on input "True" at bounding box center [896, 278] width 15 height 12
radio input "true"
click at [1061, 376] on label "False" at bounding box center [1111, 380] width 138 height 45
click at [1061, 376] on input "False" at bounding box center [1060, 380] width 15 height 12
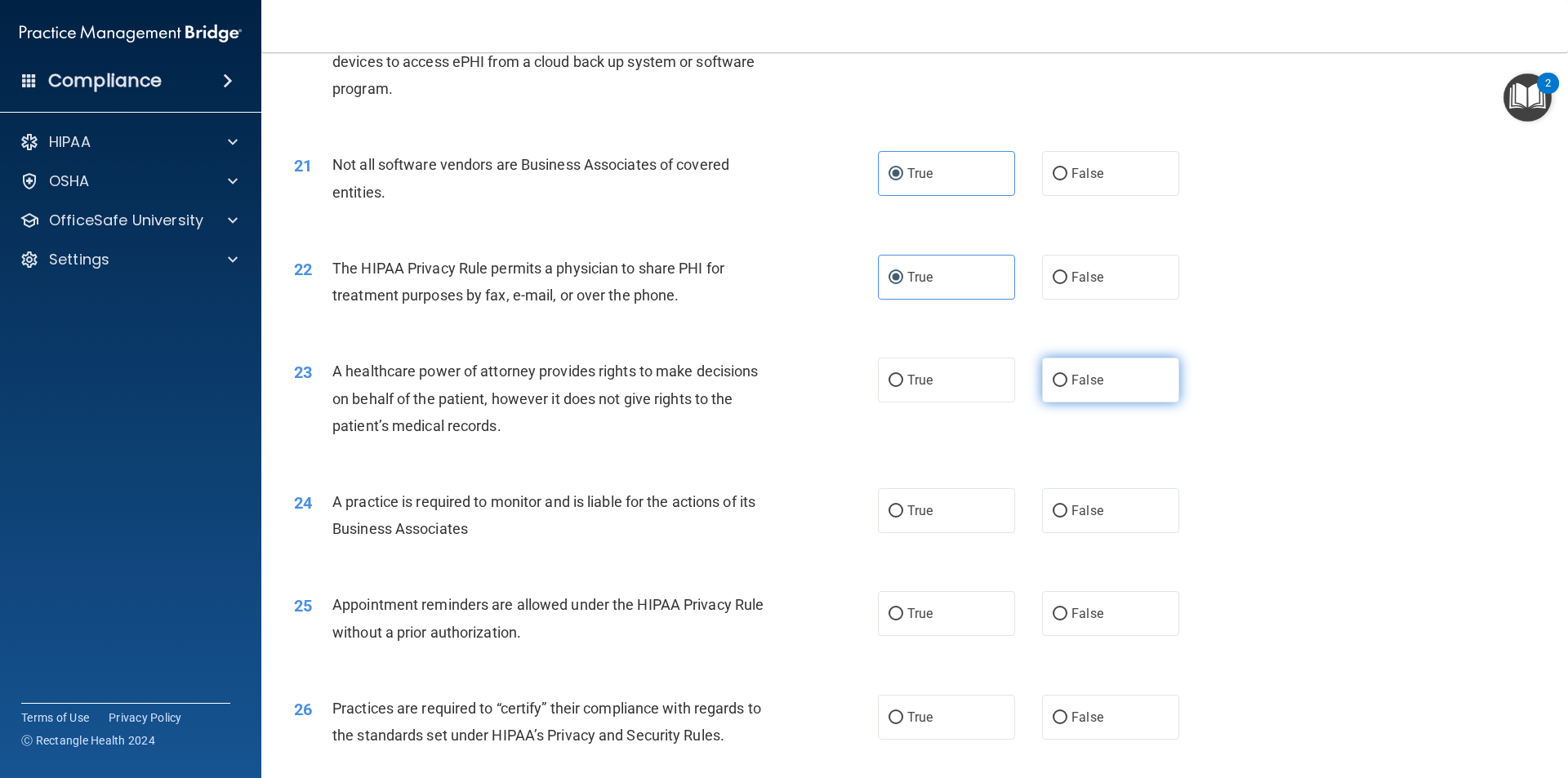
radio input "true"
click at [1046, 500] on label "False" at bounding box center [1111, 510] width 138 height 45
click at [1052, 506] on input "False" at bounding box center [1060, 511] width 15 height 12
radio input "true"
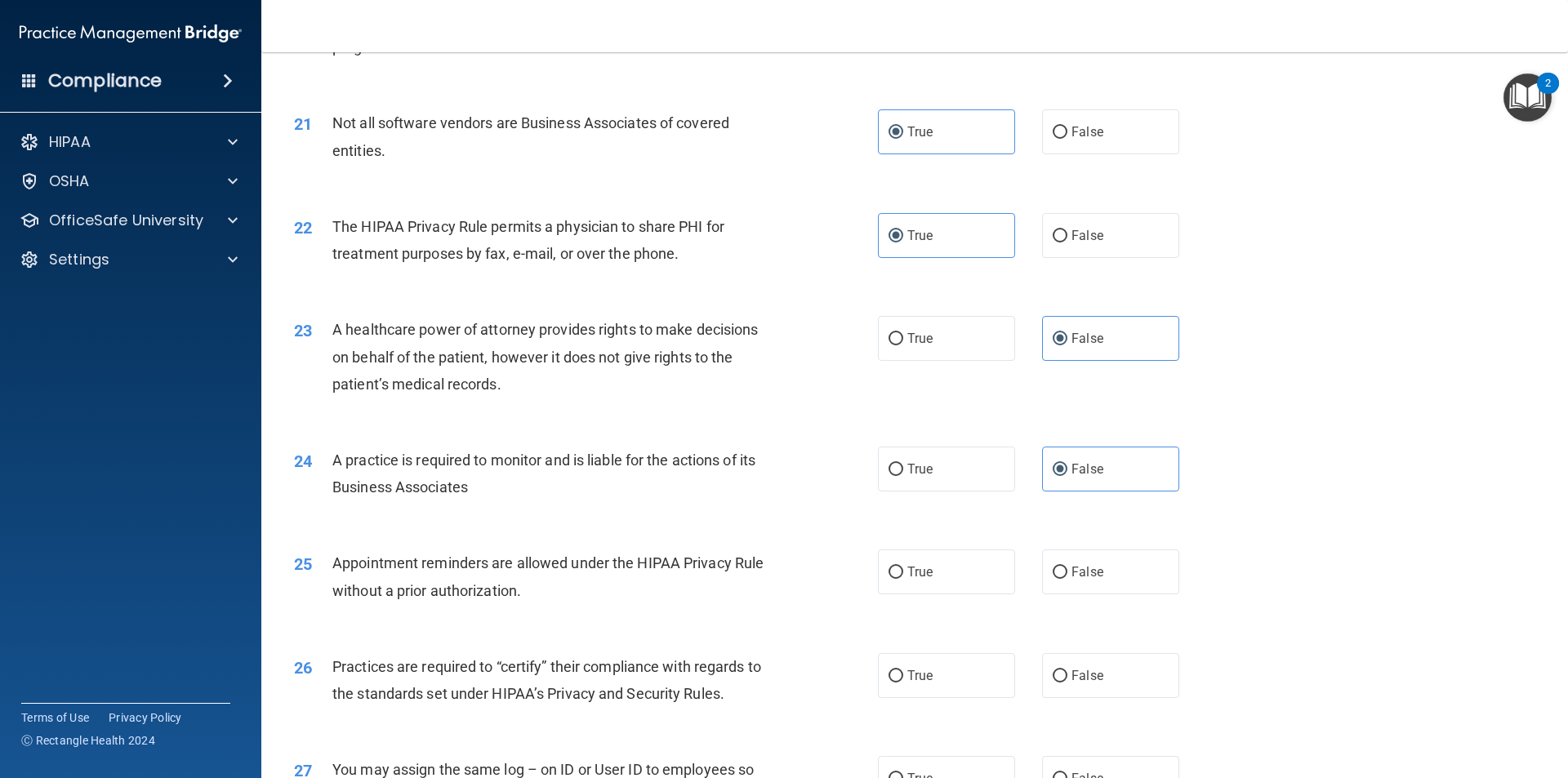
scroll to position [2531, 0]
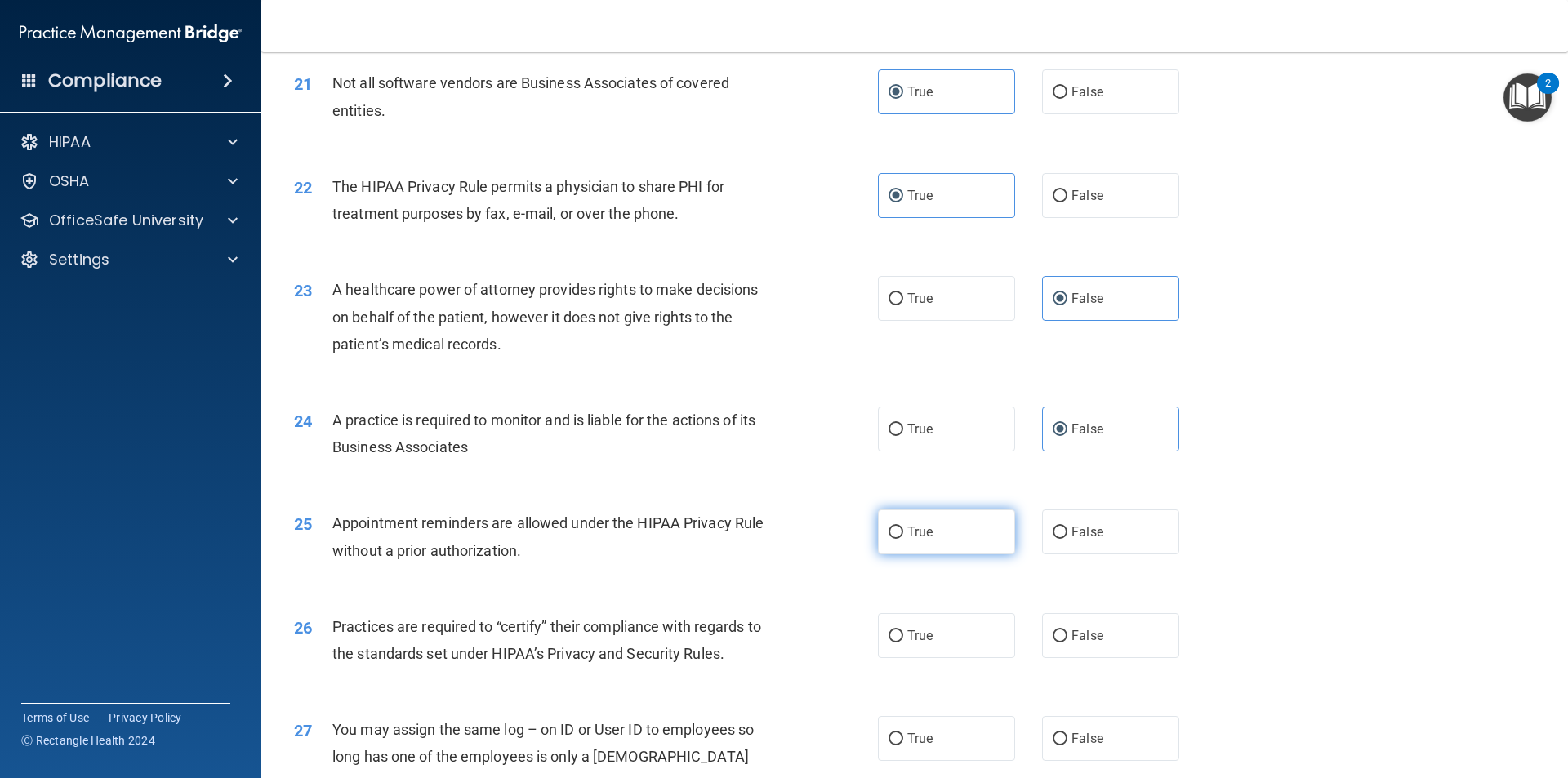
click at [907, 529] on span "True" at bounding box center [919, 532] width 25 height 16
click at [903, 529] on input "True" at bounding box center [896, 533] width 15 height 12
radio input "true"
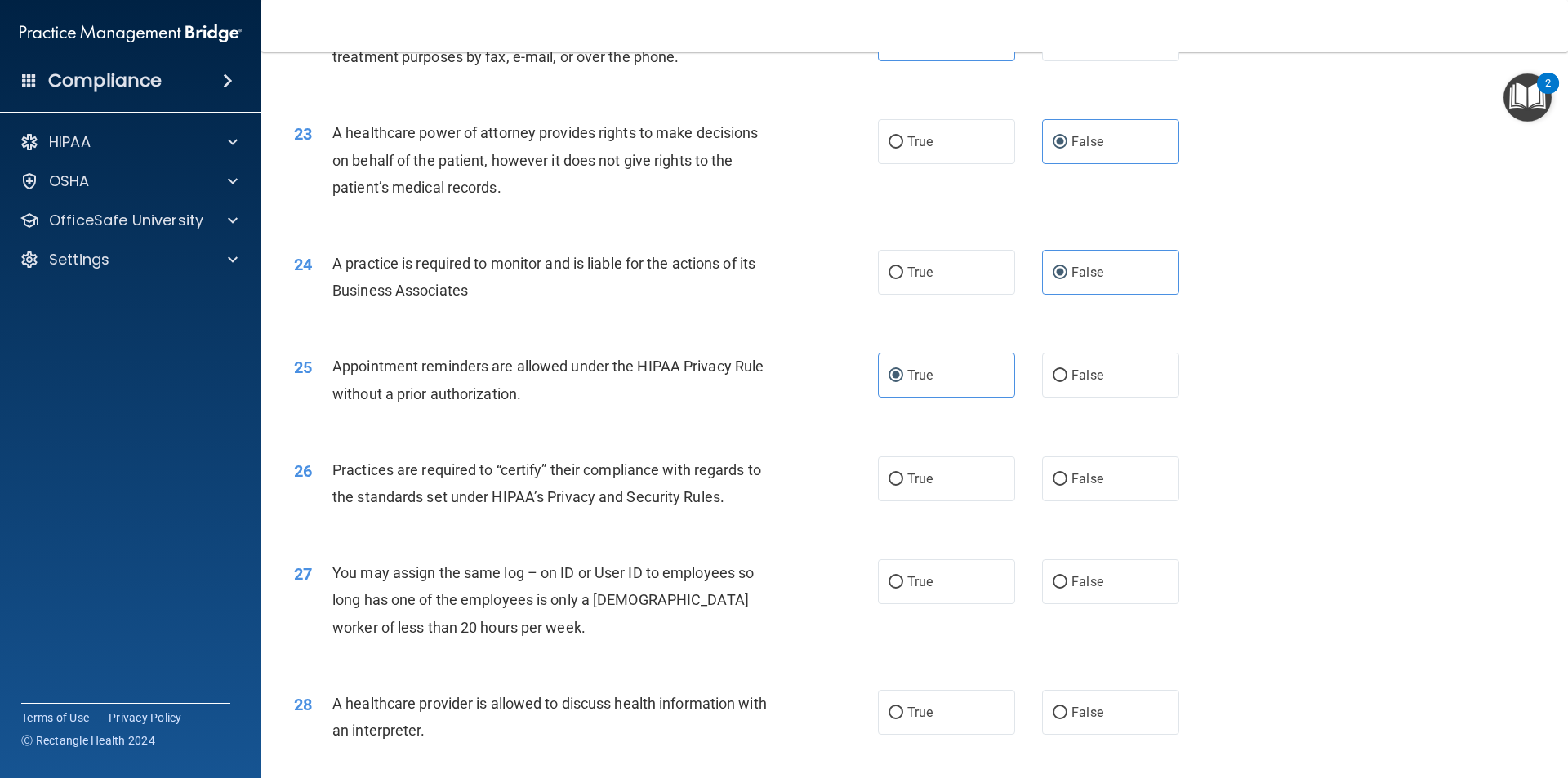
scroll to position [2695, 0]
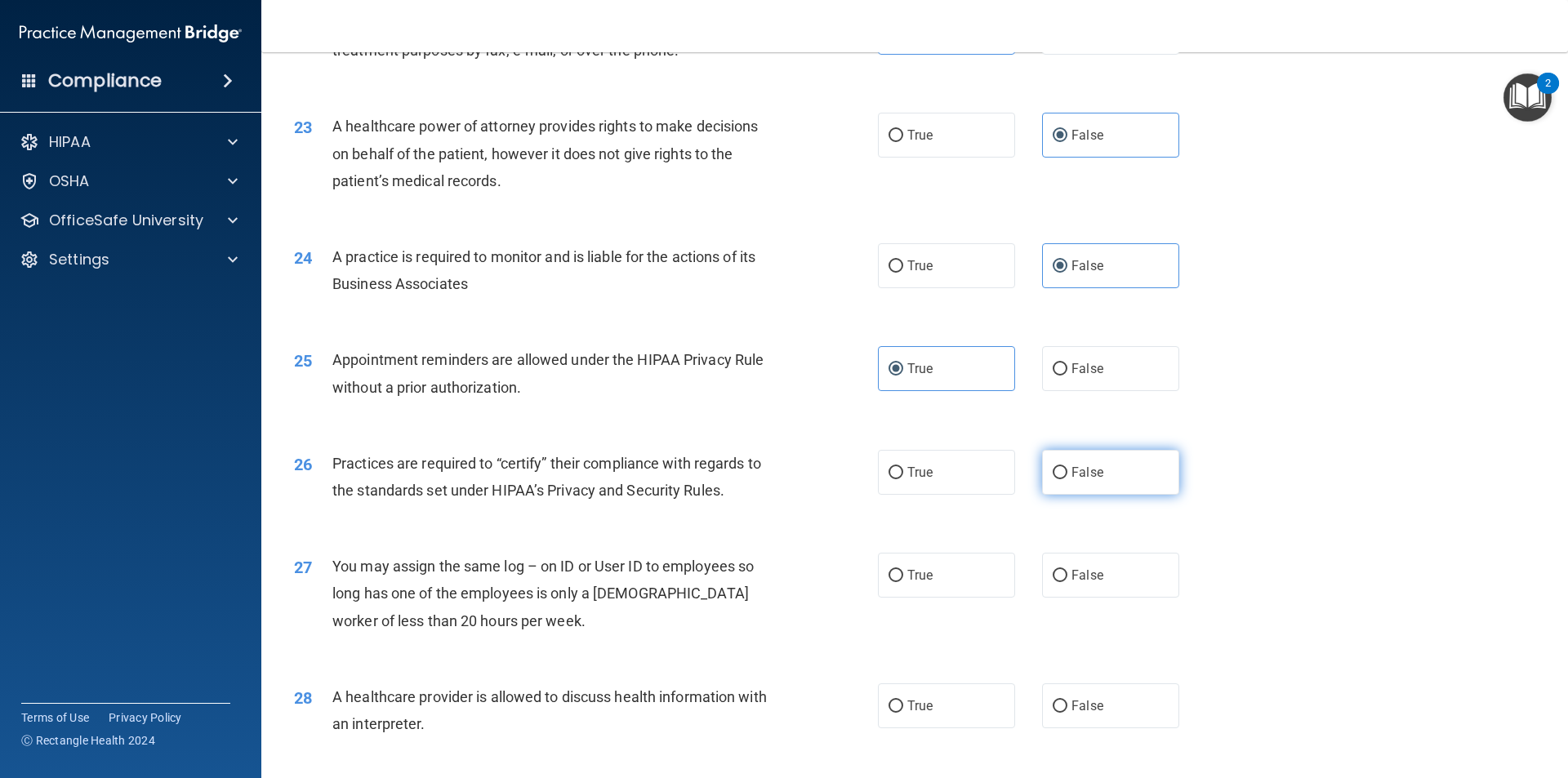
click at [1052, 468] on input "False" at bounding box center [1060, 473] width 15 height 12
radio input "true"
click at [1061, 560] on label "False" at bounding box center [1111, 575] width 138 height 45
click at [1061, 570] on input "False" at bounding box center [1060, 575] width 15 height 12
radio input "true"
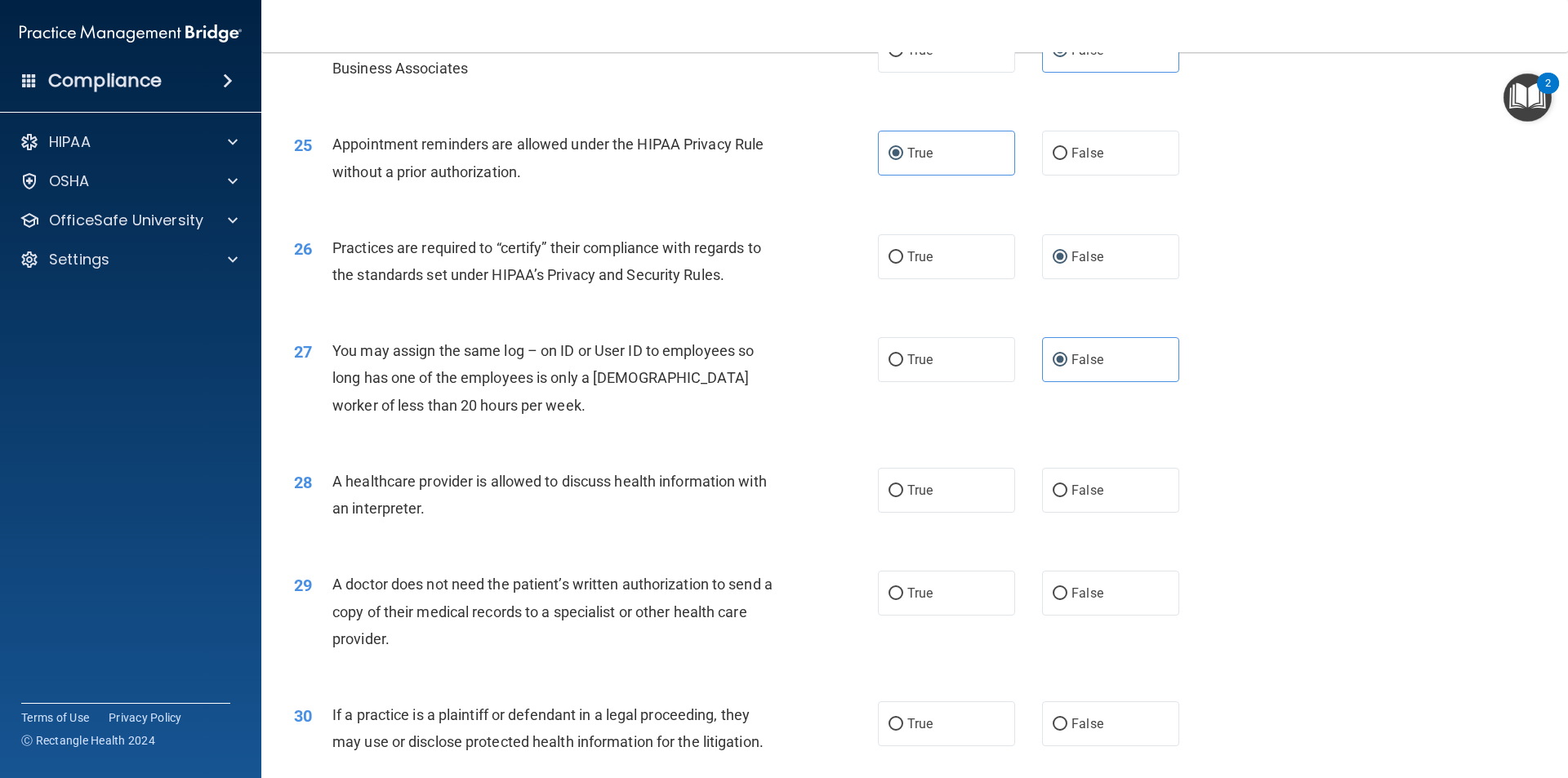
scroll to position [2940, 0]
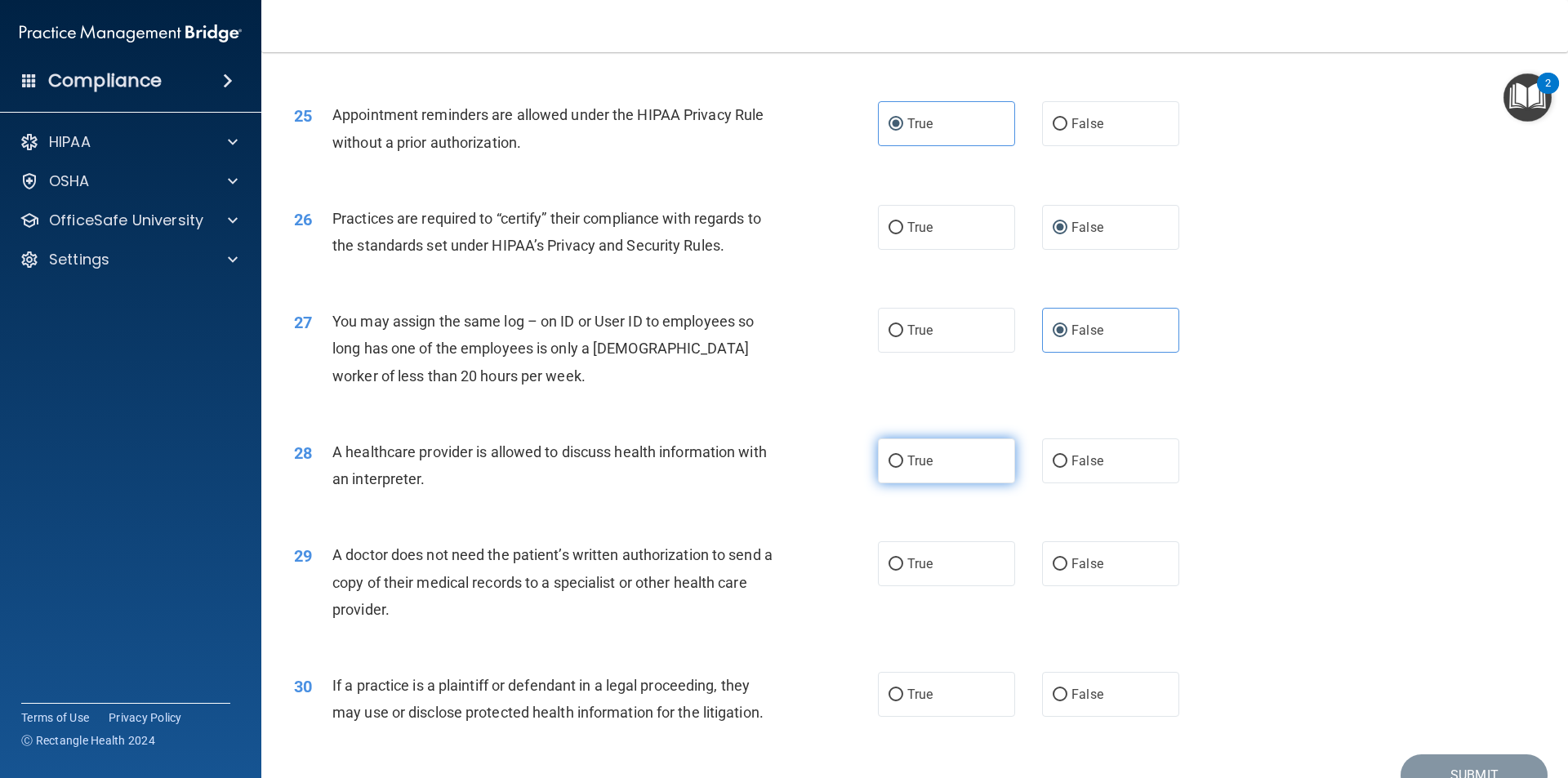
click at [938, 462] on label "True" at bounding box center [946, 461] width 138 height 45
click at [903, 462] on input "True" at bounding box center [896, 461] width 15 height 12
radio input "true"
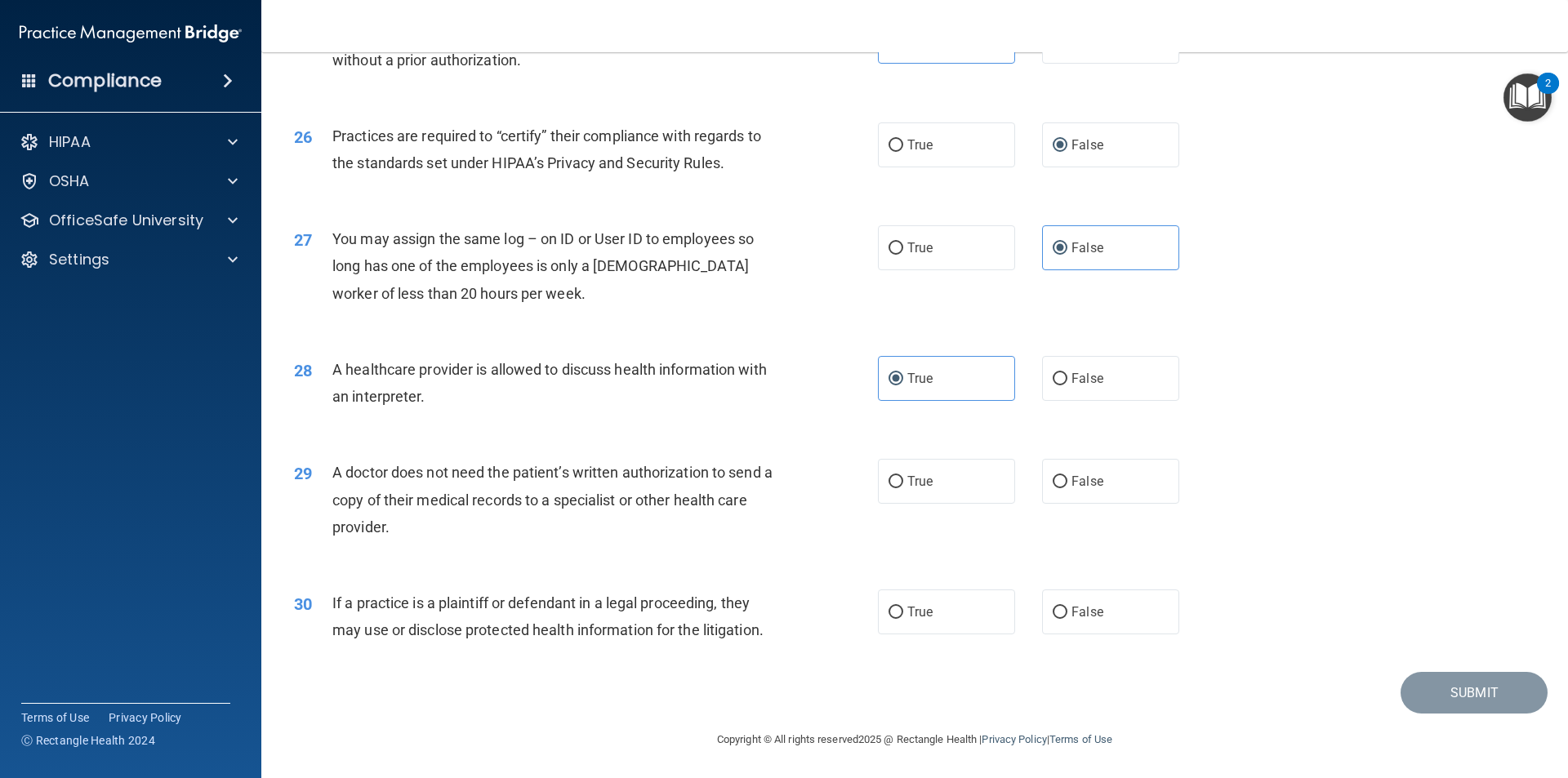
scroll to position [3023, 0]
click at [1061, 475] on label "False" at bounding box center [1111, 481] width 138 height 45
click at [1061, 475] on input "False" at bounding box center [1060, 481] width 15 height 12
radio input "true"
click at [914, 620] on label "True" at bounding box center [946, 611] width 138 height 45
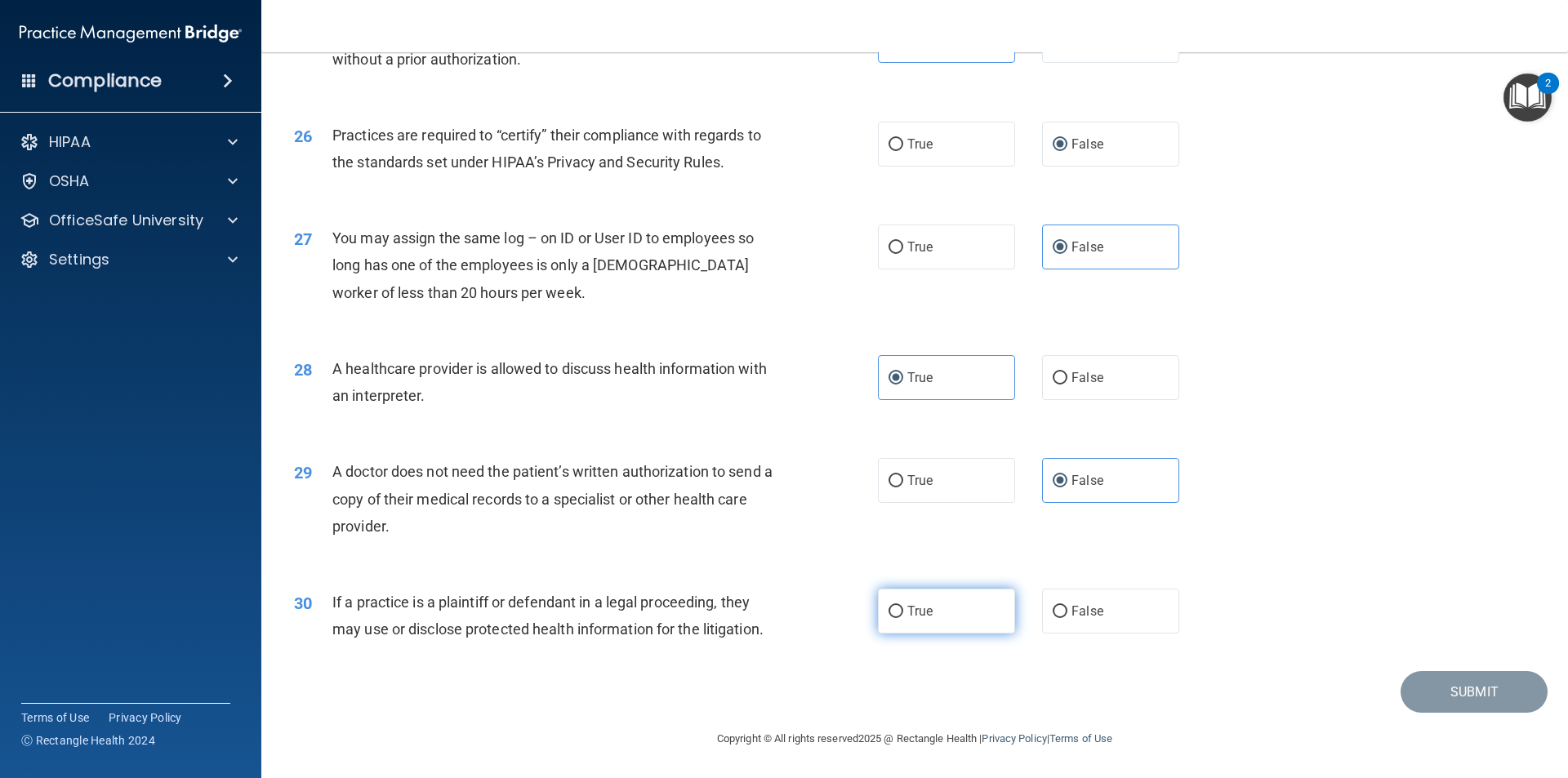
click at [903, 618] on input "True" at bounding box center [896, 612] width 15 height 12
radio input "true"
click at [1435, 692] on button "Submit" at bounding box center [1474, 692] width 147 height 42
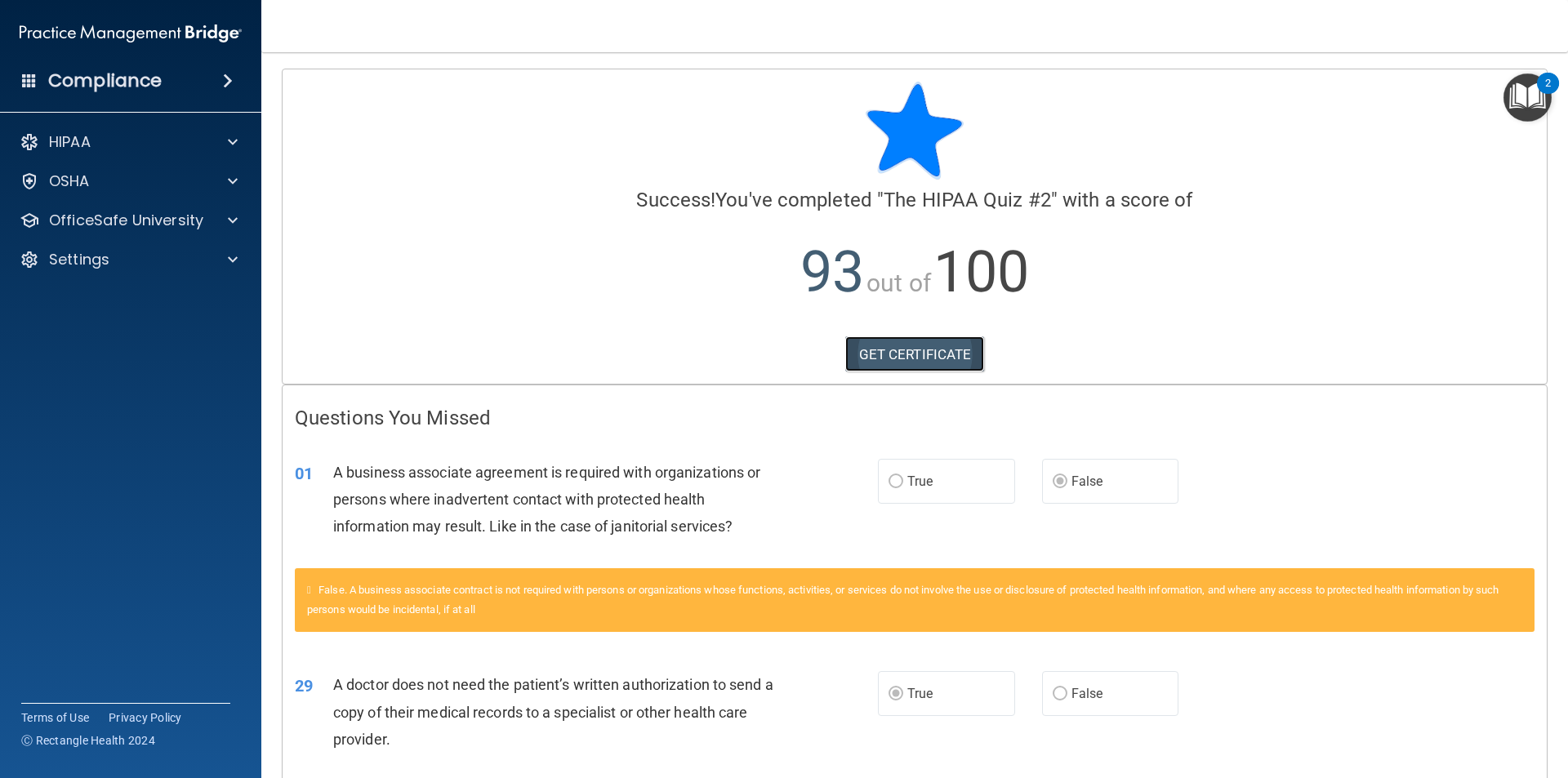
click at [931, 363] on link "GET CERTIFICATE" at bounding box center [915, 354] width 139 height 36
click at [97, 216] on p "OfficeSafe University" at bounding box center [126, 220] width 154 height 20
click at [138, 257] on p "HIPAA Training" at bounding box center [77, 260] width 135 height 17
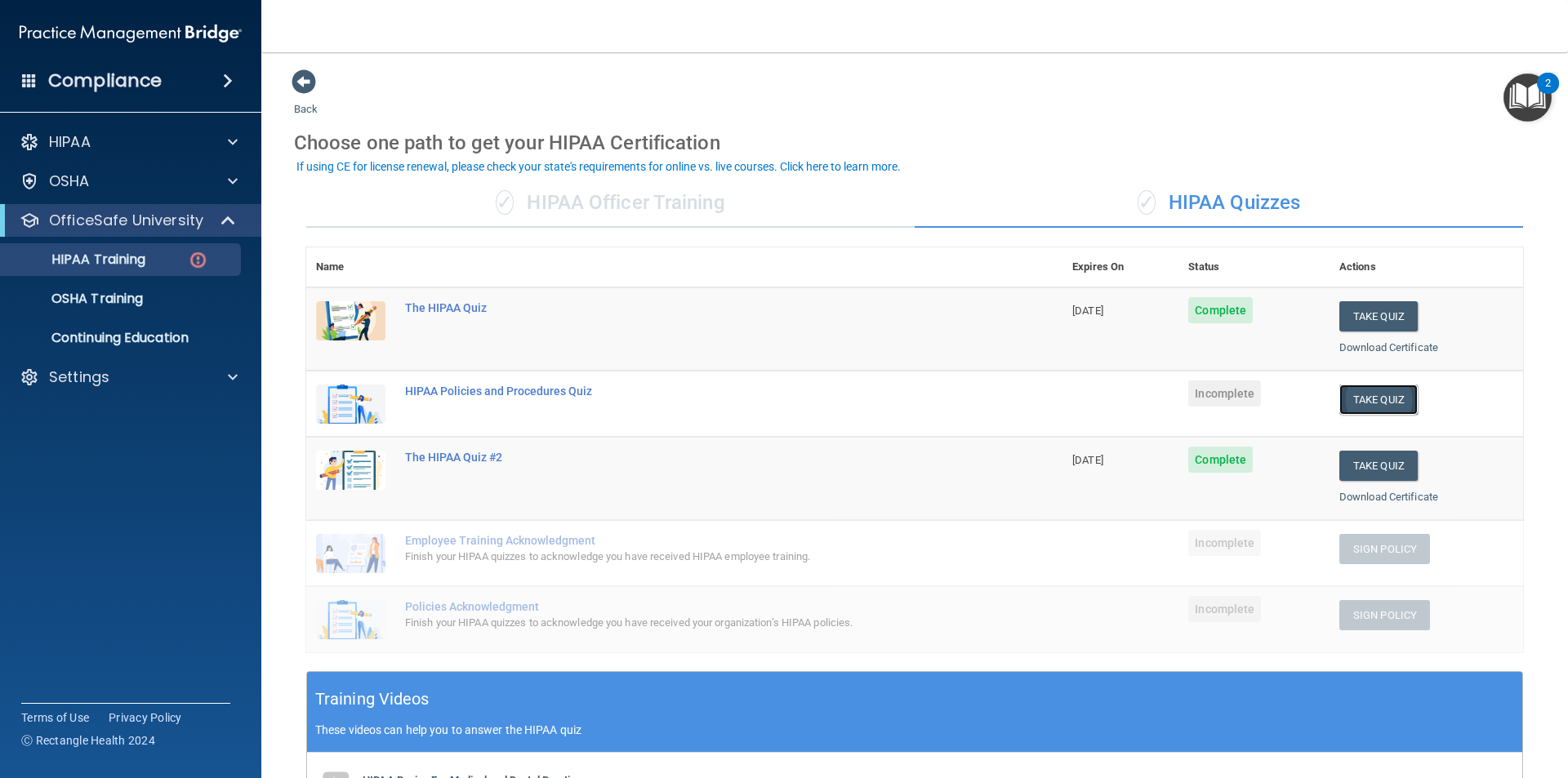
click at [1366, 398] on button "Take Quiz" at bounding box center [1378, 400] width 78 height 31
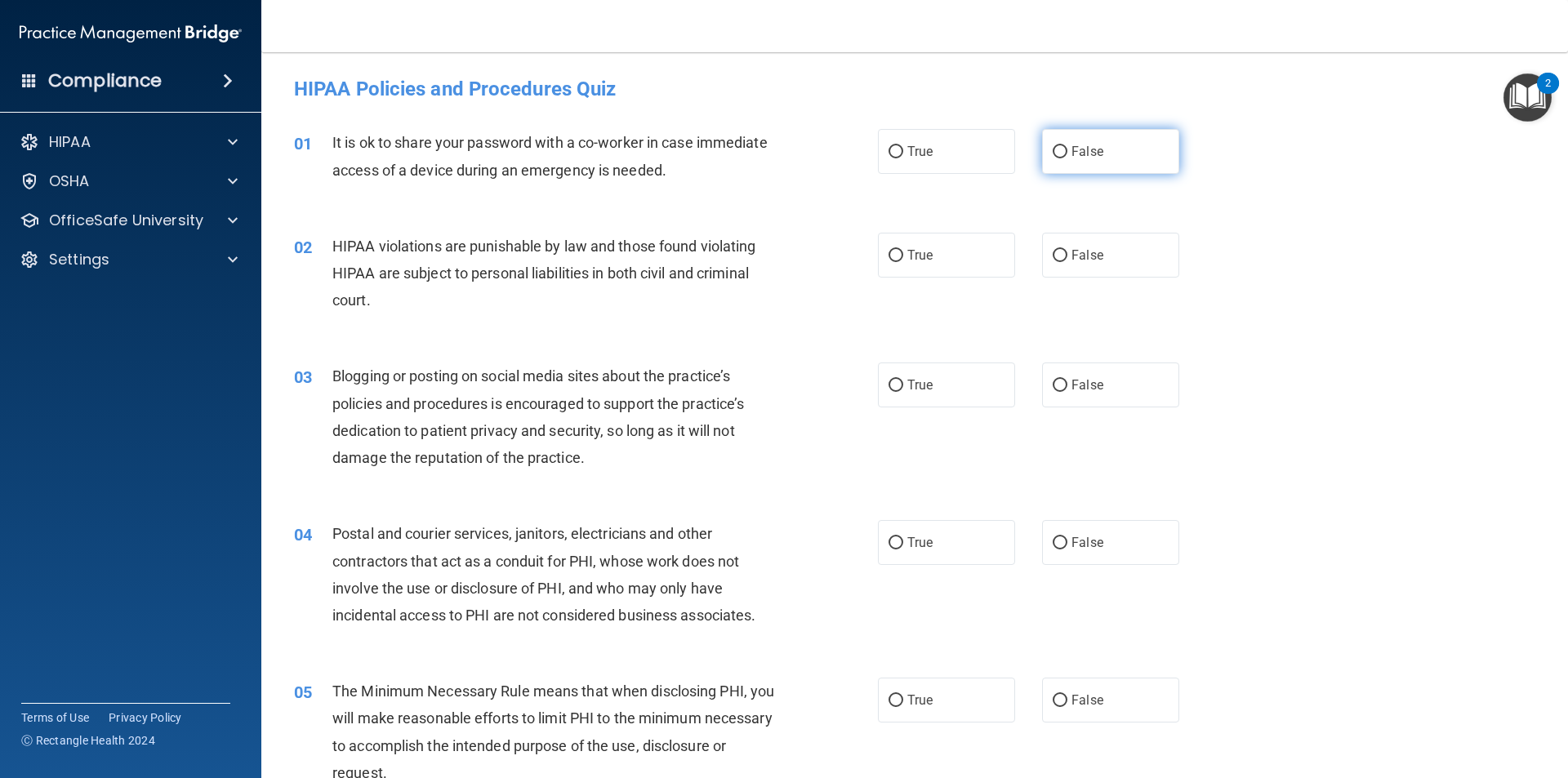
drag, startPoint x: 1078, startPoint y: 152, endPoint x: 1094, endPoint y: 152, distance: 16.0
click at [1078, 155] on span "False" at bounding box center [1087, 152] width 32 height 16
click at [1067, 155] on input "False" at bounding box center [1060, 152] width 15 height 12
radio input "true"
click at [907, 257] on span "True" at bounding box center [919, 255] width 25 height 16
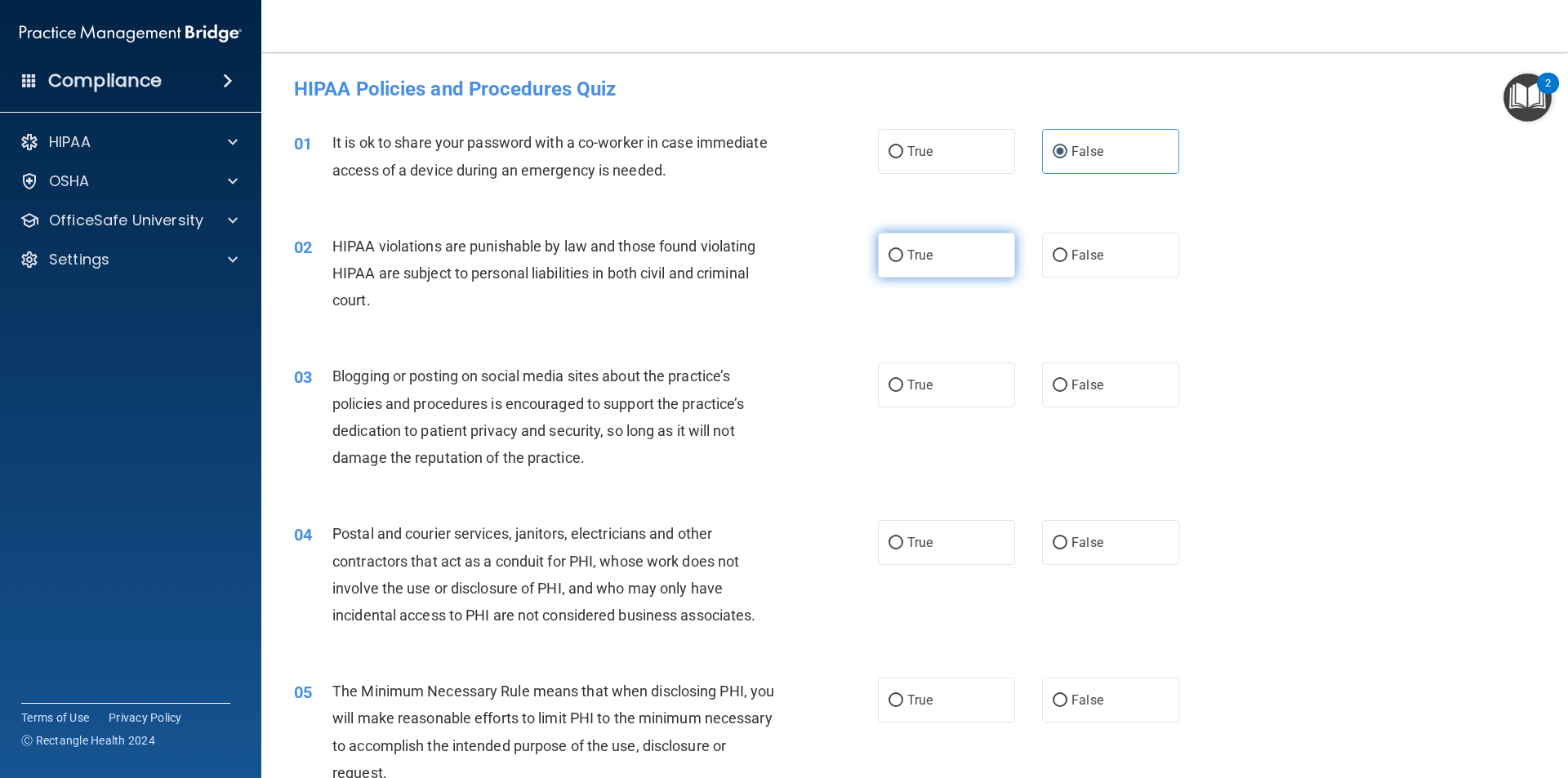
click at [903, 257] on input "True" at bounding box center [896, 256] width 15 height 12
radio input "true"
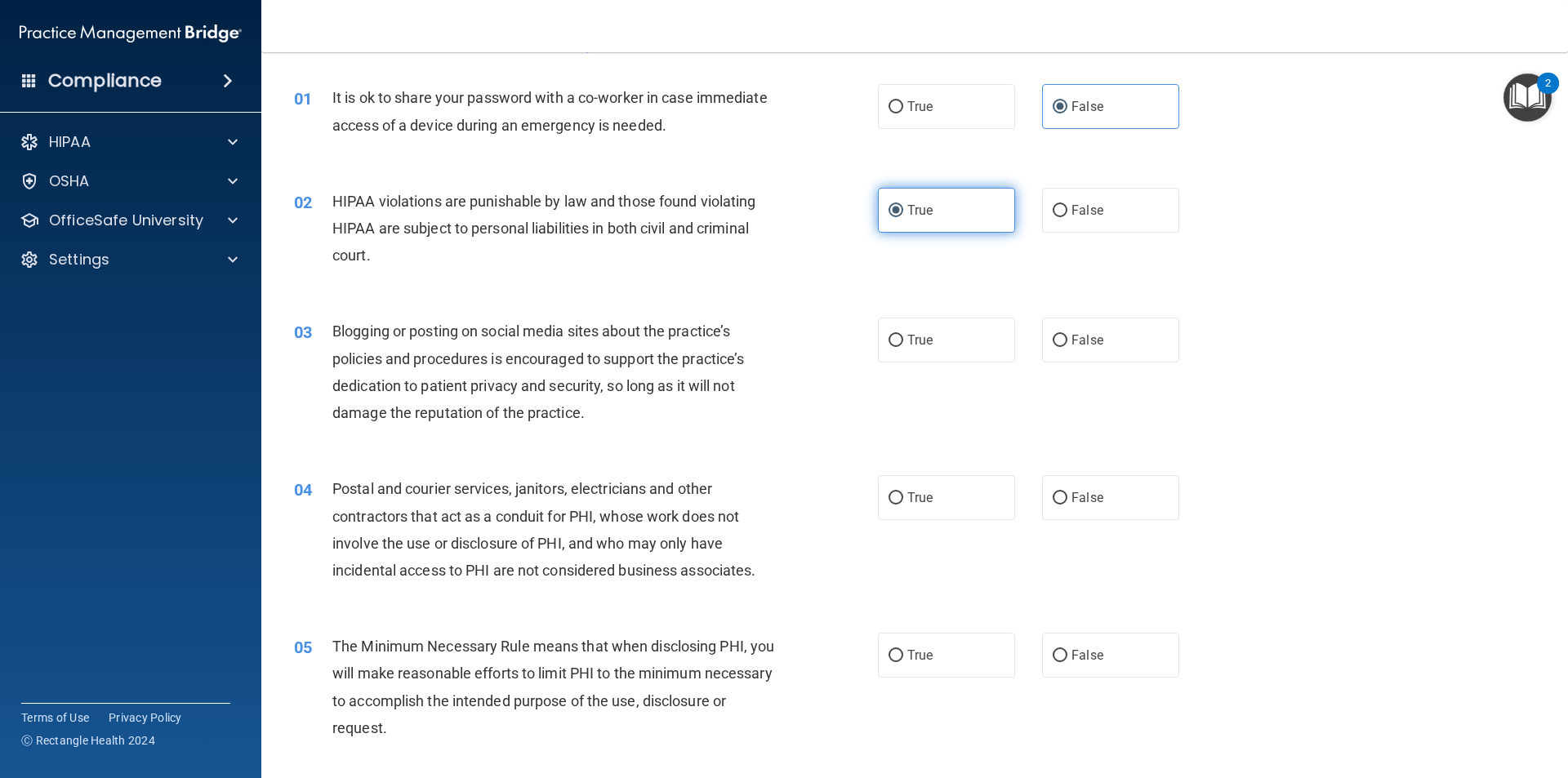
scroll to position [82, 0]
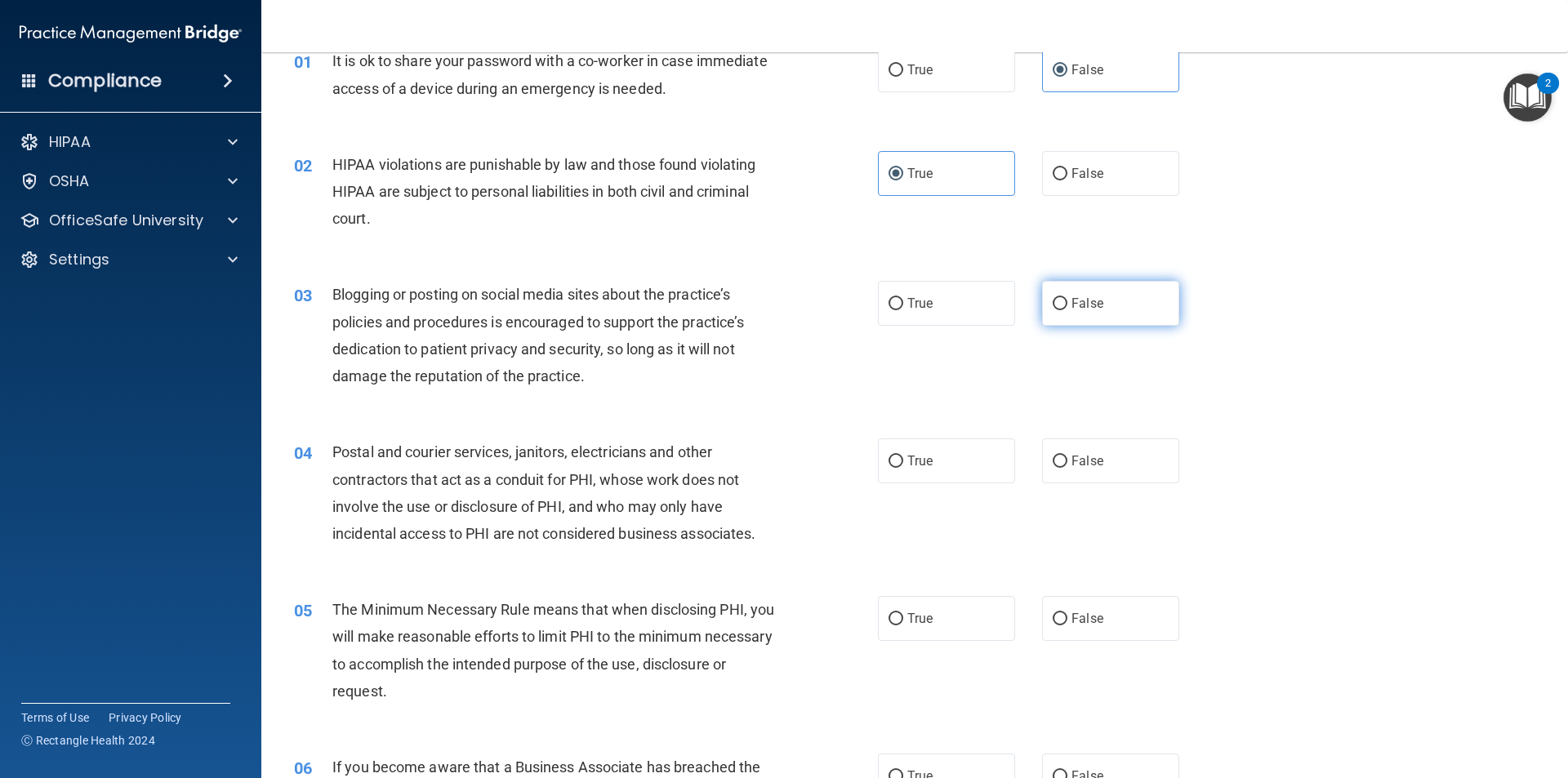
click at [1052, 300] on input "False" at bounding box center [1060, 304] width 15 height 12
radio input "true"
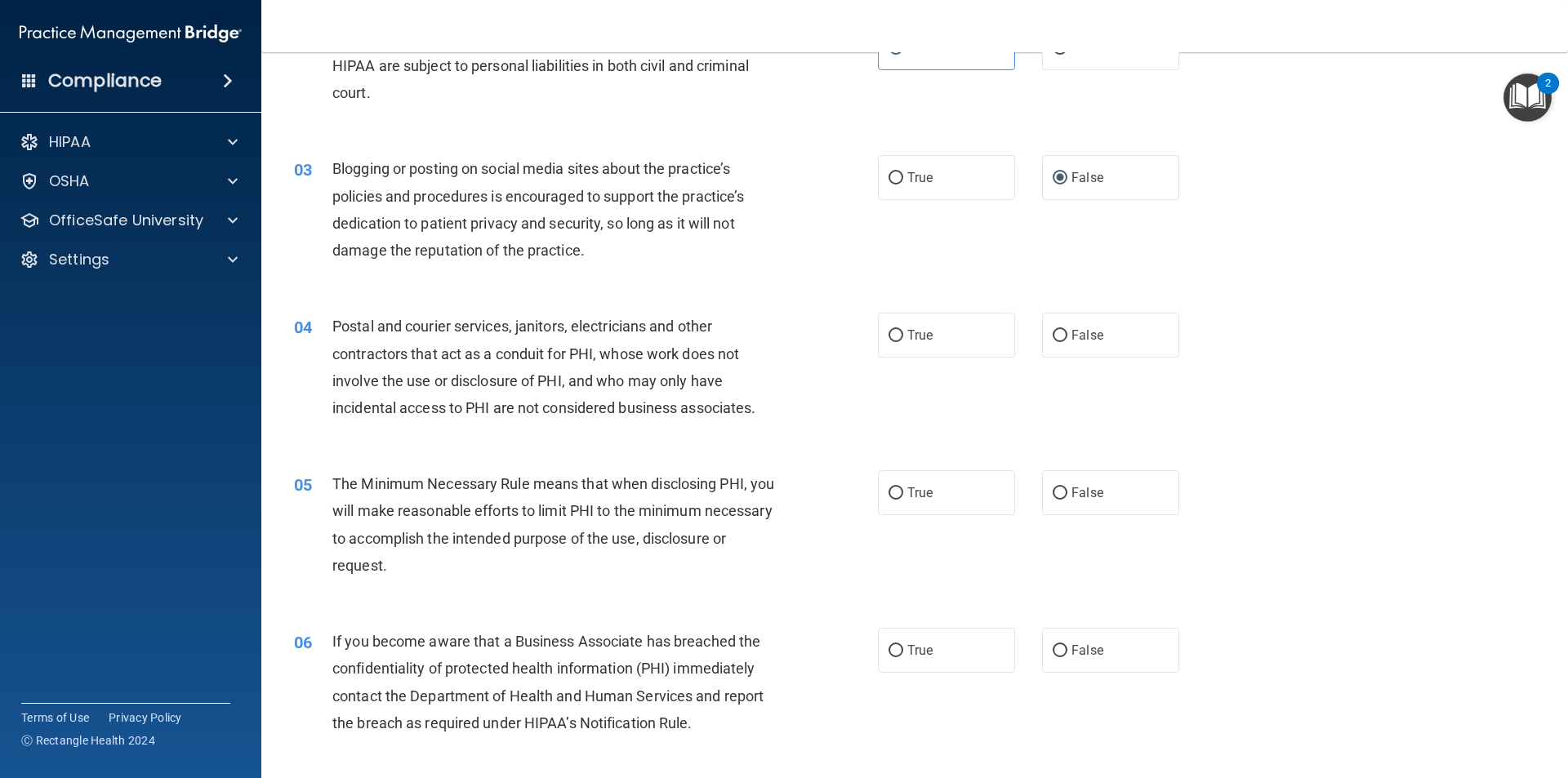
scroll to position [245, 0]
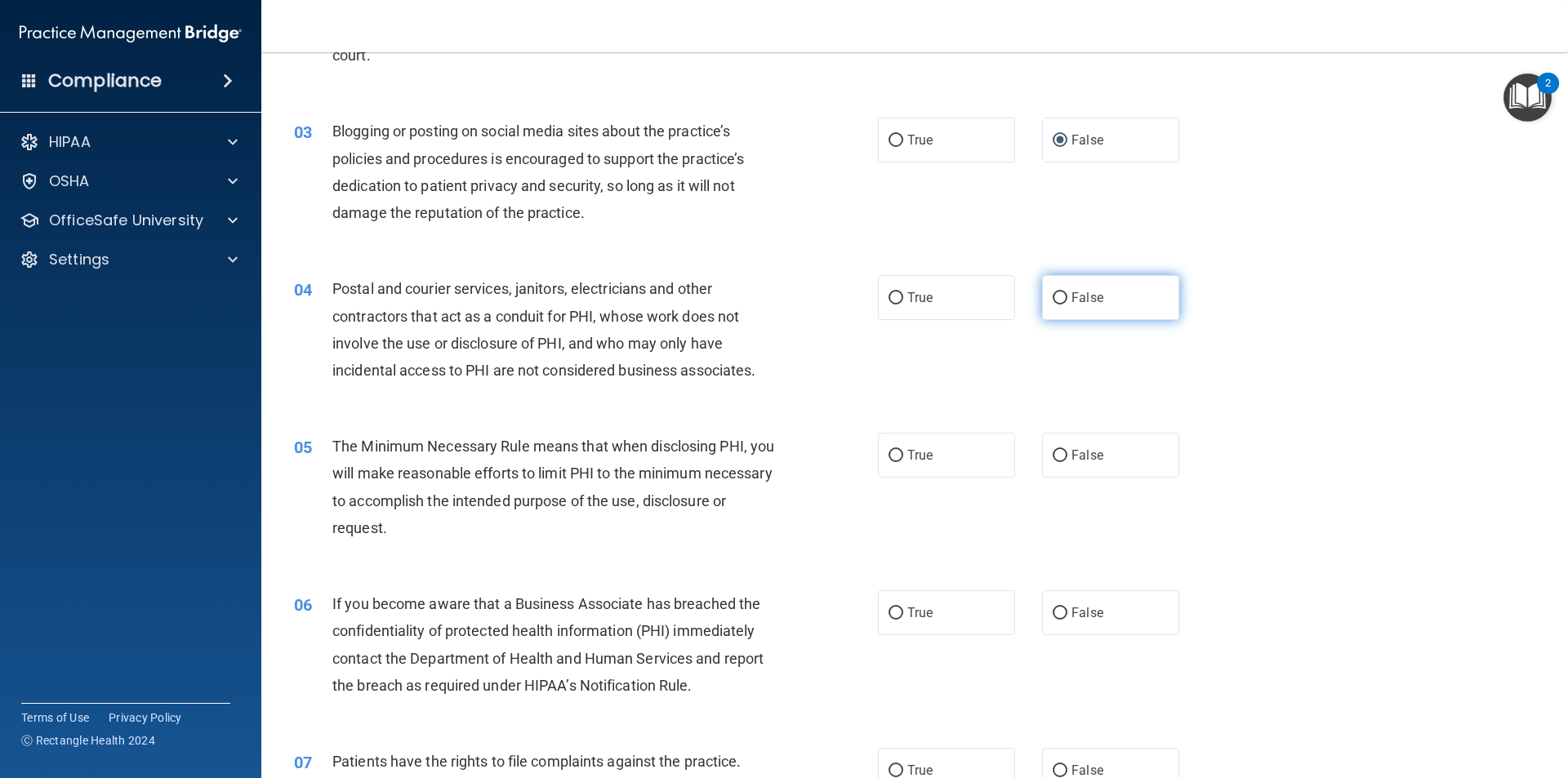
click at [1083, 293] on span "False" at bounding box center [1087, 297] width 32 height 16
click at [1067, 293] on input "False" at bounding box center [1060, 298] width 15 height 12
radio input "true"
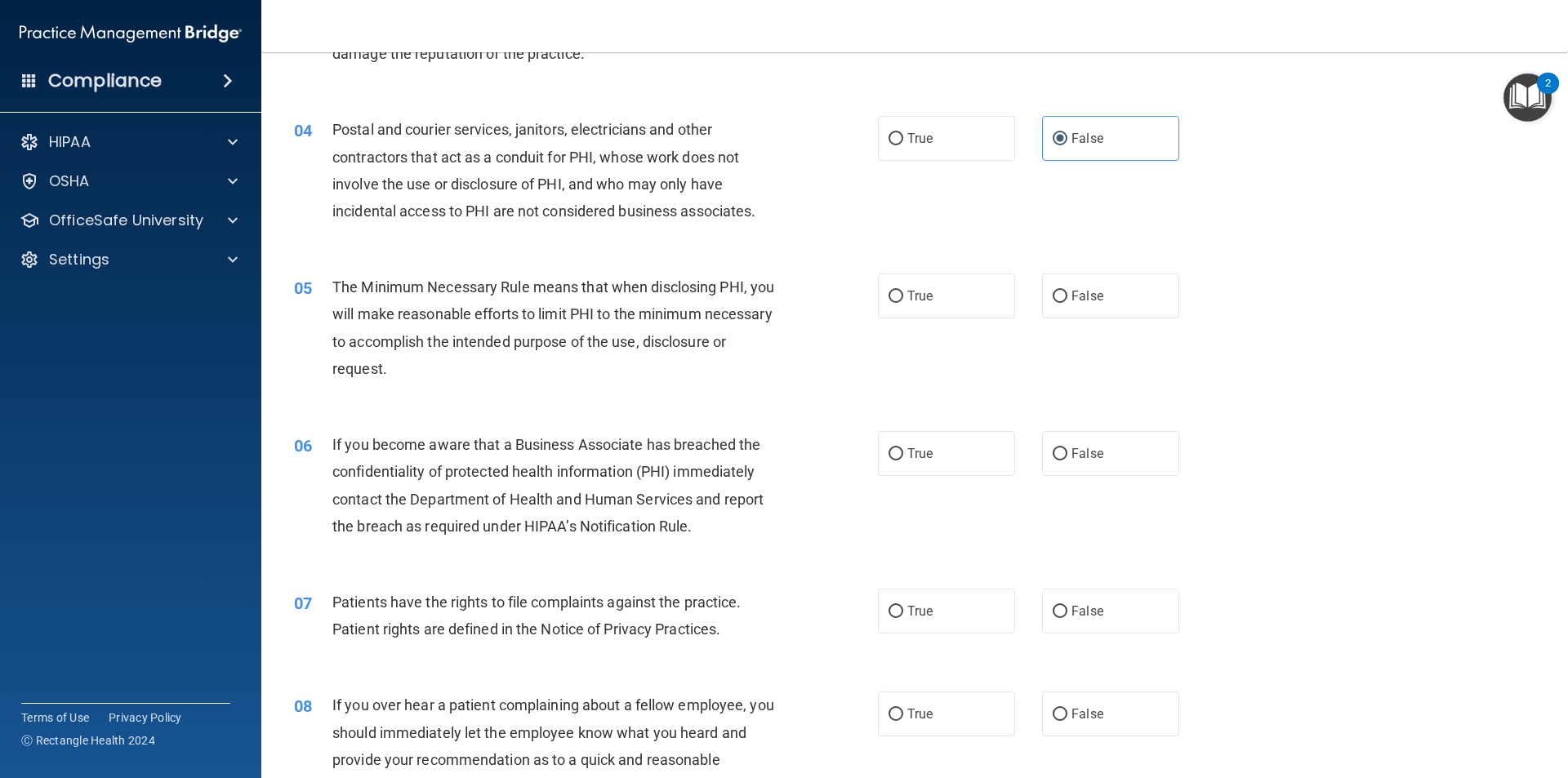
scroll to position [408, 0]
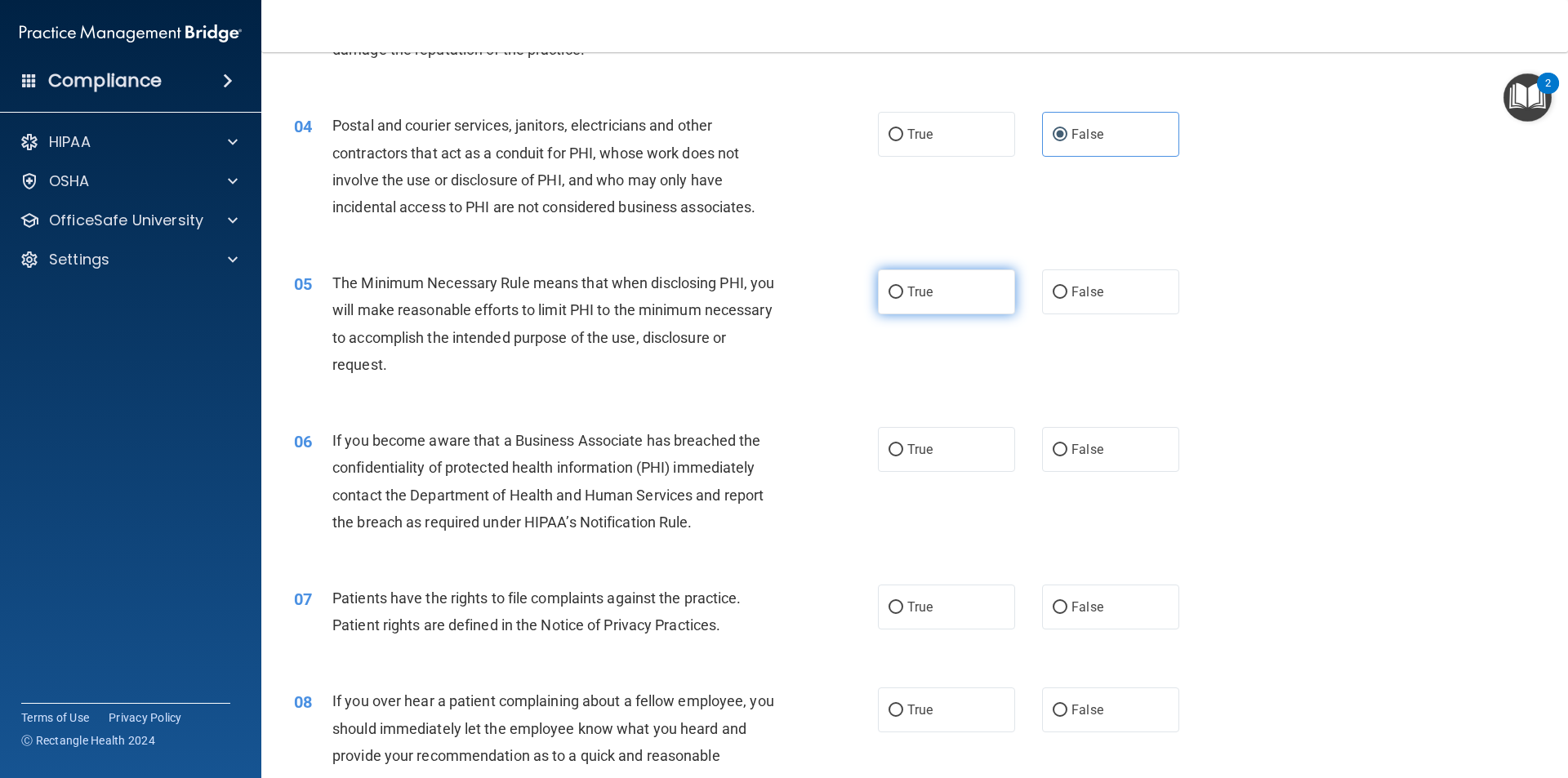
click at [893, 286] on input "True" at bounding box center [896, 292] width 15 height 12
radio input "true"
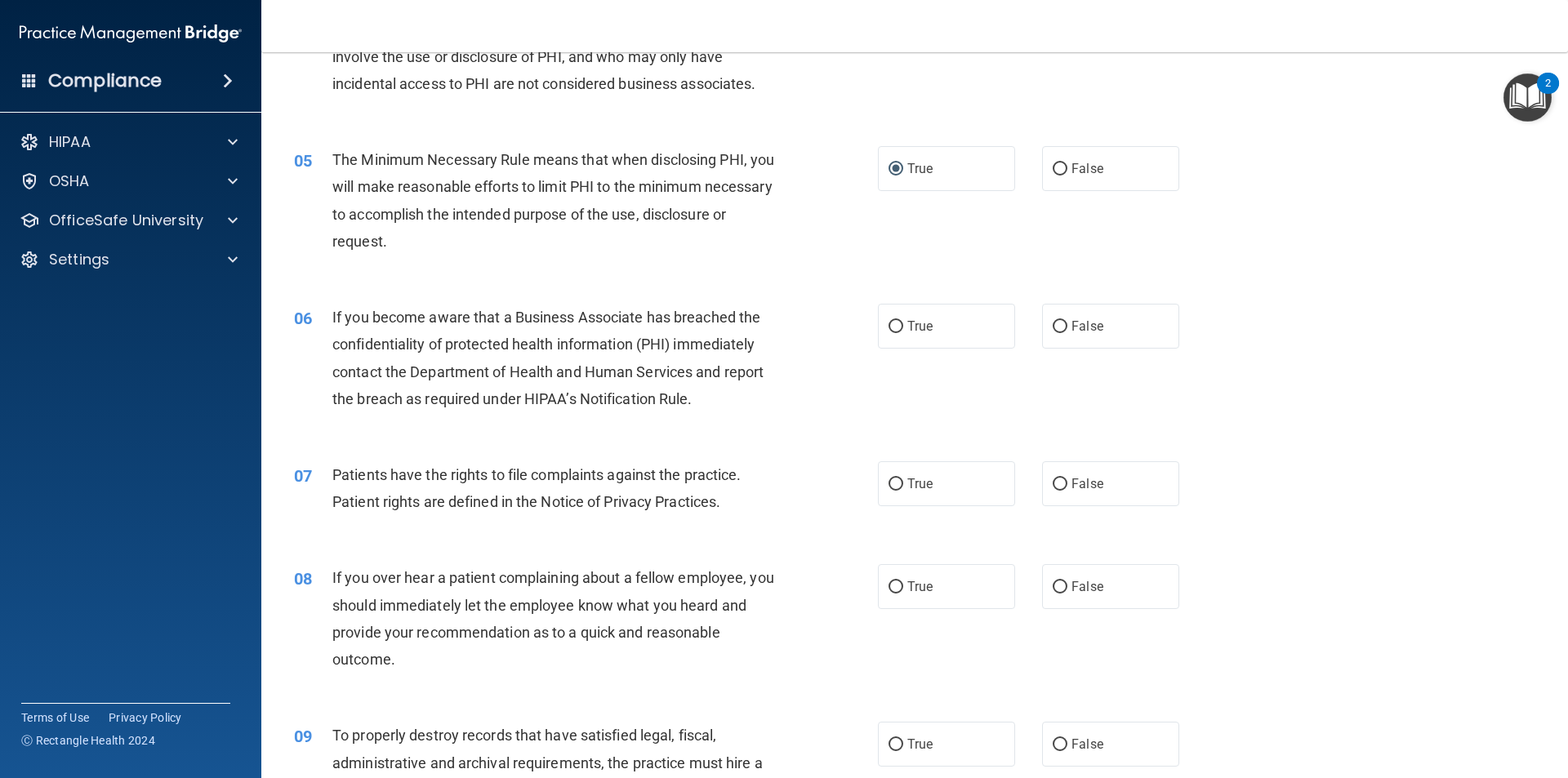
scroll to position [572, 0]
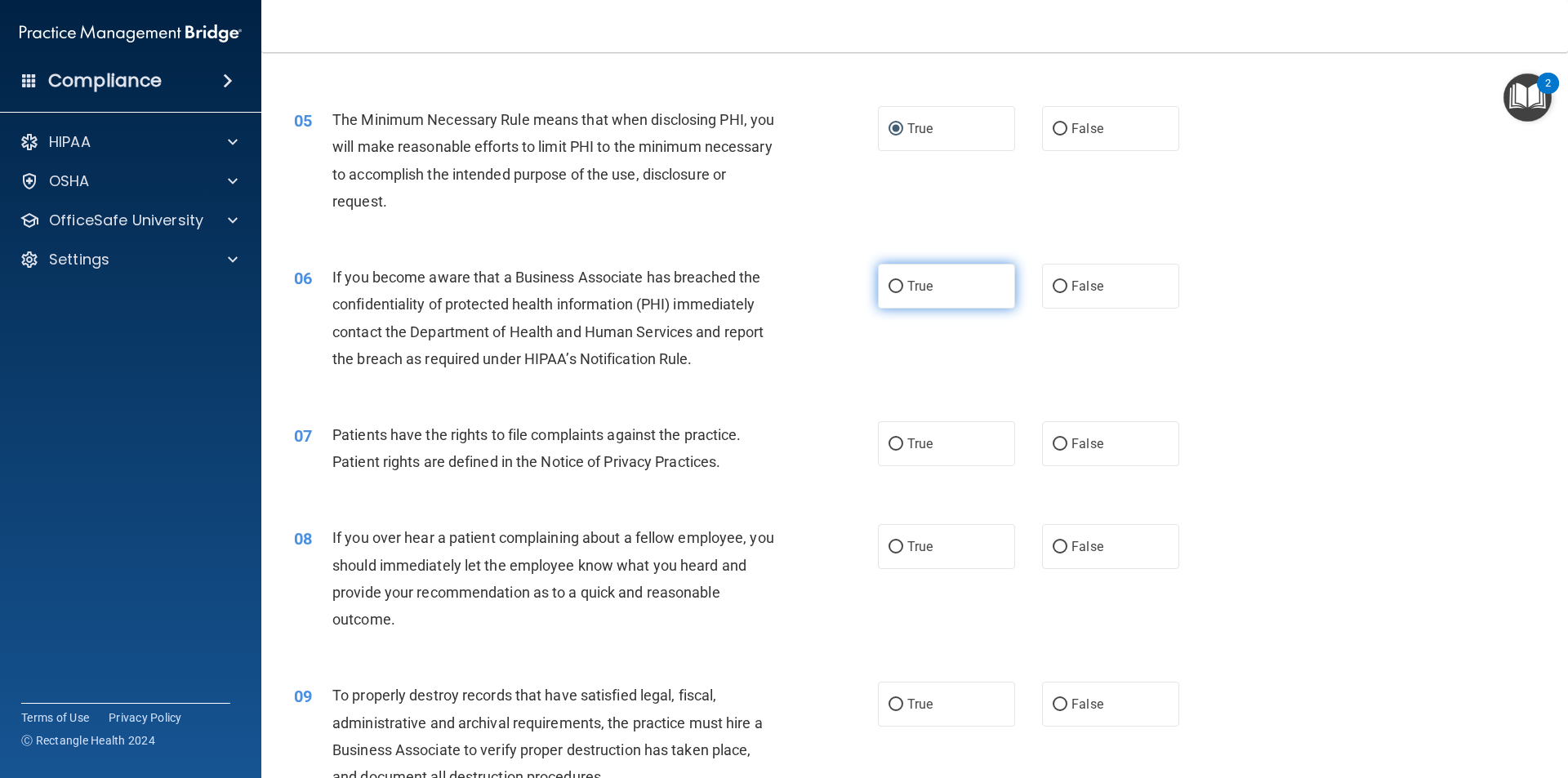
click at [889, 291] on input "True" at bounding box center [896, 286] width 15 height 12
radio input "true"
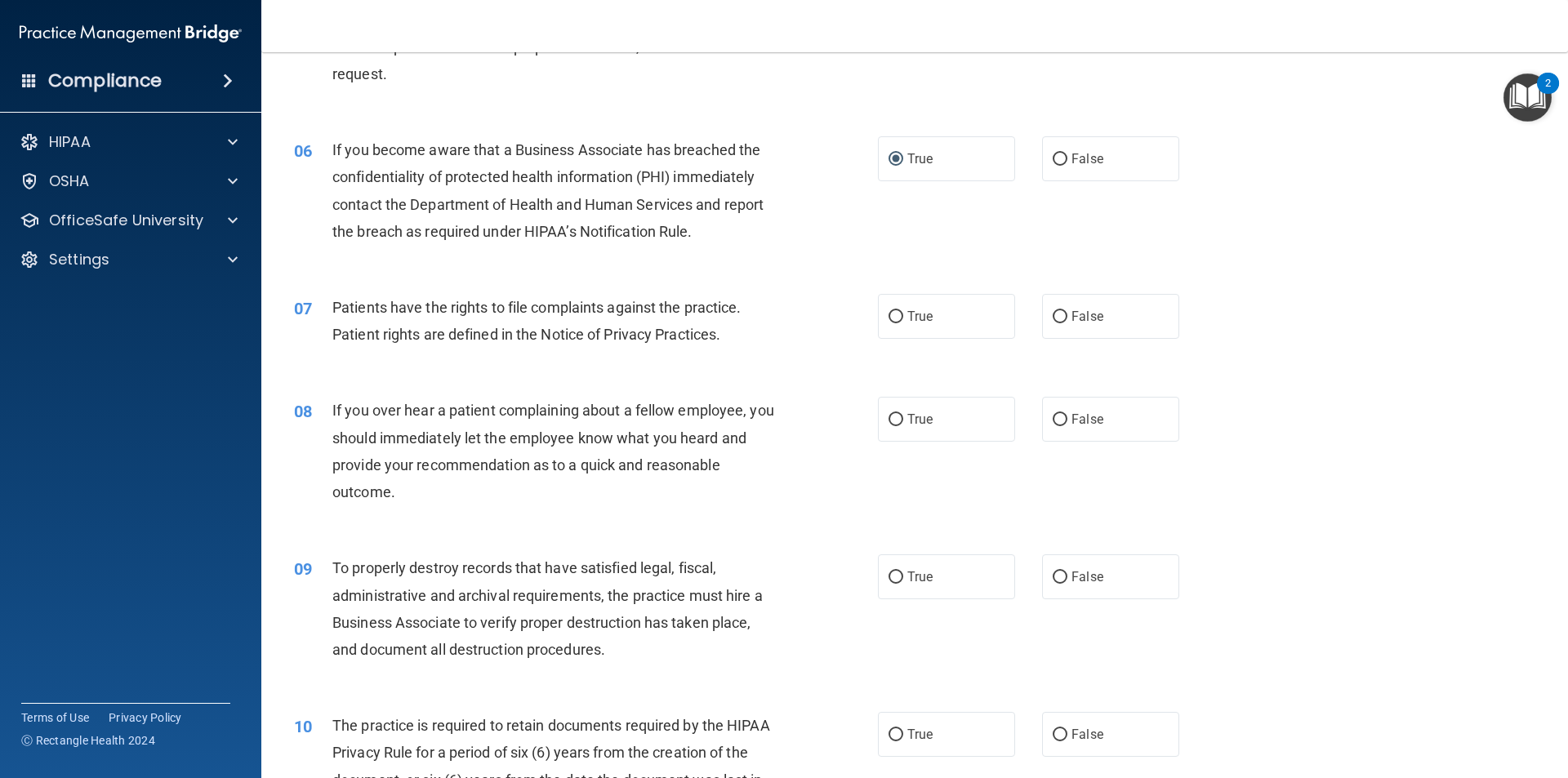
scroll to position [735, 0]
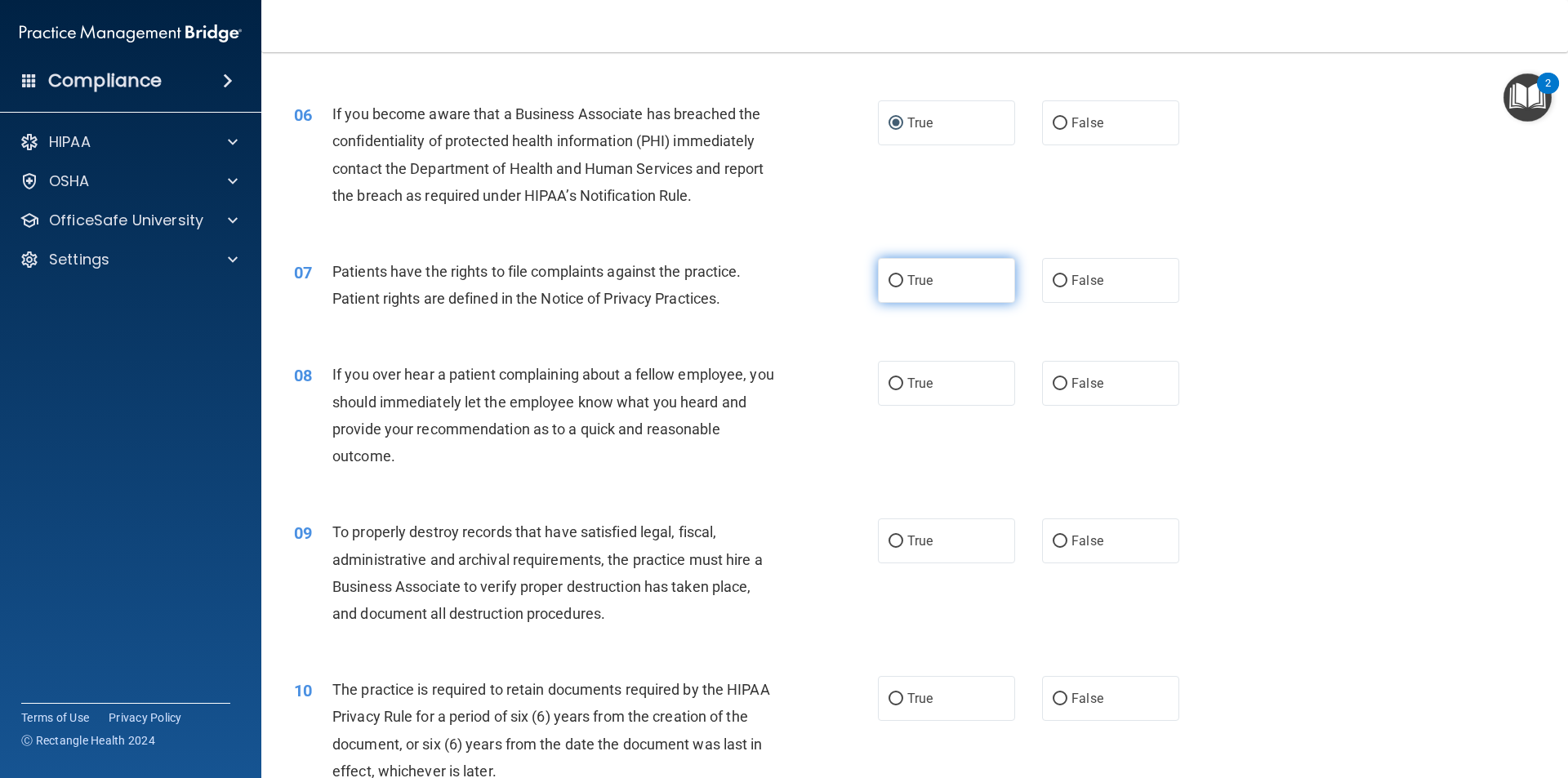
click at [910, 270] on label "True" at bounding box center [946, 281] width 138 height 45
click at [903, 275] on input "True" at bounding box center [896, 281] width 15 height 12
radio input "true"
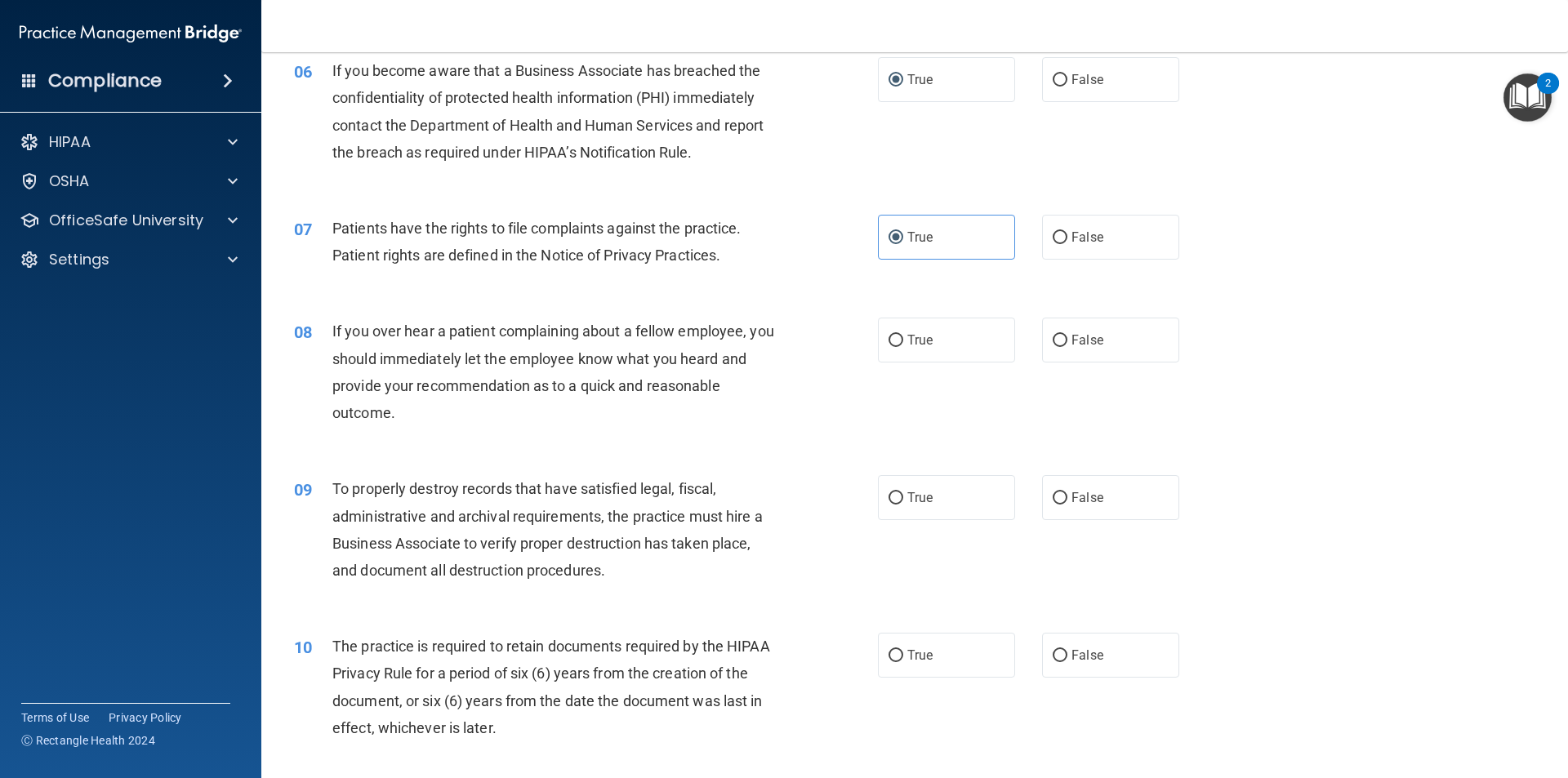
scroll to position [817, 0]
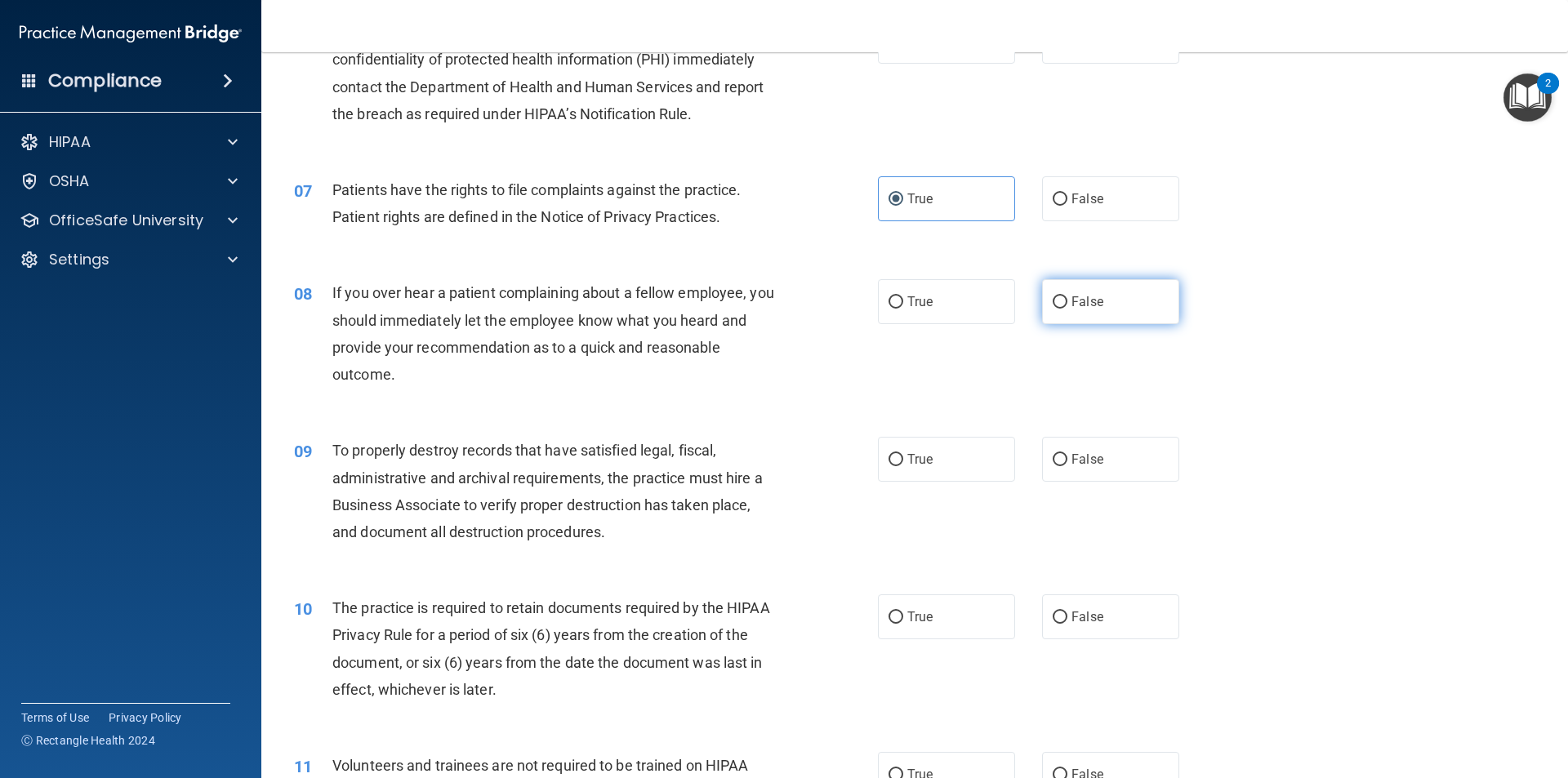
click at [1072, 299] on span "False" at bounding box center [1087, 301] width 32 height 16
click at [1067, 299] on input "False" at bounding box center [1060, 302] width 15 height 12
radio input "true"
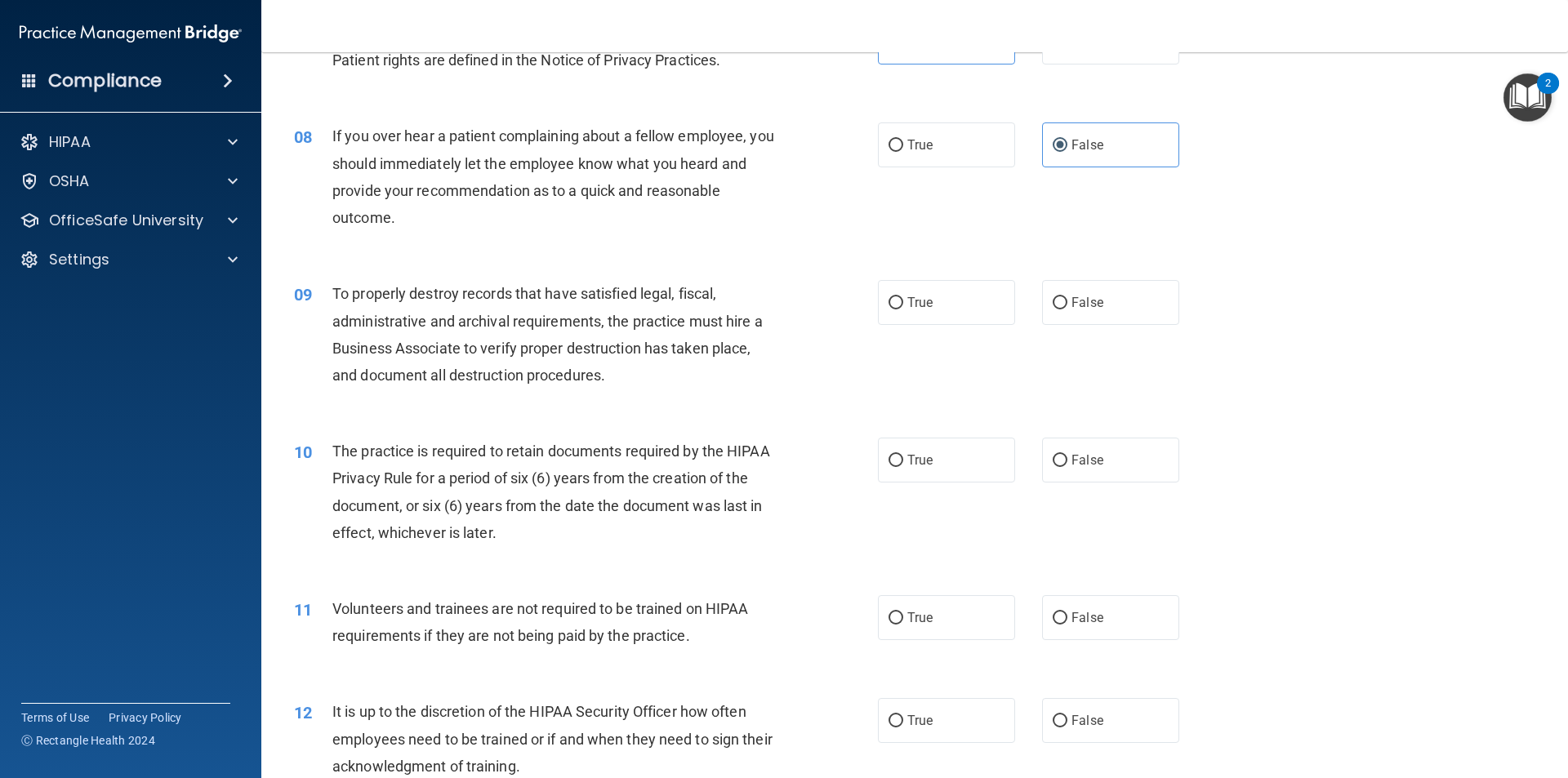
scroll to position [980, 0]
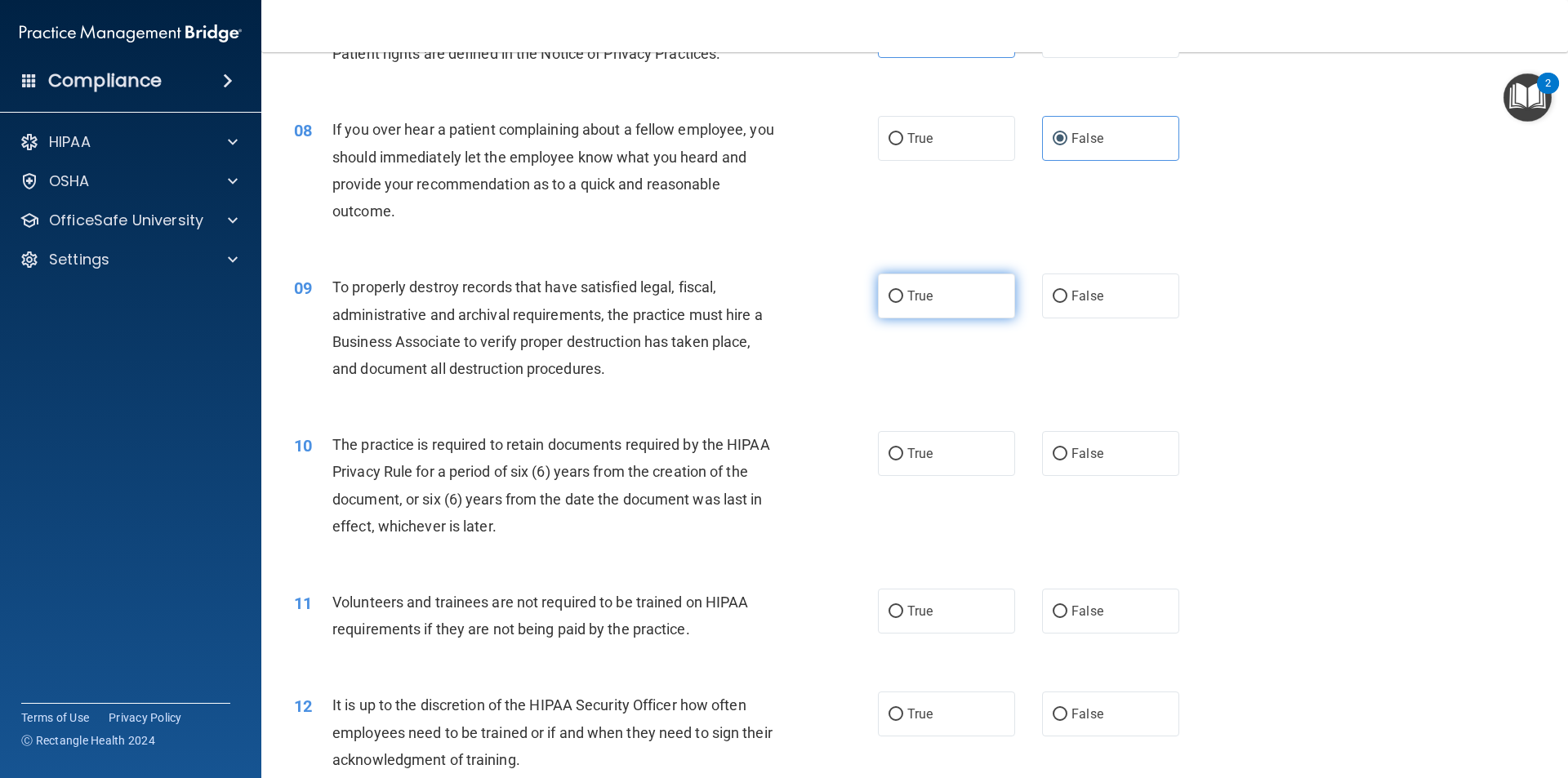
click at [913, 312] on label "True" at bounding box center [946, 296] width 138 height 45
click at [903, 303] on input "True" at bounding box center [896, 297] width 15 height 12
radio input "true"
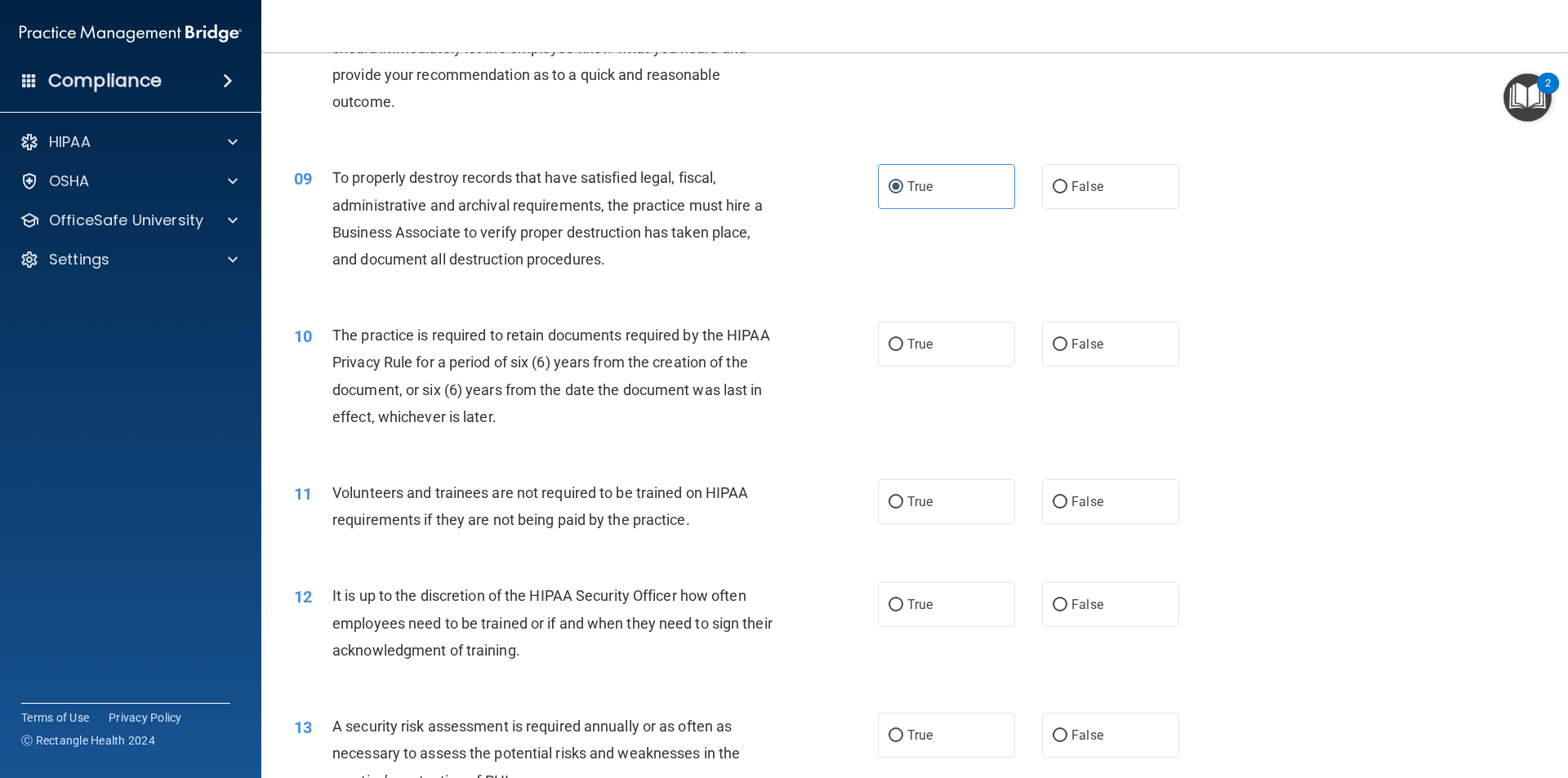
scroll to position [1143, 0]
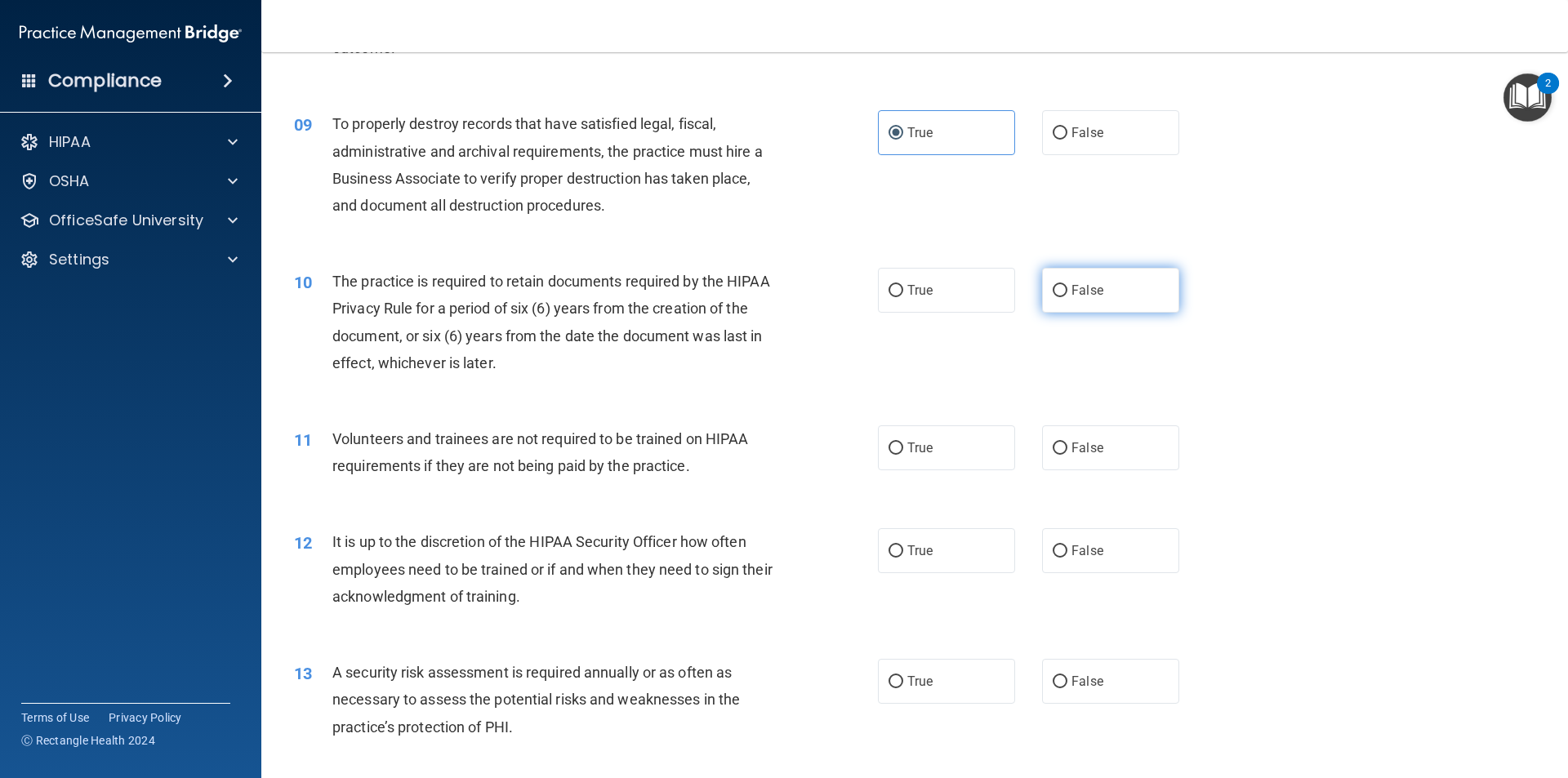
click at [1072, 288] on span "False" at bounding box center [1087, 290] width 32 height 16
click at [1067, 288] on input "False" at bounding box center [1060, 291] width 15 height 12
radio input "true"
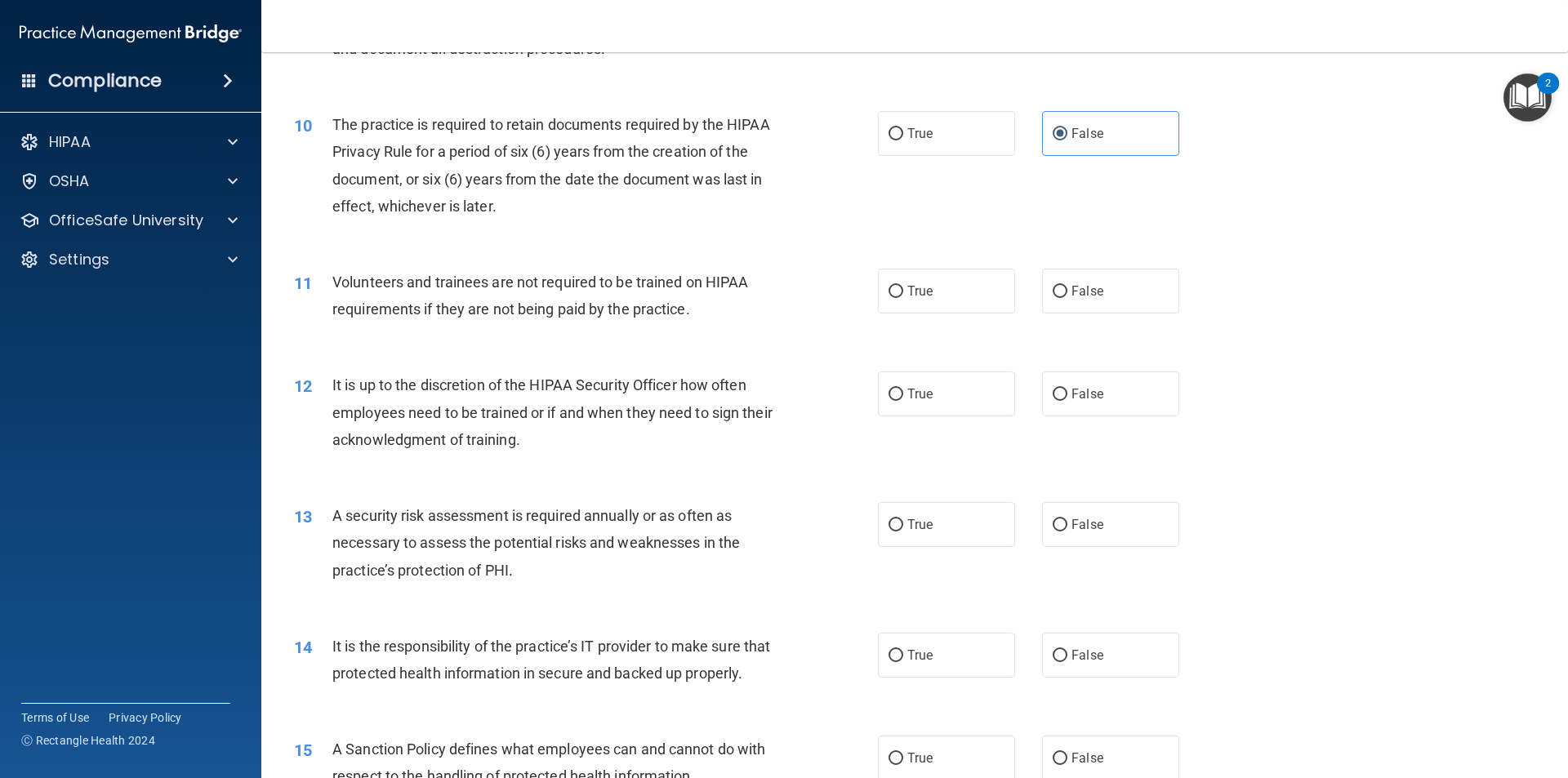
scroll to position [1307, 0]
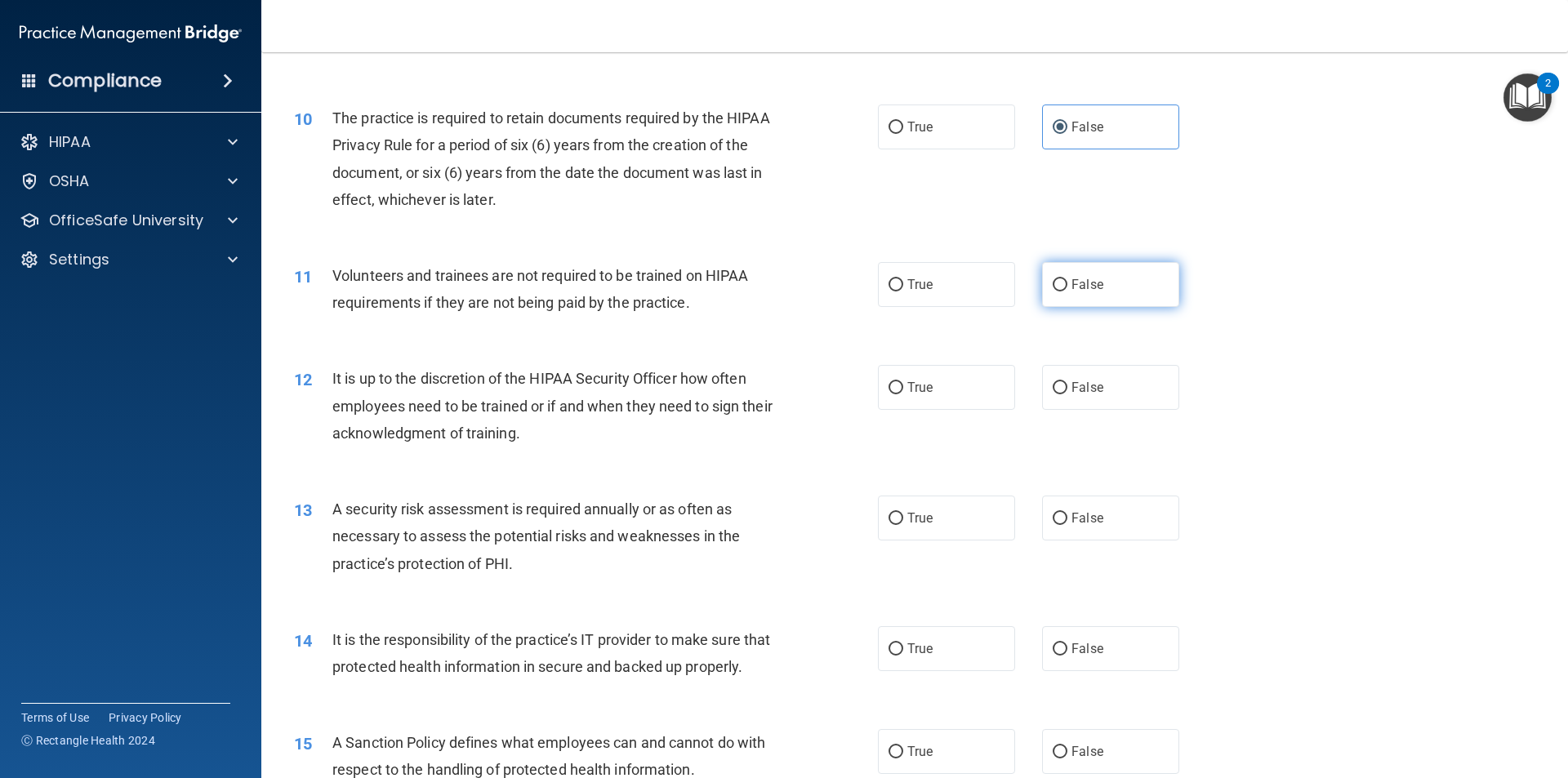
click at [1056, 288] on label "False" at bounding box center [1111, 284] width 138 height 45
click at [1052, 288] on input "False" at bounding box center [1060, 284] width 15 height 12
radio input "true"
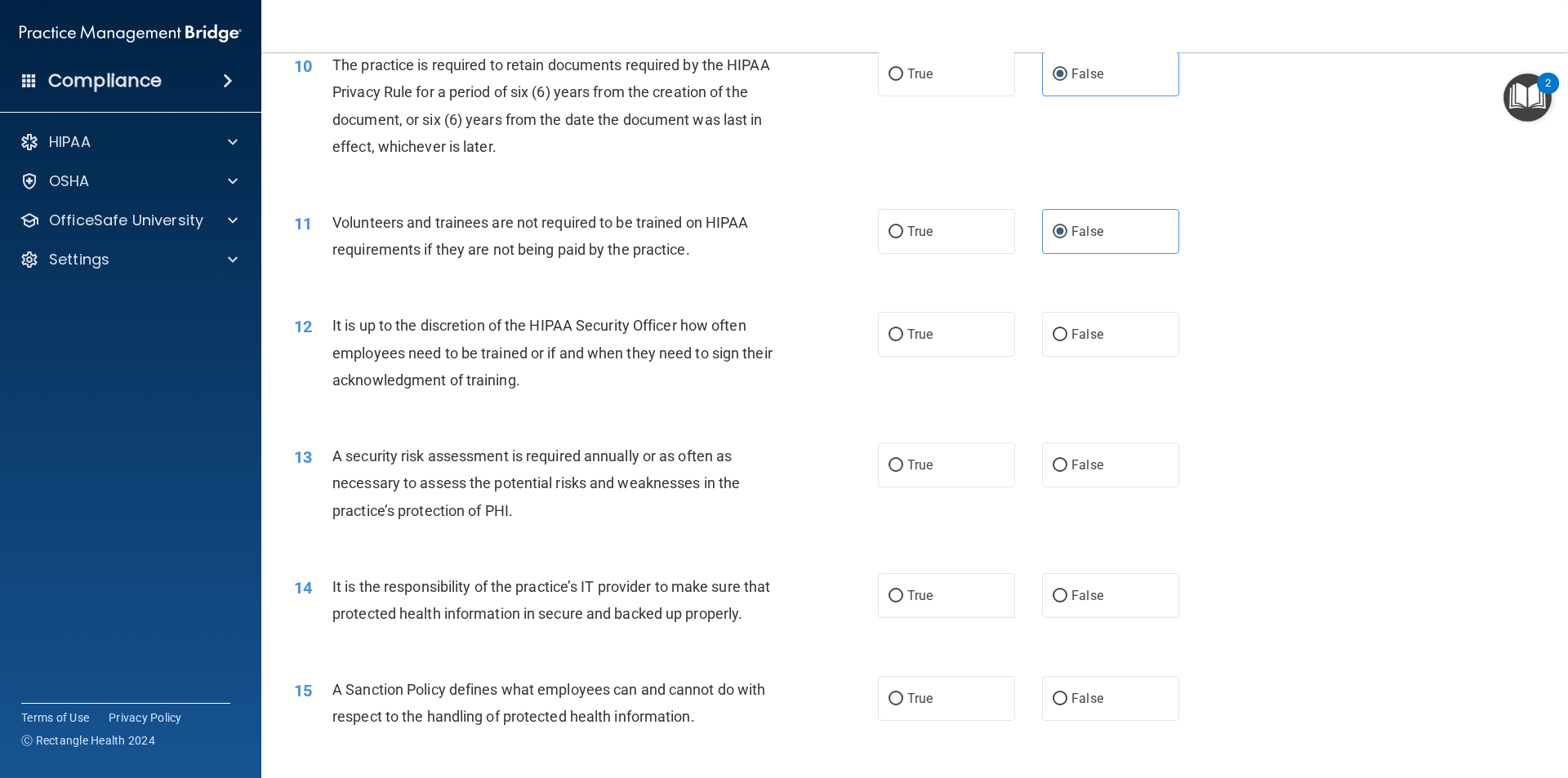
scroll to position [1389, 0]
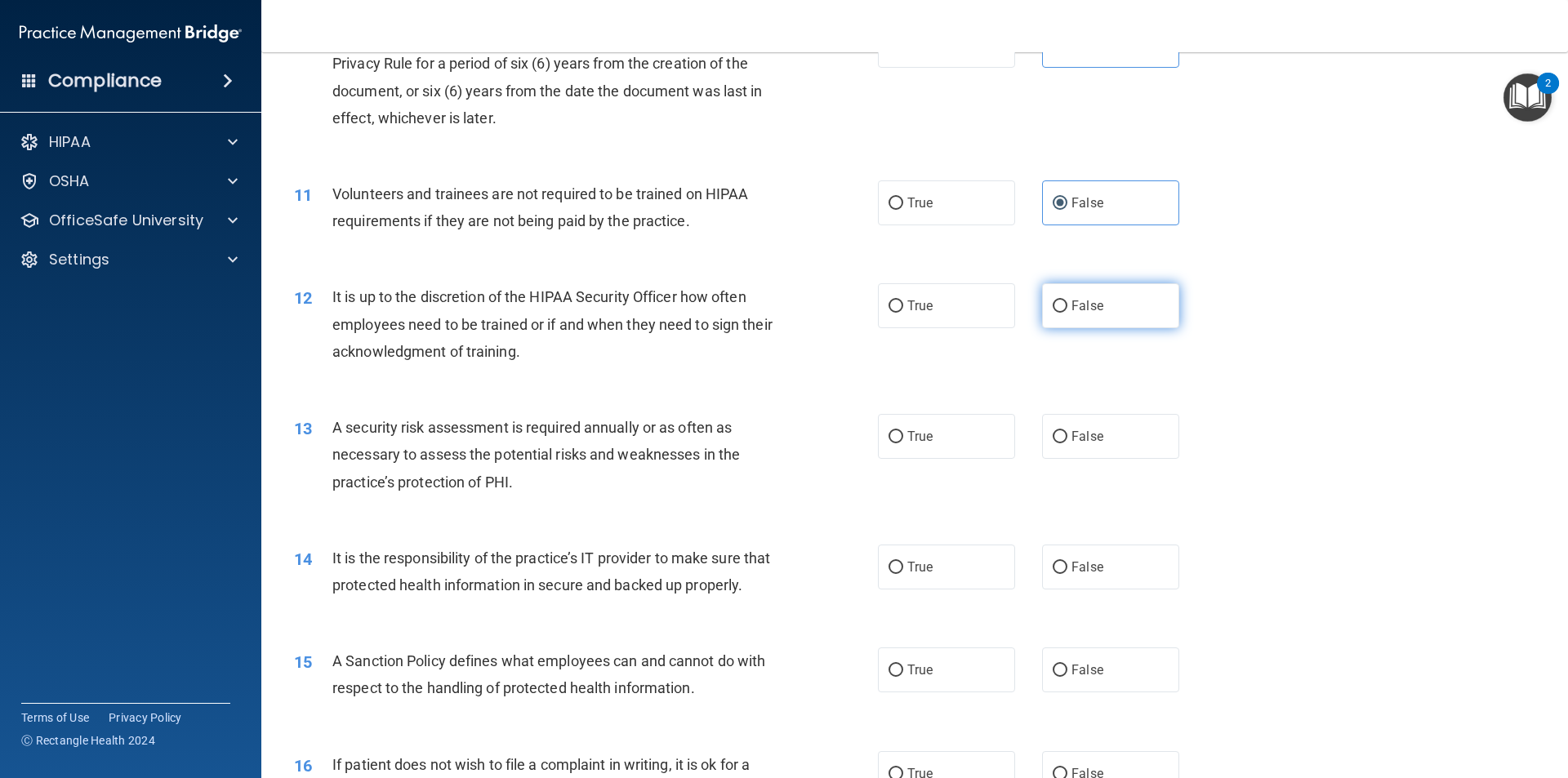
click at [1042, 311] on label "False" at bounding box center [1111, 306] width 138 height 45
click at [1052, 311] on input "False" at bounding box center [1060, 306] width 15 height 12
radio input "true"
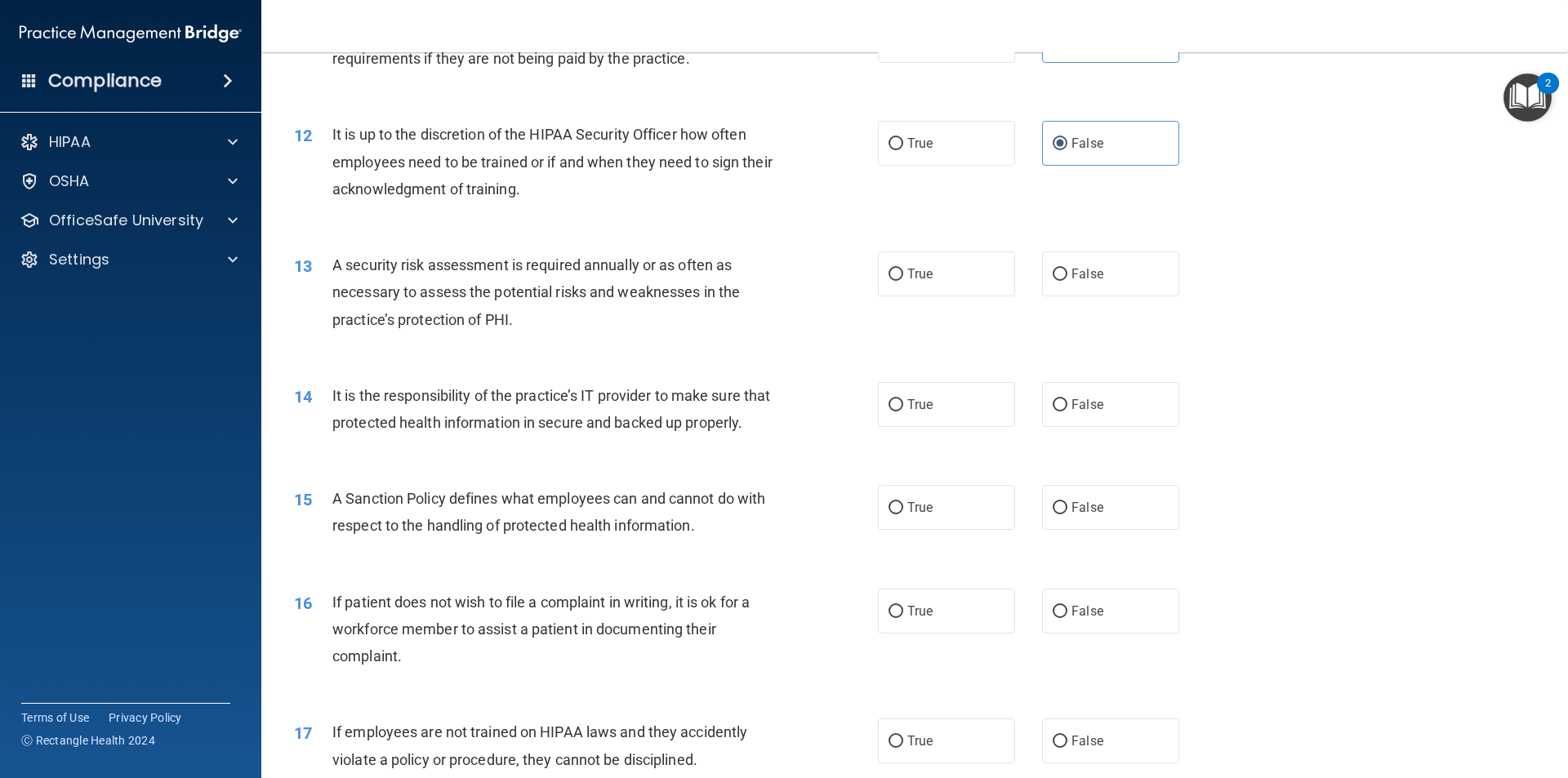
scroll to position [1551, 0]
click at [890, 275] on input "True" at bounding box center [896, 273] width 15 height 12
radio input "true"
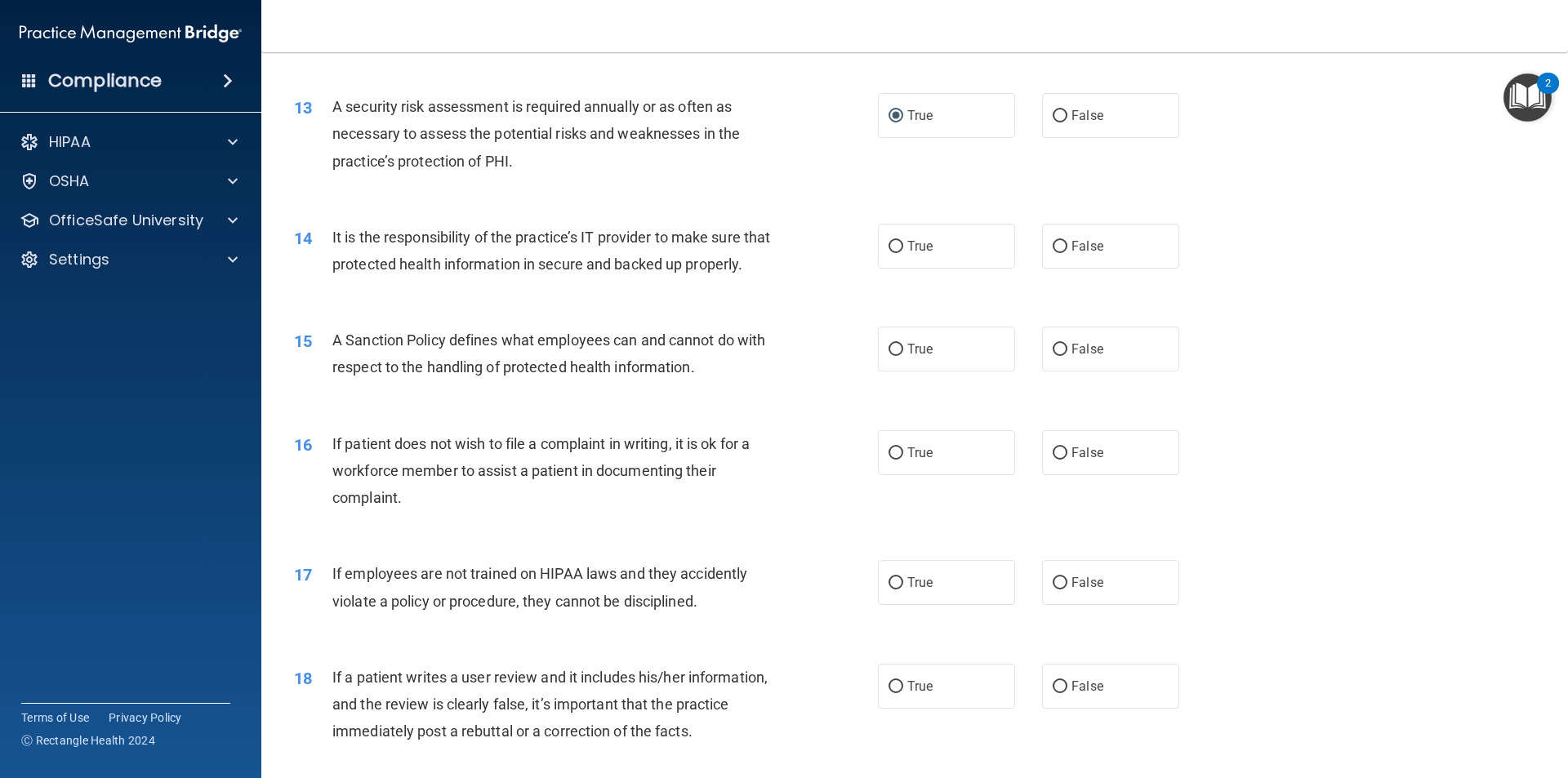
scroll to position [1715, 0]
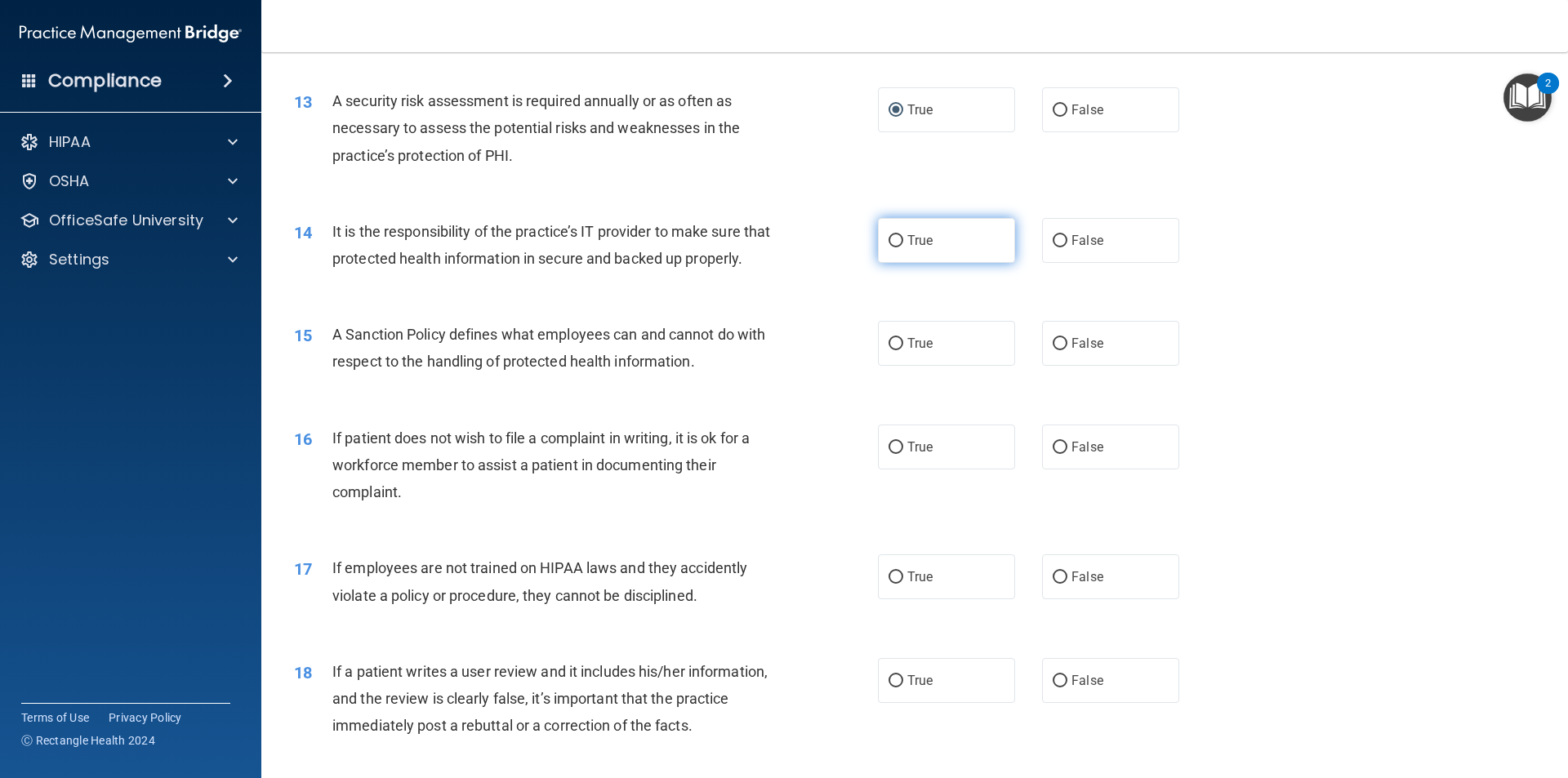
click at [877, 254] on label "True" at bounding box center [946, 241] width 138 height 45
click at [889, 247] on input "True" at bounding box center [896, 241] width 15 height 12
radio input "true"
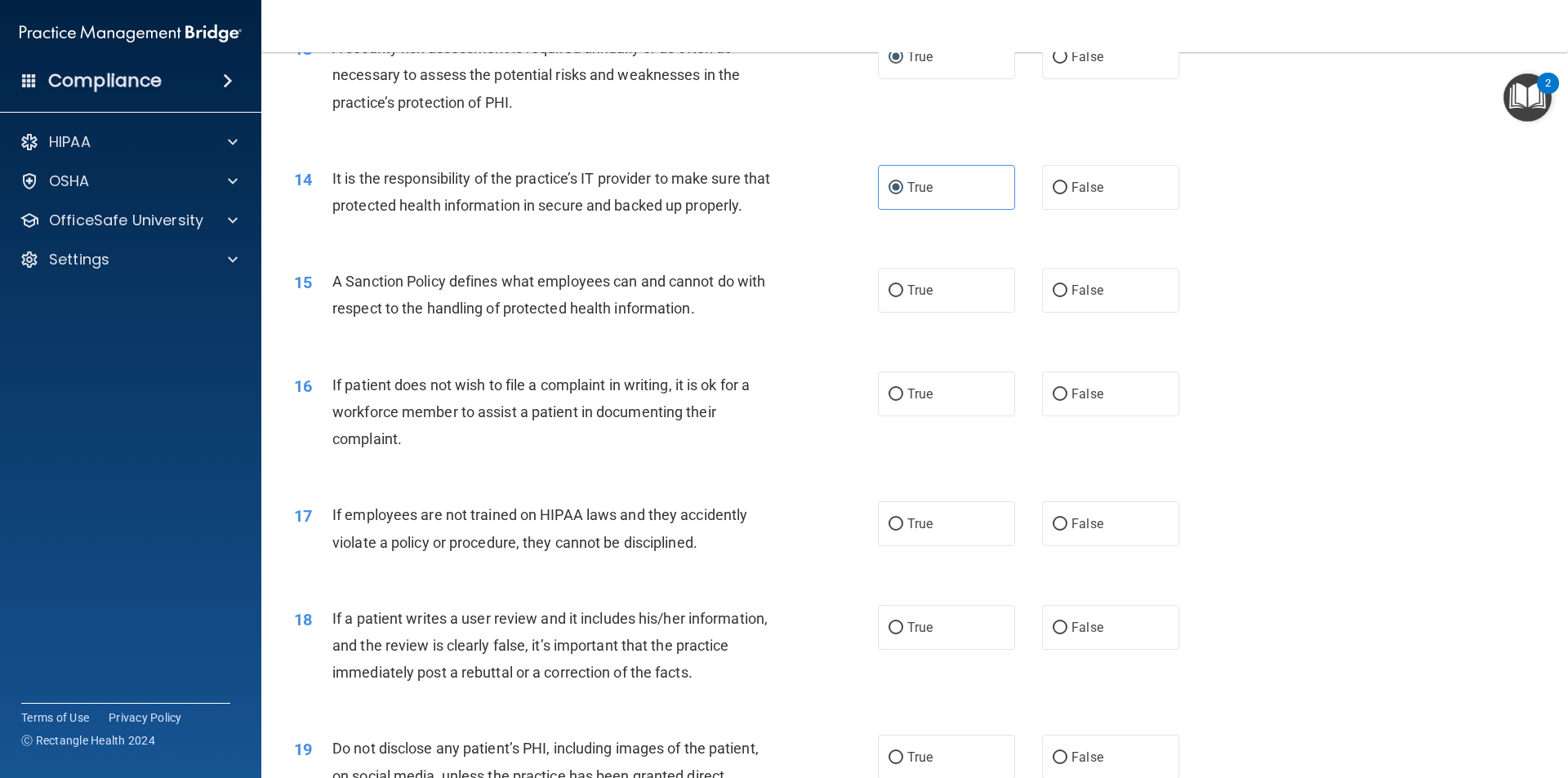
scroll to position [1797, 0]
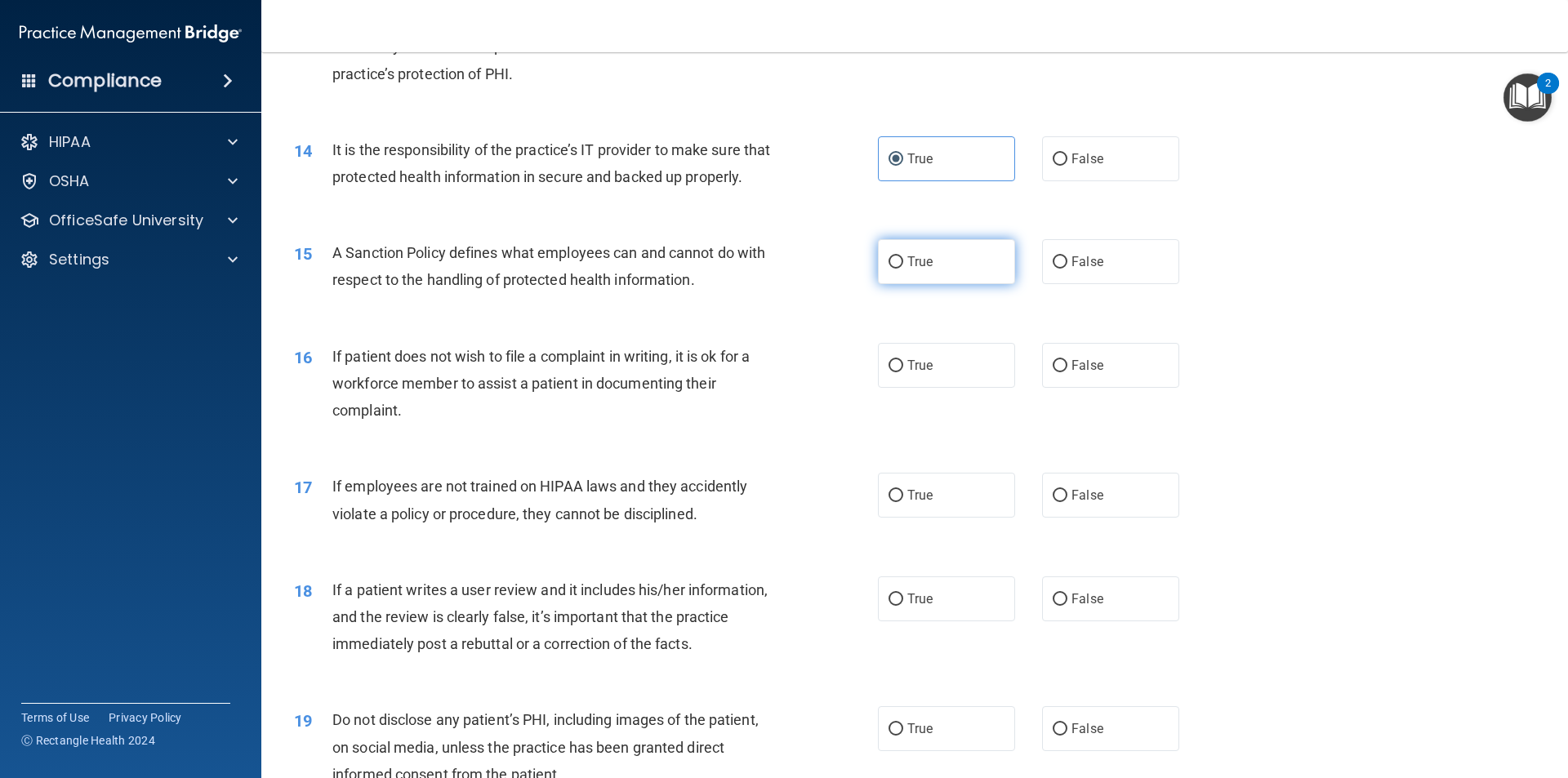
click at [877, 284] on label "True" at bounding box center [946, 261] width 138 height 45
click at [889, 269] on input "True" at bounding box center [896, 262] width 15 height 12
radio input "true"
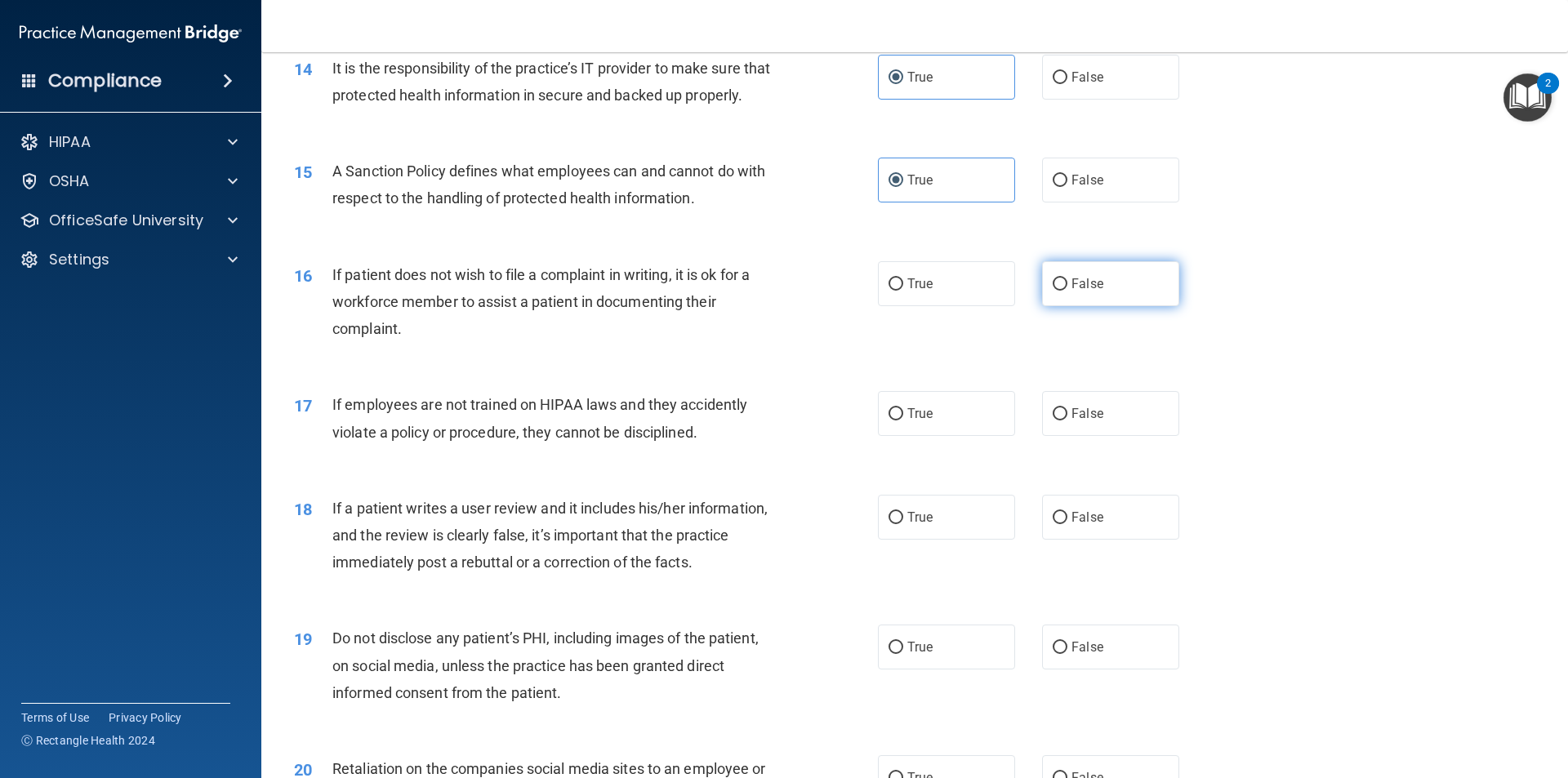
click at [1046, 306] on label "False" at bounding box center [1111, 284] width 138 height 45
click at [1052, 291] on input "False" at bounding box center [1060, 284] width 15 height 12
radio input "true"
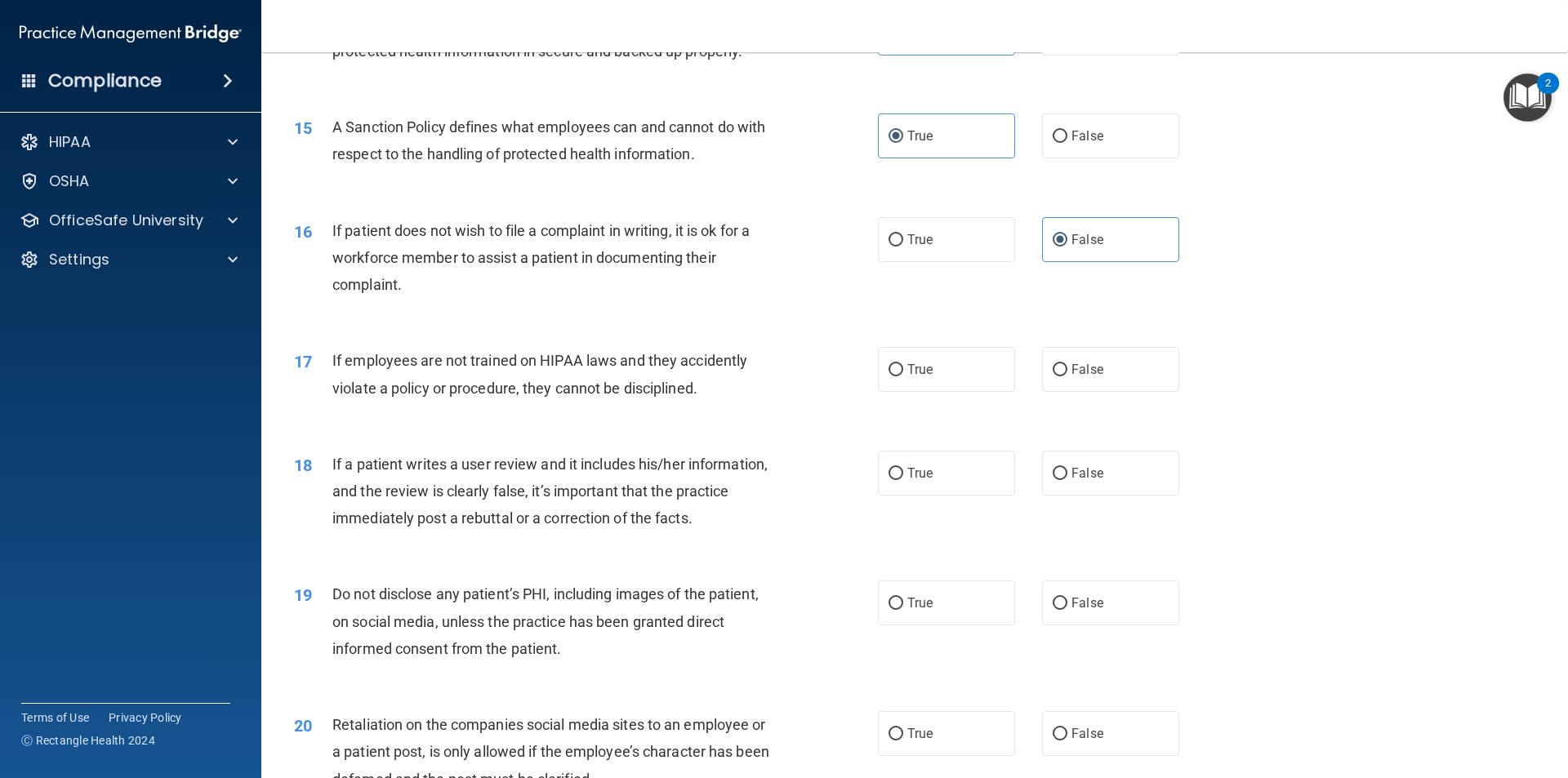
scroll to position [1959, 0]
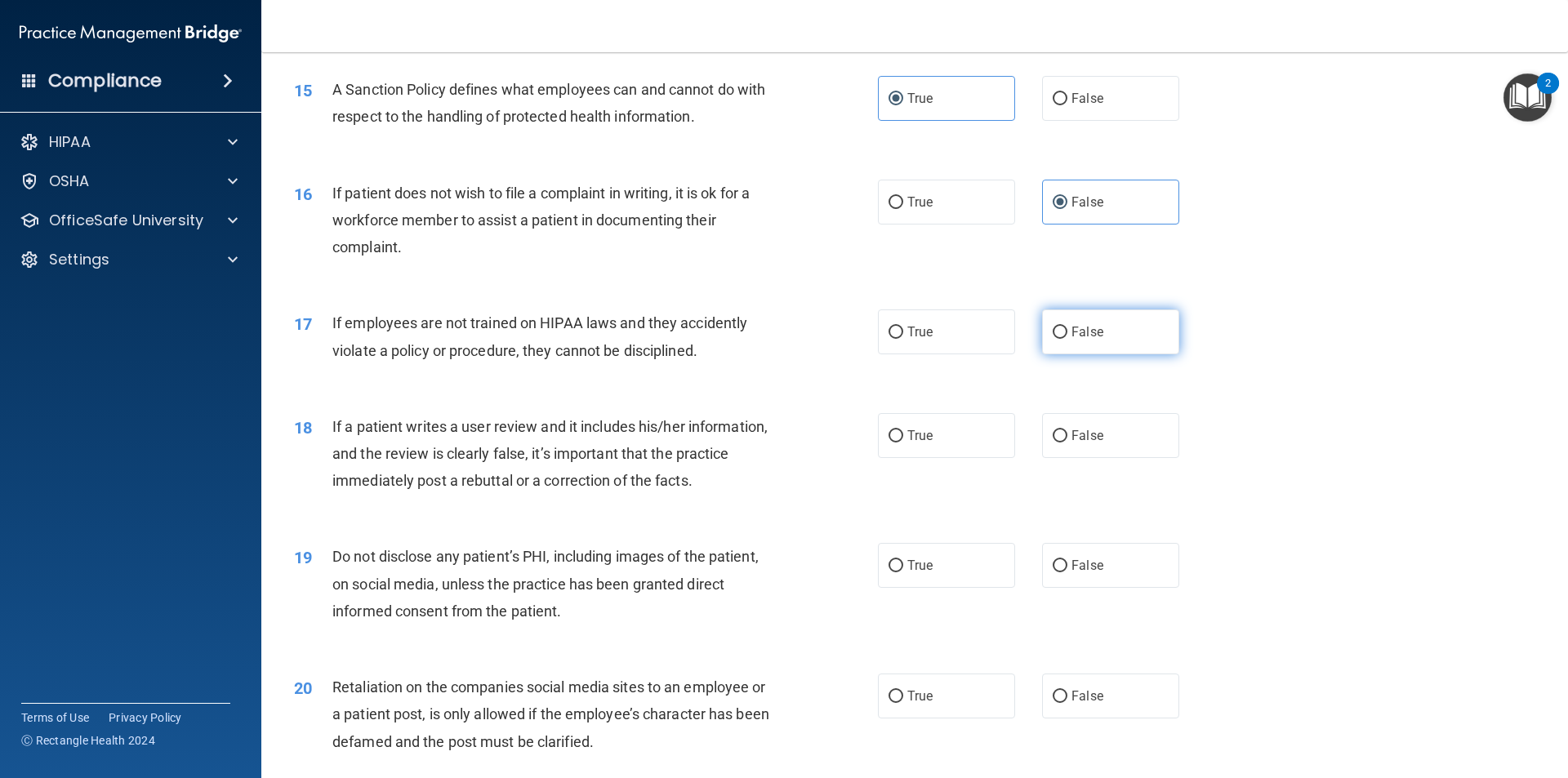
click at [1072, 339] on span "False" at bounding box center [1087, 332] width 32 height 16
click at [1065, 339] on input "False" at bounding box center [1060, 332] width 15 height 12
radio input "true"
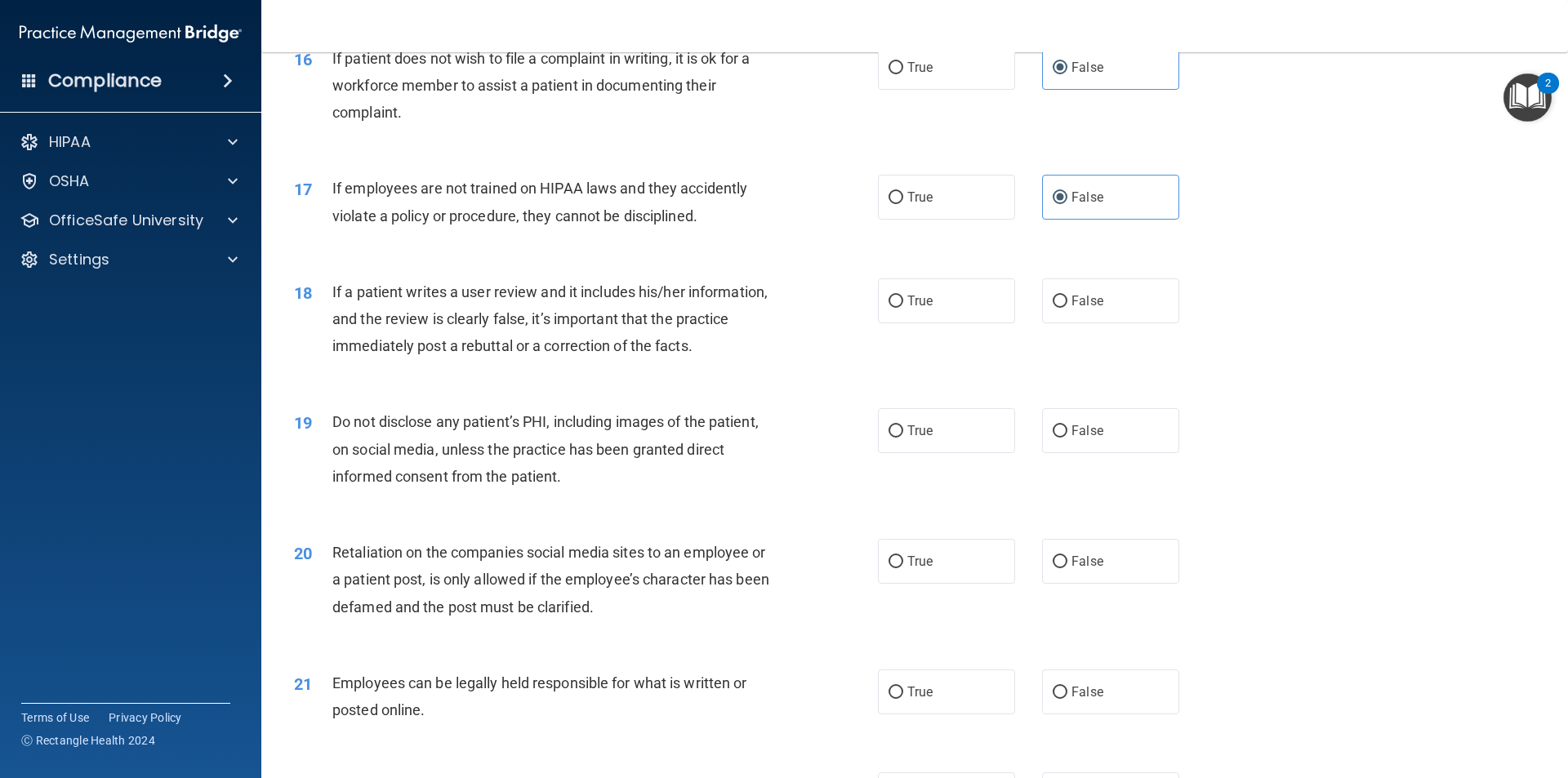
scroll to position [2123, 0]
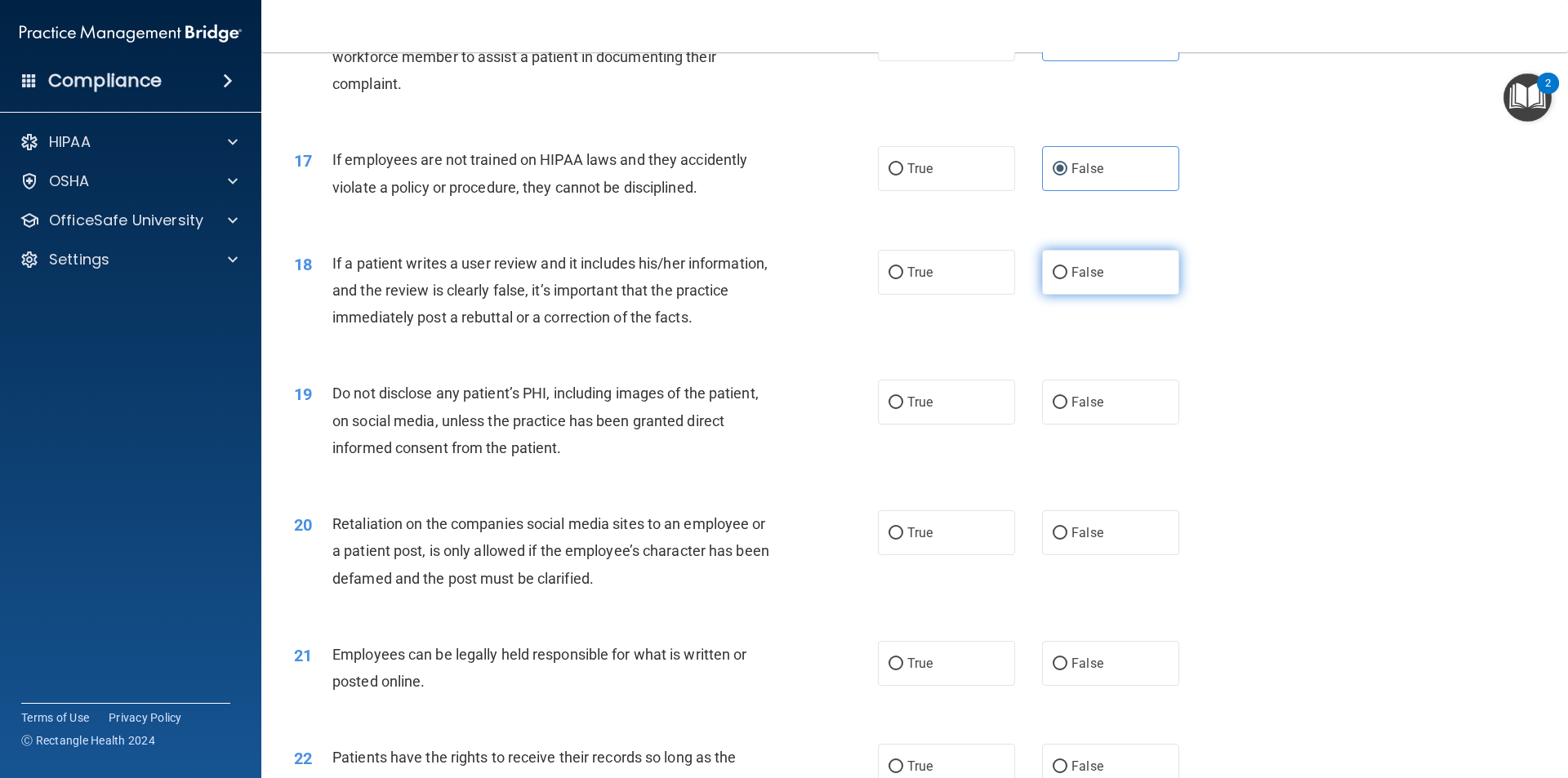
click at [1042, 295] on label "False" at bounding box center [1111, 272] width 138 height 45
click at [1052, 279] on input "False" at bounding box center [1060, 272] width 15 height 12
radio input "true"
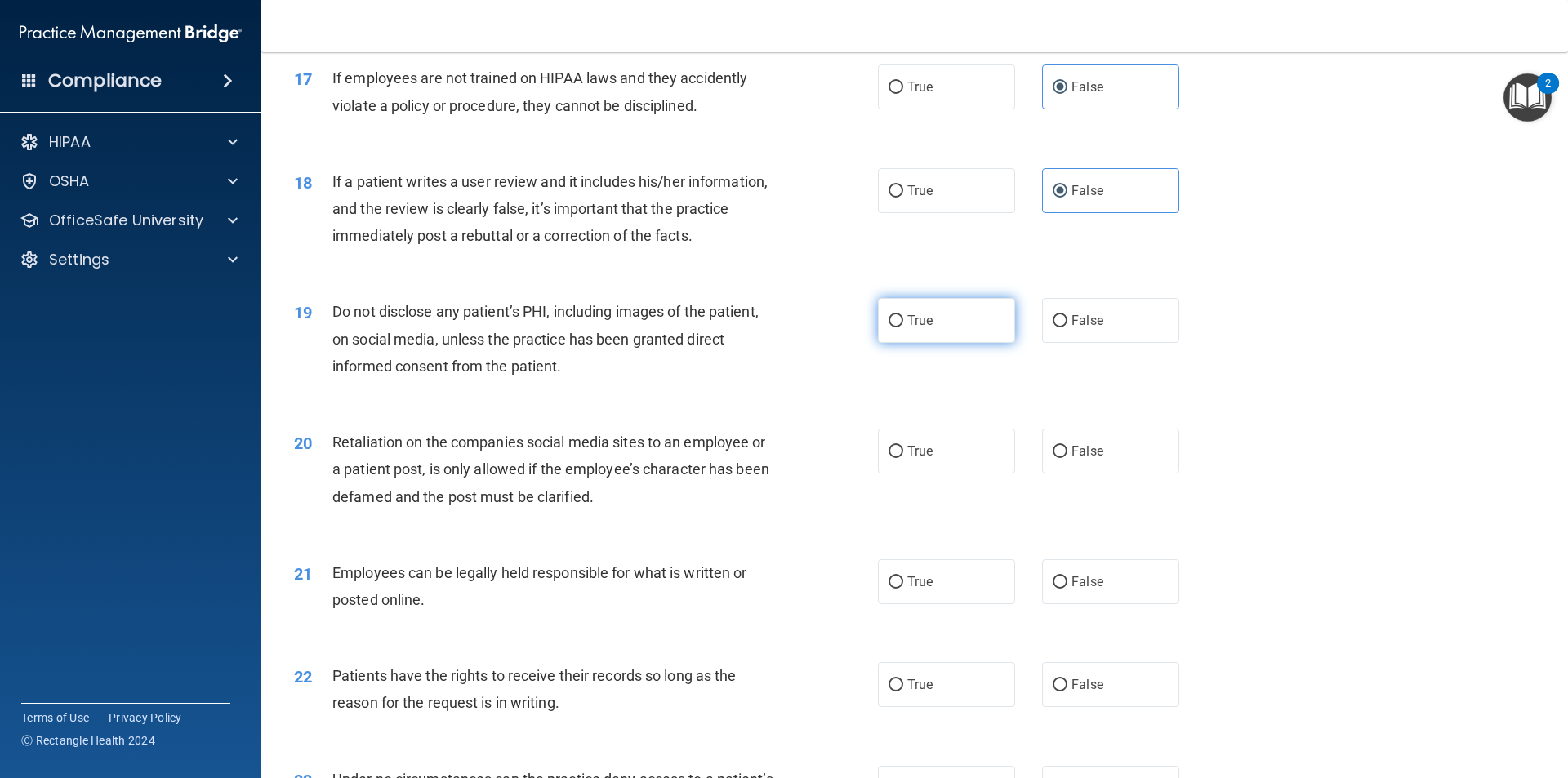
click at [898, 343] on label "True" at bounding box center [946, 321] width 138 height 45
click at [898, 327] on input "True" at bounding box center [896, 321] width 15 height 12
radio input "true"
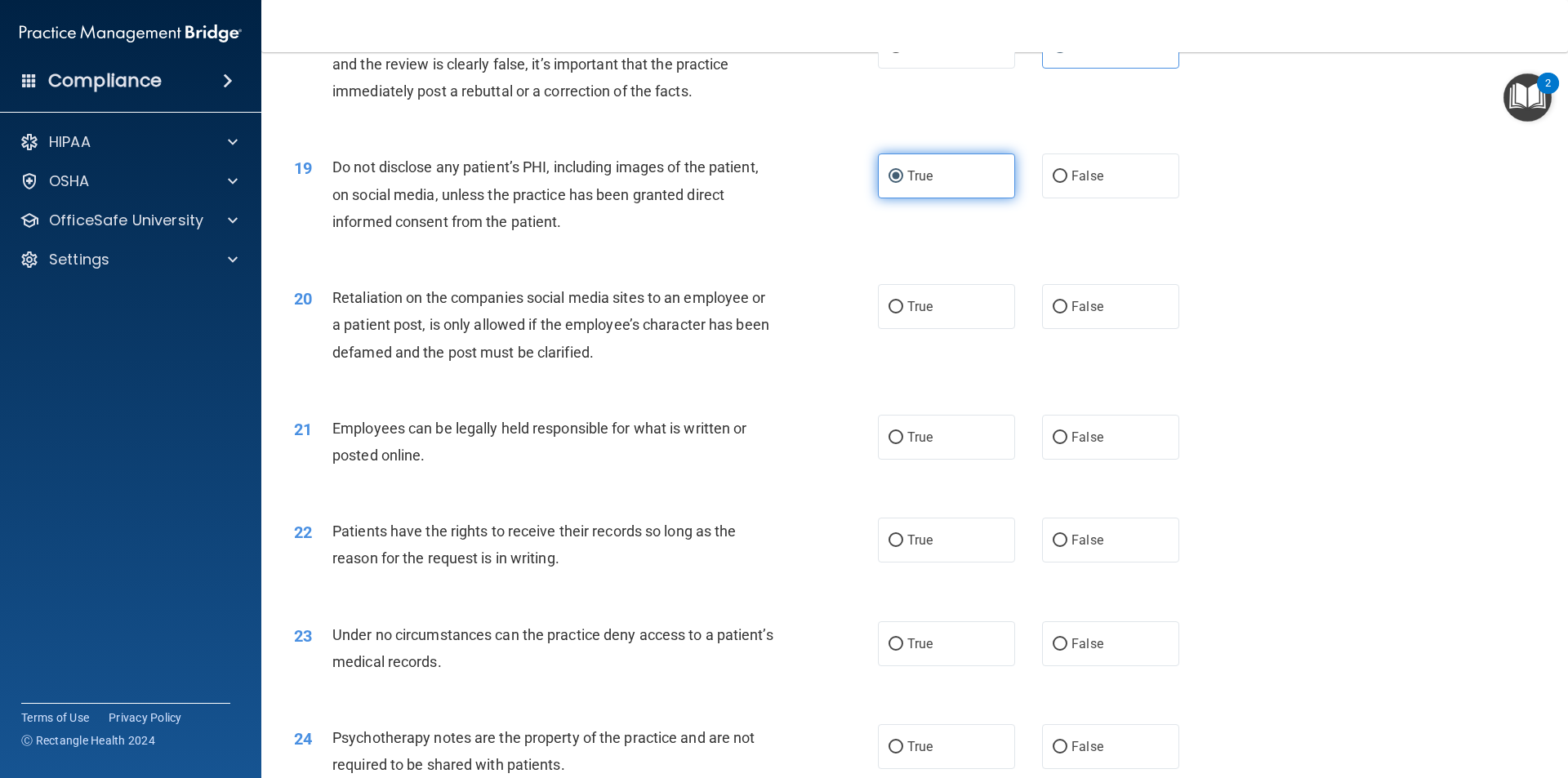
scroll to position [2368, 0]
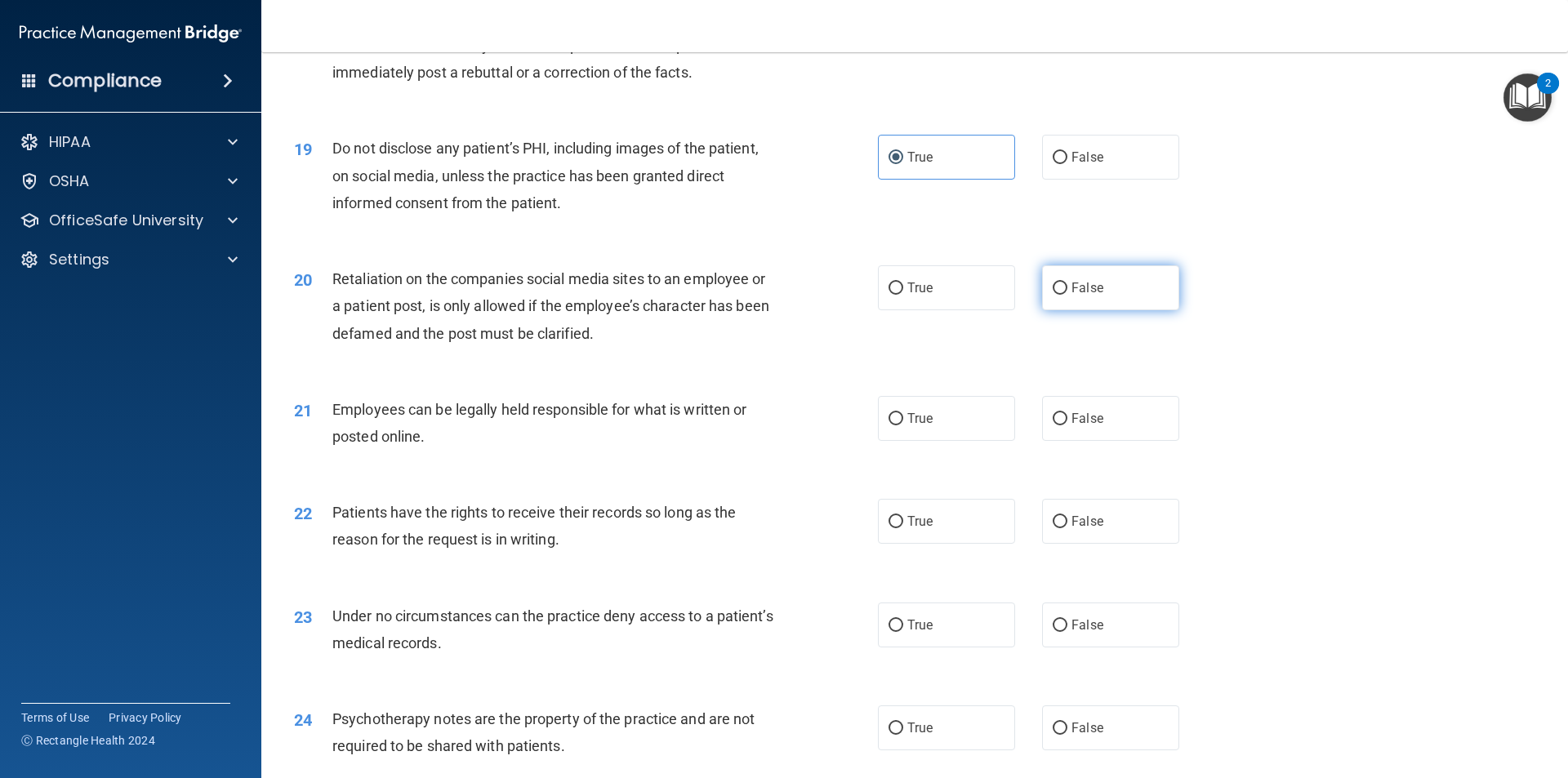
click at [1055, 310] on label "False" at bounding box center [1111, 288] width 138 height 45
click at [1055, 295] on input "False" at bounding box center [1060, 288] width 15 height 12
radio input "true"
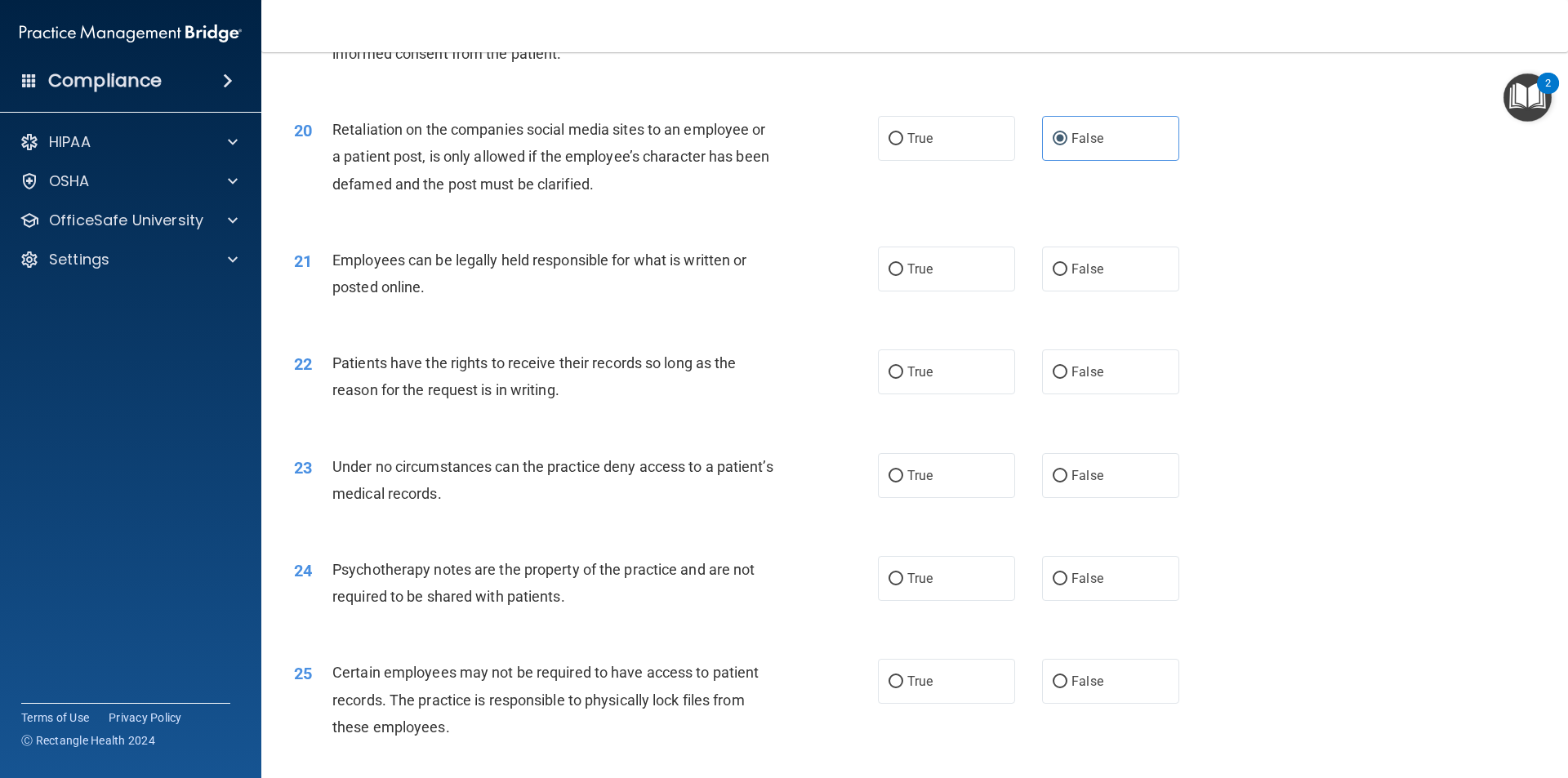
scroll to position [2531, 0]
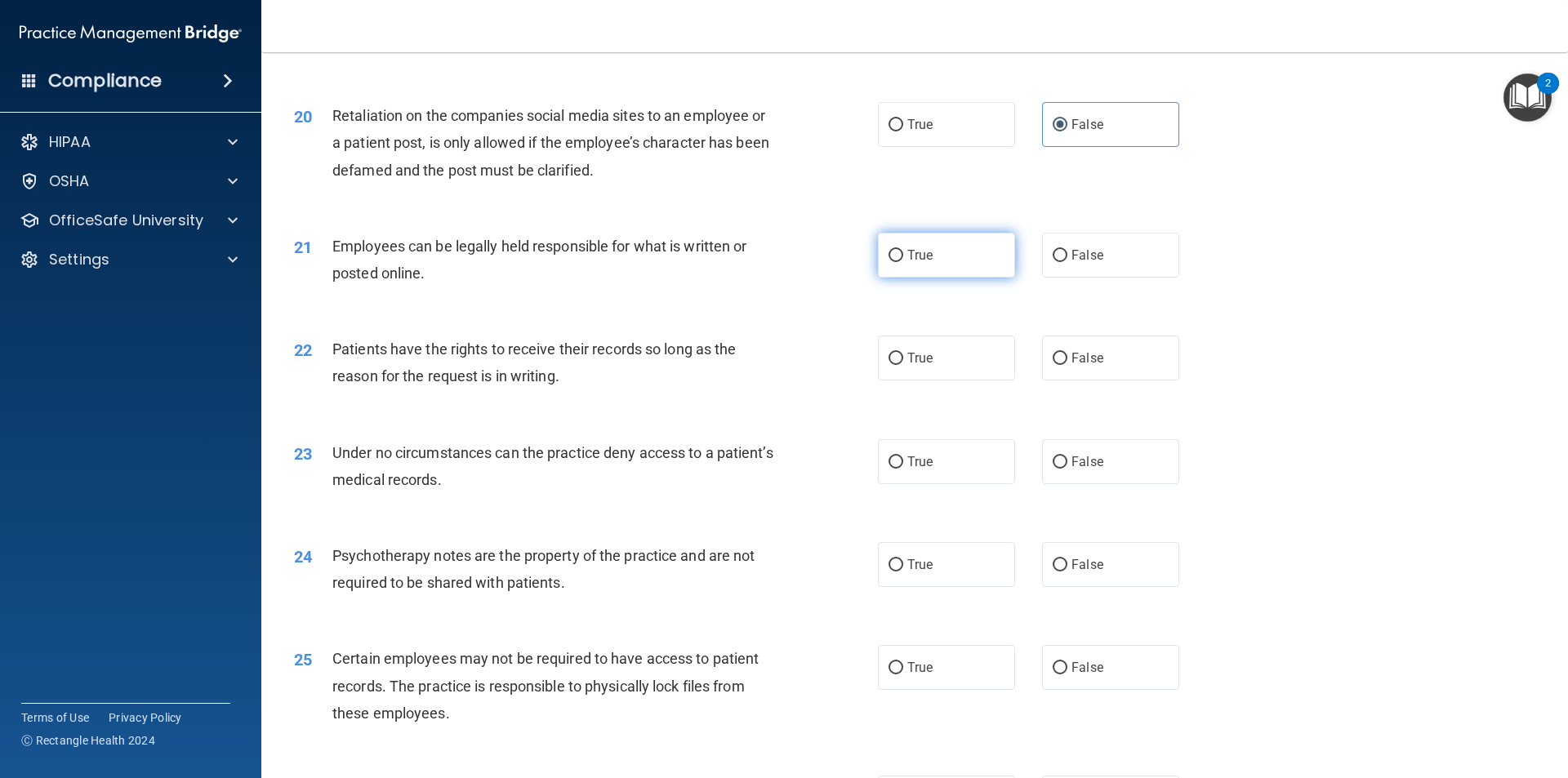
click at [917, 263] on span "True" at bounding box center [919, 255] width 25 height 16
click at [903, 262] on input "True" at bounding box center [896, 256] width 15 height 12
radio input "true"
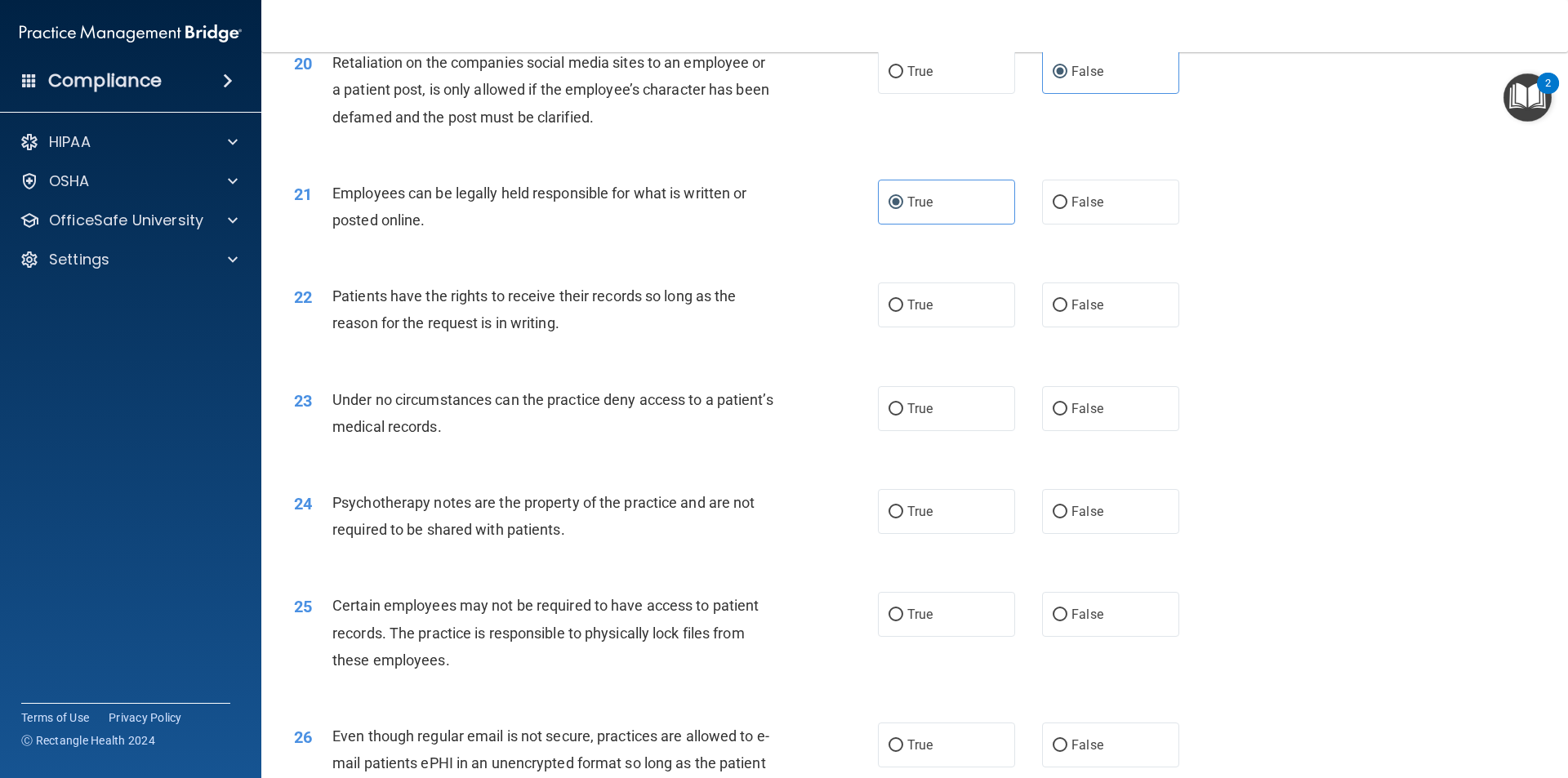
scroll to position [2613, 0]
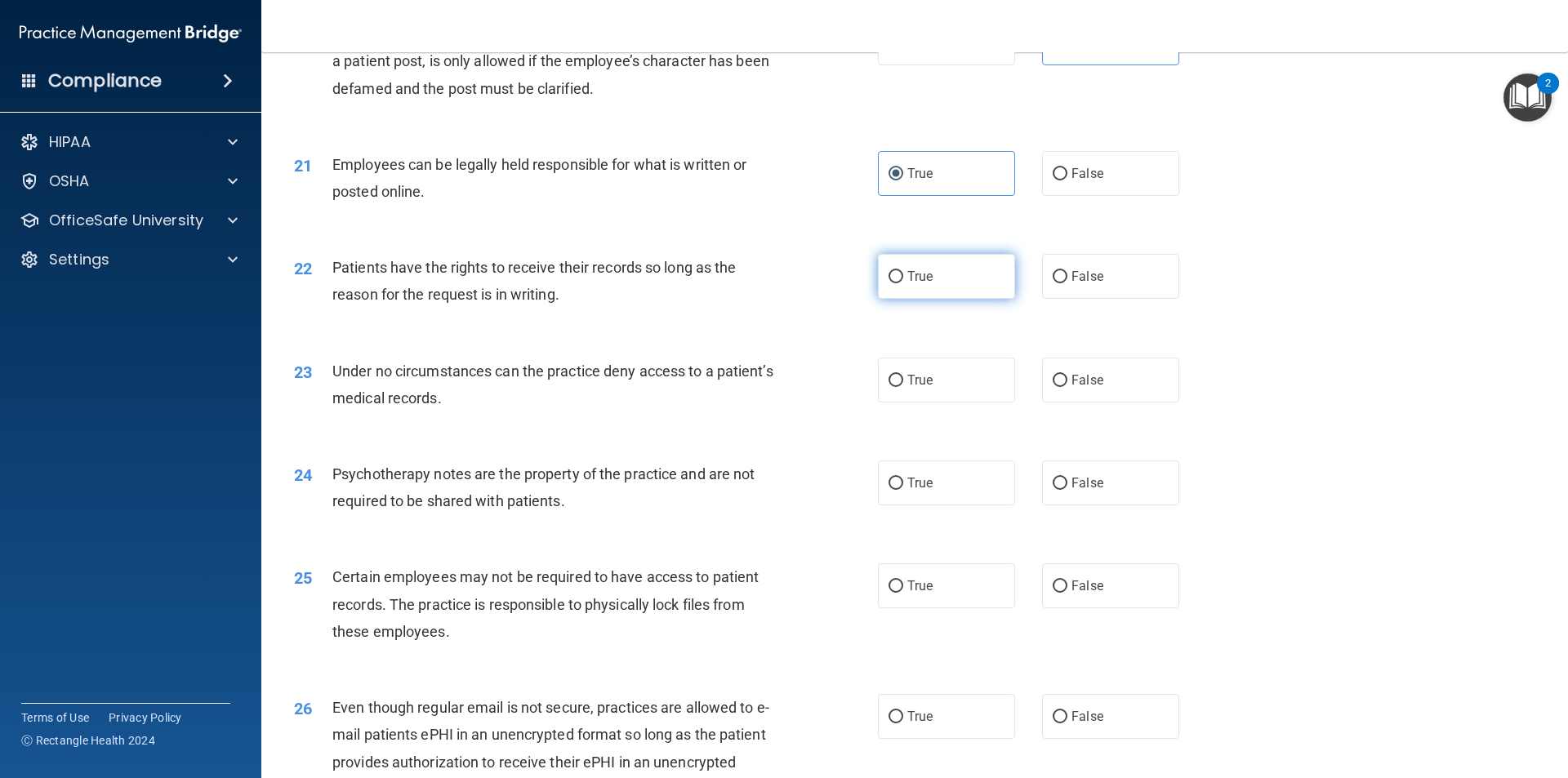
click at [877, 299] on label "True" at bounding box center [946, 276] width 138 height 45
click at [889, 284] on input "True" at bounding box center [896, 277] width 15 height 12
radio input "true"
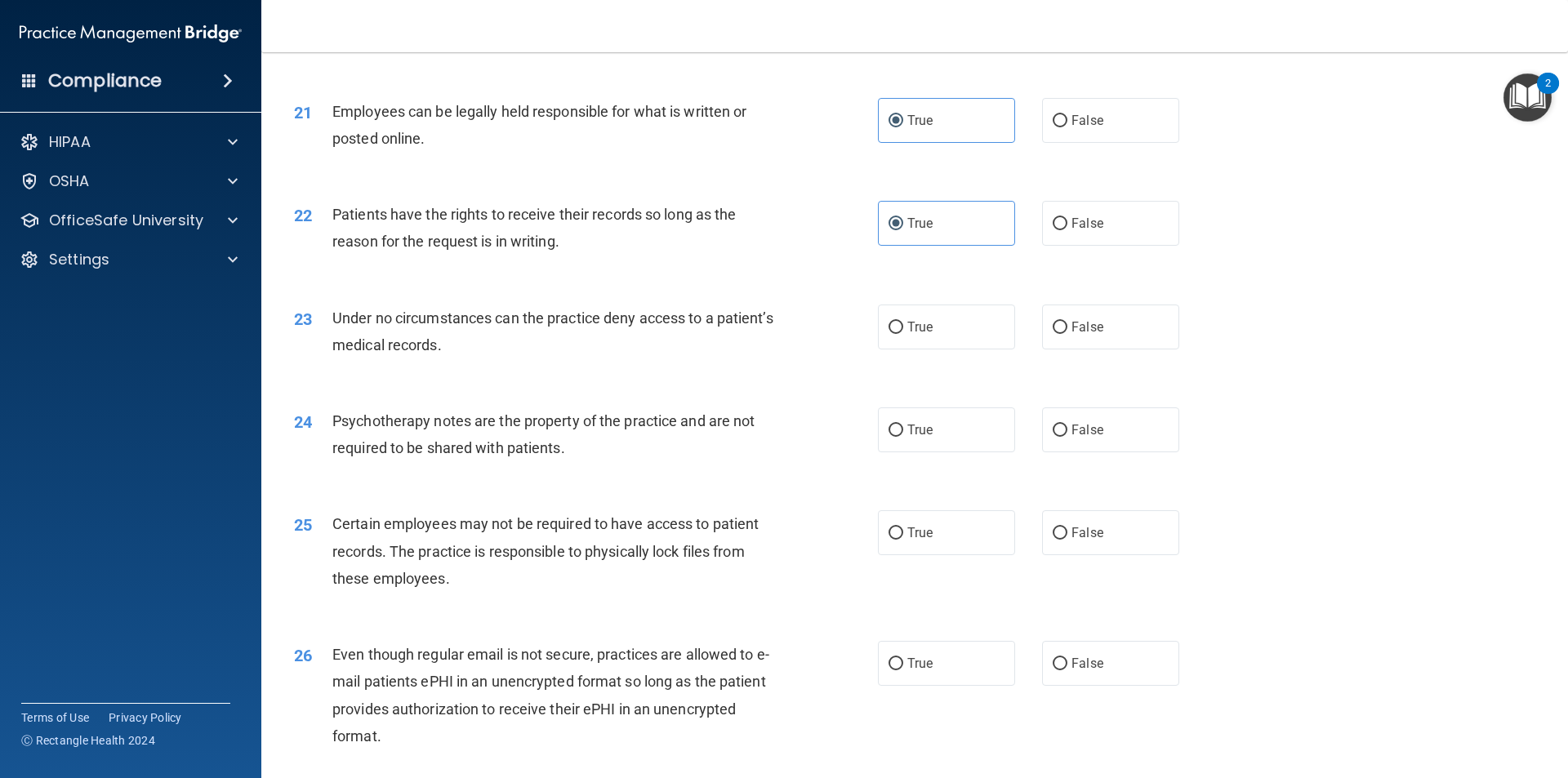
scroll to position [2695, 0]
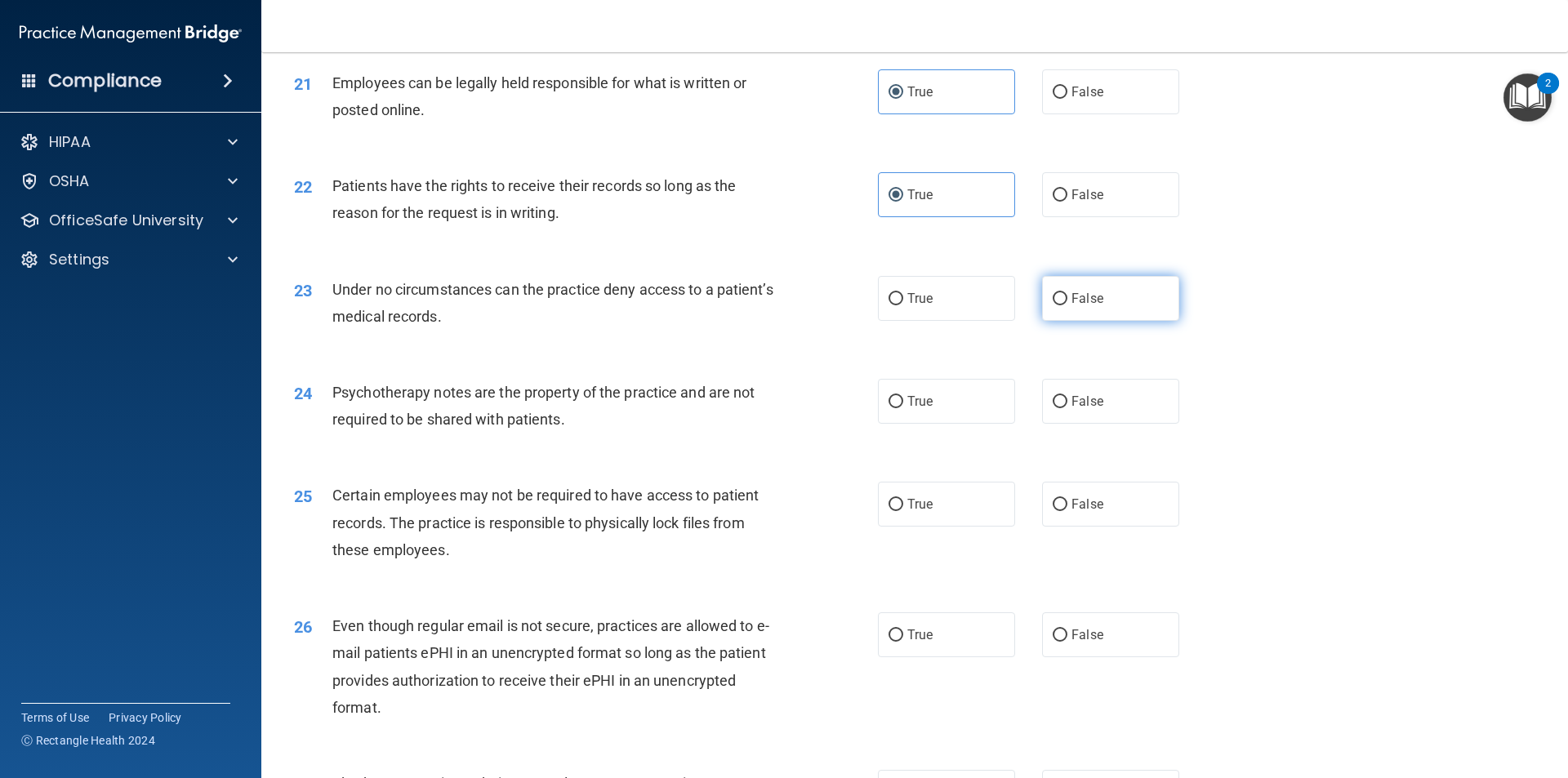
click at [1059, 306] on input "False" at bounding box center [1060, 298] width 15 height 12
radio input "true"
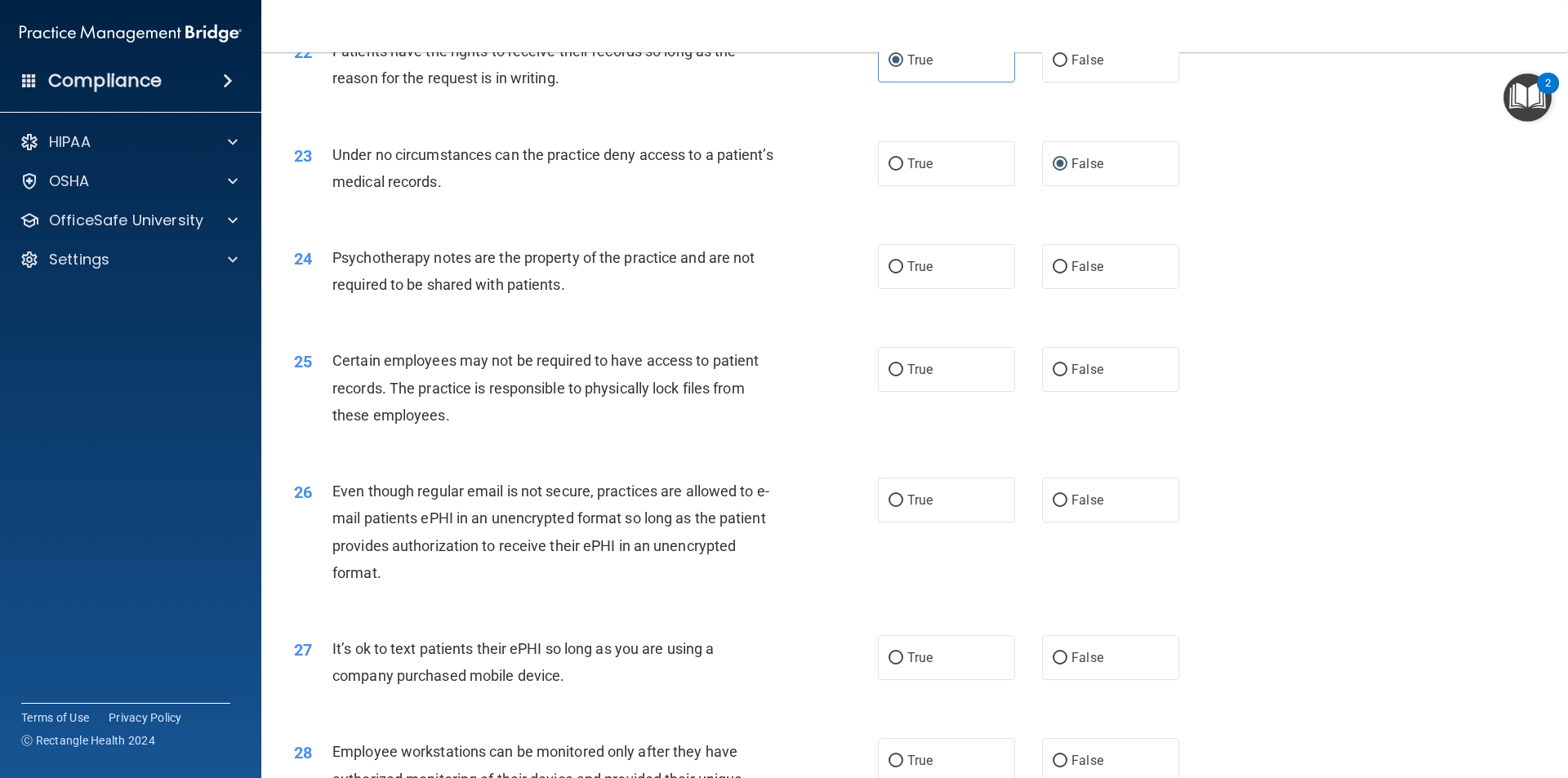
scroll to position [2858, 0]
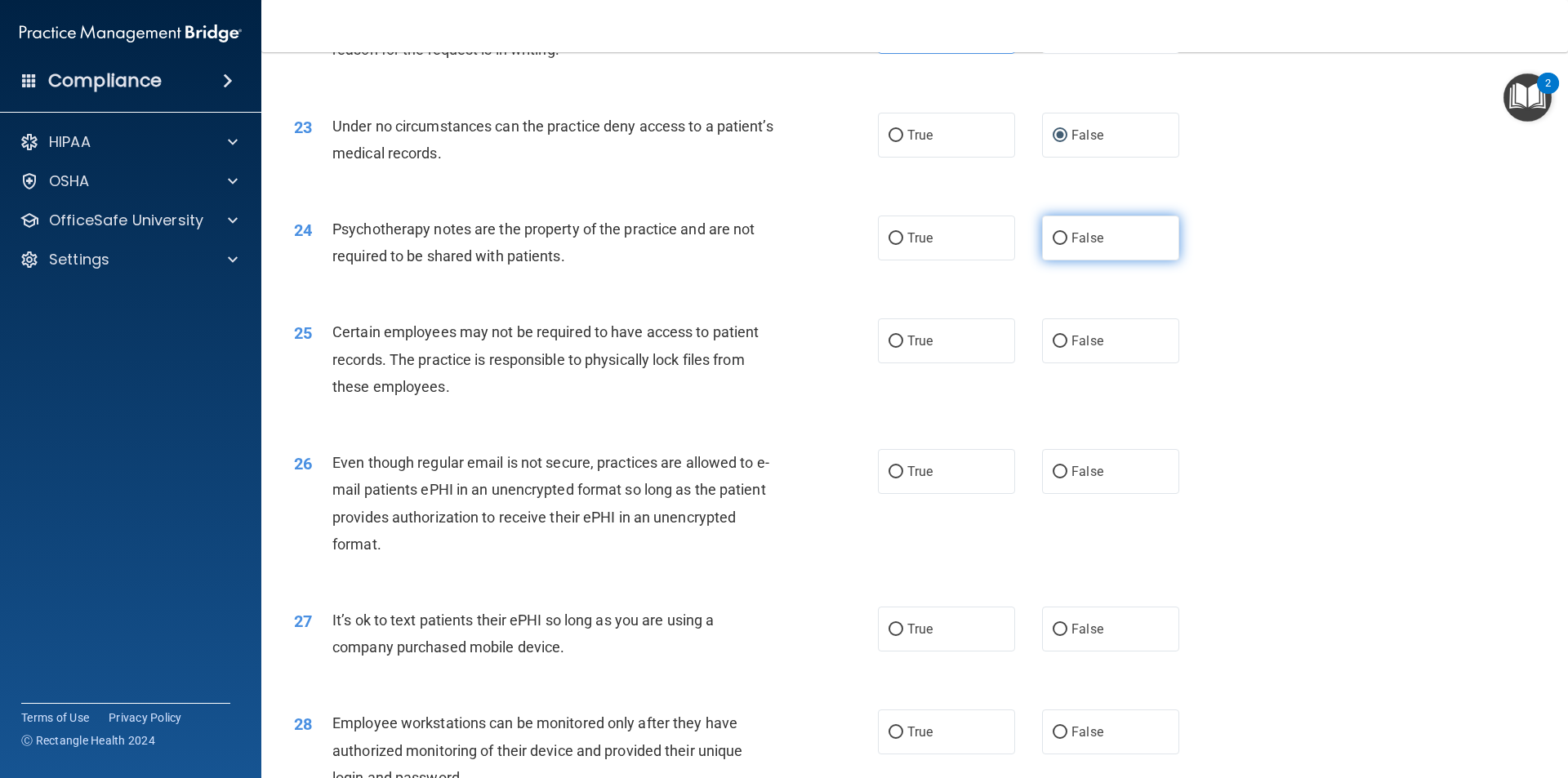
click at [1092, 245] on span "False" at bounding box center [1087, 238] width 32 height 16
click at [1067, 245] on input "False" at bounding box center [1060, 238] width 15 height 12
radio input "true"
click at [916, 349] on span "True" at bounding box center [919, 340] width 25 height 16
click at [903, 348] on input "True" at bounding box center [896, 341] width 15 height 12
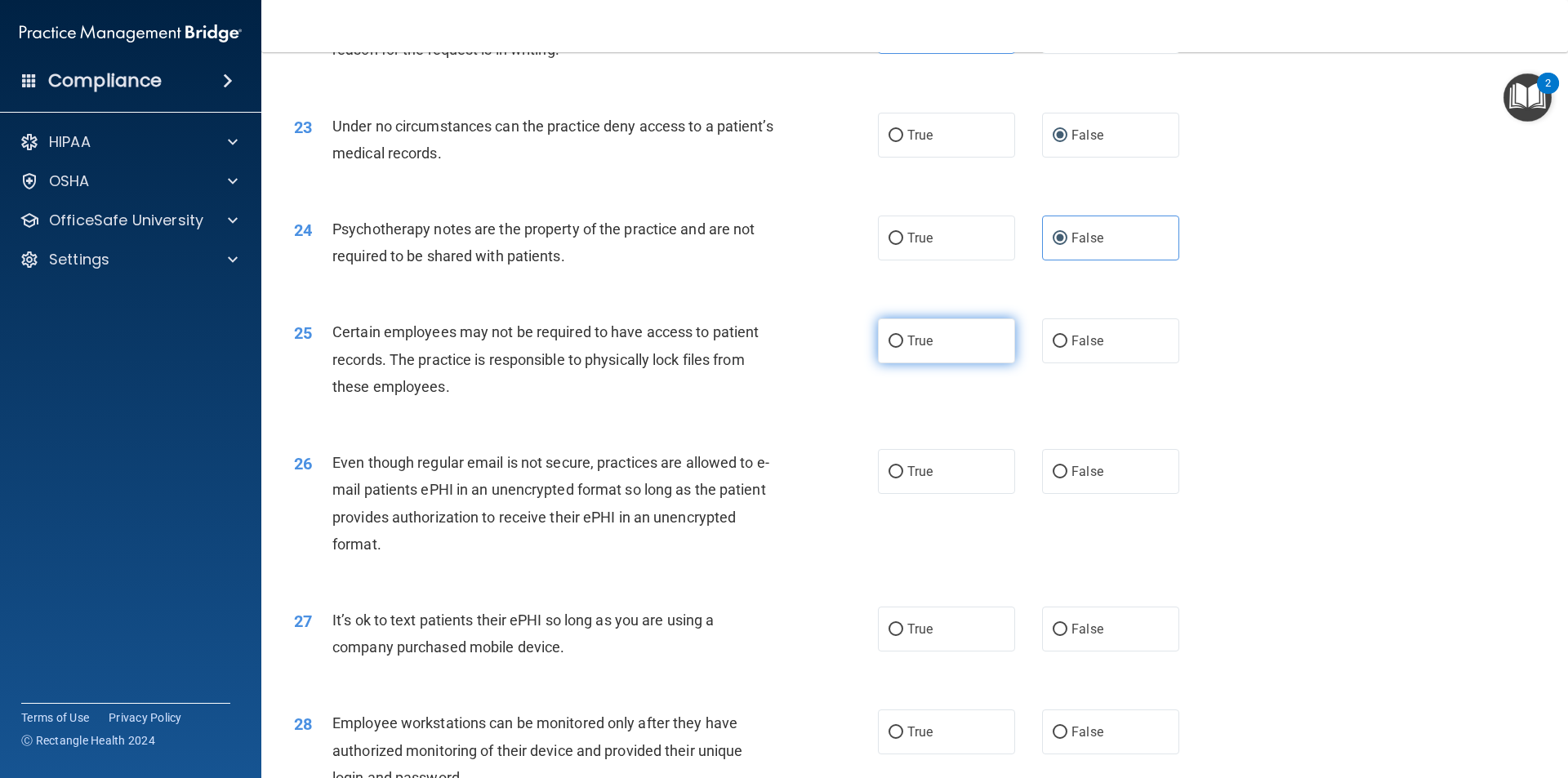
radio input "true"
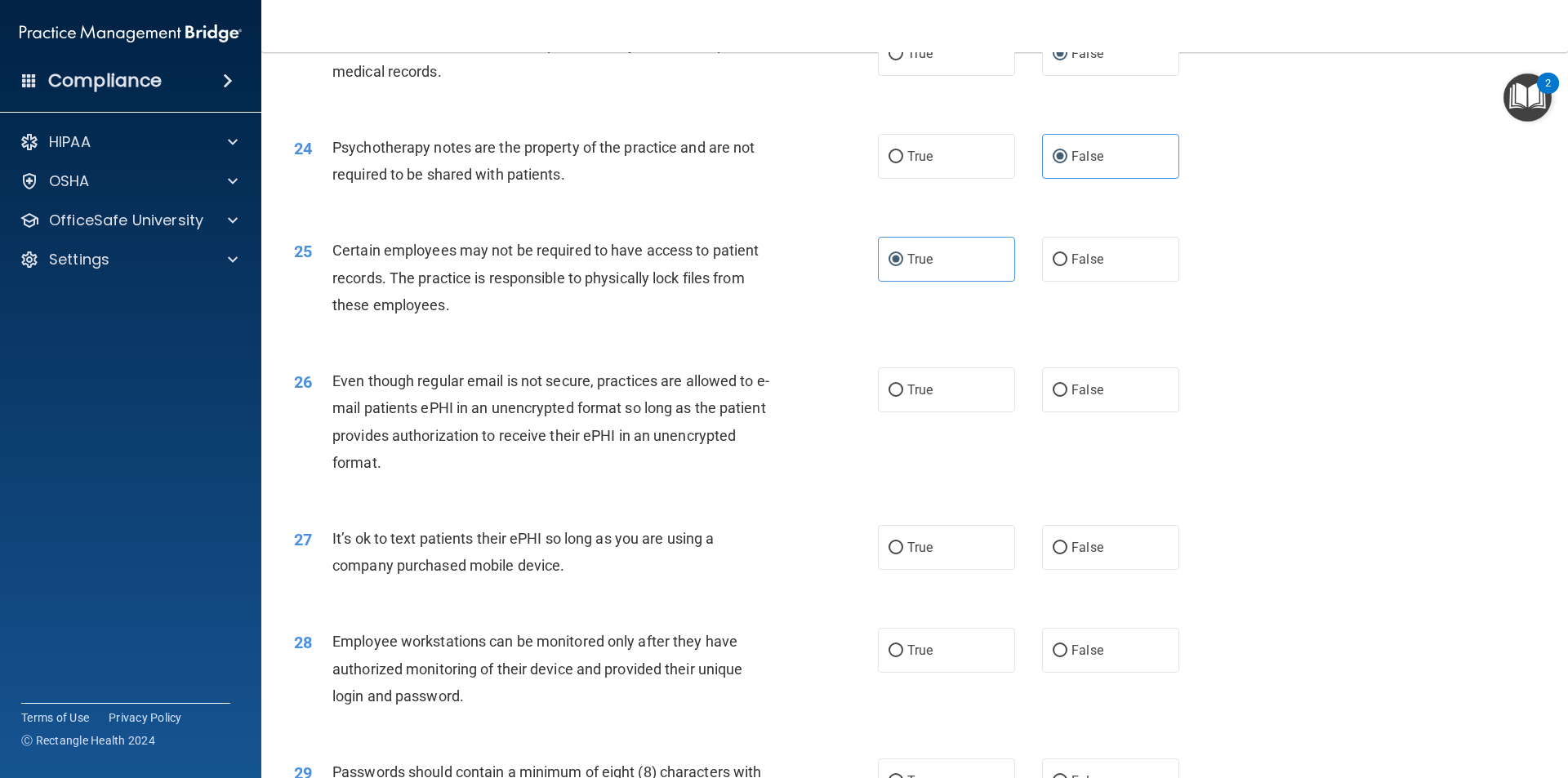
scroll to position [3022, 0]
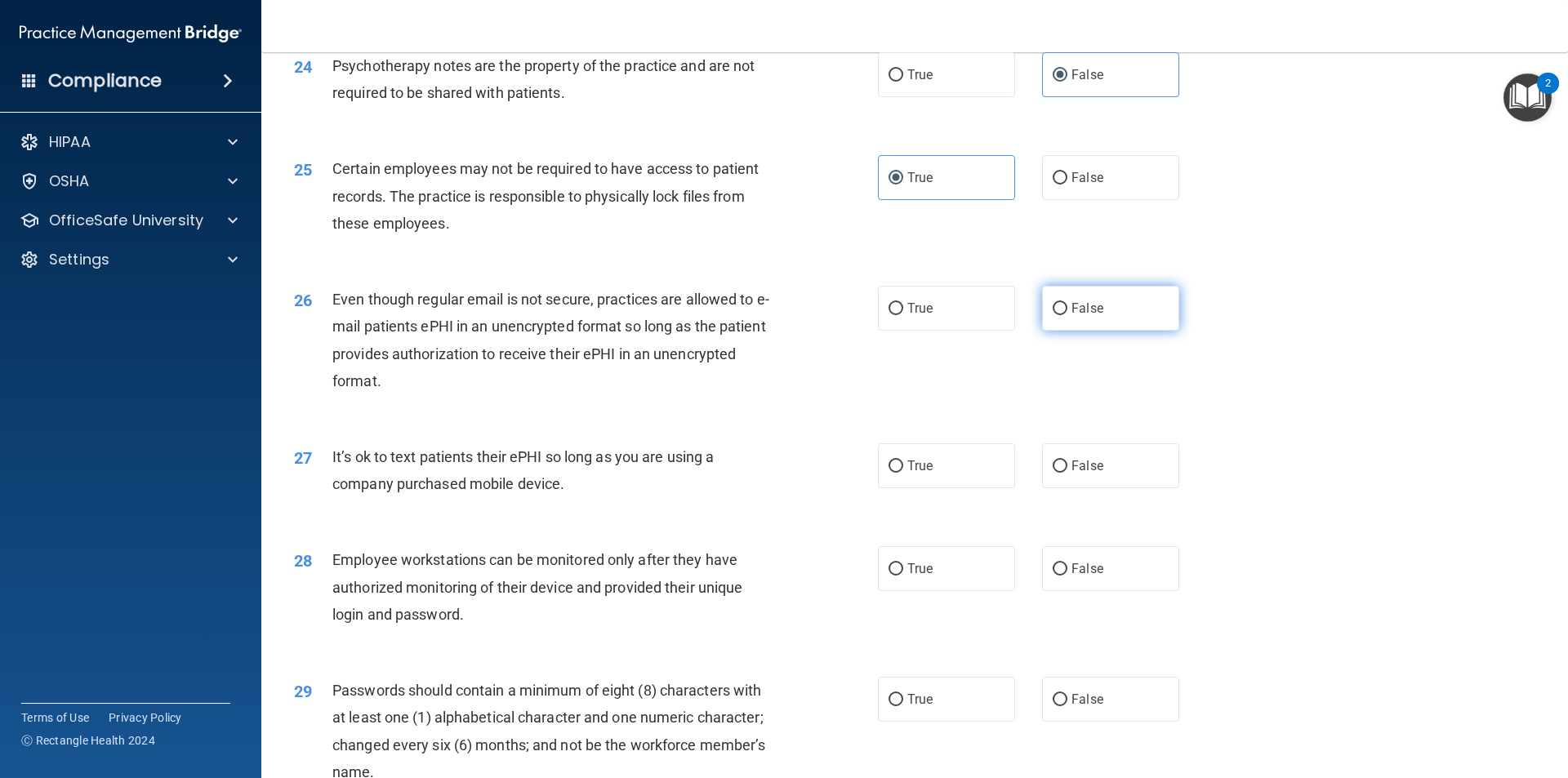
click at [1063, 331] on label "False" at bounding box center [1111, 308] width 138 height 45
click at [1063, 315] on input "False" at bounding box center [1060, 309] width 15 height 12
radio input "true"
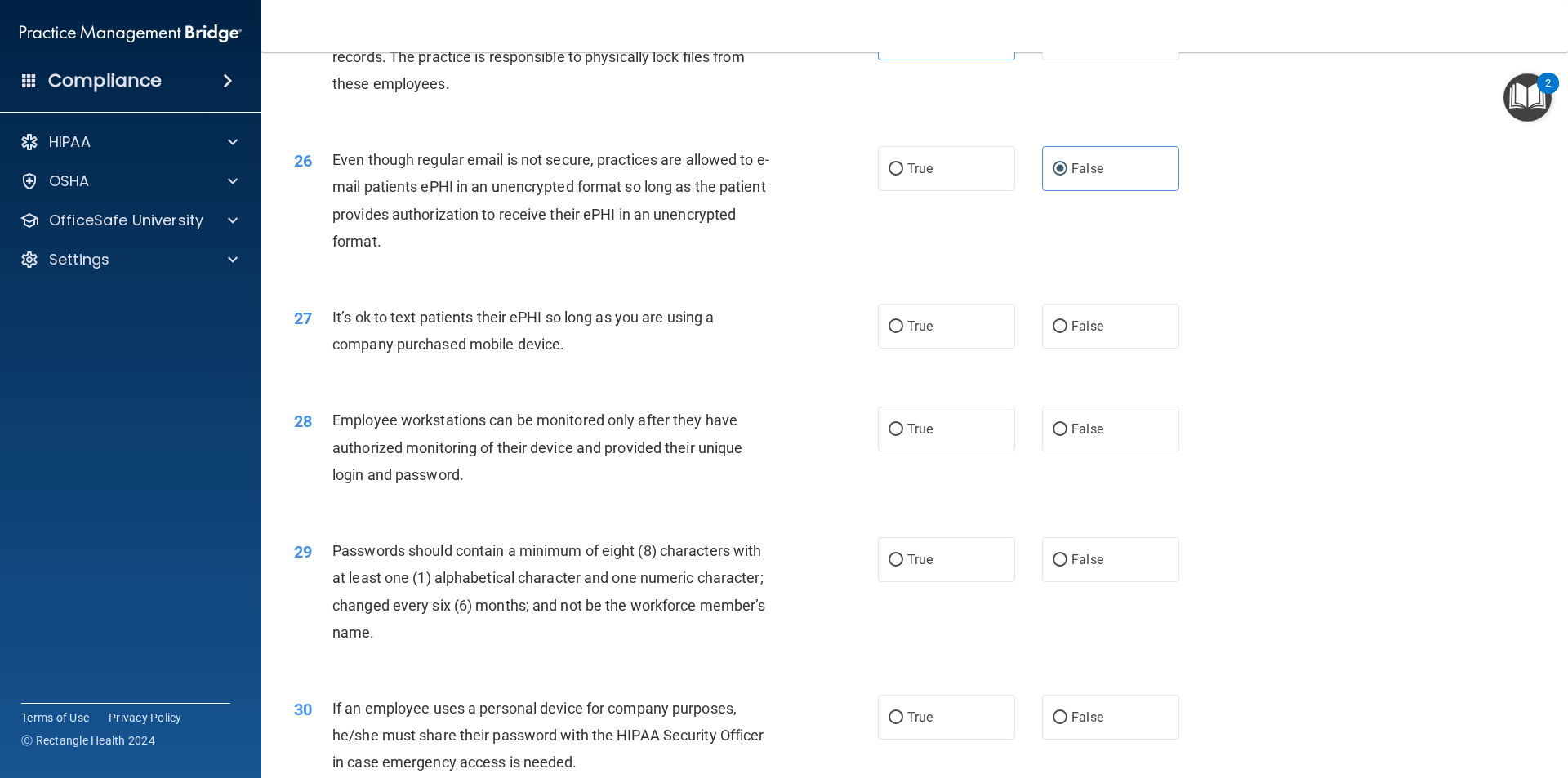
scroll to position [3185, 0]
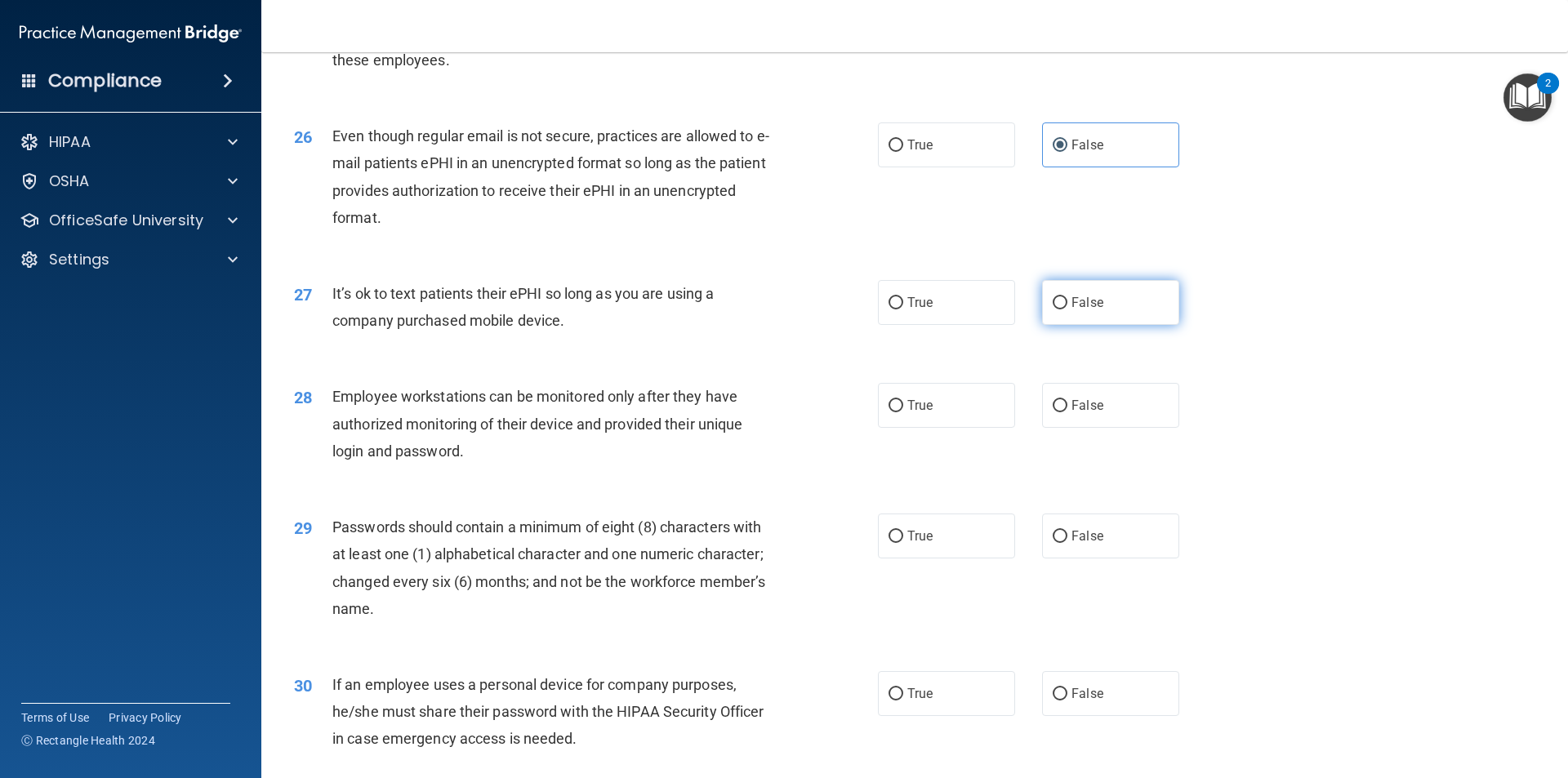
click at [1096, 325] on label "False" at bounding box center [1111, 302] width 138 height 45
click at [1067, 310] on input "False" at bounding box center [1060, 303] width 15 height 12
radio input "true"
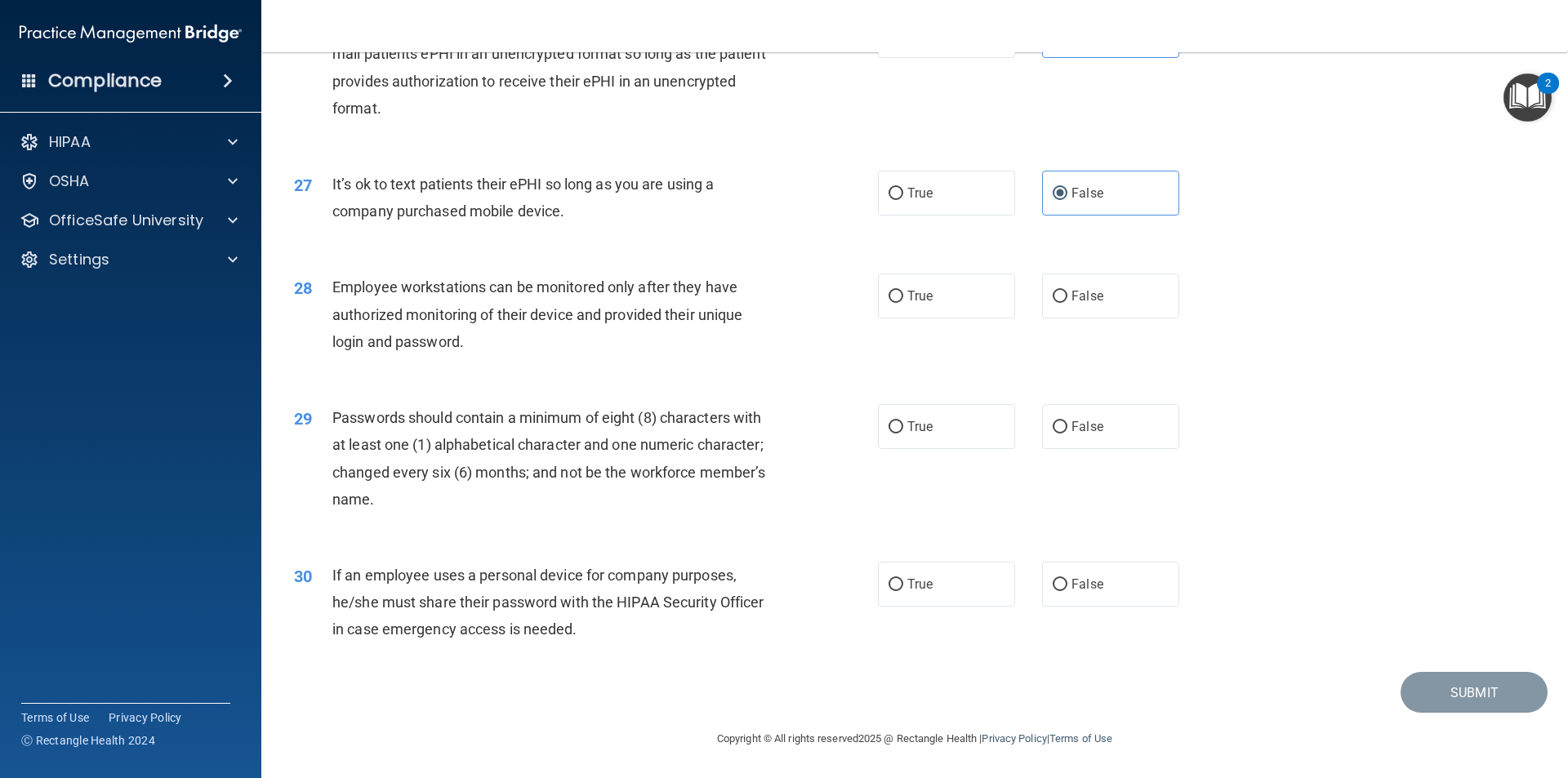
scroll to position [3321, 0]
click at [877, 310] on label "True" at bounding box center [946, 296] width 138 height 45
click at [889, 303] on input "True" at bounding box center [896, 297] width 15 height 12
radio input "true"
click at [907, 424] on span "True" at bounding box center [919, 427] width 25 height 16
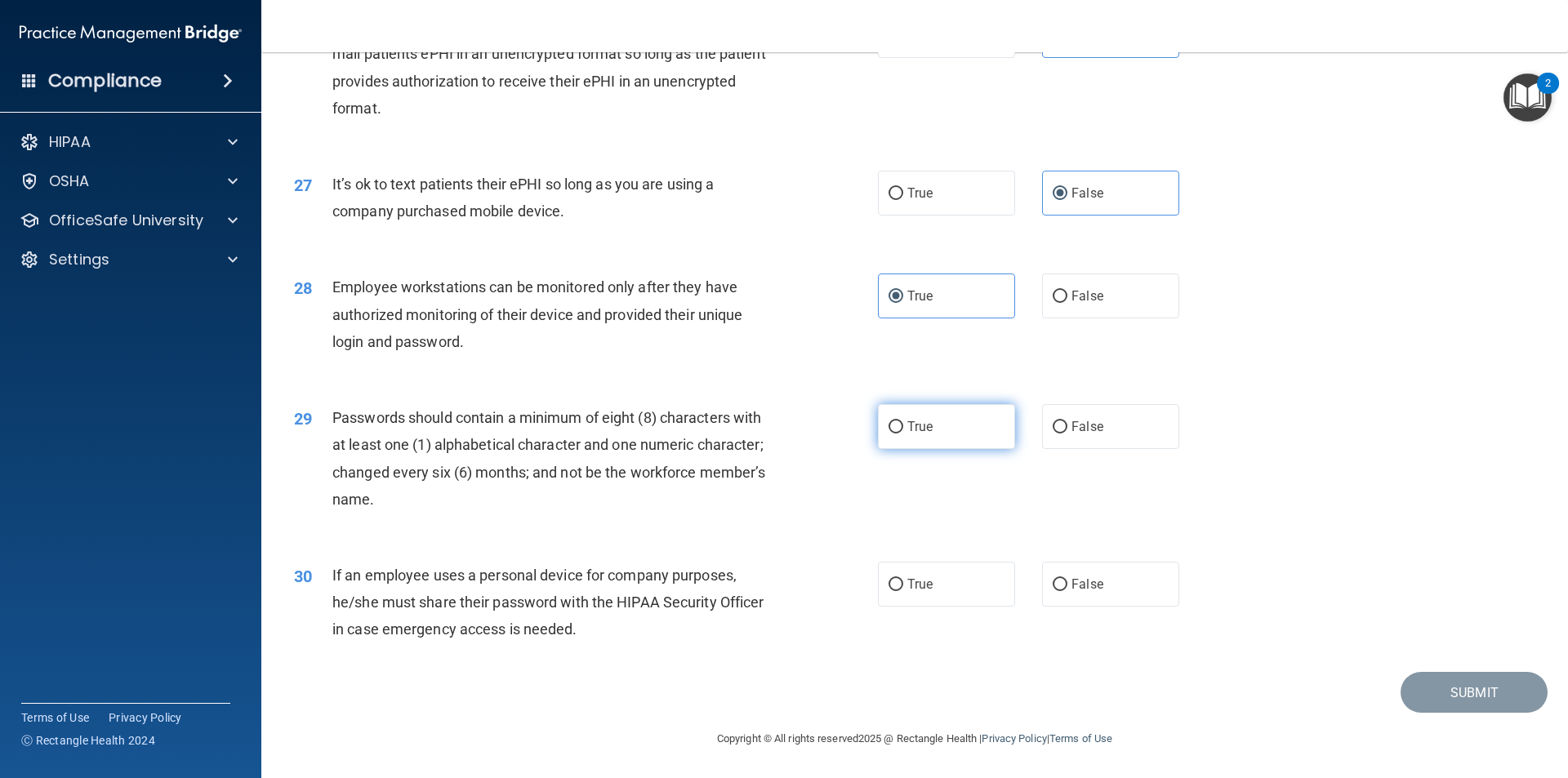
click at [903, 424] on input "True" at bounding box center [896, 427] width 15 height 12
radio input "true"
click at [898, 575] on label "True" at bounding box center [946, 584] width 138 height 45
click at [898, 579] on input "True" at bounding box center [896, 585] width 15 height 12
radio input "true"
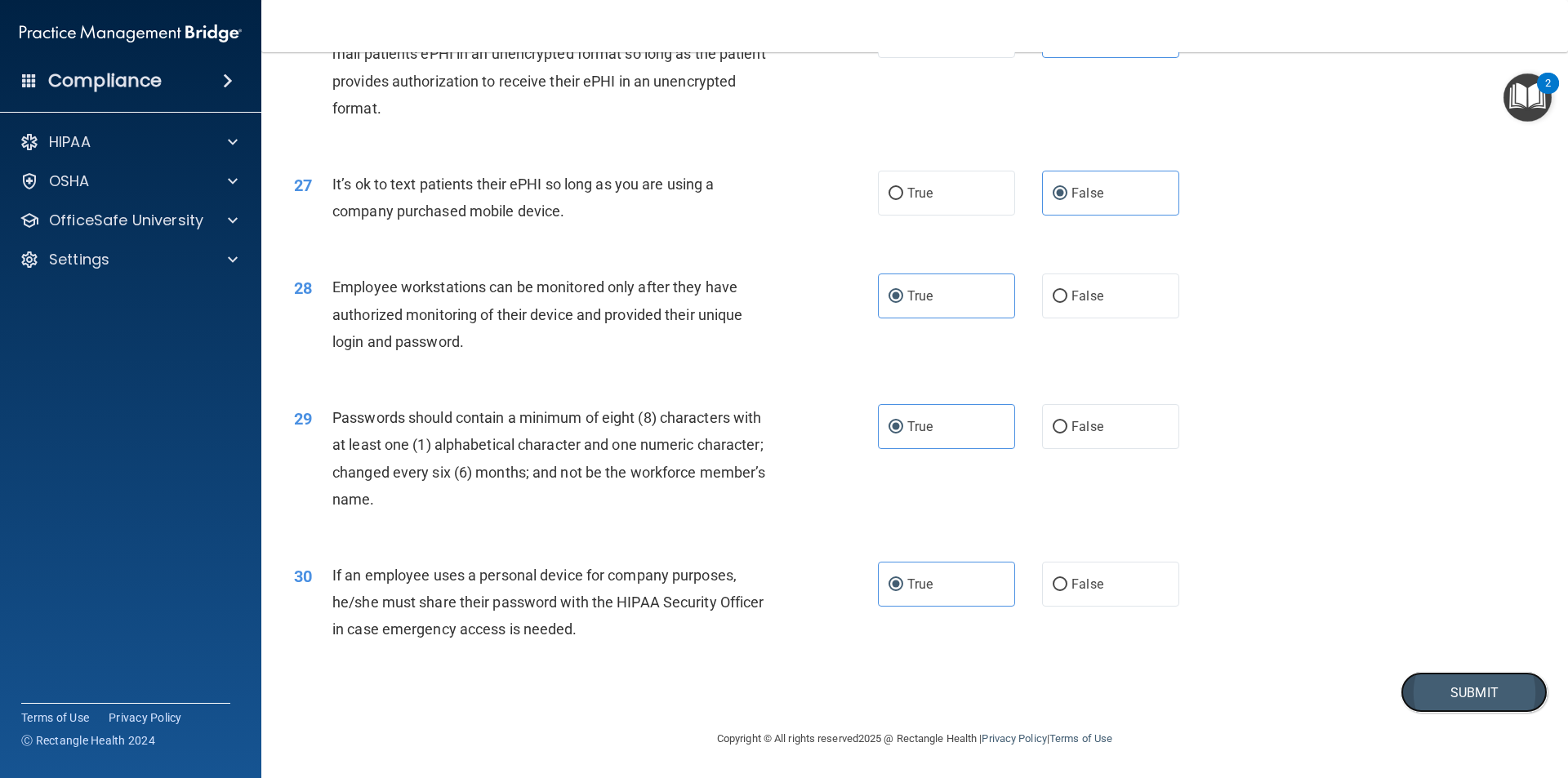
click at [1442, 688] on button "Submit" at bounding box center [1474, 692] width 147 height 42
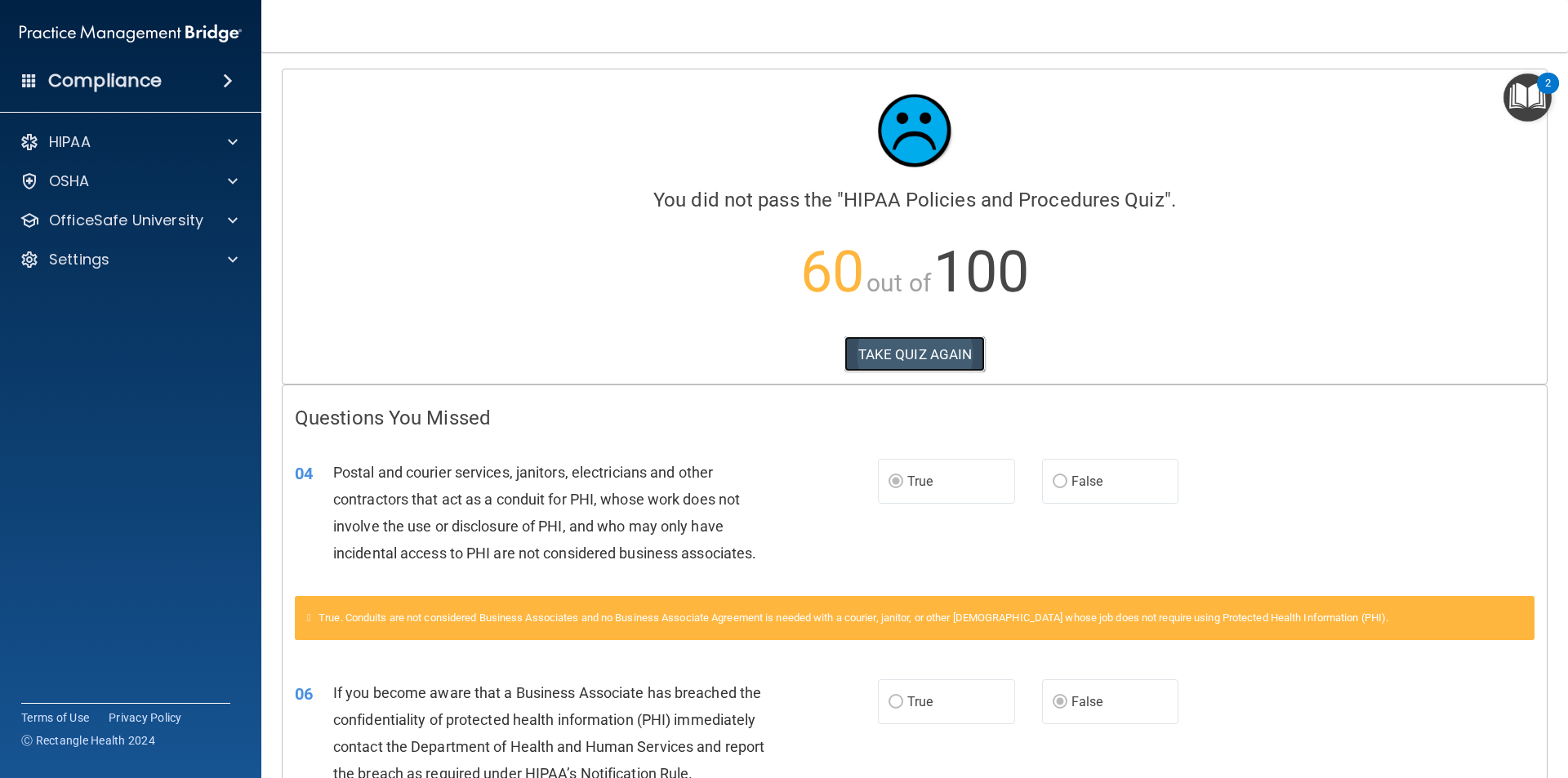
click at [877, 342] on button "TAKE QUIZ AGAIN" at bounding box center [915, 354] width 141 height 36
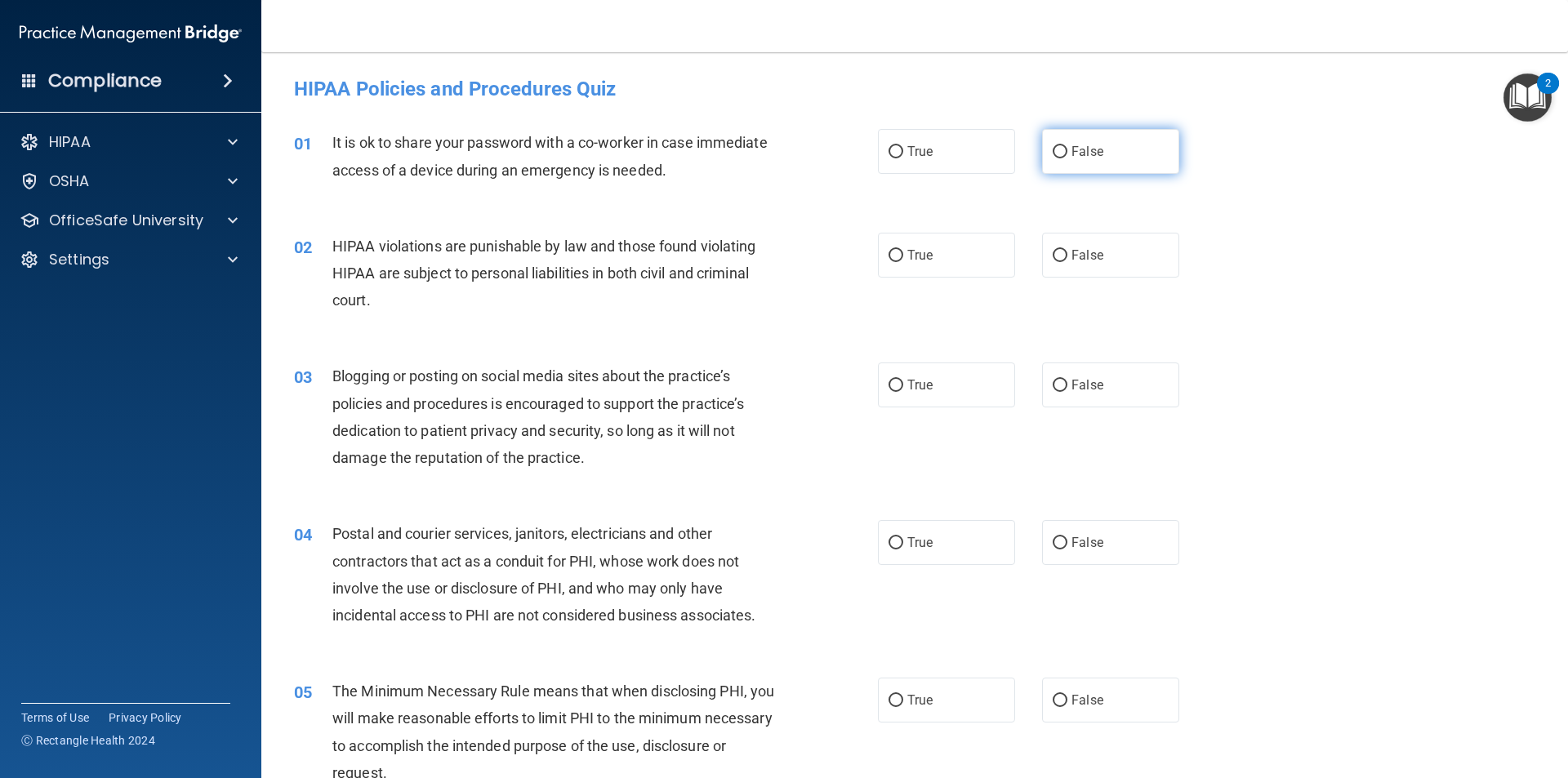
click at [1057, 154] on input "False" at bounding box center [1060, 152] width 15 height 12
radio input "true"
click at [898, 258] on label "True" at bounding box center [946, 255] width 138 height 45
click at [898, 258] on input "True" at bounding box center [896, 256] width 15 height 12
radio input "true"
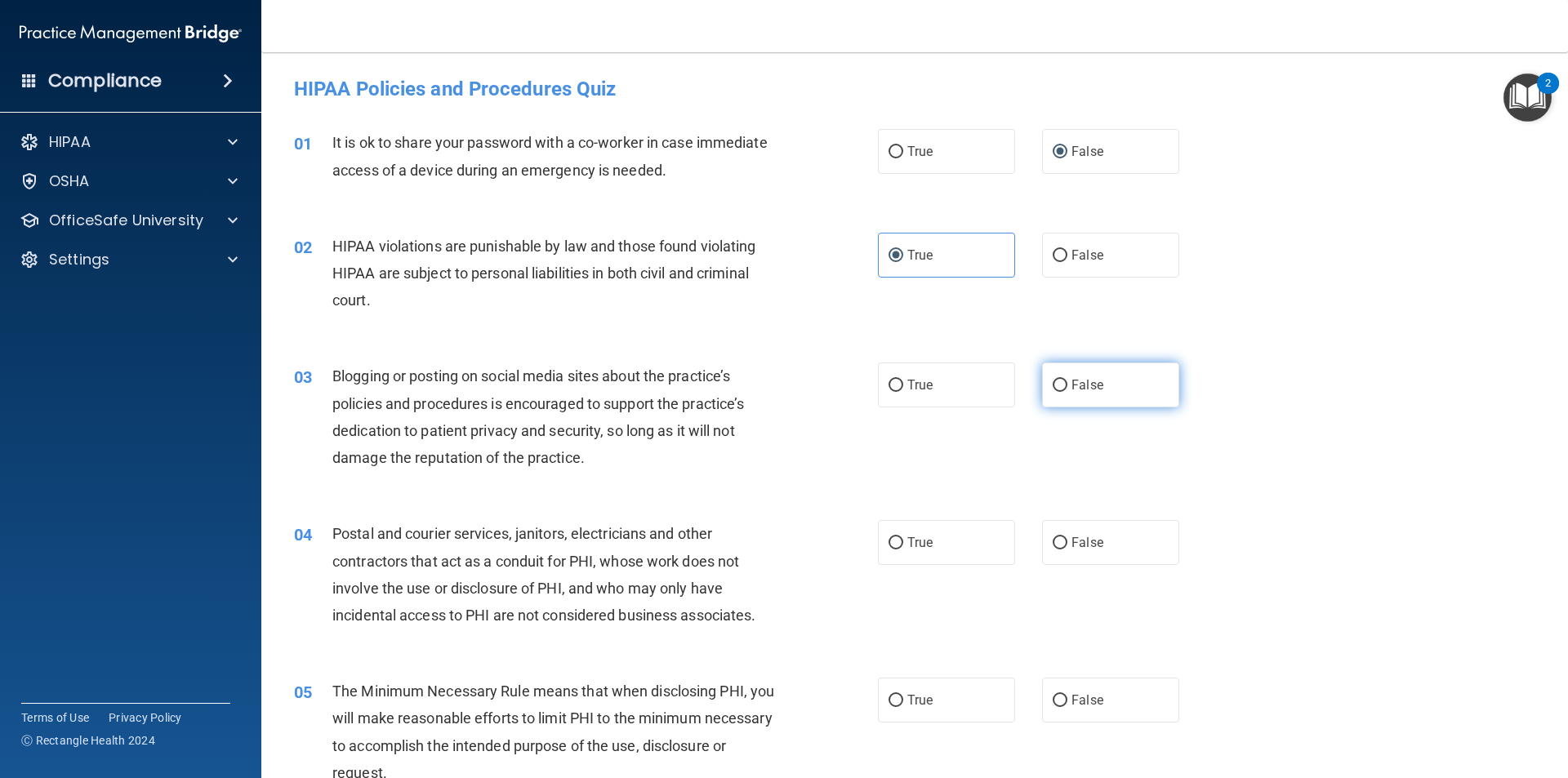
click at [1047, 378] on label "False" at bounding box center [1111, 385] width 138 height 45
click at [1052, 380] on input "False" at bounding box center [1060, 386] width 15 height 12
radio input "true"
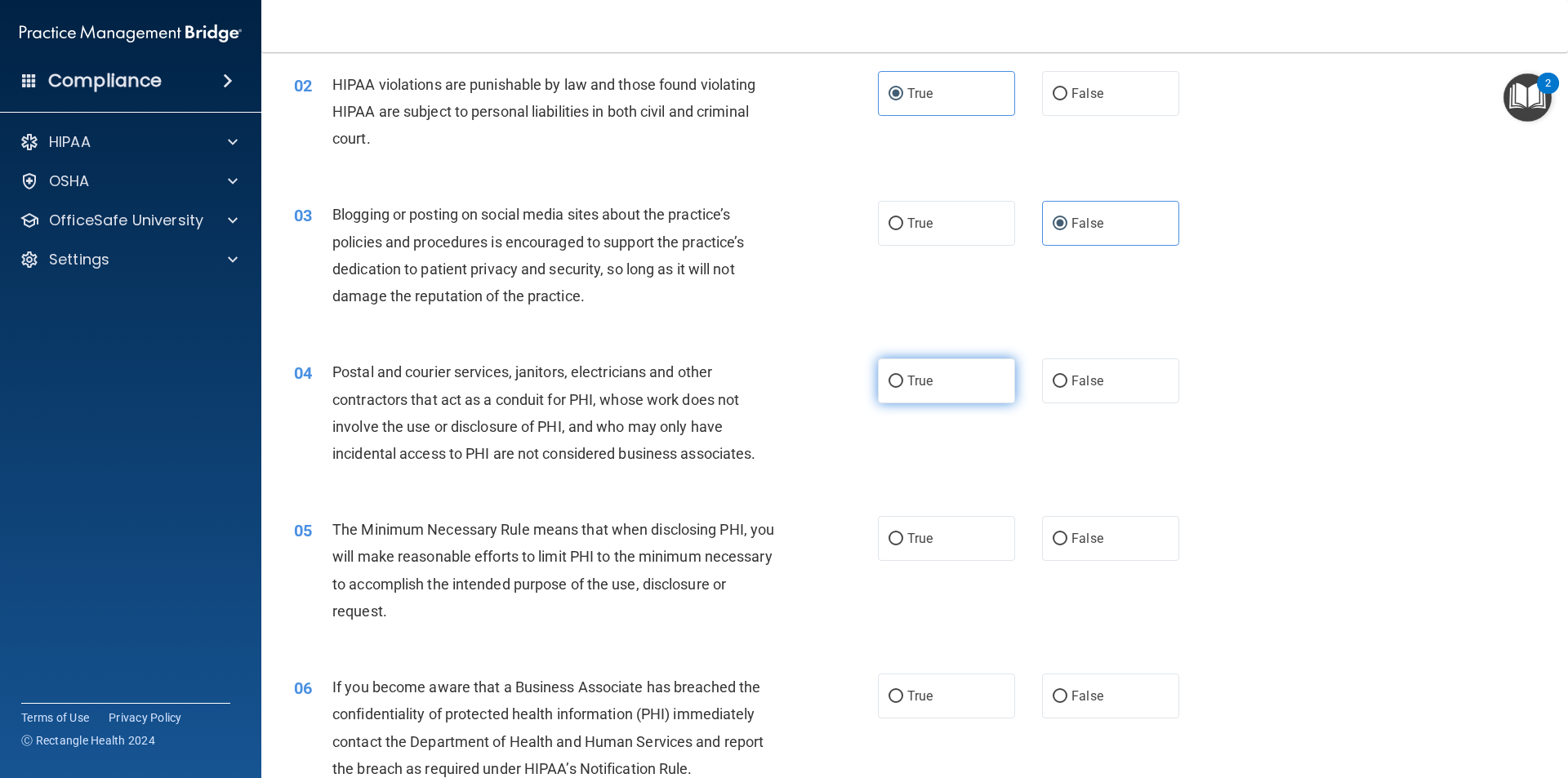
scroll to position [164, 0]
click at [907, 377] on span "True" at bounding box center [919, 379] width 25 height 16
click at [903, 377] on input "True" at bounding box center [896, 379] width 15 height 12
radio input "true"
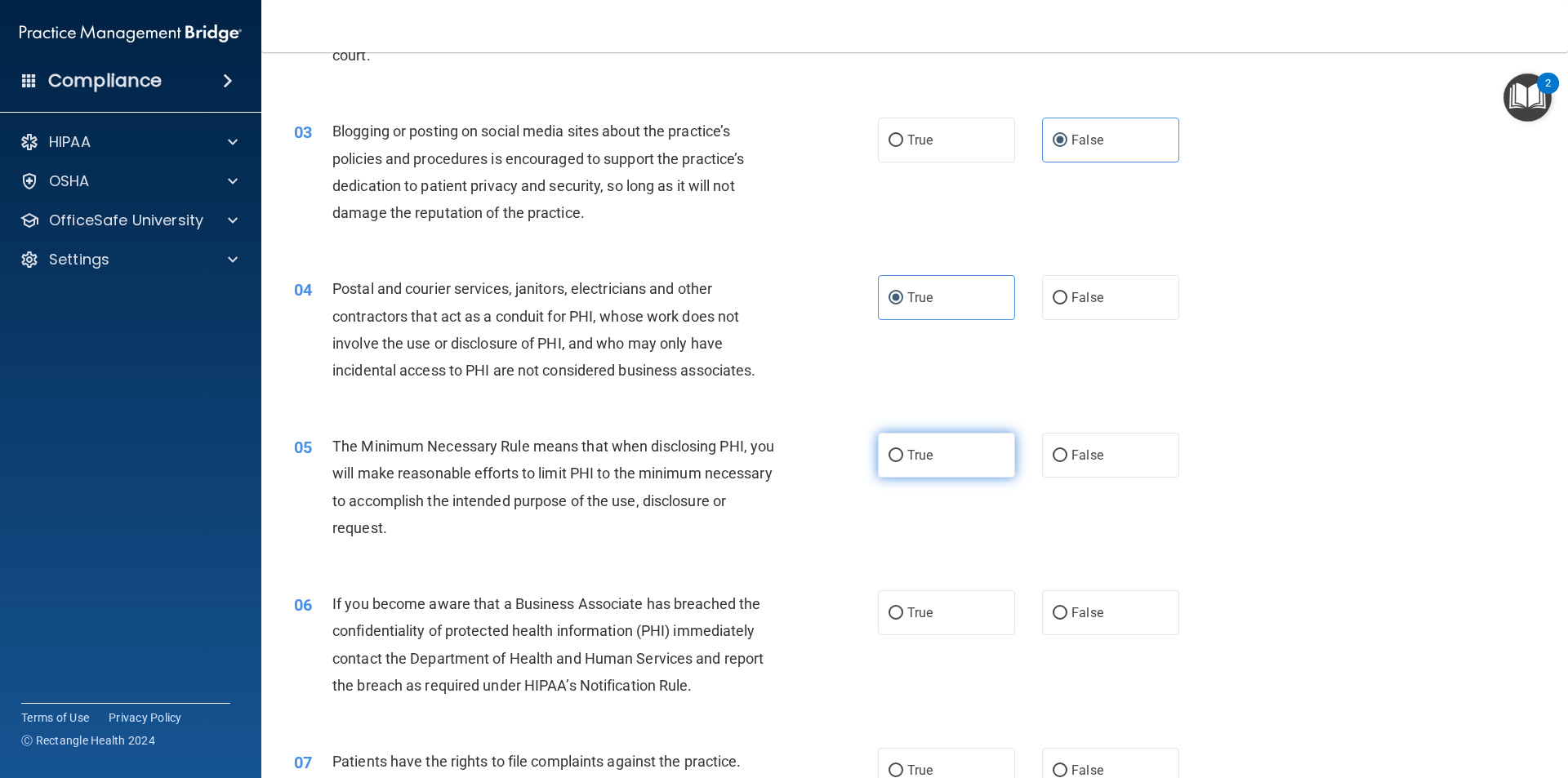
click at [890, 453] on input "True" at bounding box center [896, 455] width 15 height 12
radio input "true"
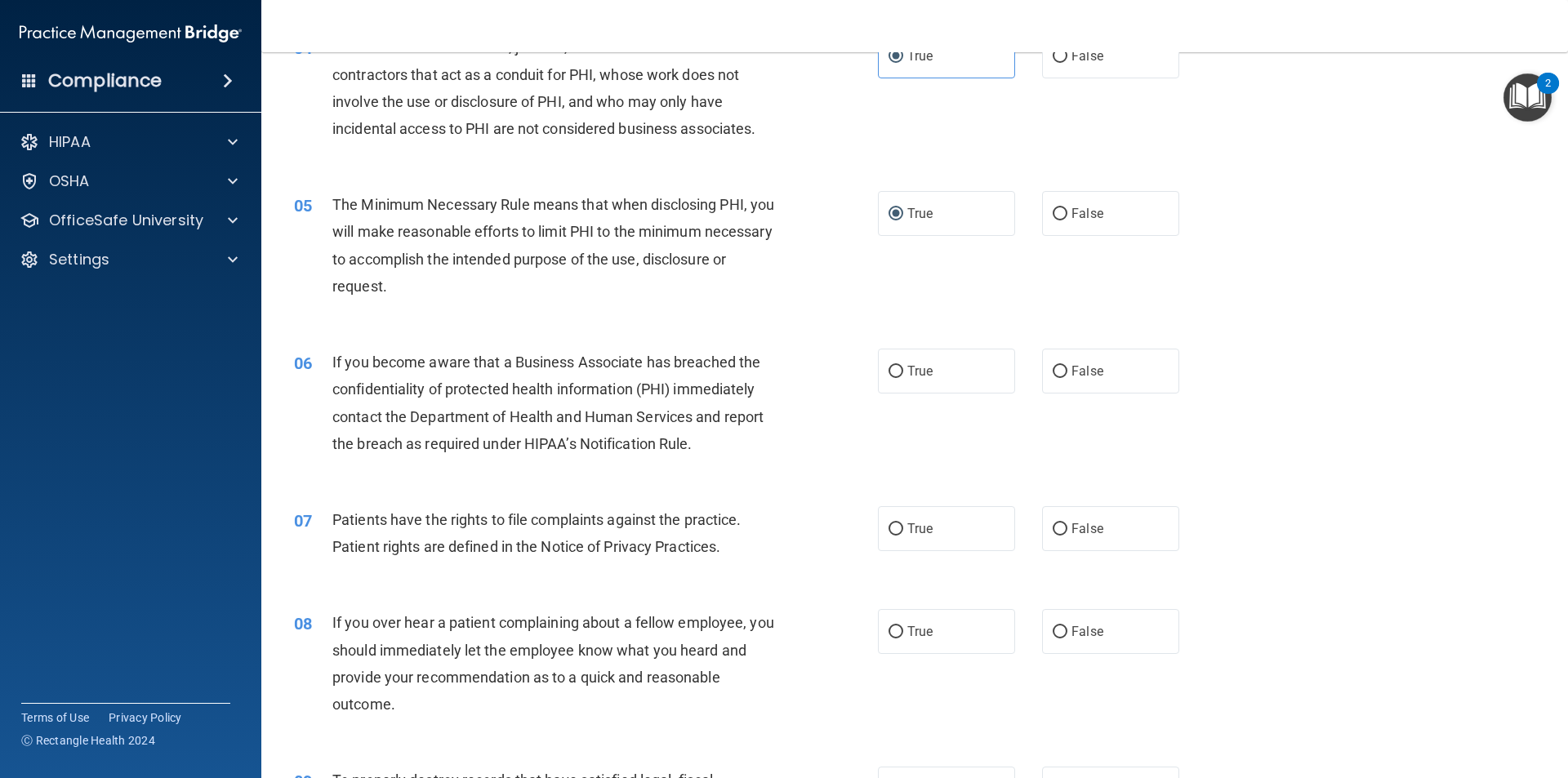
scroll to position [490, 0]
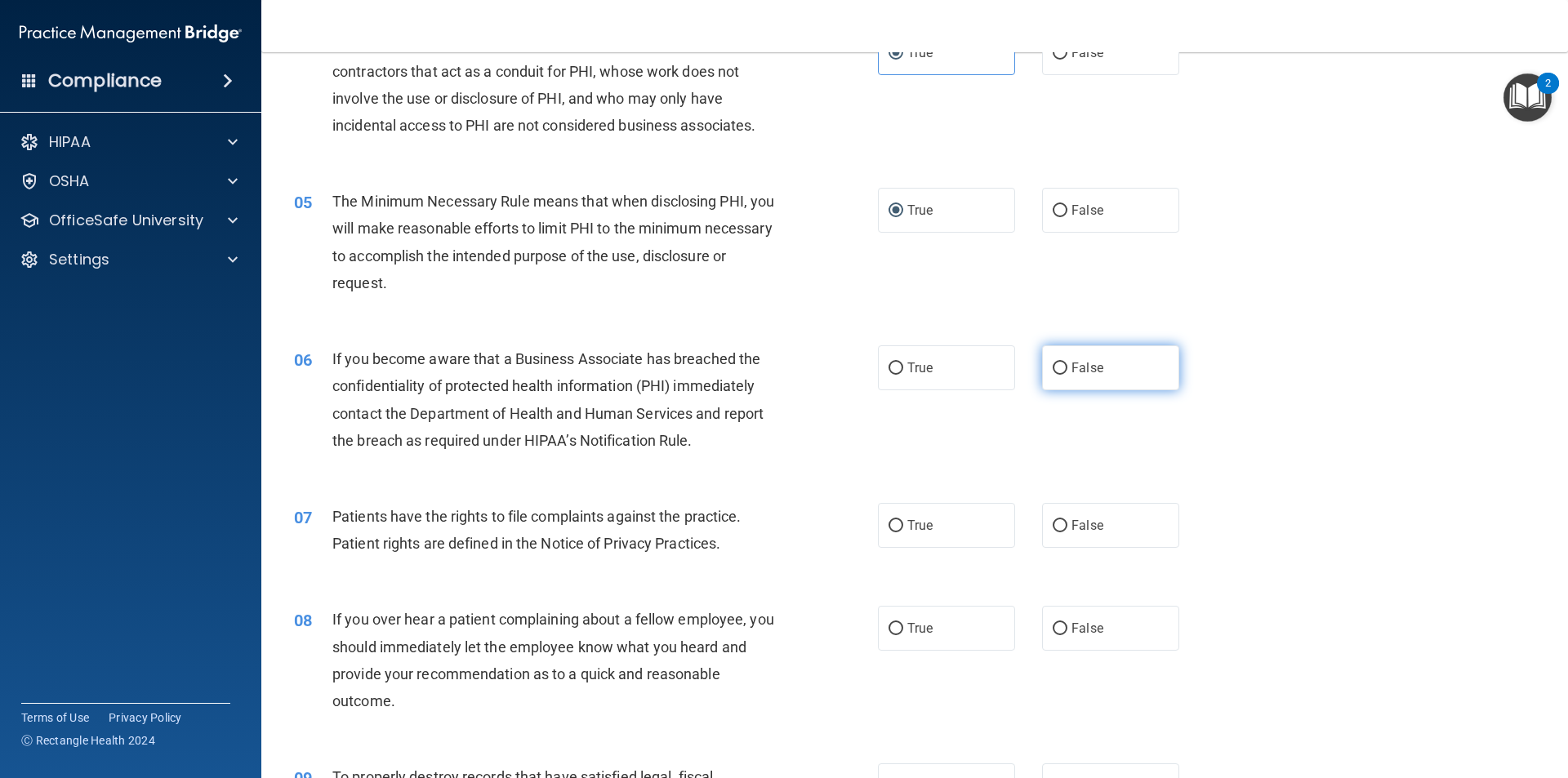
click at [1079, 366] on span "False" at bounding box center [1087, 367] width 32 height 16
click at [1067, 366] on input "False" at bounding box center [1060, 368] width 15 height 12
radio input "true"
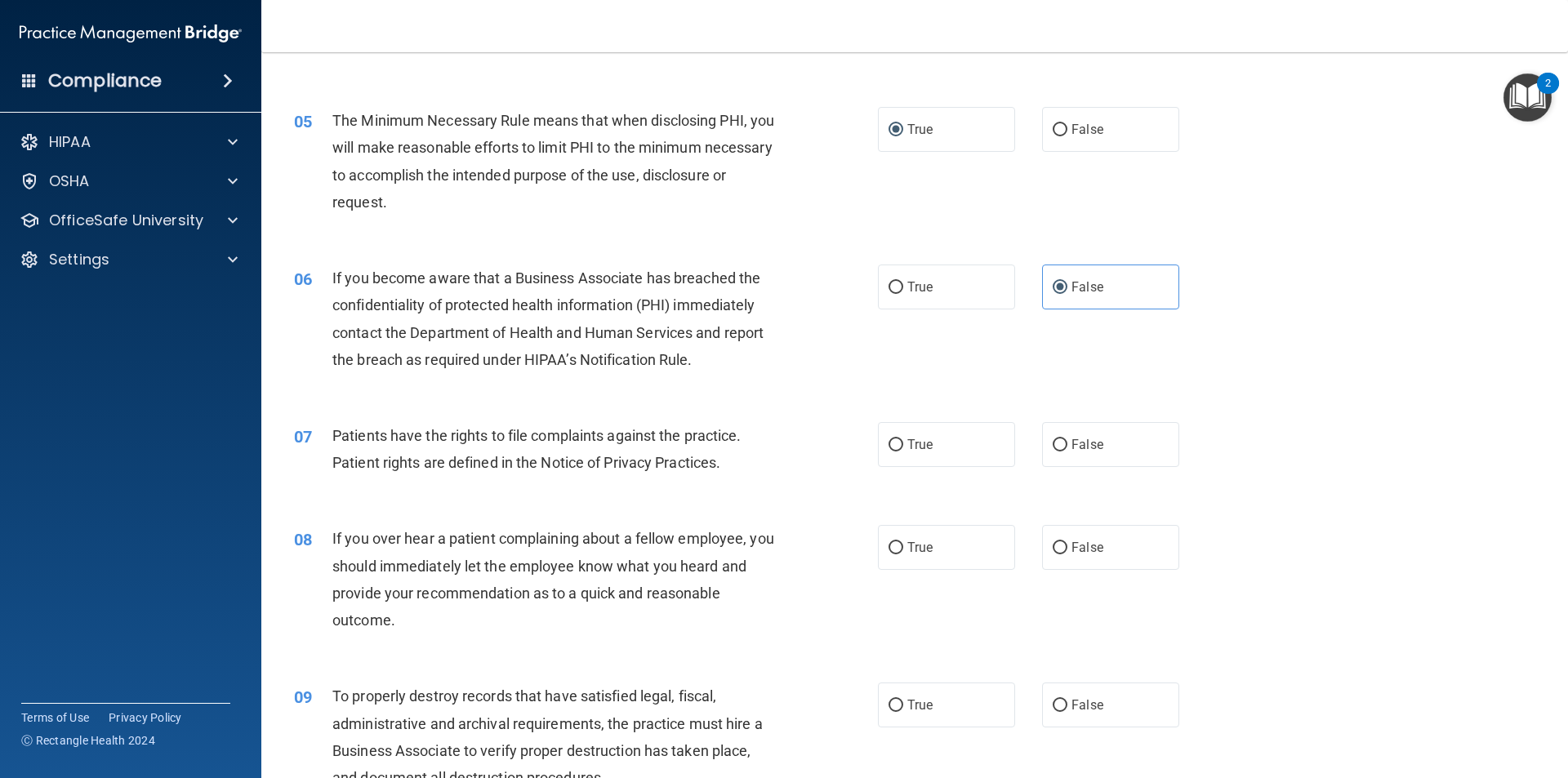
scroll to position [572, 0]
click at [913, 432] on label "True" at bounding box center [946, 443] width 138 height 45
click at [903, 439] on input "True" at bounding box center [896, 444] width 15 height 12
radio input "true"
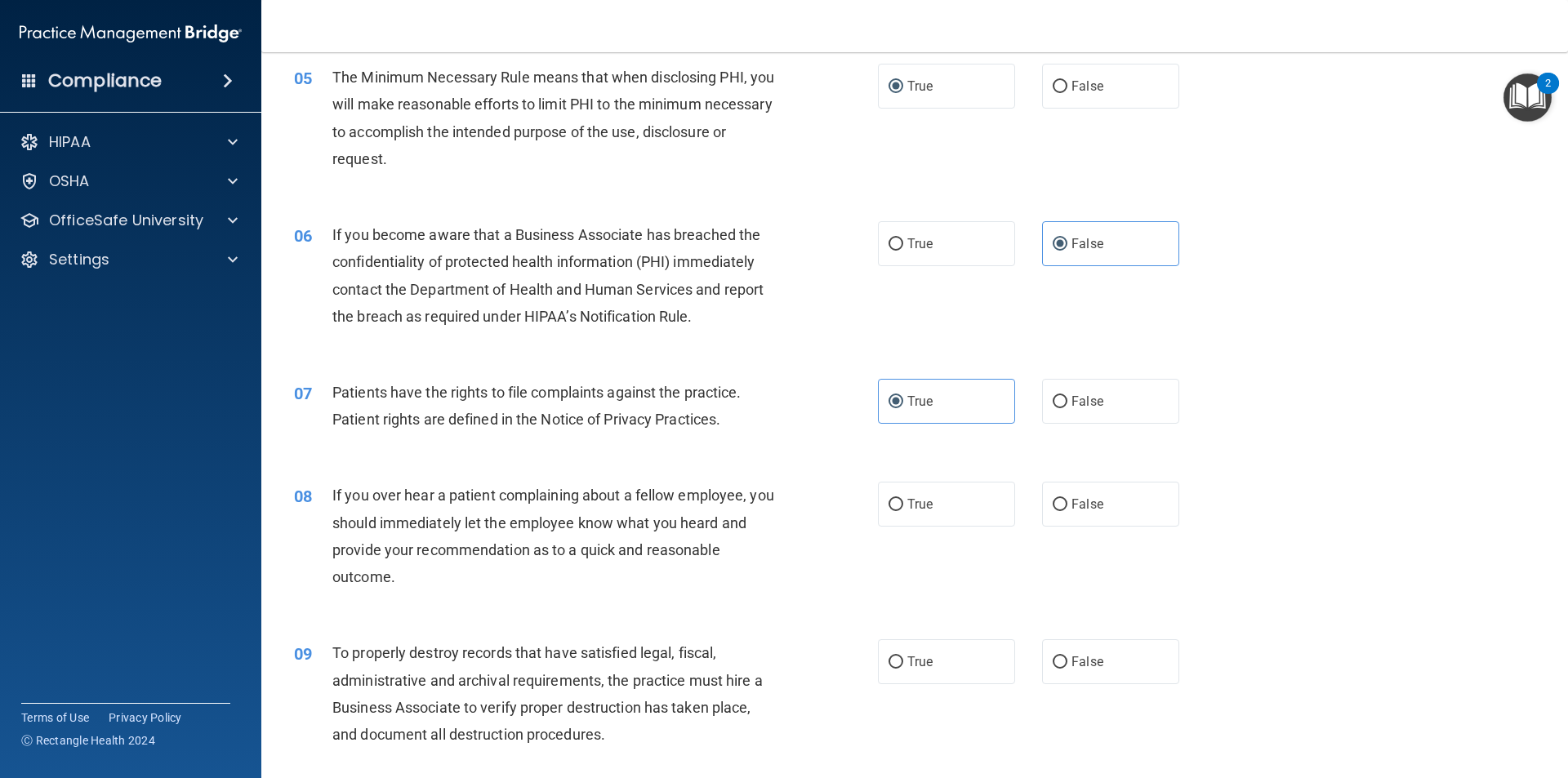
scroll to position [653, 0]
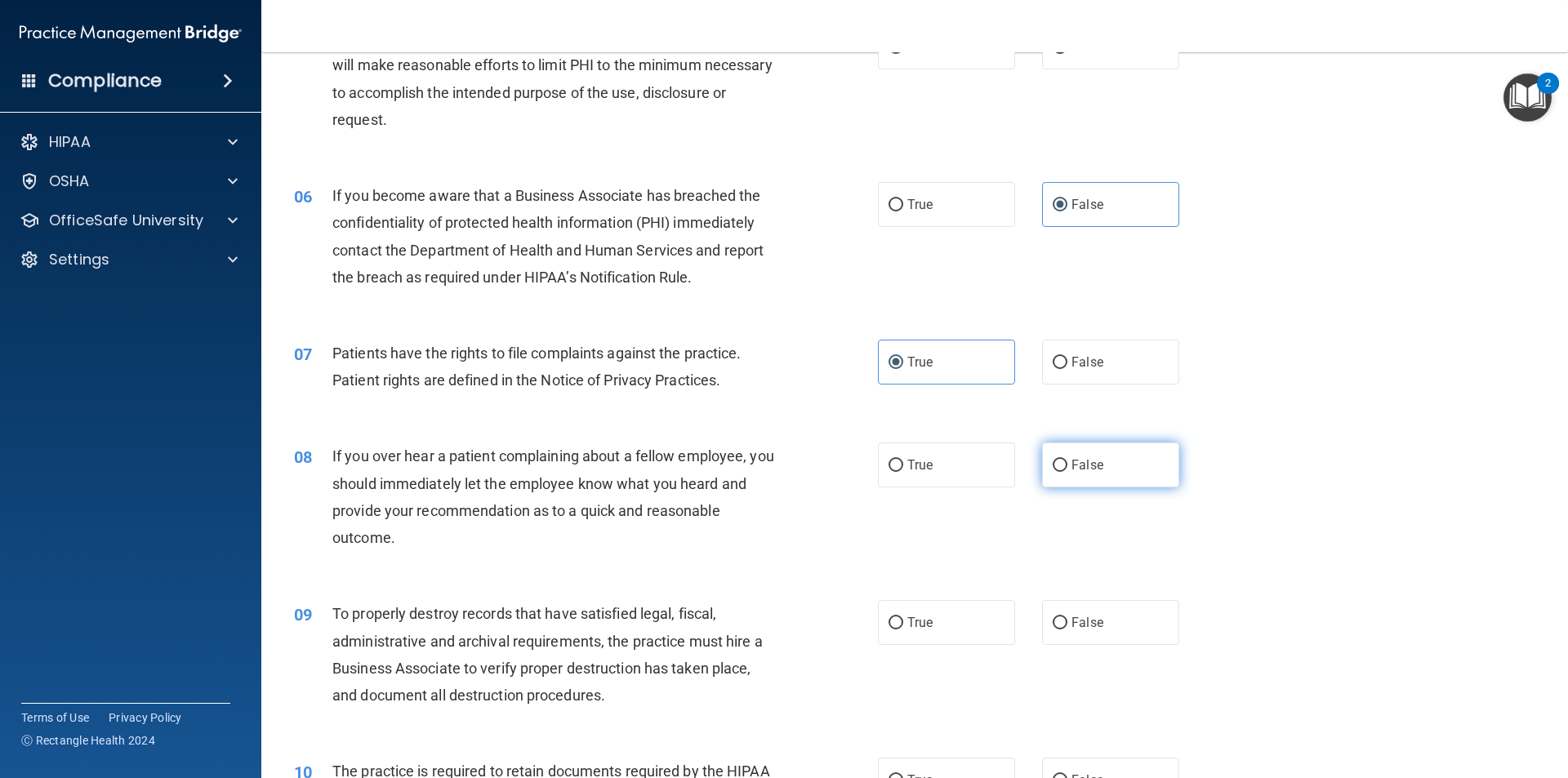
click at [1084, 476] on label "False" at bounding box center [1111, 465] width 138 height 45
click at [1067, 472] on input "False" at bounding box center [1060, 466] width 15 height 12
radio input "true"
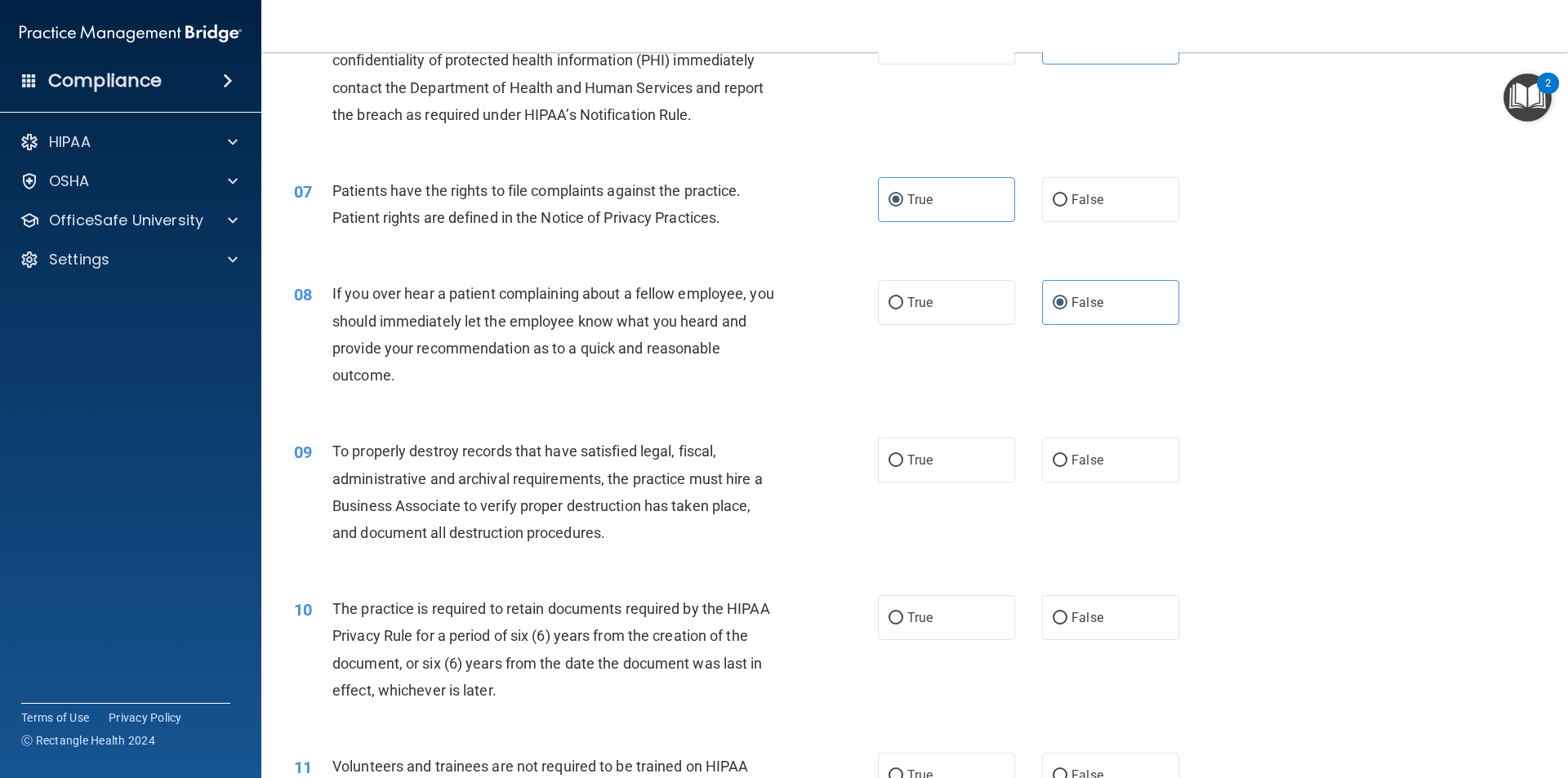
scroll to position [817, 0]
click at [1082, 467] on span "False" at bounding box center [1087, 459] width 32 height 16
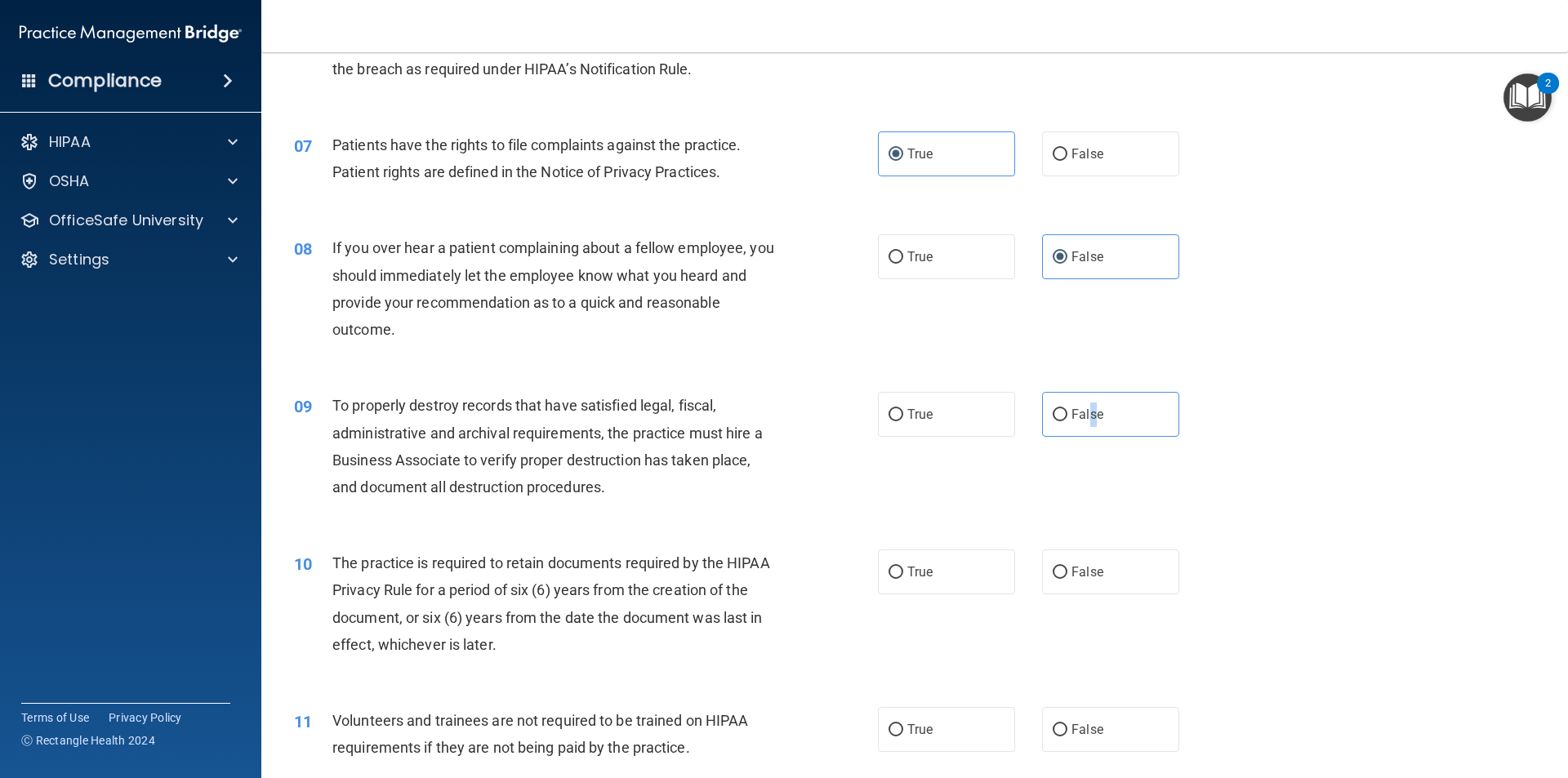
scroll to position [898, 0]
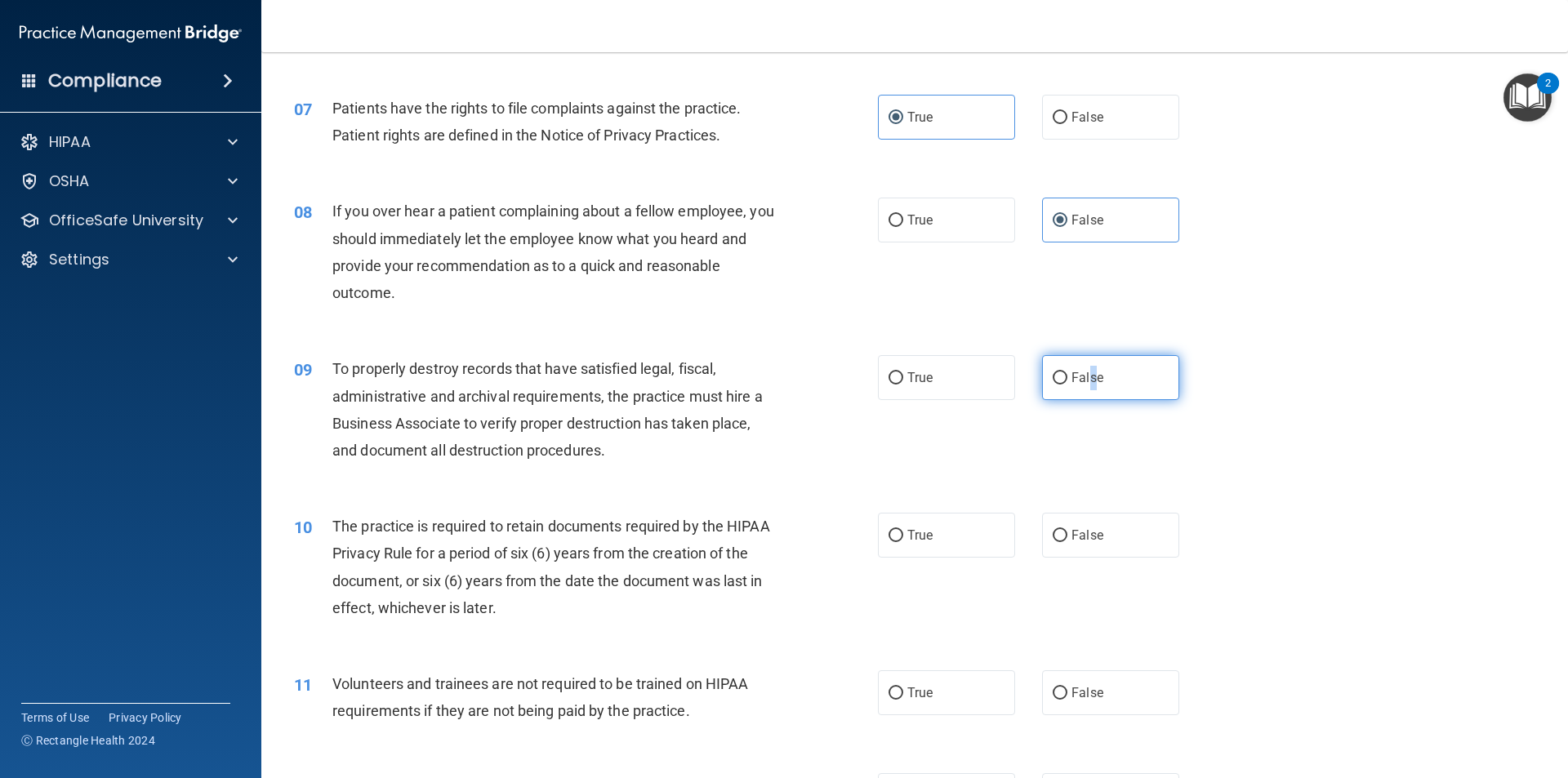
click at [1052, 377] on input "False" at bounding box center [1060, 378] width 15 height 12
radio input "true"
click at [890, 542] on input "True" at bounding box center [896, 535] width 15 height 12
radio input "true"
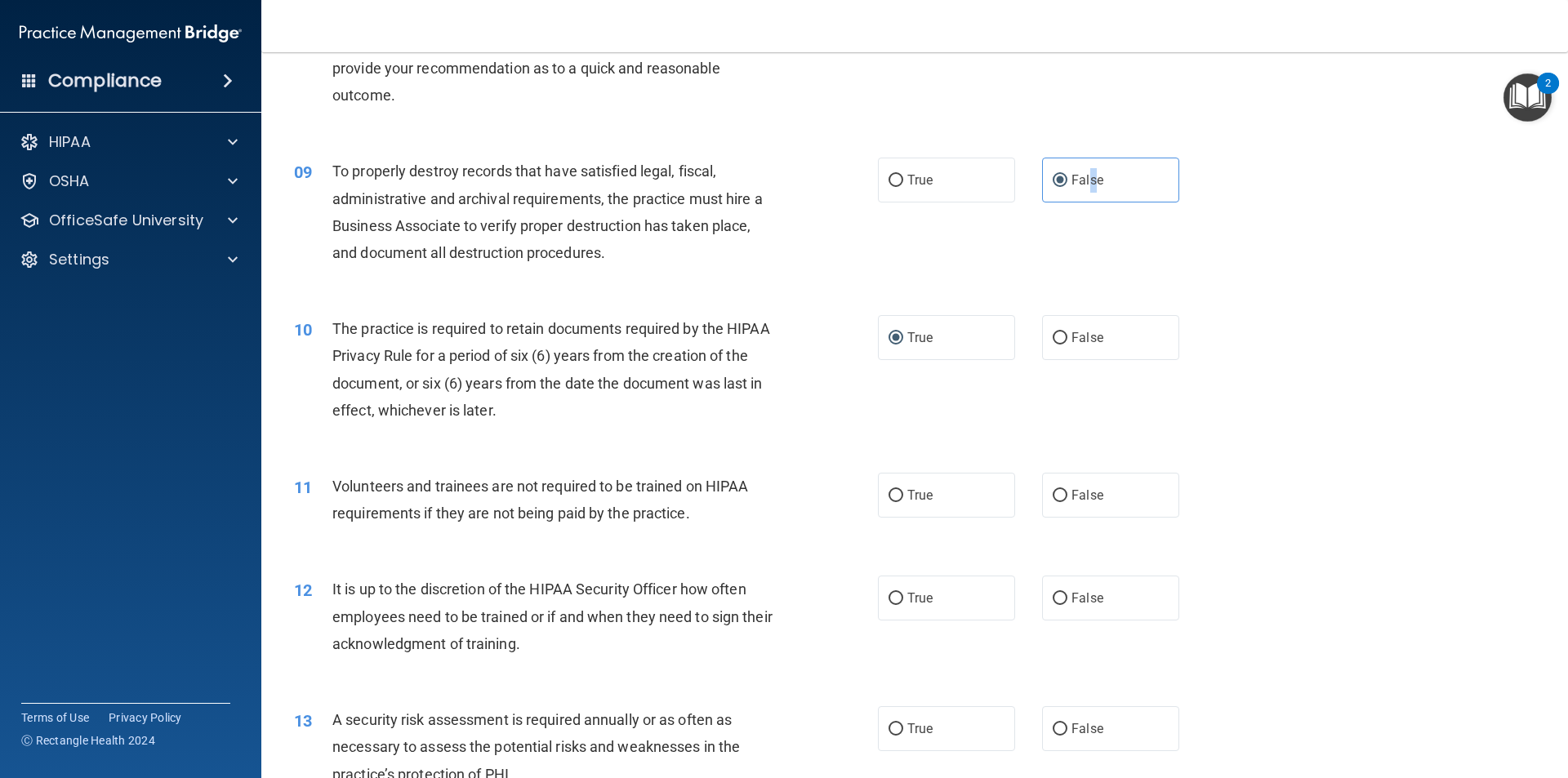
scroll to position [1143, 0]
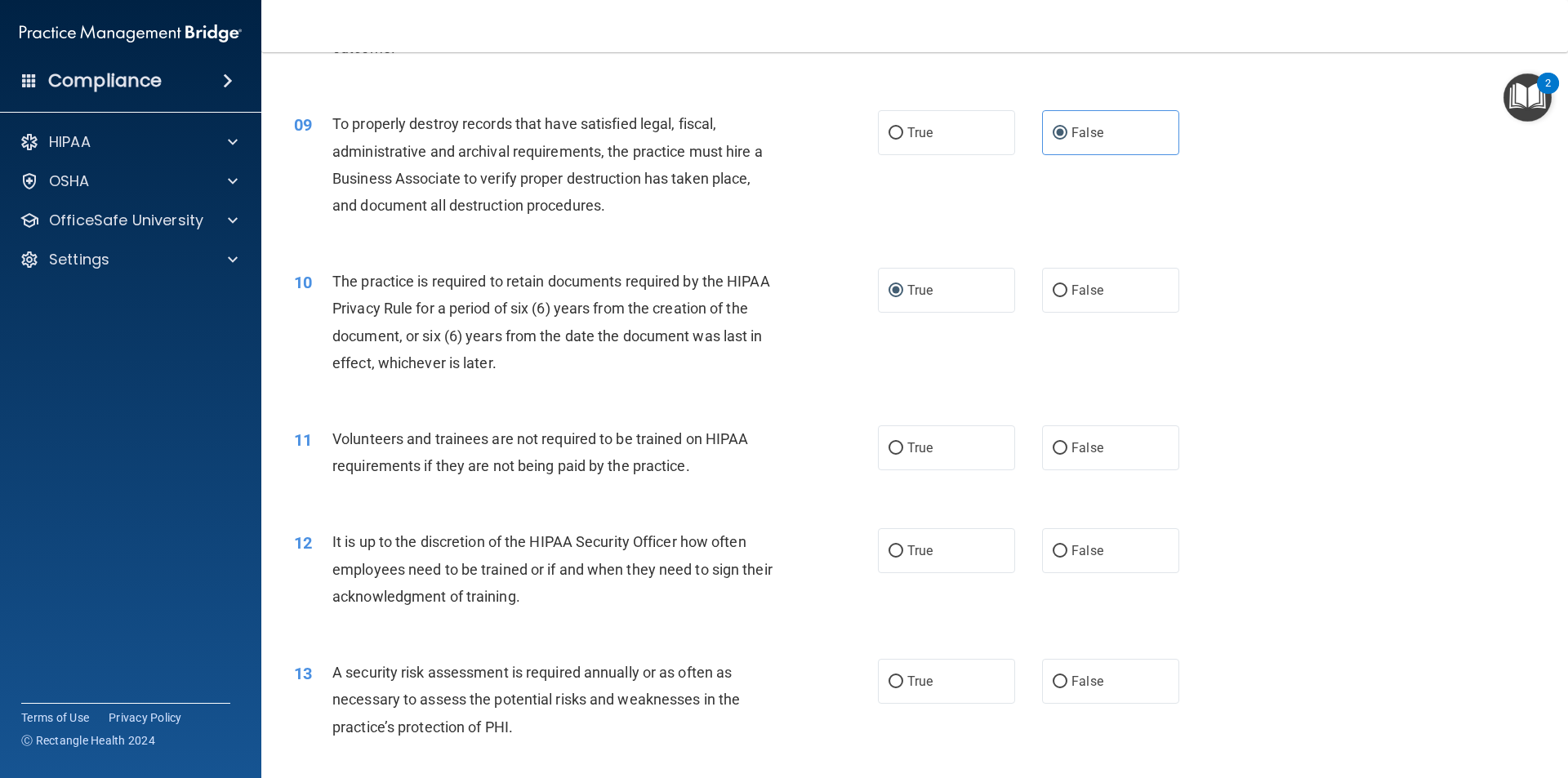
click at [797, 468] on div "11 Volunteers and trainees are not required to be trained on HIPAA requirements…" at bounding box center [586, 456] width 633 height 62
click at [1061, 455] on label "False" at bounding box center [1111, 448] width 138 height 45
click at [1061, 455] on input "False" at bounding box center [1060, 448] width 15 height 12
radio input "true"
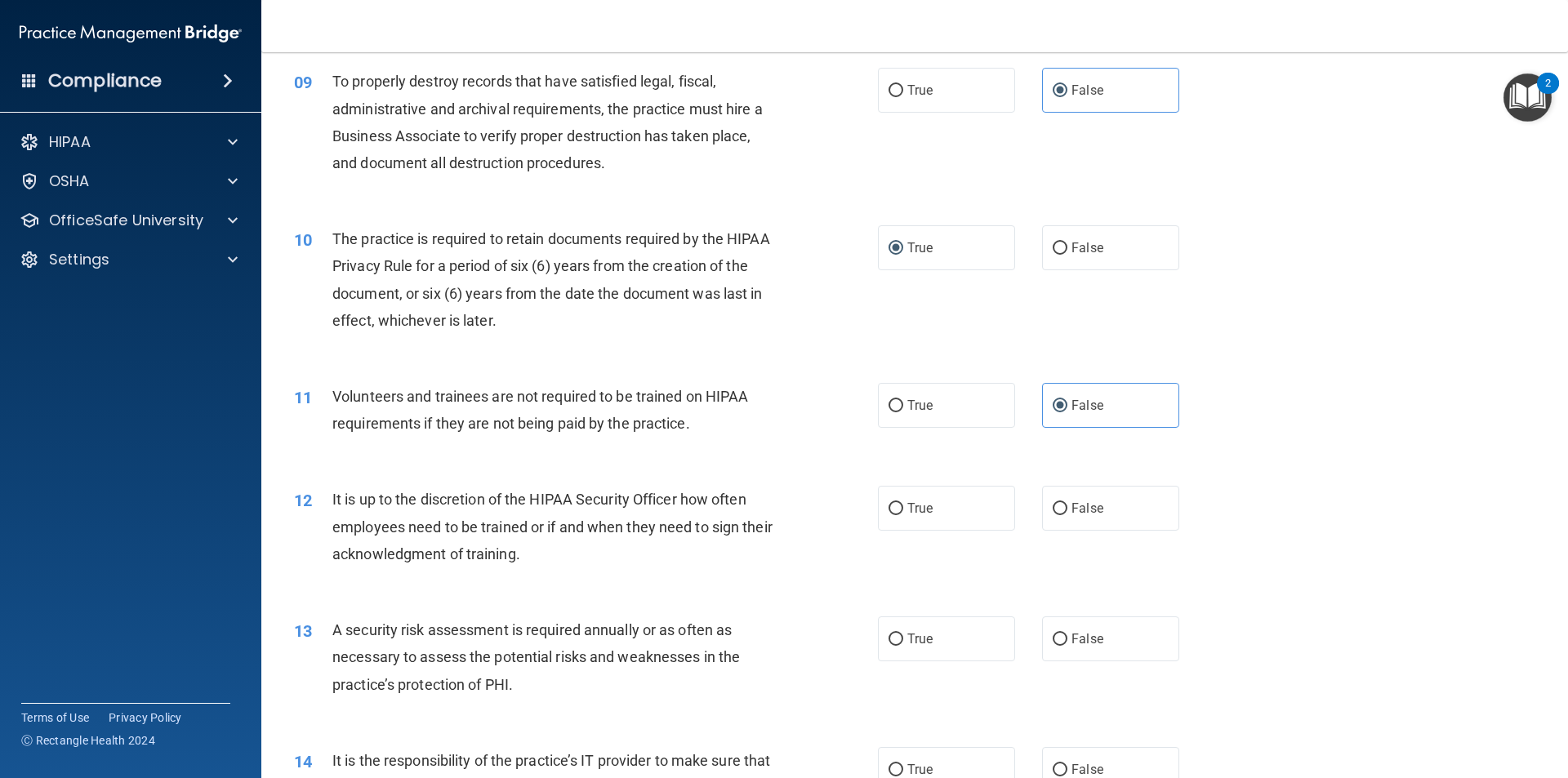
scroll to position [1225, 0]
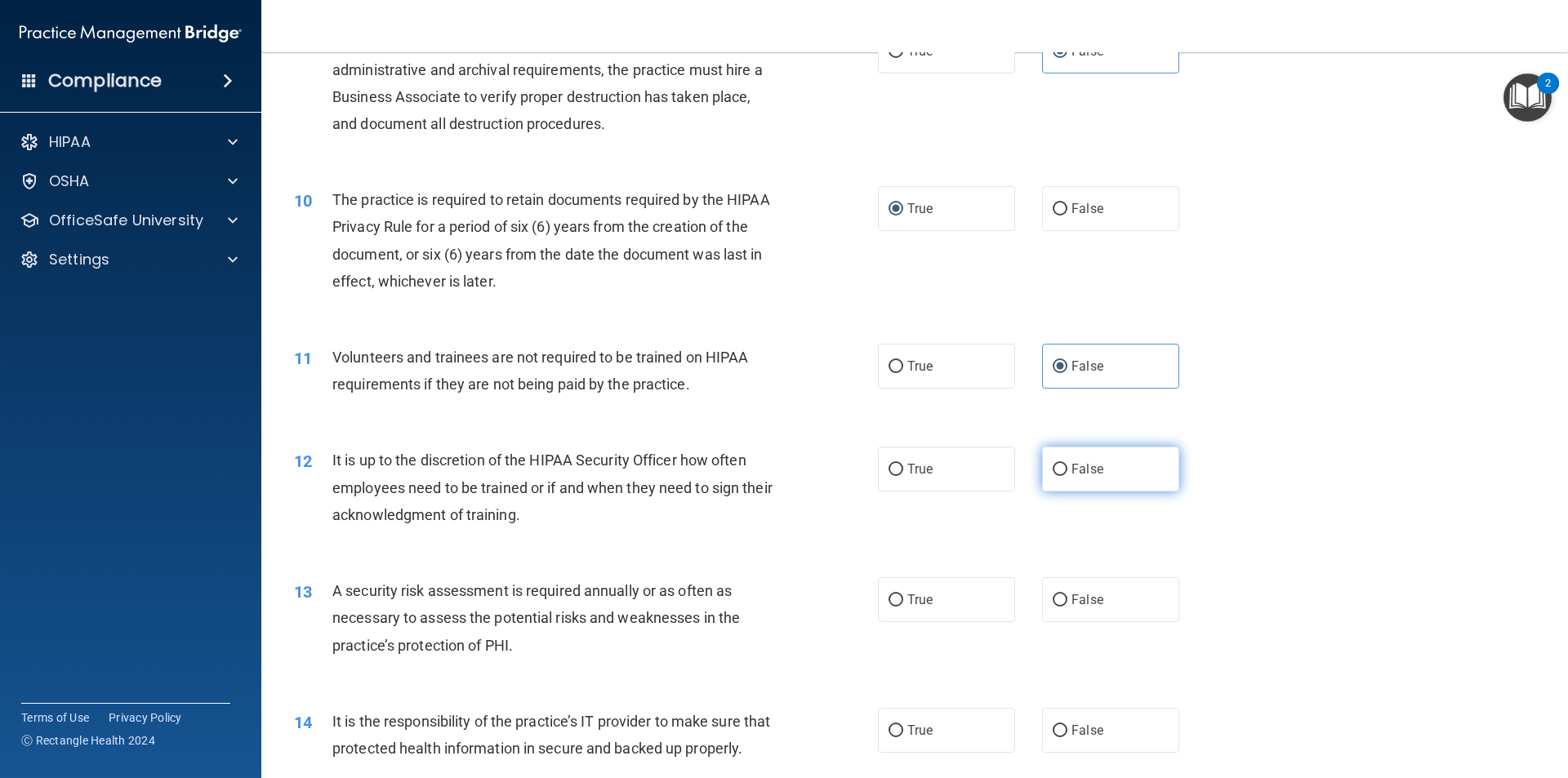
click at [1072, 468] on span "False" at bounding box center [1087, 468] width 32 height 16
click at [1064, 468] on input "False" at bounding box center [1060, 469] width 15 height 12
radio input "true"
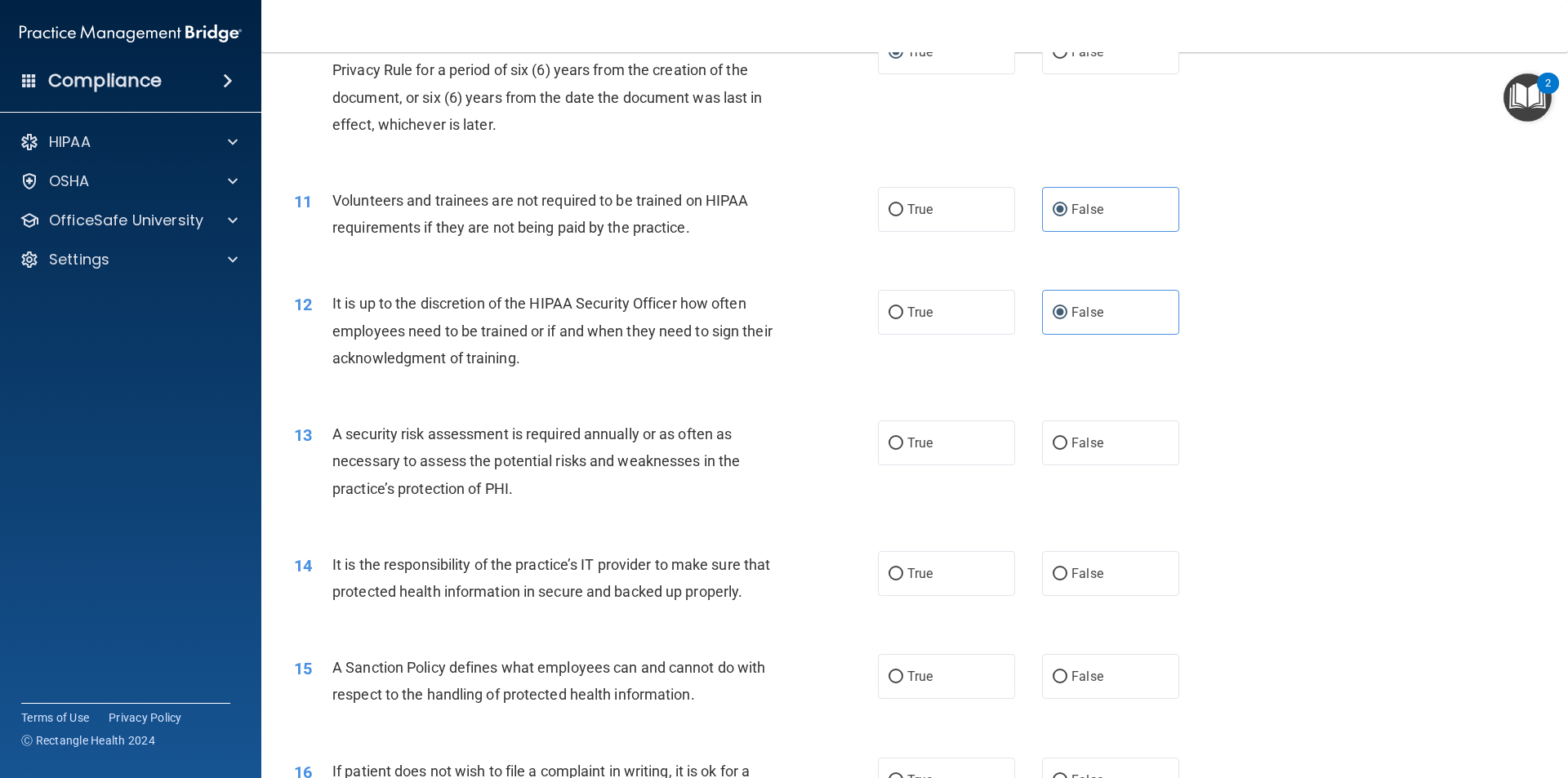
scroll to position [1389, 0]
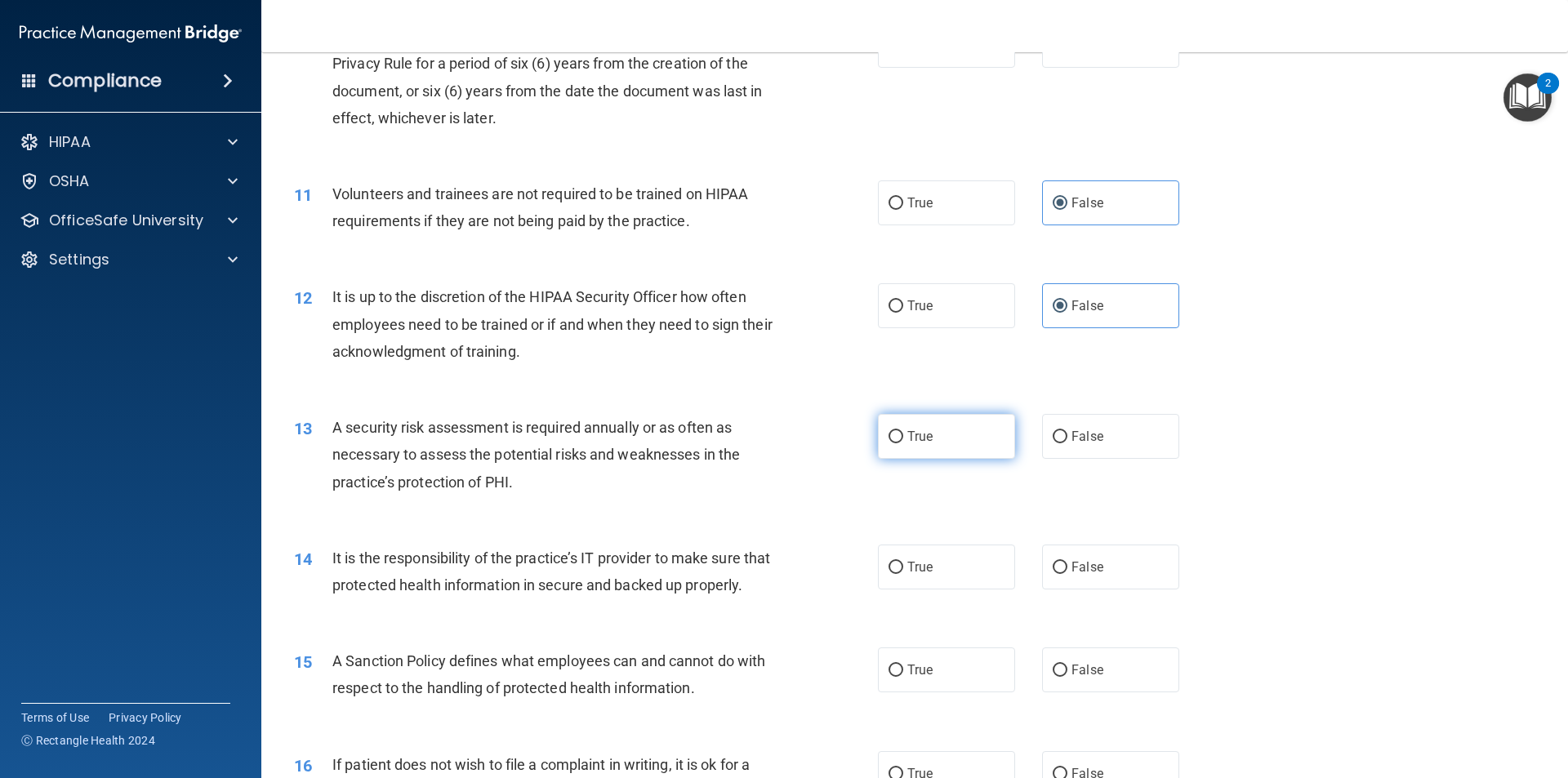
click at [925, 439] on span "True" at bounding box center [919, 436] width 25 height 16
click at [903, 439] on input "True" at bounding box center [896, 437] width 15 height 12
radio input "true"
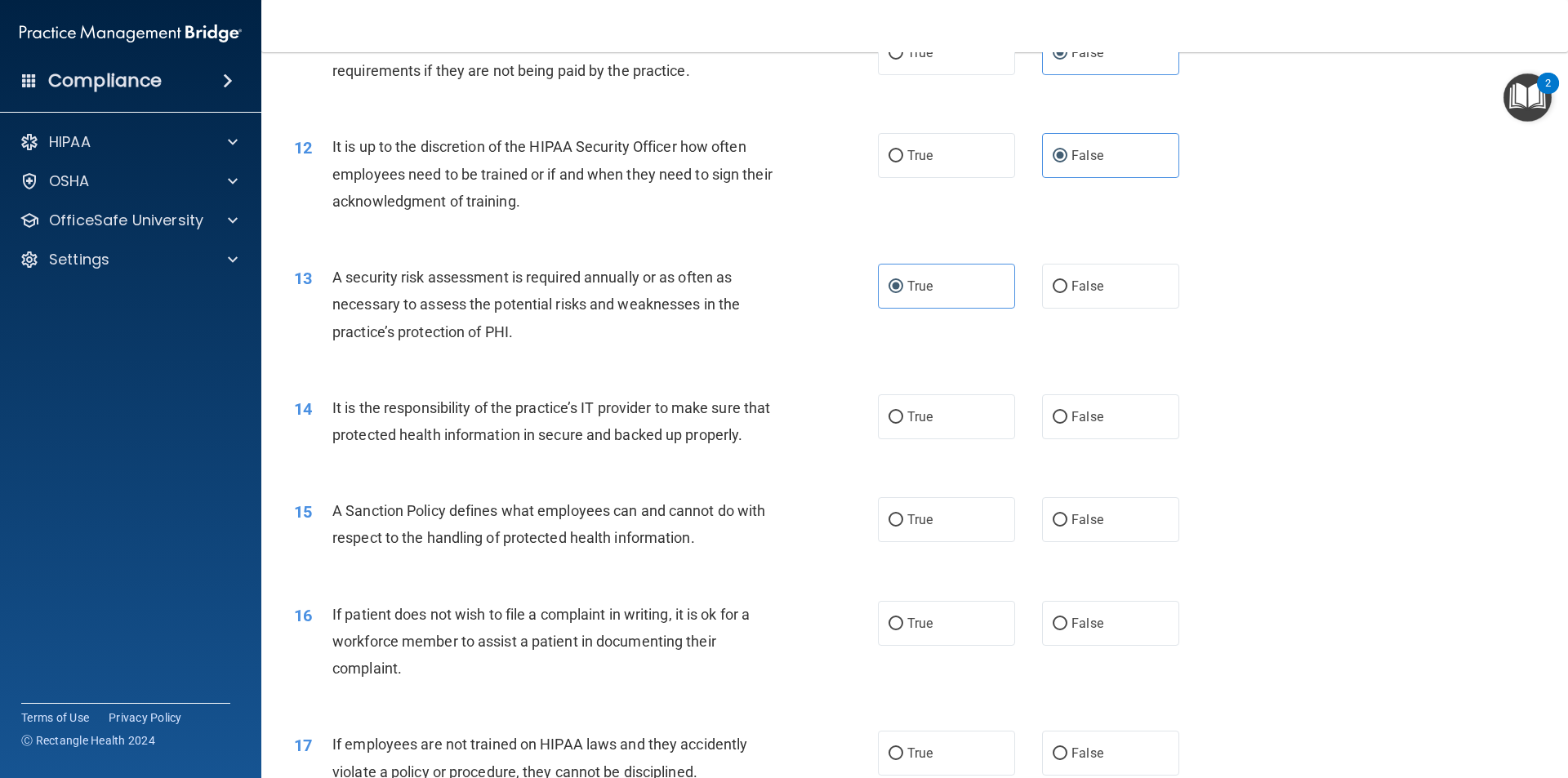
scroll to position [1551, 0]
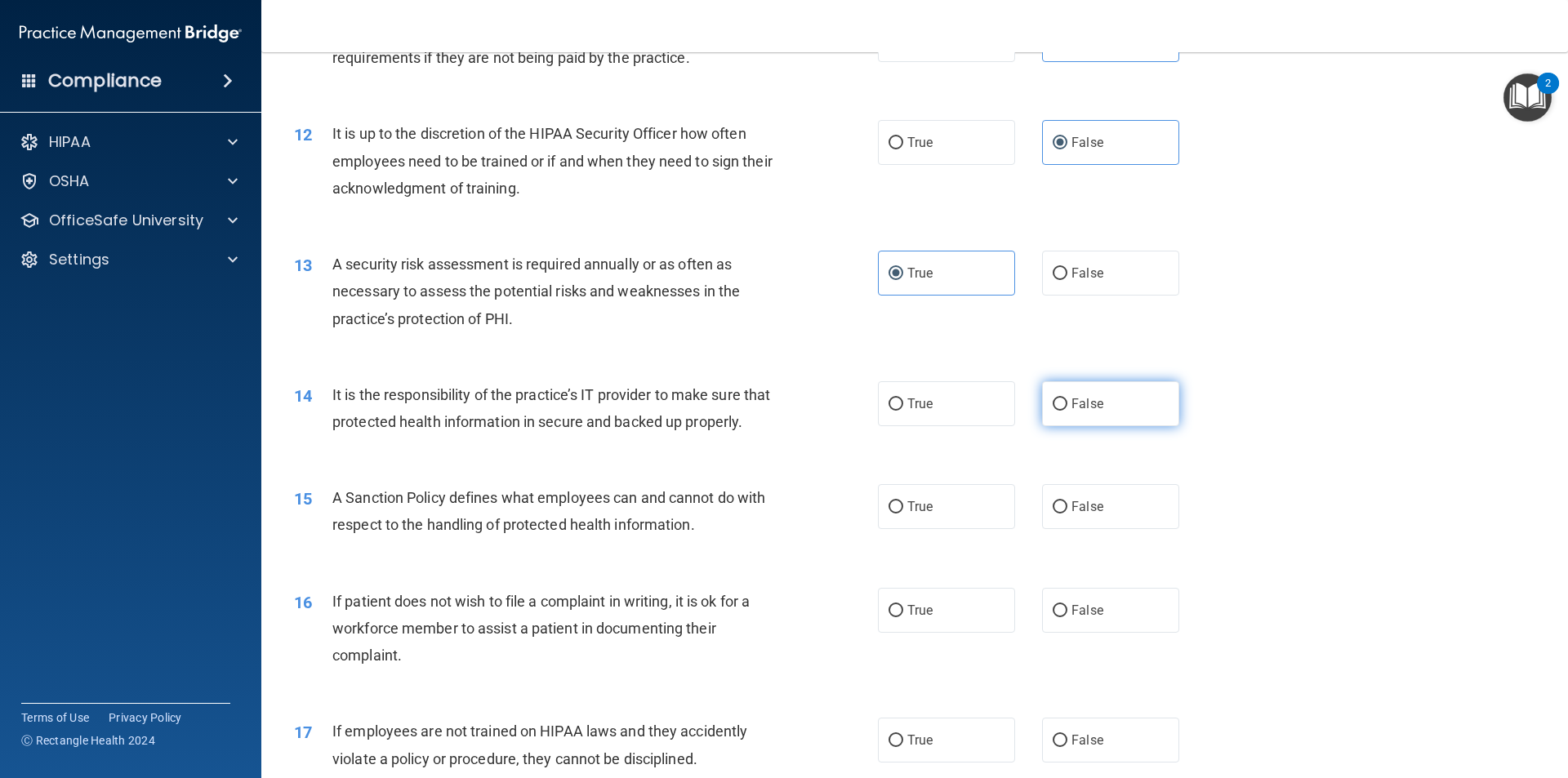
click at [1061, 401] on label "False" at bounding box center [1111, 403] width 138 height 45
click at [1061, 401] on input "False" at bounding box center [1060, 404] width 15 height 12
radio input "true"
click at [1052, 514] on input "False" at bounding box center [1060, 507] width 15 height 12
radio input "true"
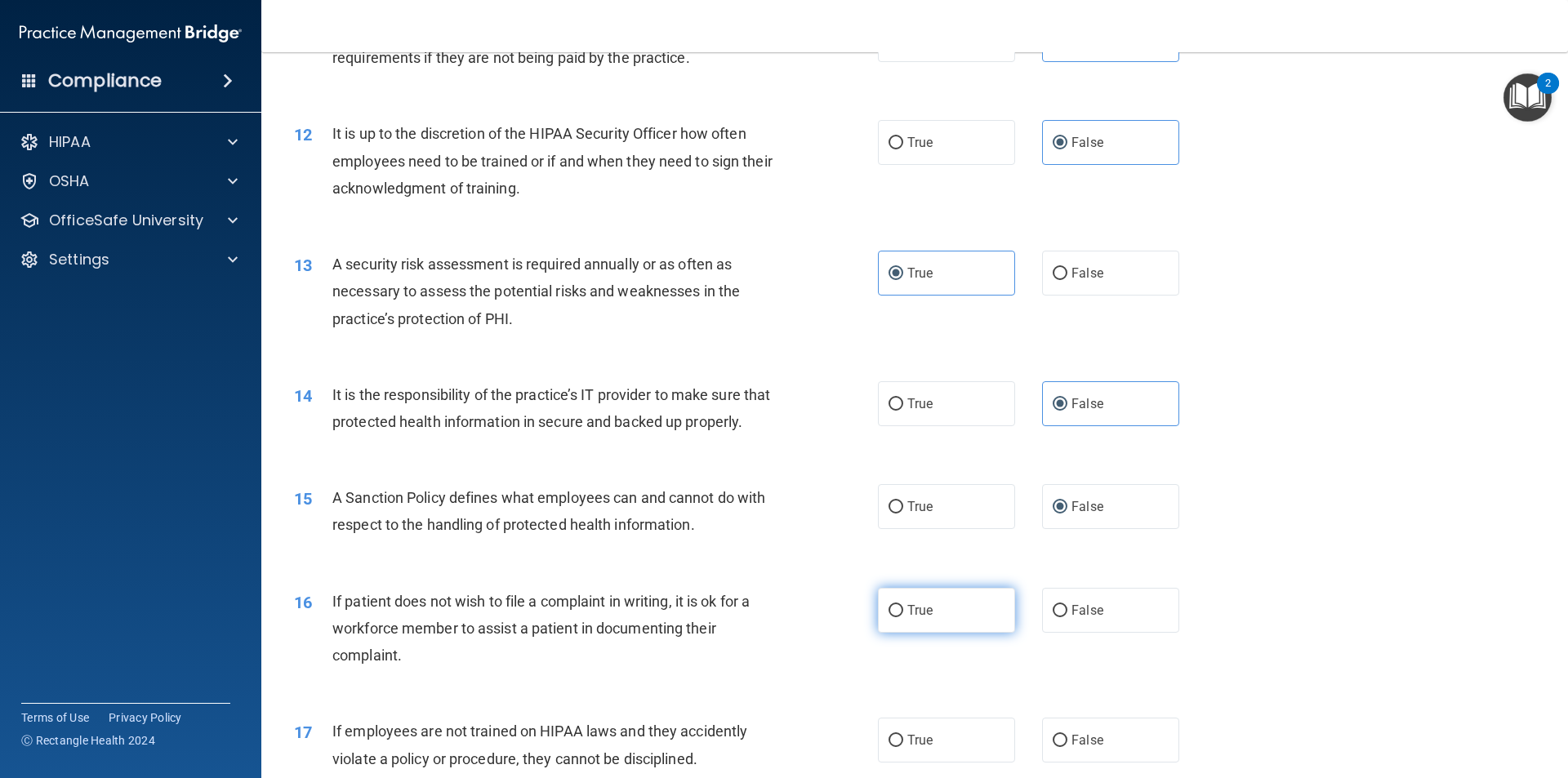
drag, startPoint x: 941, startPoint y: 624, endPoint x: 950, endPoint y: 615, distance: 12.7
click at [941, 622] on label "True" at bounding box center [946, 611] width 138 height 45
click at [903, 617] on input "True" at bounding box center [896, 611] width 15 height 12
radio input "true"
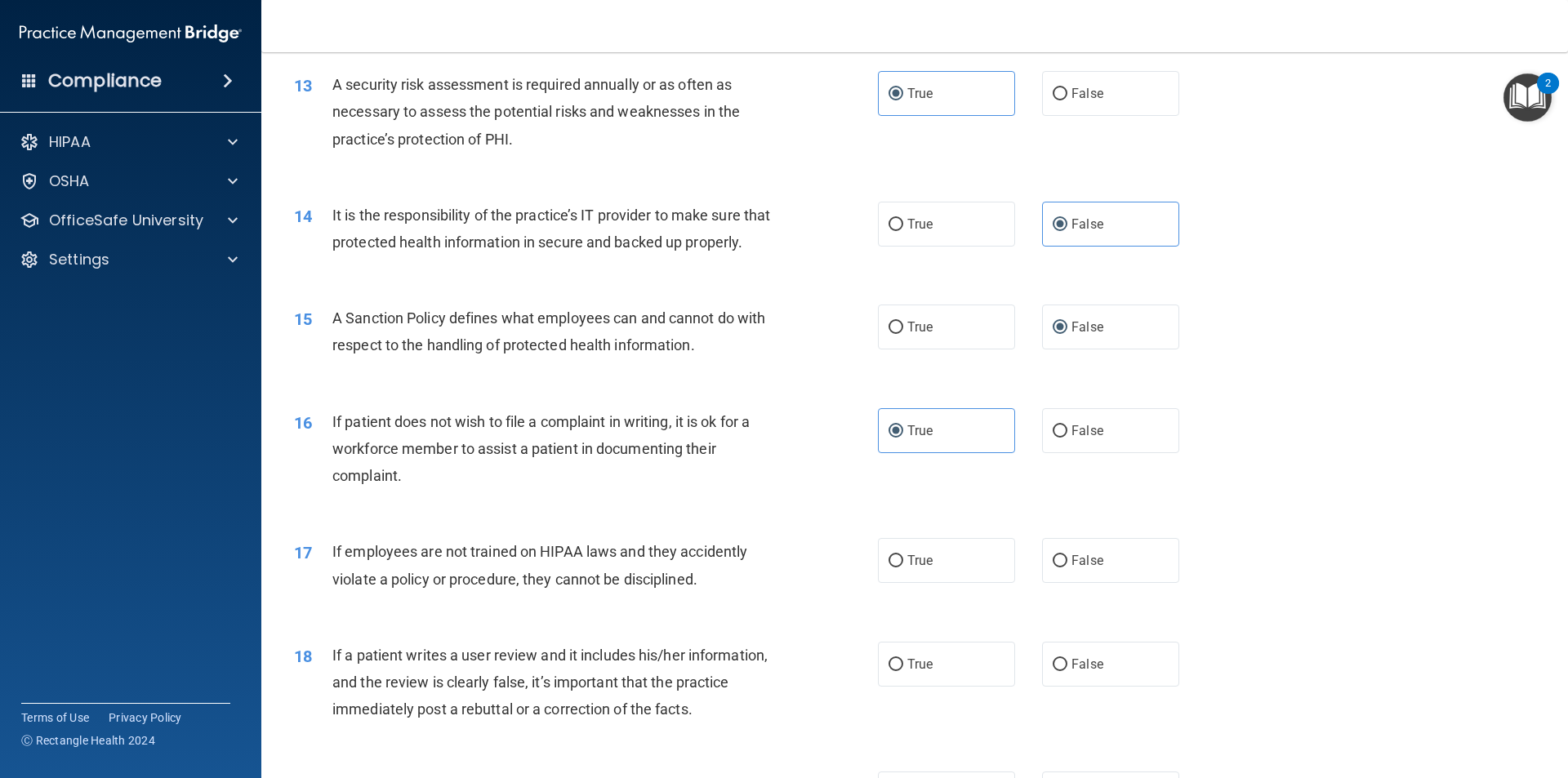
scroll to position [1797, 0]
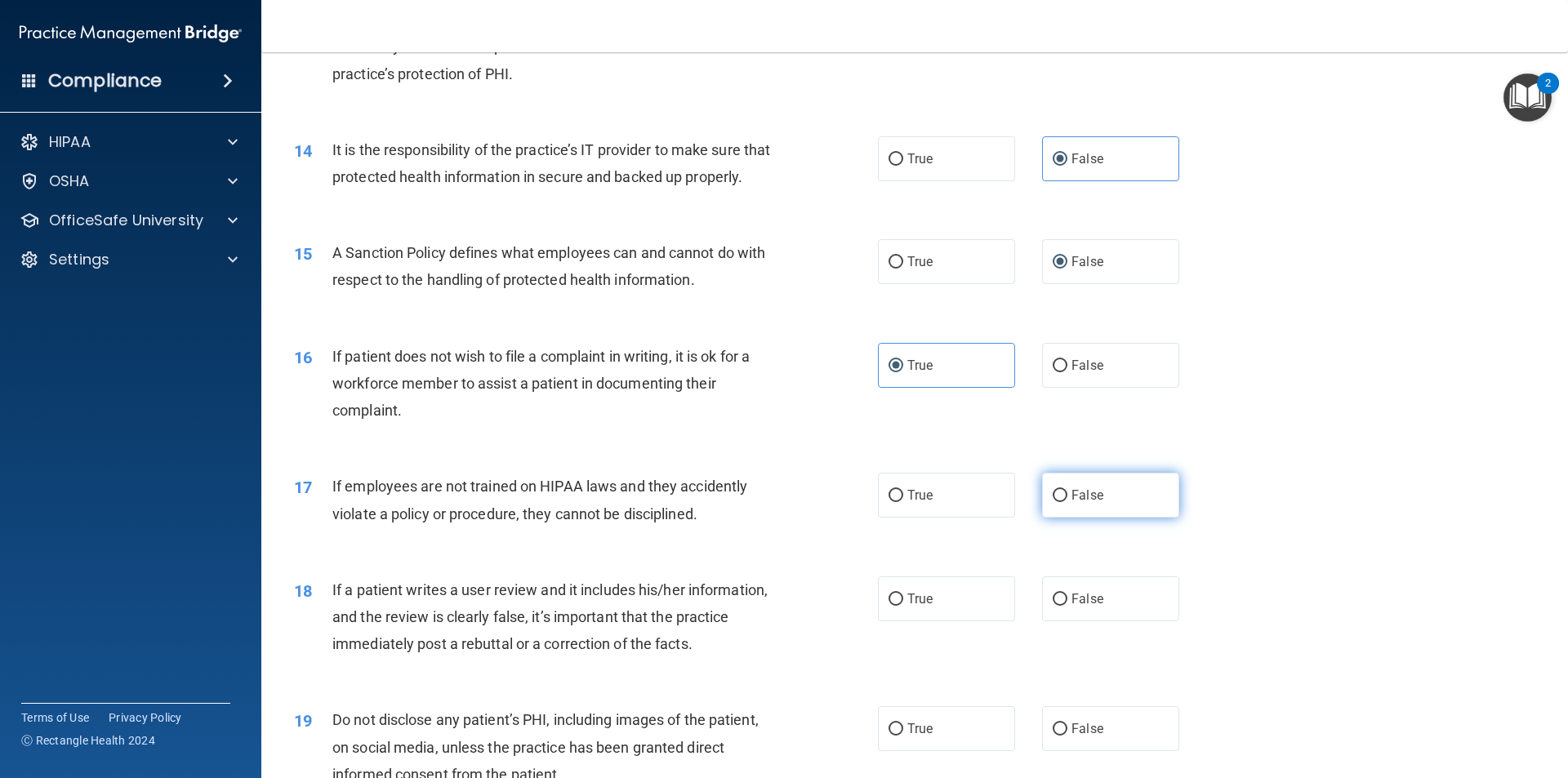
click at [1074, 503] on span "False" at bounding box center [1087, 494] width 32 height 16
click at [1067, 502] on input "False" at bounding box center [1060, 495] width 15 height 12
radio input "true"
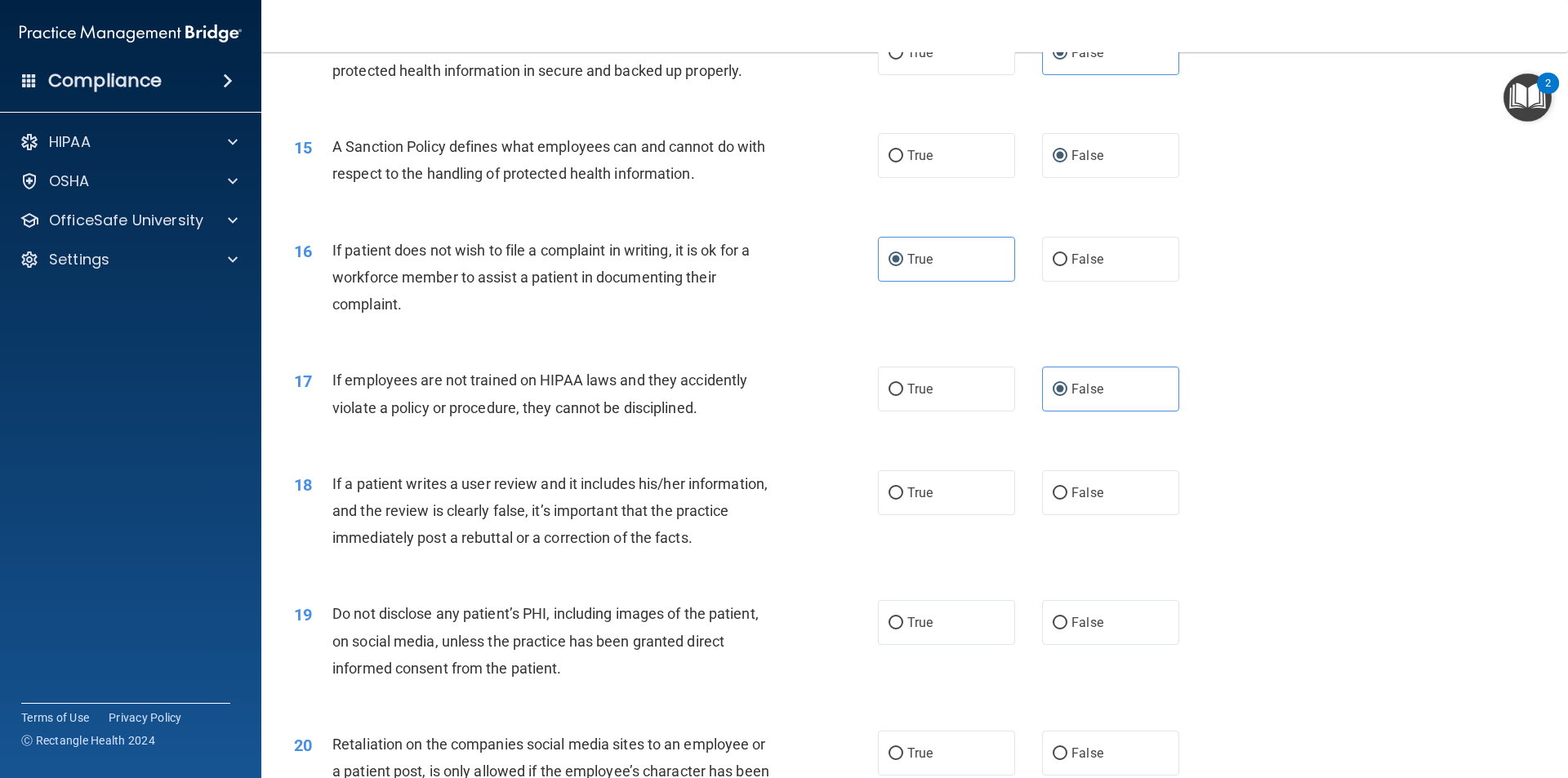
scroll to position [1959, 0]
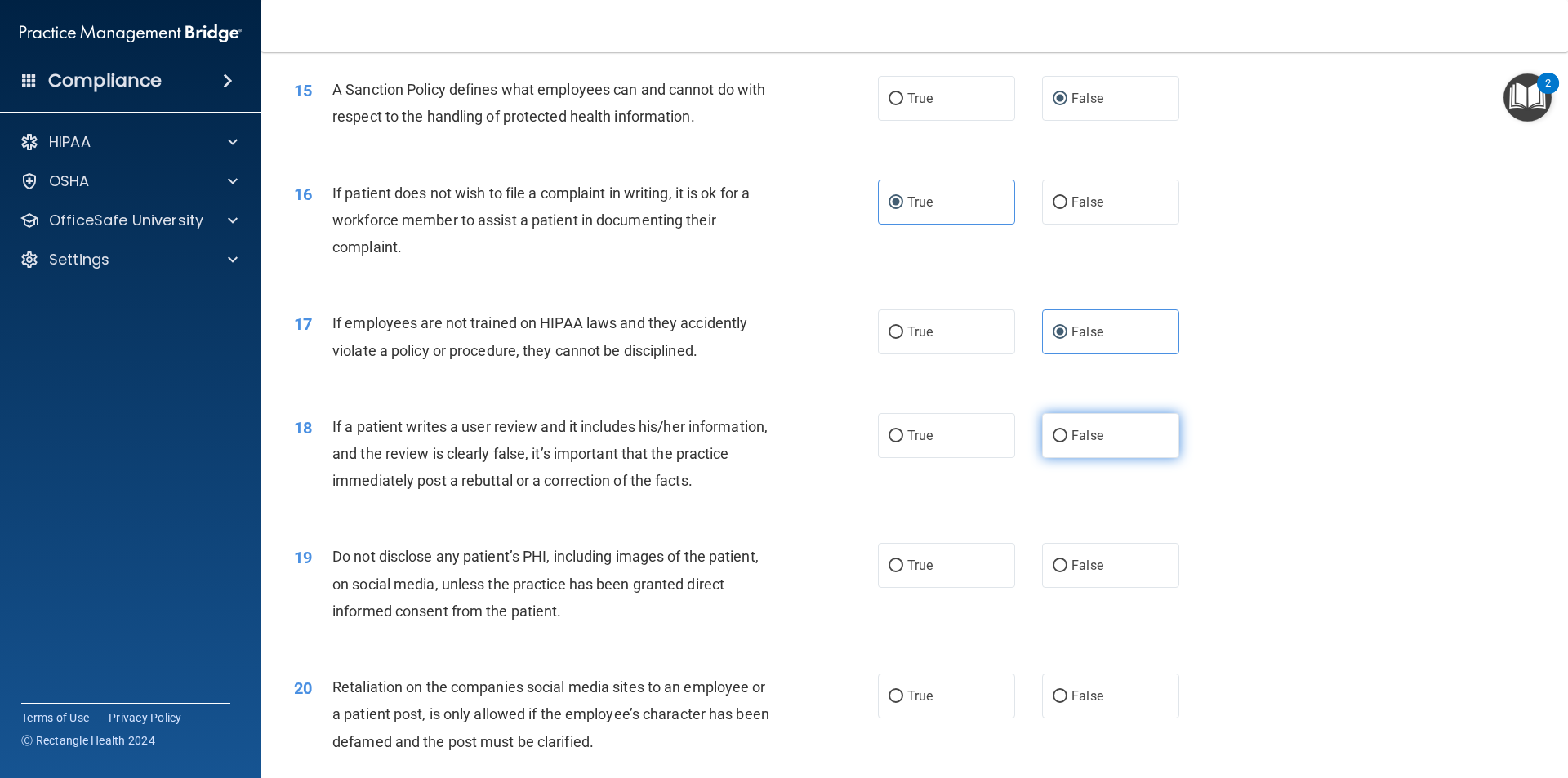
click at [1060, 458] on label "False" at bounding box center [1111, 436] width 138 height 45
click at [1060, 442] on input "False" at bounding box center [1060, 436] width 15 height 12
radio input "true"
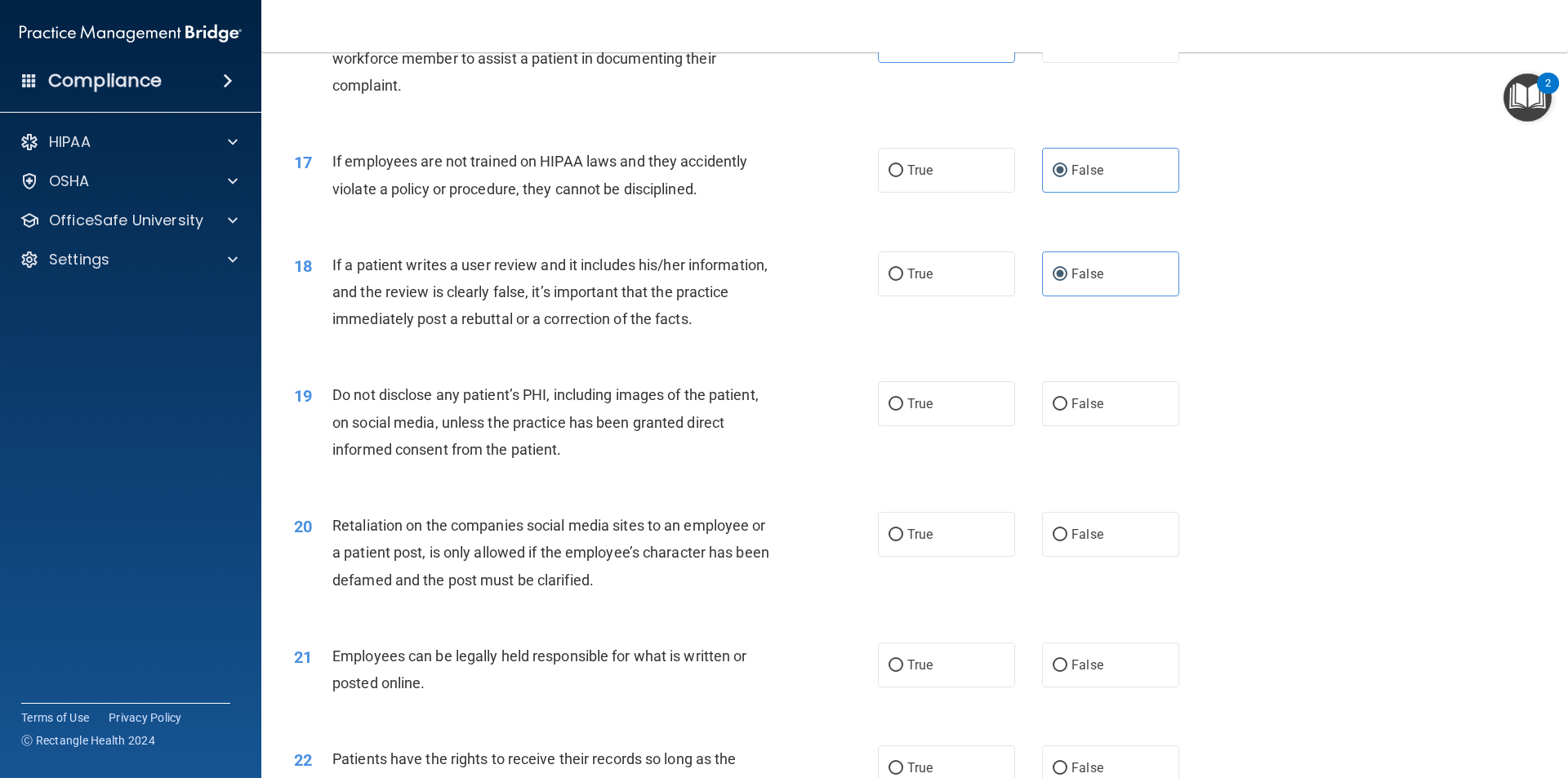
scroll to position [2123, 0]
click at [895, 409] on input "True" at bounding box center [896, 402] width 15 height 12
radio input "true"
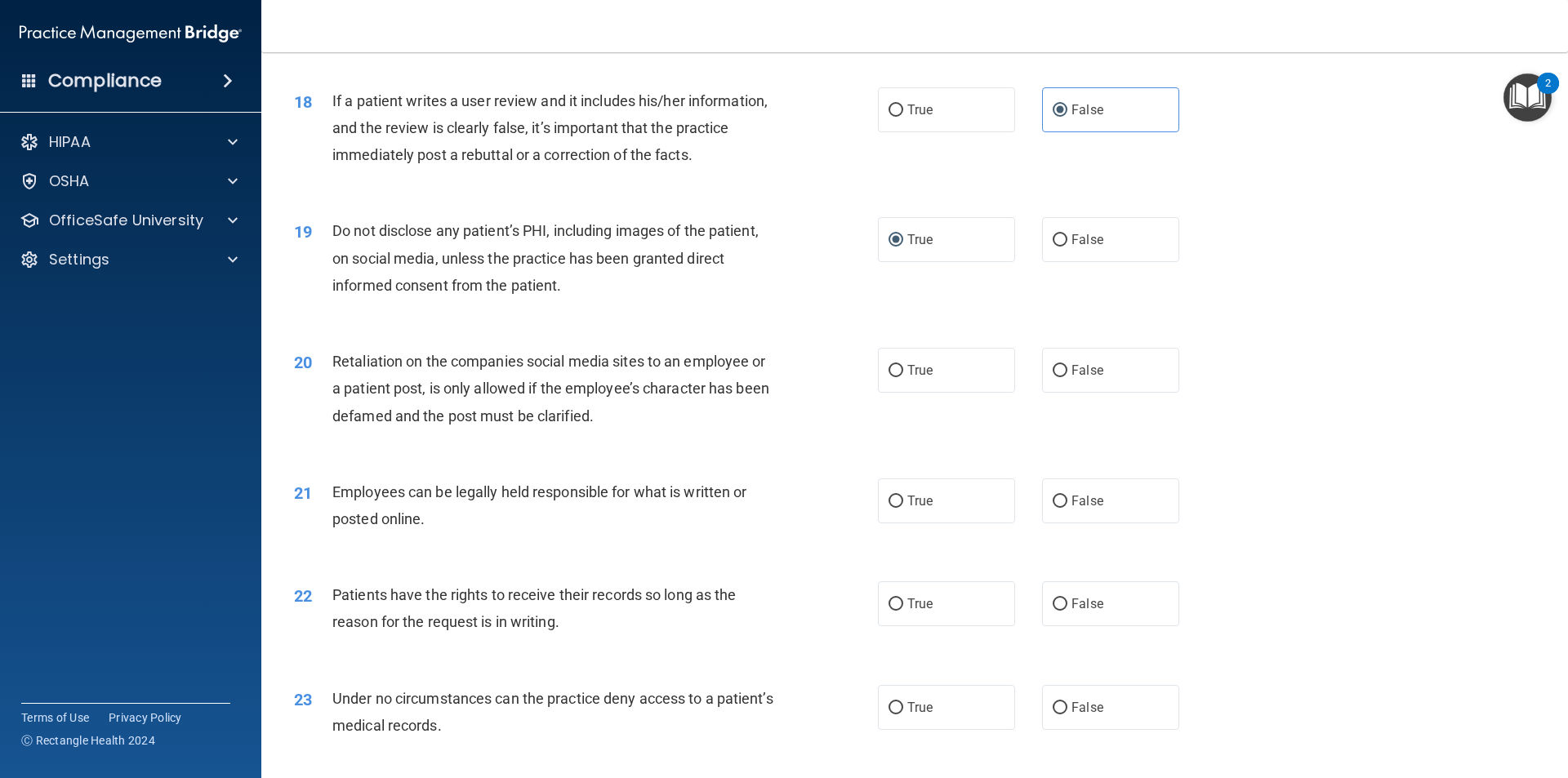
scroll to position [2287, 0]
click at [1051, 389] on label "False" at bounding box center [1111, 369] width 138 height 45
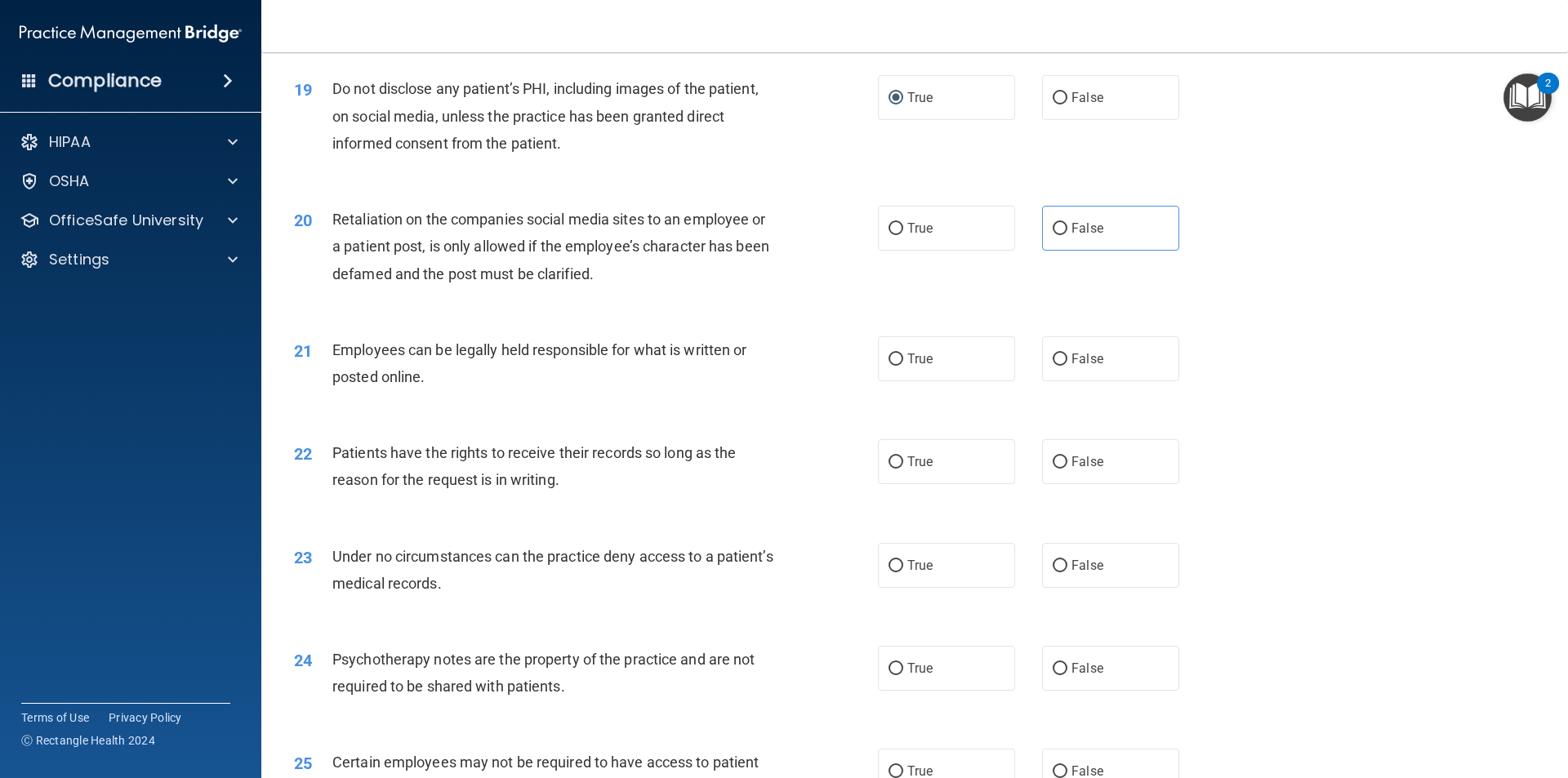
scroll to position [2450, 0]
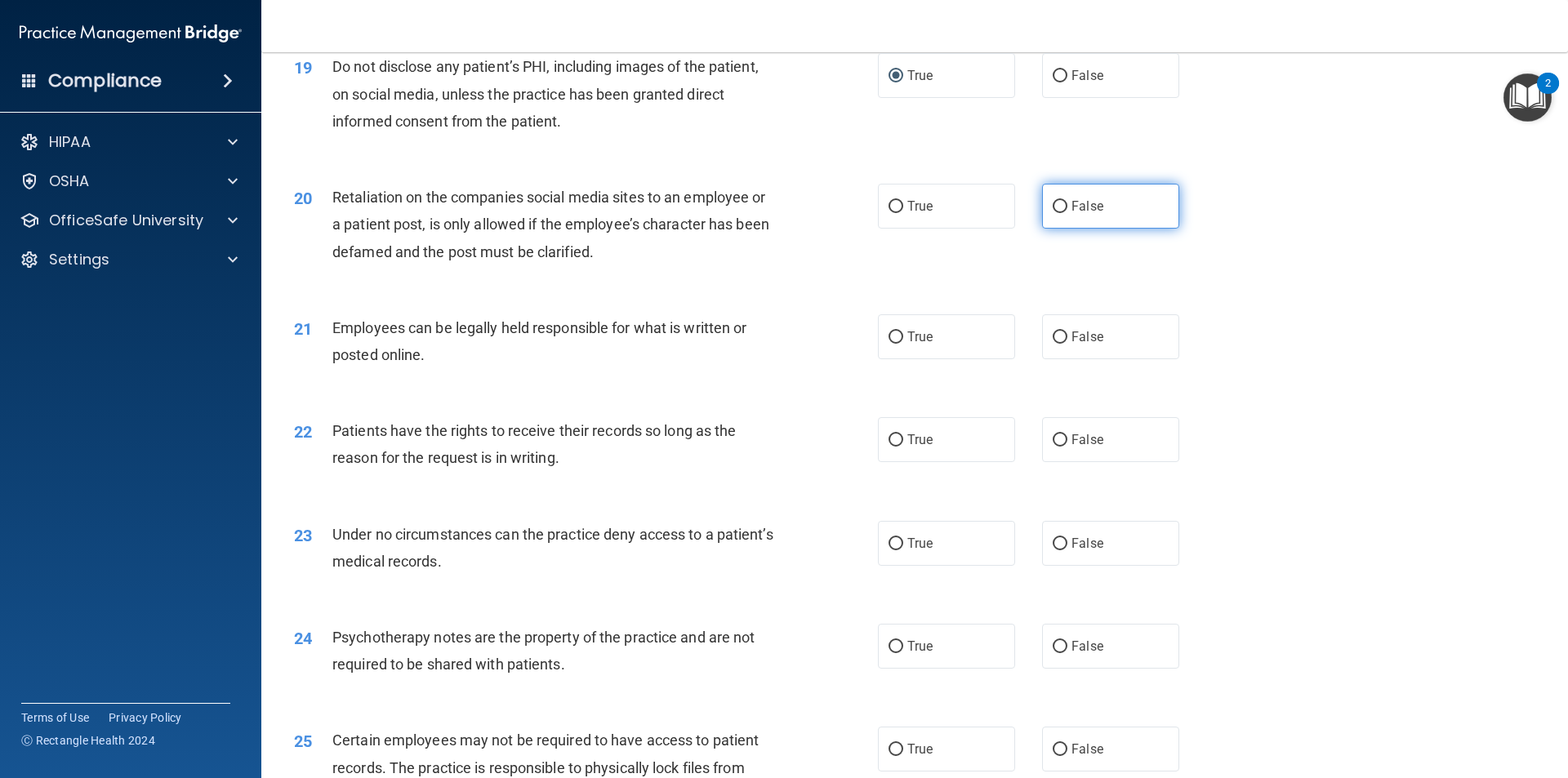
drag, startPoint x: 1056, startPoint y: 232, endPoint x: 1046, endPoint y: 236, distance: 10.8
click at [1053, 213] on input "False" at bounding box center [1060, 206] width 15 height 12
radio input "true"
click at [890, 344] on input "True" at bounding box center [896, 337] width 15 height 12
radio input "true"
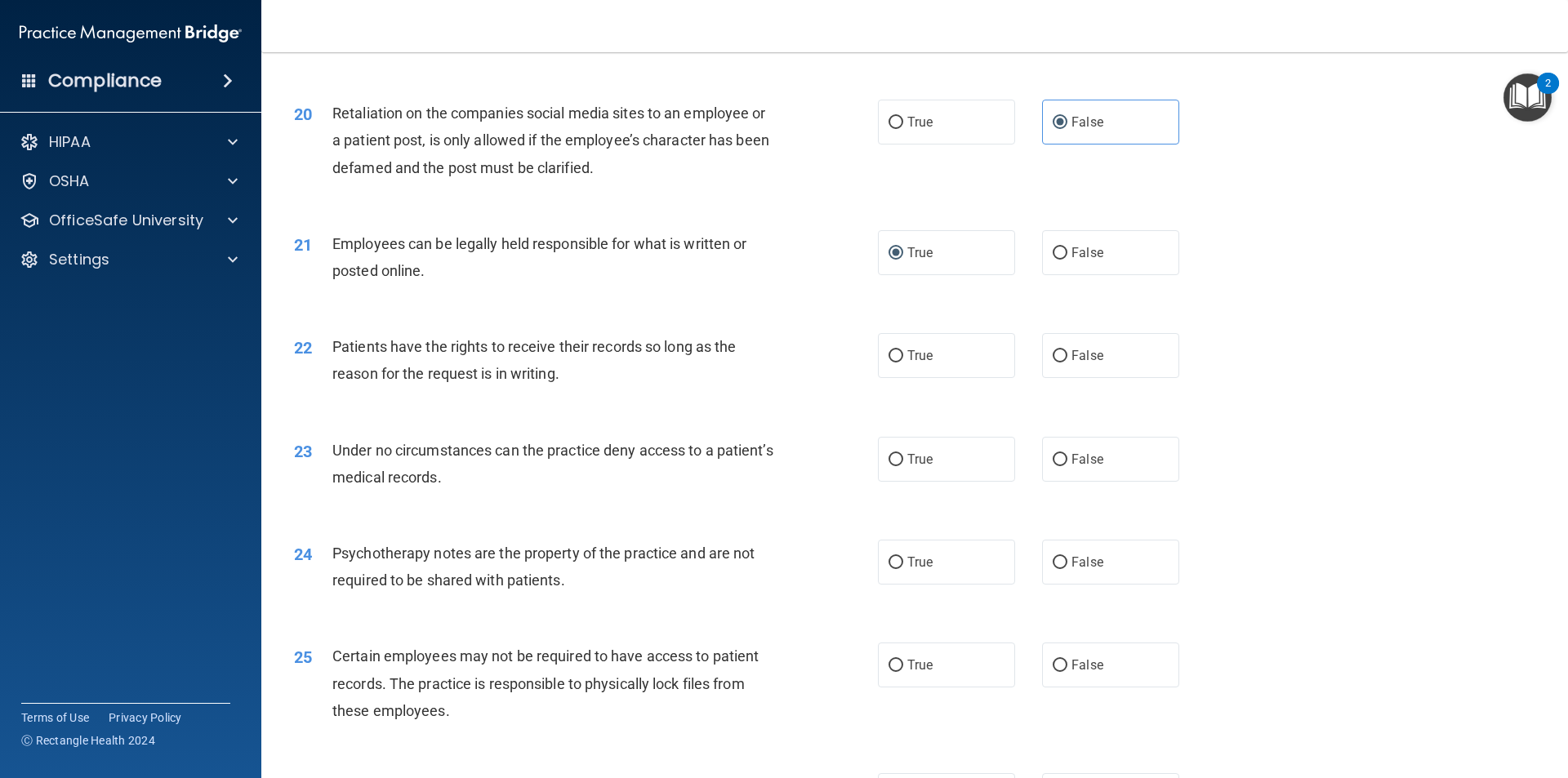
scroll to position [2613, 0]
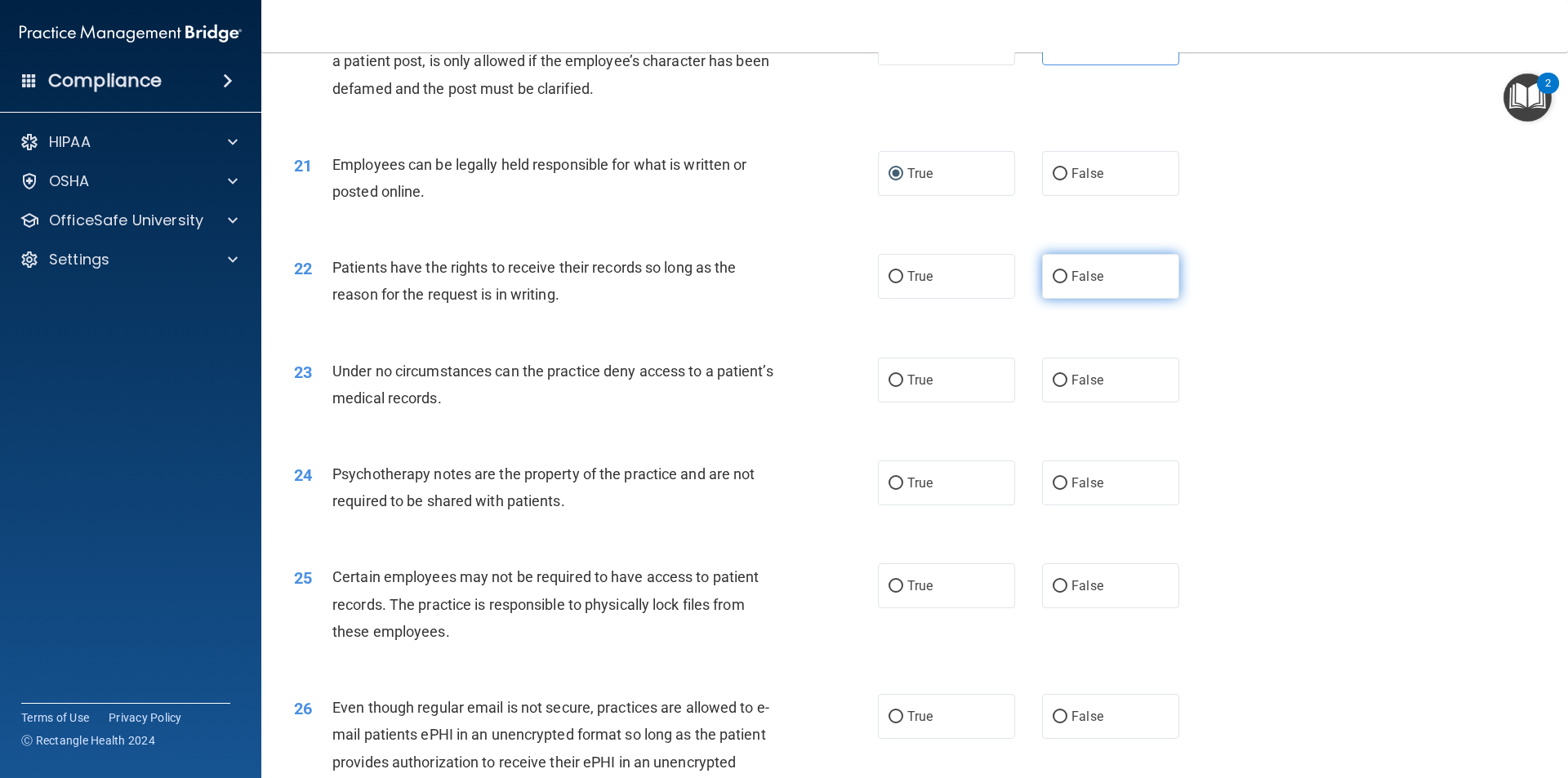
click at [1072, 284] on span "False" at bounding box center [1087, 276] width 32 height 16
click at [1065, 284] on input "False" at bounding box center [1060, 277] width 15 height 12
radio input "true"
click at [889, 387] on input "True" at bounding box center [896, 380] width 15 height 12
radio input "true"
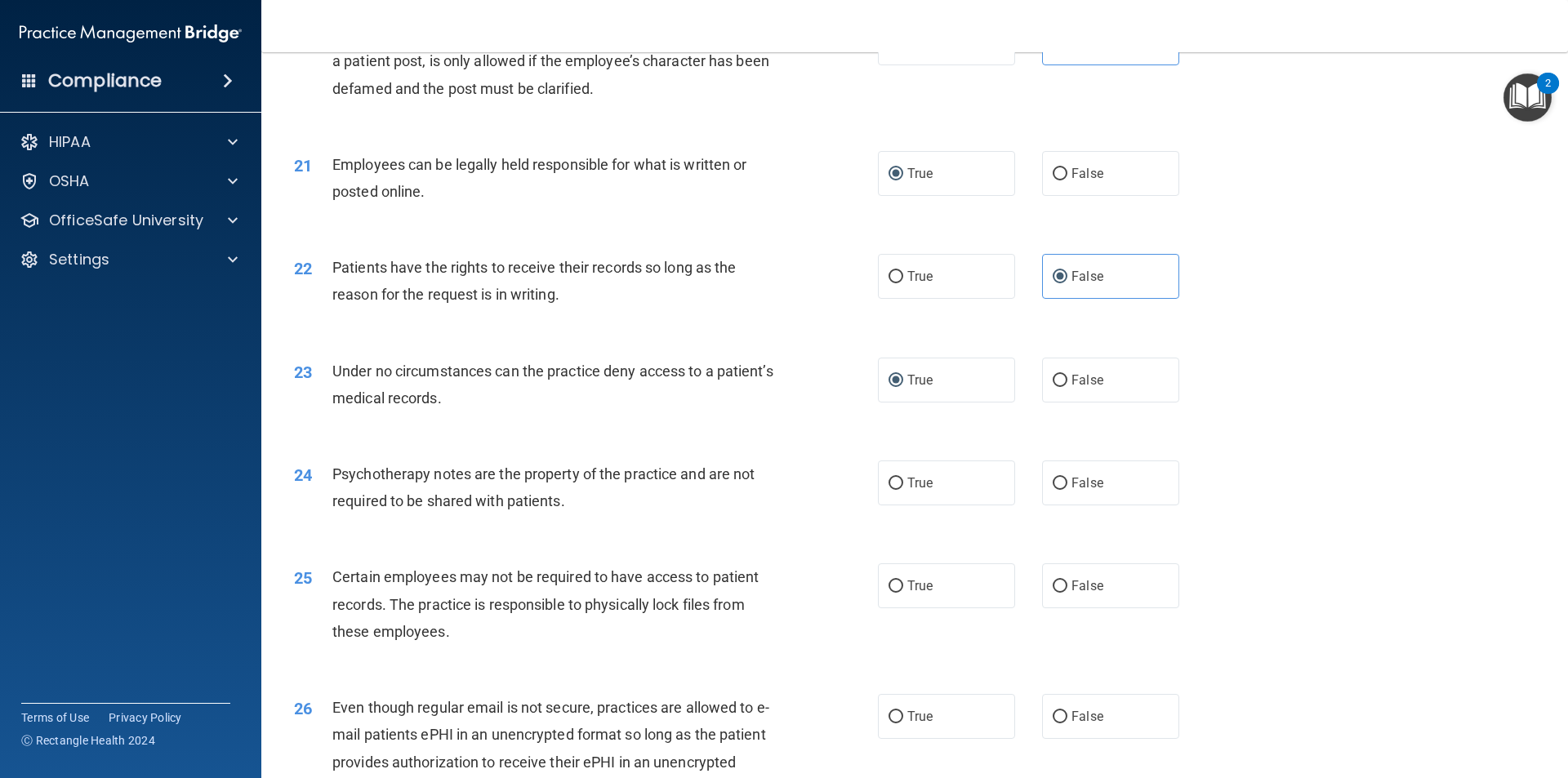
scroll to position [2695, 0]
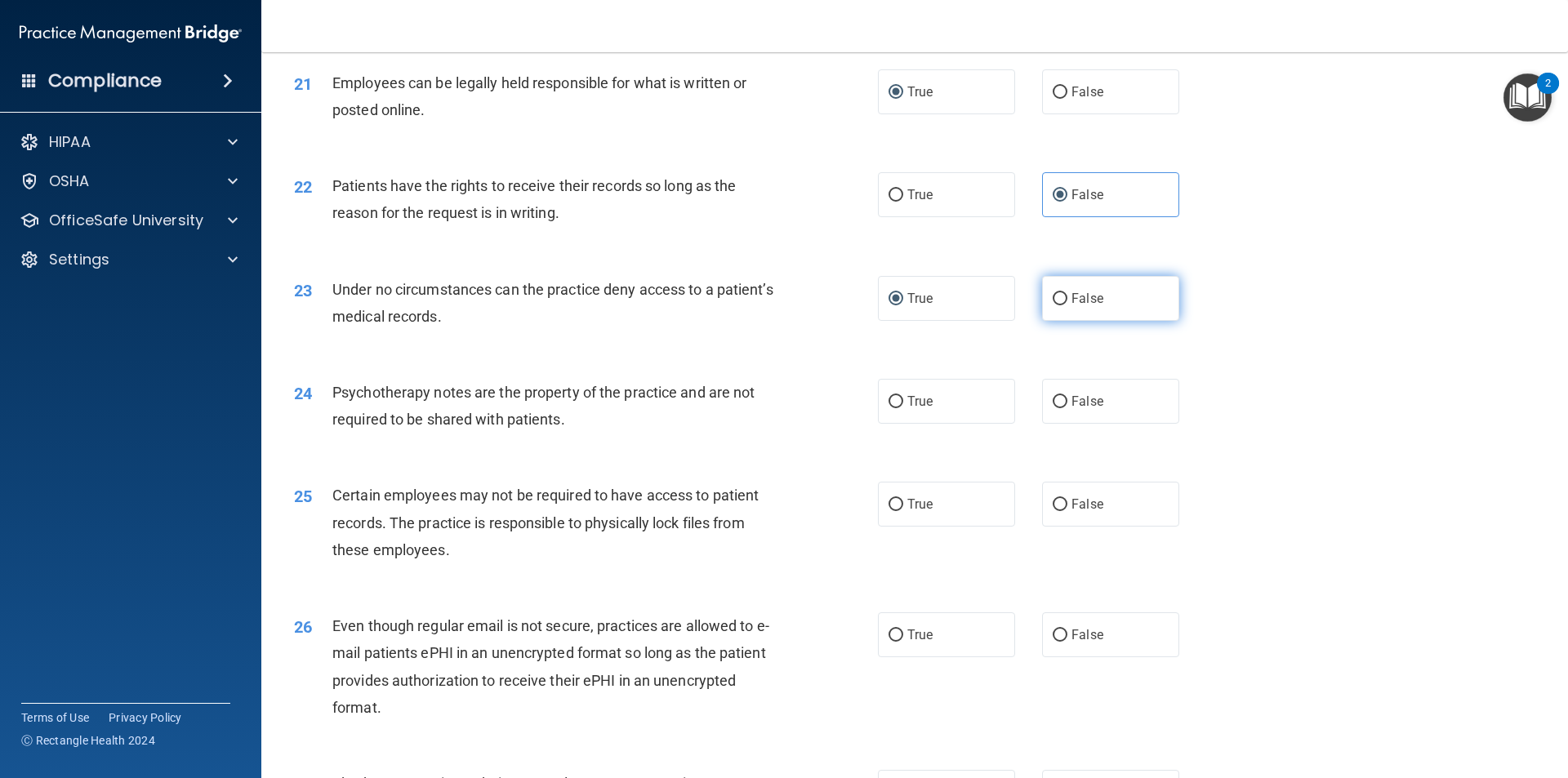
click at [1063, 319] on label "False" at bounding box center [1111, 298] width 138 height 45
click at [1063, 306] on input "False" at bounding box center [1060, 298] width 15 height 12
radio input "true"
radio input "false"
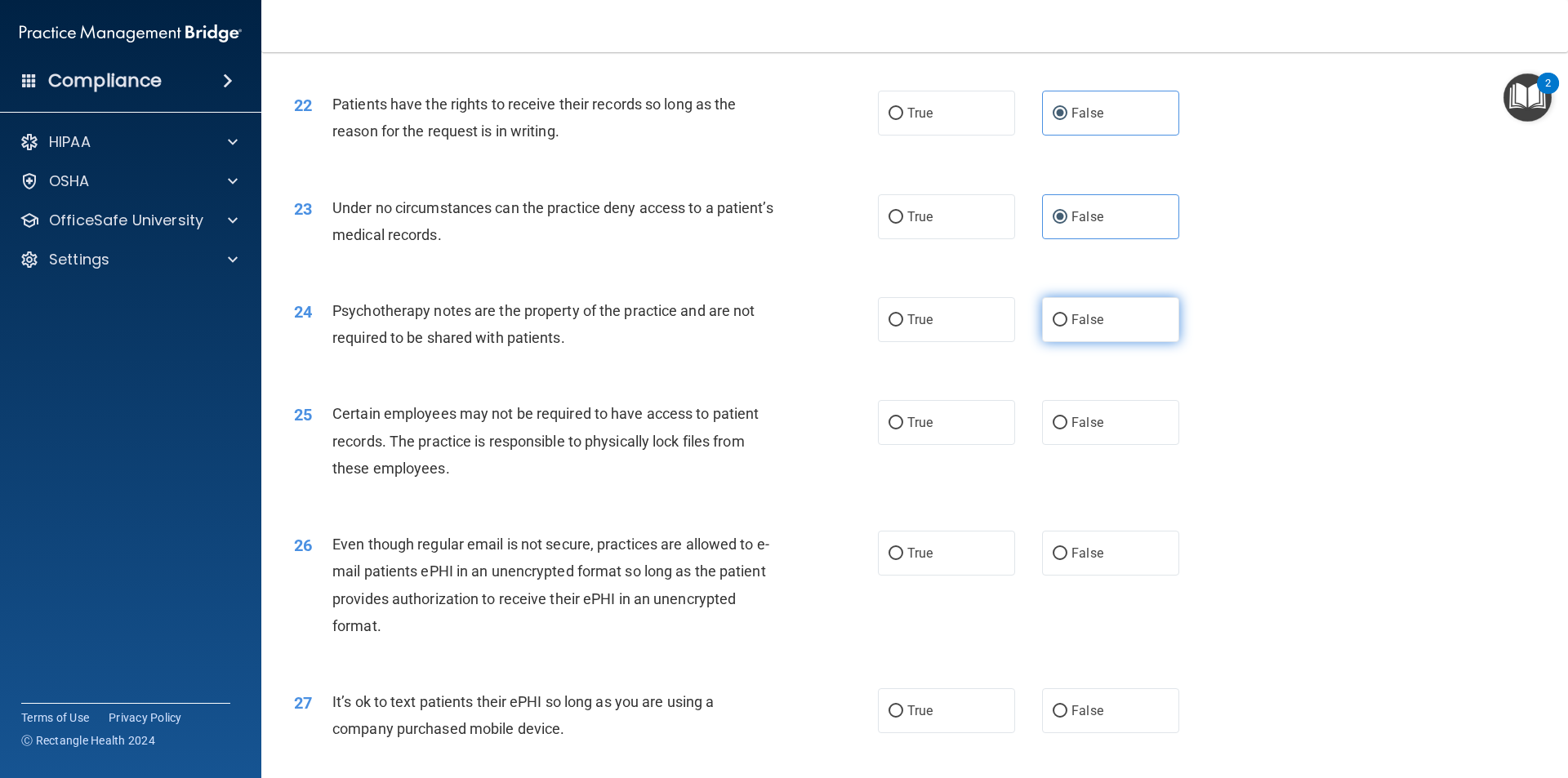
click at [1052, 326] on input "False" at bounding box center [1060, 320] width 15 height 12
radio input "true"
click at [978, 342] on label "True" at bounding box center [946, 320] width 138 height 45
click at [903, 326] on input "True" at bounding box center [896, 320] width 15 height 12
radio input "true"
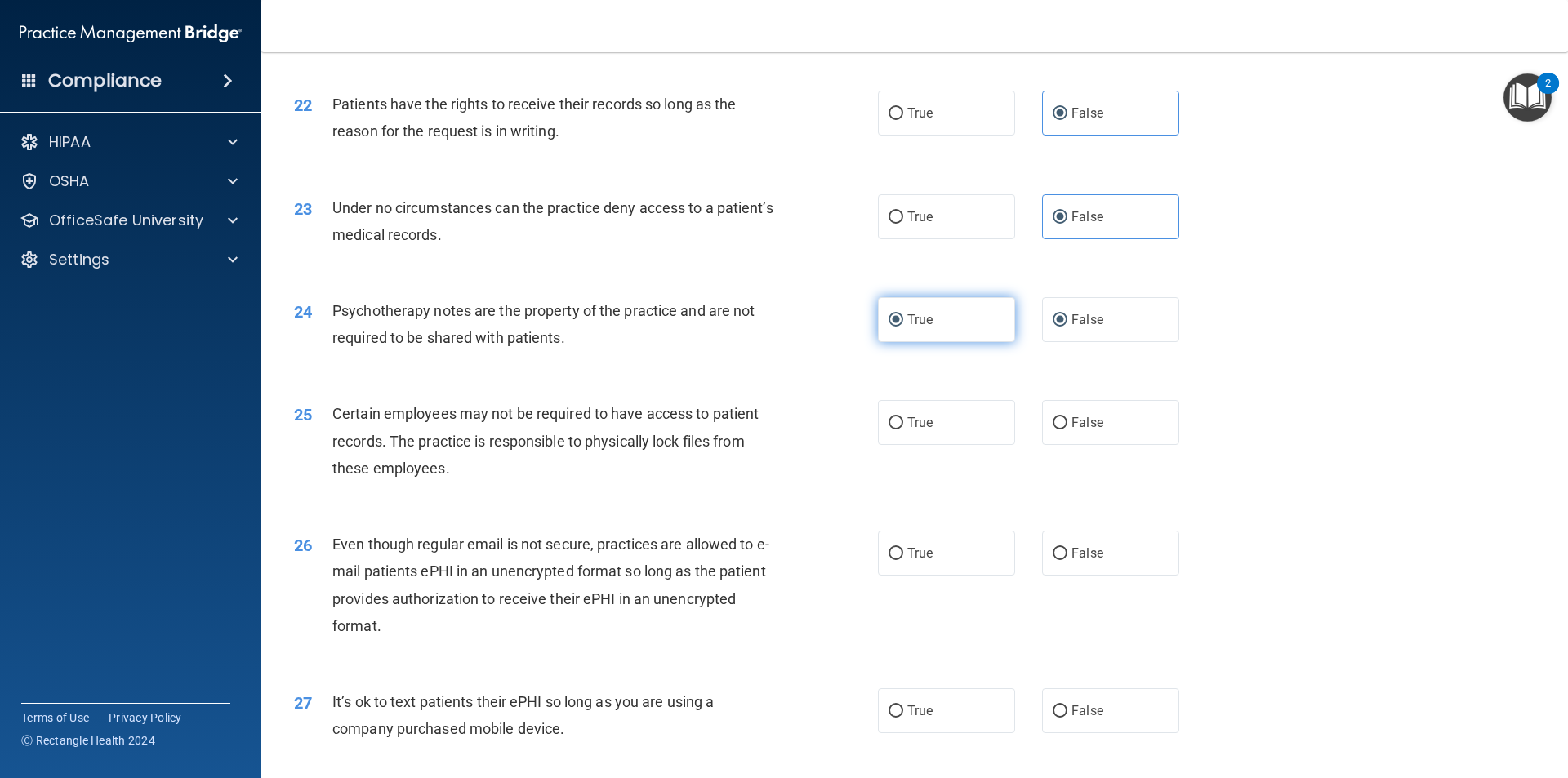
radio input "false"
click at [910, 430] on span "True" at bounding box center [919, 422] width 25 height 16
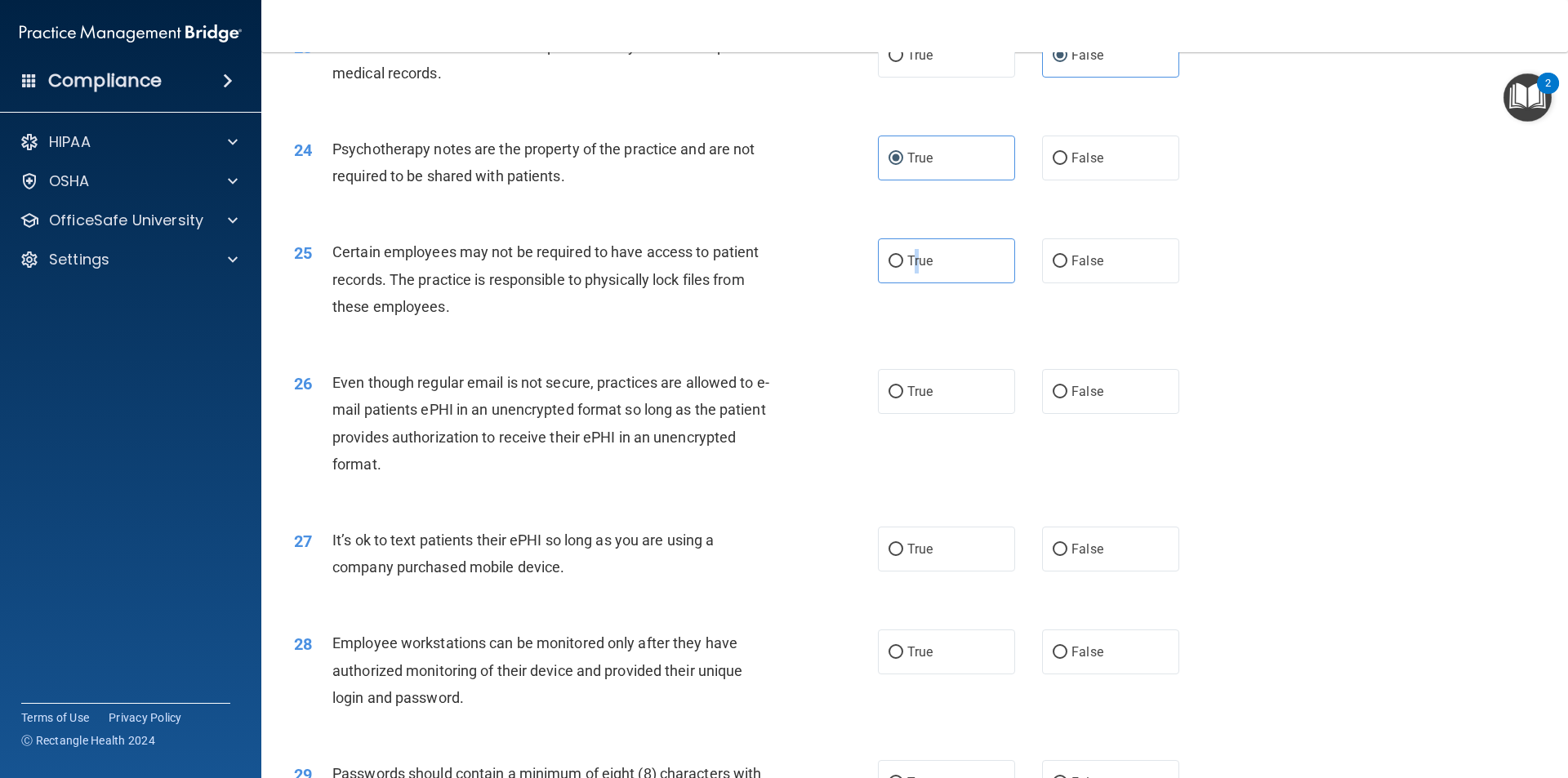
scroll to position [2940, 0]
click at [890, 266] on input "True" at bounding box center [896, 259] width 15 height 12
radio input "true"
click at [894, 397] on input "True" at bounding box center [896, 390] width 15 height 12
radio input "true"
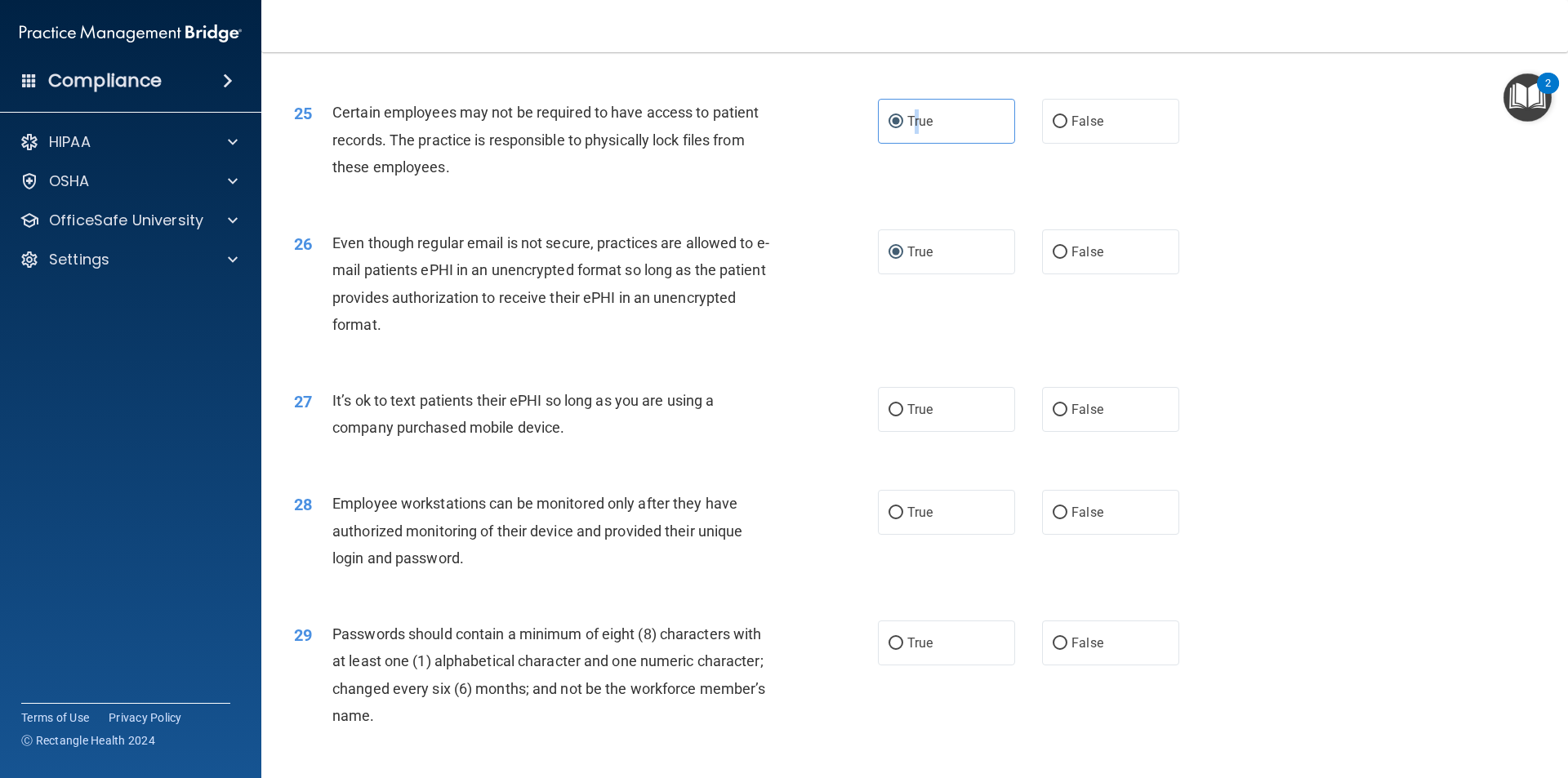
scroll to position [3103, 0]
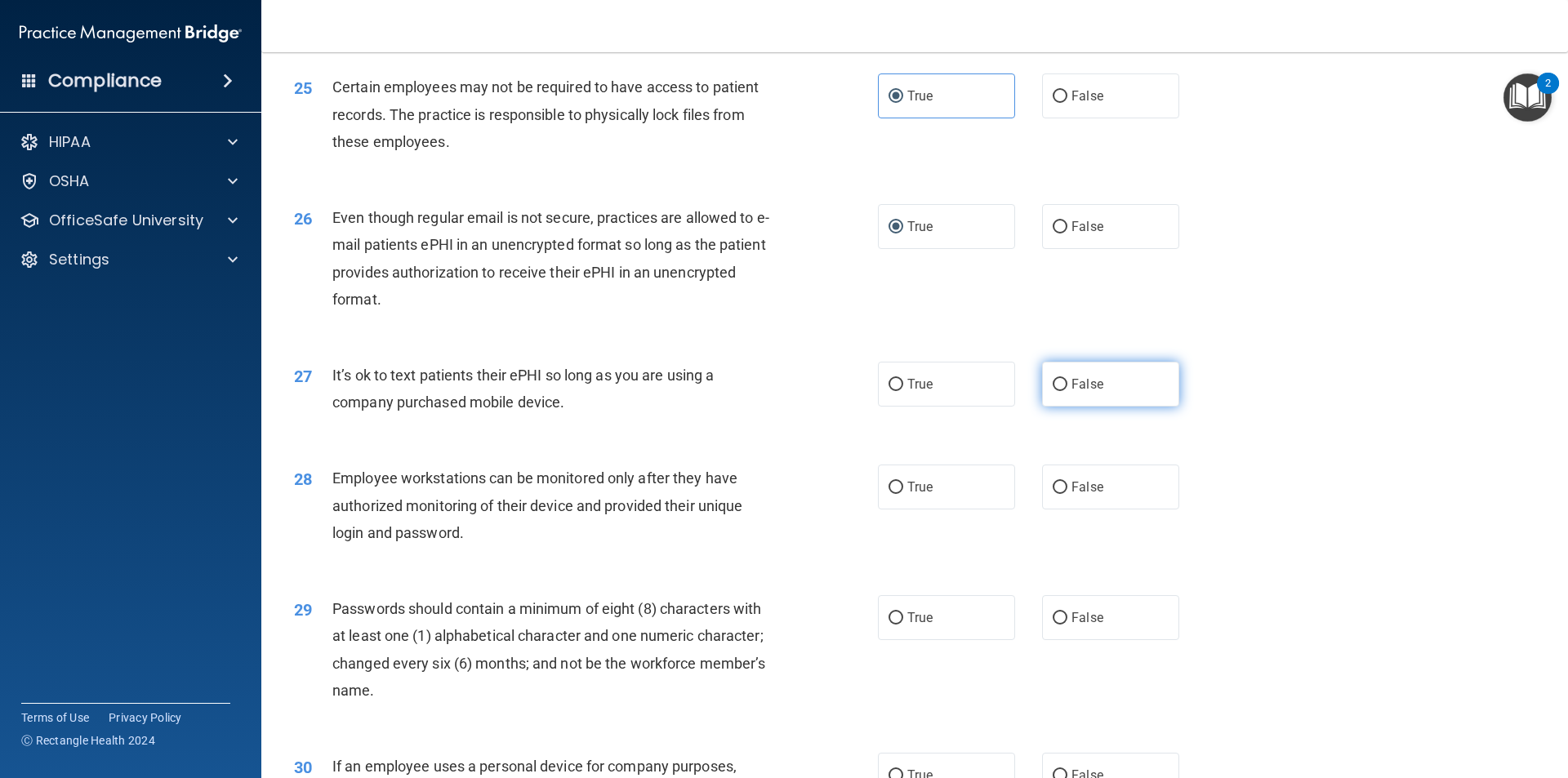
click at [1043, 407] on label "False" at bounding box center [1111, 384] width 138 height 45
click at [1052, 391] on input "False" at bounding box center [1060, 385] width 15 height 12
radio input "true"
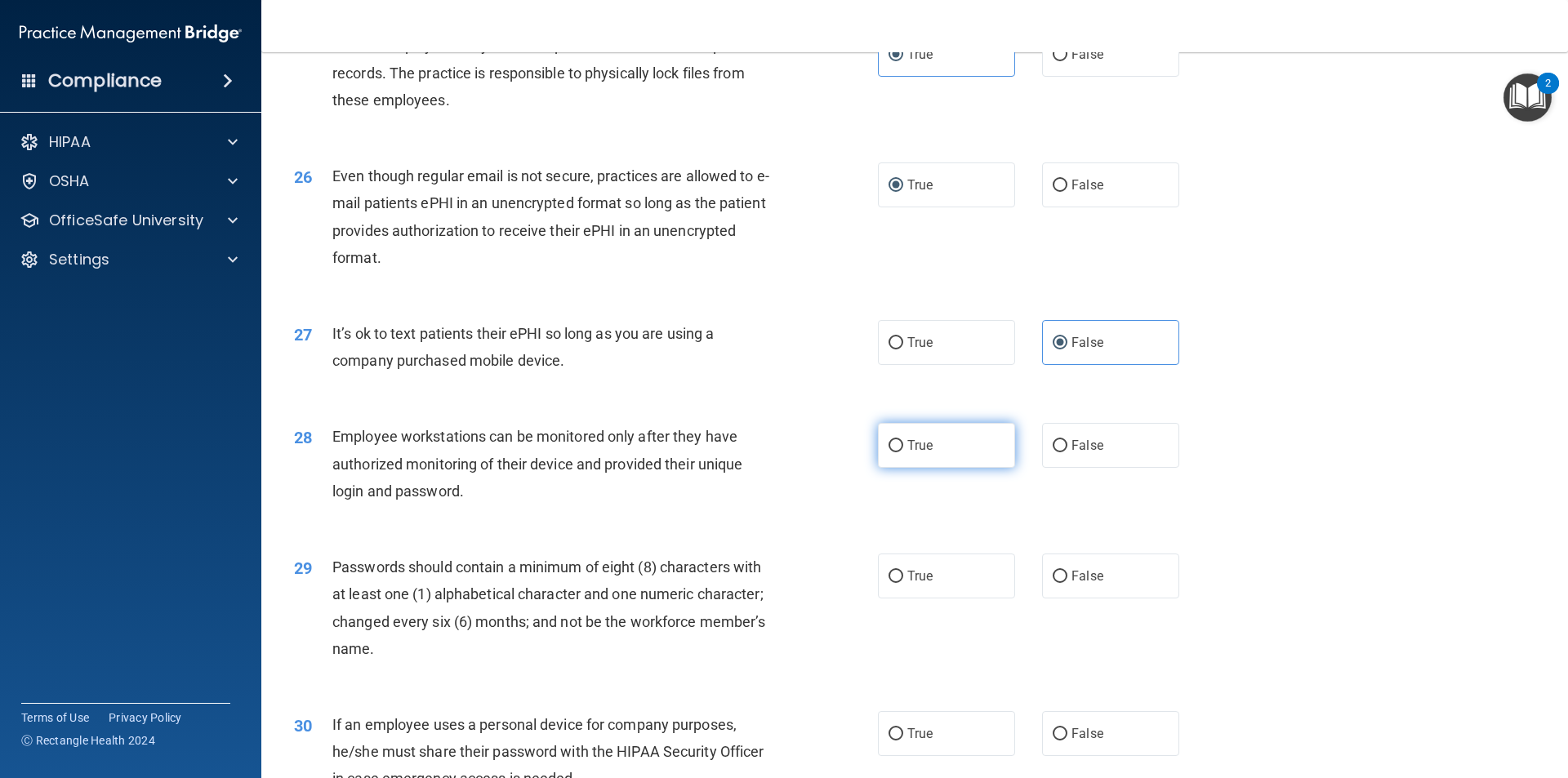
scroll to position [3185, 0]
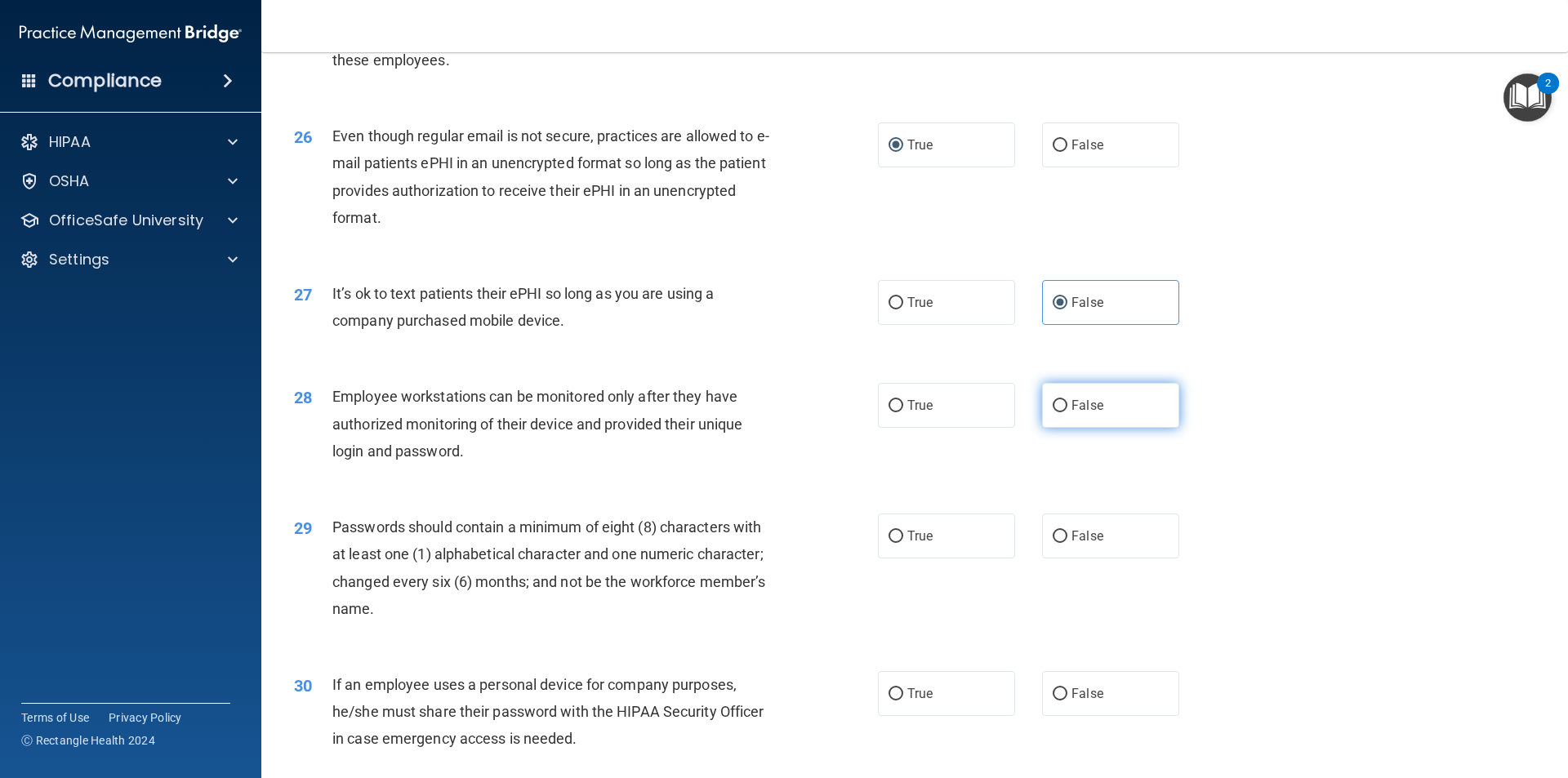
click at [1072, 414] on span "False" at bounding box center [1087, 405] width 32 height 16
click at [1067, 413] on input "False" at bounding box center [1060, 405] width 15 height 12
radio input "true"
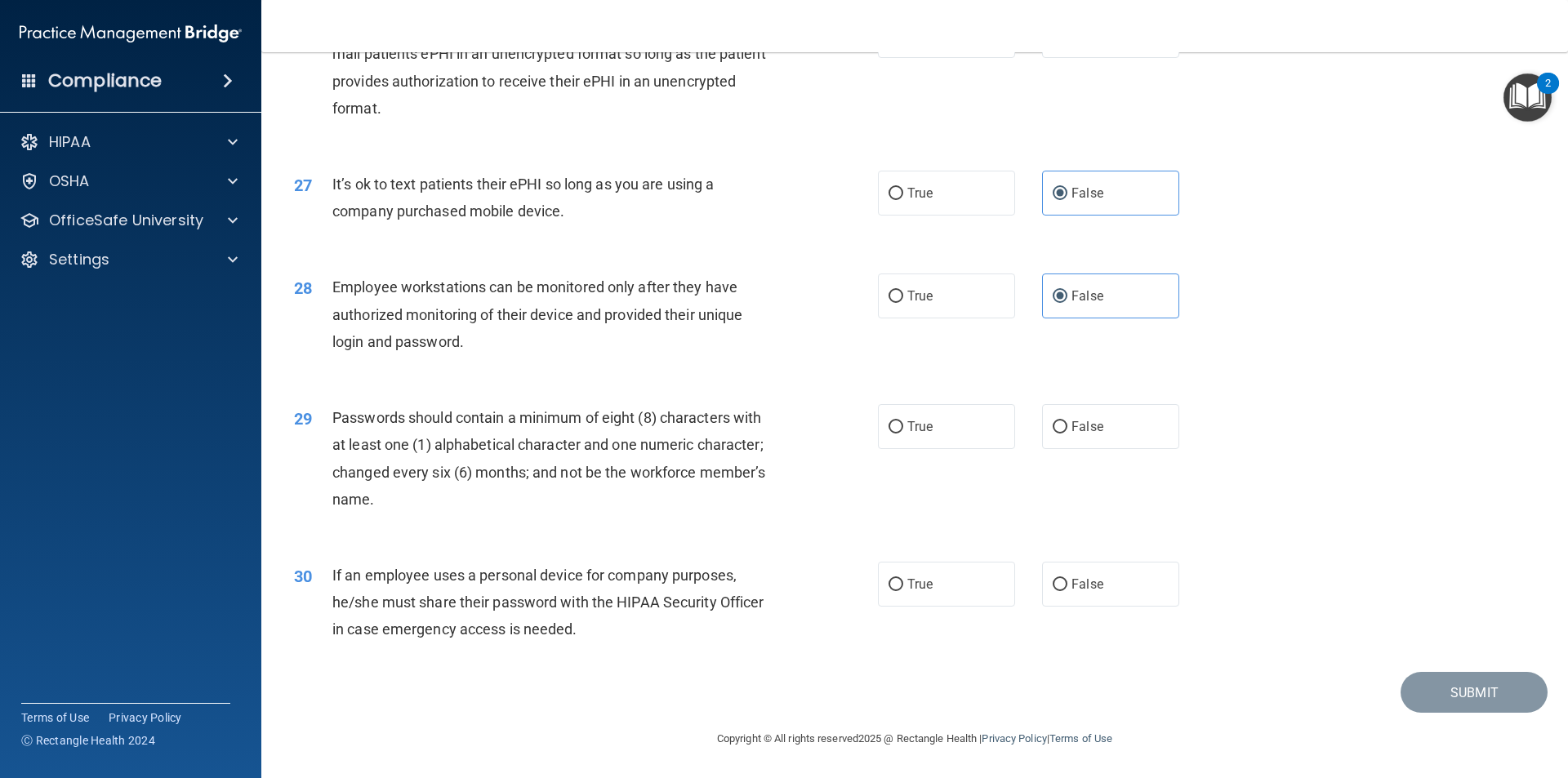
scroll to position [3321, 0]
click at [889, 427] on input "True" at bounding box center [896, 427] width 15 height 12
radio input "true"
drag, startPoint x: 1034, startPoint y: 588, endPoint x: 1052, endPoint y: 585, distance: 18.2
click at [1042, 588] on label "False" at bounding box center [1111, 584] width 138 height 45
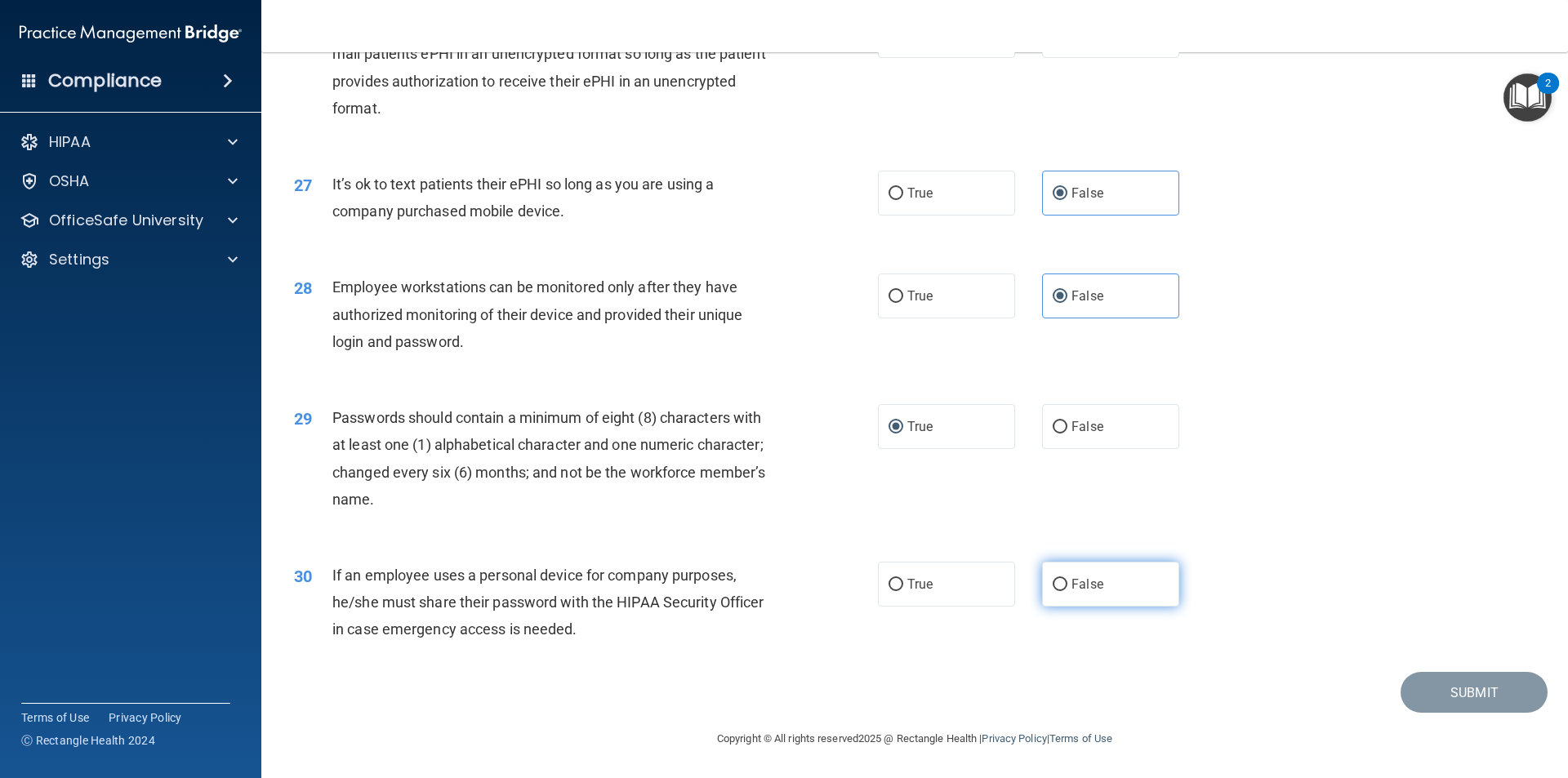
click at [1052, 588] on input "False" at bounding box center [1060, 585] width 15 height 12
radio input "true"
click at [1052, 583] on input "False" at bounding box center [1060, 585] width 15 height 12
click at [1426, 705] on button "Submit" at bounding box center [1474, 692] width 147 height 42
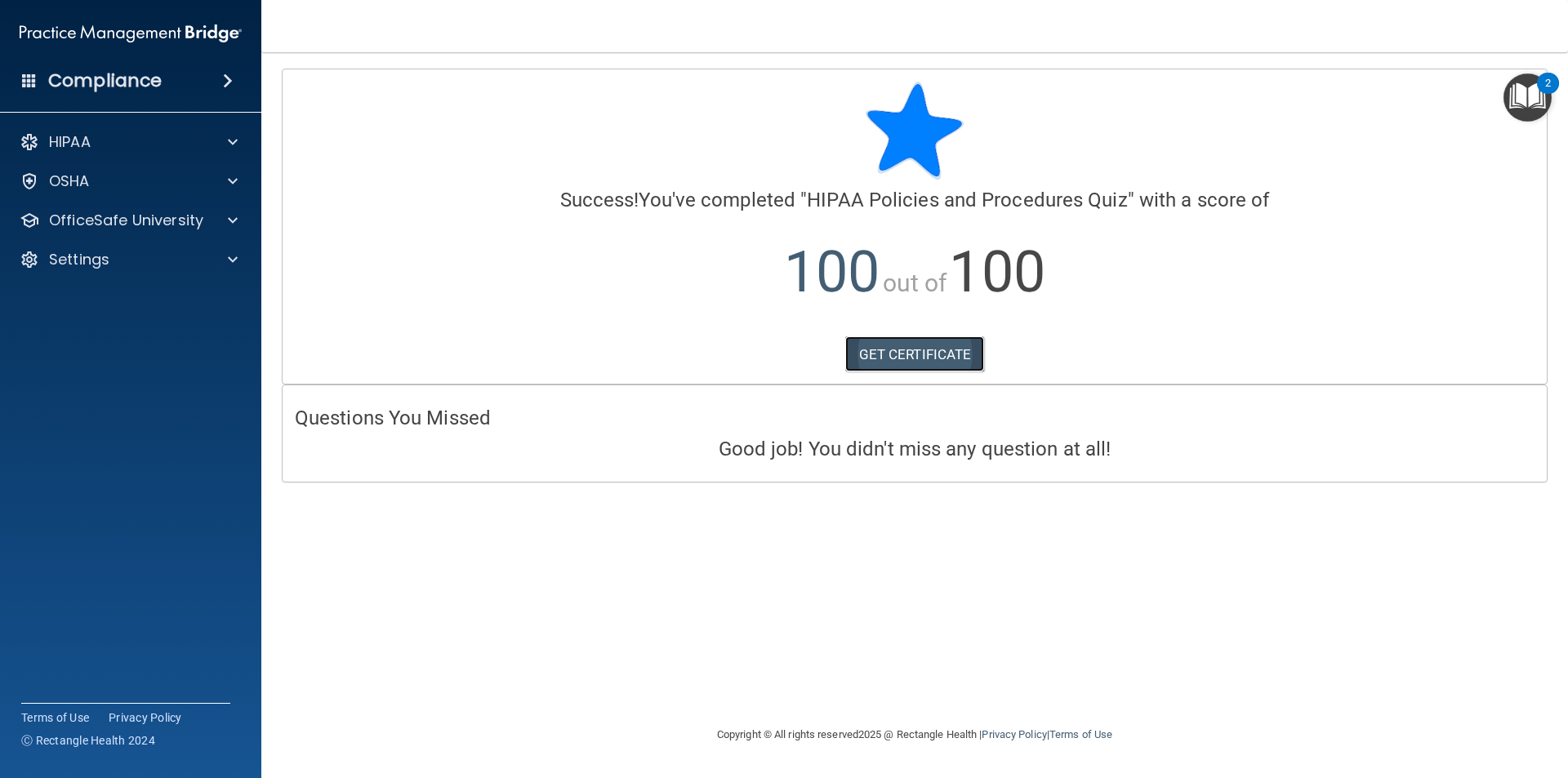
click at [887, 365] on link "GET CERTIFICATE" at bounding box center [915, 354] width 139 height 36
click at [98, 228] on p "OfficeSafe University" at bounding box center [126, 220] width 154 height 20
click at [118, 257] on p "HIPAA Training" at bounding box center [77, 260] width 135 height 17
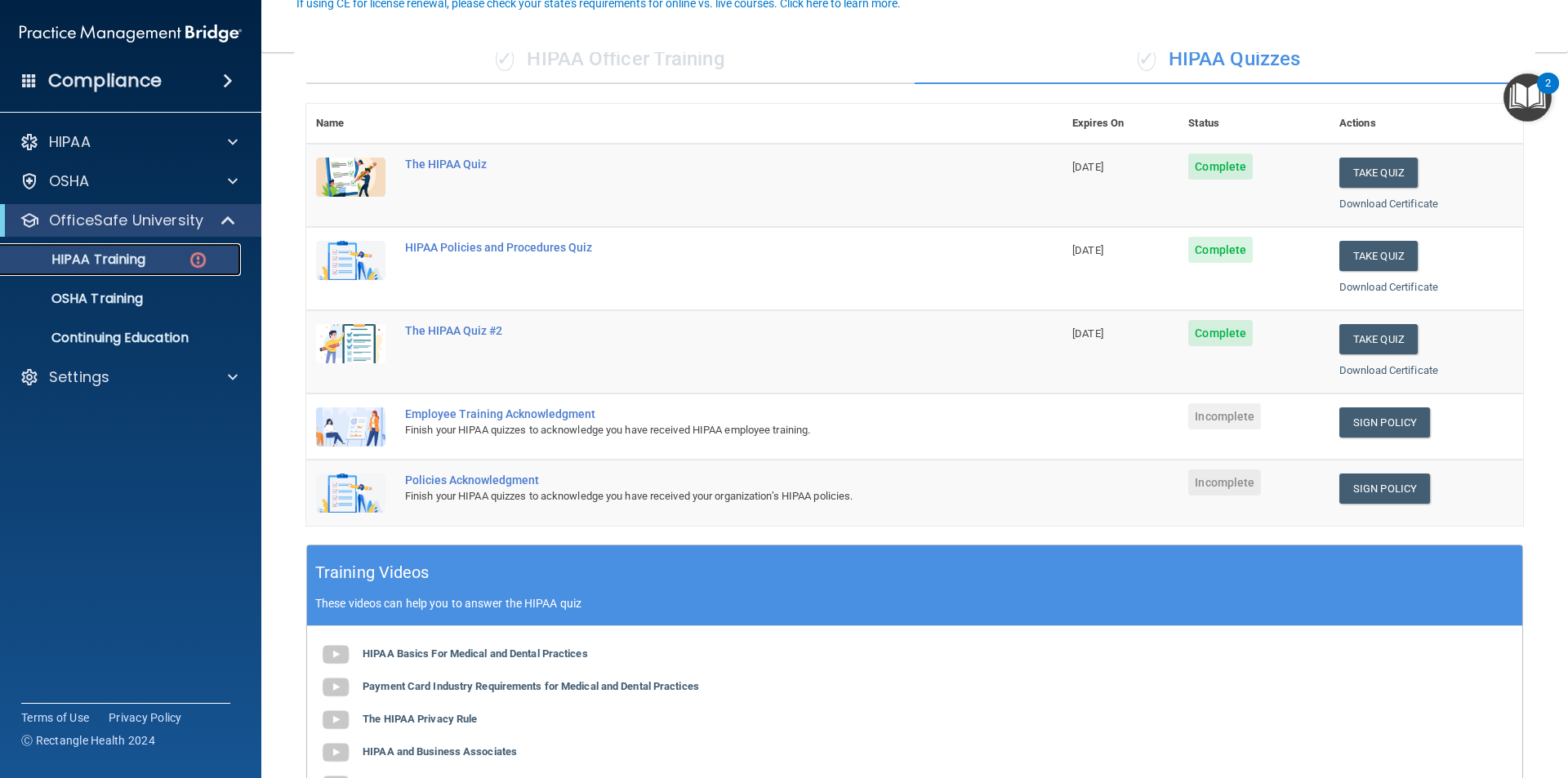
scroll to position [164, 0]
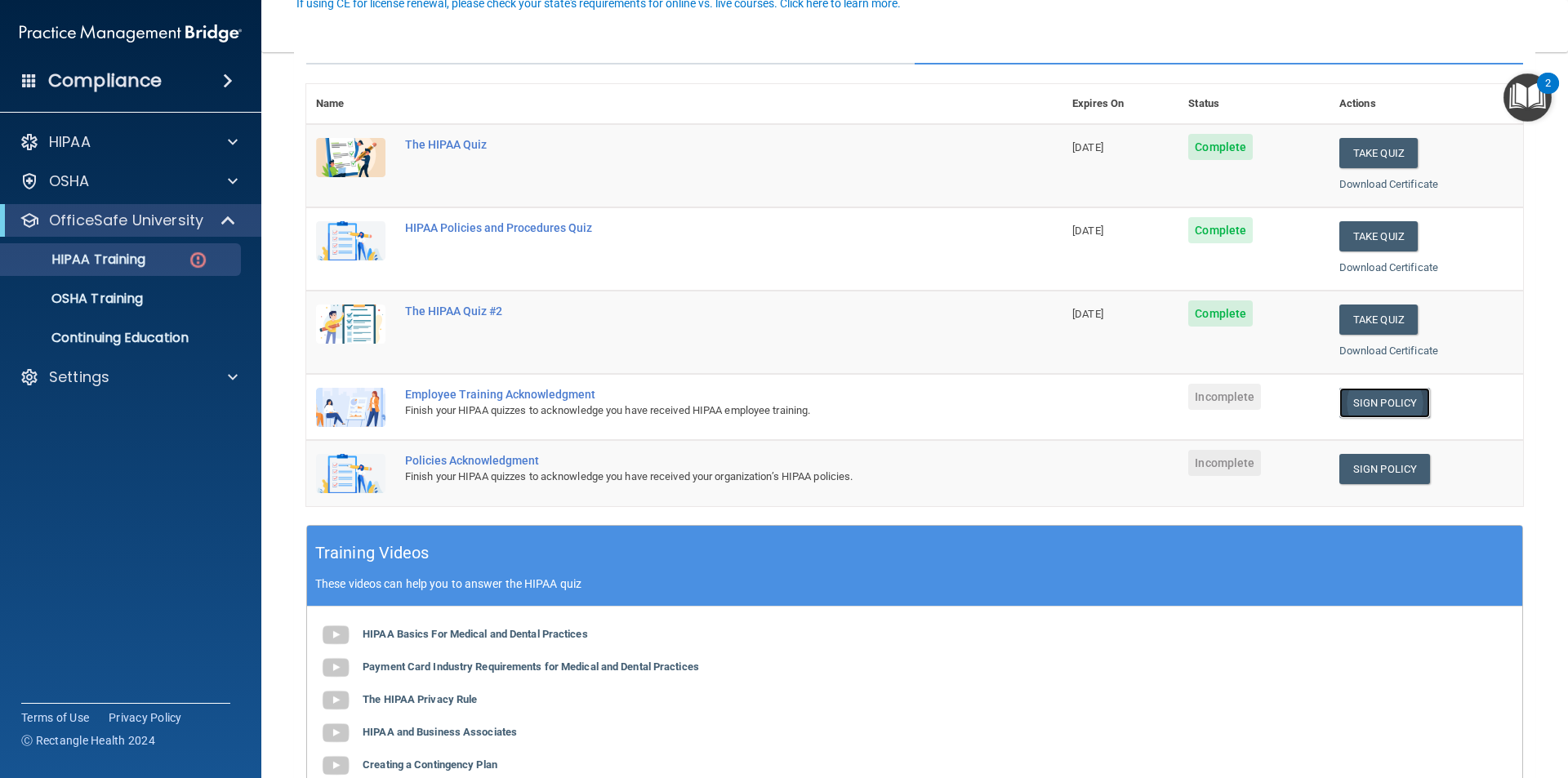
click at [1350, 405] on link "Sign Policy" at bounding box center [1385, 402] width 91 height 31
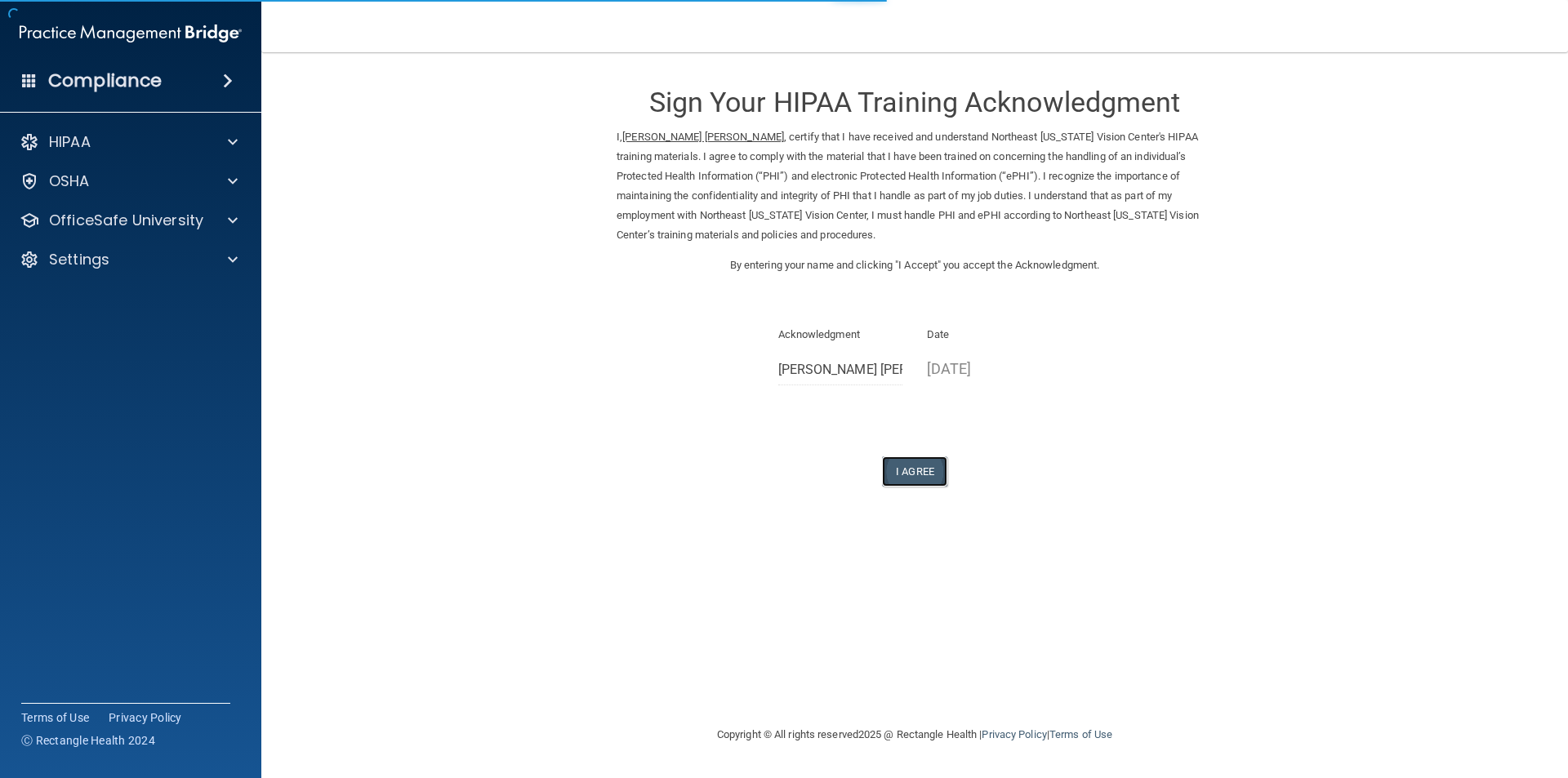
click at [915, 475] on button "I Agree" at bounding box center [915, 471] width 65 height 31
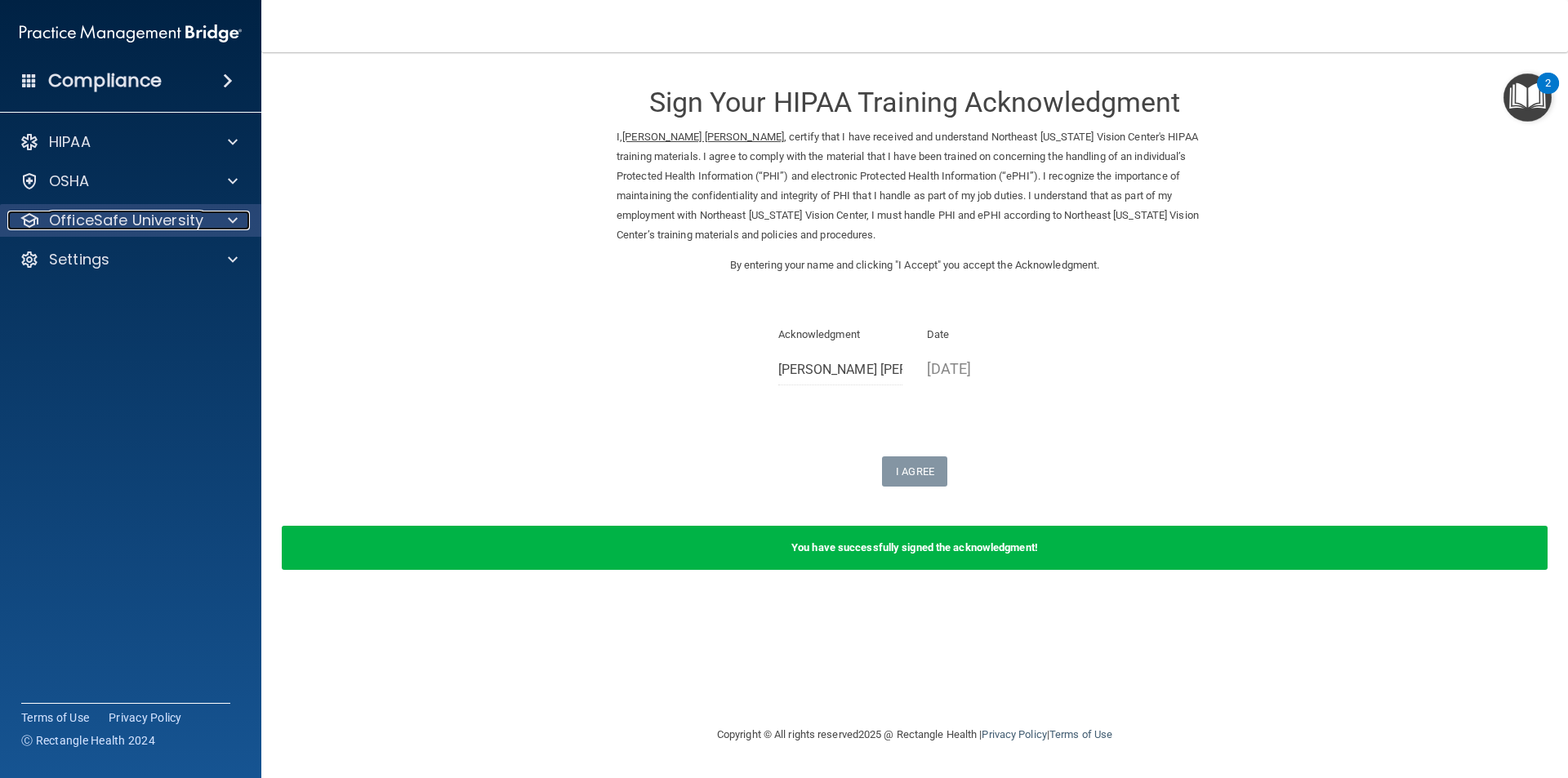
drag, startPoint x: 91, startPoint y: 215, endPoint x: 100, endPoint y: 218, distance: 9.5
click at [93, 217] on p "OfficeSafe University" at bounding box center [126, 220] width 154 height 20
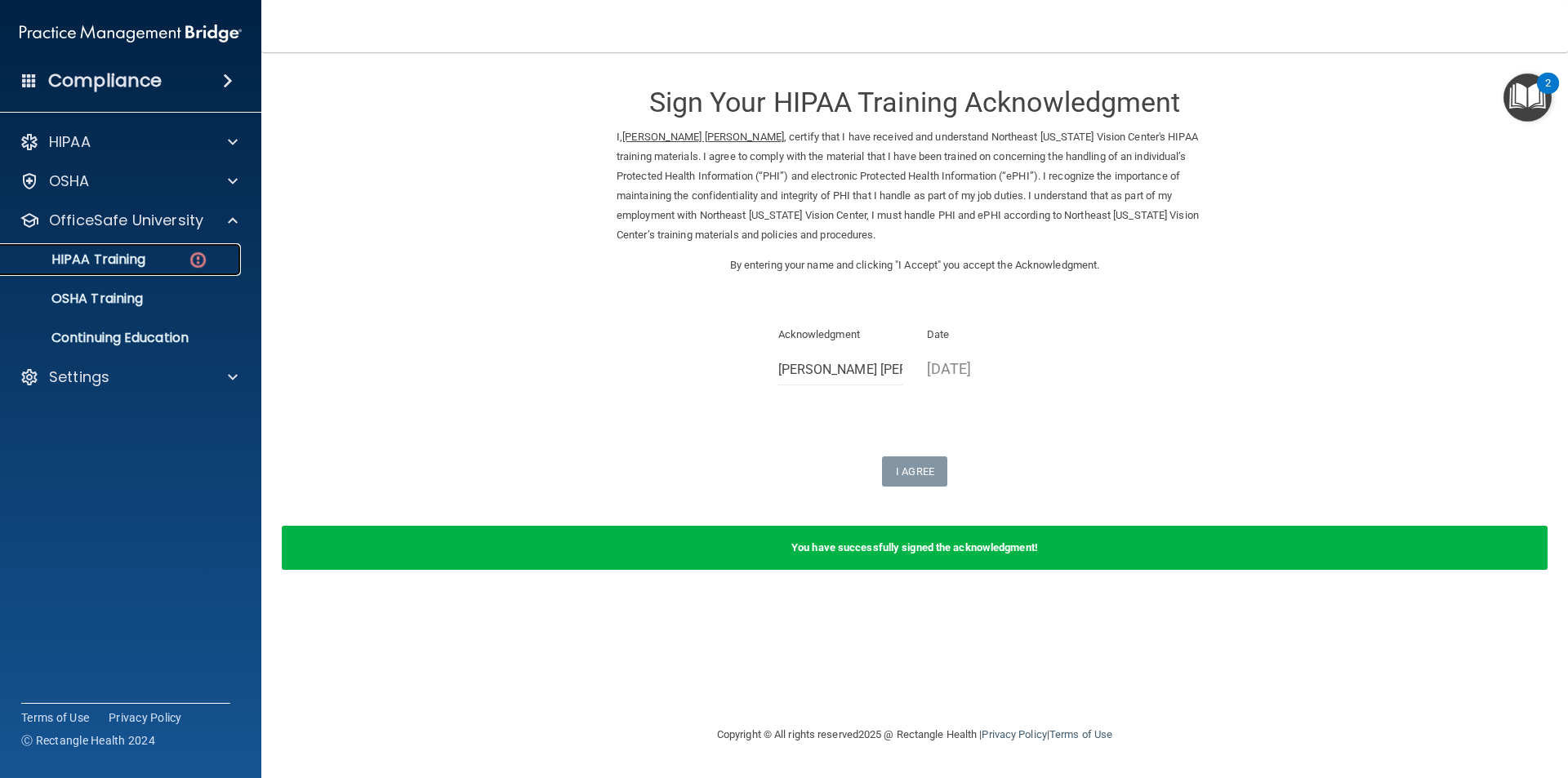
click at [145, 257] on p "HIPAA Training" at bounding box center [77, 260] width 135 height 17
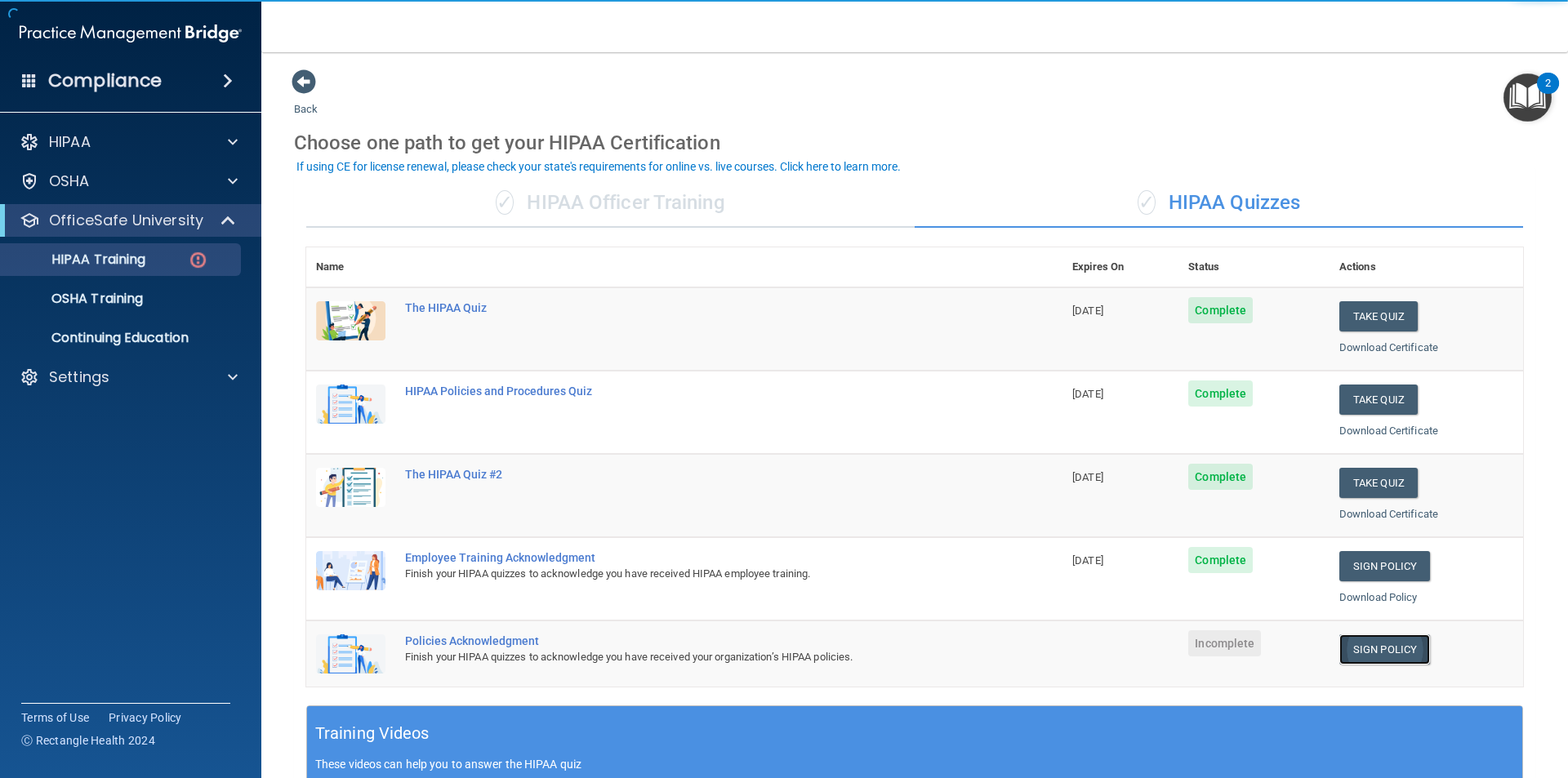
click at [1395, 642] on link "Sign Policy" at bounding box center [1385, 650] width 91 height 31
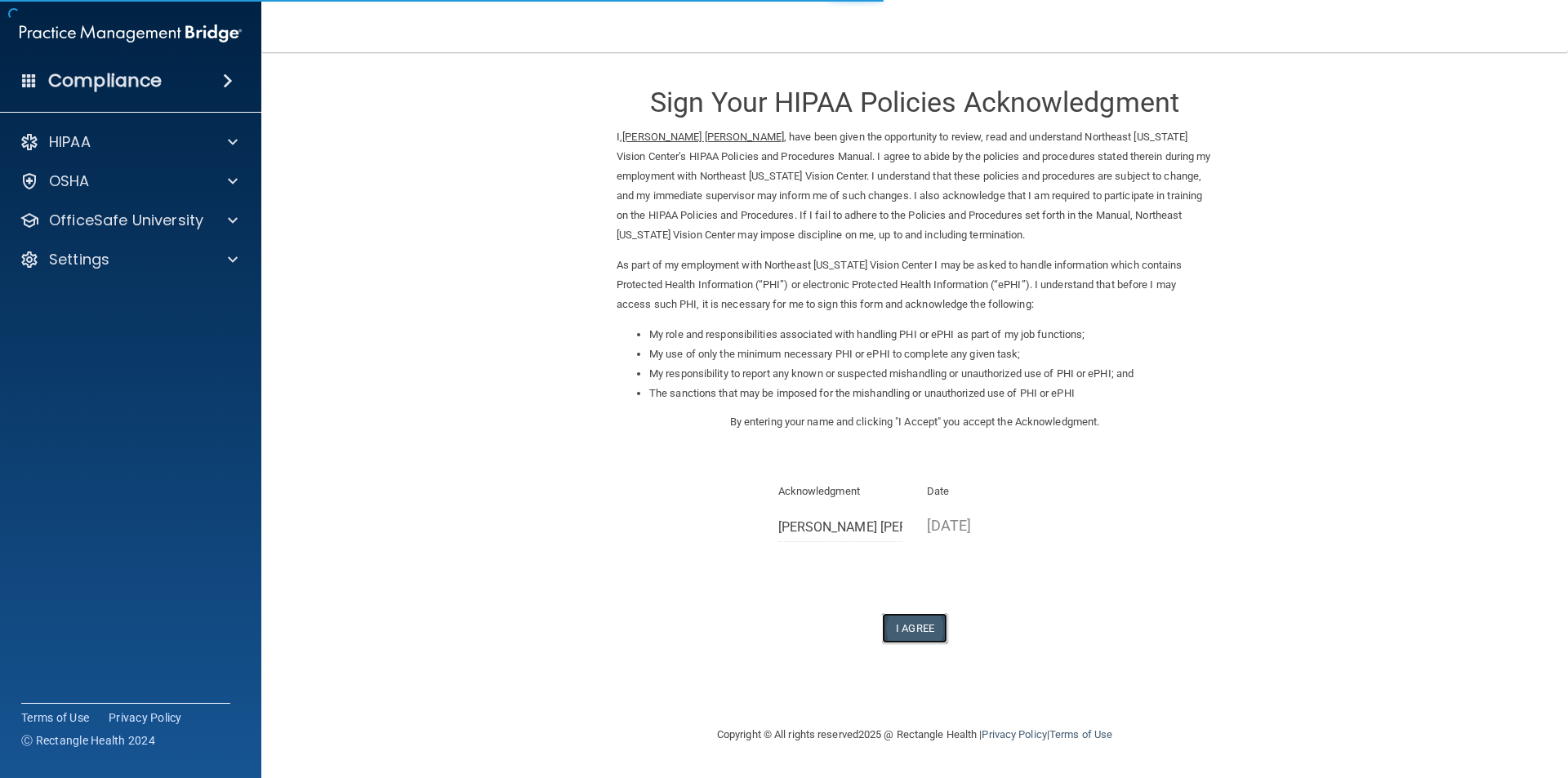
click at [931, 626] on button "I Agree" at bounding box center [915, 628] width 65 height 31
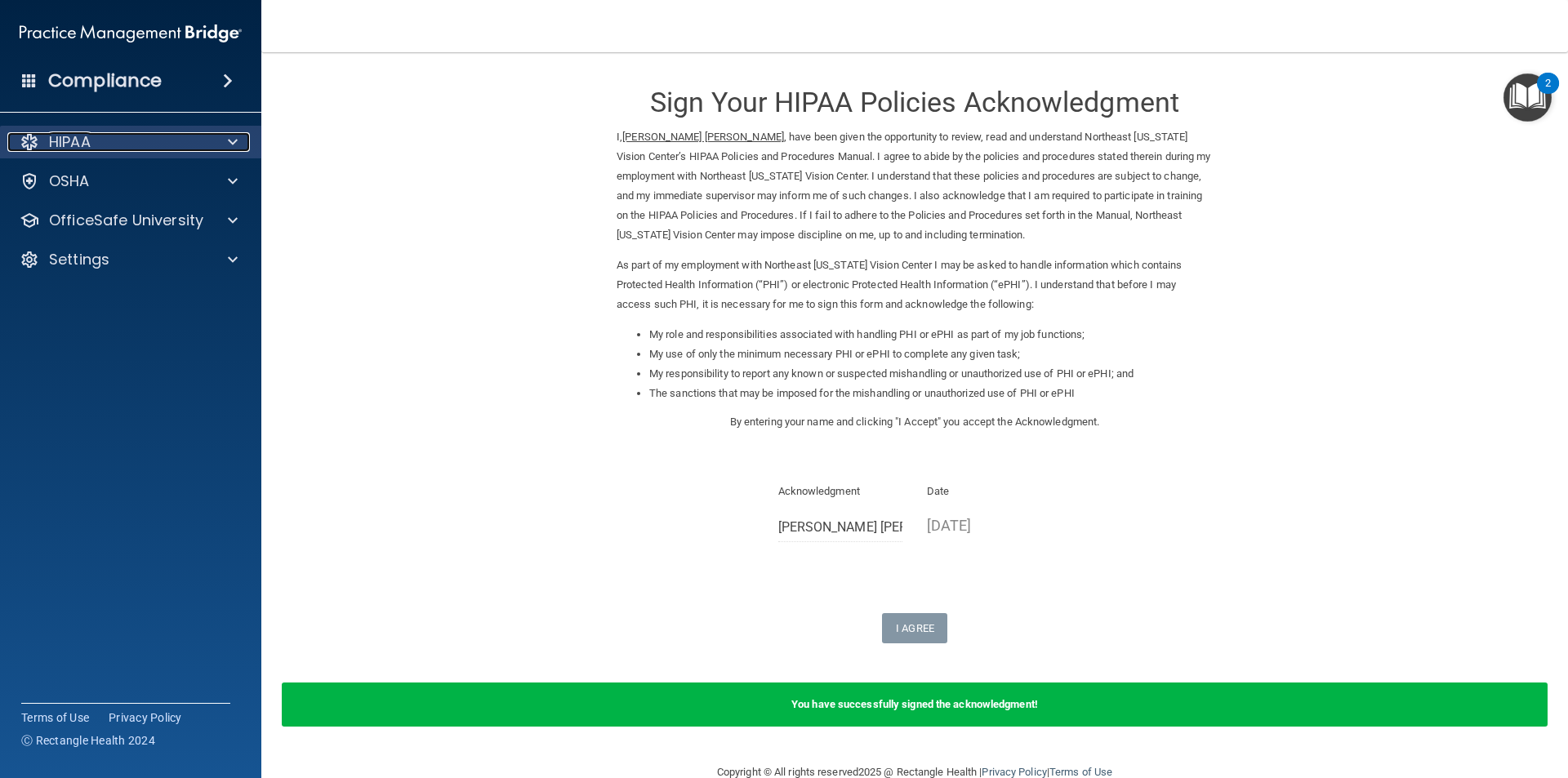
click at [46, 138] on div "HIPAA" at bounding box center [109, 141] width 203 height 20
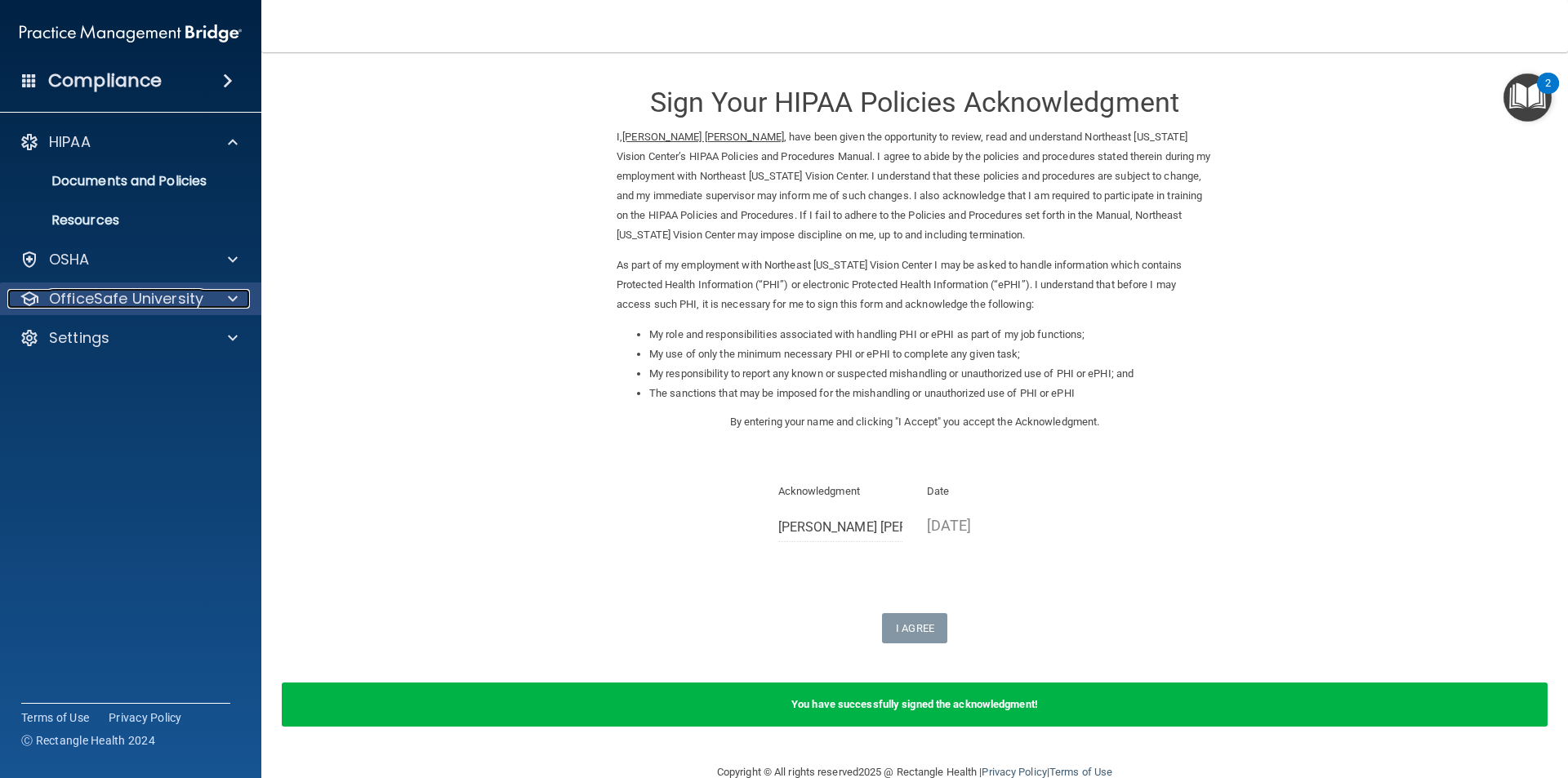
click at [77, 293] on p "OfficeSafe University" at bounding box center [126, 298] width 154 height 20
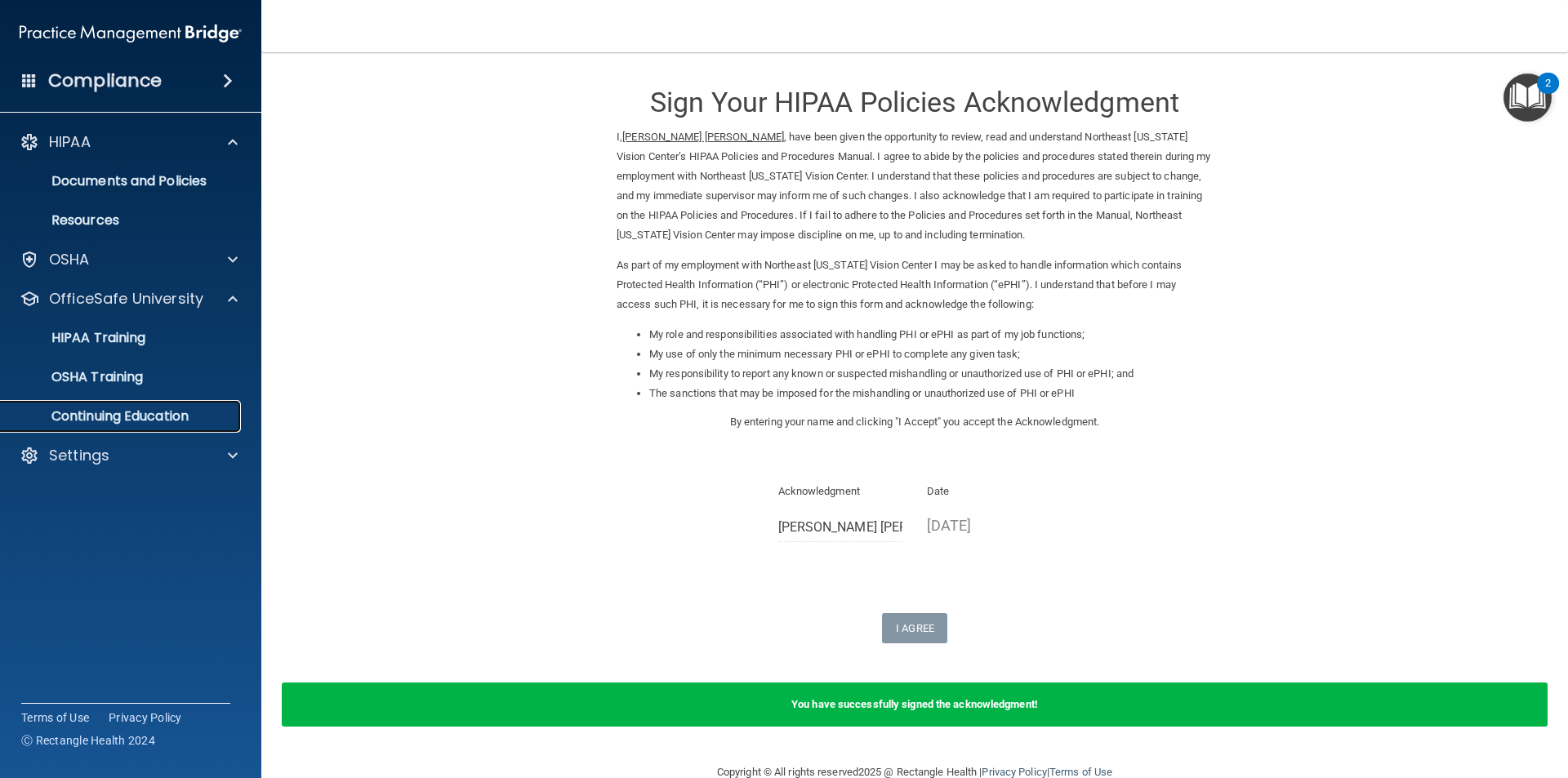
click at [100, 408] on p "Continuing Education" at bounding box center [122, 416] width 223 height 17
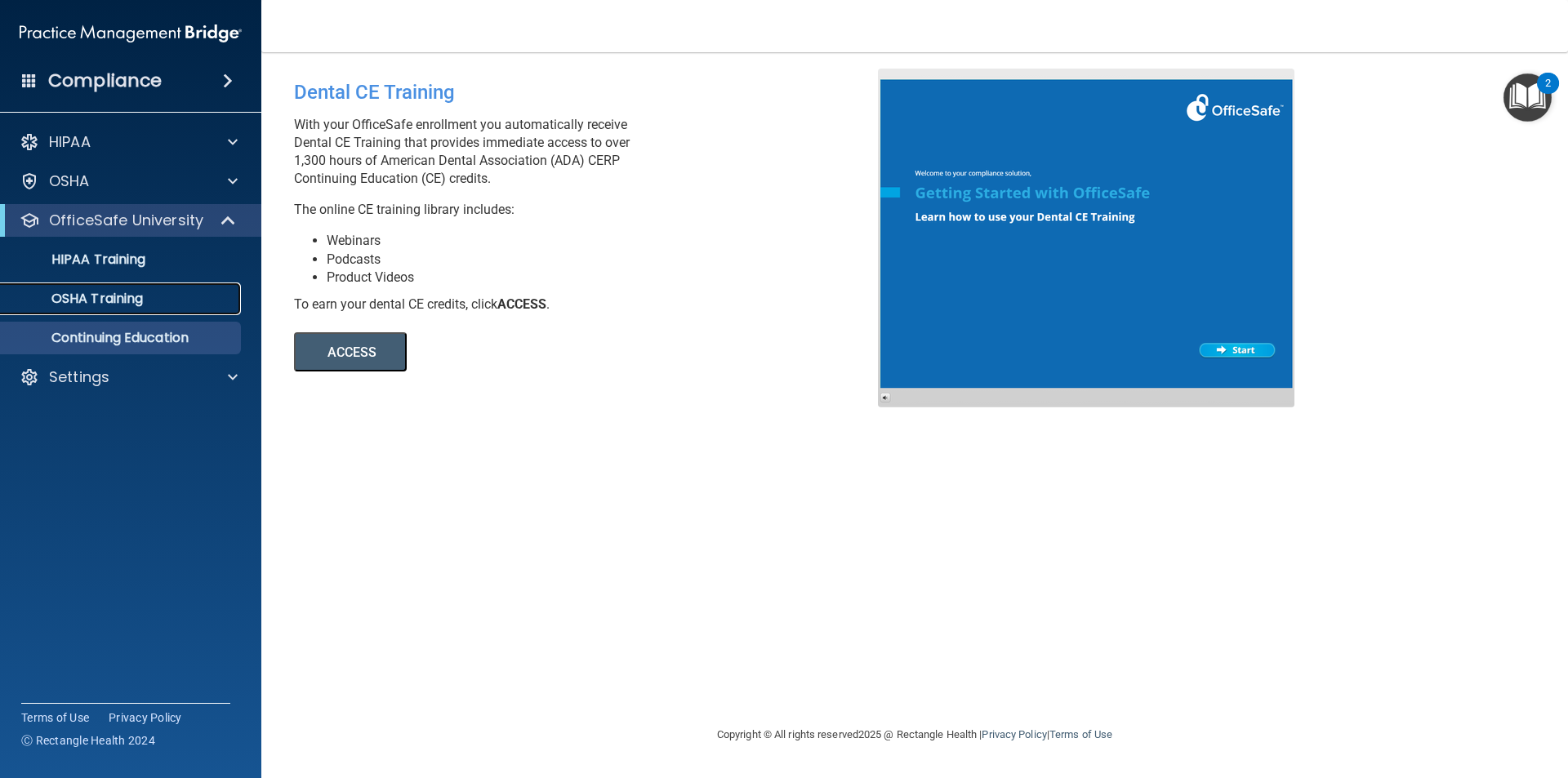
click at [130, 304] on p "OSHA Training" at bounding box center [76, 299] width 132 height 17
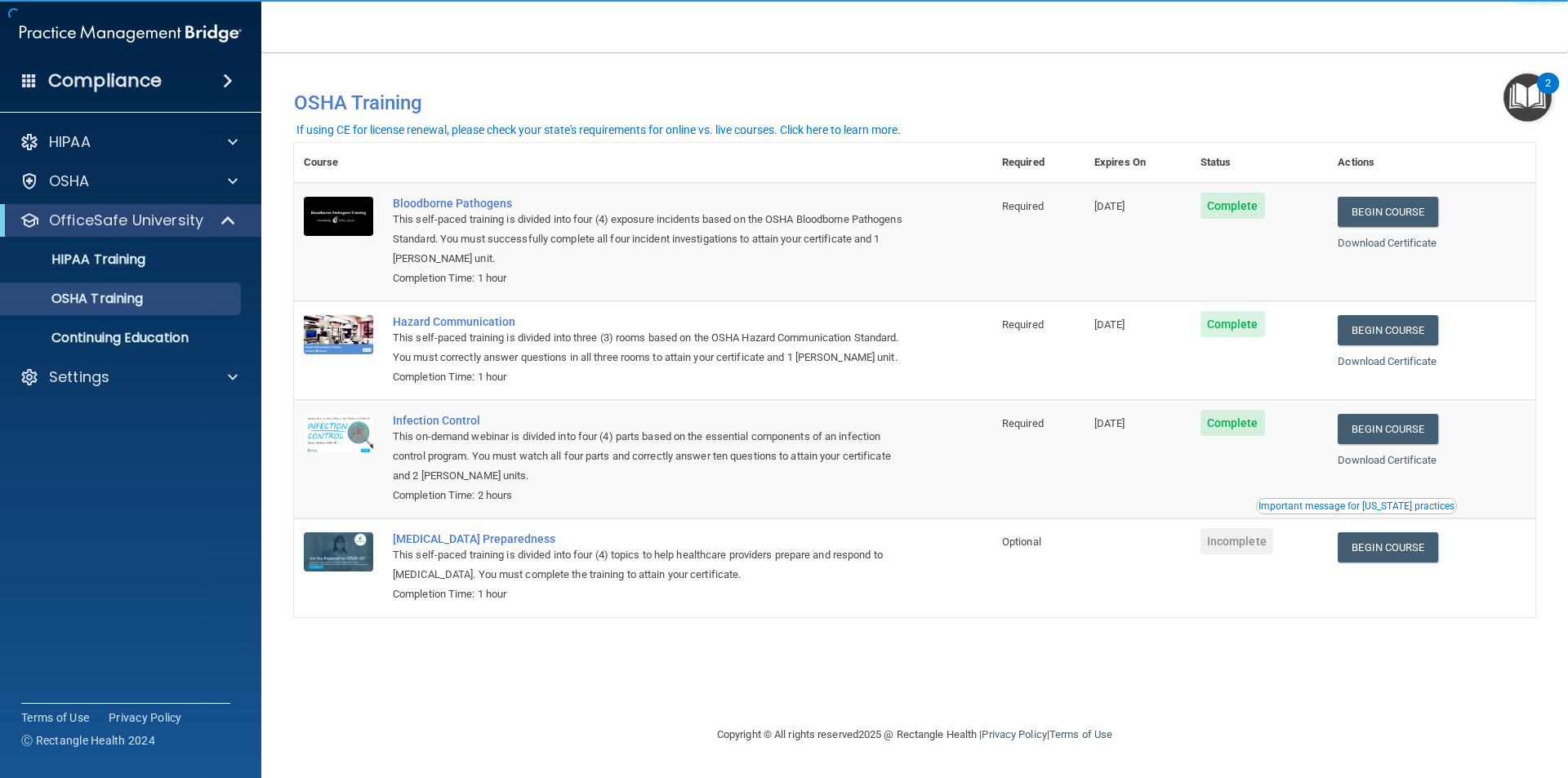
drag, startPoint x: 128, startPoint y: 300, endPoint x: 103, endPoint y: 455, distance: 157.0
click at [103, 455] on accordion "HIPAA Documents and Policies Report an Incident Business Associates Emergency P…" at bounding box center [131, 342] width 262 height 447
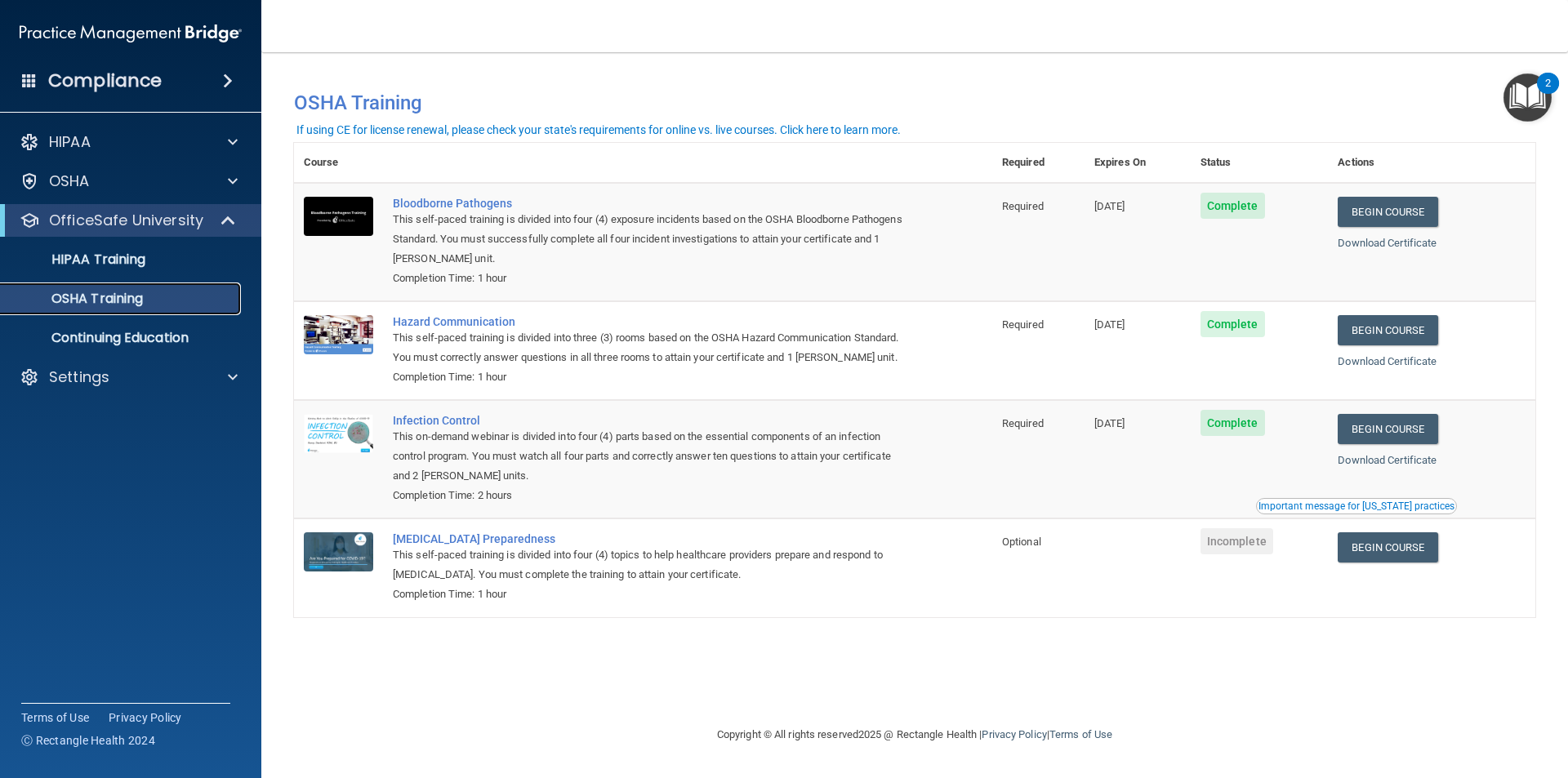
click at [109, 303] on p "OSHA Training" at bounding box center [76, 299] width 132 height 17
click at [120, 260] on p "HIPAA Training" at bounding box center [77, 260] width 135 height 17
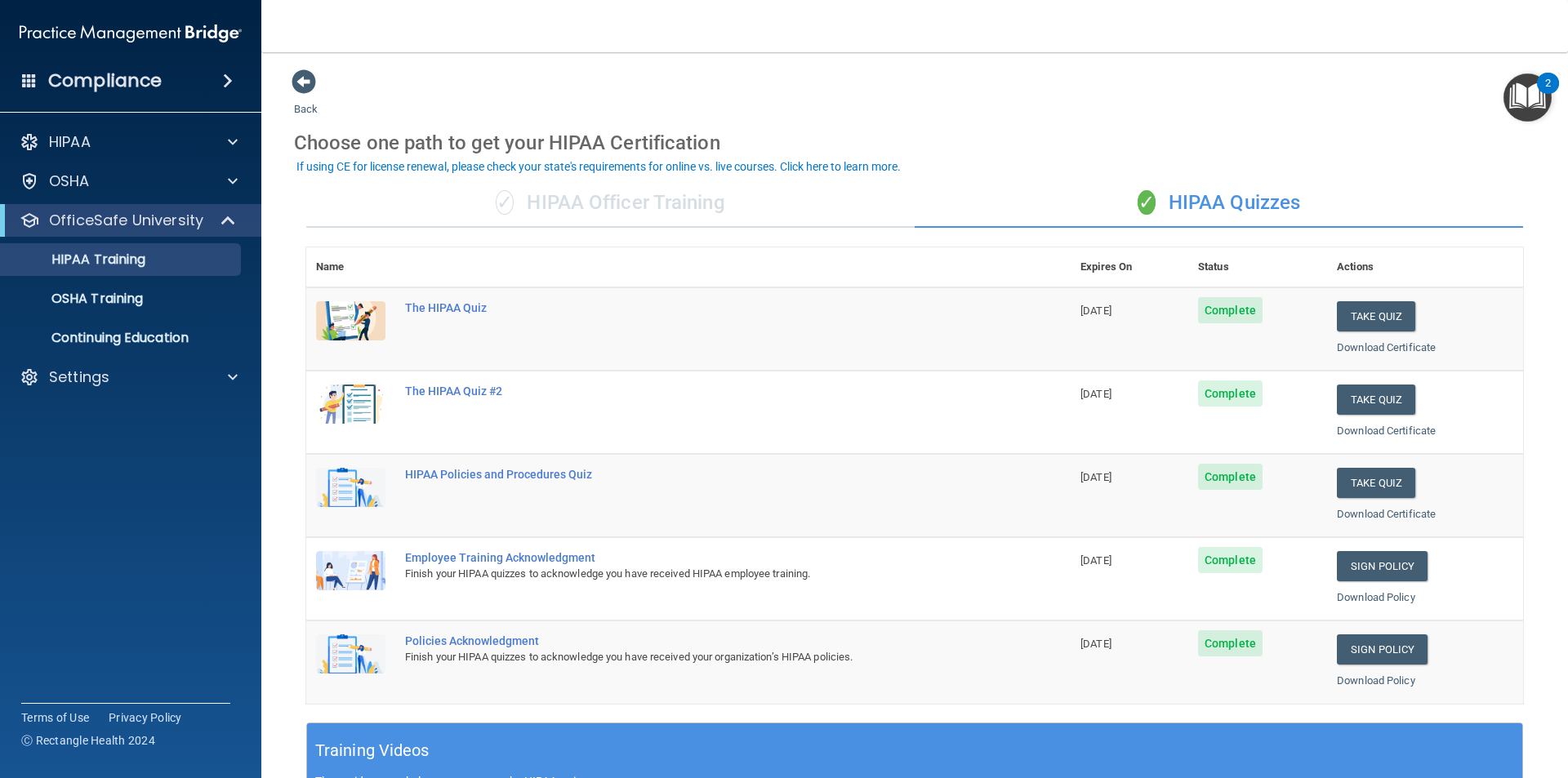
click at [33, 86] on span at bounding box center [30, 80] width 15 height 15
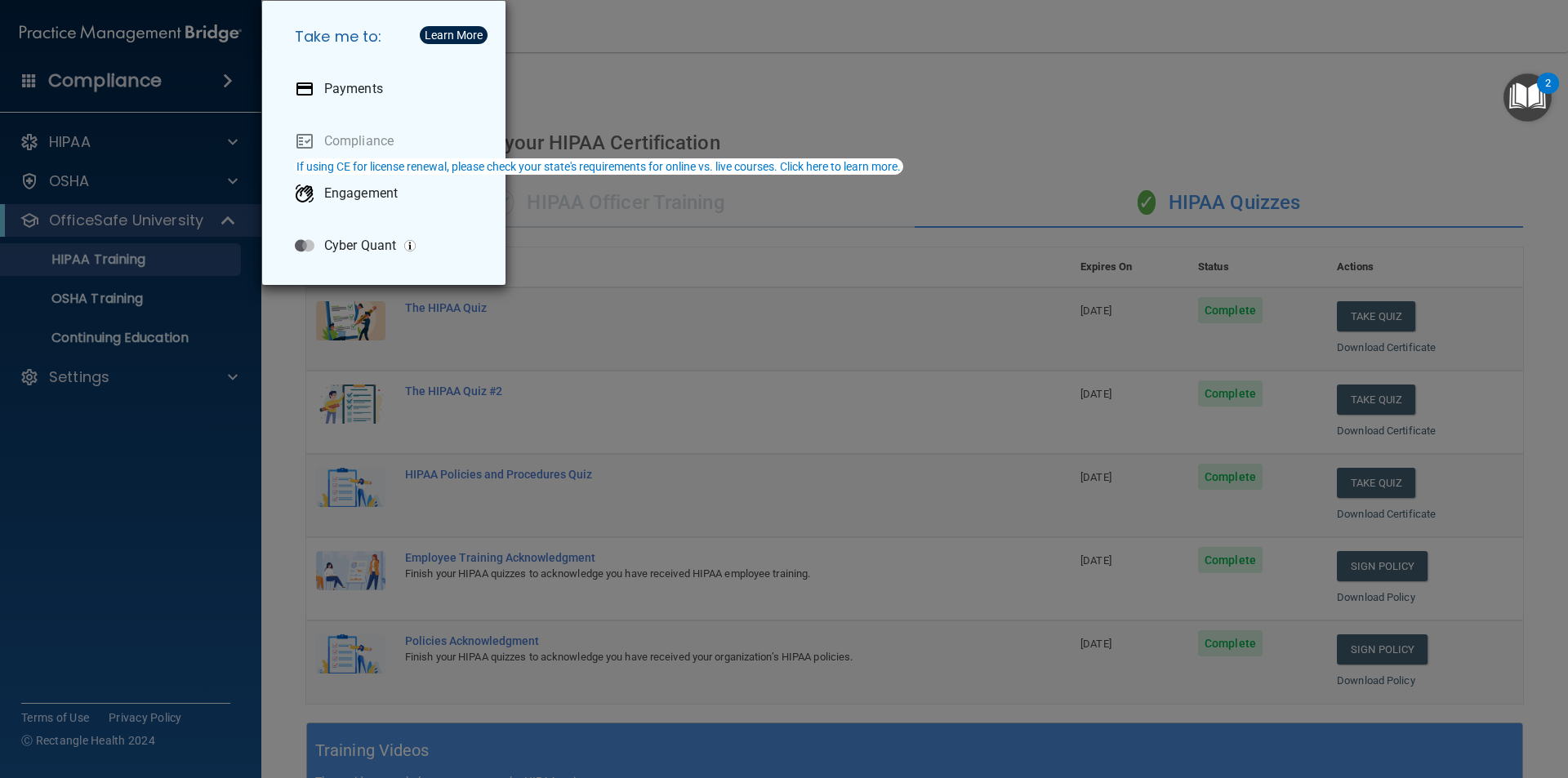
click at [40, 508] on div "Take me to: Payments Compliance Engagement Cyber Quant" at bounding box center [784, 389] width 1568 height 778
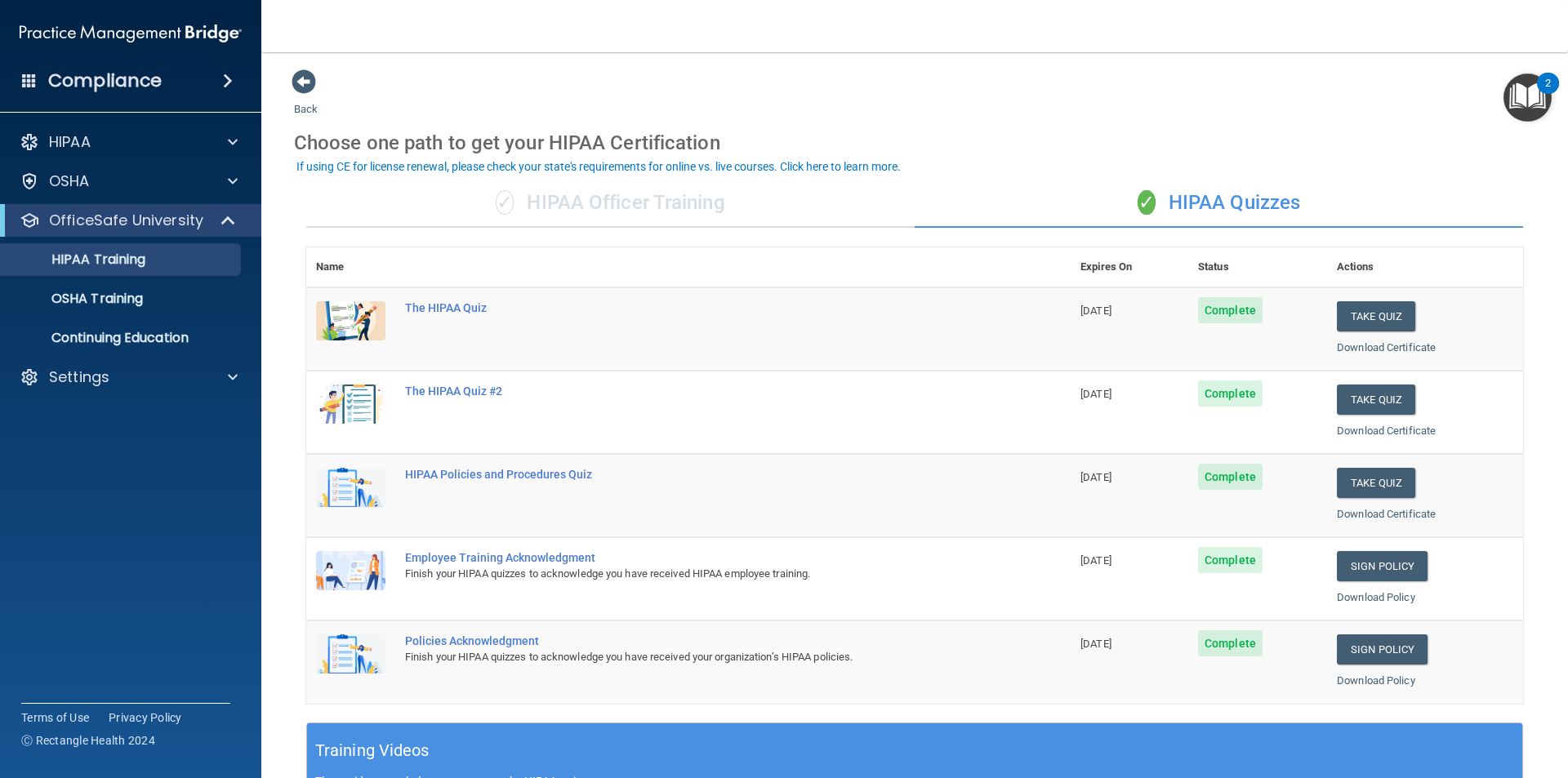
click at [535, 203] on div "✓ HIPAA Officer Training" at bounding box center [610, 203] width 609 height 49
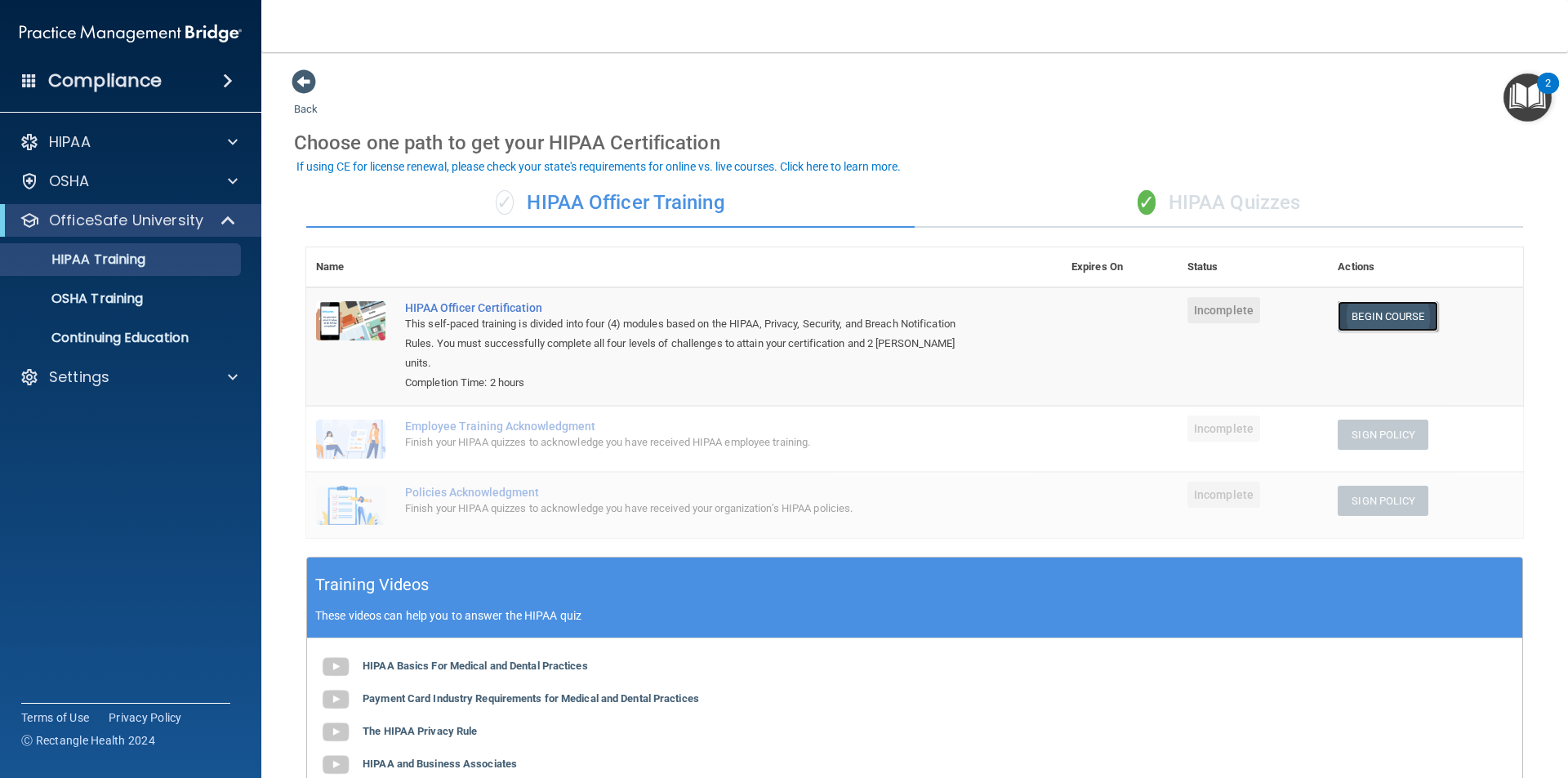
click at [1387, 318] on link "Begin Course" at bounding box center [1387, 316] width 99 height 31
click at [1202, 198] on div "✓ HIPAA Quizzes" at bounding box center [1219, 203] width 609 height 49
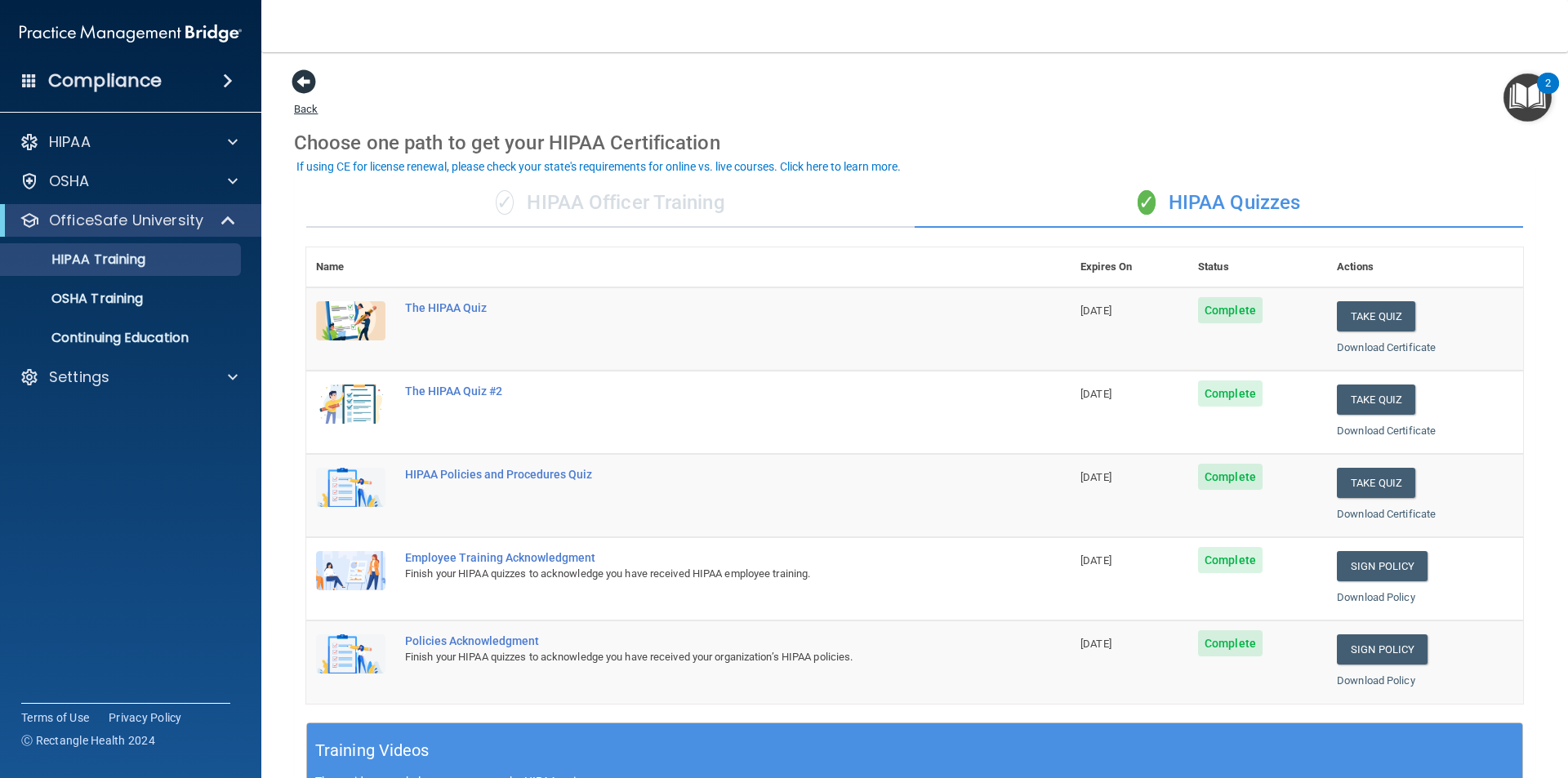
click at [310, 84] on span at bounding box center [304, 82] width 24 height 24
